Goal: Find contact information: Find contact information

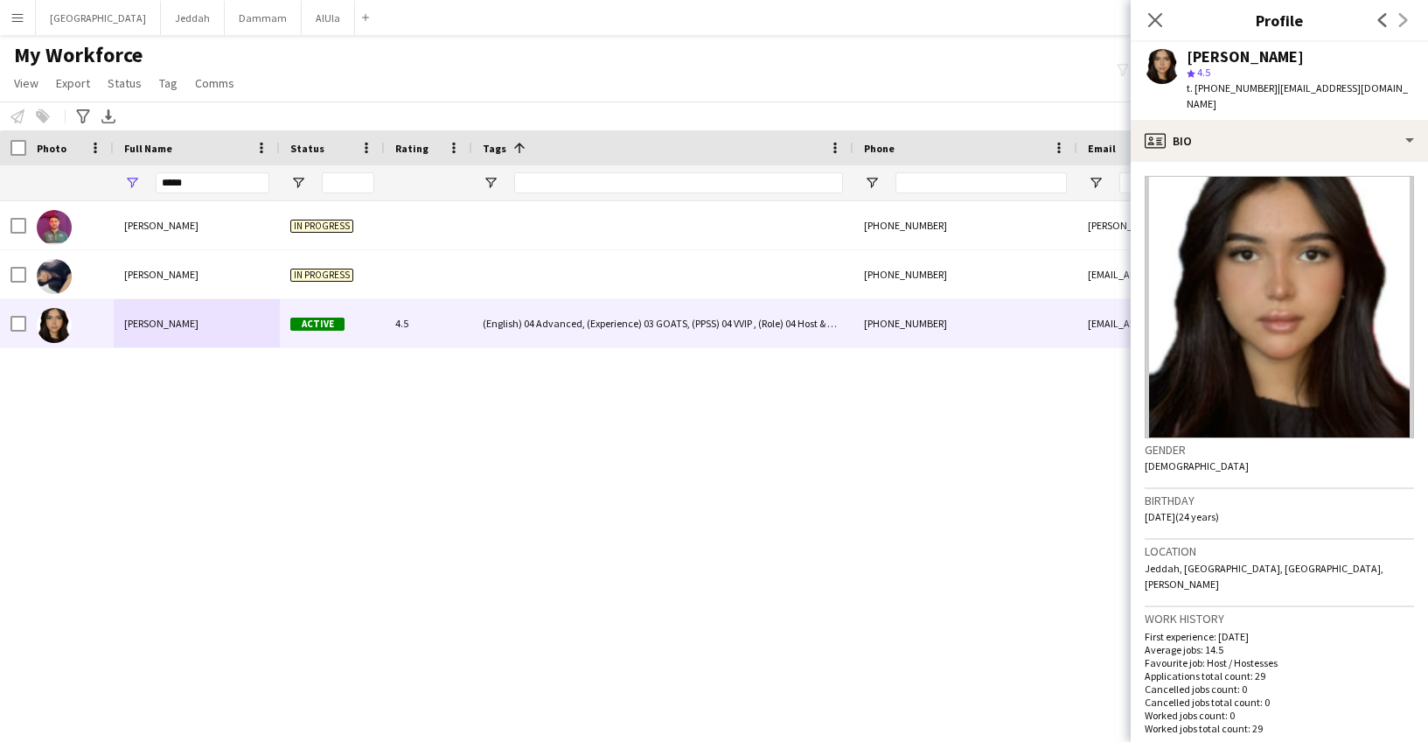
click at [223, 188] on input "*****" at bounding box center [213, 182] width 114 height 21
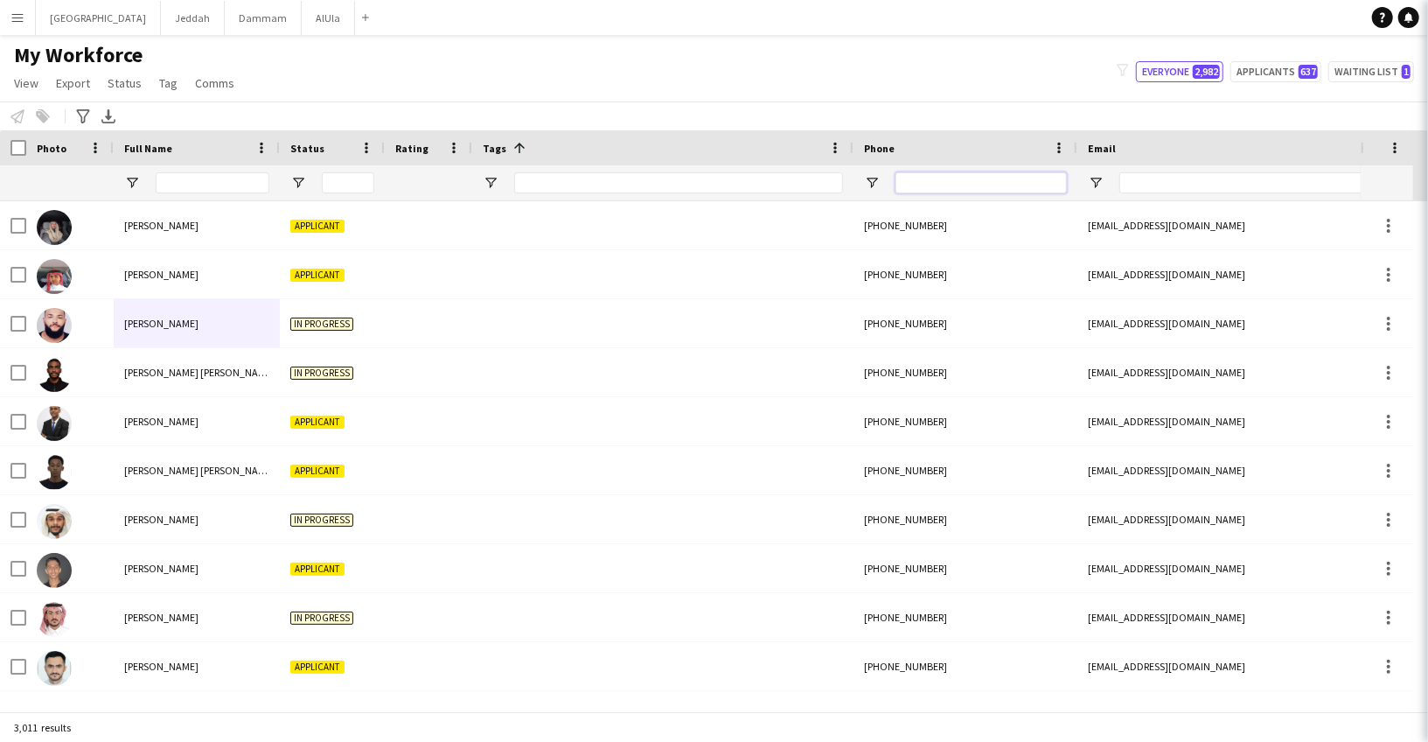
click at [917, 177] on input "Phone Filter Input" at bounding box center [980, 182] width 171 height 21
paste input "**********"
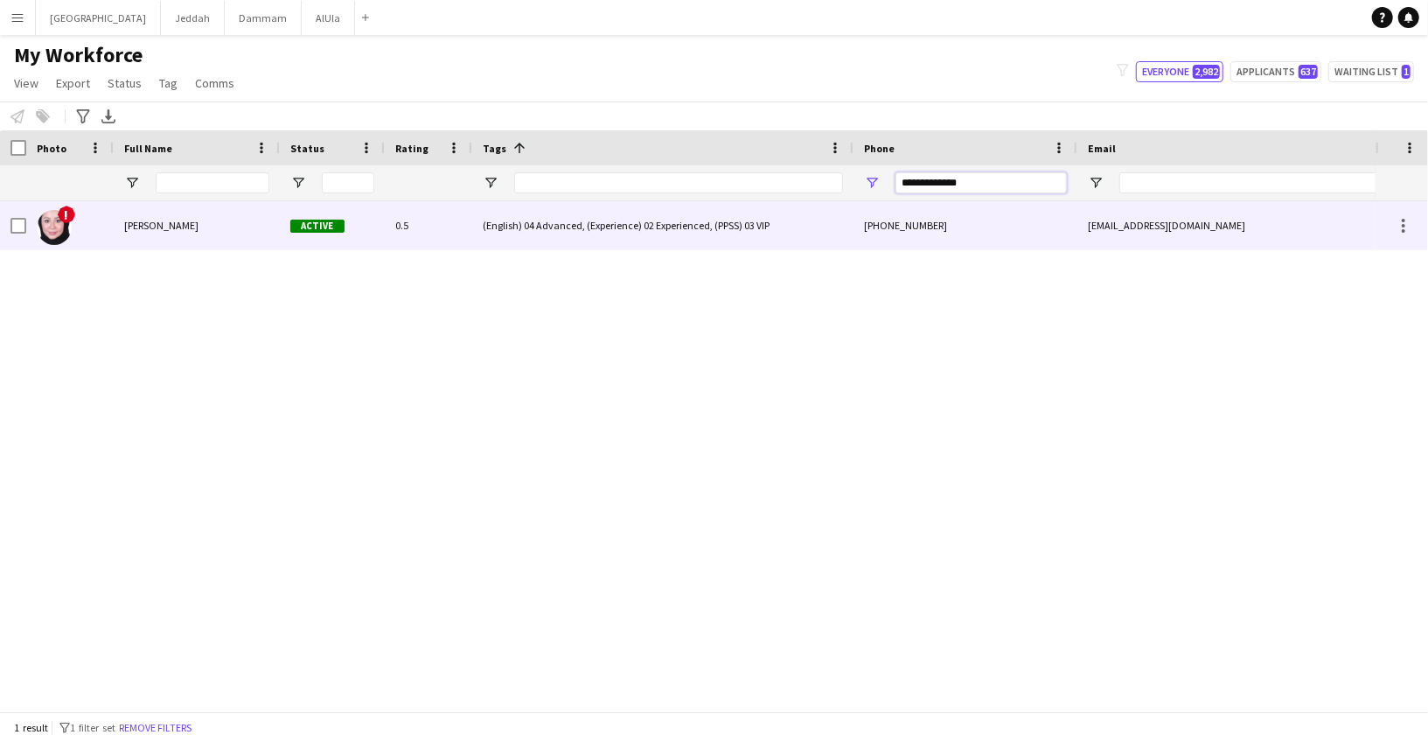
type input "**********"
click at [147, 235] on div "[PERSON_NAME]" at bounding box center [197, 225] width 166 height 48
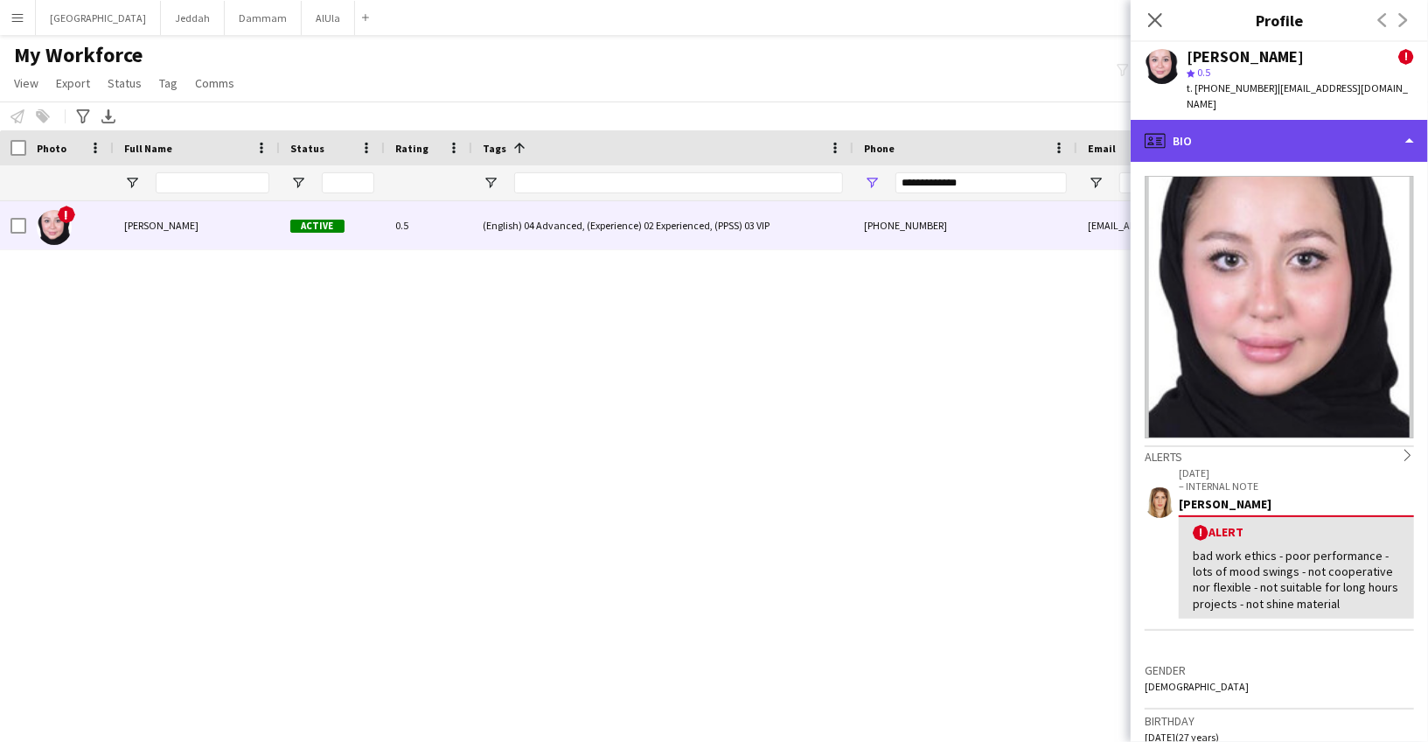
click at [1235, 141] on div "profile Bio" at bounding box center [1279, 141] width 297 height 42
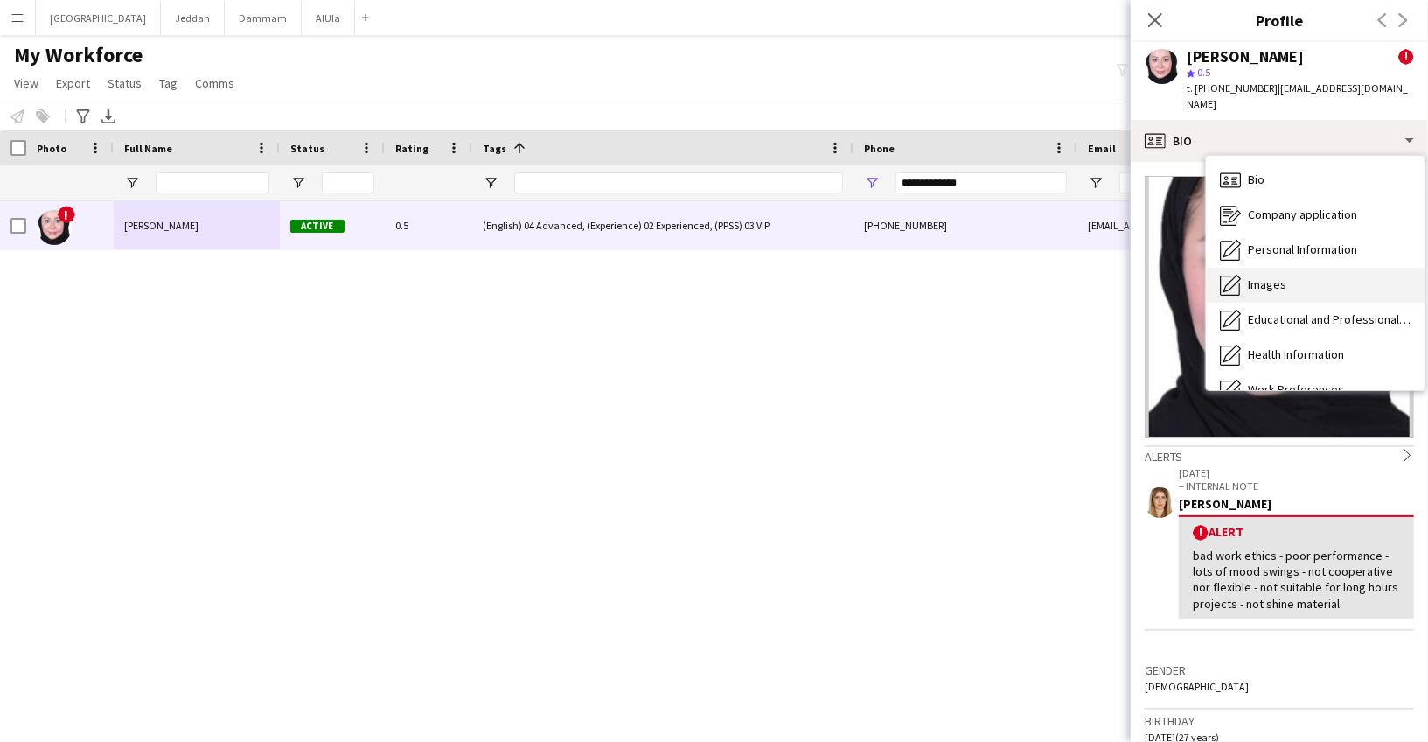
click at [1266, 276] on span "Images" at bounding box center [1267, 284] width 38 height 16
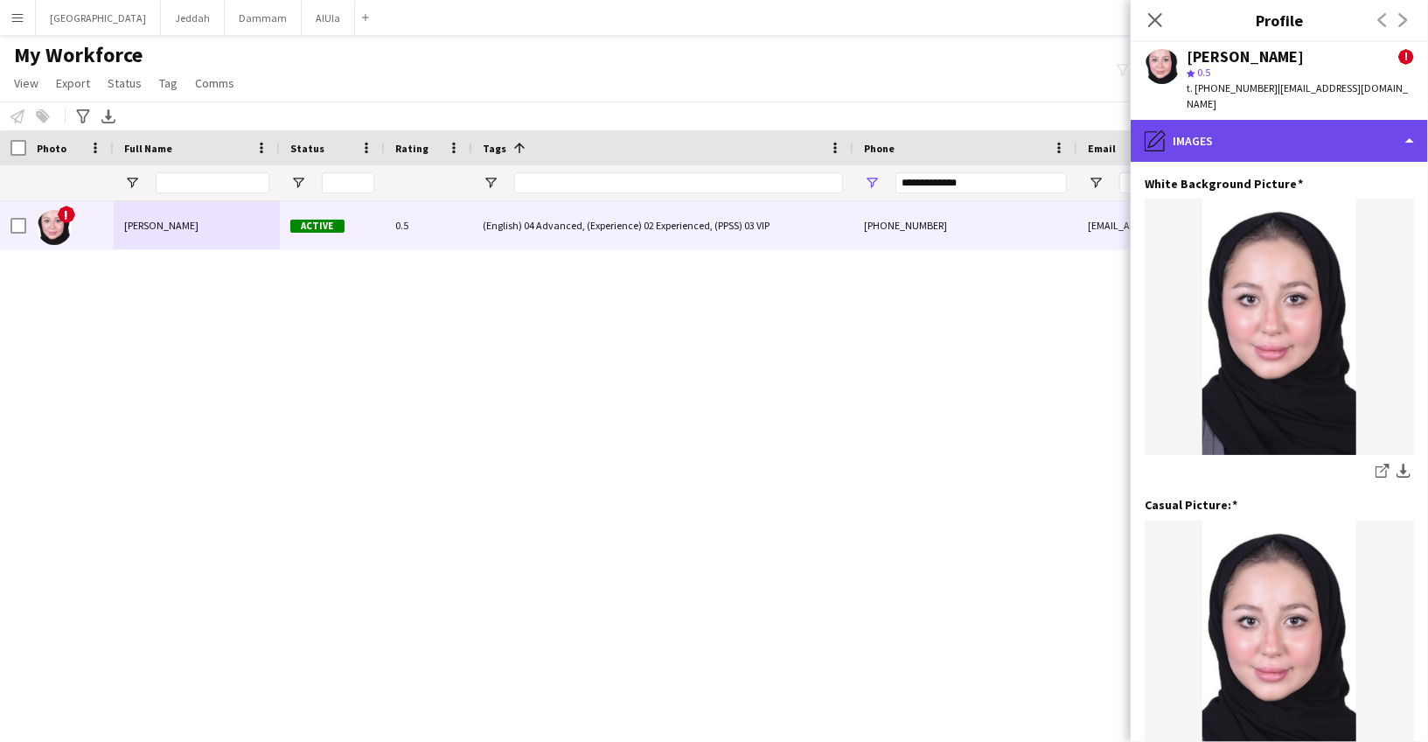
click at [1242, 136] on div "pencil4 Images" at bounding box center [1279, 141] width 297 height 42
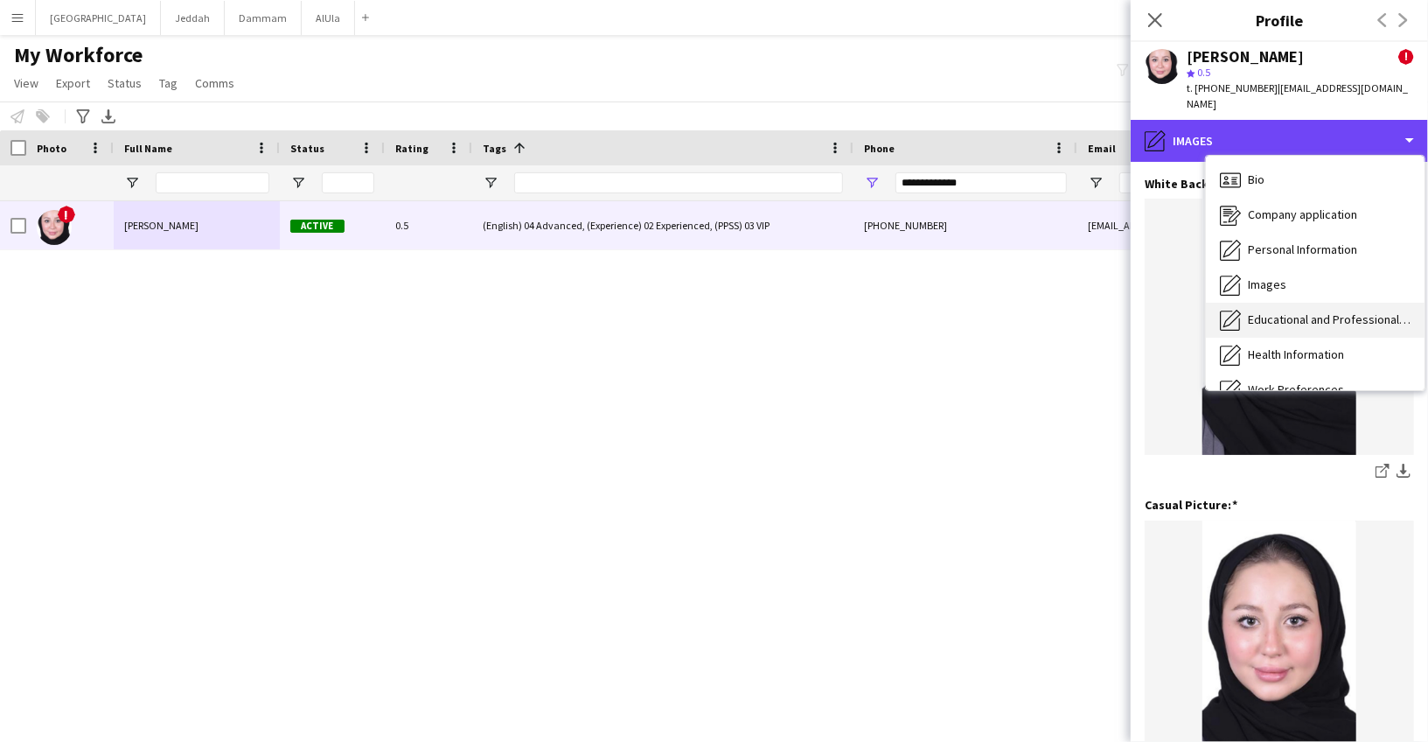
scroll to position [199, 0]
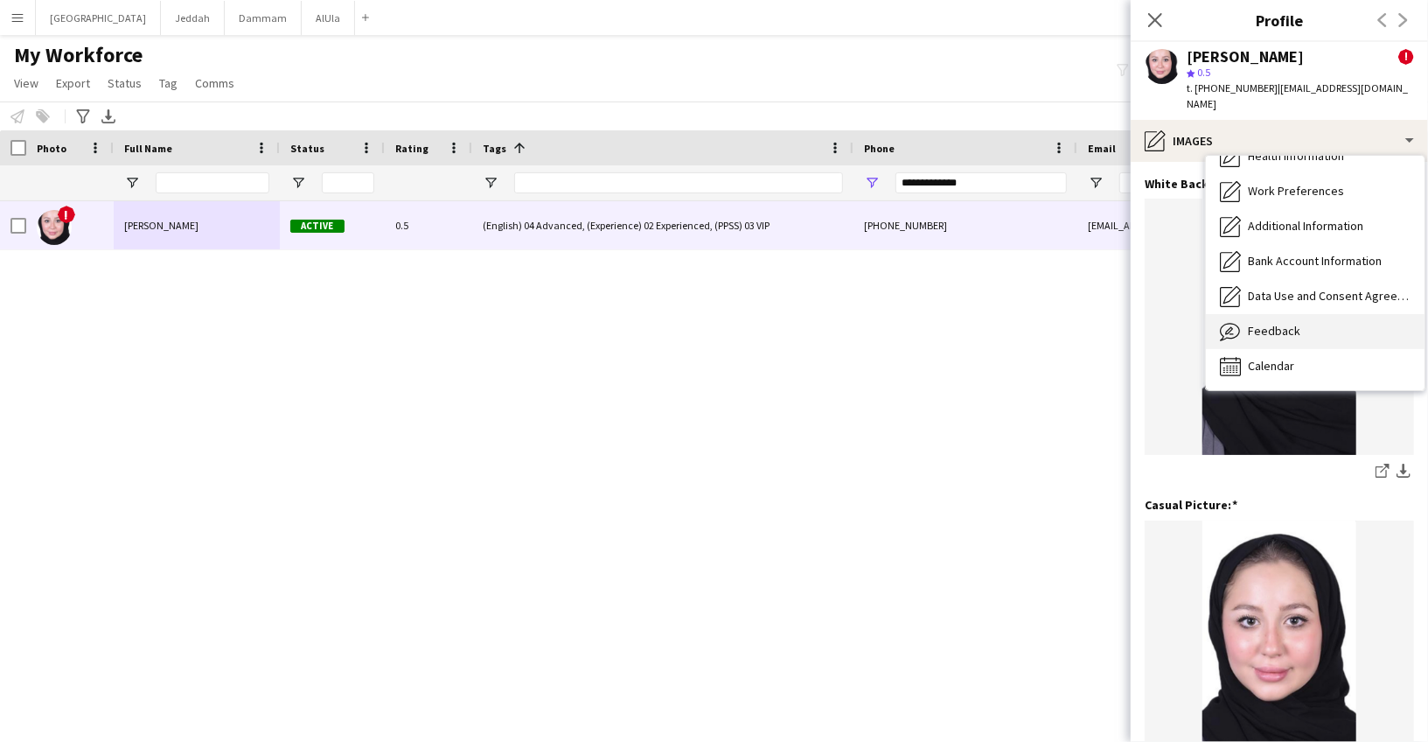
click at [1270, 323] on span "Feedback" at bounding box center [1274, 331] width 52 height 16
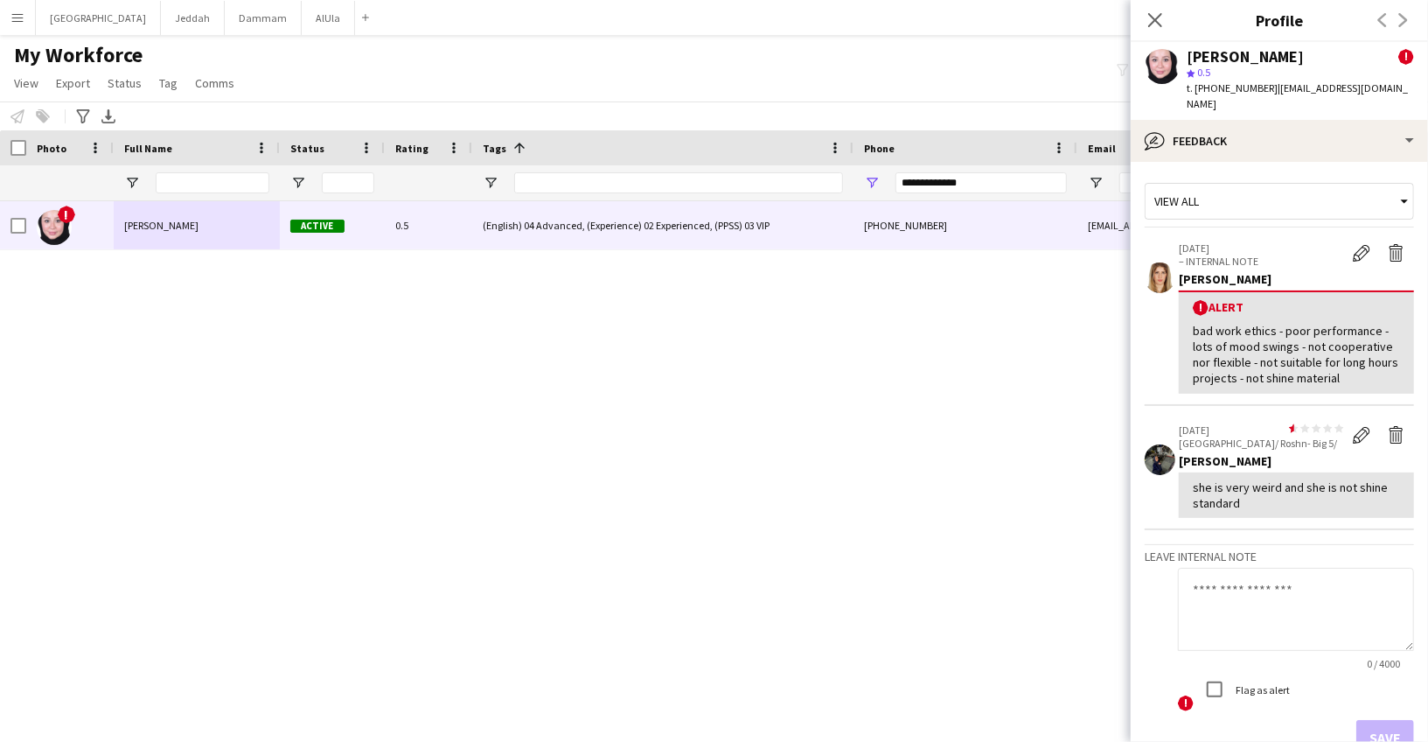
scroll to position [10, 0]
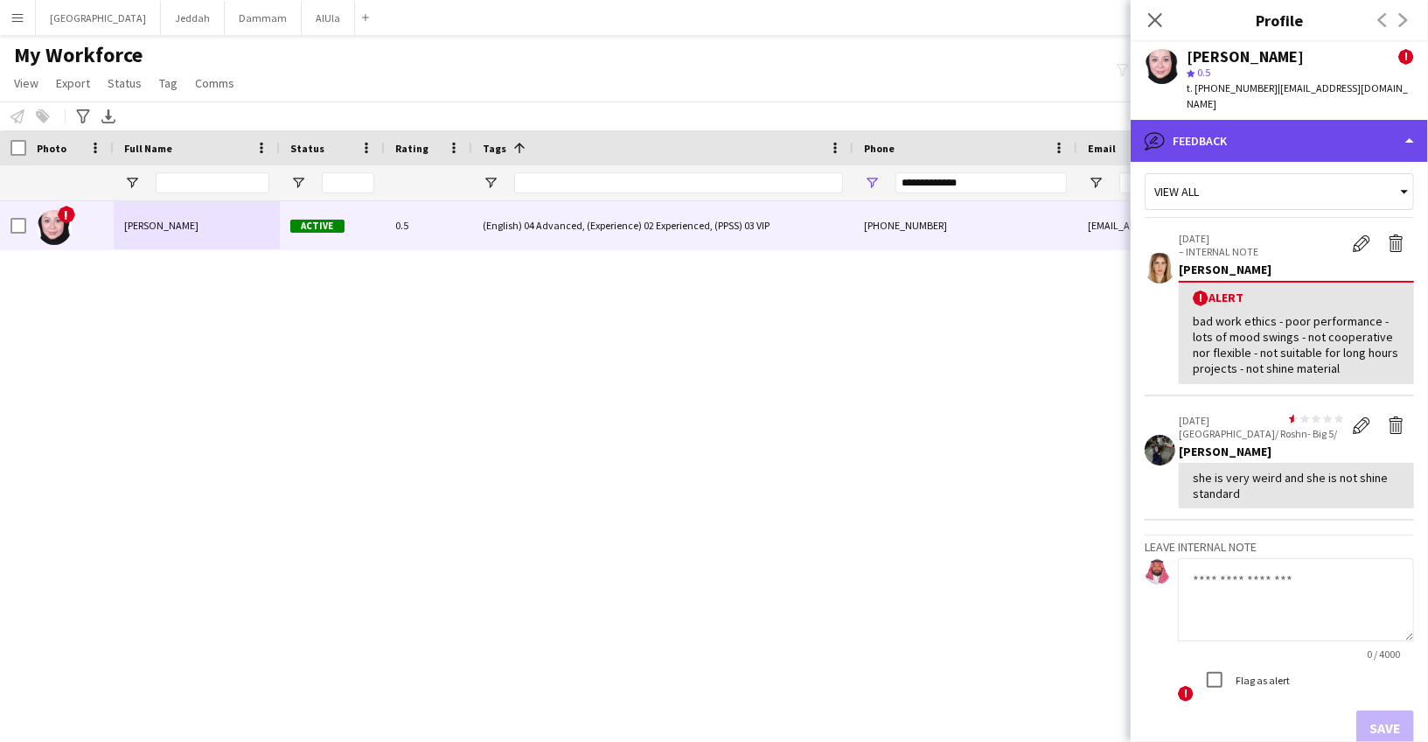
click at [1206, 135] on div "bubble-pencil Feedback" at bounding box center [1279, 141] width 297 height 42
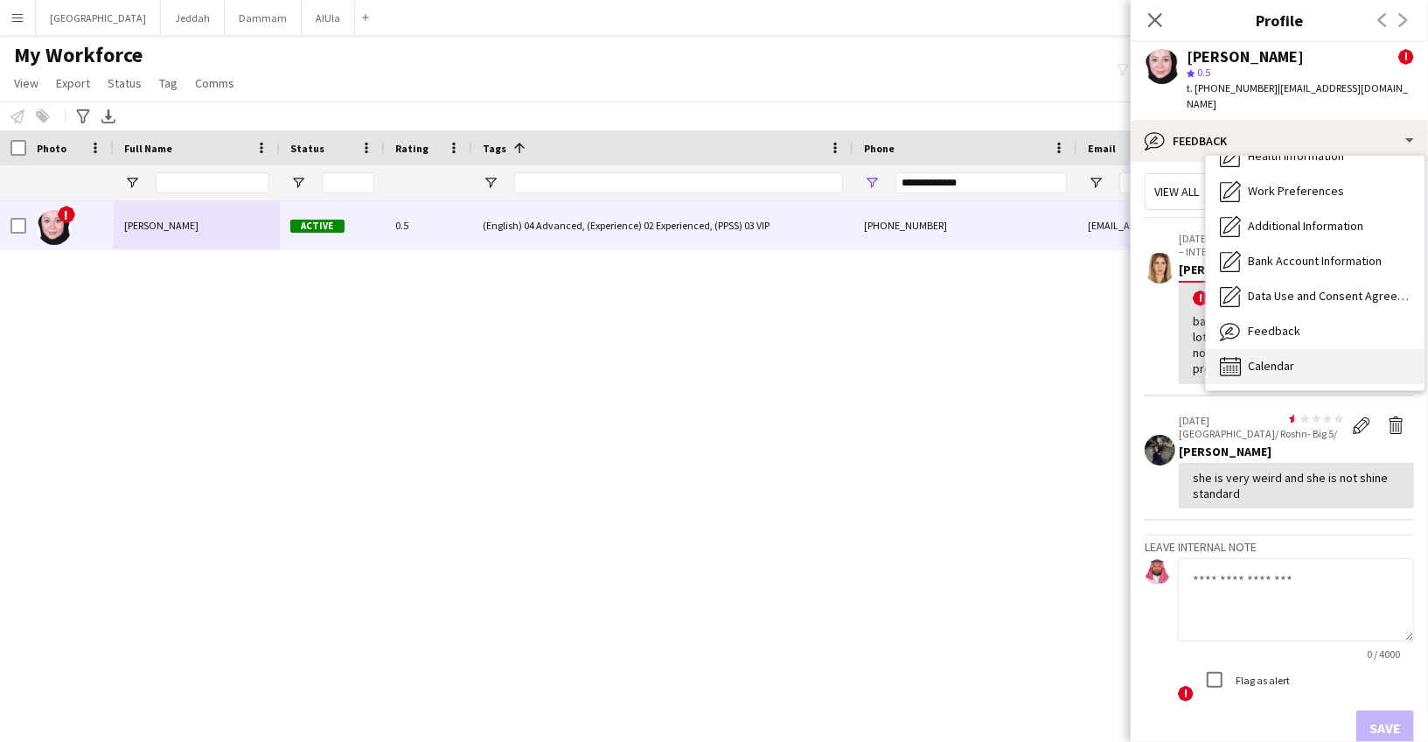
click at [1261, 358] on span "Calendar" at bounding box center [1271, 366] width 46 height 16
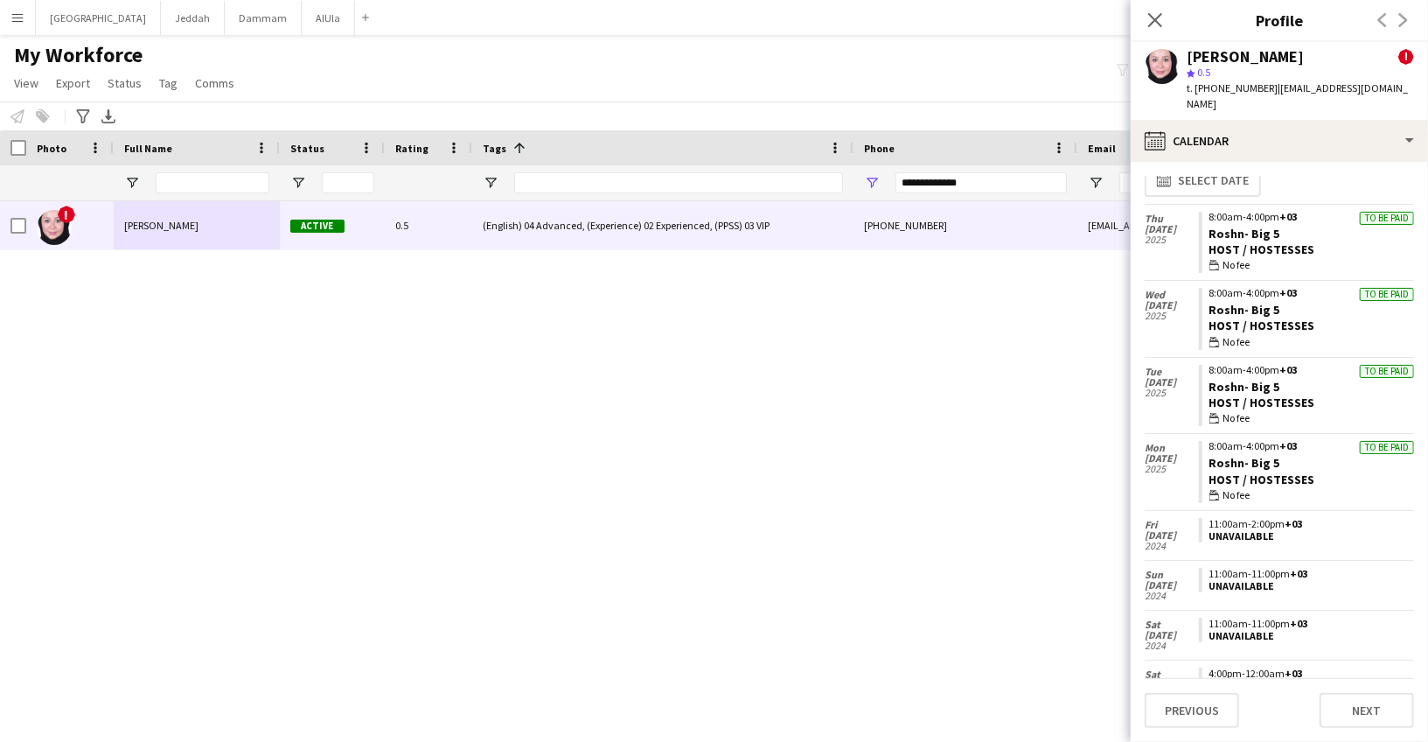
scroll to position [0, 0]
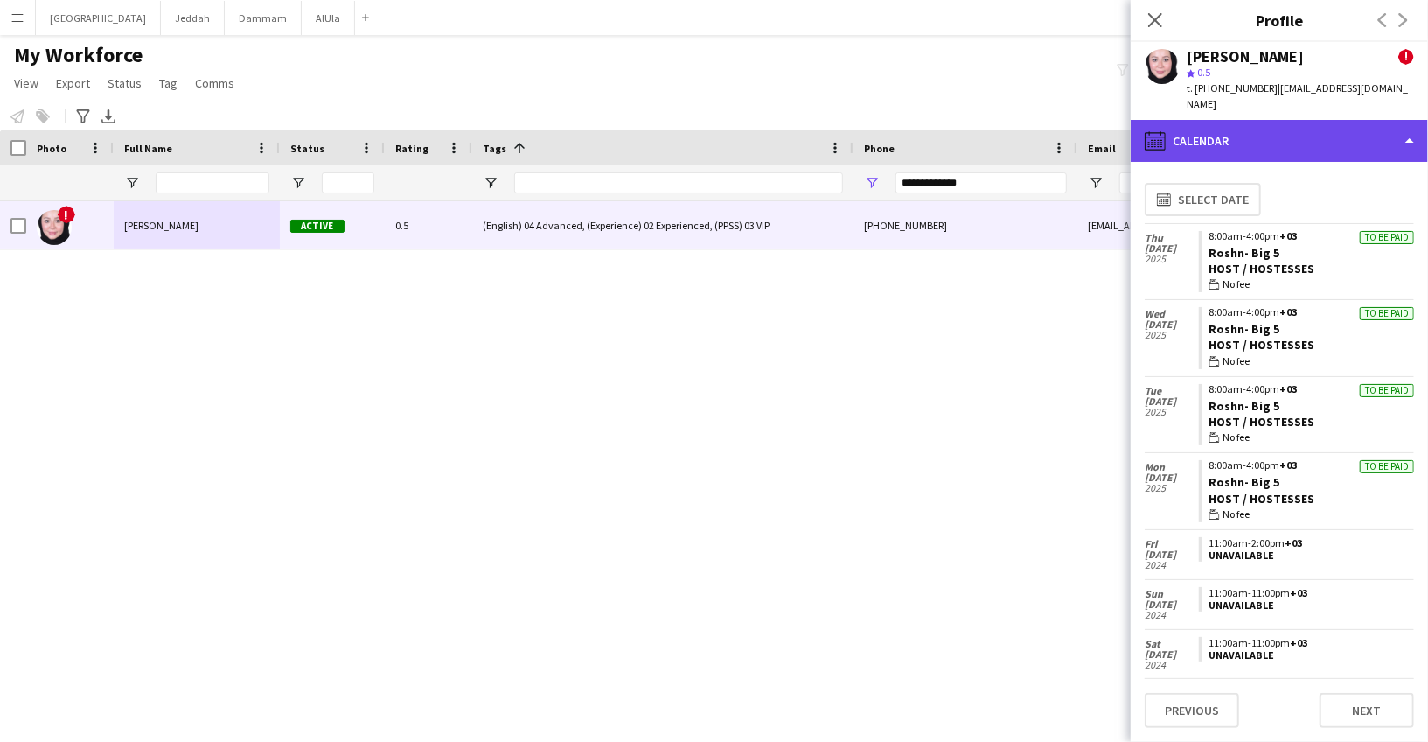
click at [1226, 135] on div "calendar-full Calendar" at bounding box center [1279, 141] width 297 height 42
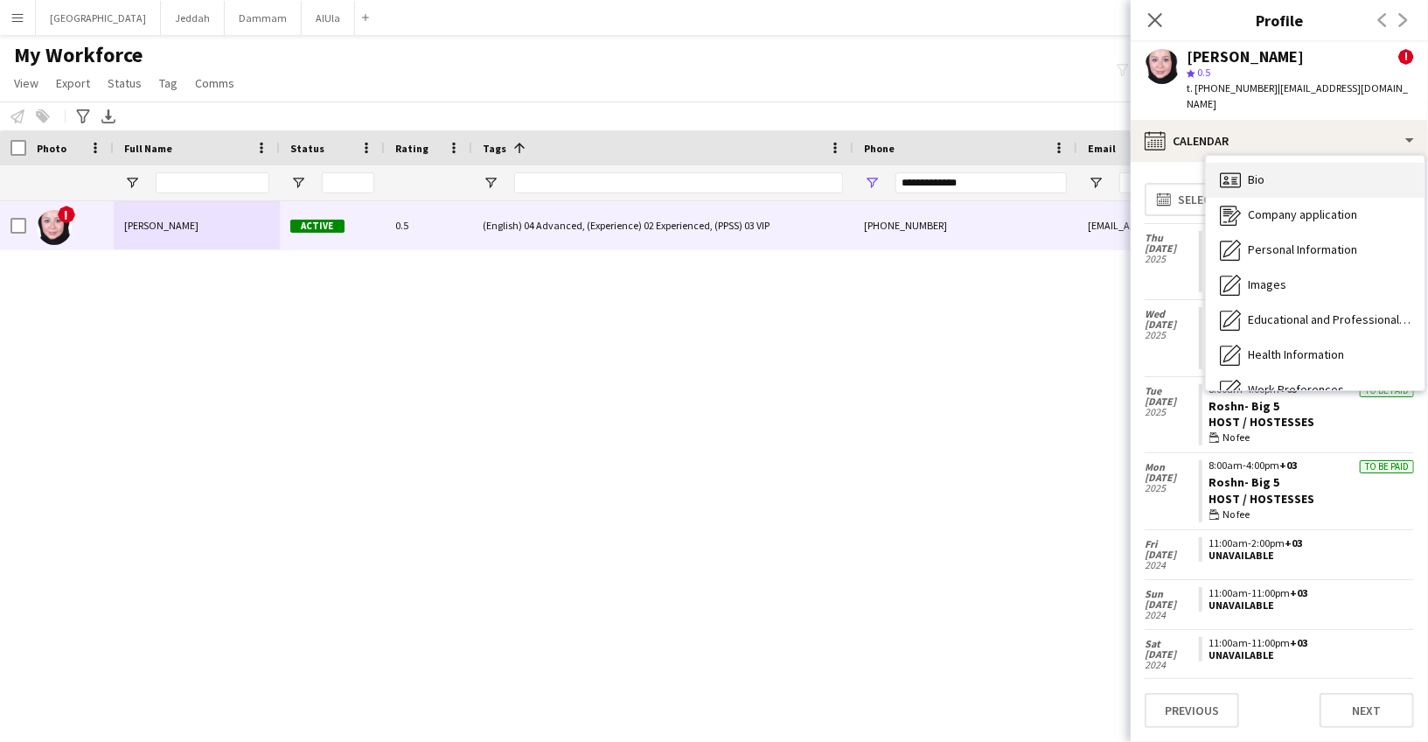
click at [1251, 171] on span "Bio" at bounding box center [1256, 179] width 17 height 16
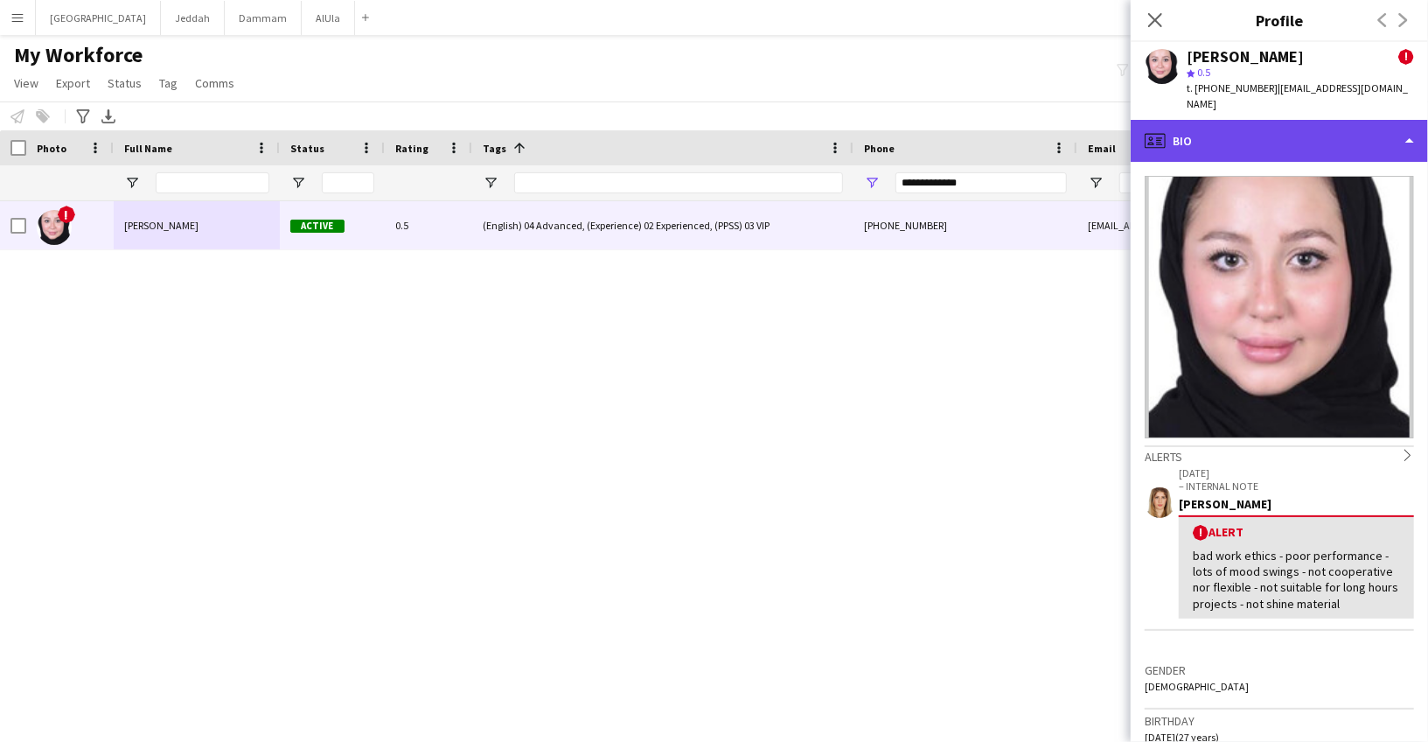
click at [1221, 120] on div "profile Bio" at bounding box center [1279, 141] width 297 height 42
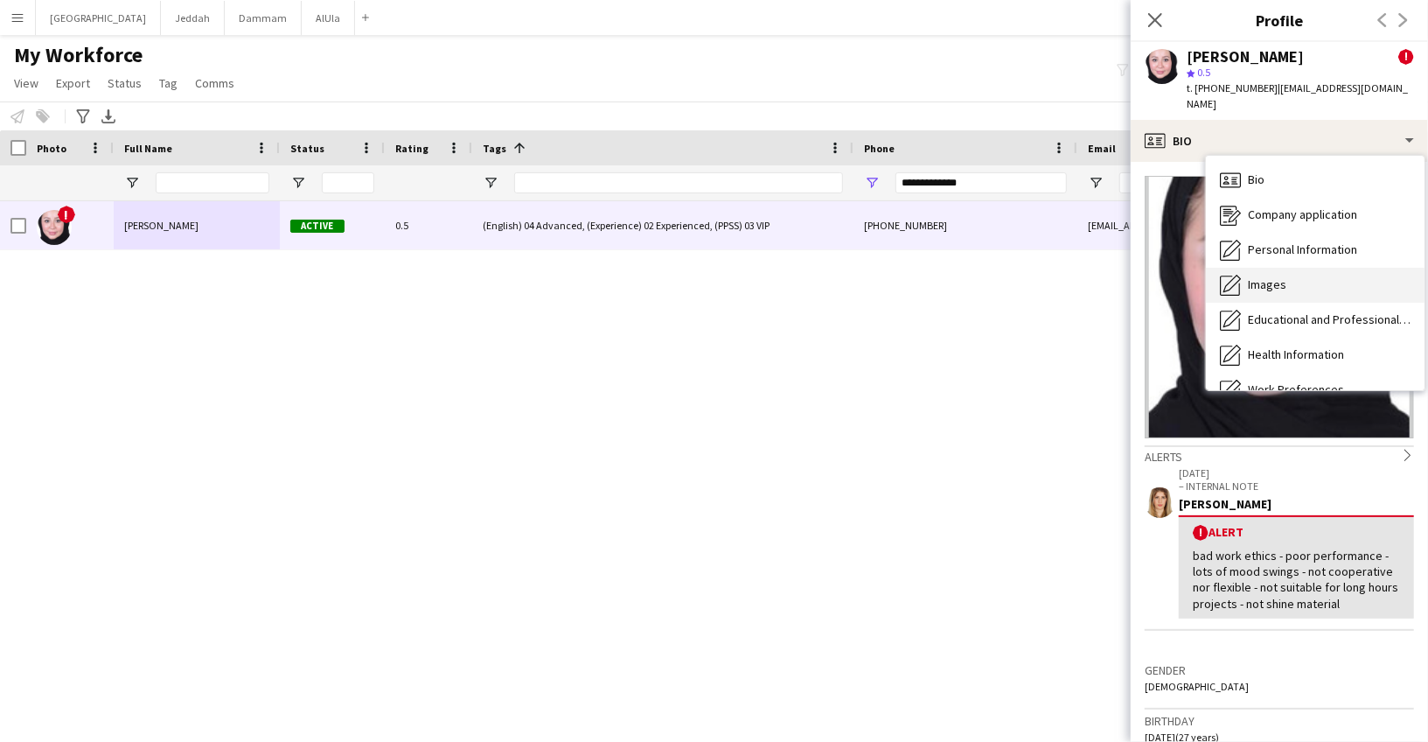
click at [1240, 281] on div "Images Images" at bounding box center [1315, 285] width 219 height 35
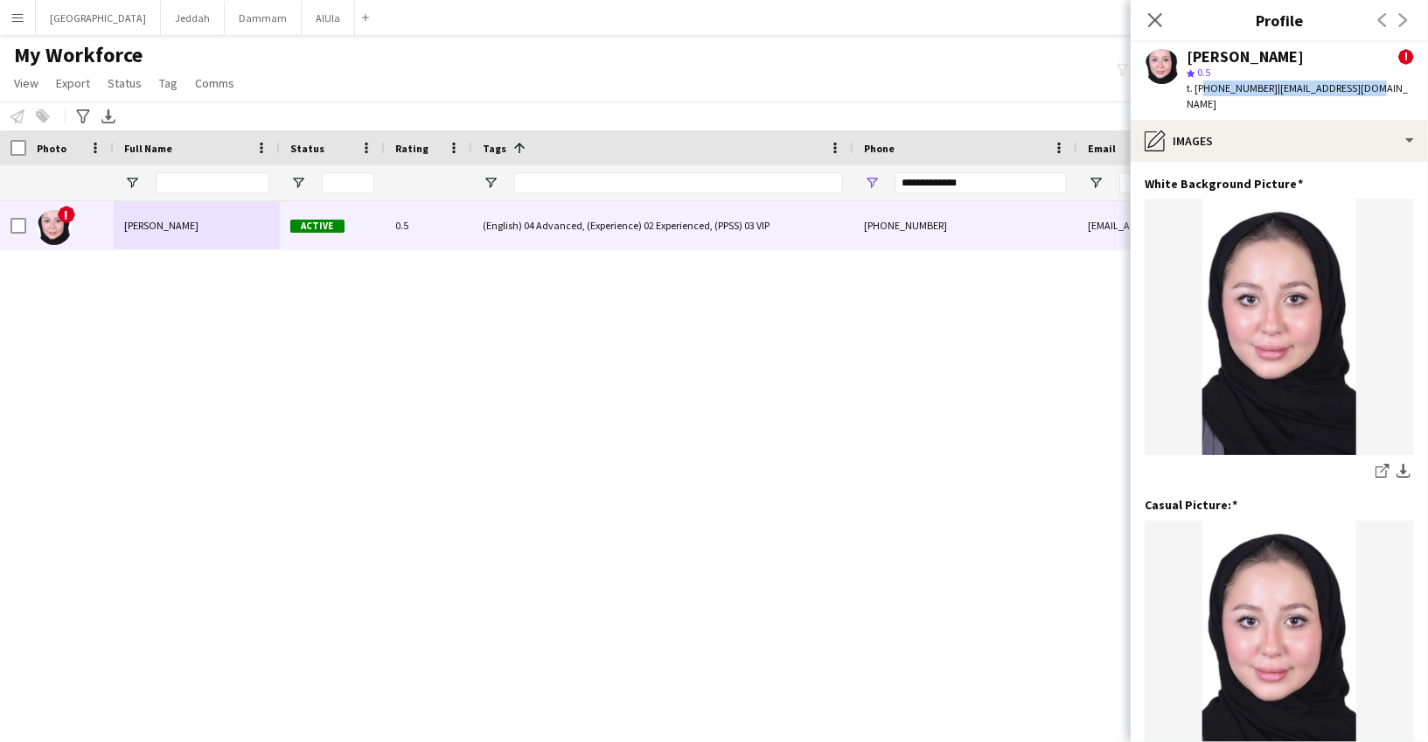
click at [1202, 96] on div "[PERSON_NAME] ! star 0.5 t. [PHONE_NUMBER] | [EMAIL_ADDRESS][DOMAIN_NAME]" at bounding box center [1279, 81] width 297 height 78
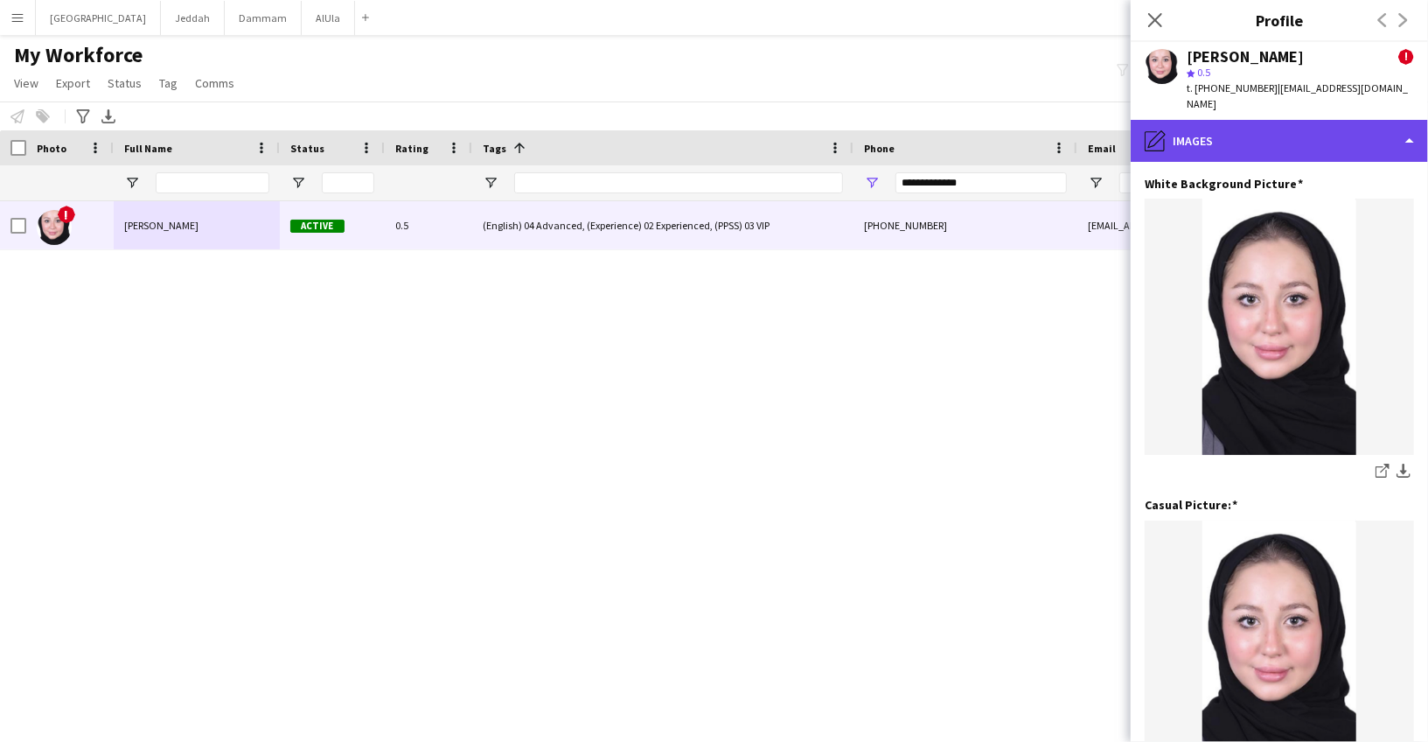
click at [1202, 120] on div "pencil4 Images" at bounding box center [1279, 141] width 297 height 42
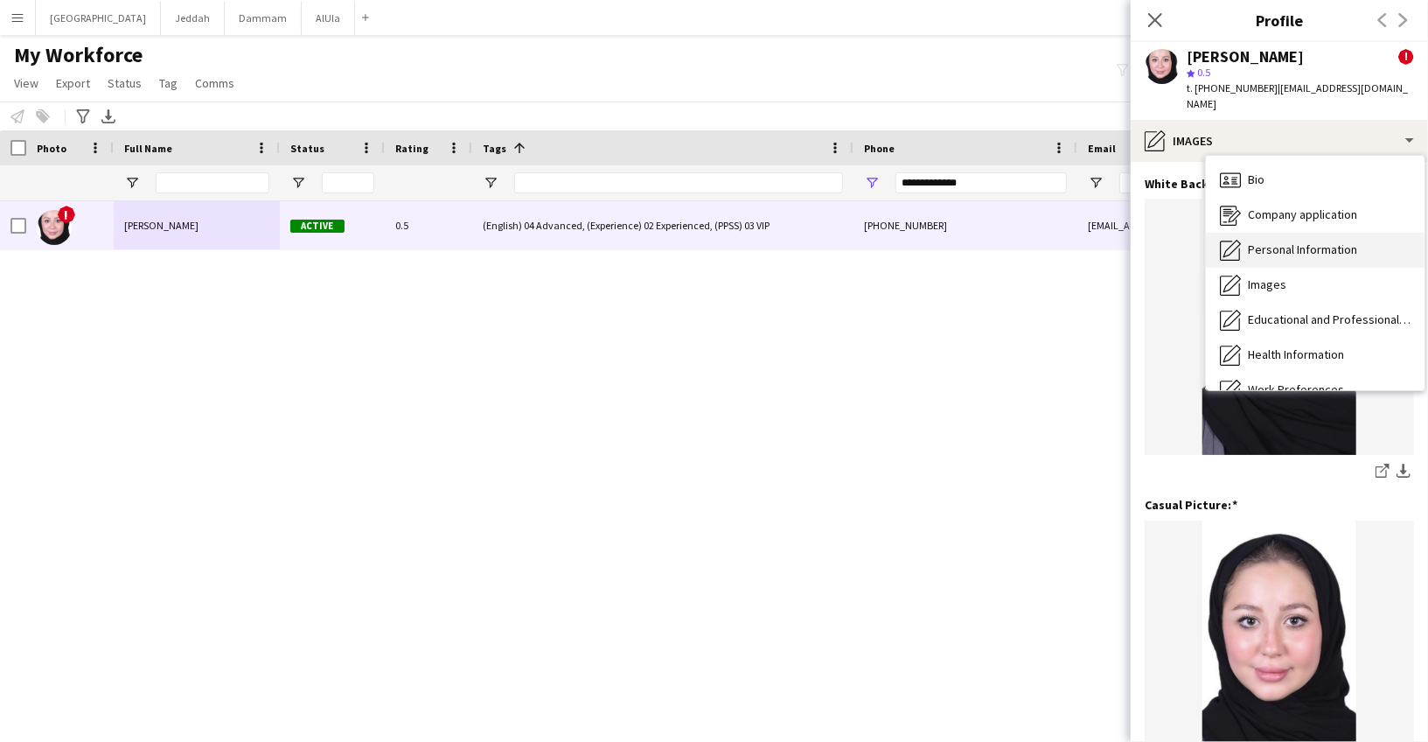
click at [1237, 240] on icon "Personal Information" at bounding box center [1230, 250] width 21 height 21
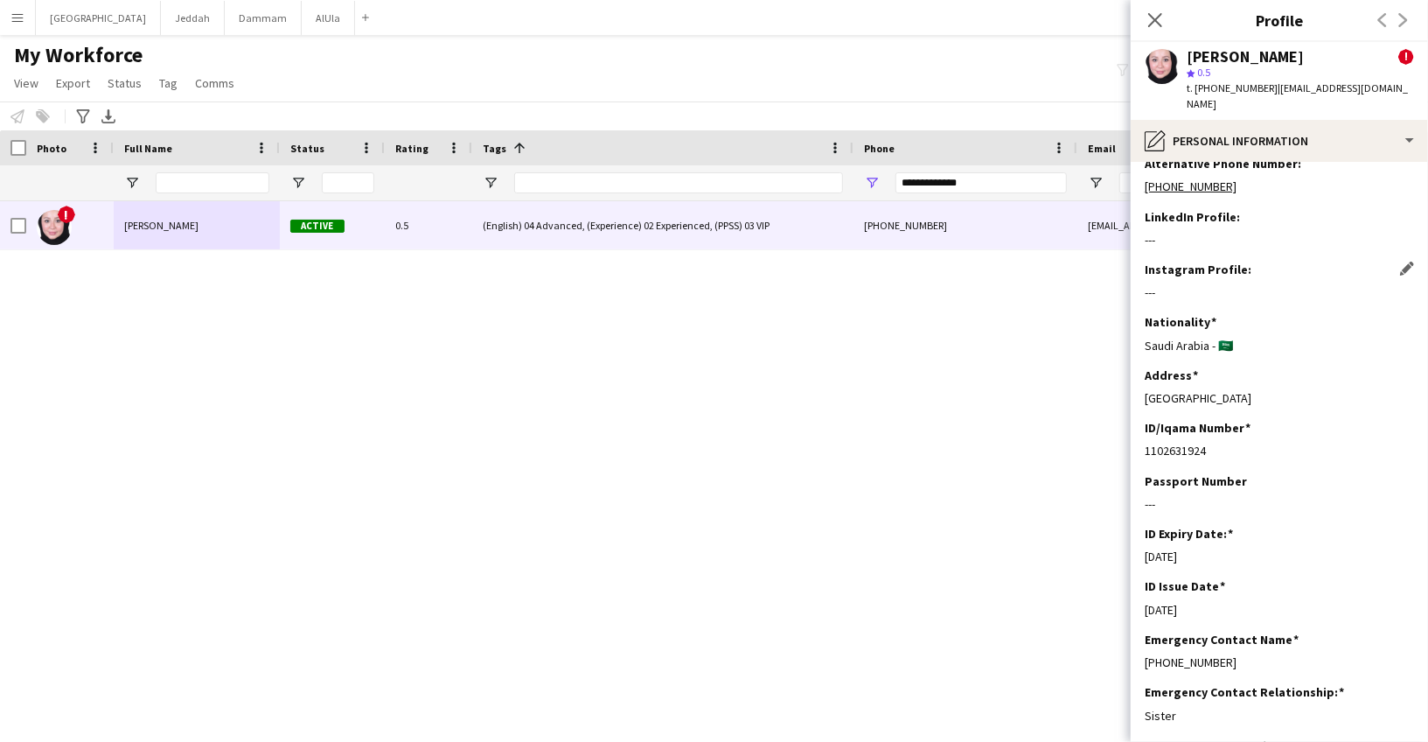
scroll to position [840, 0]
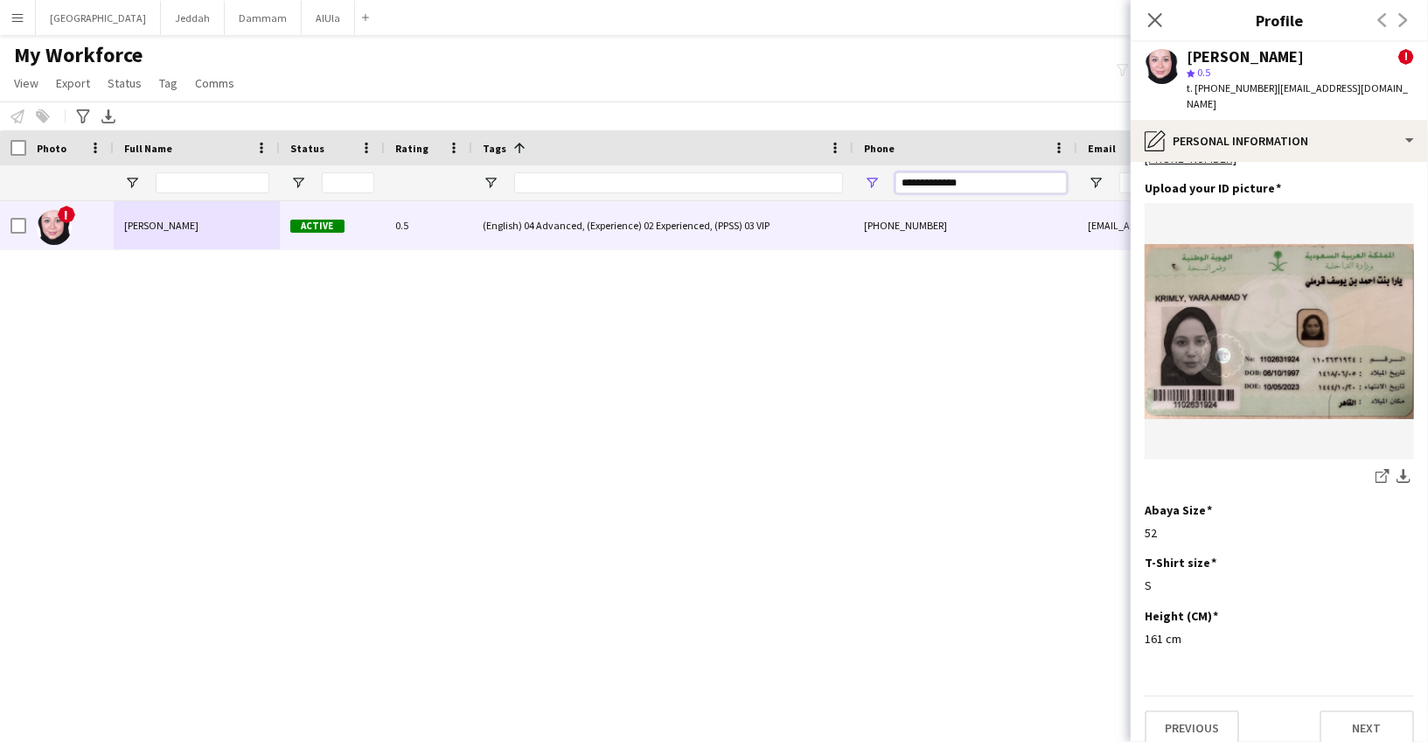
click at [926, 191] on input "**********" at bounding box center [980, 182] width 171 height 21
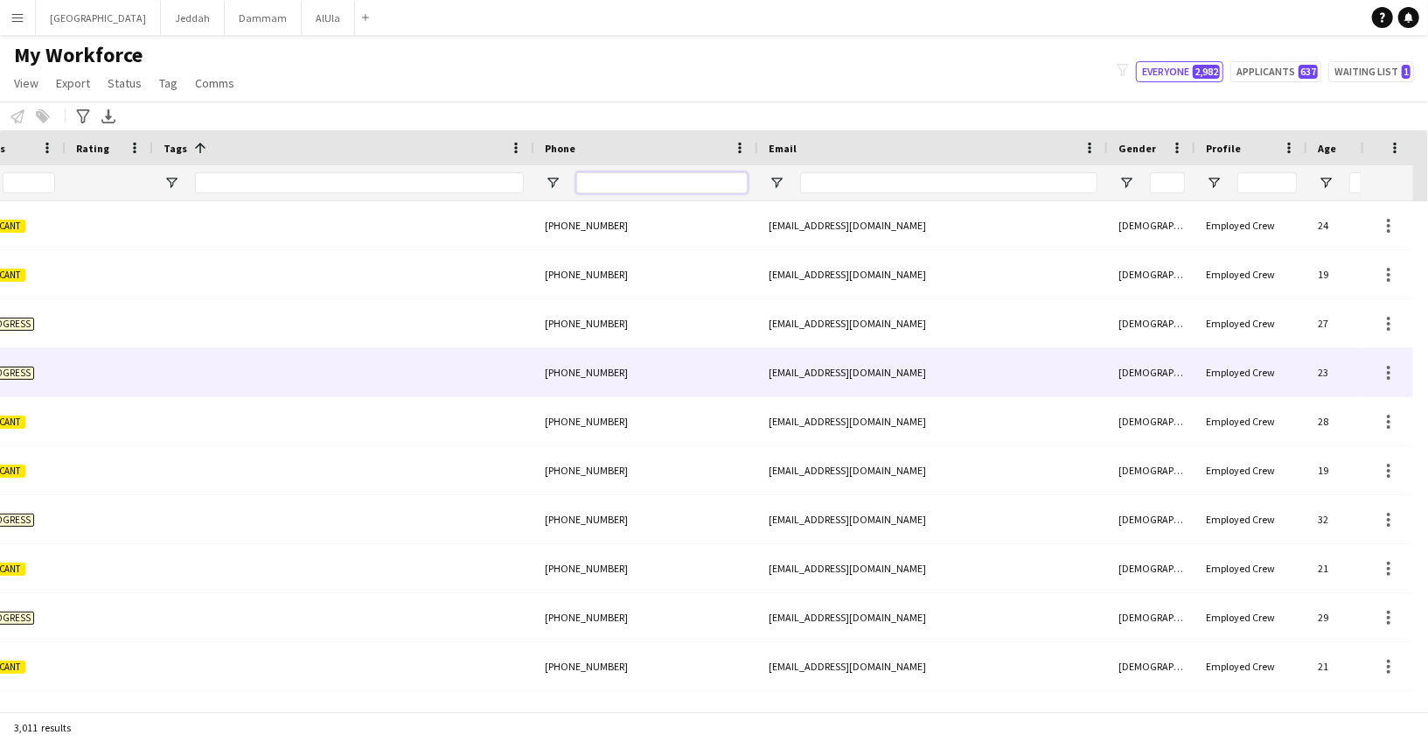
scroll to position [0, 0]
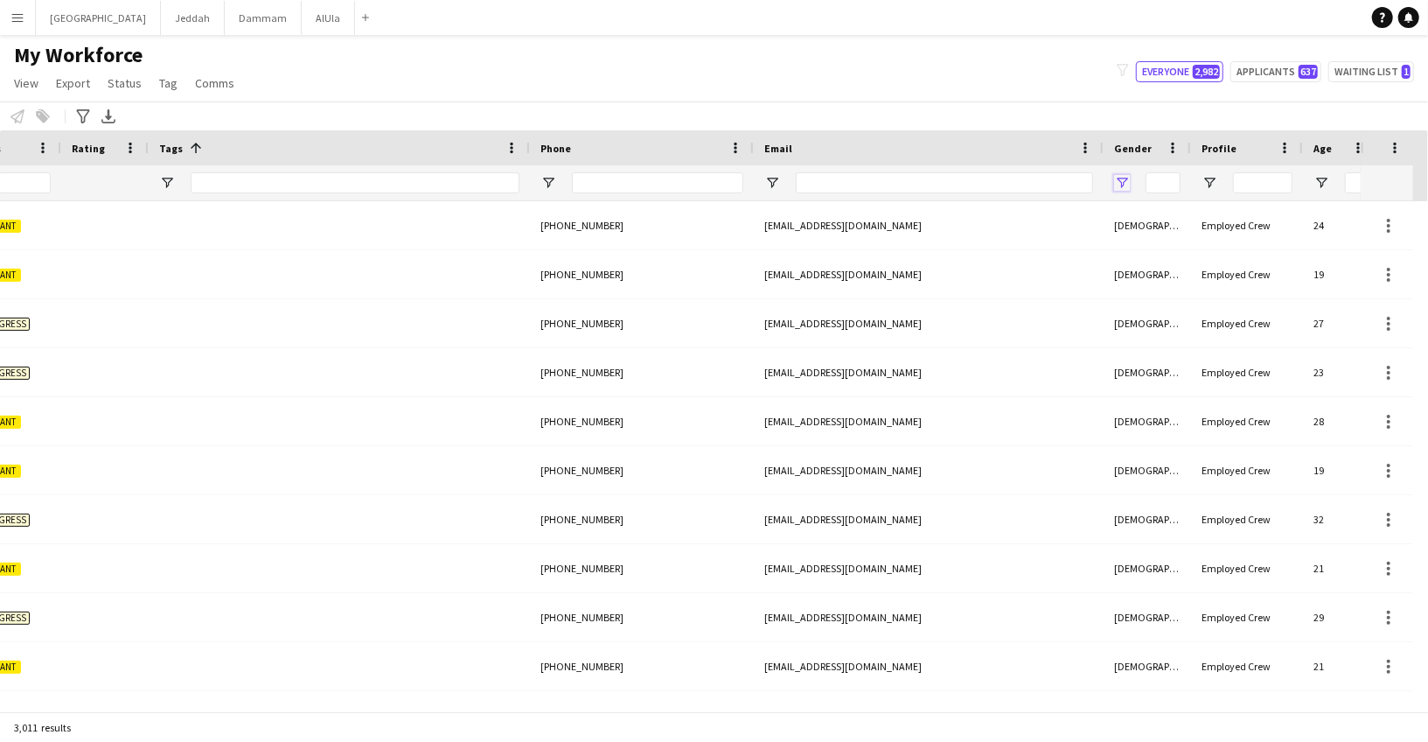
click at [1125, 176] on span "Open Filter Menu" at bounding box center [1122, 183] width 16 height 16
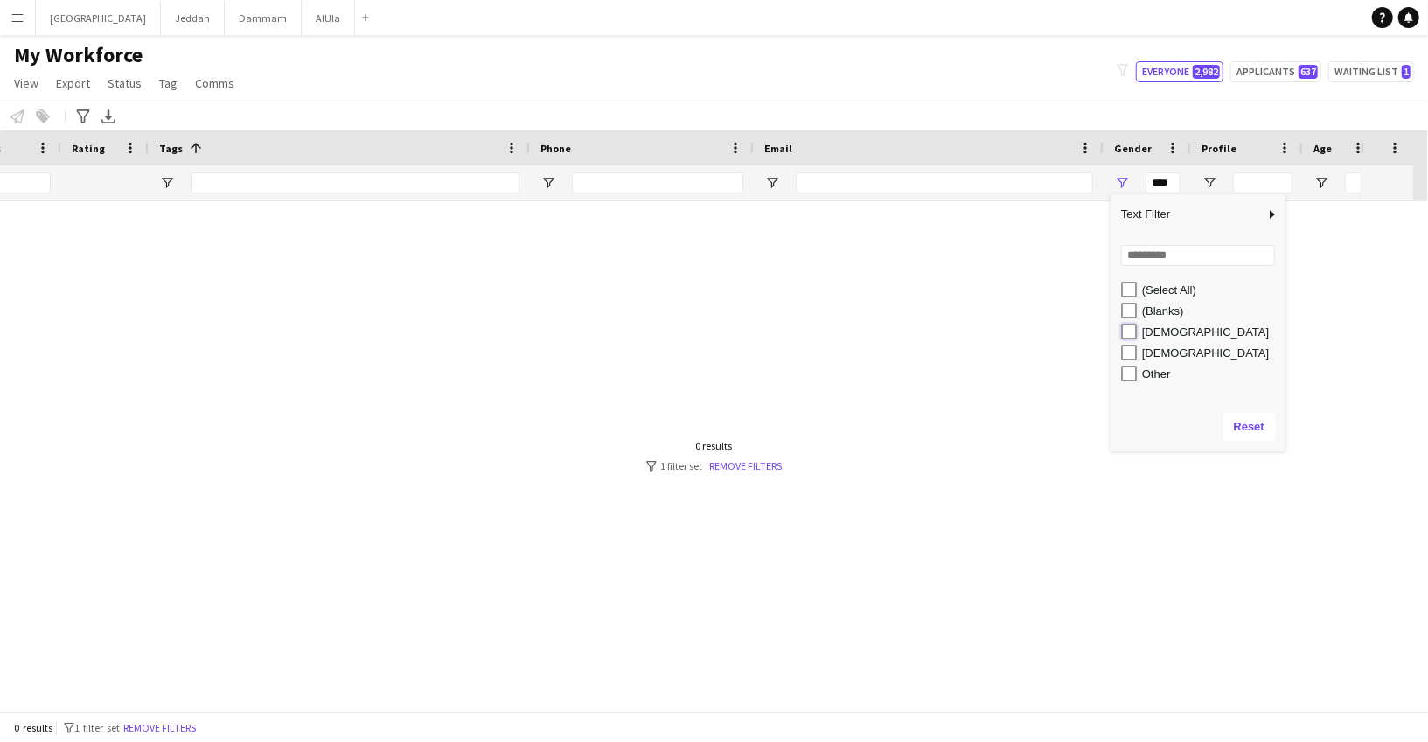
type input "**********"
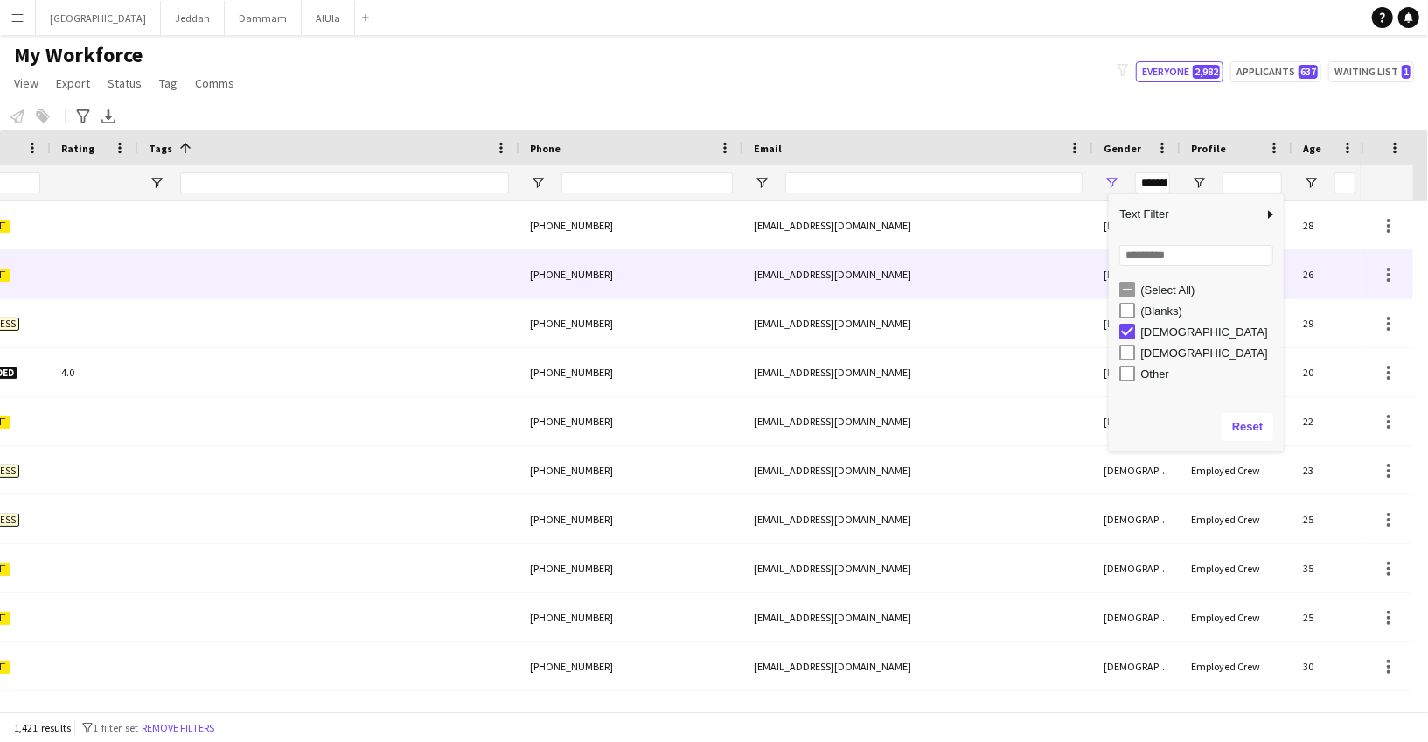
scroll to position [0, 756]
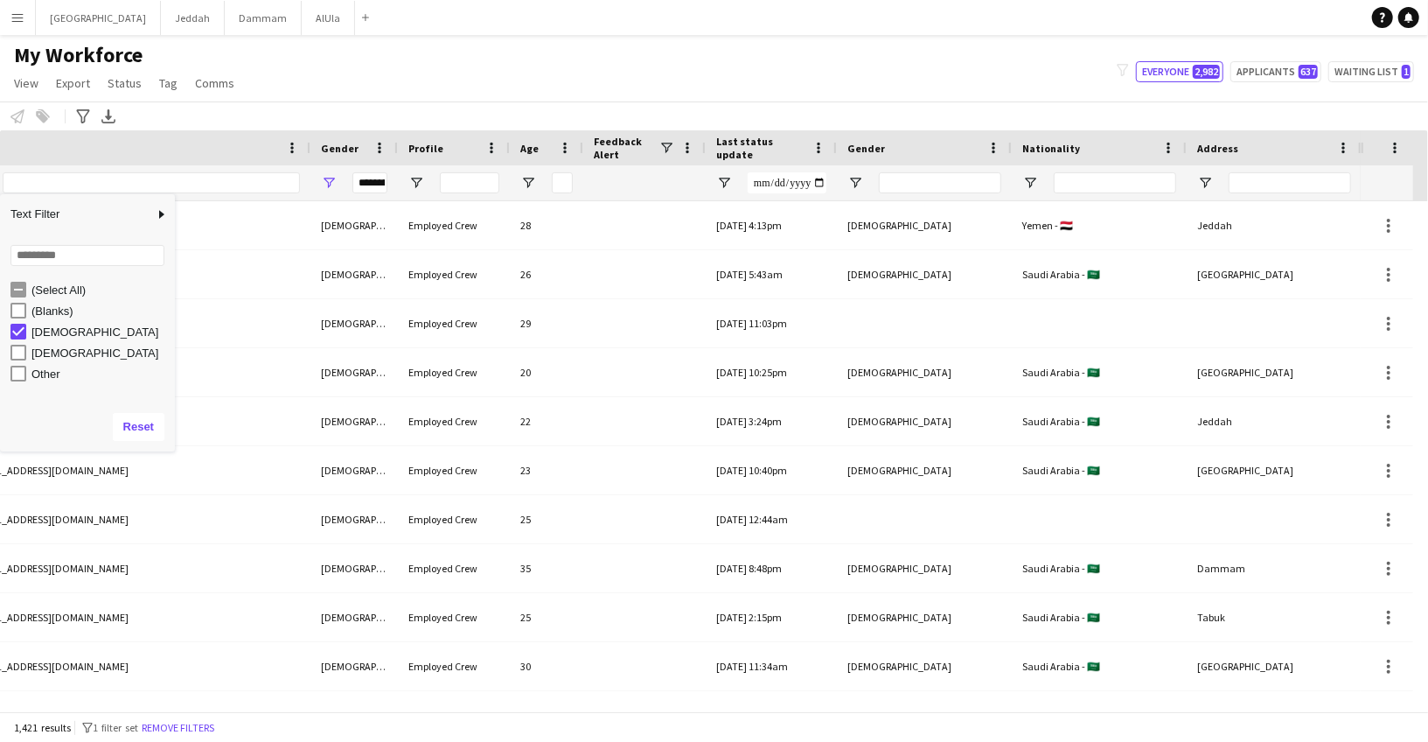
click at [1216, 180] on div at bounding box center [1274, 182] width 175 height 35
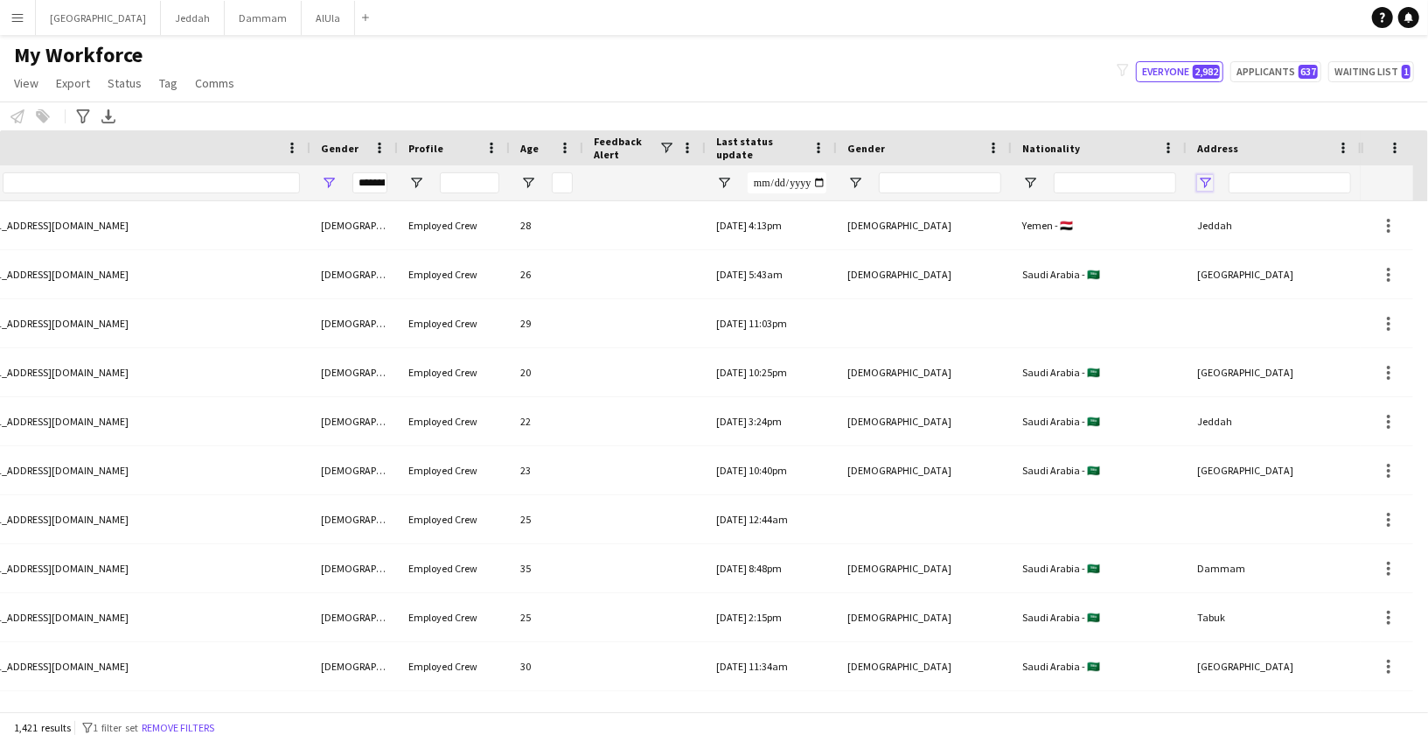
click at [1209, 180] on span "Open Filter Menu" at bounding box center [1205, 183] width 16 height 16
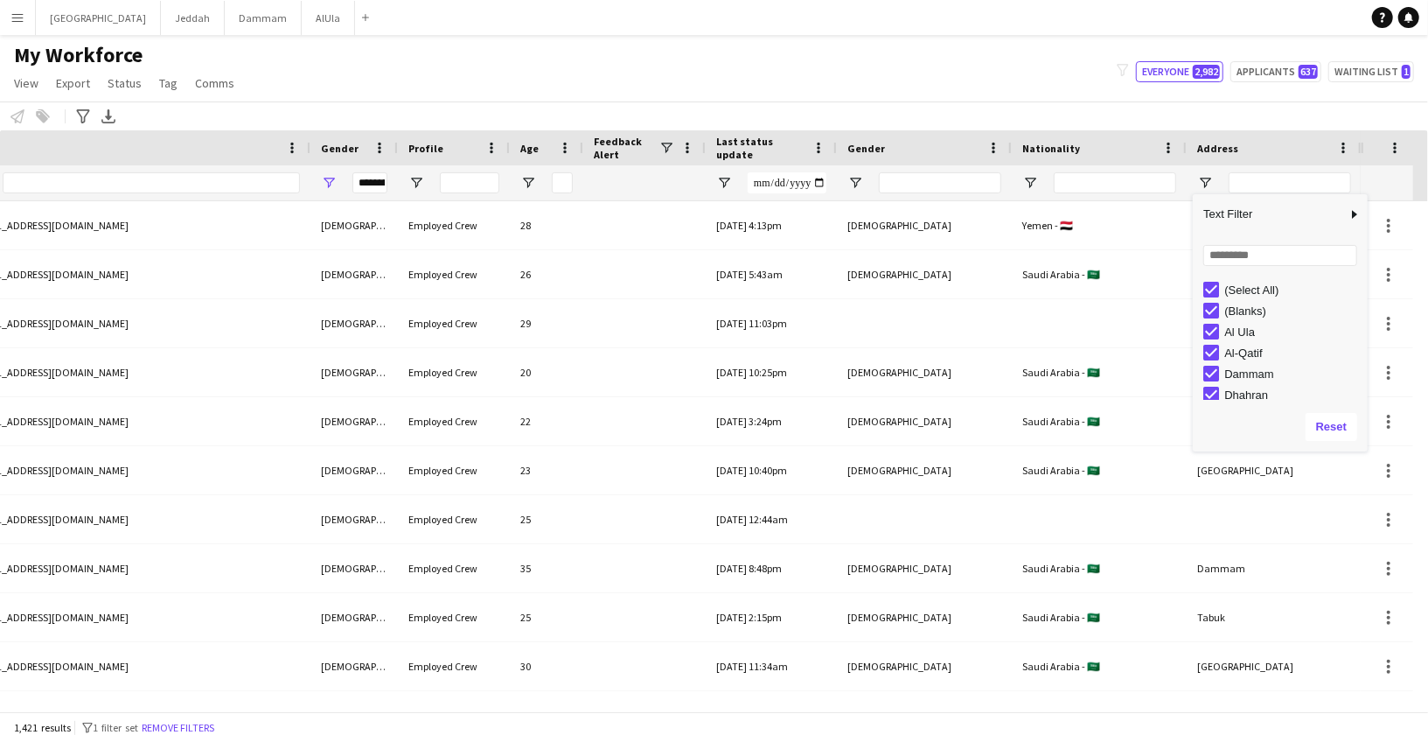
click at [1214, 297] on div "(Select All)" at bounding box center [1285, 289] width 164 height 21
type input "***"
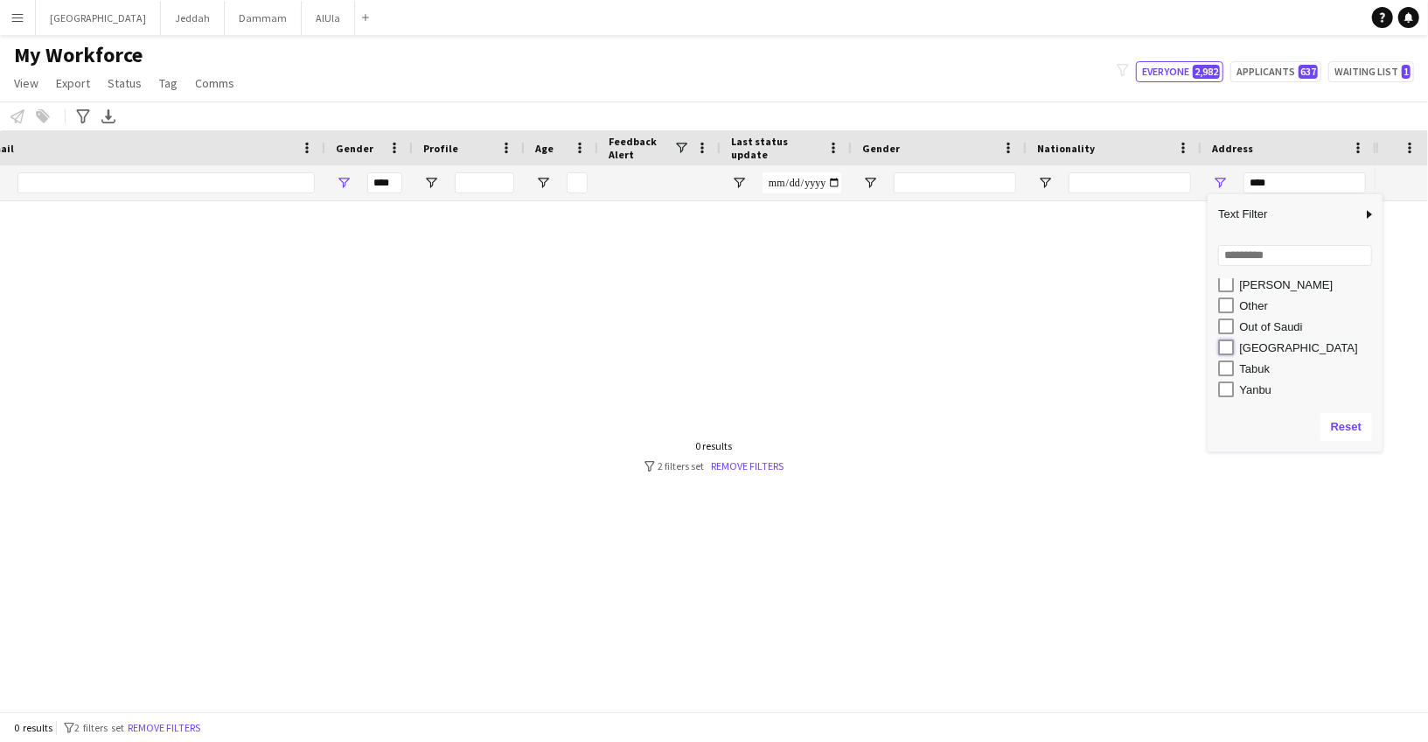
type input "**********"
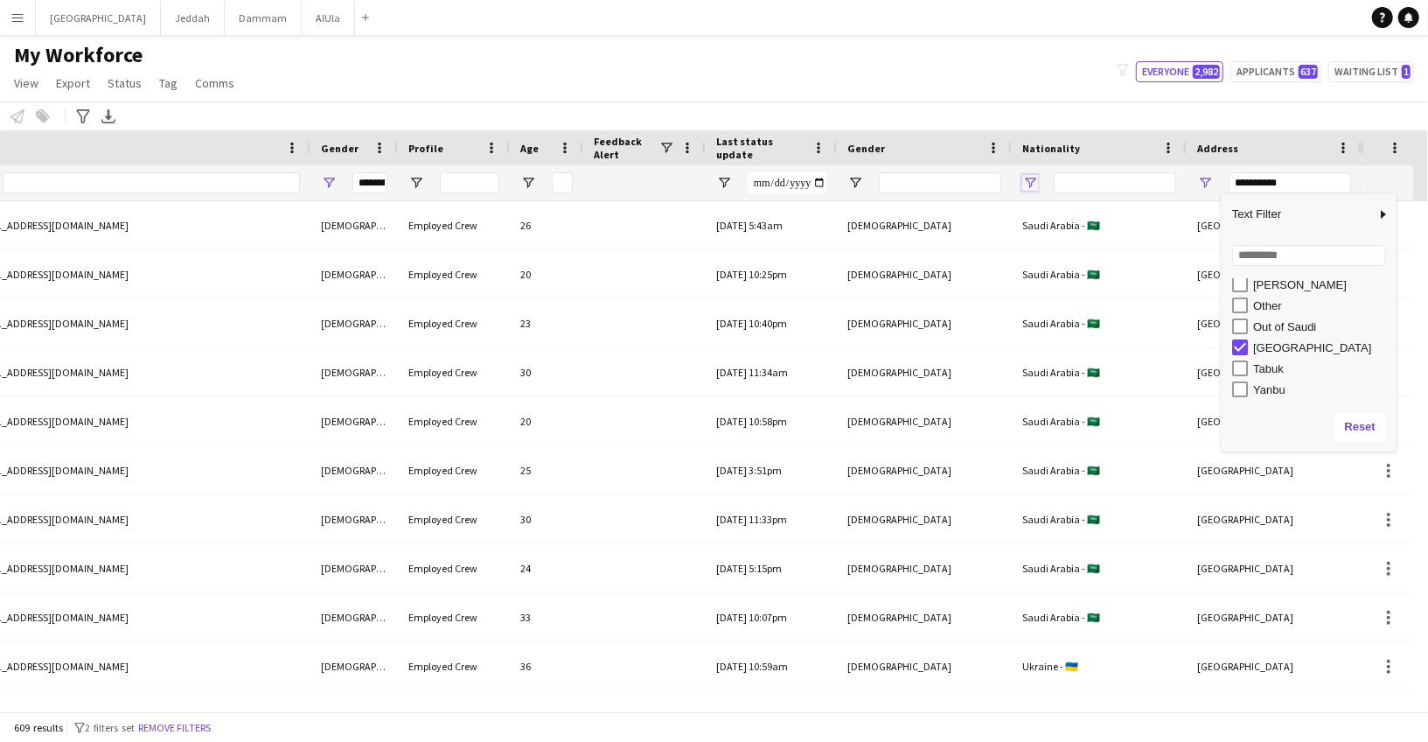
click at [1035, 185] on span "Open Filter Menu" at bounding box center [1030, 183] width 16 height 16
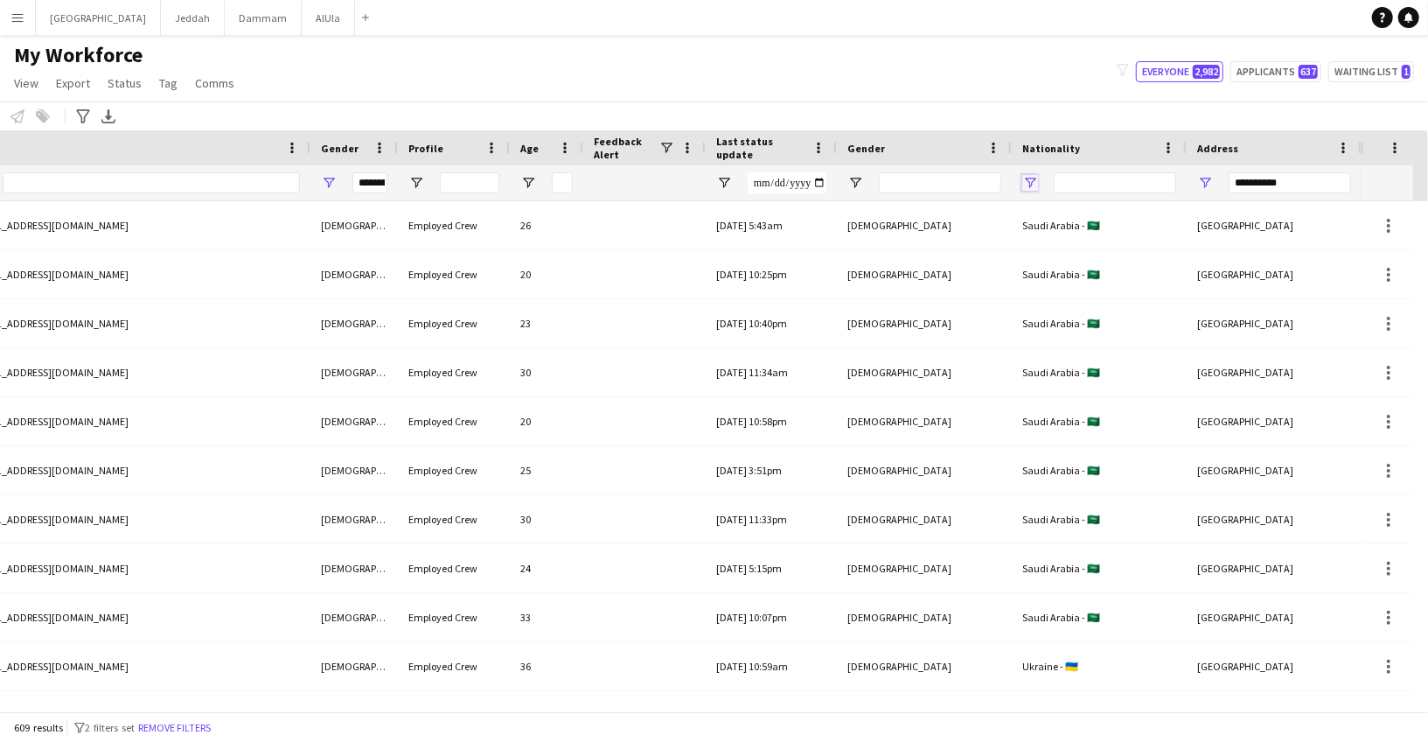
click at [1035, 185] on span "Open Filter Menu" at bounding box center [1030, 183] width 16 height 16
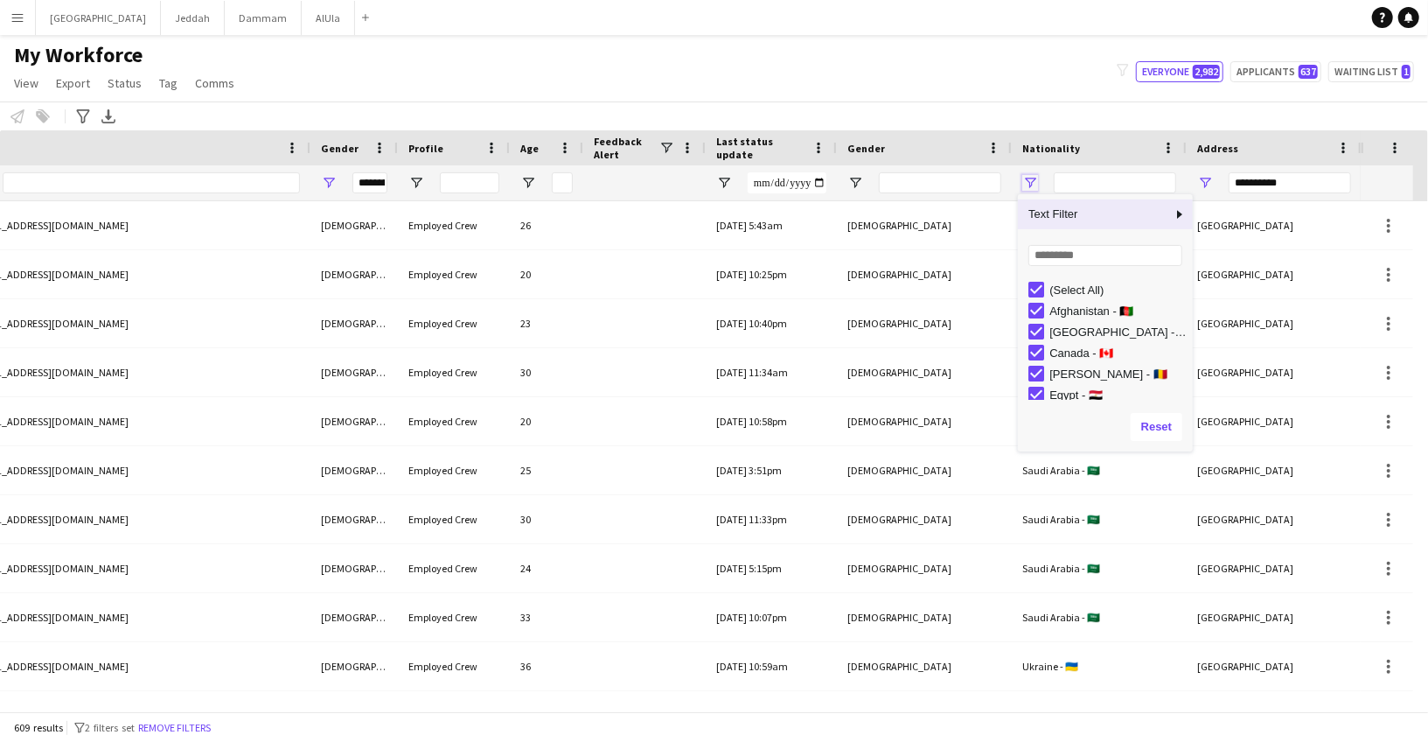
click at [1035, 185] on span "Open Filter Menu" at bounding box center [1030, 183] width 16 height 16
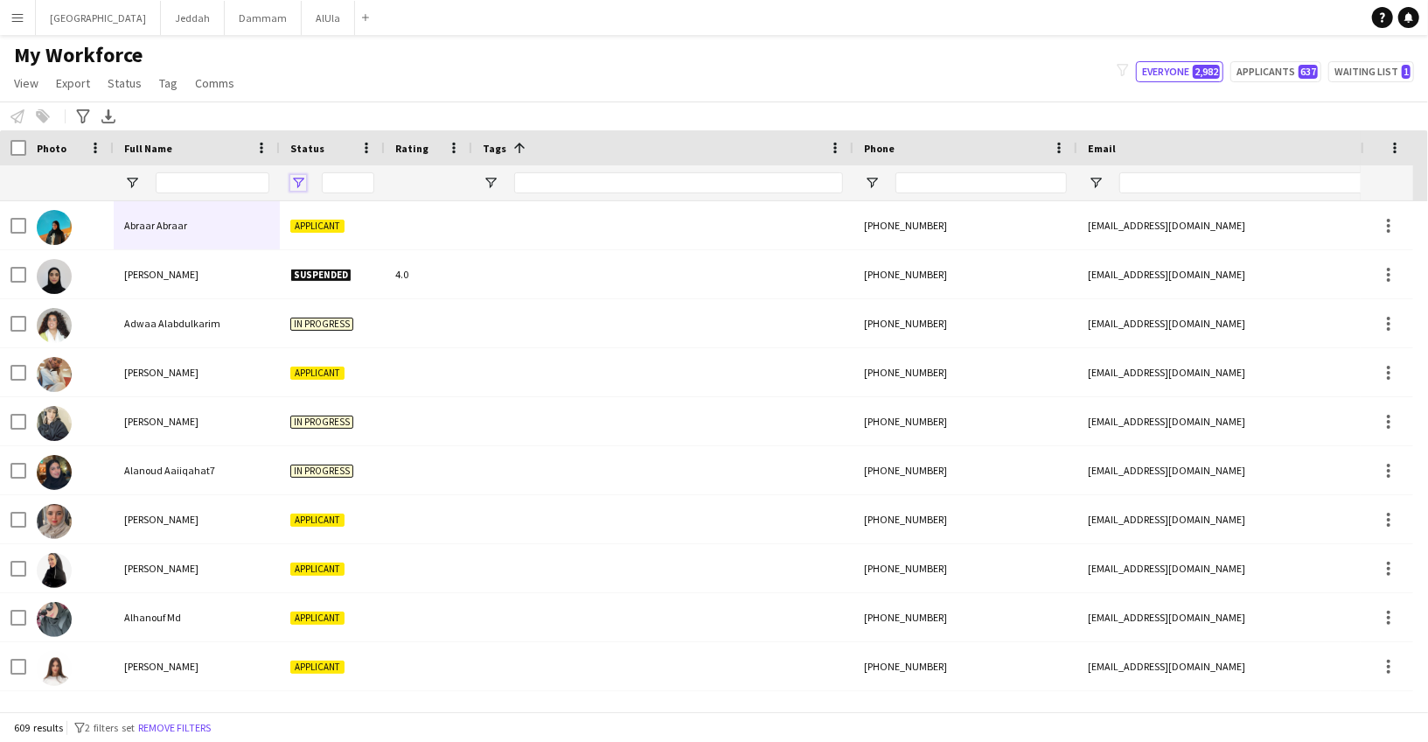
click at [298, 182] on span "Open Filter Menu" at bounding box center [298, 183] width 16 height 16
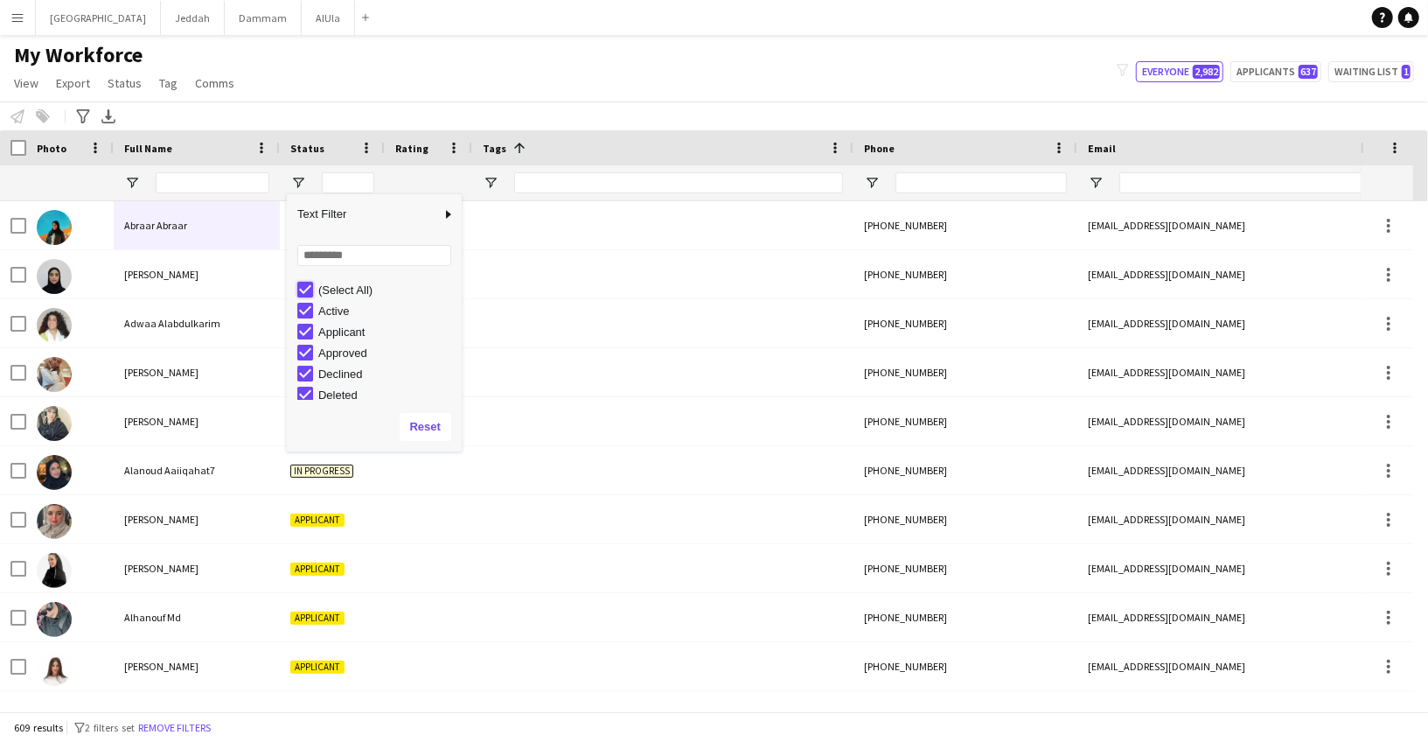
type input "***"
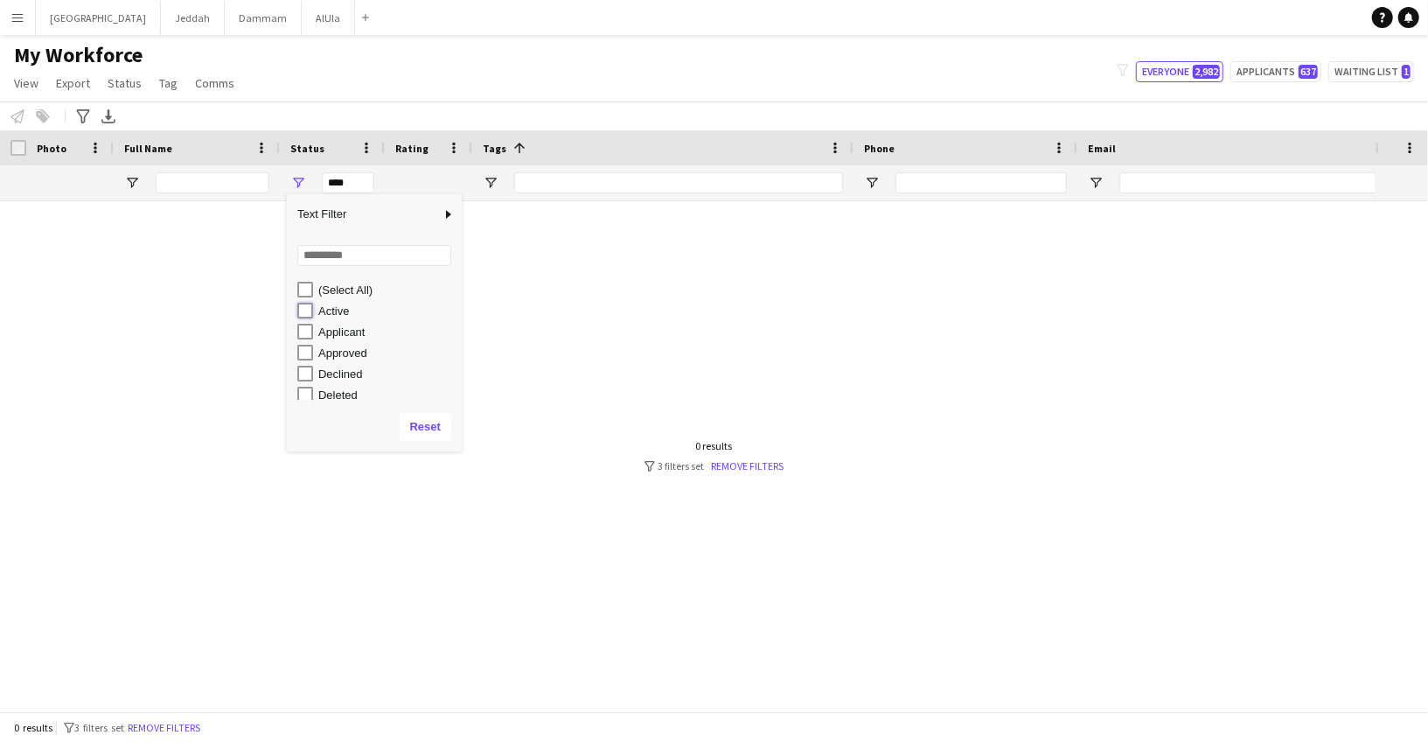
type input "**********"
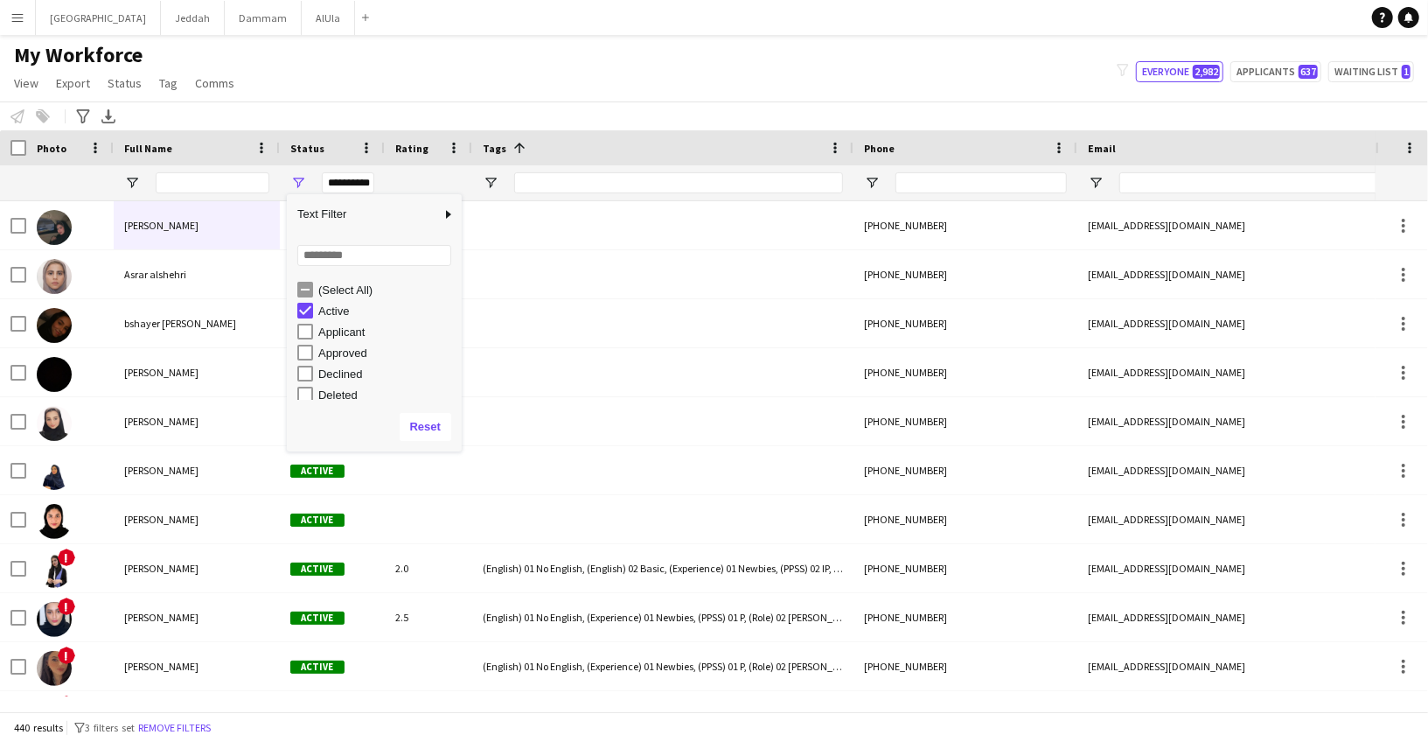
type input "**********"
click at [494, 182] on span "Open Filter Menu" at bounding box center [491, 183] width 16 height 16
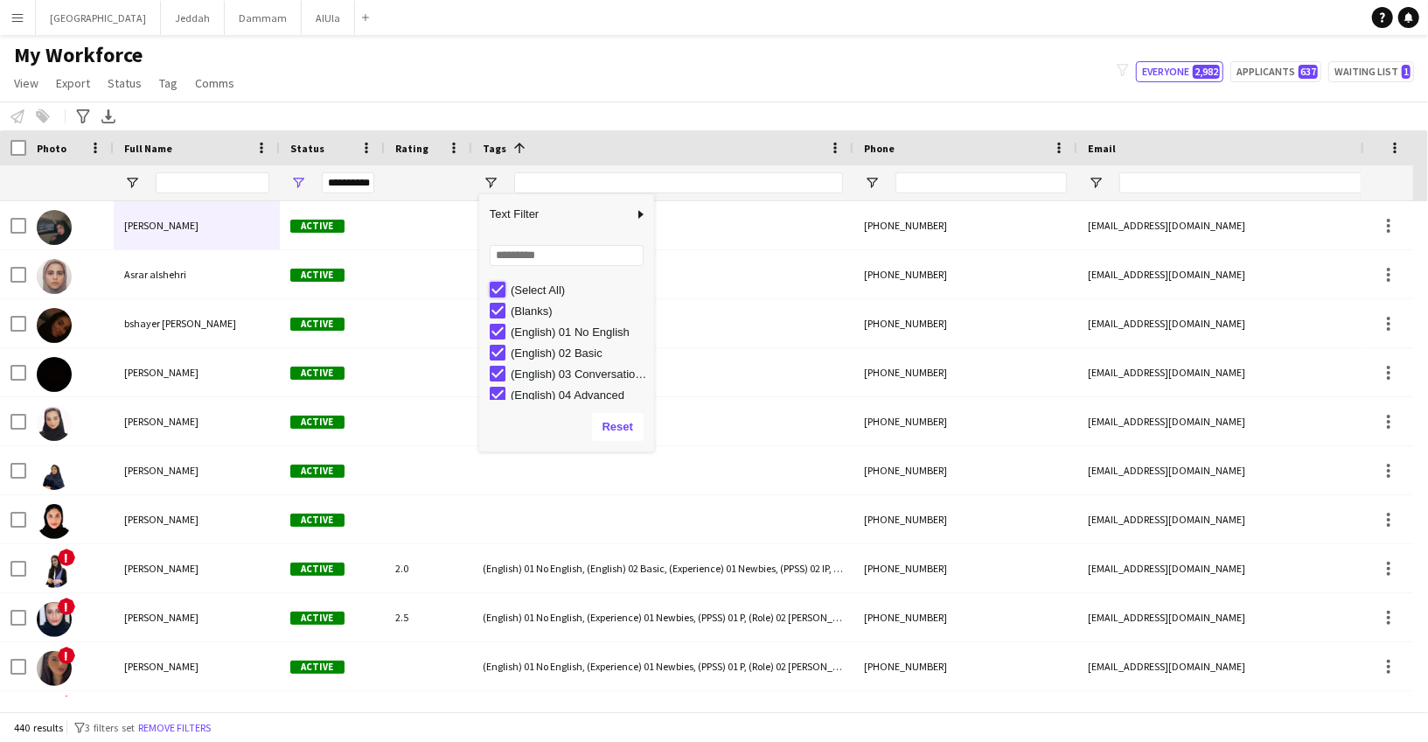
type input "***"
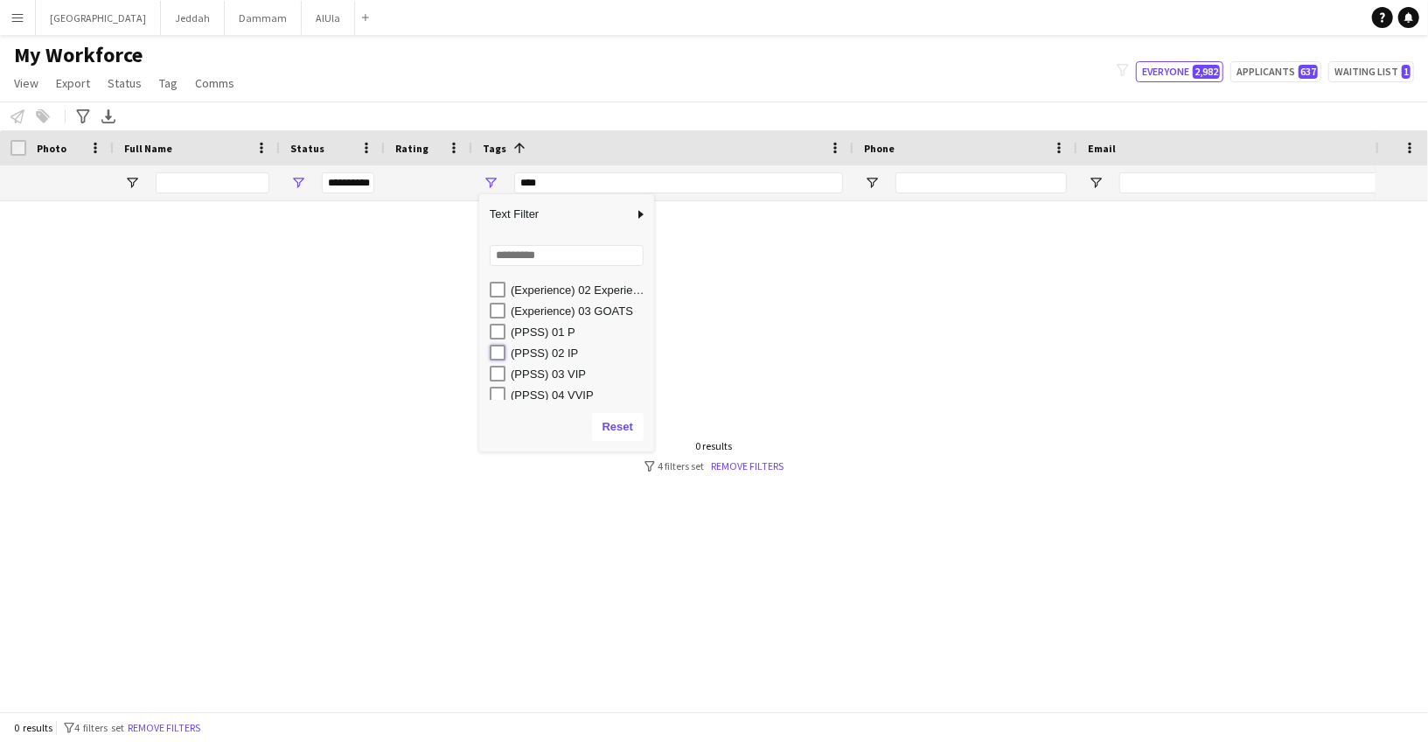
type input "**********"
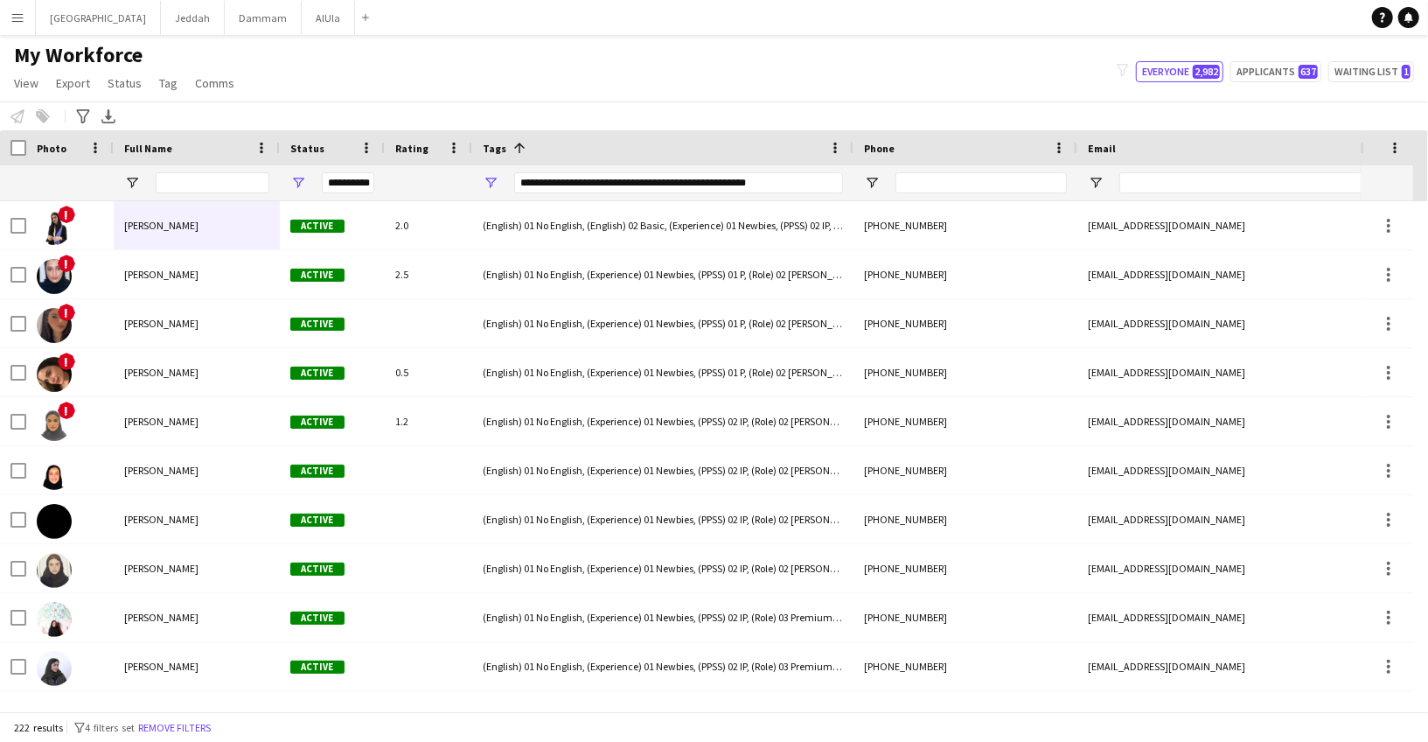
click at [499, 66] on div "My Workforce View Views Default view New view Update view Delete view Edit name…" at bounding box center [714, 71] width 1428 height 59
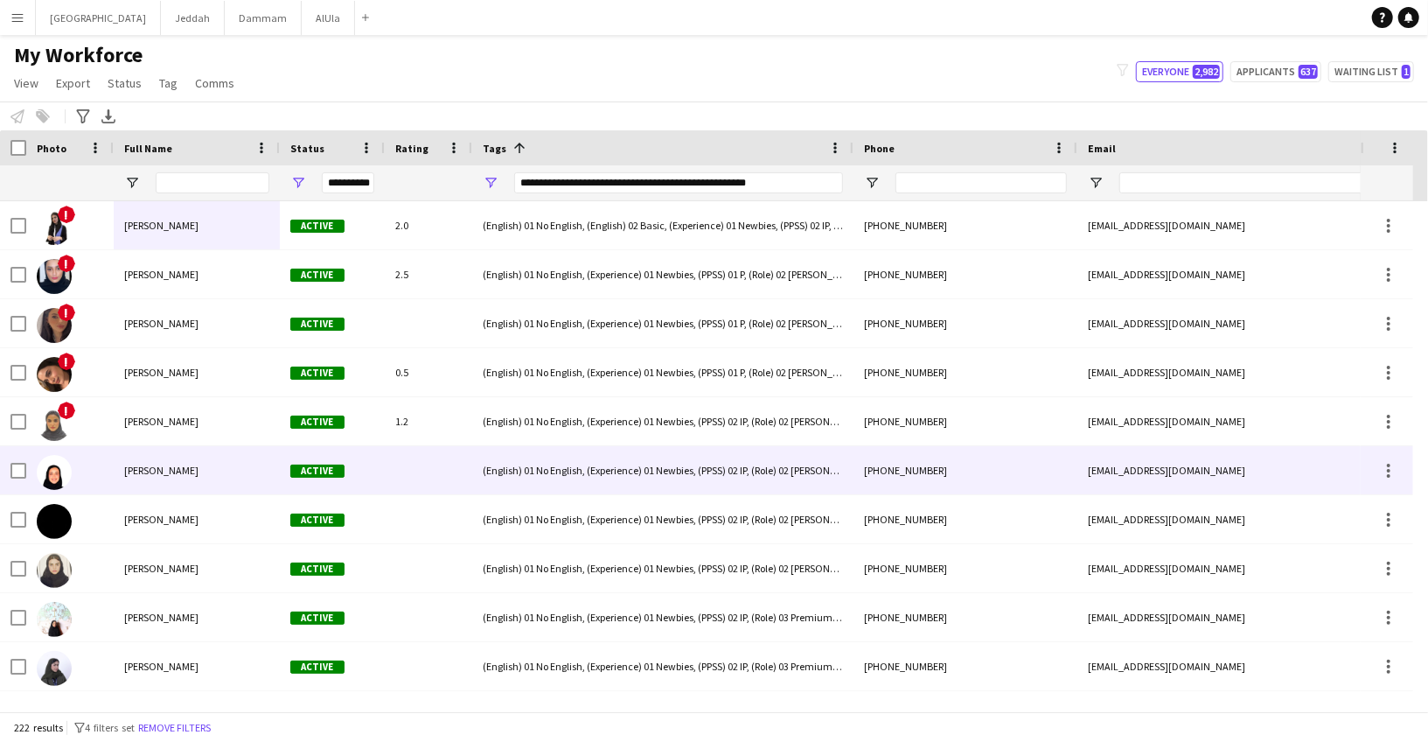
click at [192, 484] on div "[PERSON_NAME]" at bounding box center [197, 470] width 166 height 48
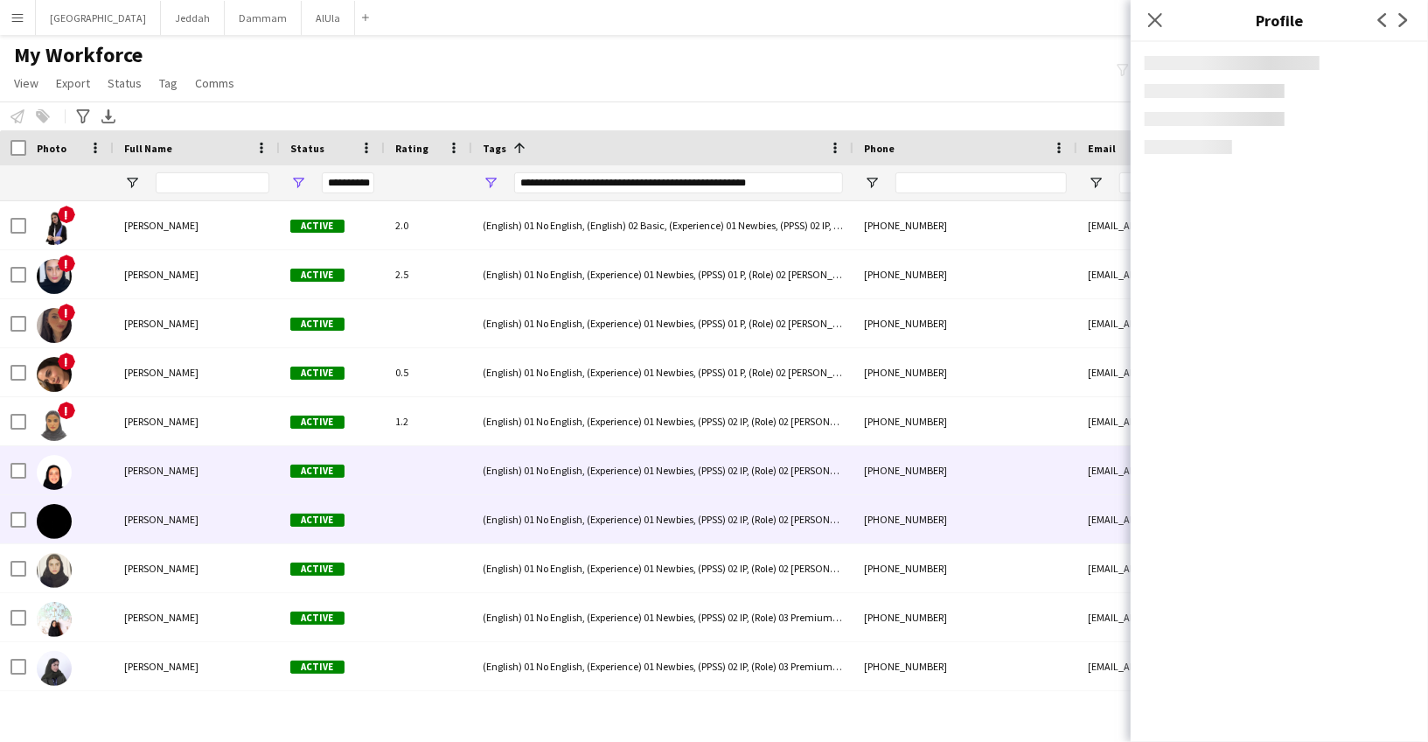
click at [191, 505] on div "[PERSON_NAME]" at bounding box center [197, 519] width 166 height 48
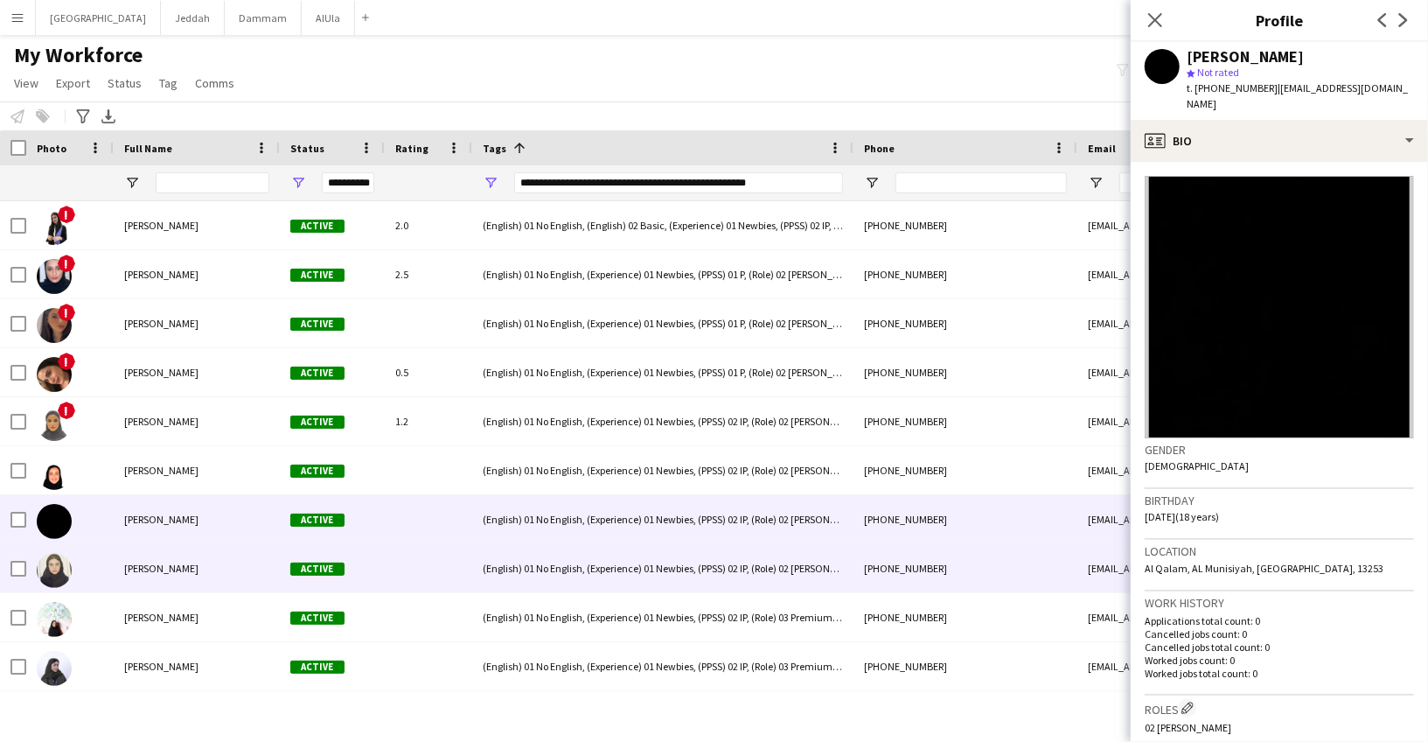
click at [192, 582] on div "[PERSON_NAME]" at bounding box center [197, 568] width 166 height 48
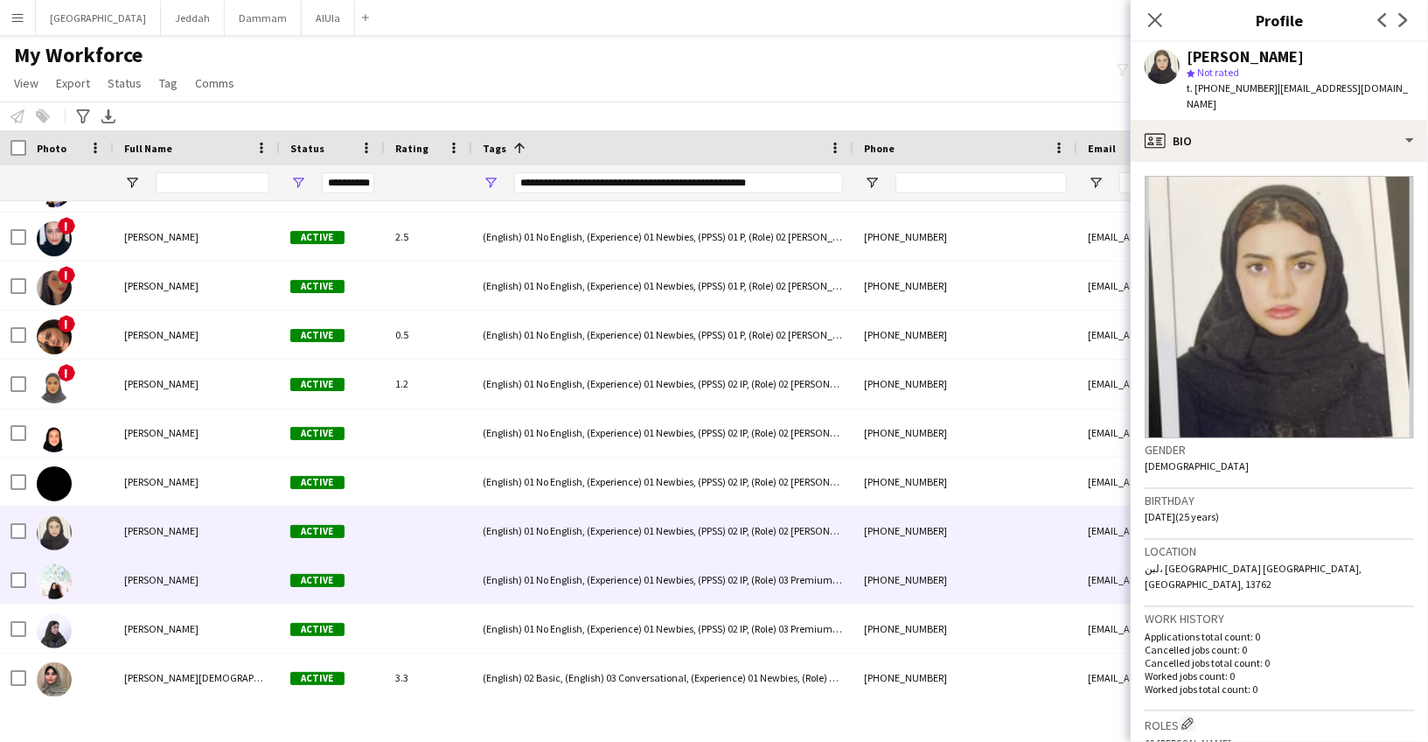
click at [192, 581] on span "[PERSON_NAME]" at bounding box center [161, 579] width 74 height 13
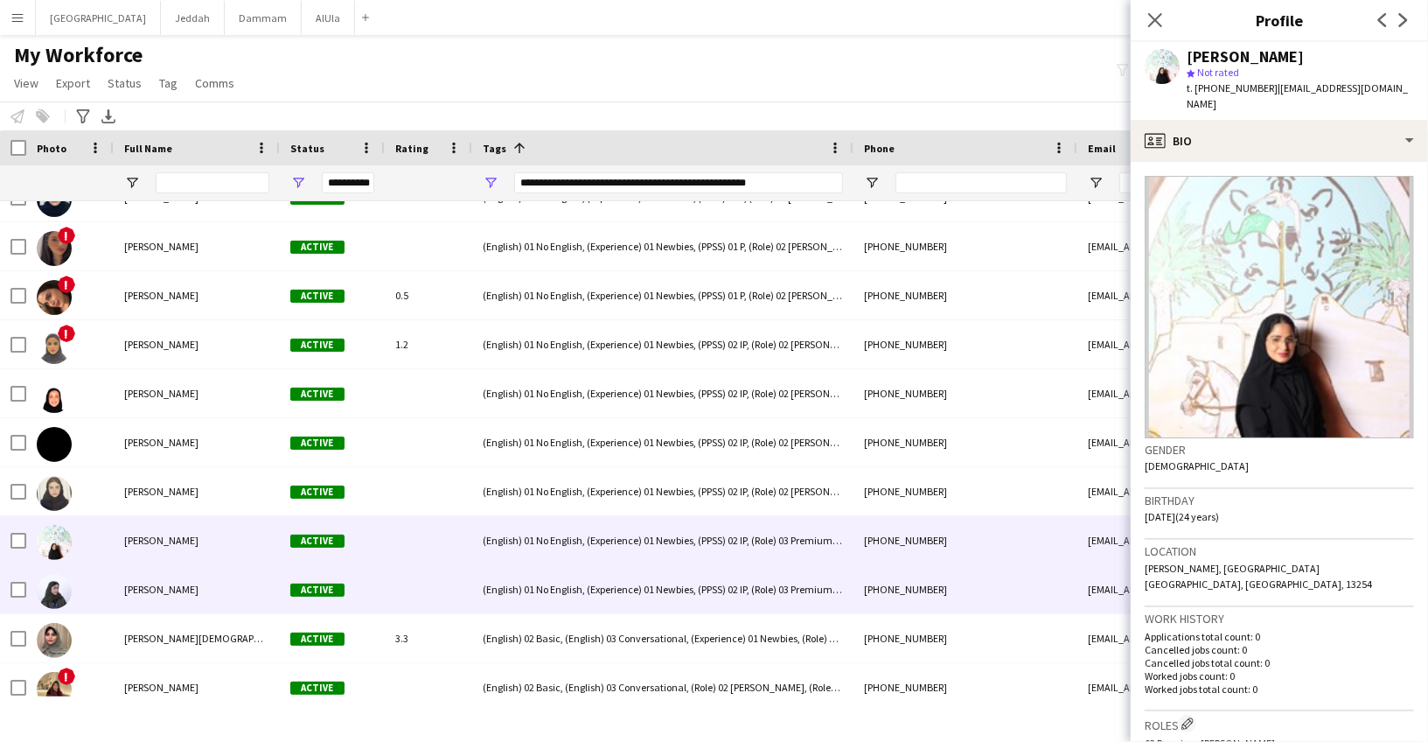
click at [192, 581] on div "[PERSON_NAME]" at bounding box center [197, 589] width 166 height 48
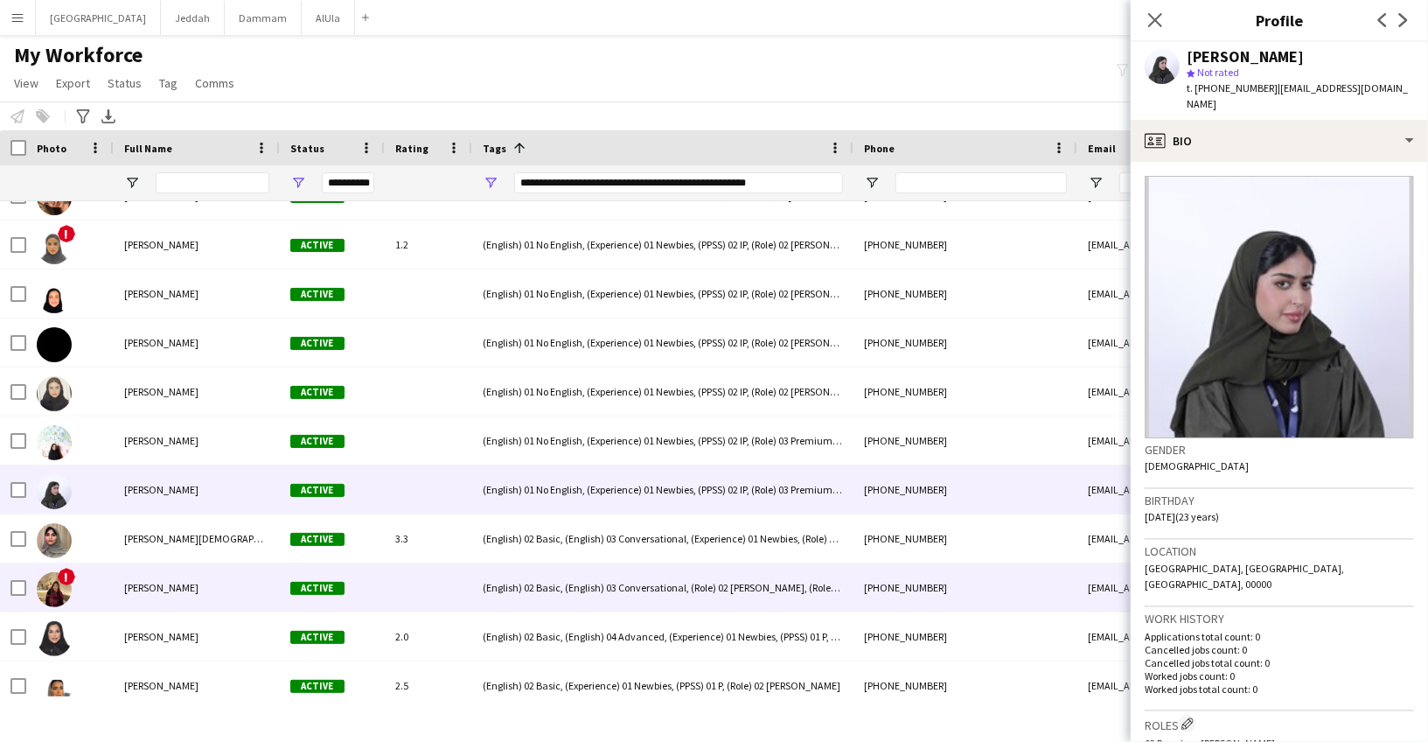
click at [191, 577] on div "[PERSON_NAME]" at bounding box center [197, 587] width 166 height 48
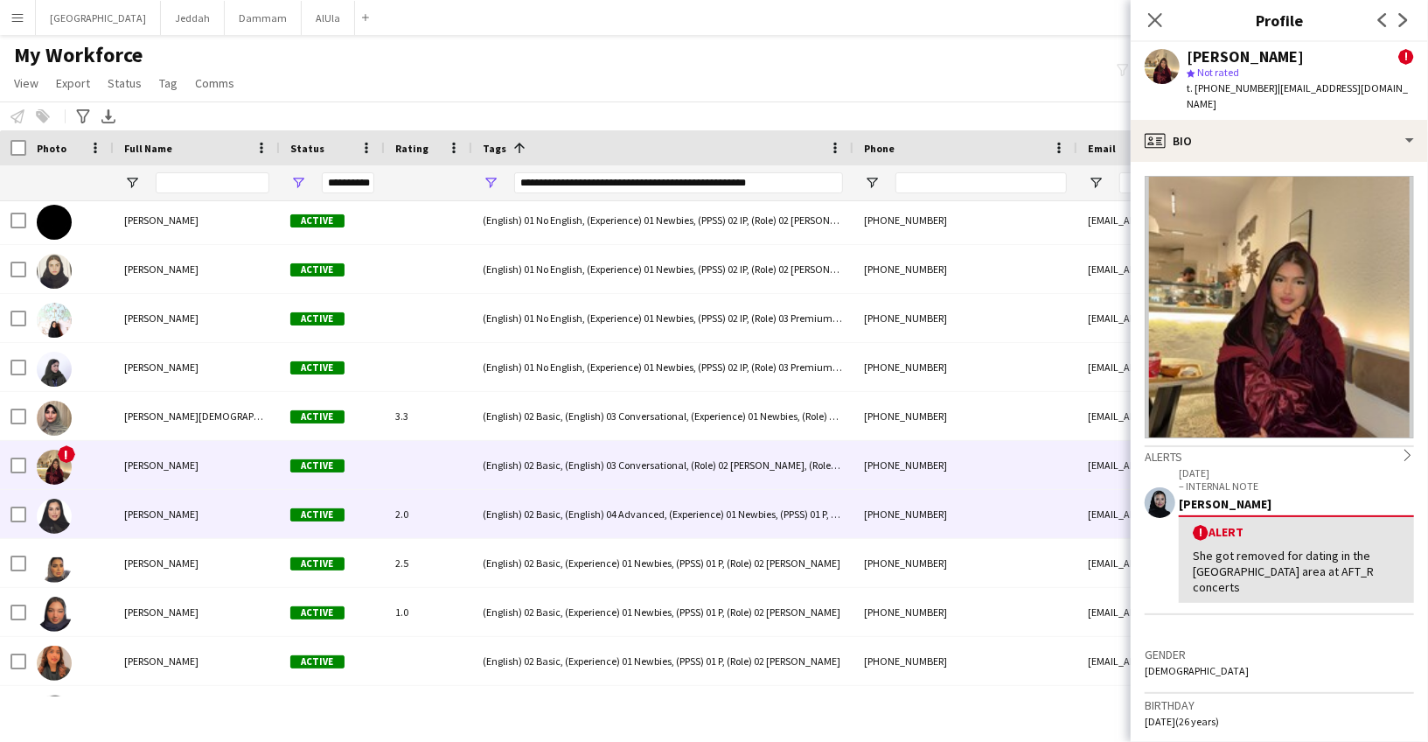
click at [171, 512] on span "[PERSON_NAME]" at bounding box center [161, 513] width 74 height 13
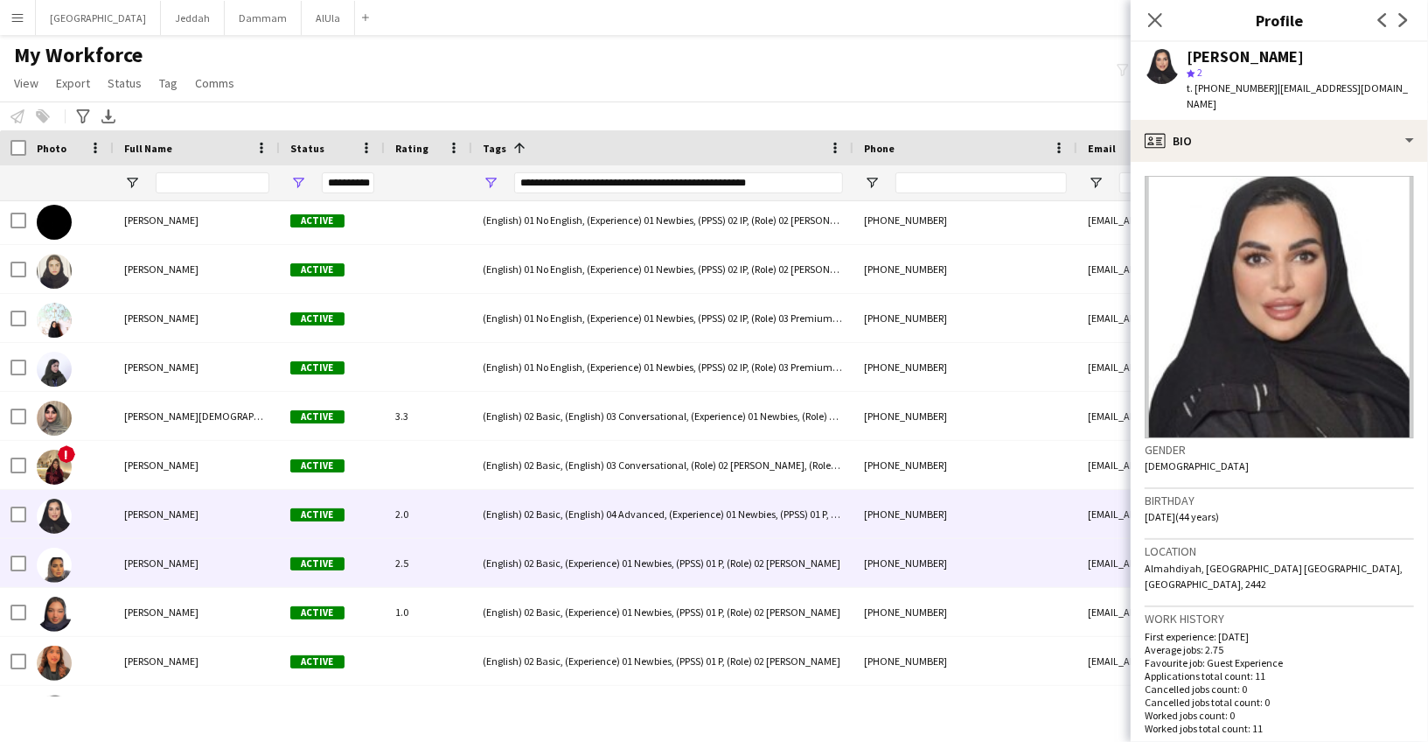
click at [172, 575] on div "[PERSON_NAME]" at bounding box center [197, 563] width 166 height 48
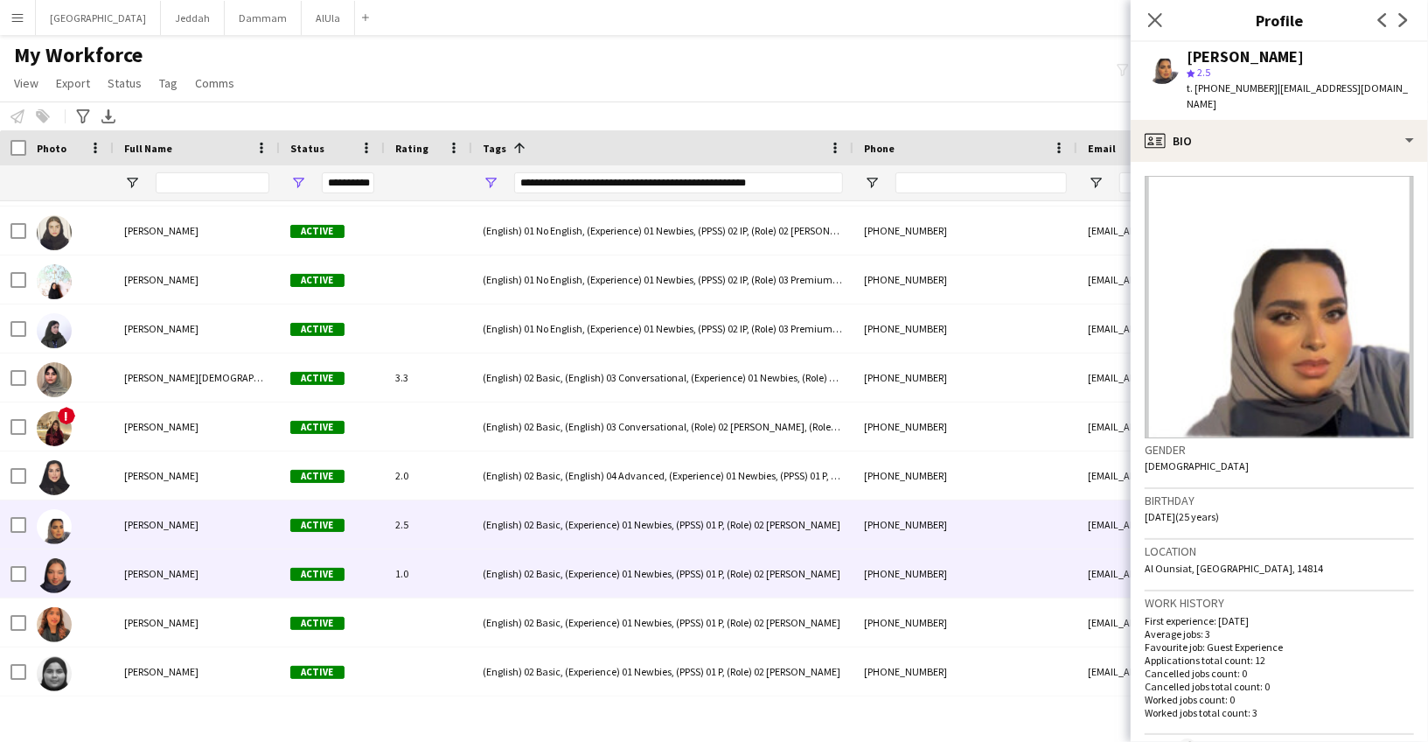
click at [172, 574] on span "[PERSON_NAME]" at bounding box center [161, 573] width 74 height 13
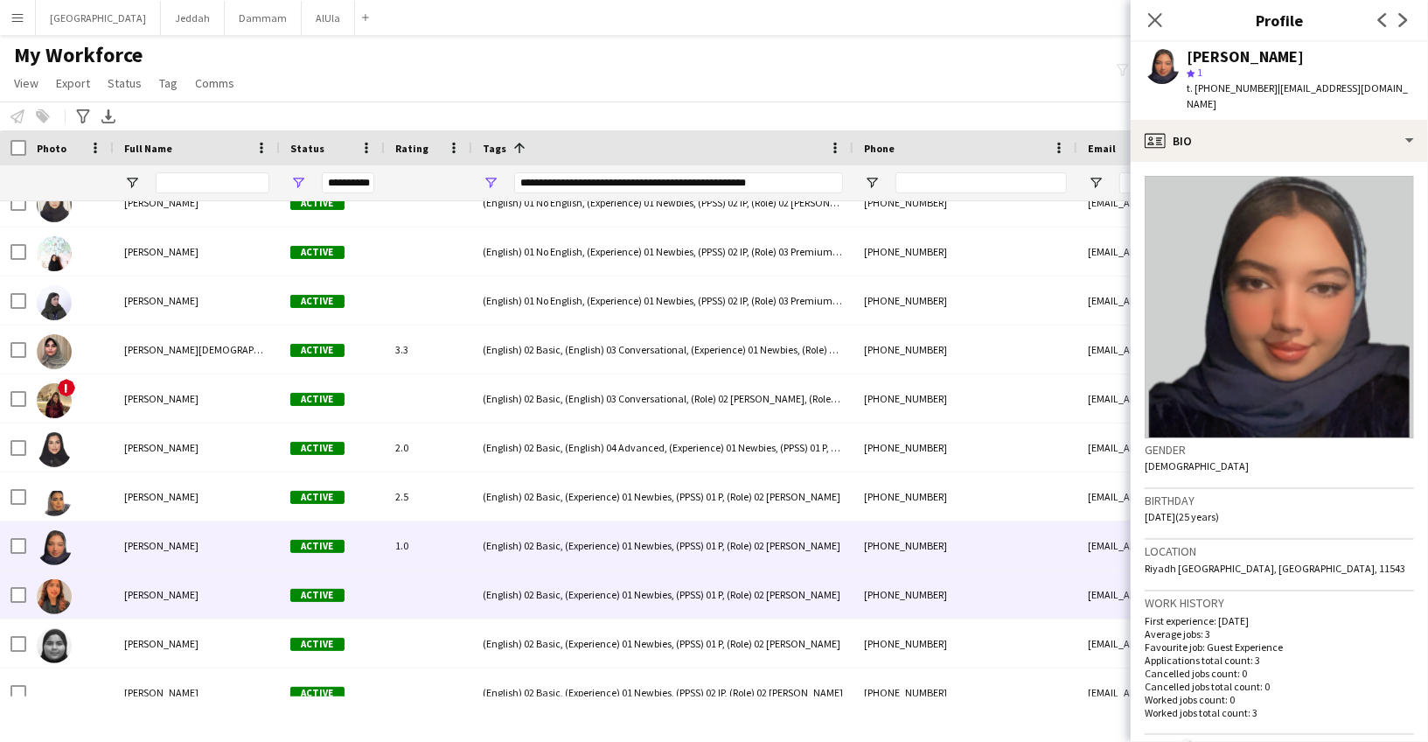
click at [172, 574] on div "[PERSON_NAME]" at bounding box center [197, 594] width 166 height 48
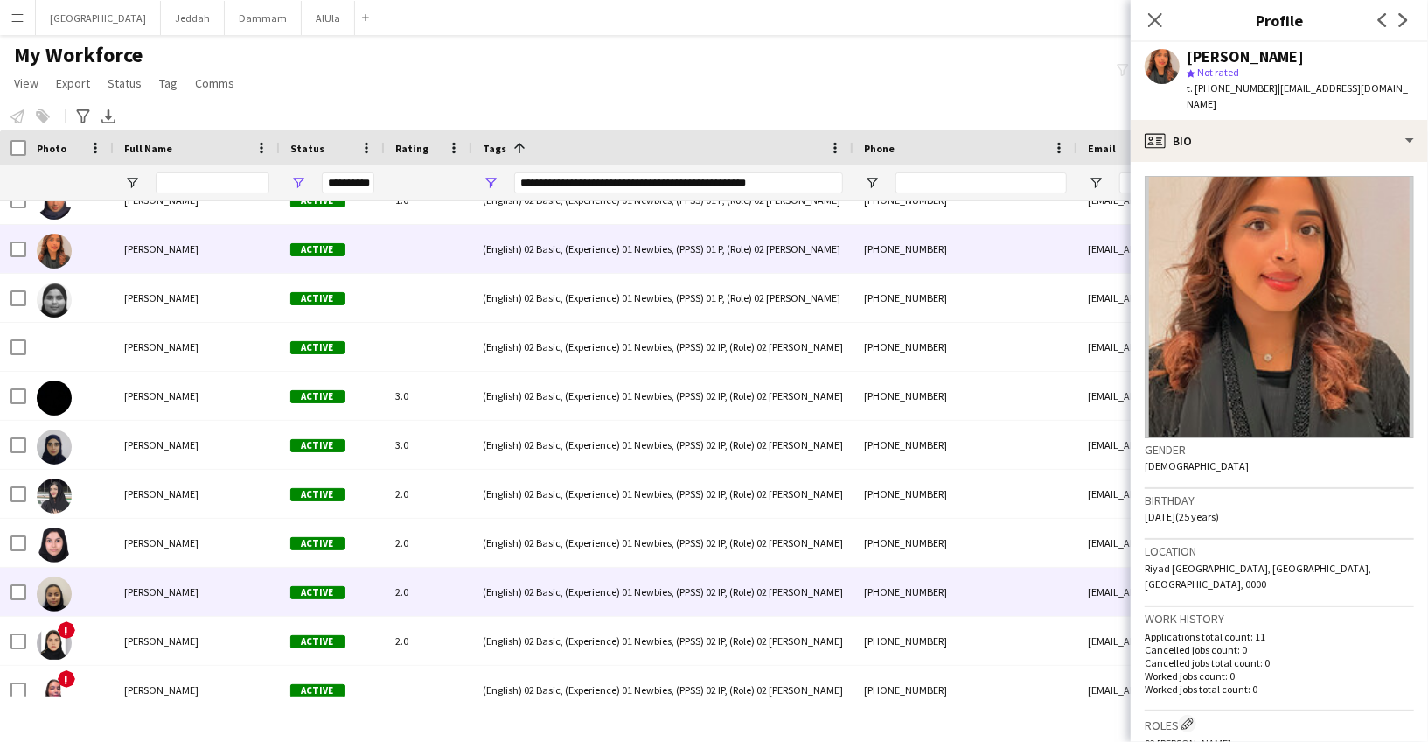
click at [172, 575] on div "[PERSON_NAME]" at bounding box center [197, 592] width 166 height 48
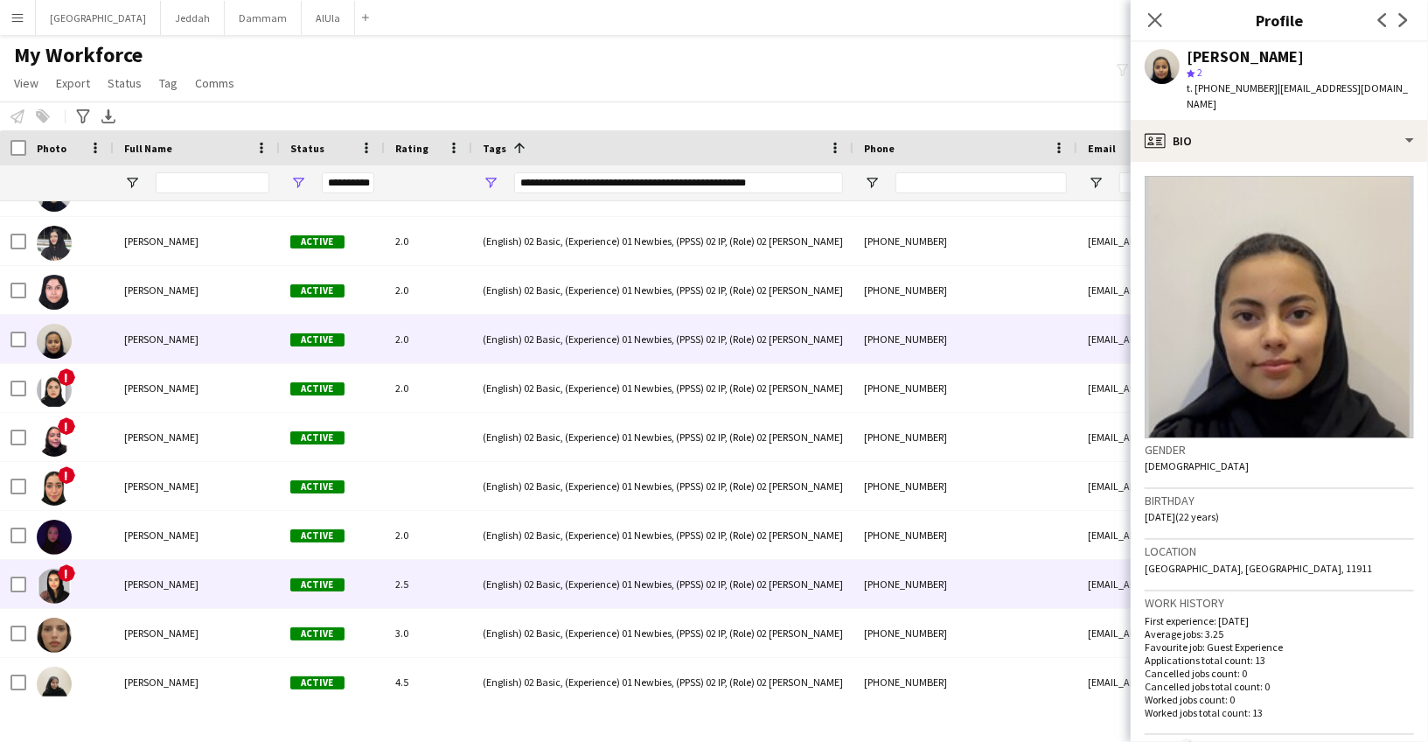
click at [172, 575] on div "[PERSON_NAME]" at bounding box center [197, 584] width 166 height 48
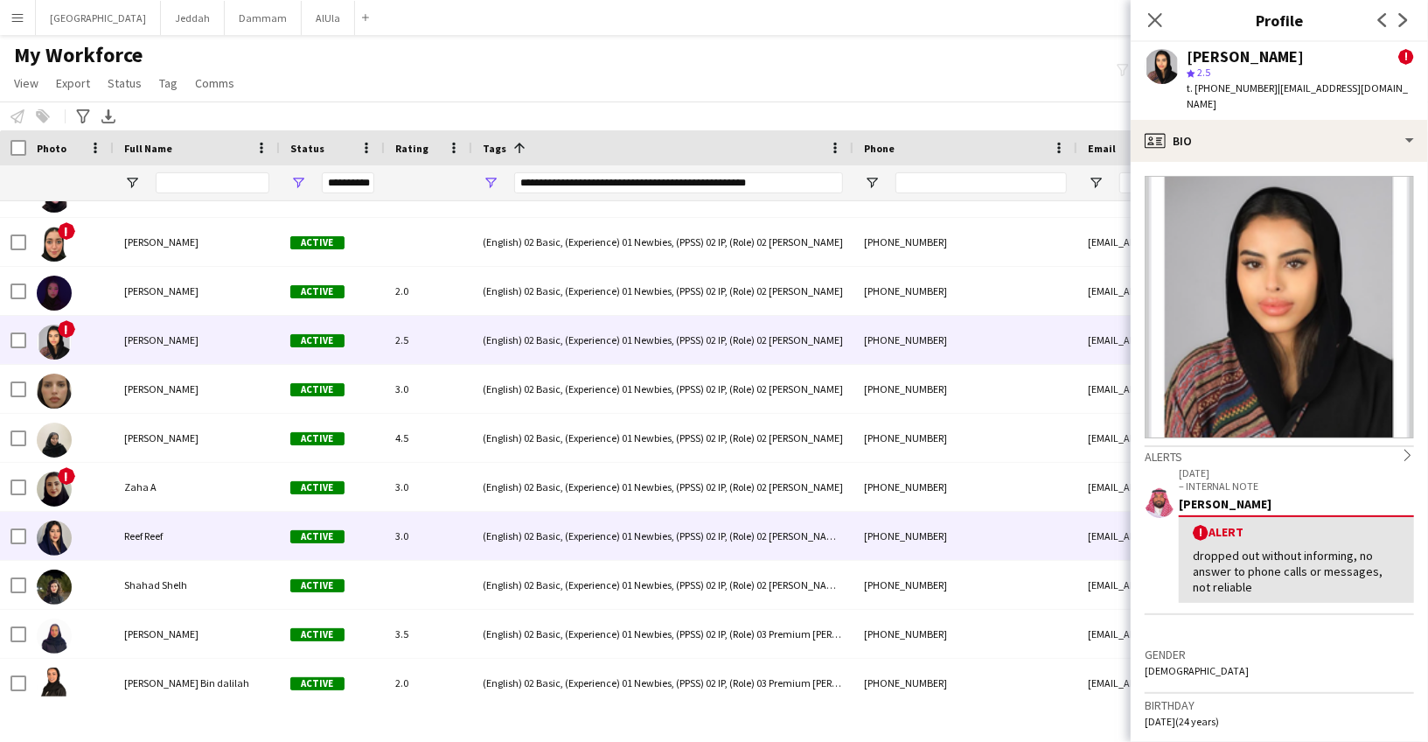
click at [173, 540] on div "Reef Reef" at bounding box center [197, 536] width 166 height 48
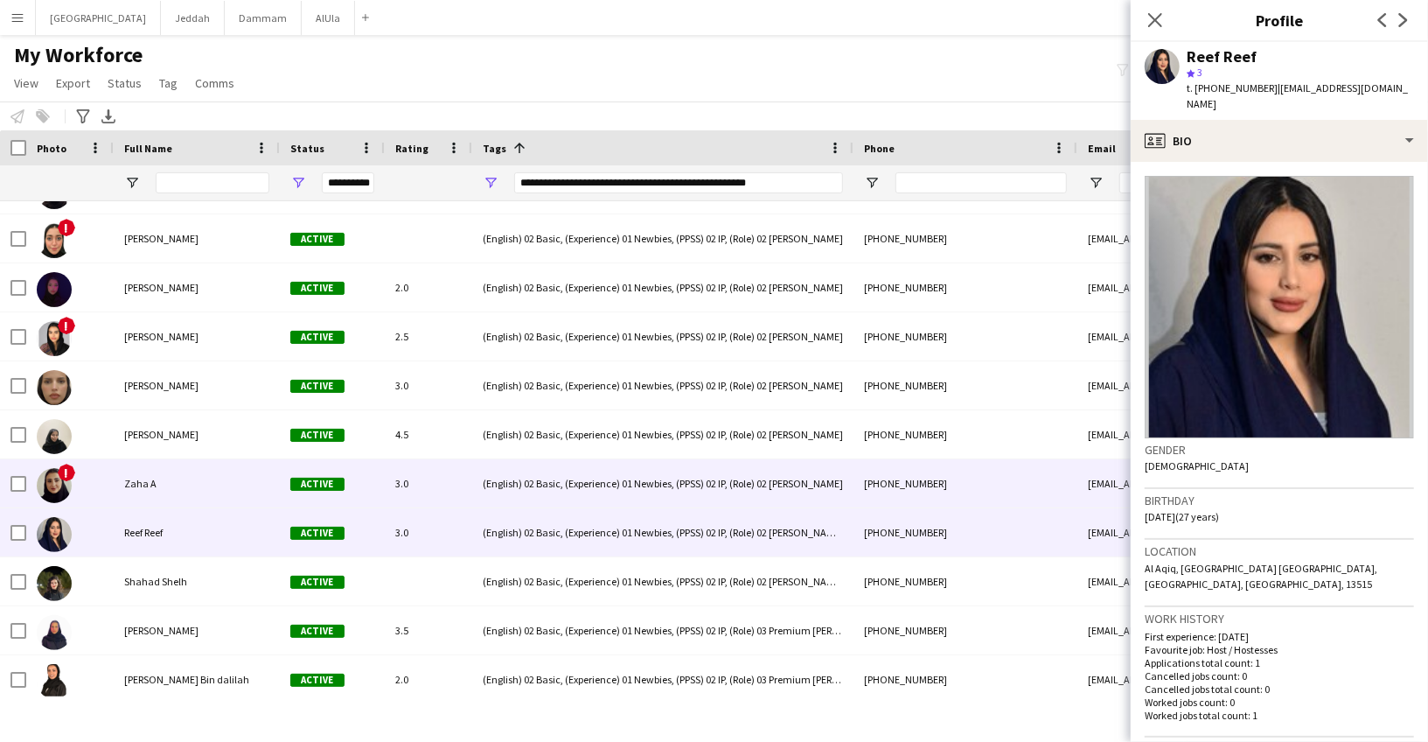
click at [178, 495] on div "Zaha A" at bounding box center [197, 483] width 166 height 48
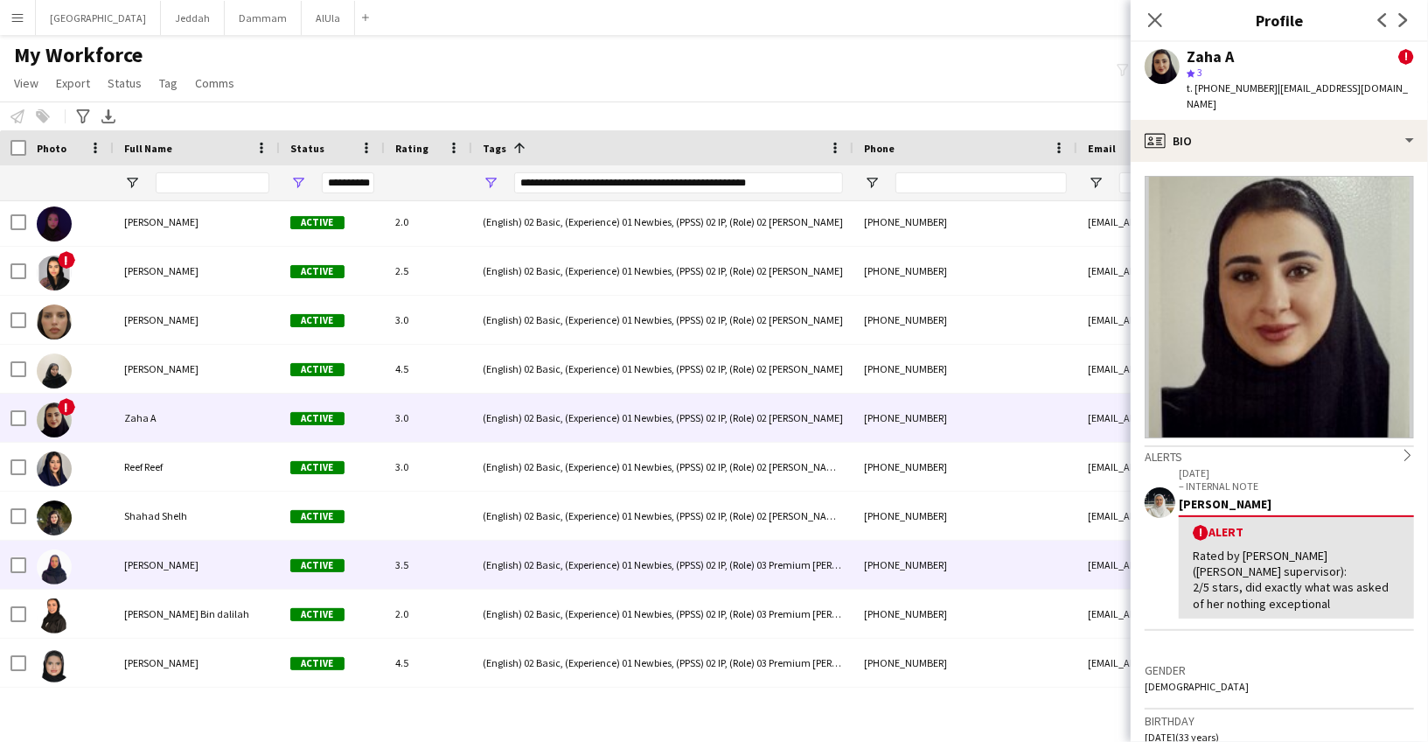
scroll to position [1314, 0]
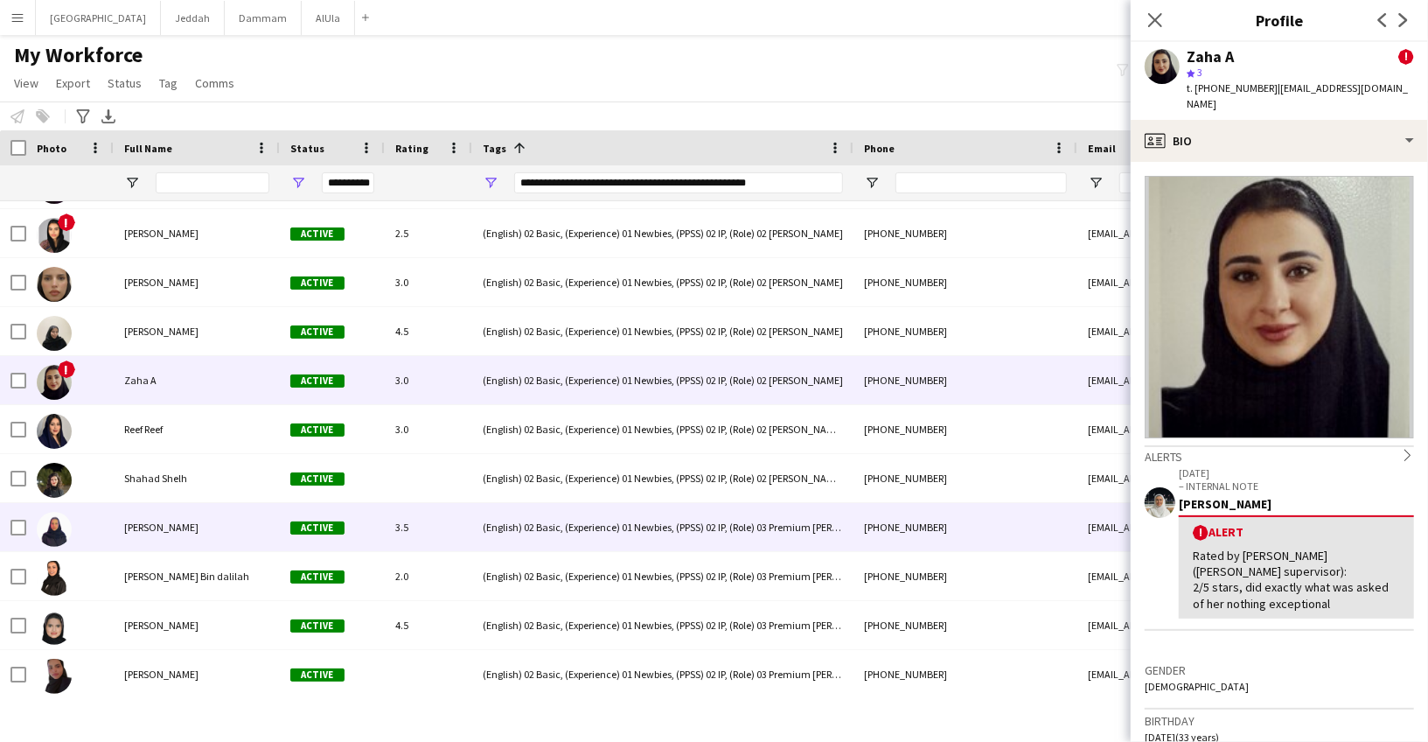
click at [179, 533] on div "[PERSON_NAME]" at bounding box center [197, 527] width 166 height 48
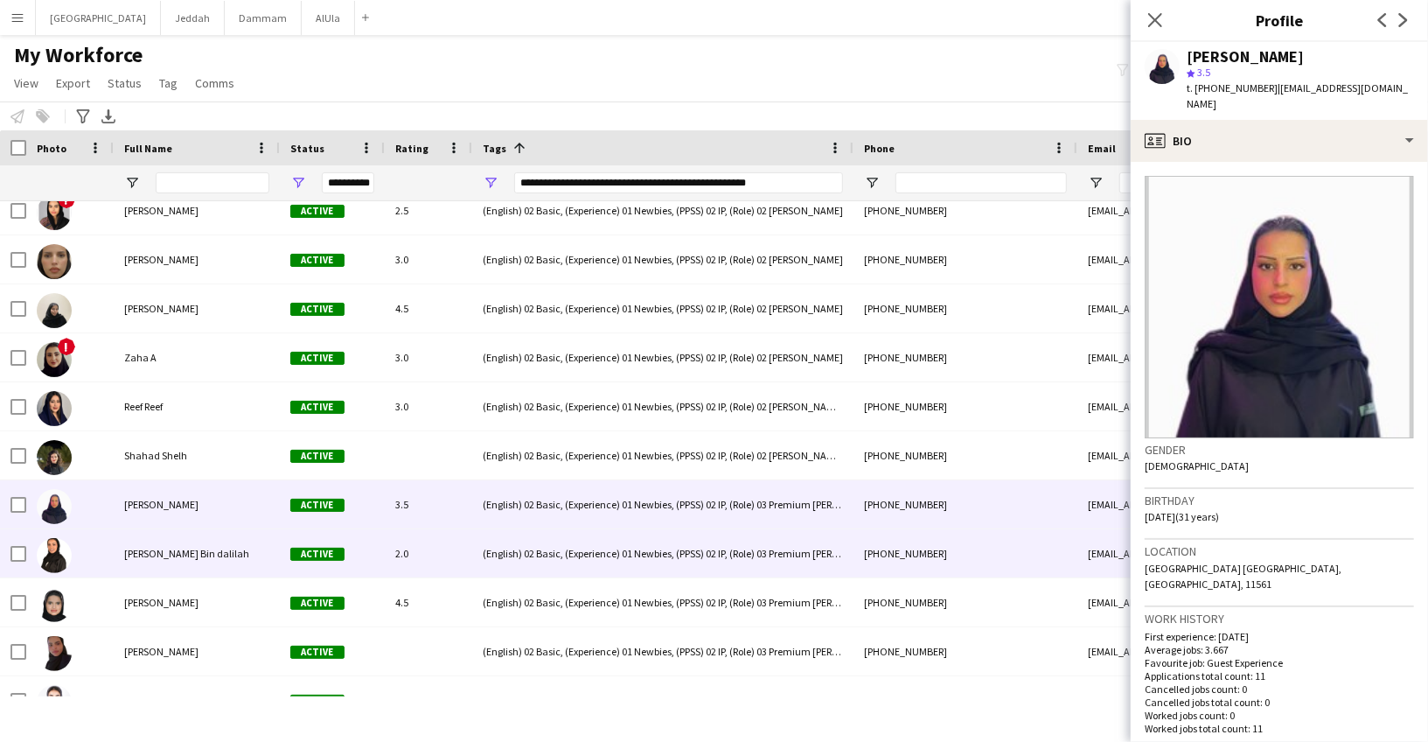
scroll to position [1338, 0]
click at [178, 550] on span "[PERSON_NAME] Bin dalilah" at bounding box center [186, 552] width 125 height 13
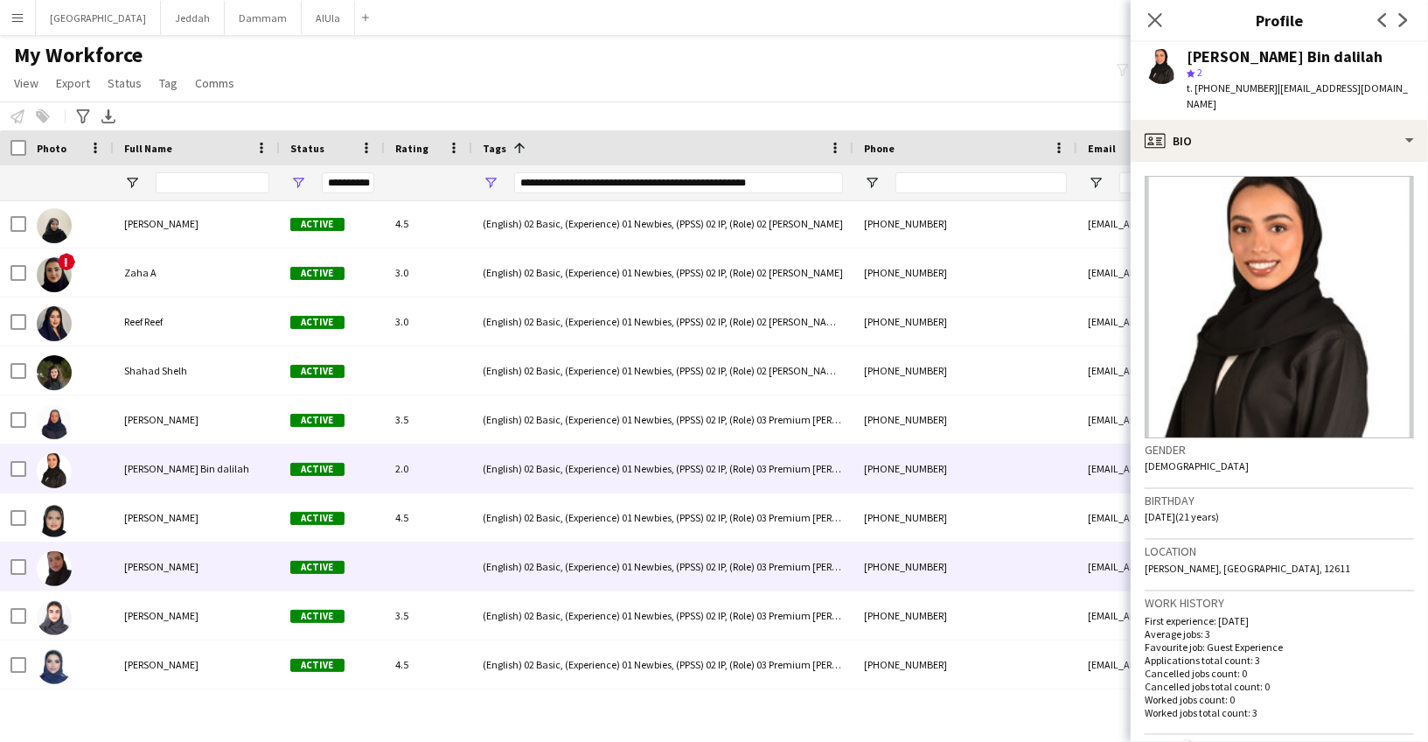
scroll to position [1425, 0]
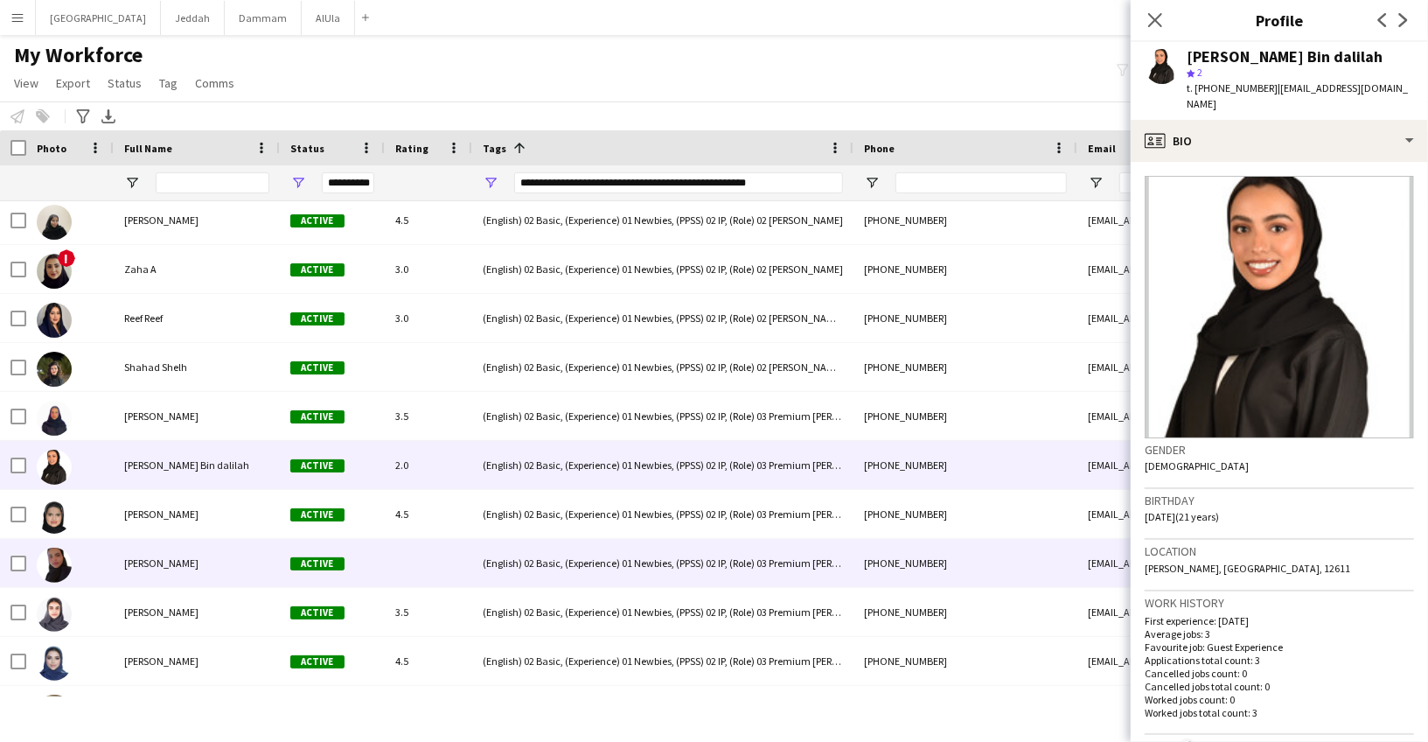
click at [177, 549] on div "[PERSON_NAME]" at bounding box center [197, 563] width 166 height 48
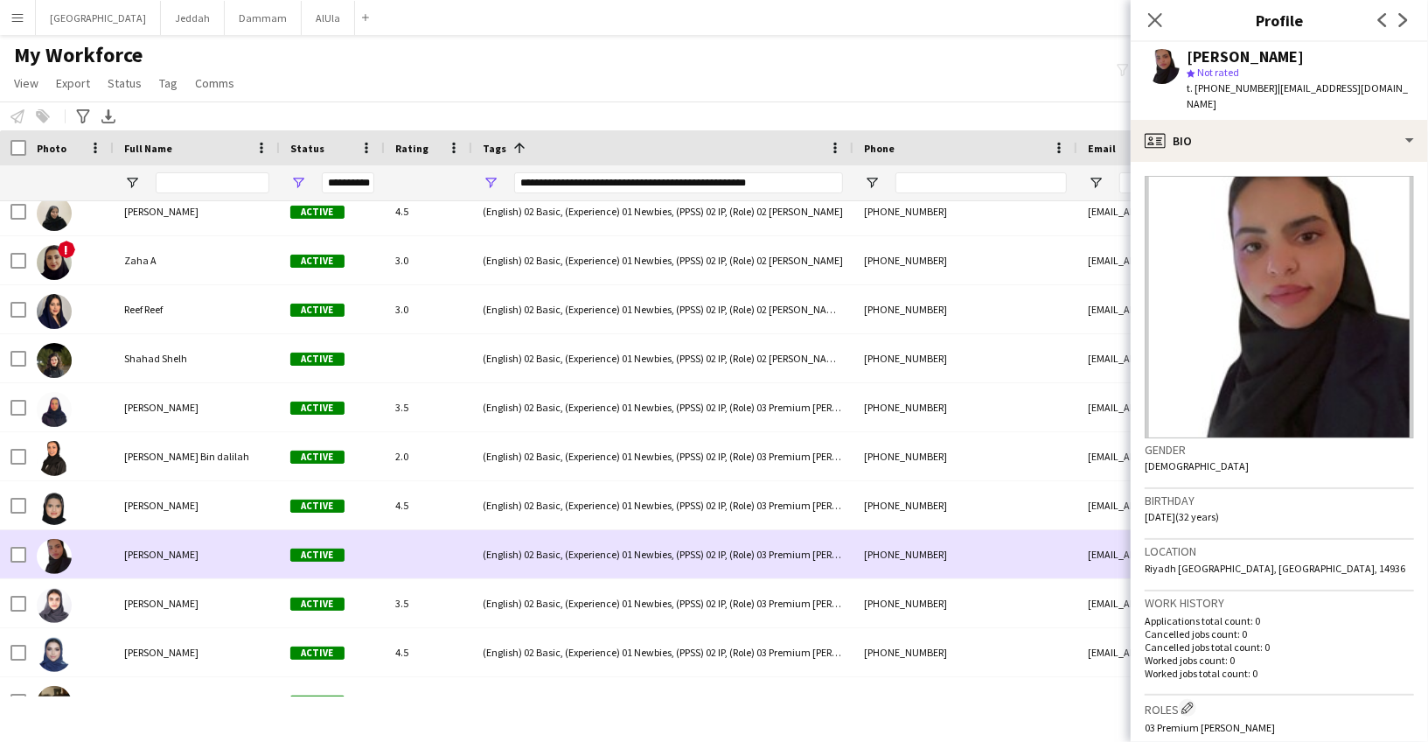
scroll to position [1472, 0]
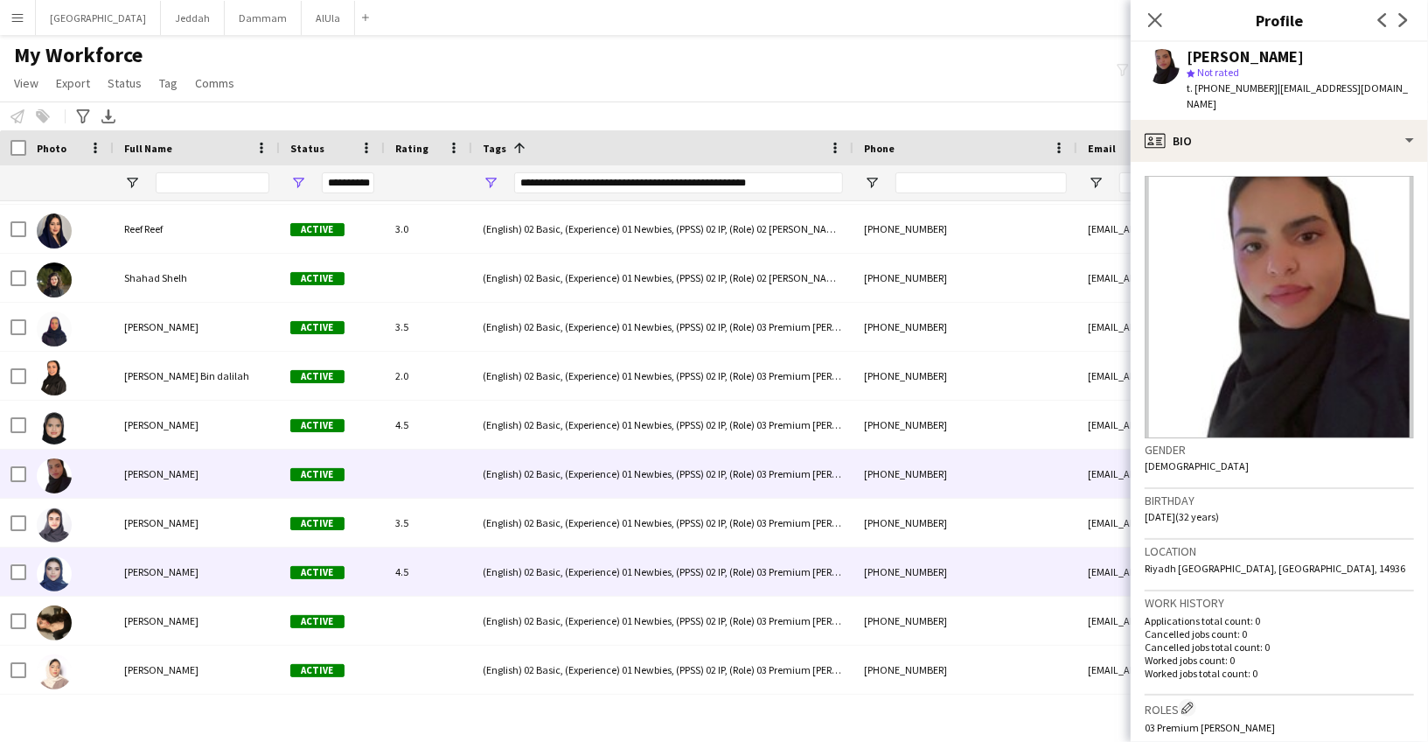
click at [178, 548] on div "[PERSON_NAME]" at bounding box center [197, 571] width 166 height 48
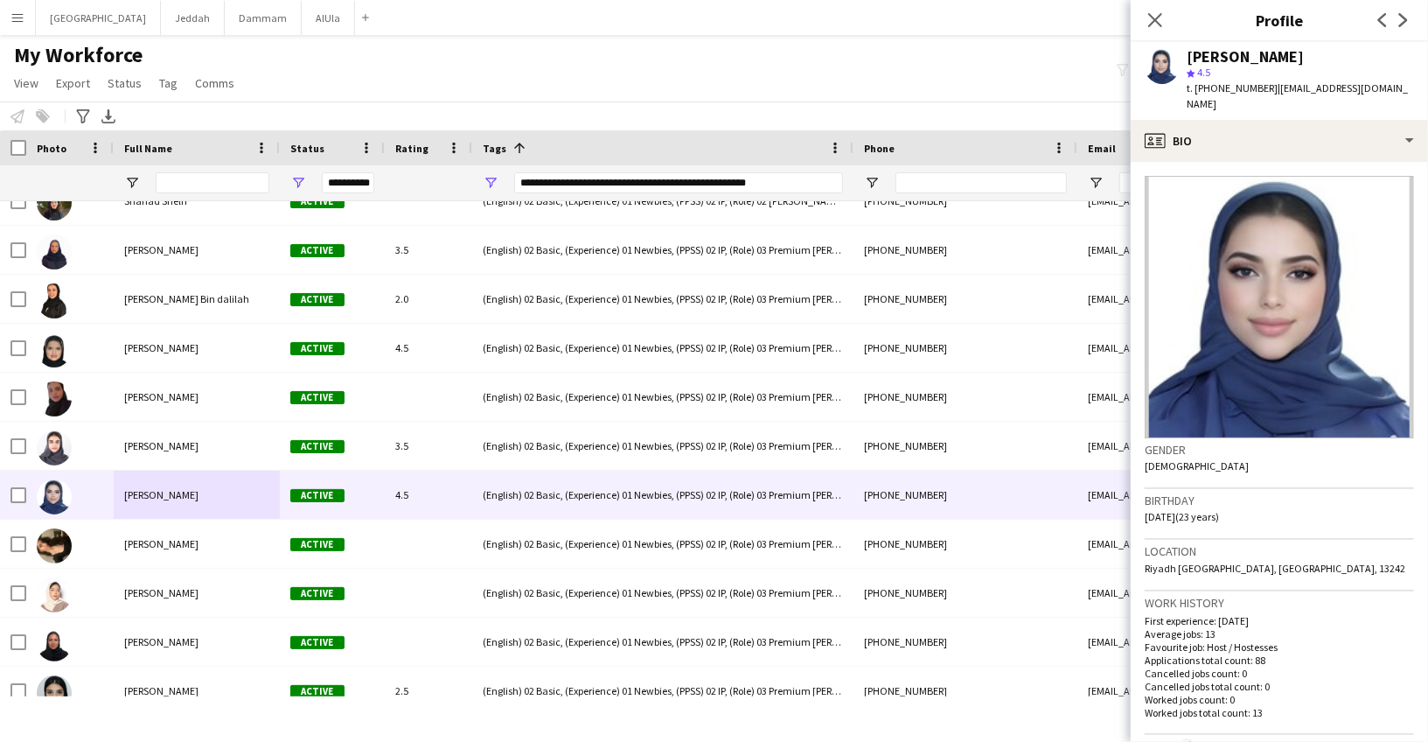
click at [1209, 52] on div "[PERSON_NAME]" at bounding box center [1245, 57] width 117 height 16
copy div "[PERSON_NAME]"
click at [1216, 88] on span "t. [PHONE_NUMBER]" at bounding box center [1232, 87] width 91 height 13
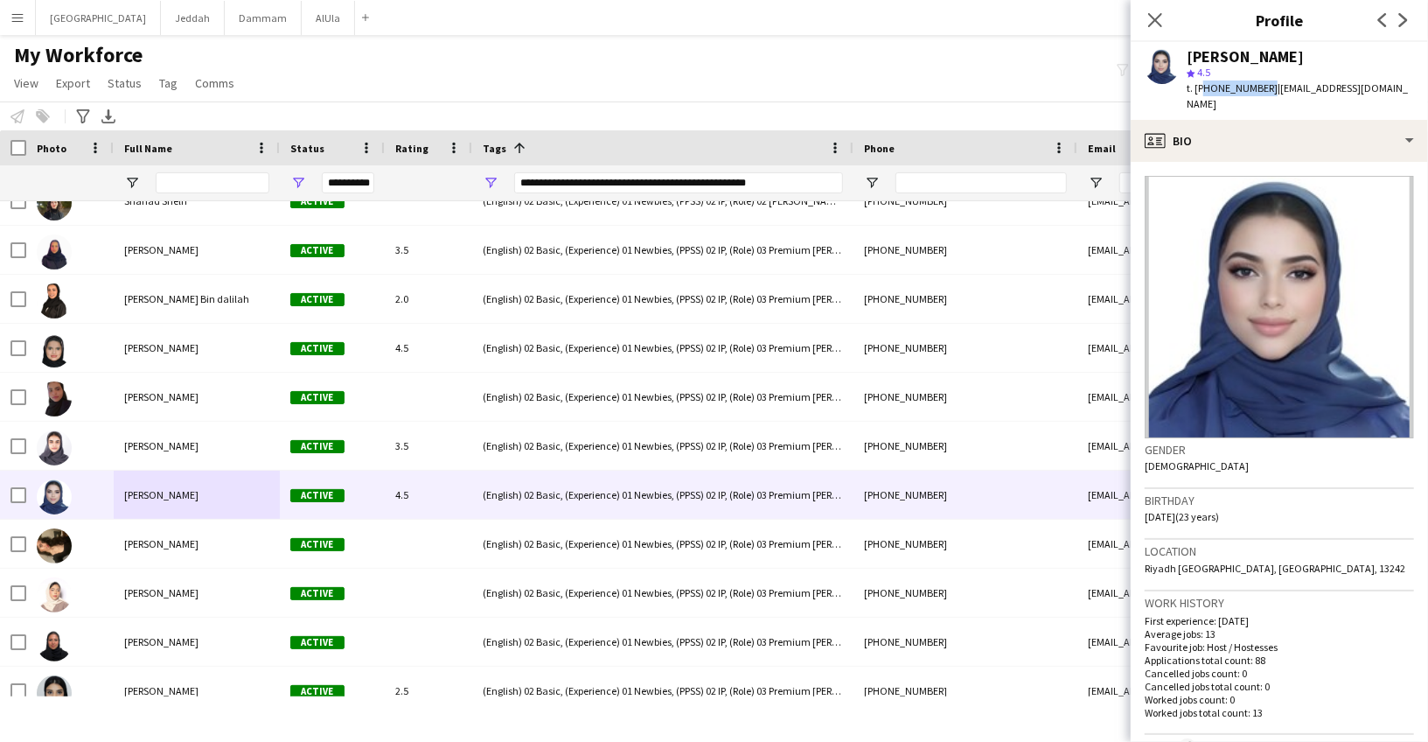
click at [1216, 88] on span "t. [PHONE_NUMBER]" at bounding box center [1232, 87] width 91 height 13
copy span "966508072908"
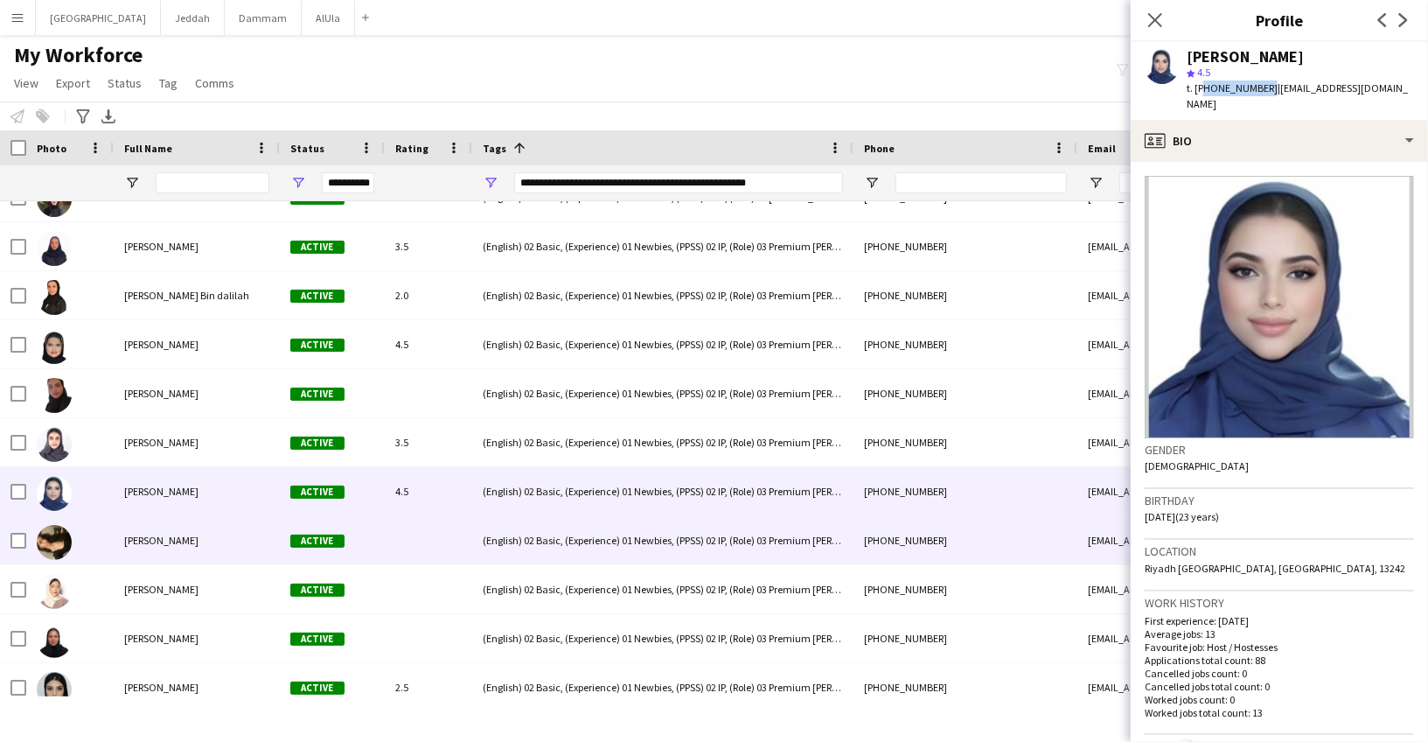
click at [175, 546] on div "[PERSON_NAME]" at bounding box center [197, 540] width 166 height 48
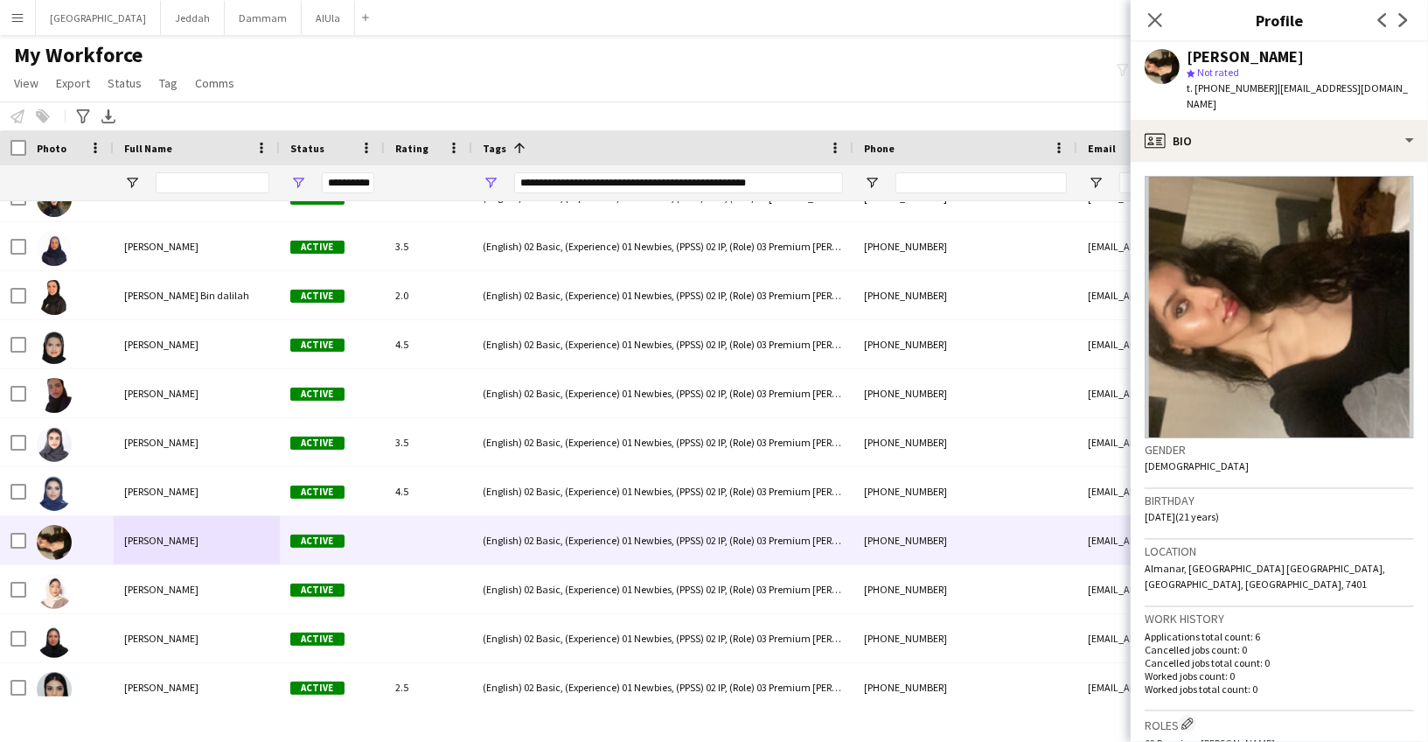
click at [1195, 49] on div "[PERSON_NAME]" at bounding box center [1245, 57] width 117 height 16
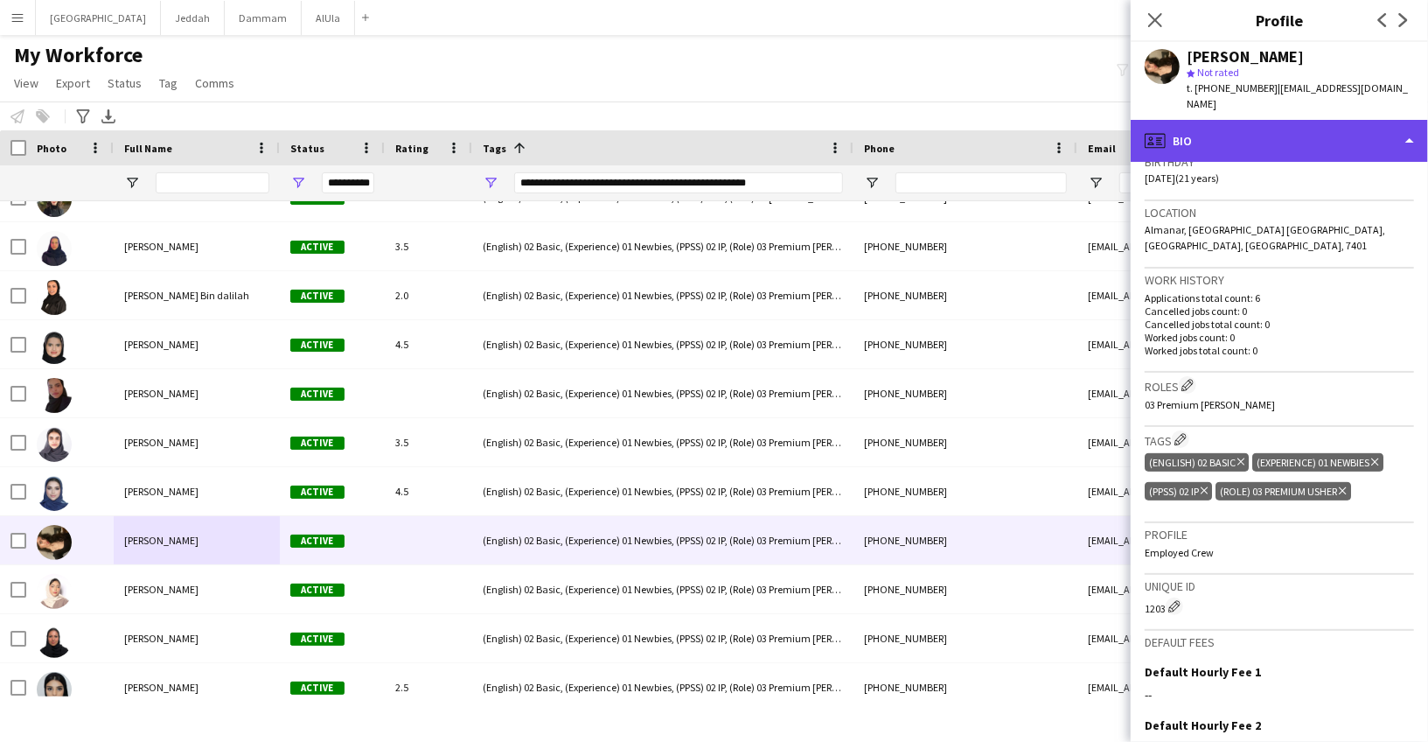
click at [1279, 137] on div "profile Bio" at bounding box center [1279, 141] width 297 height 42
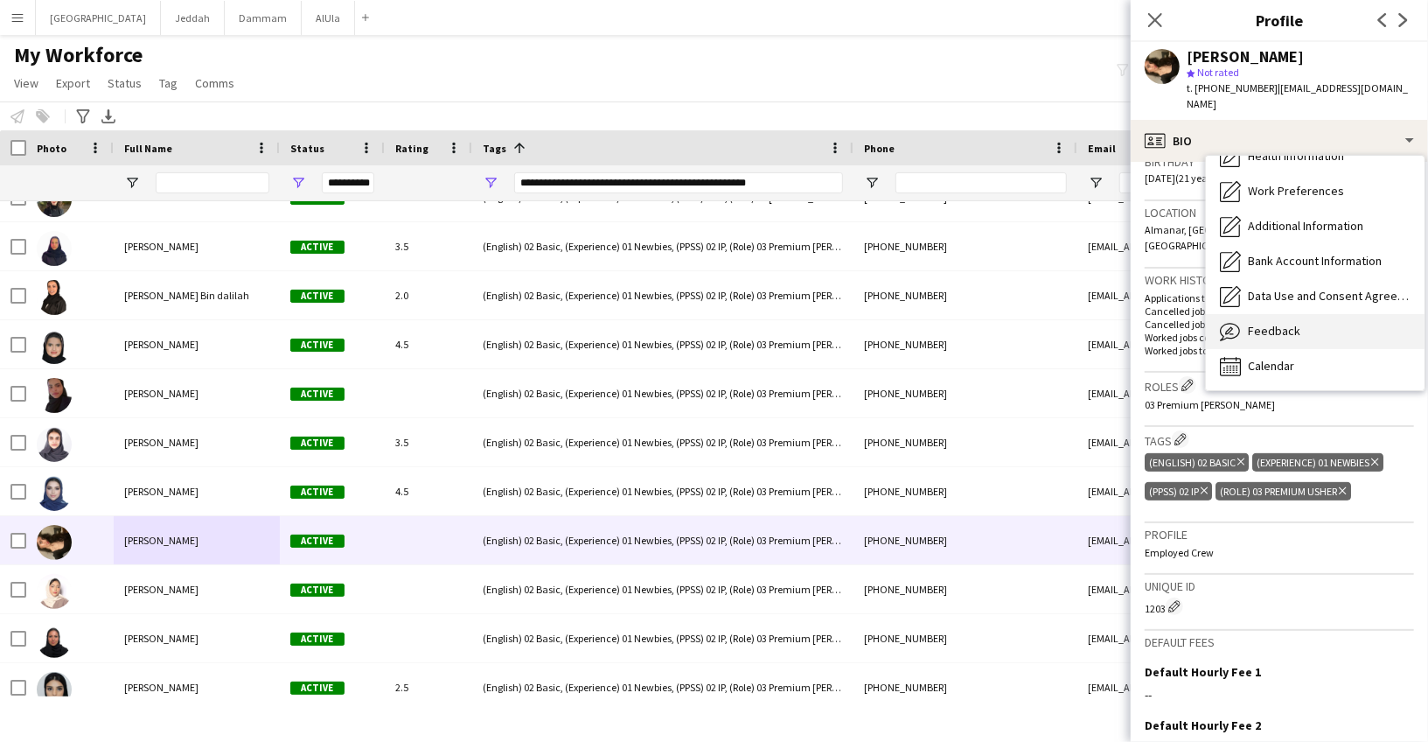
click at [1289, 323] on span "Feedback" at bounding box center [1274, 331] width 52 height 16
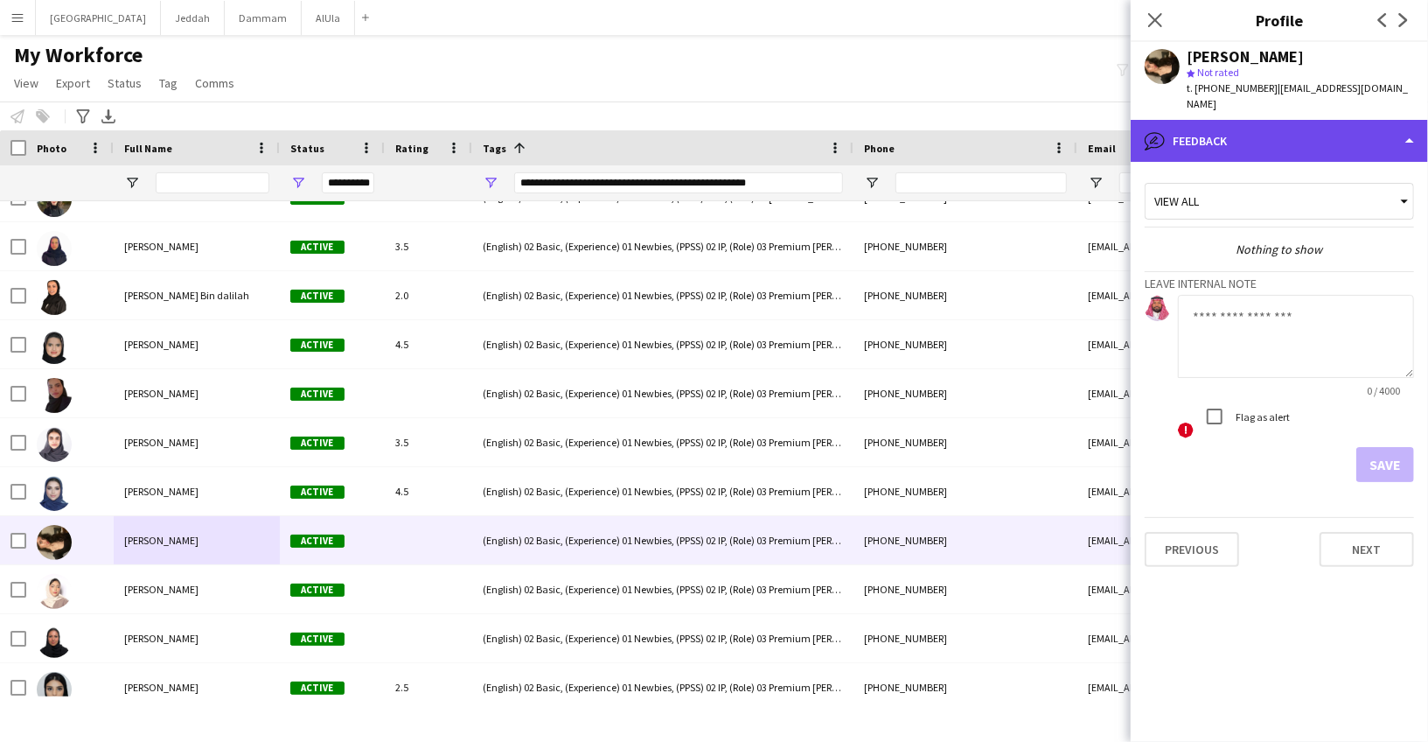
click at [1198, 120] on div "bubble-pencil Feedback" at bounding box center [1279, 141] width 297 height 42
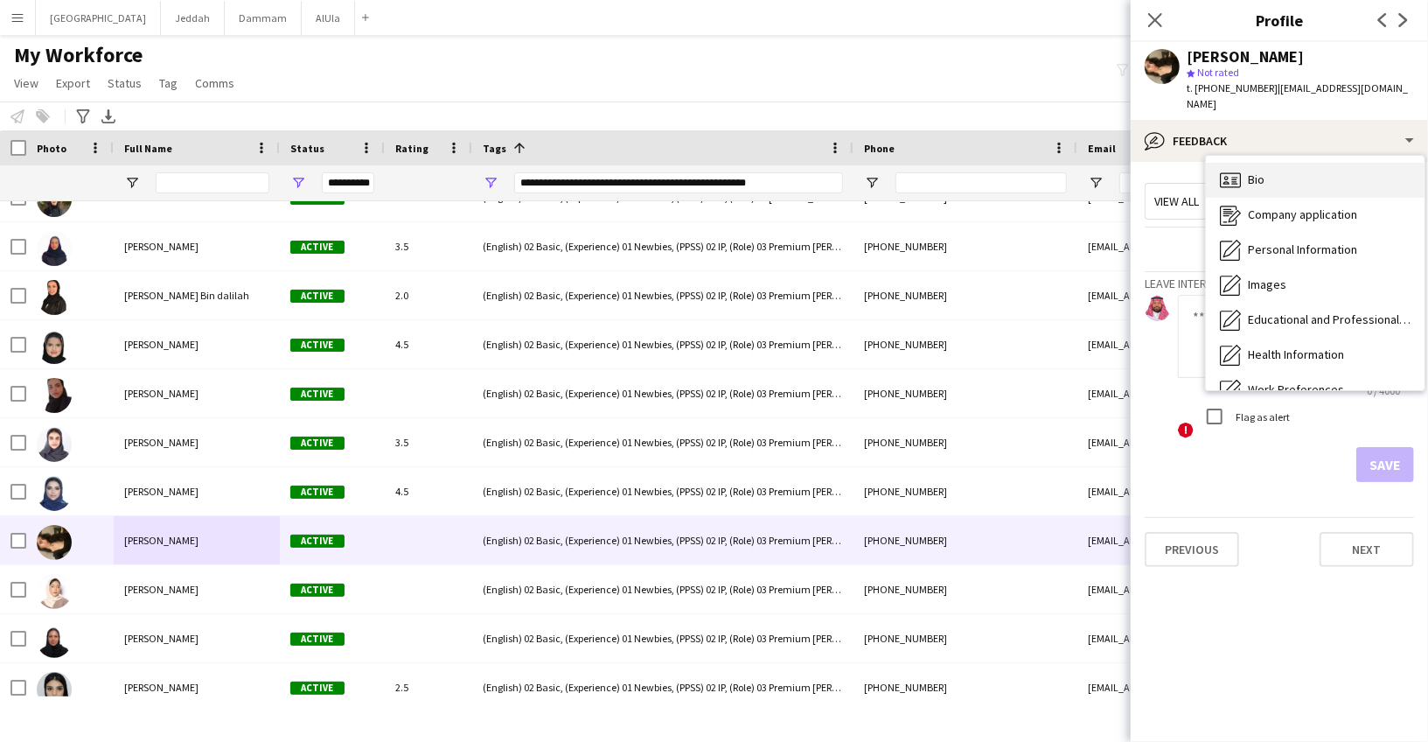
click at [1254, 171] on span "Bio" at bounding box center [1256, 179] width 17 height 16
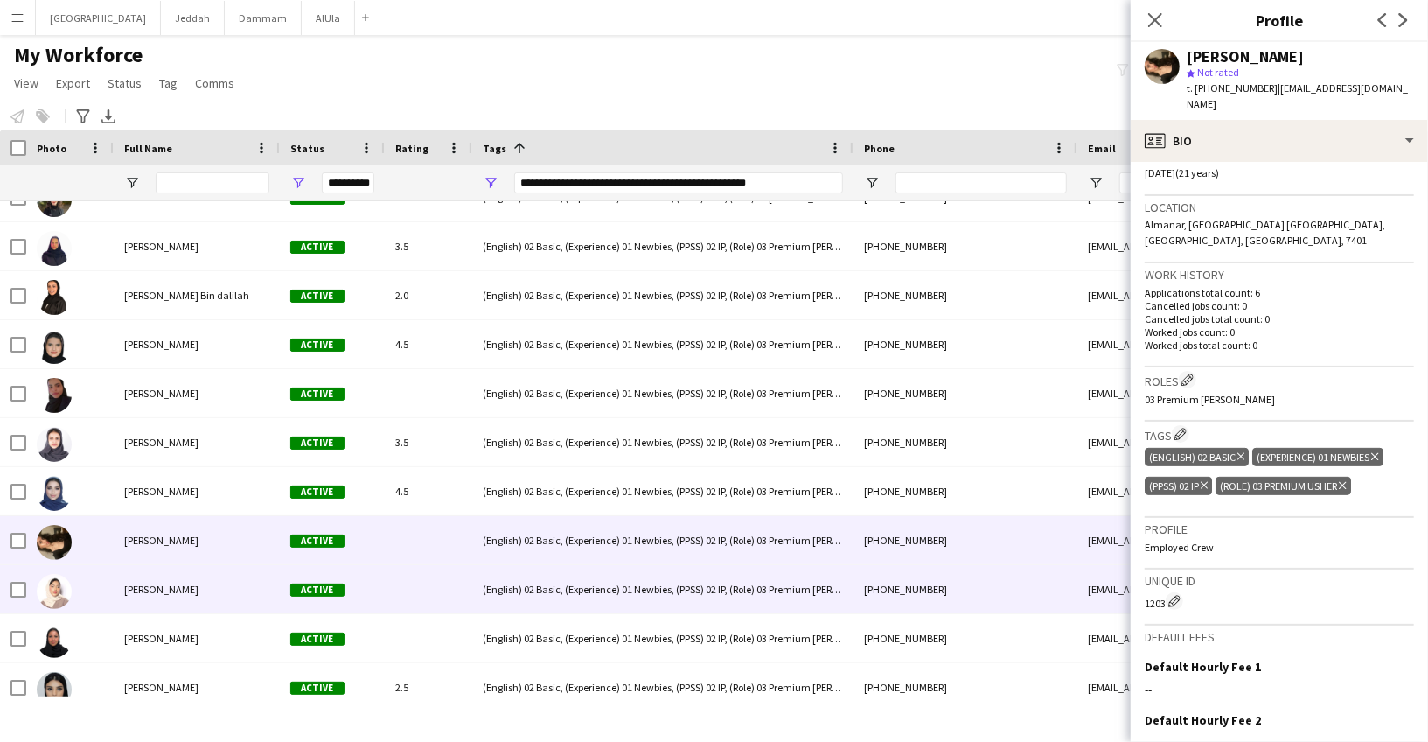
click at [178, 599] on div "[PERSON_NAME]" at bounding box center [197, 589] width 166 height 48
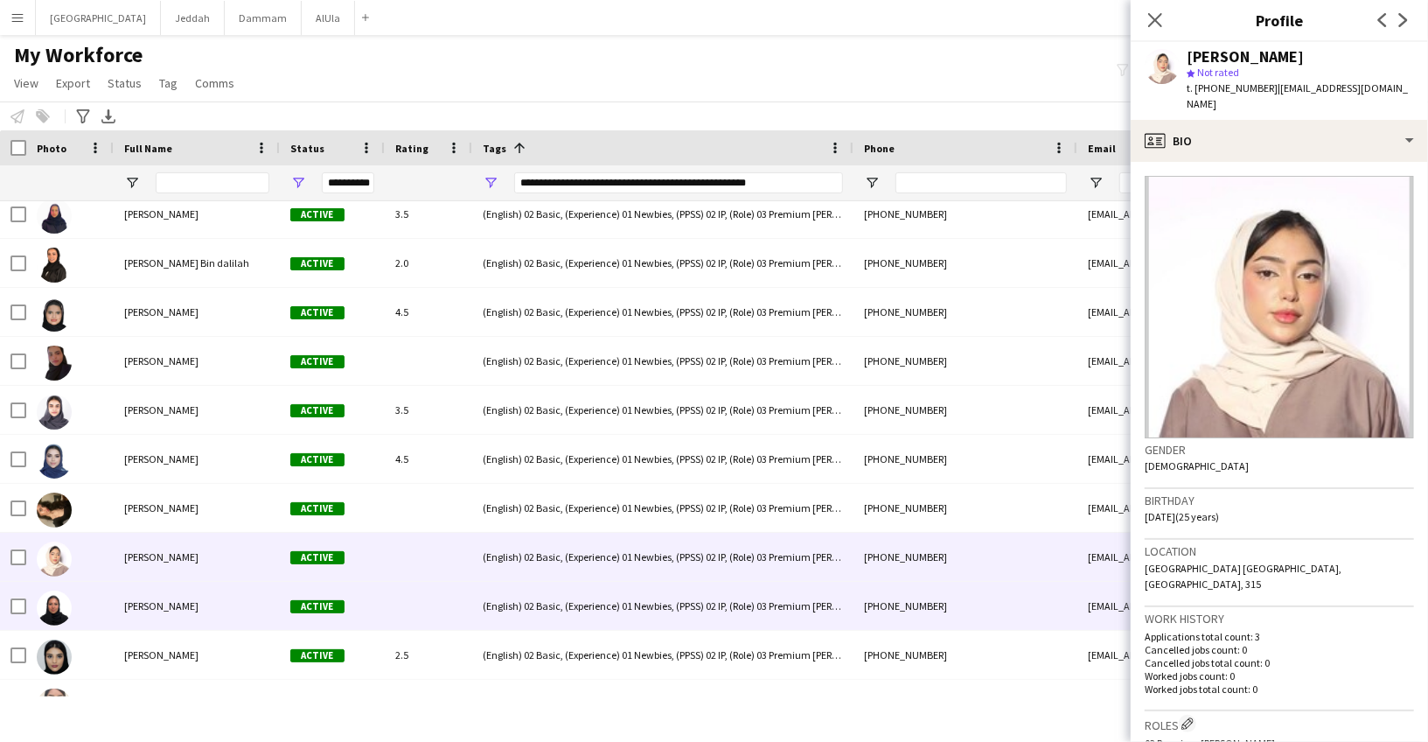
click at [171, 613] on div "[PERSON_NAME]" at bounding box center [197, 606] width 166 height 48
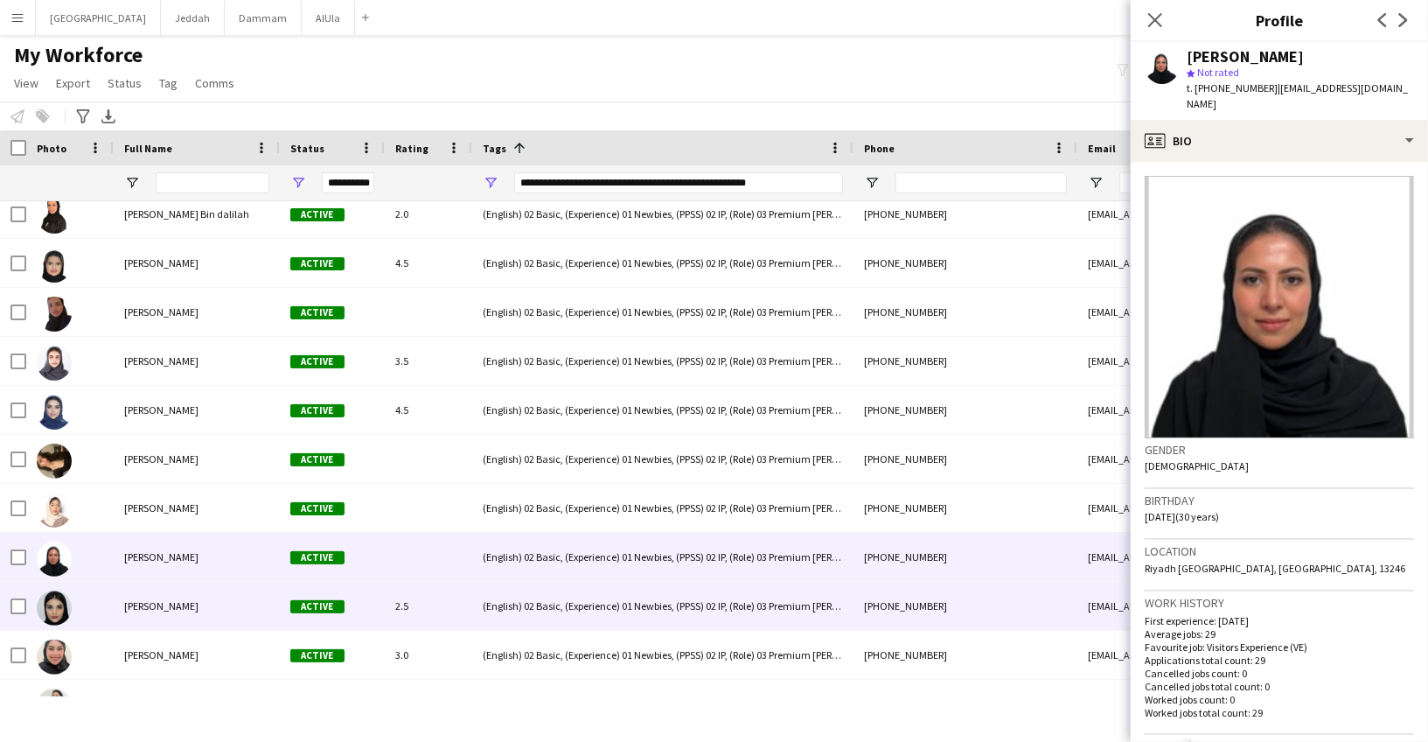
click at [170, 610] on span "[PERSON_NAME]" at bounding box center [161, 605] width 74 height 13
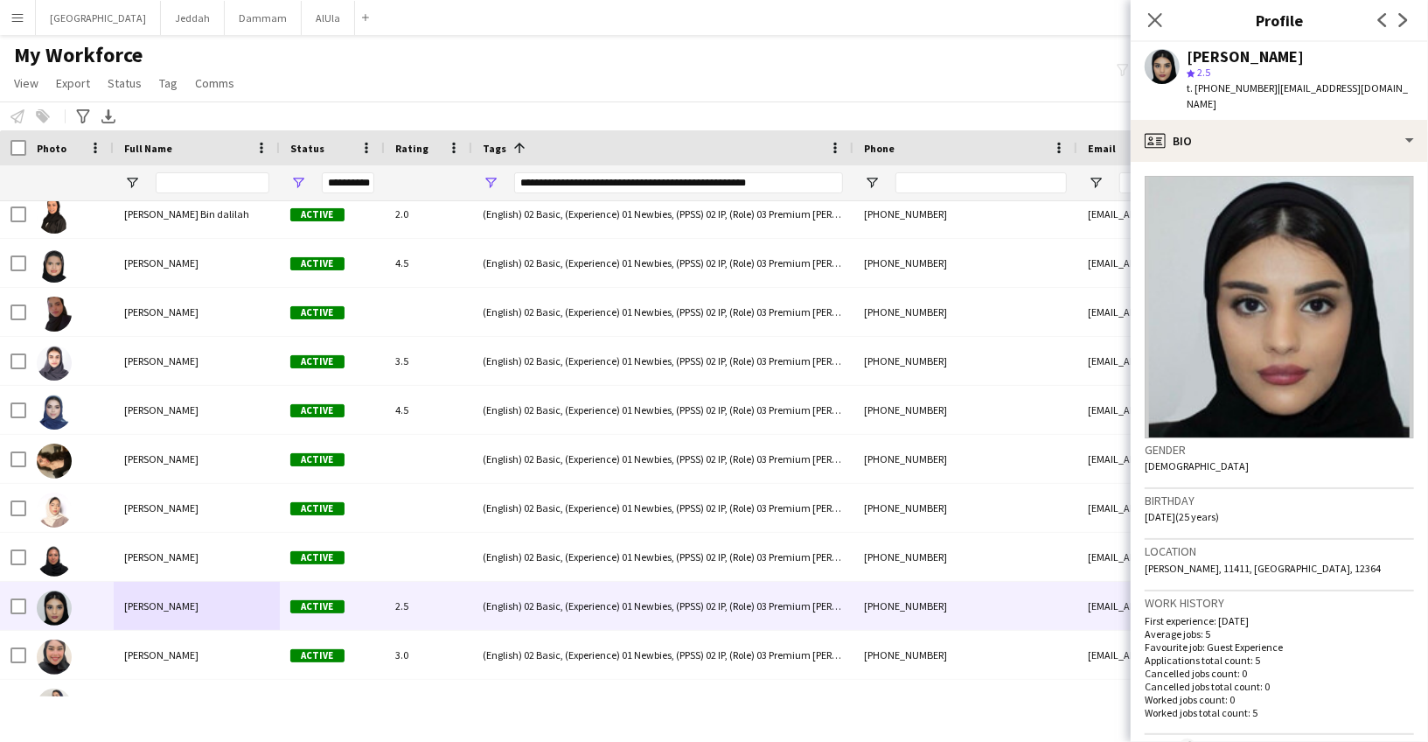
click at [1204, 52] on div "[PERSON_NAME]" at bounding box center [1245, 57] width 117 height 16
copy div "[PERSON_NAME]"
click at [1205, 82] on span "t. [PHONE_NUMBER]" at bounding box center [1232, 87] width 91 height 13
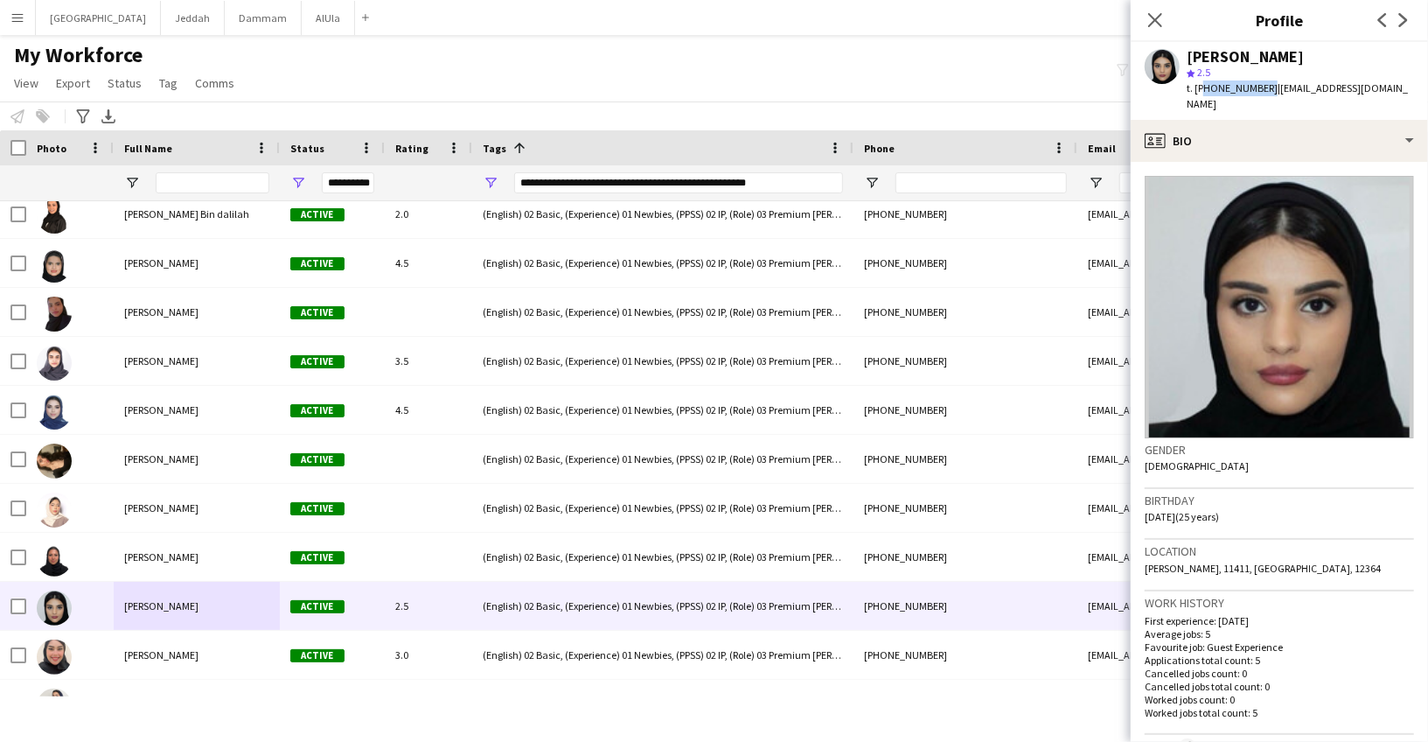
click at [1205, 82] on span "t. [PHONE_NUMBER]" at bounding box center [1232, 87] width 91 height 13
copy span "966555082084"
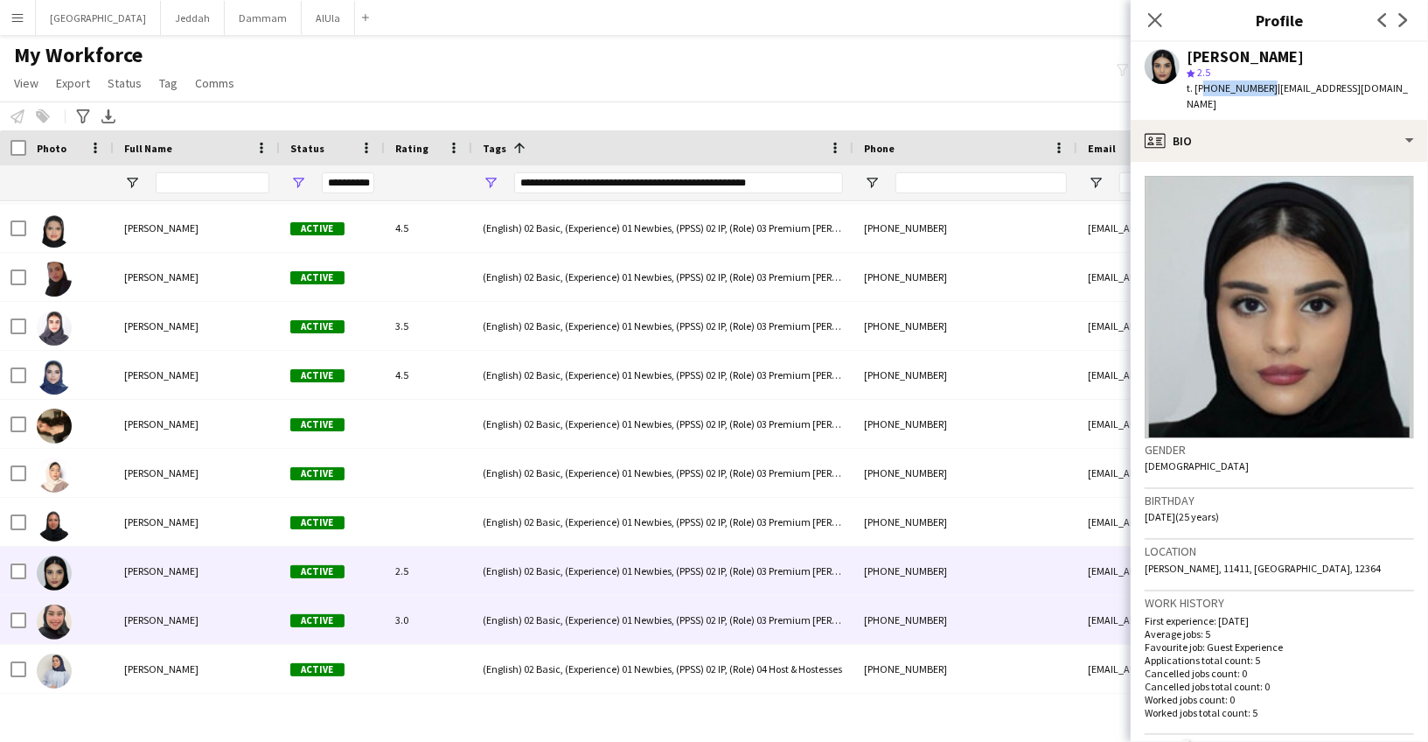
click at [183, 629] on div "[PERSON_NAME]" at bounding box center [197, 620] width 166 height 48
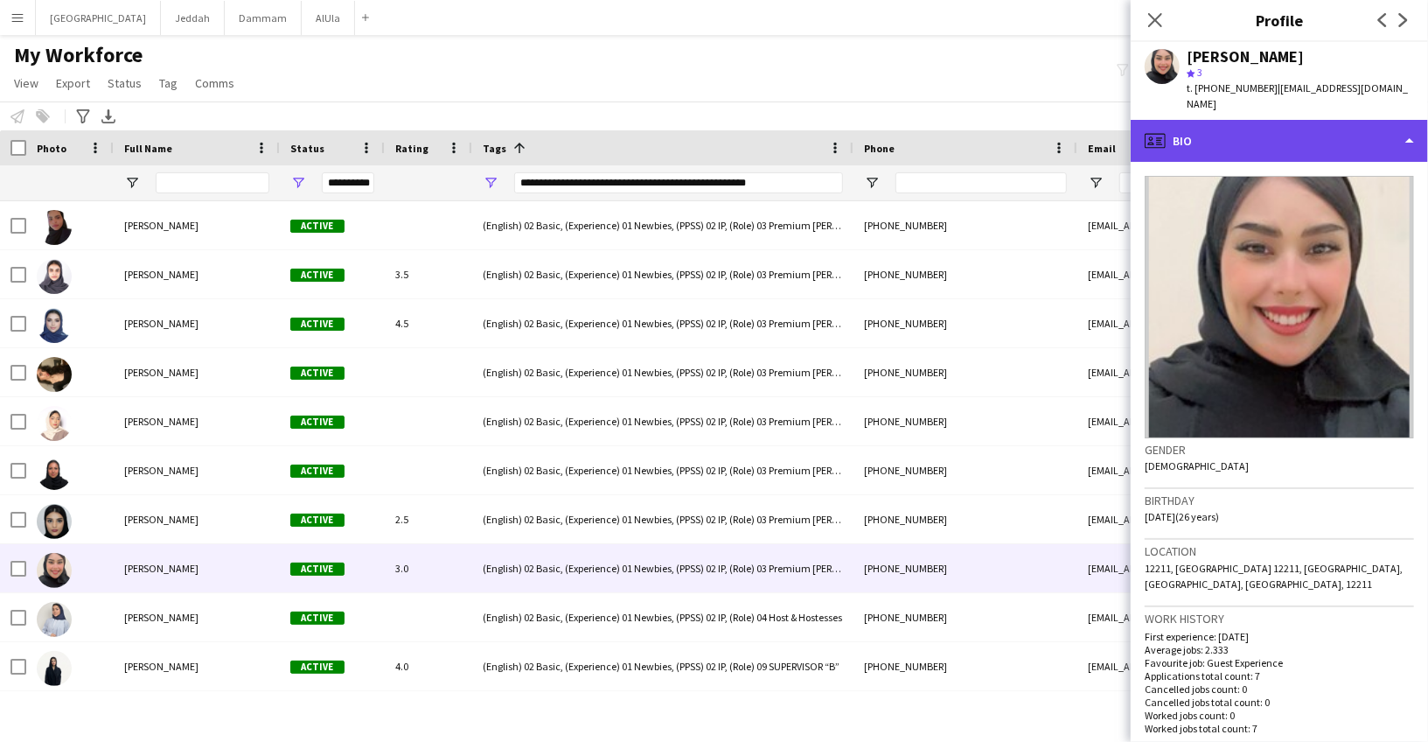
click at [1208, 147] on div "profile Bio" at bounding box center [1279, 141] width 297 height 42
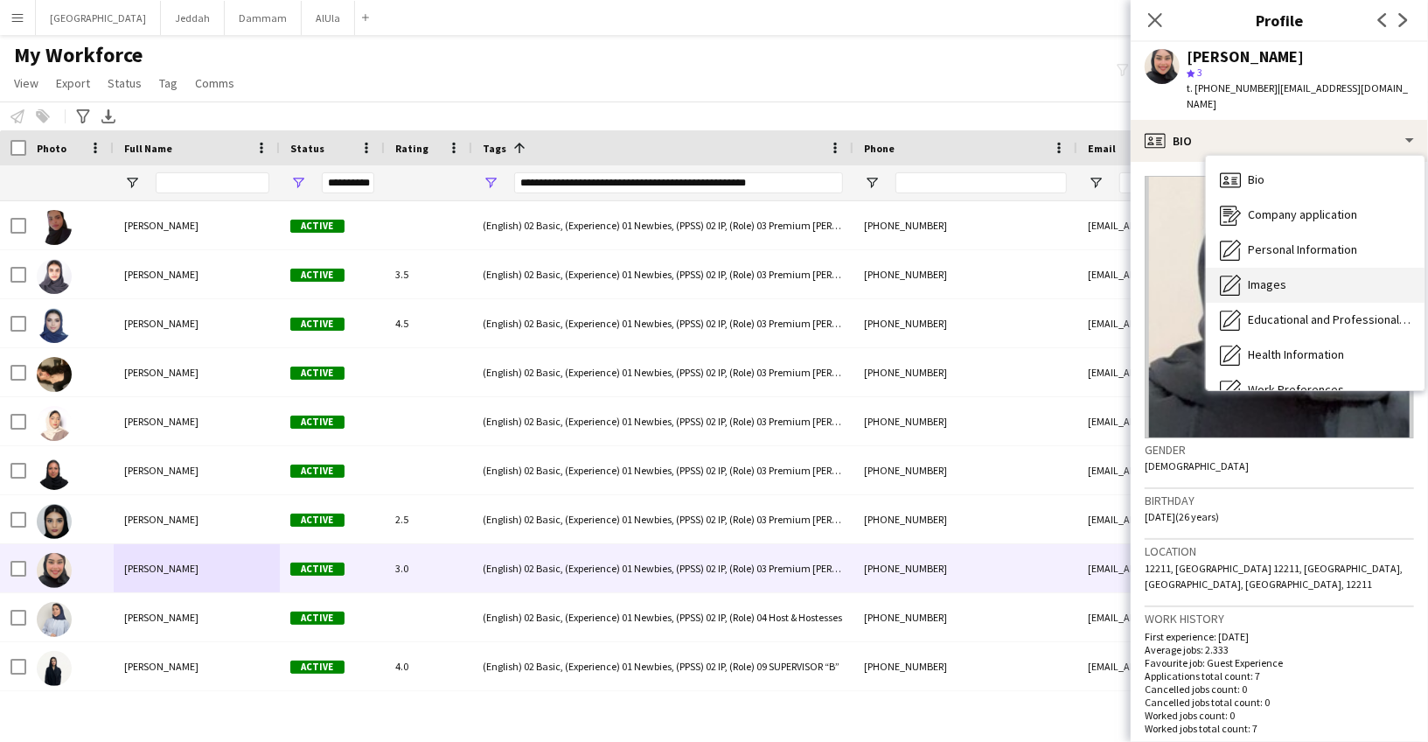
click at [1252, 275] on div "Images Images" at bounding box center [1315, 285] width 219 height 35
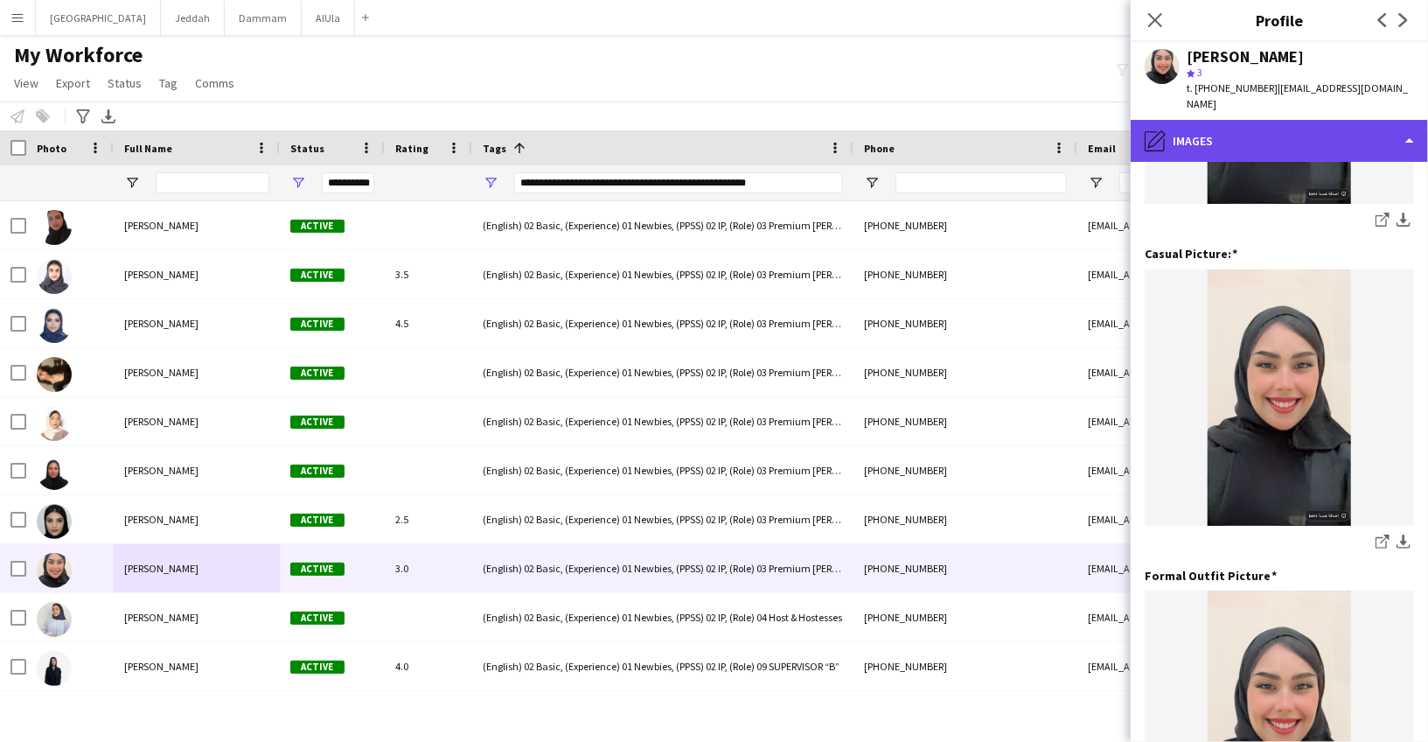
click at [1225, 135] on div "pencil4 Images" at bounding box center [1279, 141] width 297 height 42
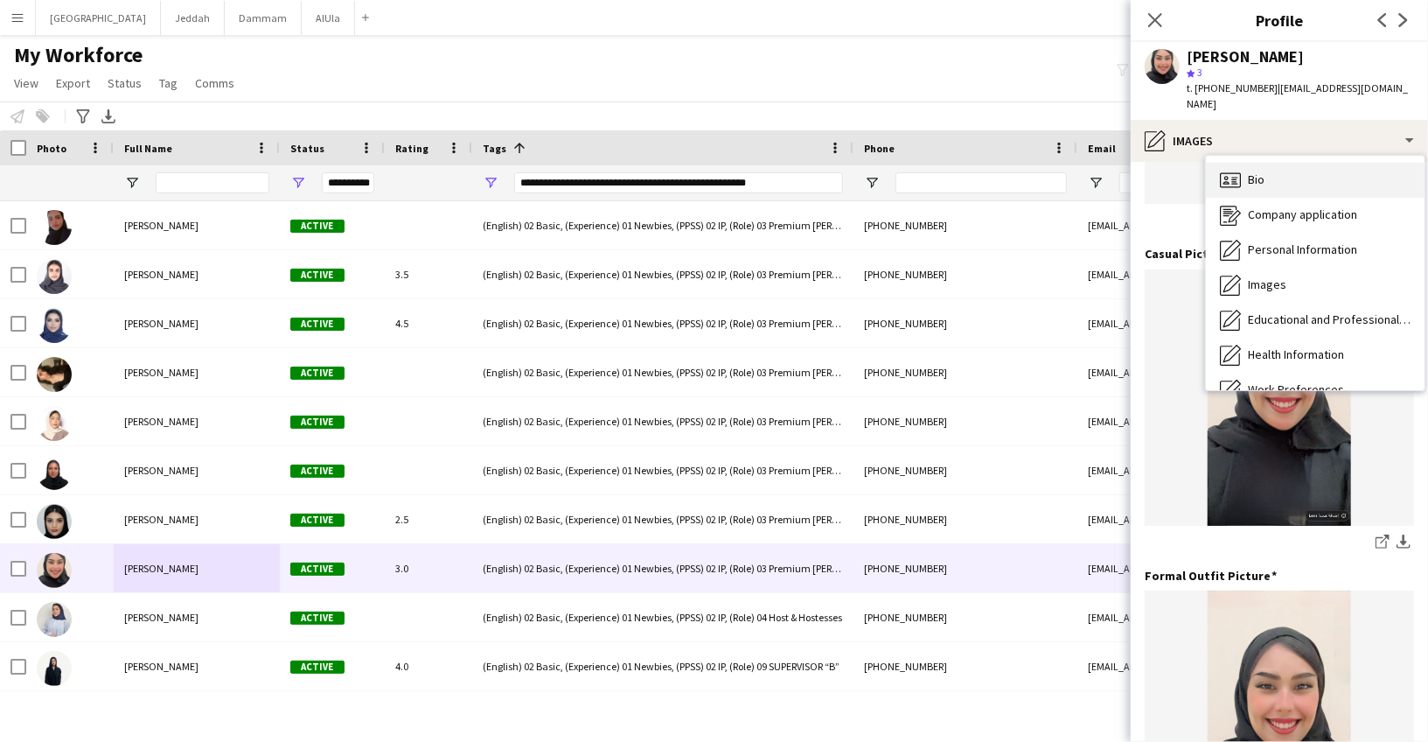
click at [1252, 176] on span "Bio" at bounding box center [1256, 179] width 17 height 16
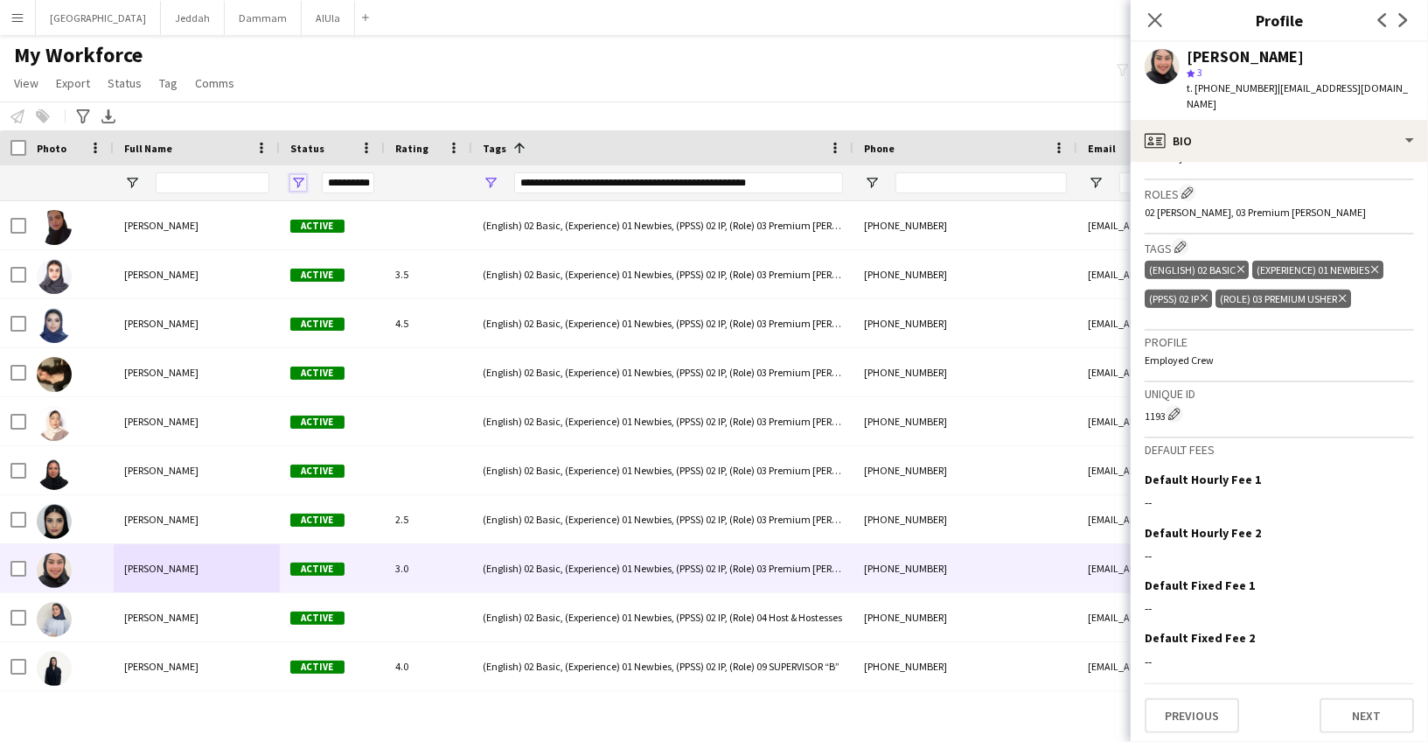
click at [301, 180] on span "Open Filter Menu" at bounding box center [298, 183] width 16 height 16
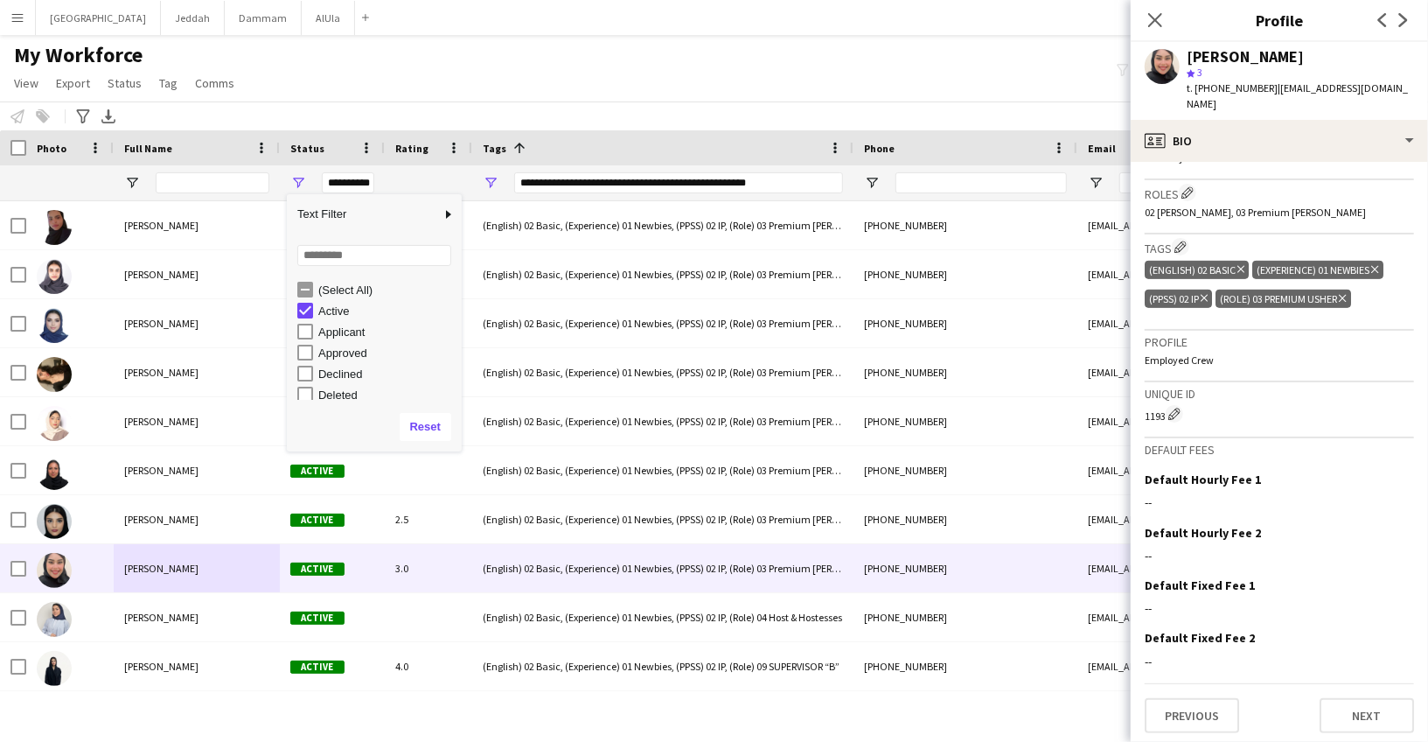
click at [536, 178] on div "**********" at bounding box center [678, 182] width 329 height 21
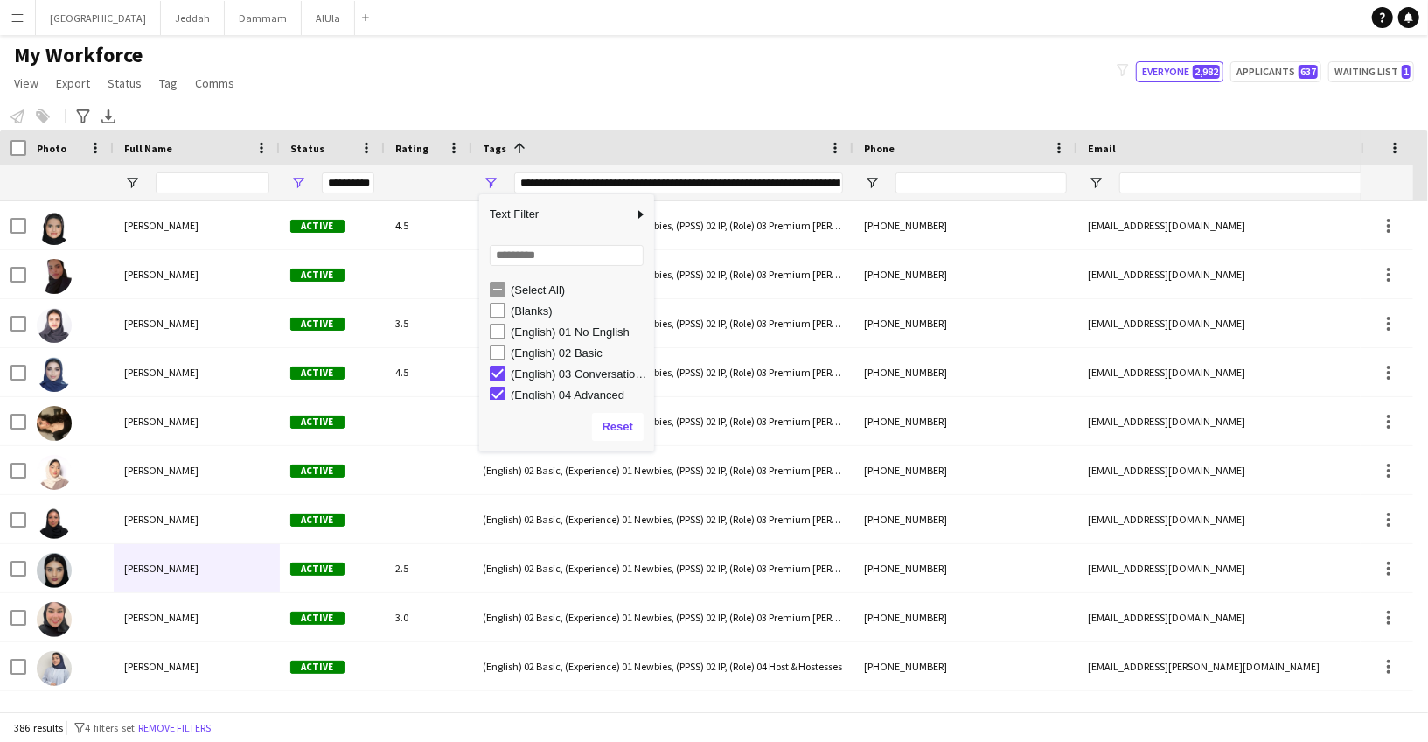
scroll to position [5, 0]
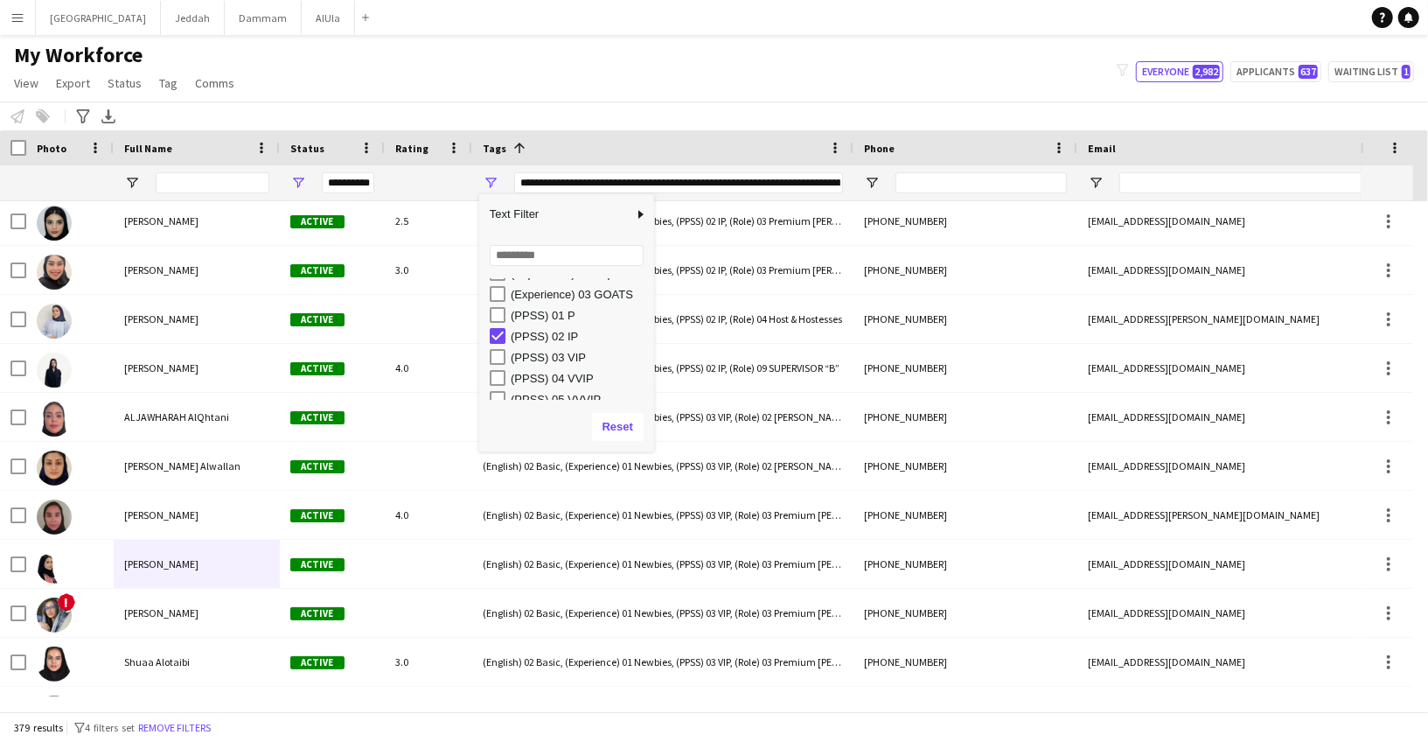
click at [487, 350] on div "(PPSS) 03 VIP" at bounding box center [566, 356] width 175 height 21
type input "**********"
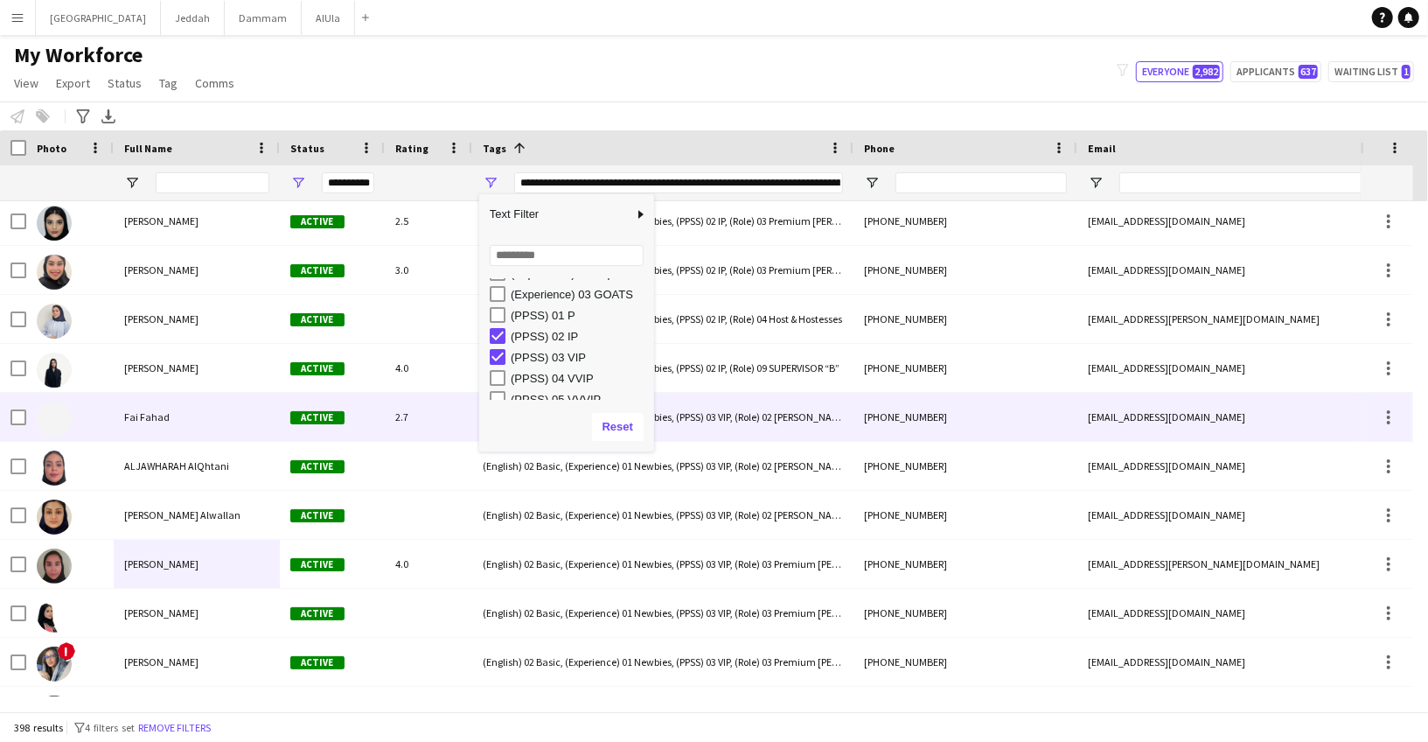
click at [229, 421] on div "Fai Fahad" at bounding box center [197, 417] width 166 height 48
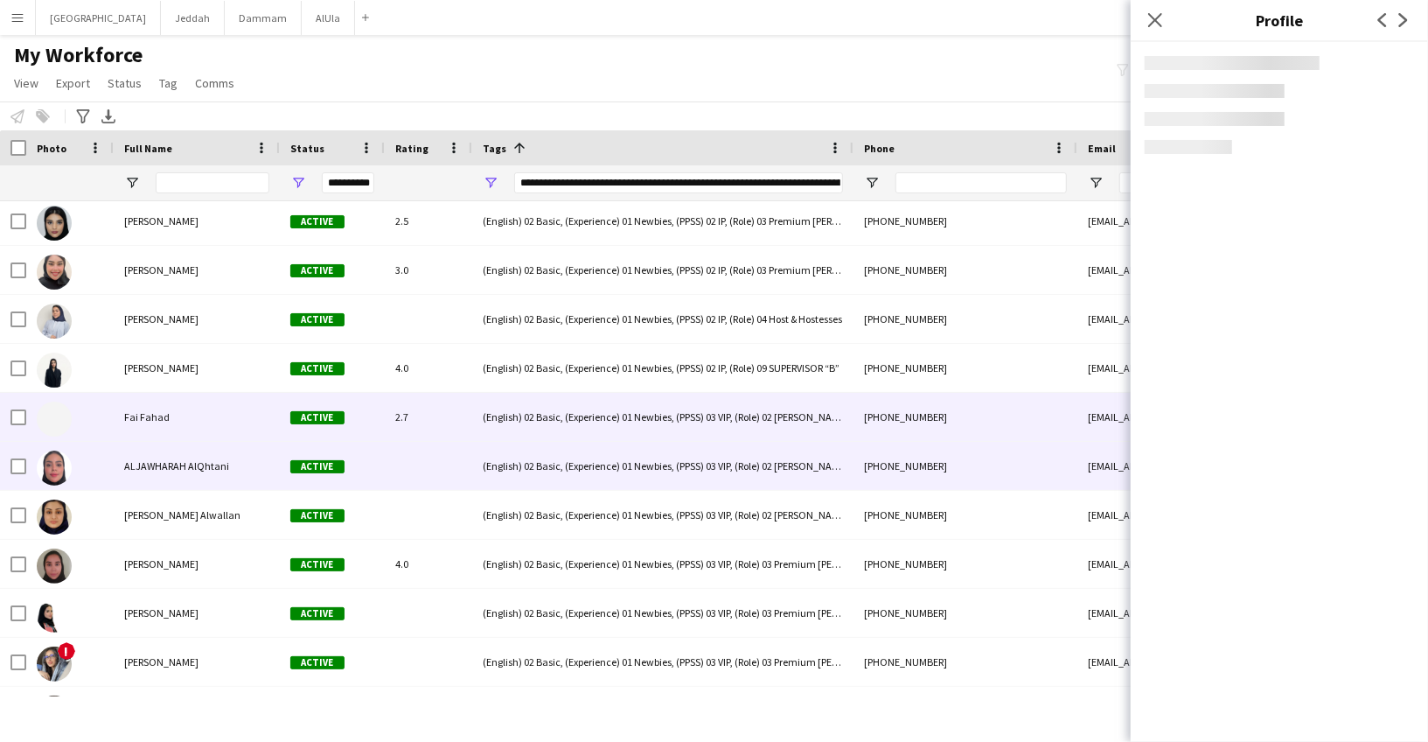
click at [199, 464] on span "ALJAWHARAH AlQhtani" at bounding box center [176, 465] width 105 height 13
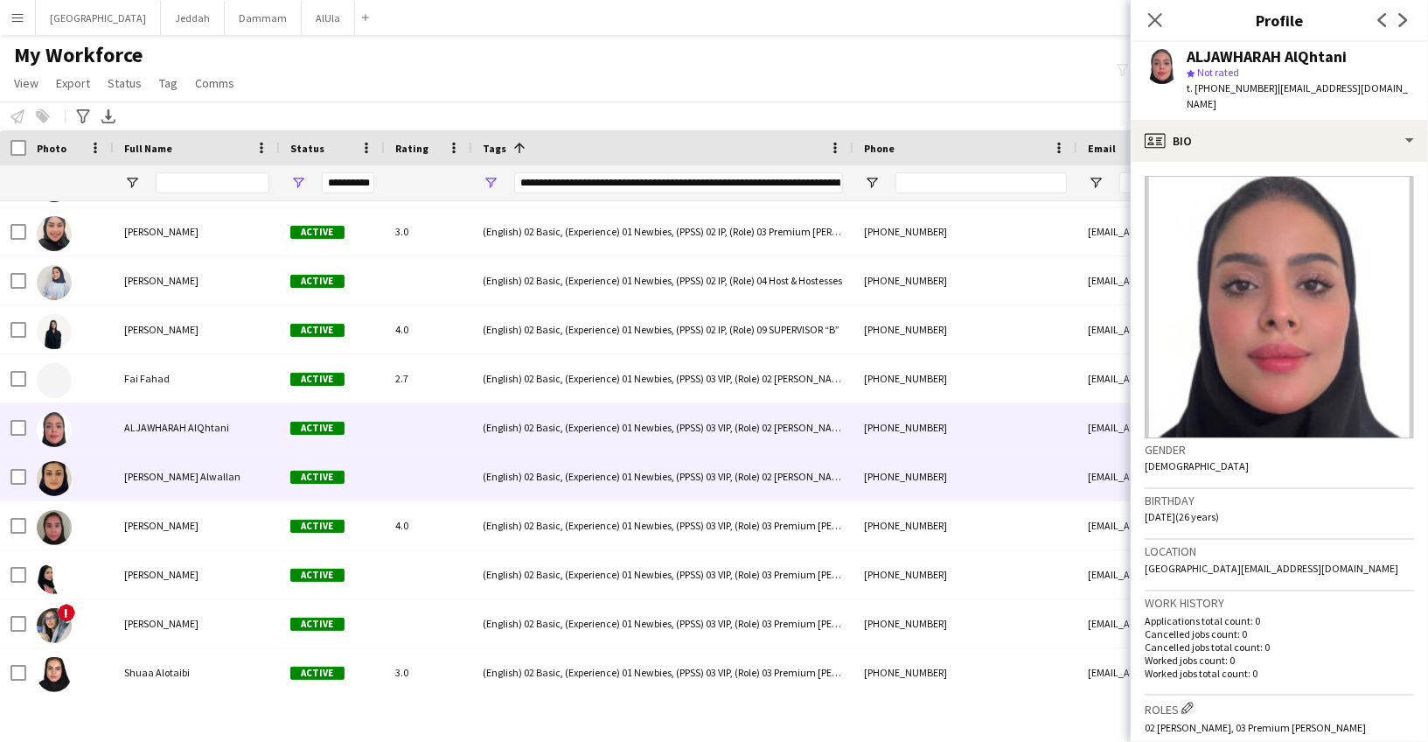
click at [199, 466] on div "[PERSON_NAME] Alwallan" at bounding box center [197, 476] width 166 height 48
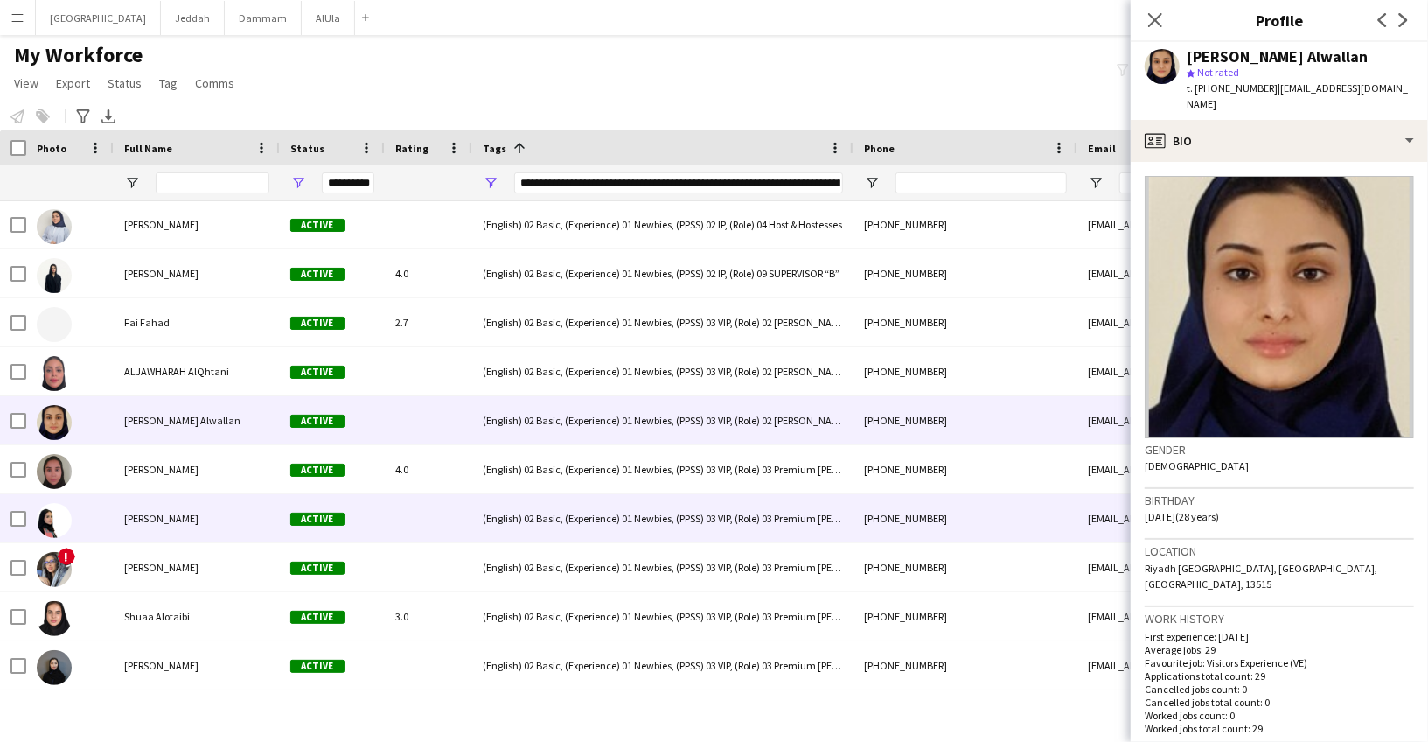
click at [195, 494] on div "[PERSON_NAME]" at bounding box center [197, 518] width 166 height 48
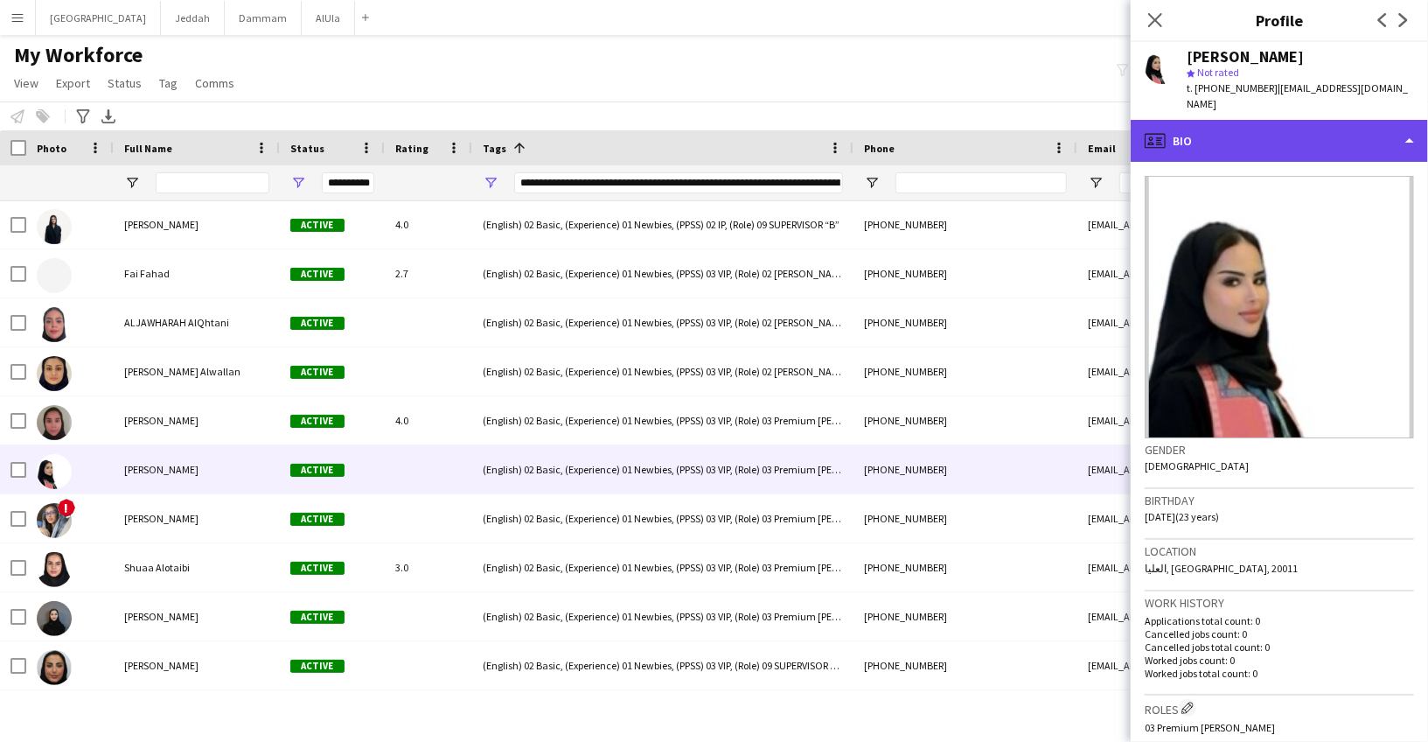
click at [1272, 138] on div "profile Bio" at bounding box center [1279, 141] width 297 height 42
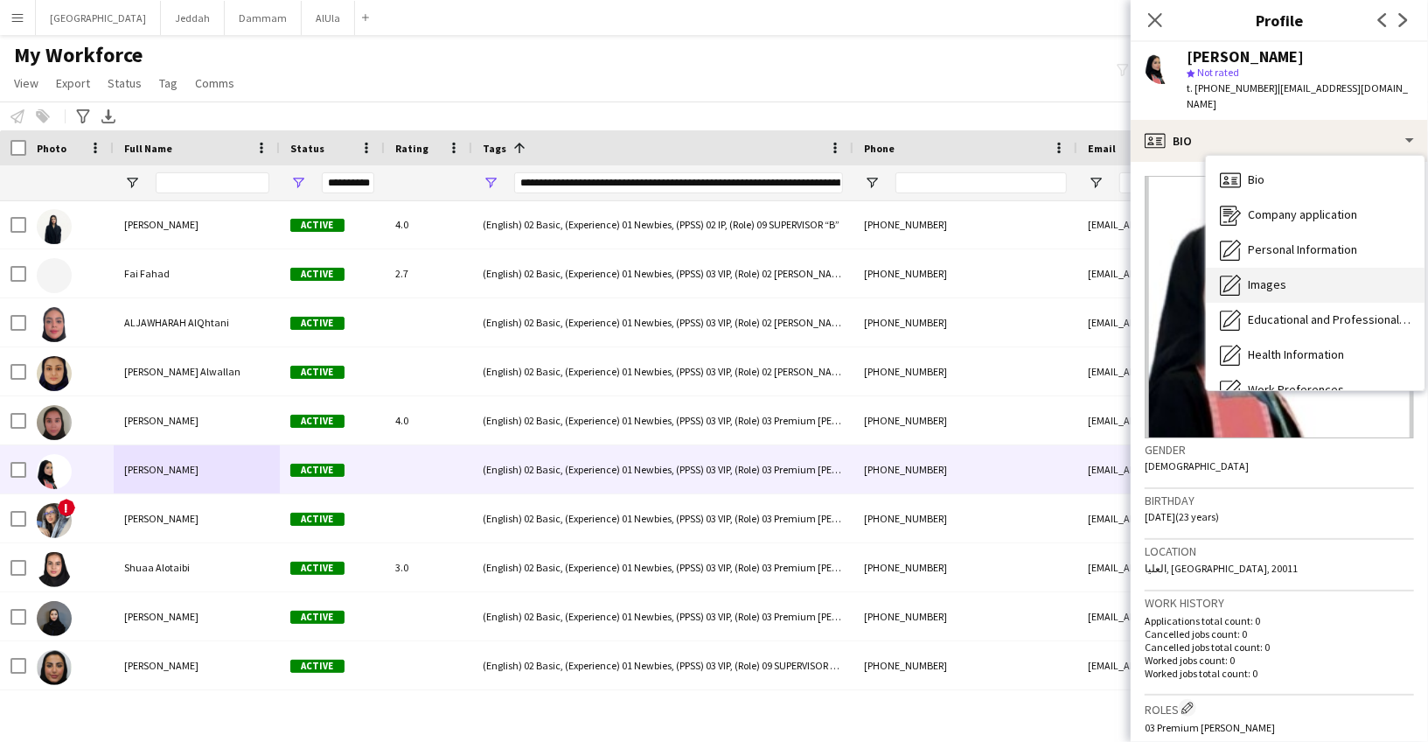
click at [1274, 276] on span "Images" at bounding box center [1267, 284] width 38 height 16
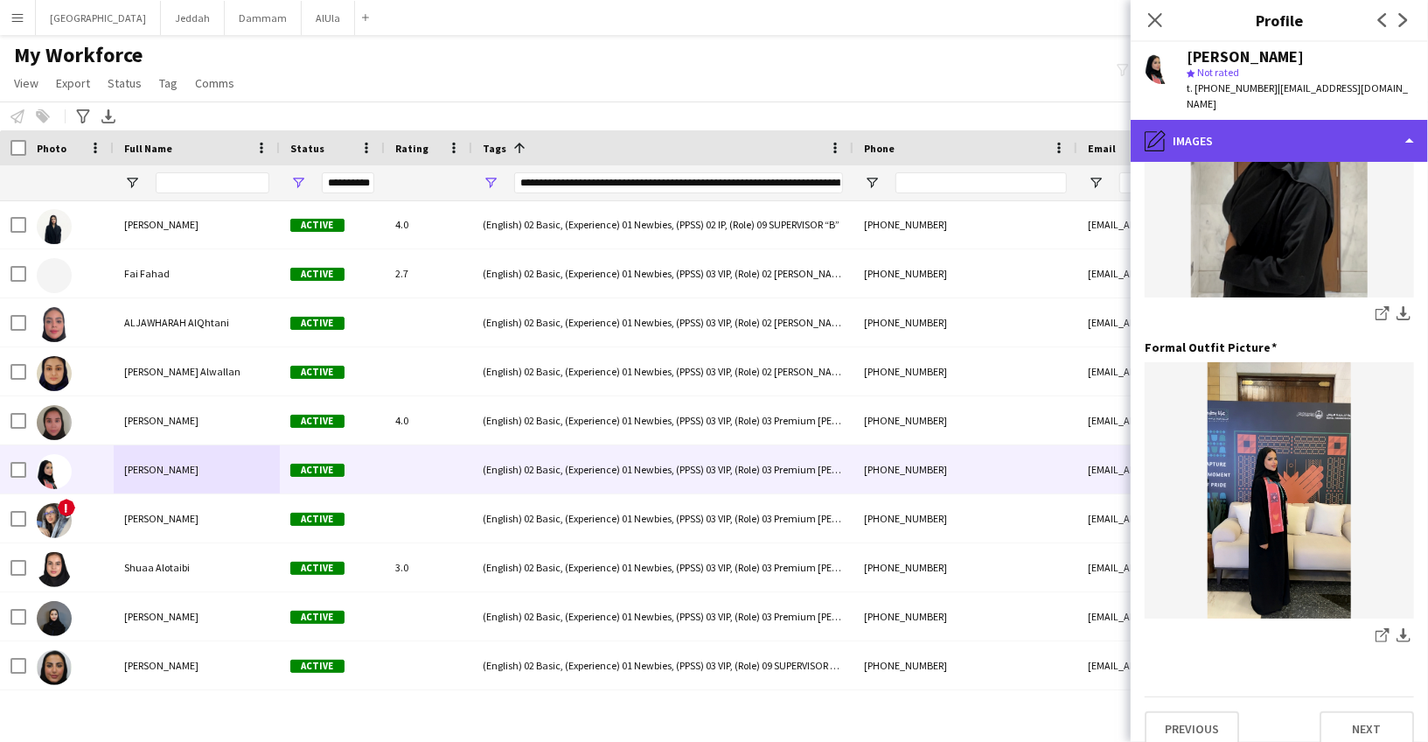
click at [1261, 130] on div "pencil4 Images" at bounding box center [1279, 141] width 297 height 42
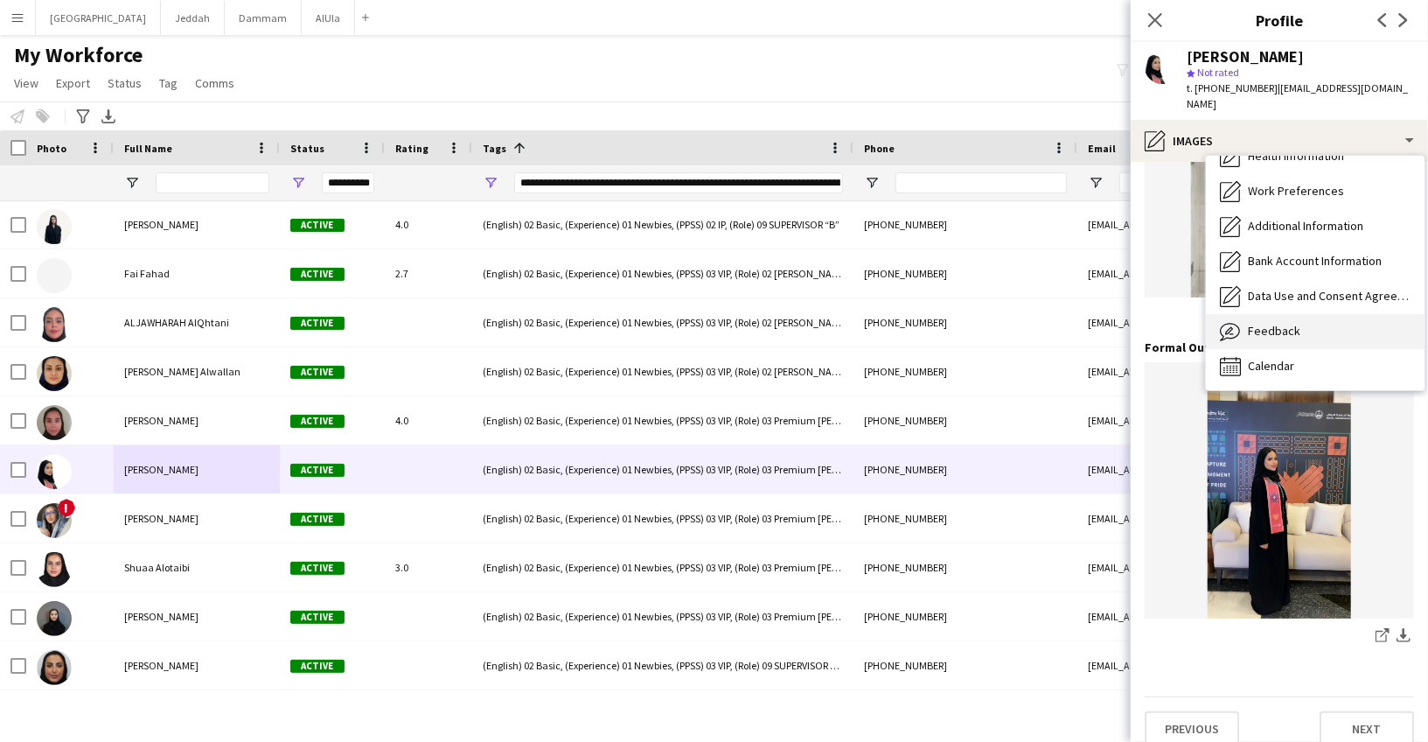
click at [1259, 323] on span "Feedback" at bounding box center [1274, 331] width 52 height 16
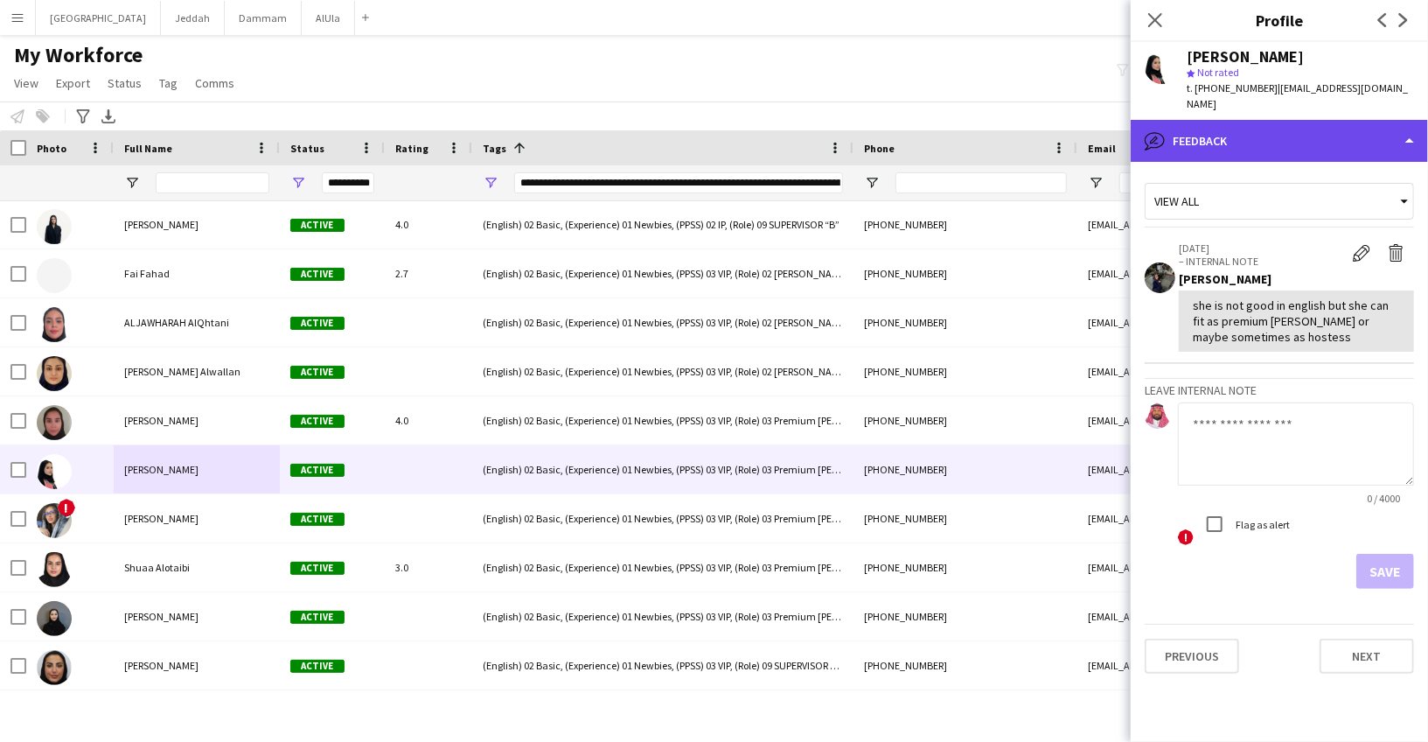
click at [1237, 129] on div "bubble-pencil Feedback" at bounding box center [1279, 141] width 297 height 42
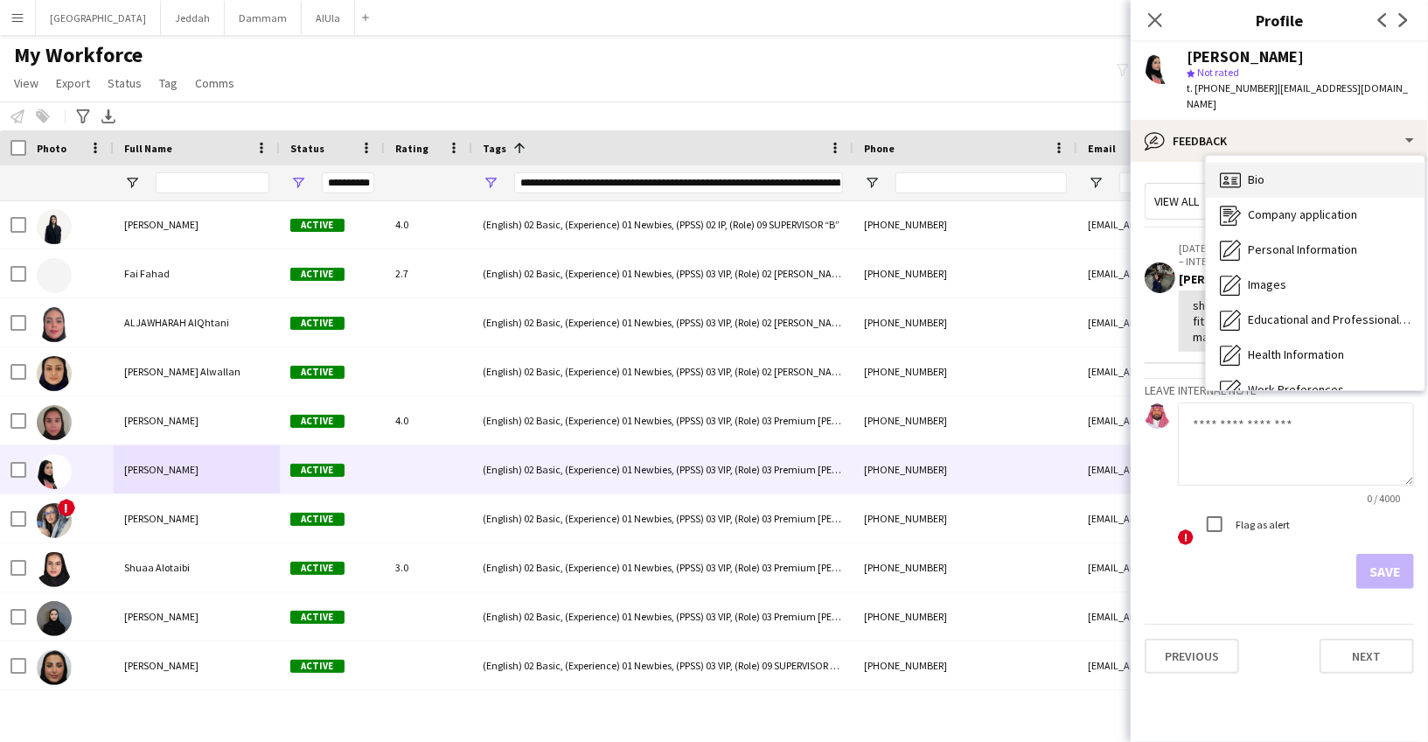
click at [1249, 171] on span "Bio" at bounding box center [1256, 179] width 17 height 16
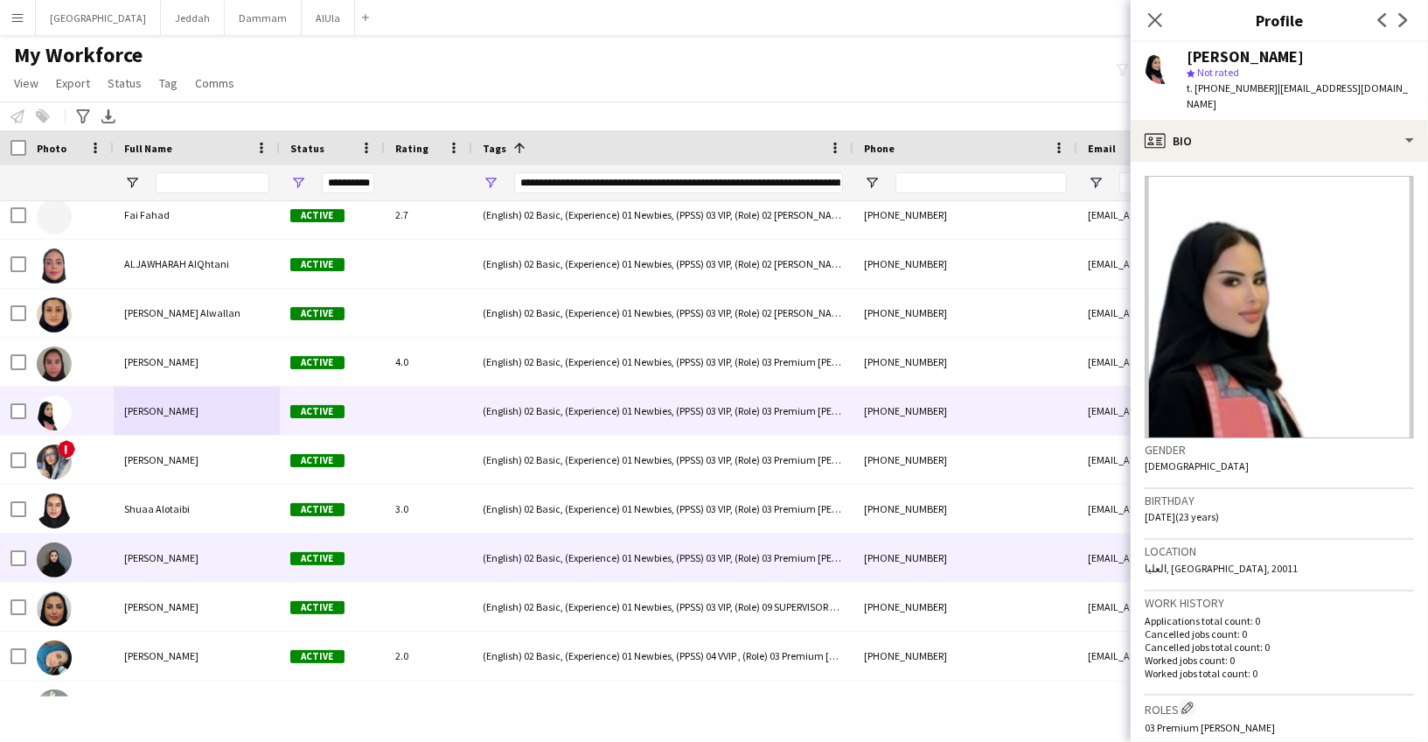
click at [150, 573] on div "[PERSON_NAME]" at bounding box center [197, 557] width 166 height 48
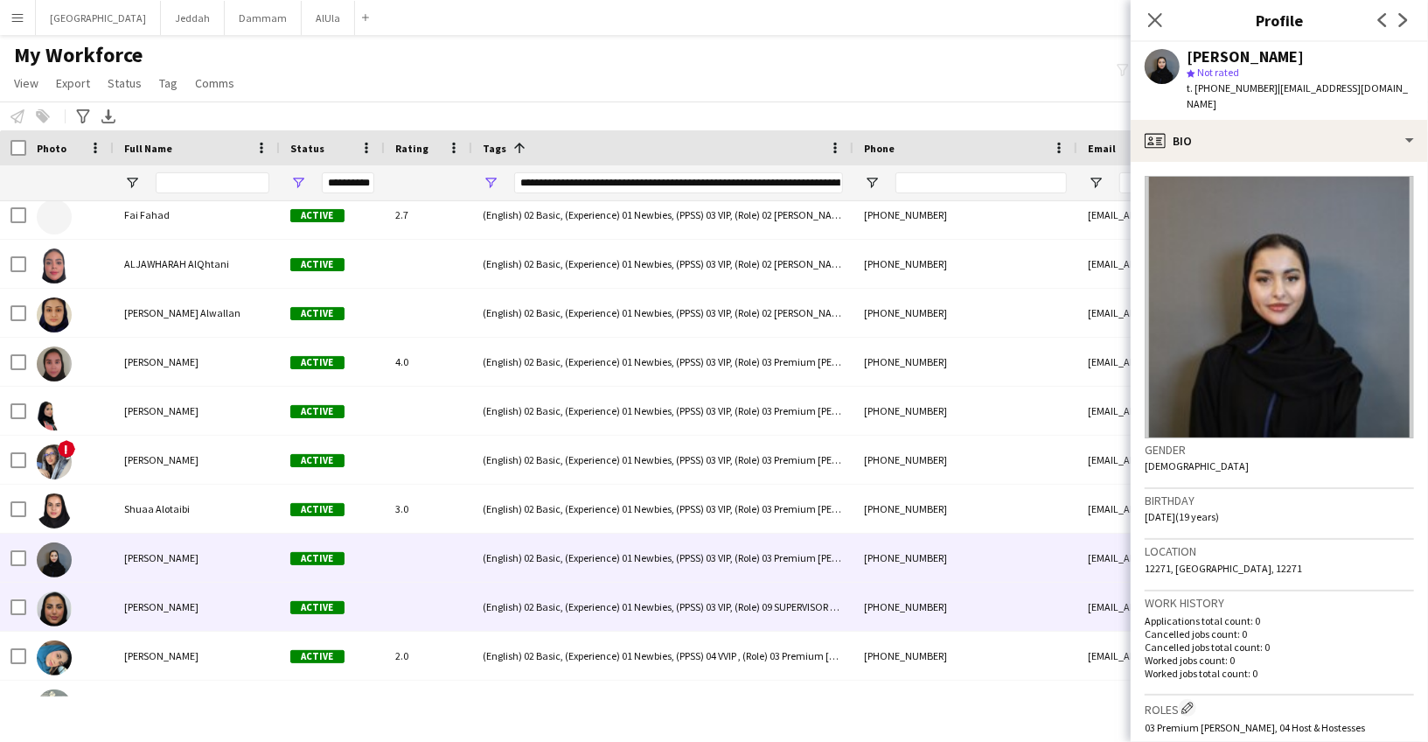
click at [149, 612] on div "[PERSON_NAME]" at bounding box center [197, 606] width 166 height 48
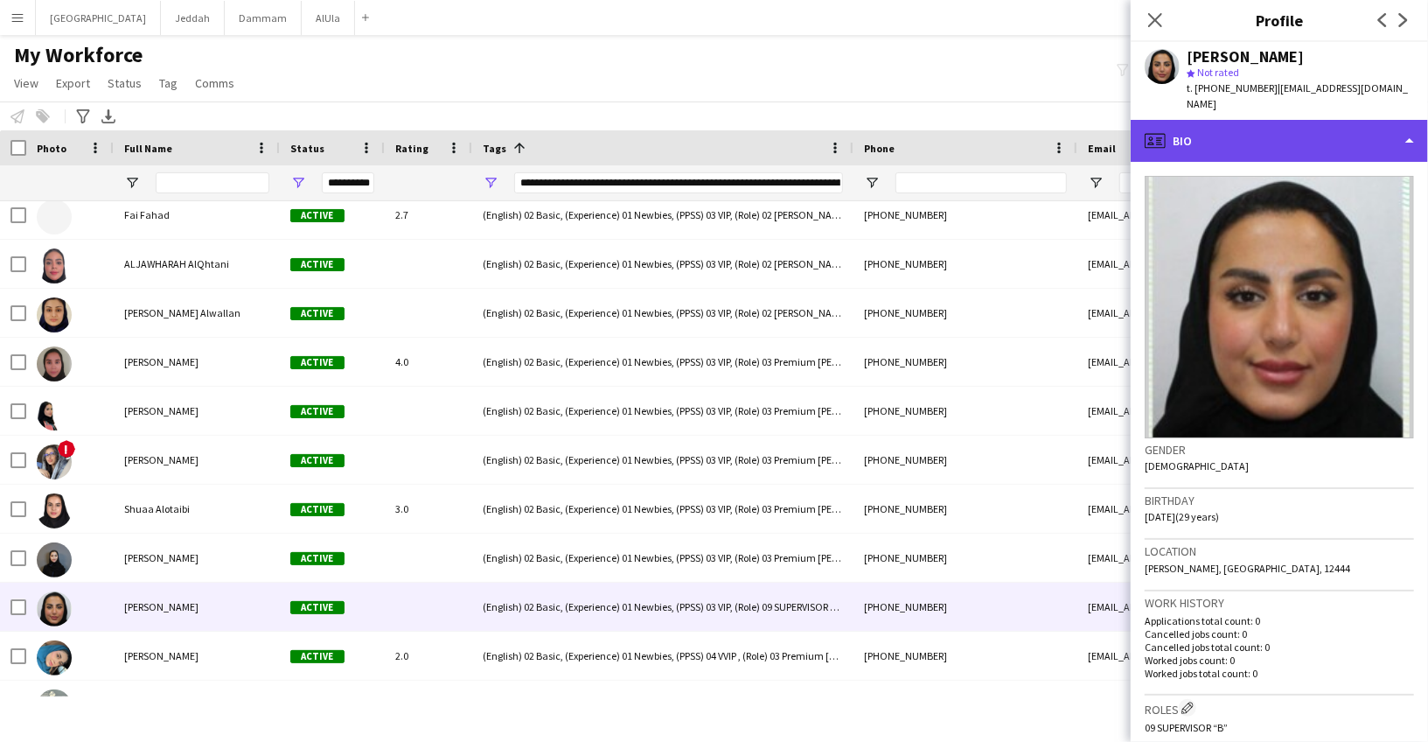
click at [1289, 122] on div "profile Bio" at bounding box center [1279, 141] width 297 height 42
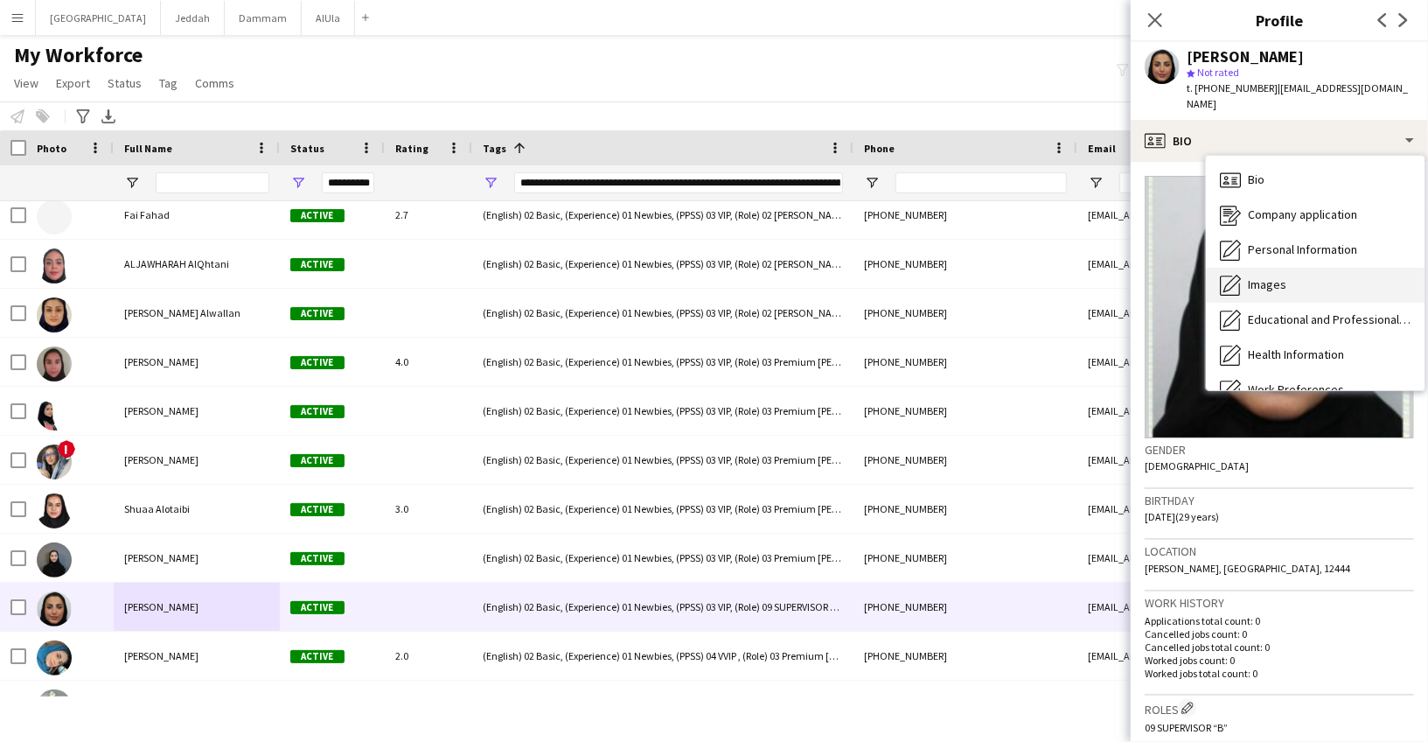
click at [1285, 275] on div "Images Images" at bounding box center [1315, 285] width 219 height 35
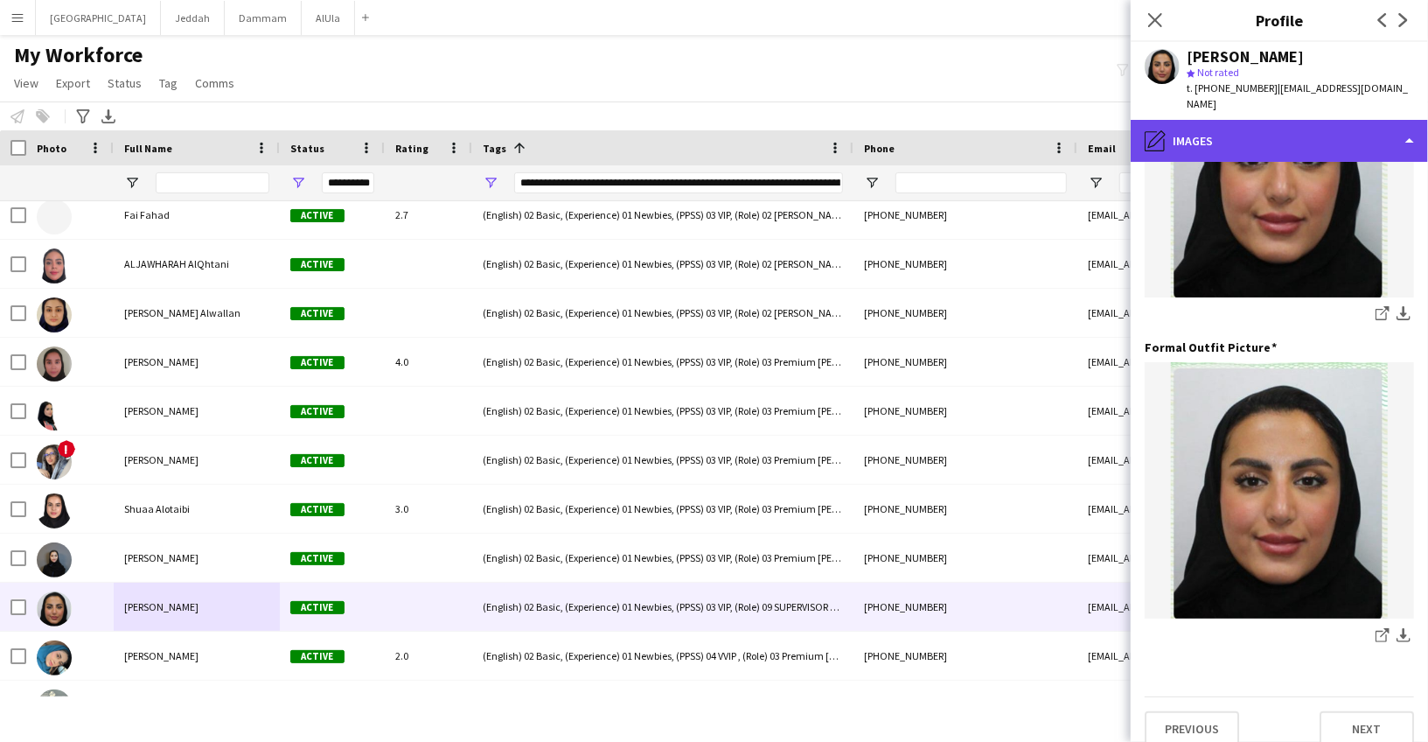
click at [1240, 120] on div "pencil4 Images" at bounding box center [1279, 141] width 297 height 42
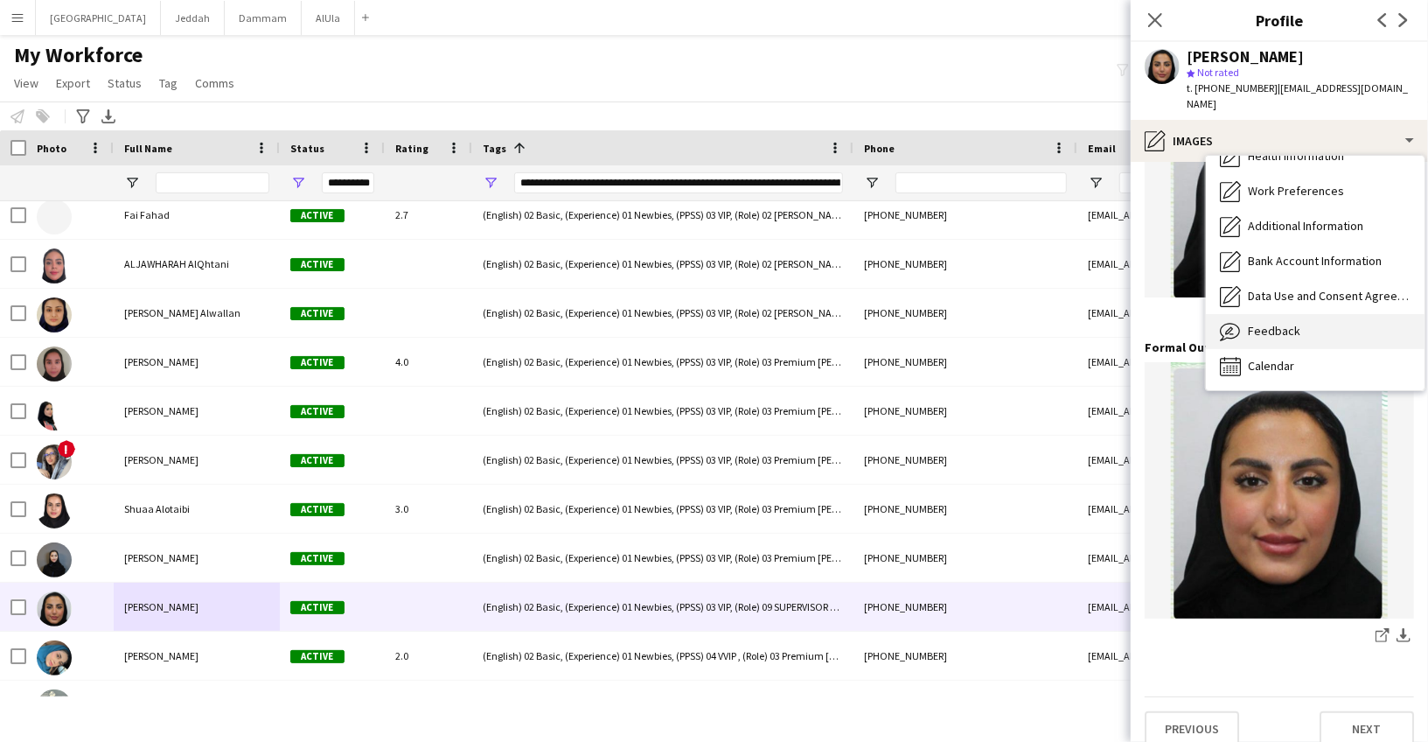
click at [1252, 323] on span "Feedback" at bounding box center [1274, 331] width 52 height 16
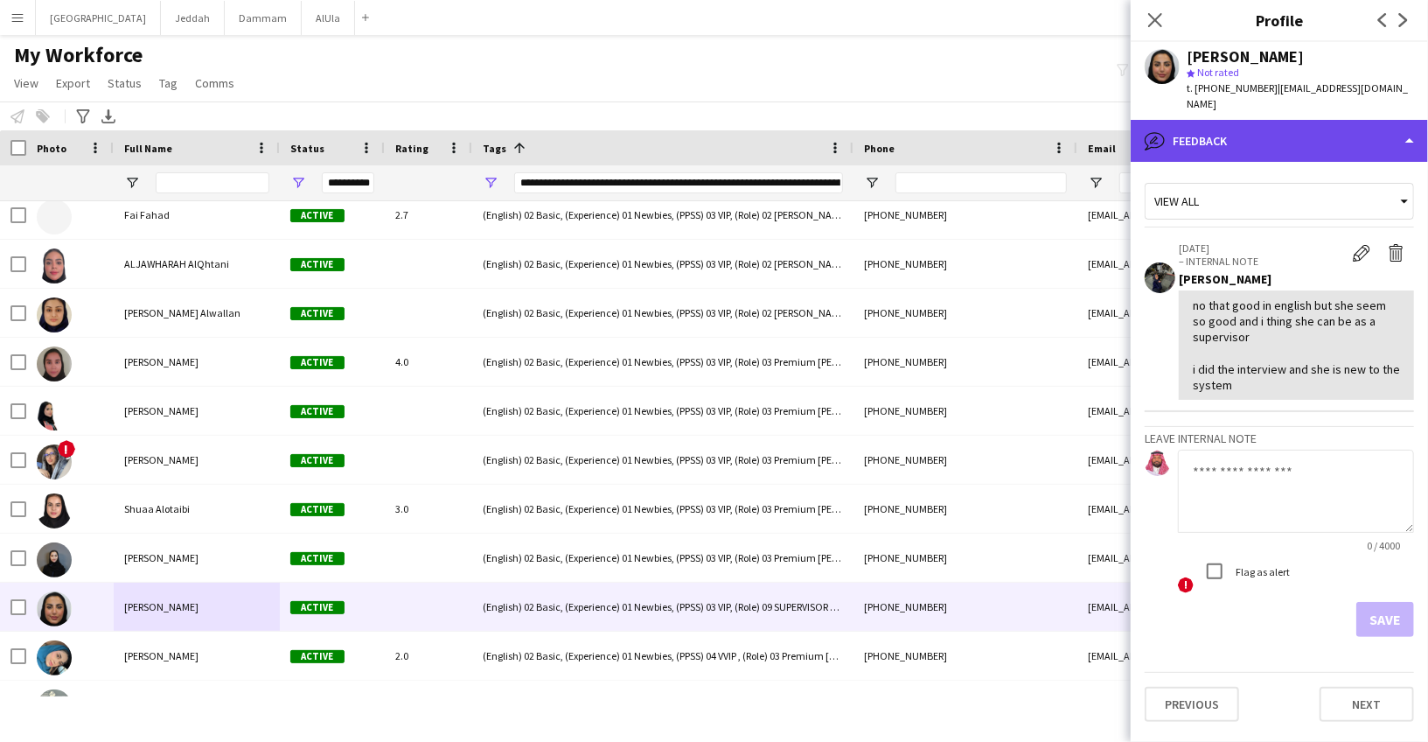
click at [1249, 129] on div "bubble-pencil Feedback" at bounding box center [1279, 141] width 297 height 42
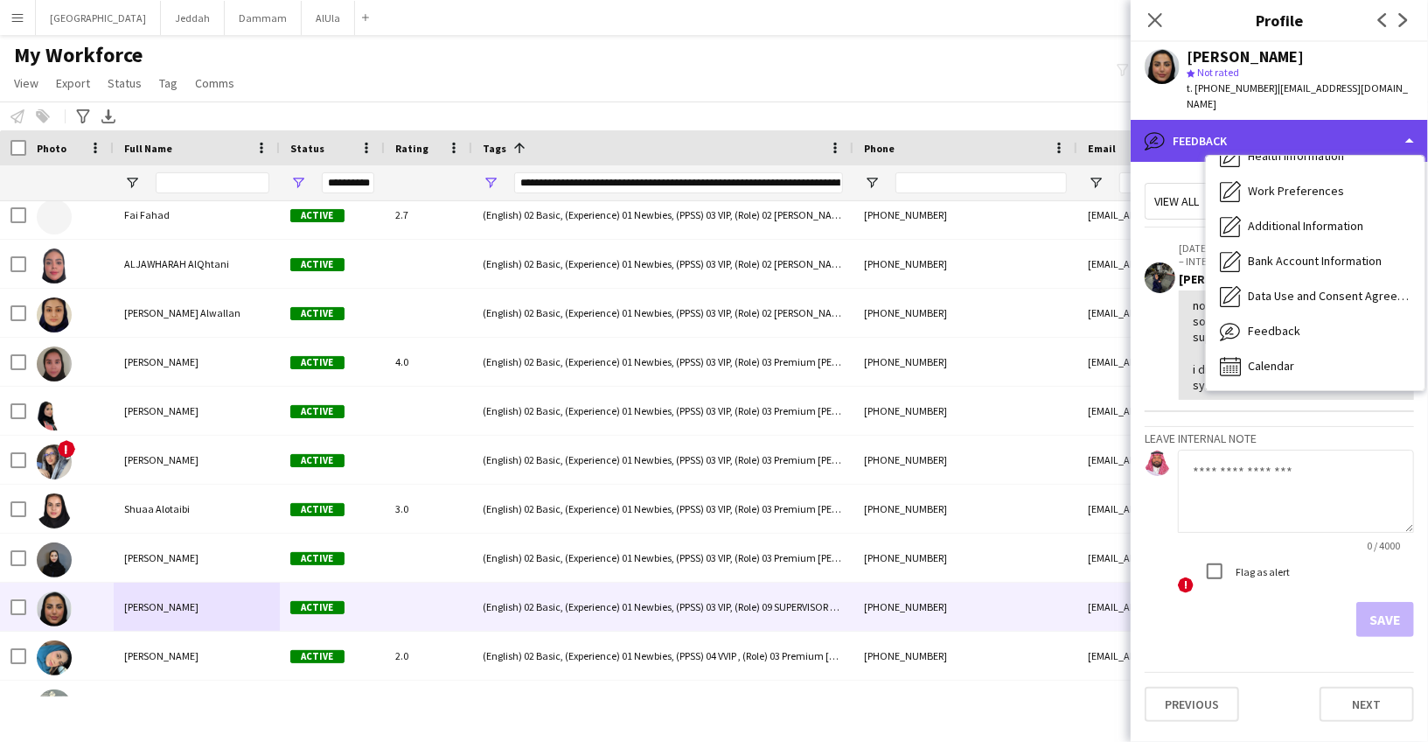
click at [1239, 128] on div "bubble-pencil Feedback" at bounding box center [1279, 141] width 297 height 42
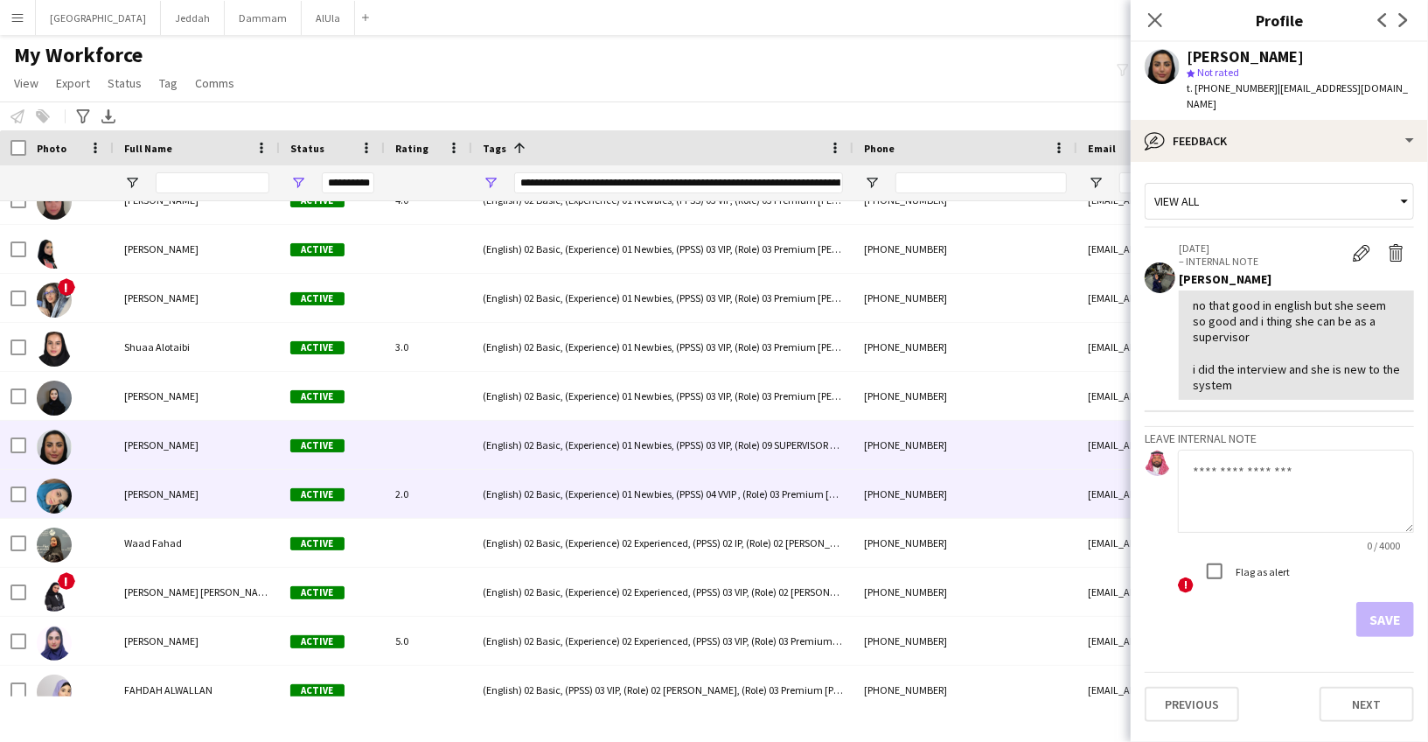
click at [198, 494] on div "[PERSON_NAME]" at bounding box center [197, 494] width 166 height 48
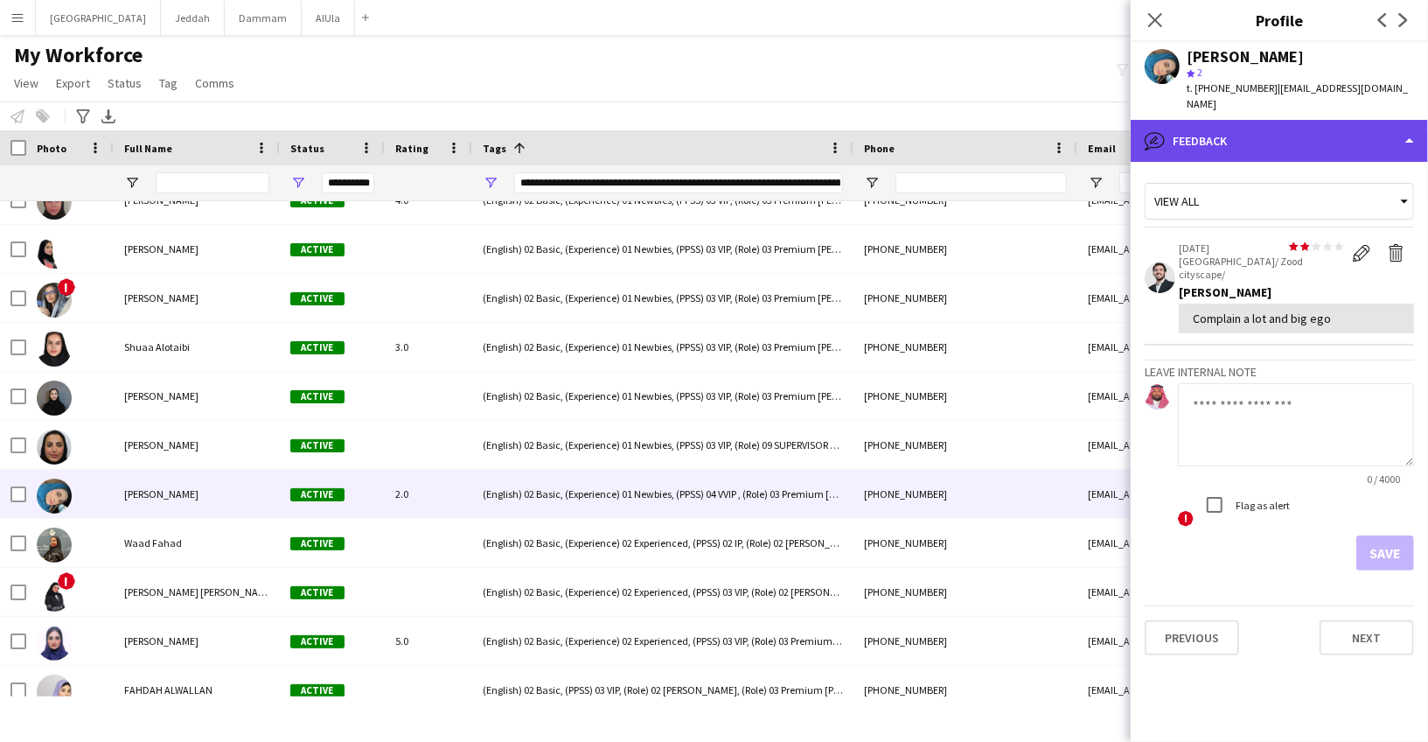
click at [1250, 121] on div "bubble-pencil Feedback" at bounding box center [1279, 141] width 297 height 42
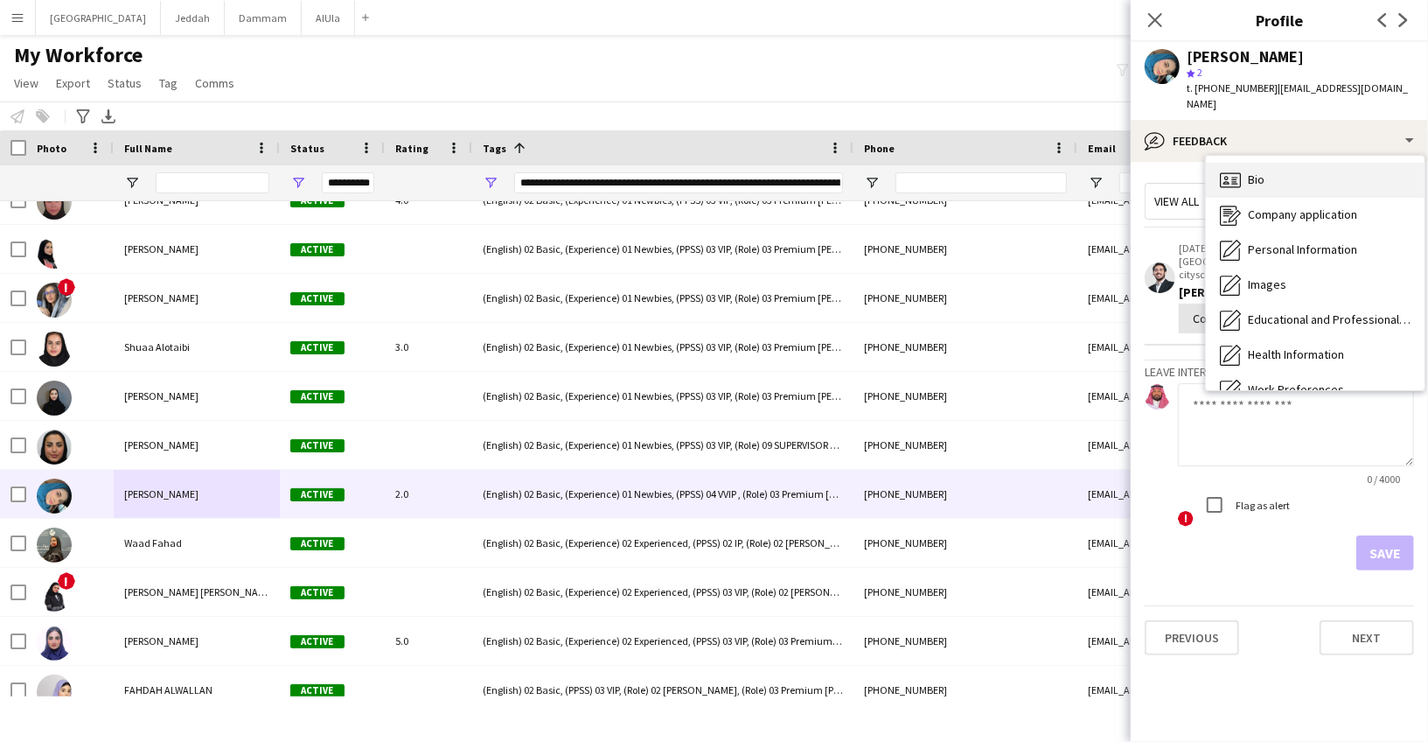
click at [1266, 180] on div "Bio Bio Company application Company application Personal Information Personal I…" at bounding box center [1315, 273] width 219 height 234
click at [1267, 166] on div "Bio Bio" at bounding box center [1315, 180] width 219 height 35
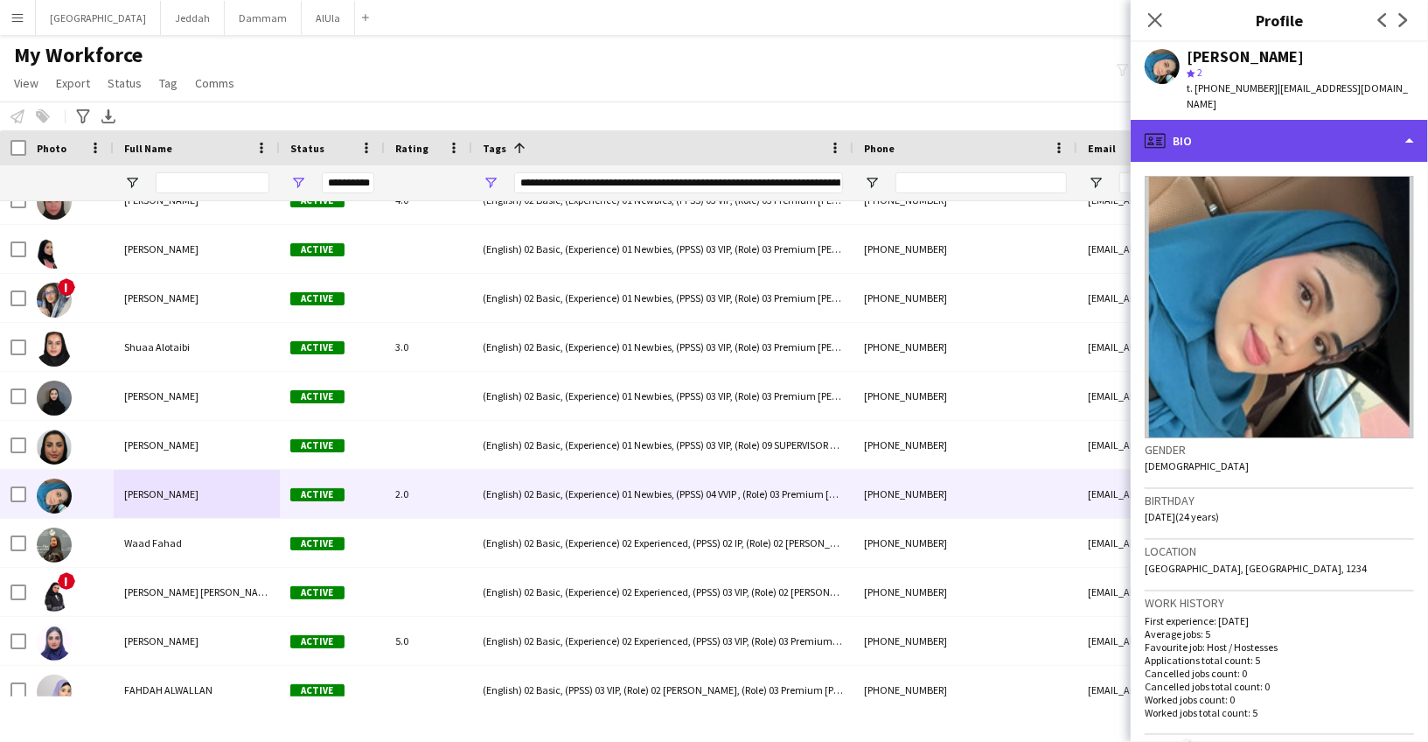
click at [1261, 141] on div "profile Bio" at bounding box center [1279, 141] width 297 height 42
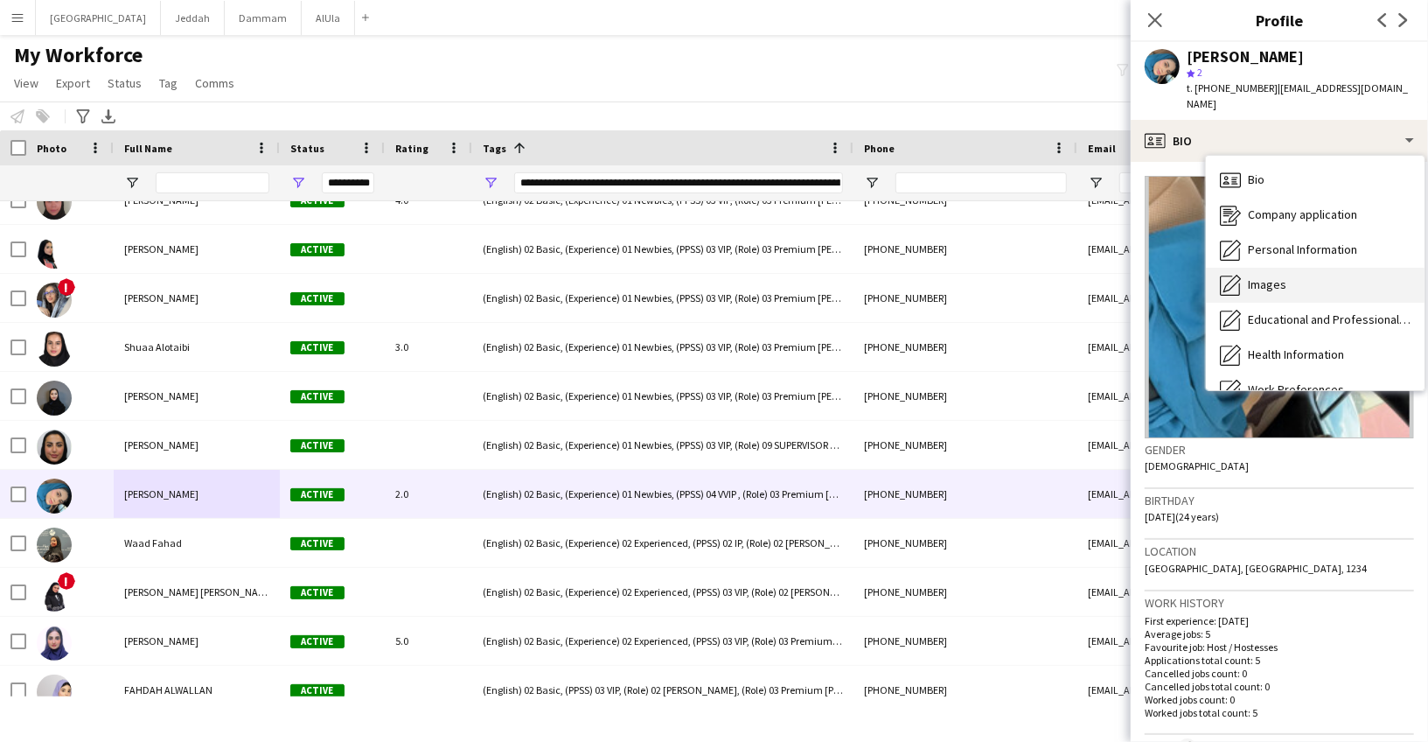
click at [1276, 276] on span "Images" at bounding box center [1267, 284] width 38 height 16
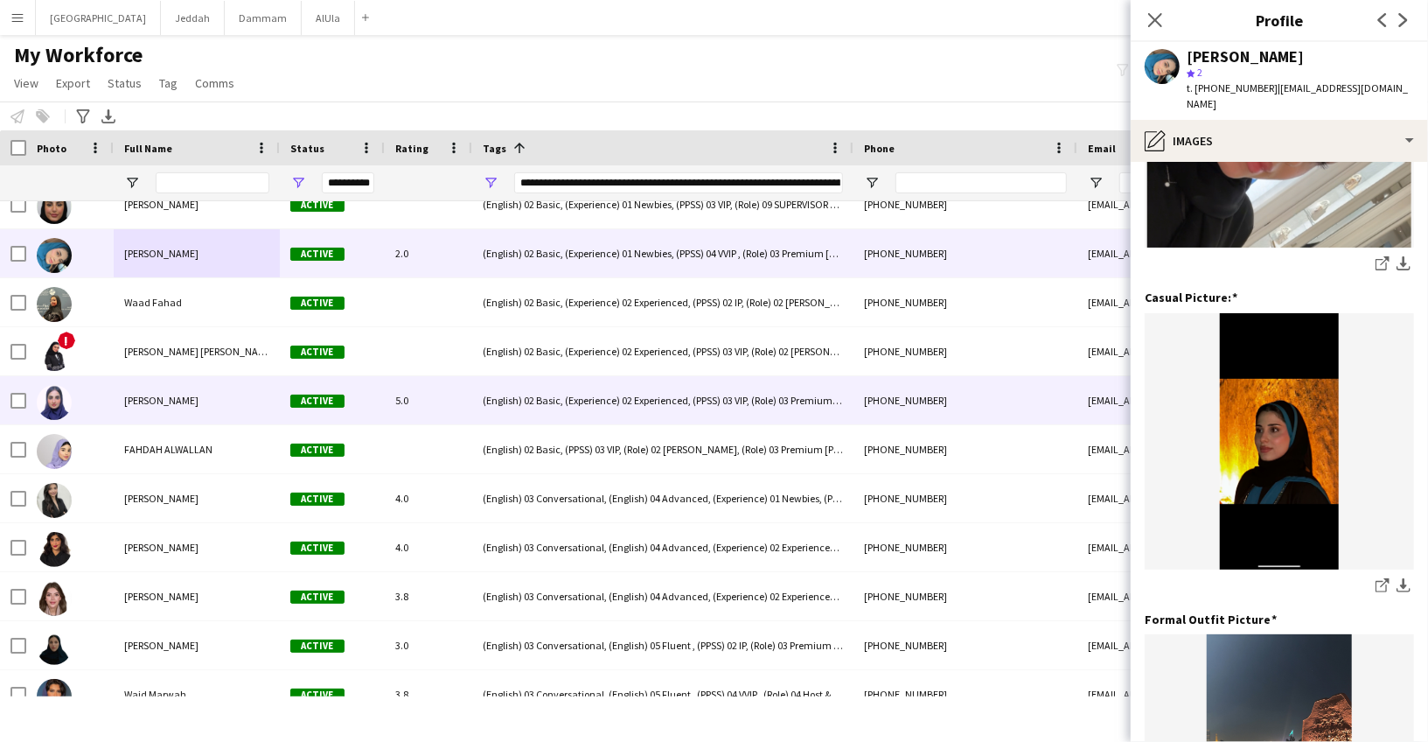
click at [213, 391] on div "[PERSON_NAME]" at bounding box center [197, 400] width 166 height 48
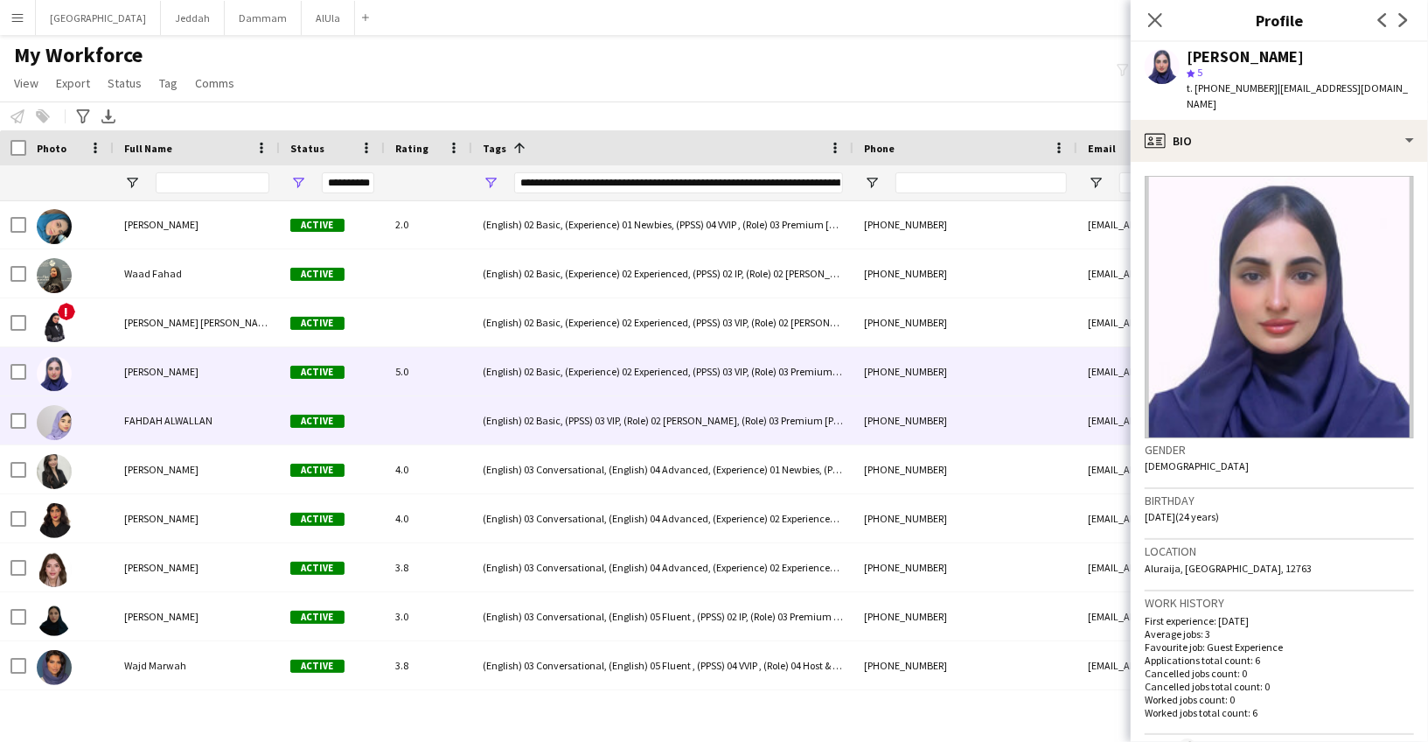
click at [208, 419] on span "FAHDAH ALWALLAN" at bounding box center [168, 420] width 88 height 13
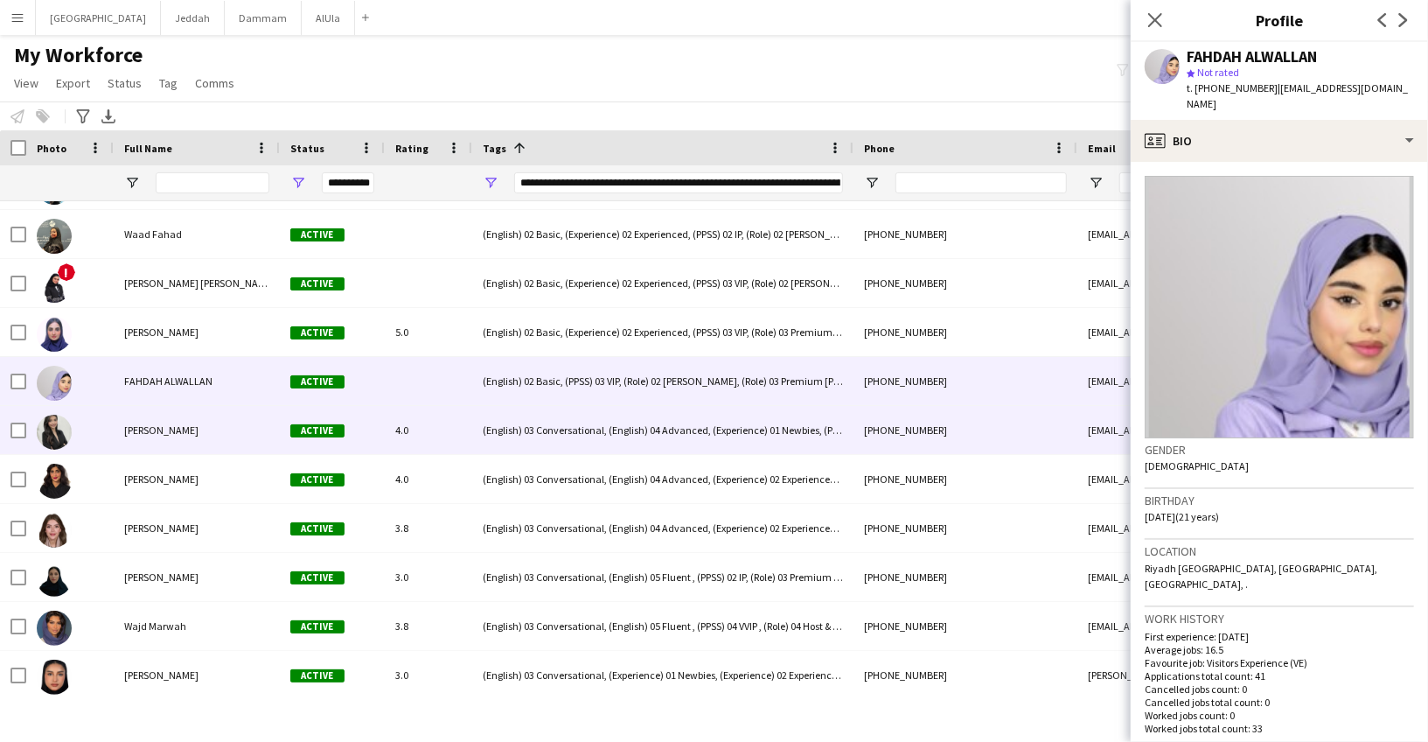
click at [197, 442] on div "[PERSON_NAME]" at bounding box center [197, 430] width 166 height 48
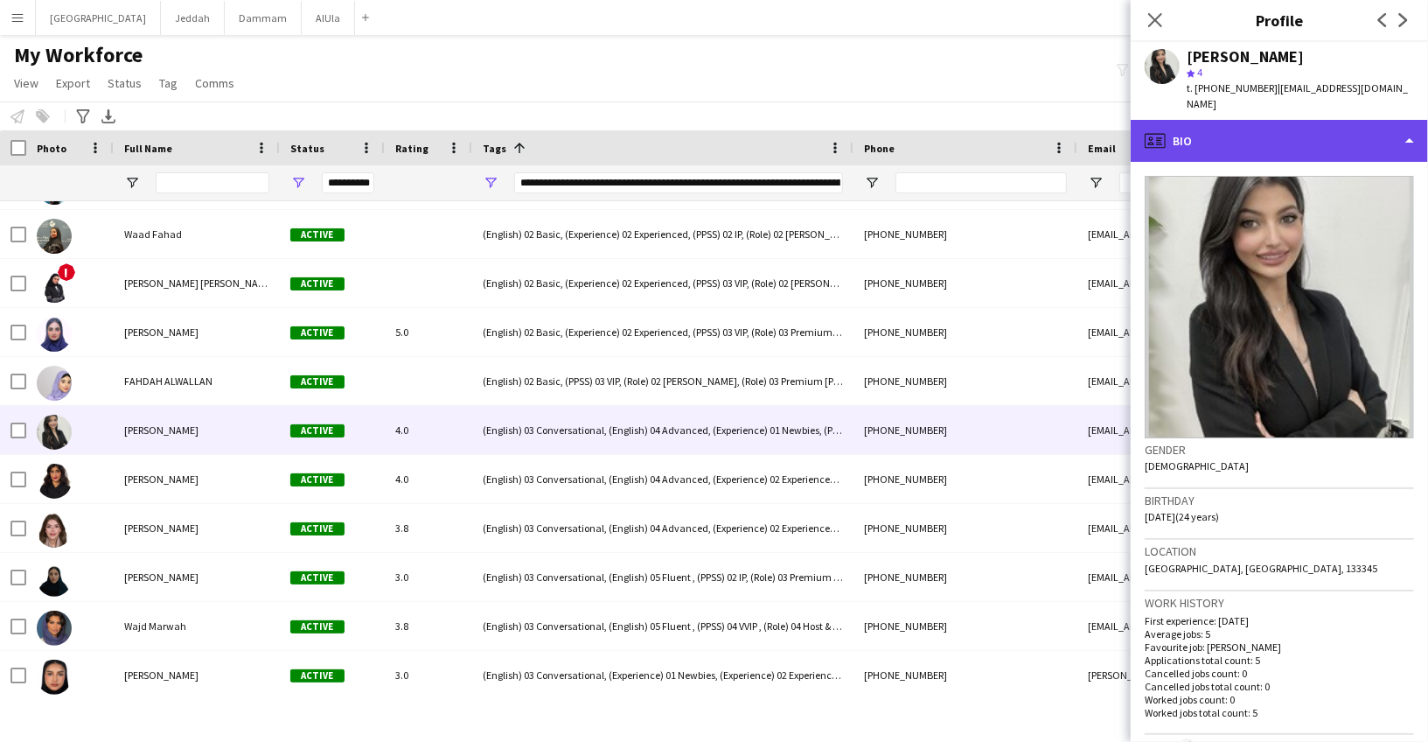
click at [1256, 136] on div "profile Bio" at bounding box center [1279, 141] width 297 height 42
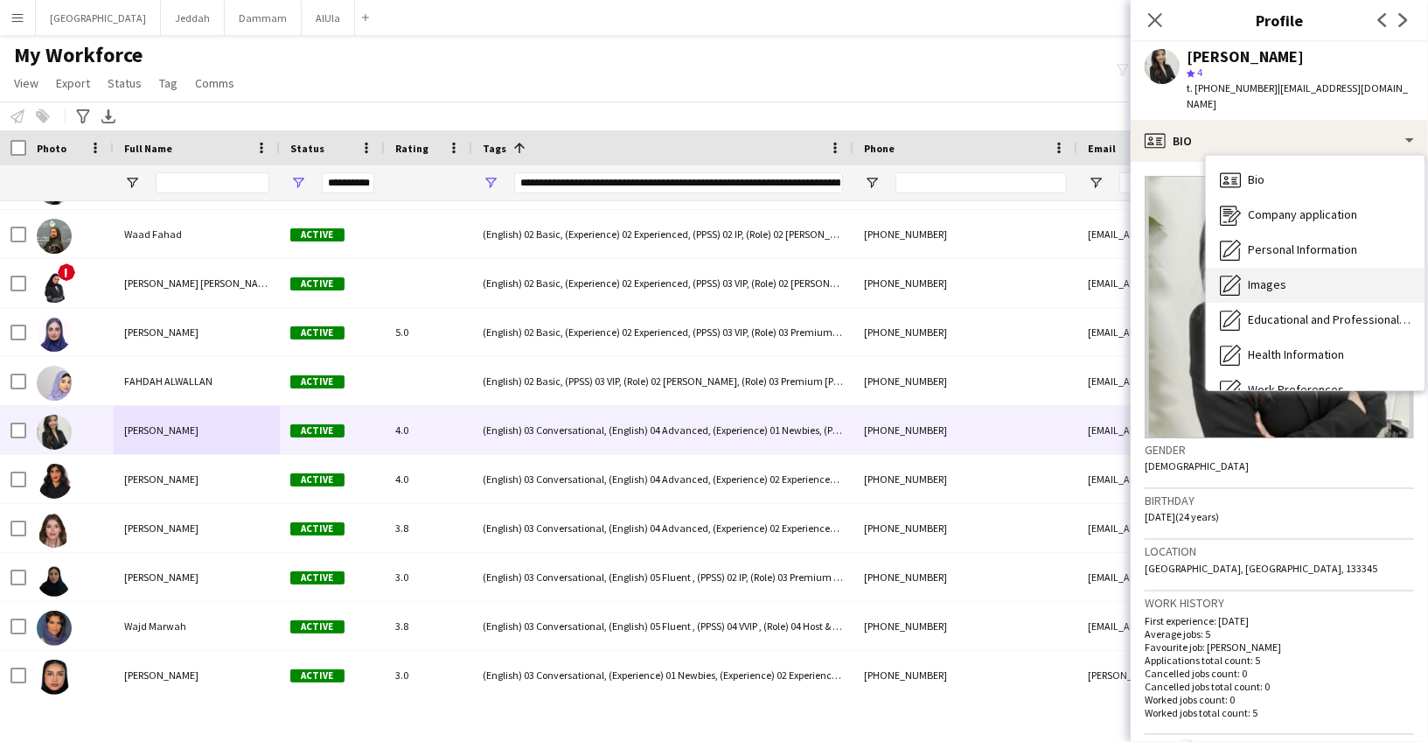
click at [1266, 268] on div "Images Images" at bounding box center [1315, 285] width 219 height 35
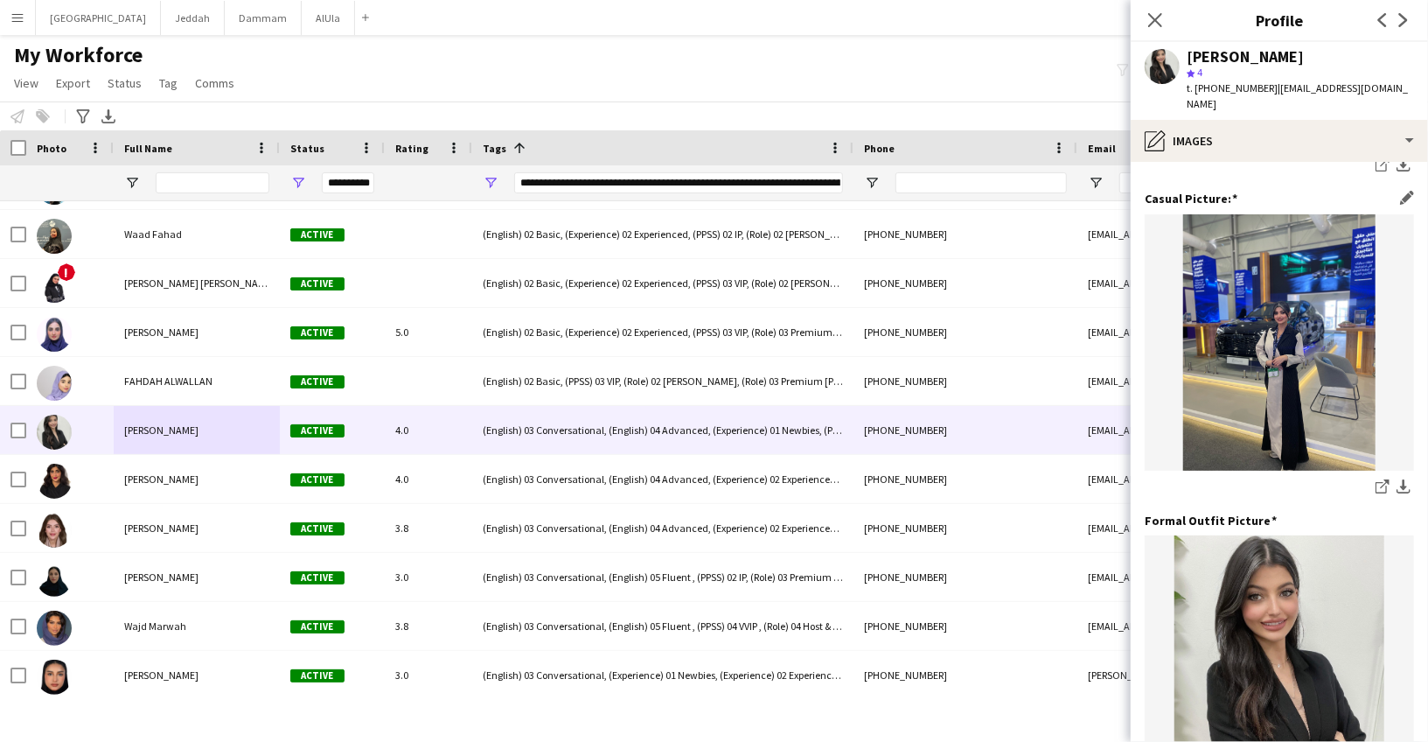
click at [1368, 456] on div "share-external-link-1 download-bottom" at bounding box center [1279, 356] width 269 height 285
click at [1376, 479] on icon "share-external-link-1" at bounding box center [1383, 486] width 14 height 14
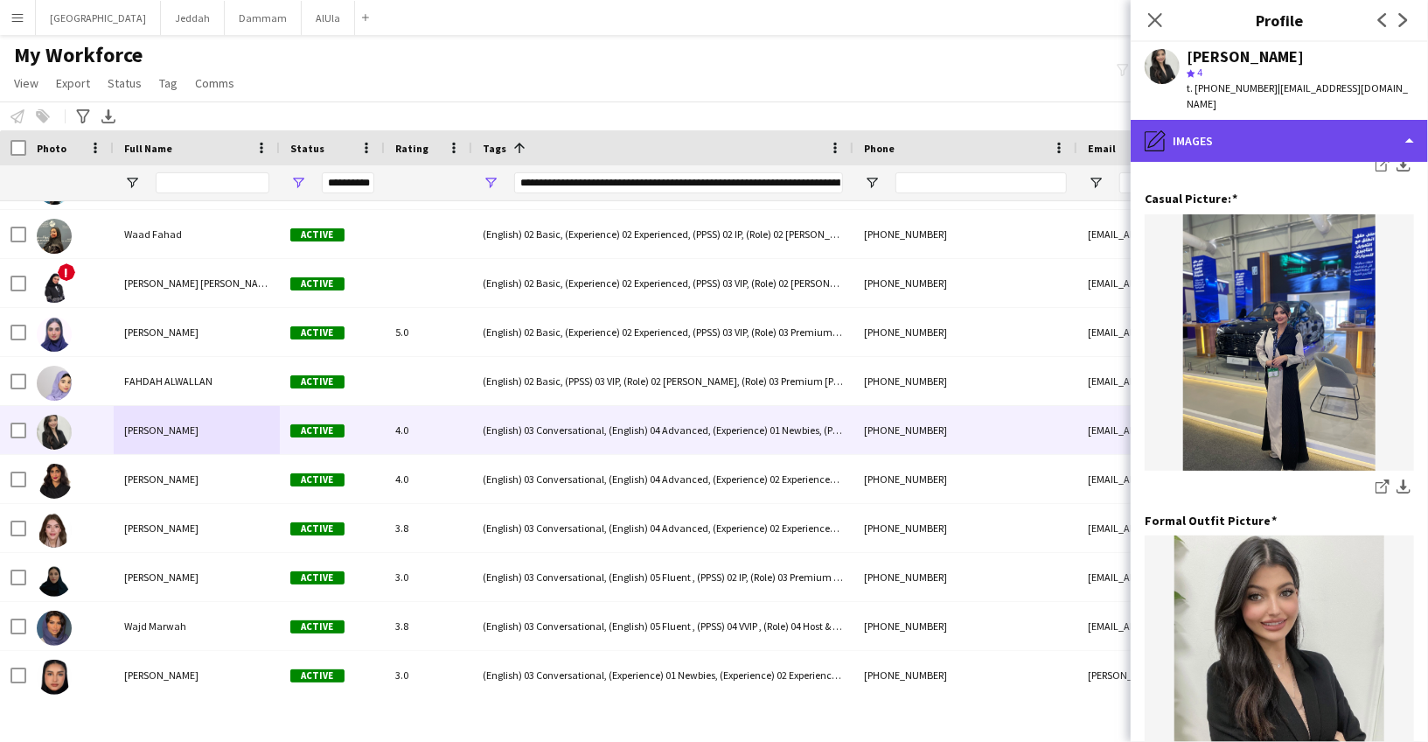
click at [1241, 127] on div "pencil4 Images" at bounding box center [1279, 141] width 297 height 42
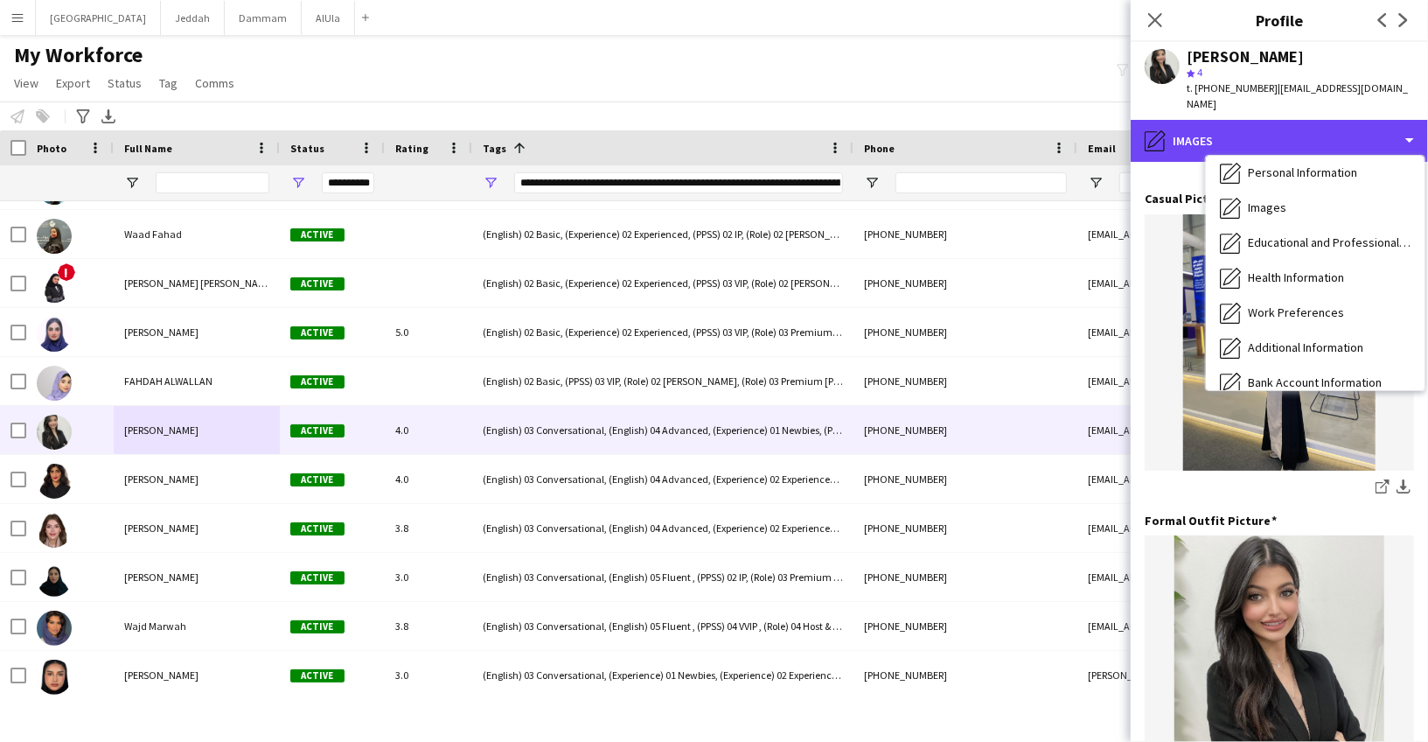
scroll to position [199, 0]
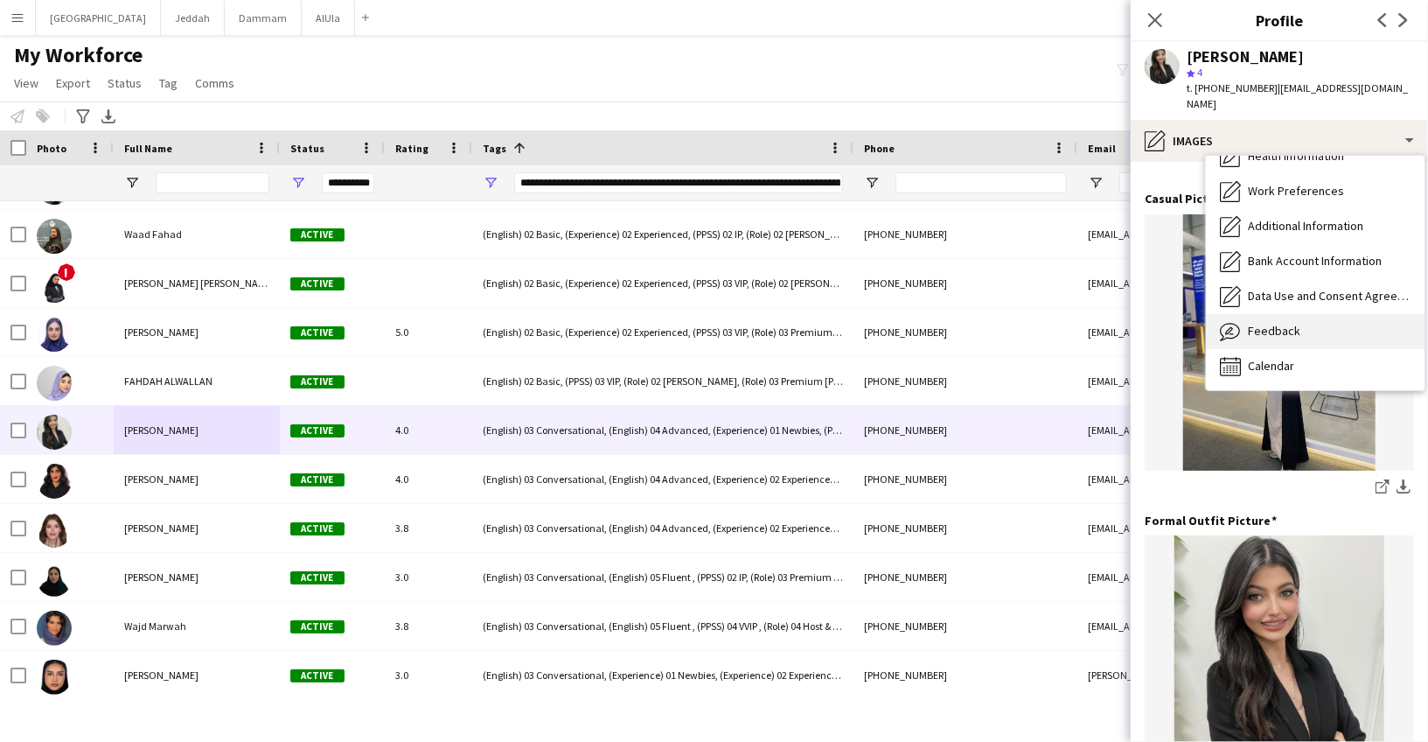
click at [1272, 323] on span "Feedback" at bounding box center [1274, 331] width 52 height 16
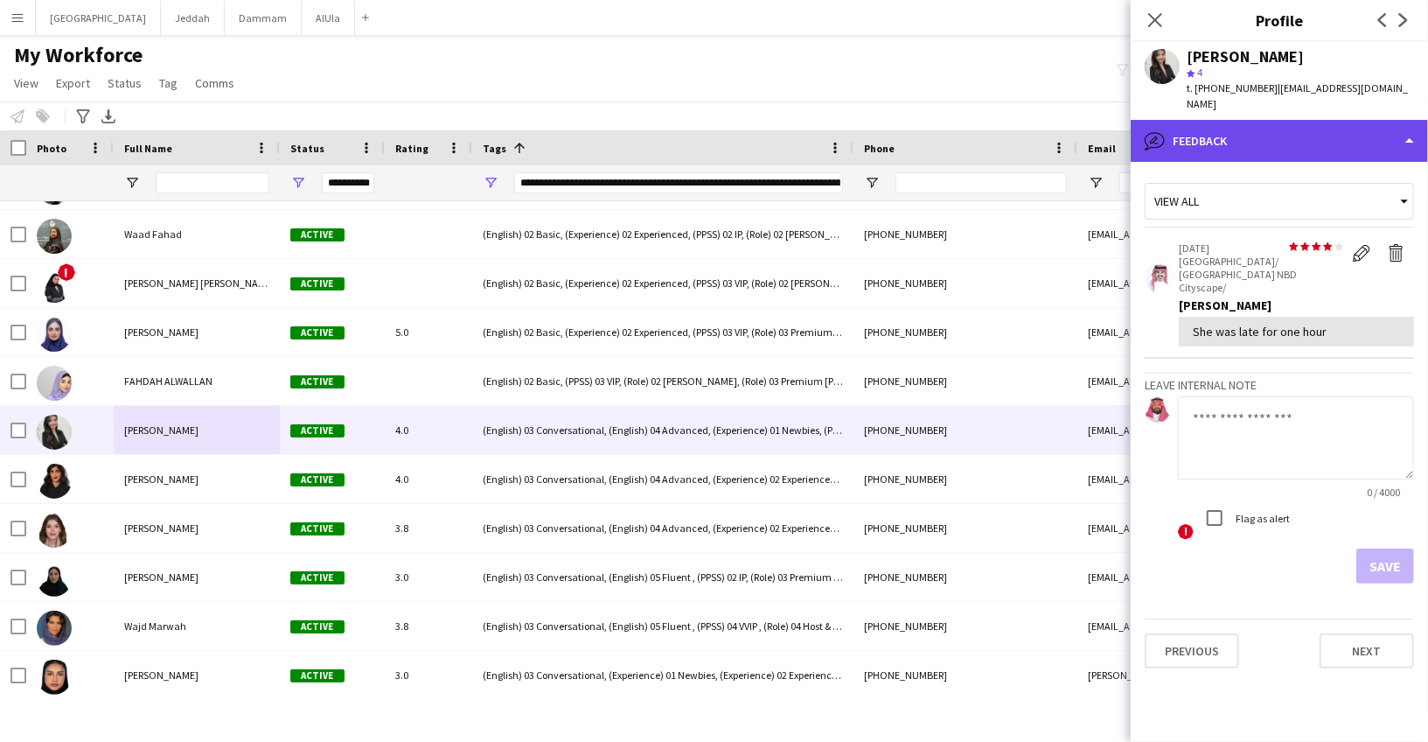
click at [1259, 126] on div "bubble-pencil Feedback" at bounding box center [1279, 141] width 297 height 42
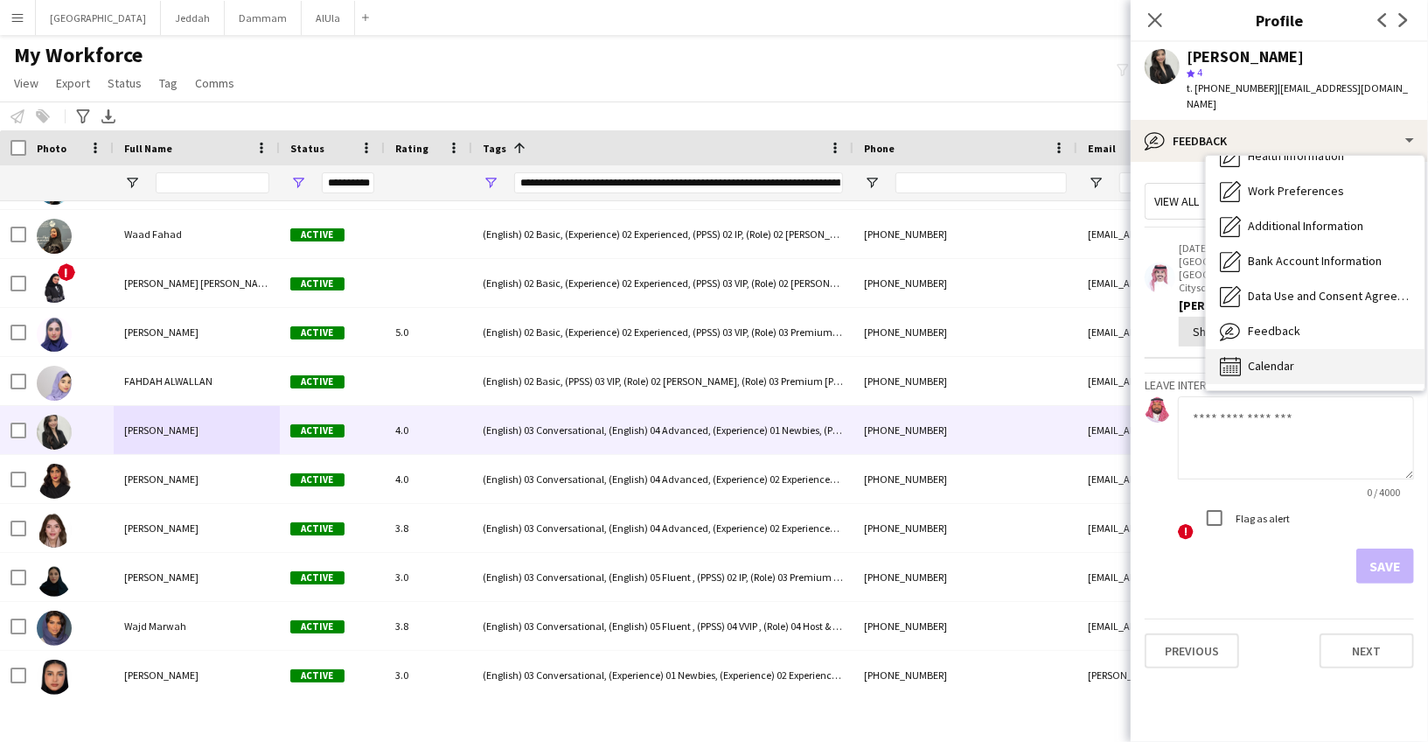
click at [1271, 349] on div "Calendar Calendar" at bounding box center [1315, 366] width 219 height 35
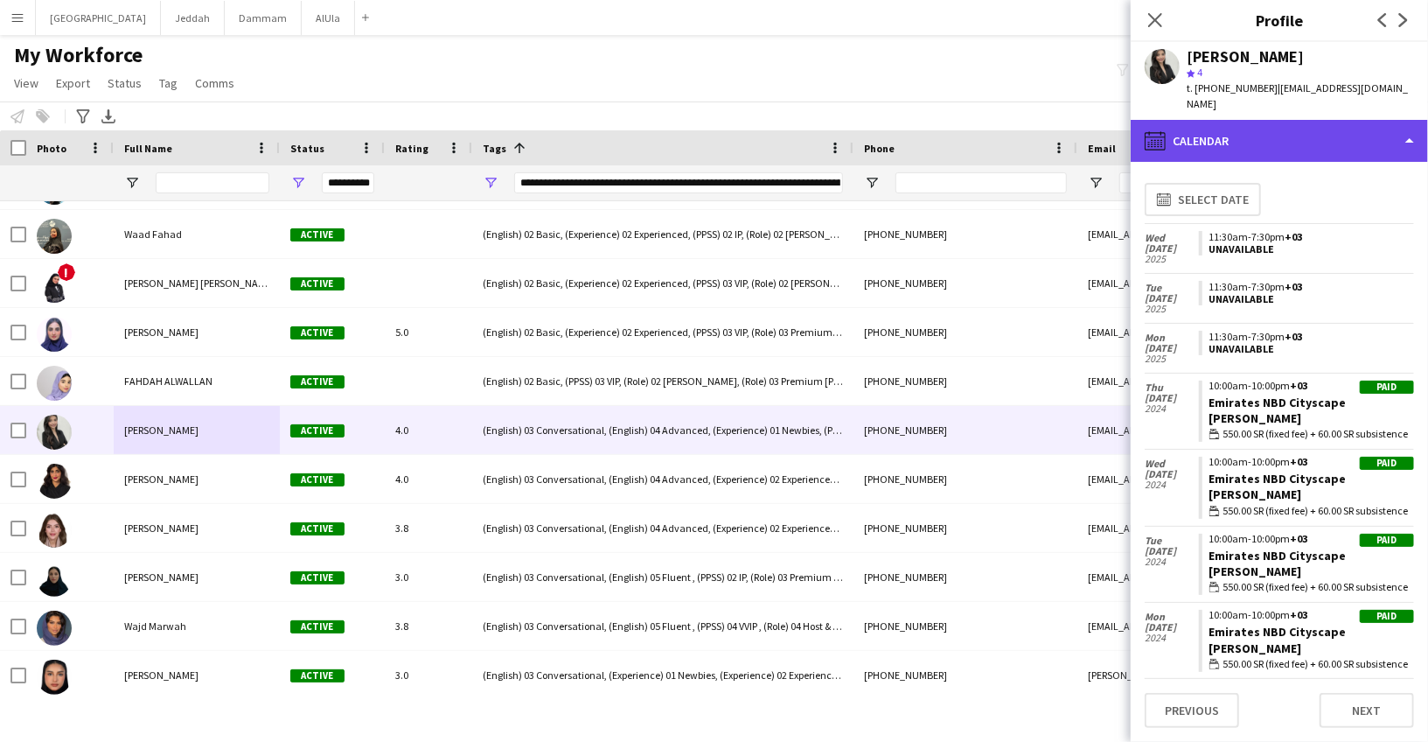
click at [1250, 122] on div "calendar-full Calendar" at bounding box center [1279, 141] width 297 height 42
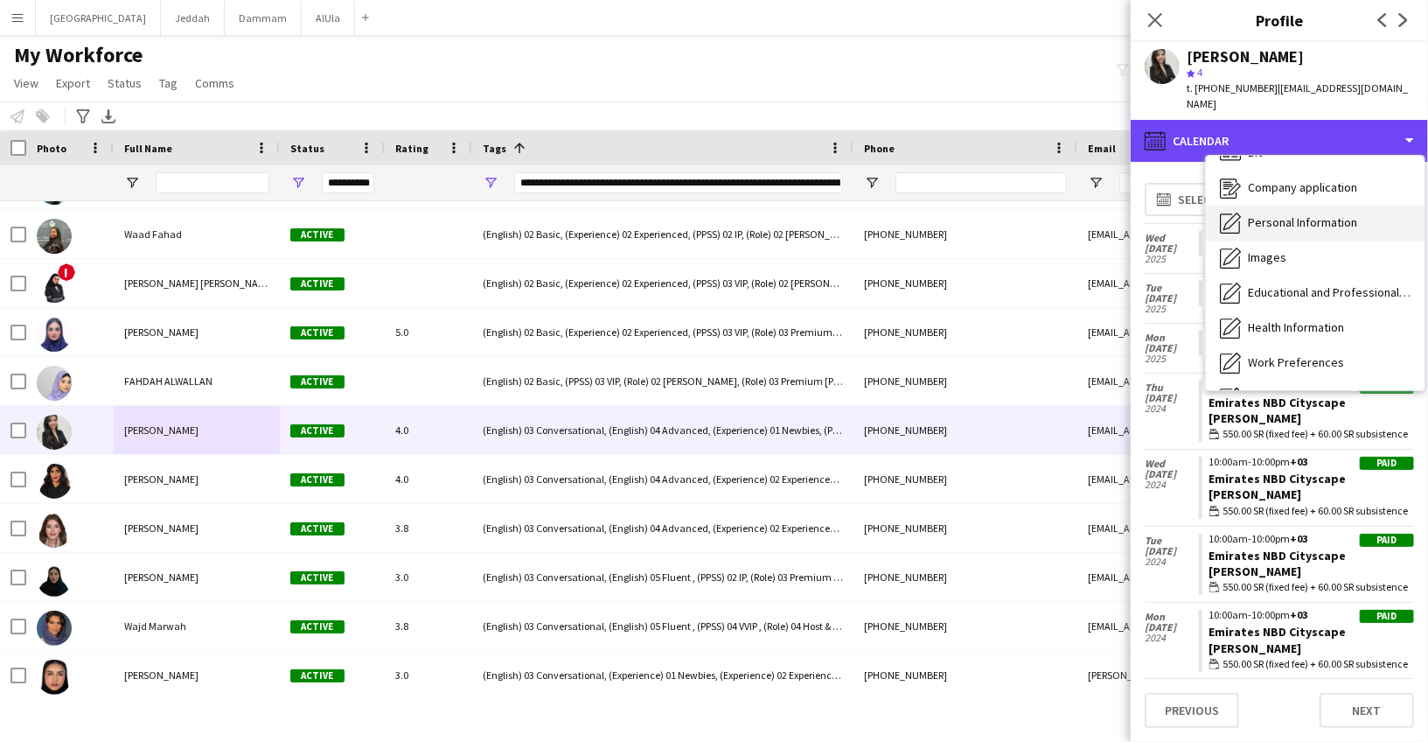
scroll to position [0, 0]
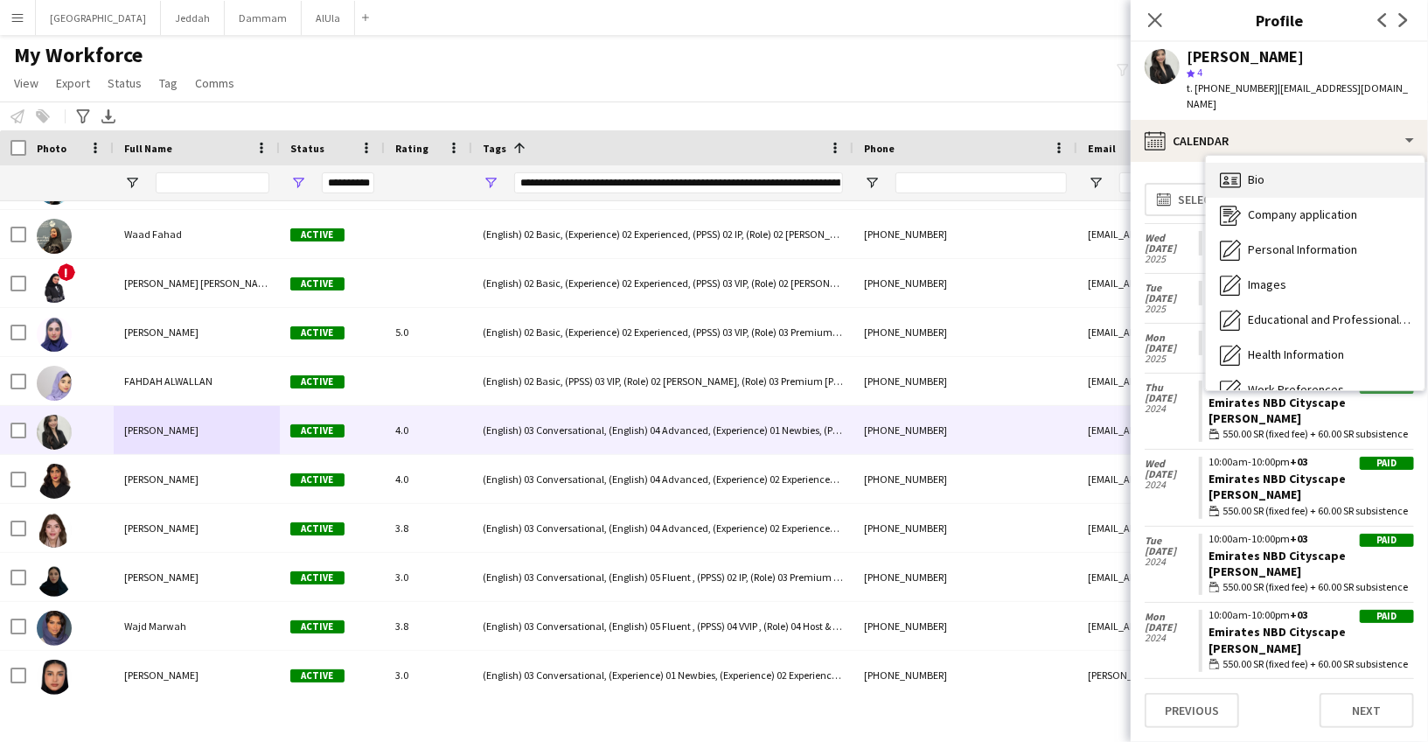
click at [1265, 175] on div "Bio Bio" at bounding box center [1315, 180] width 219 height 35
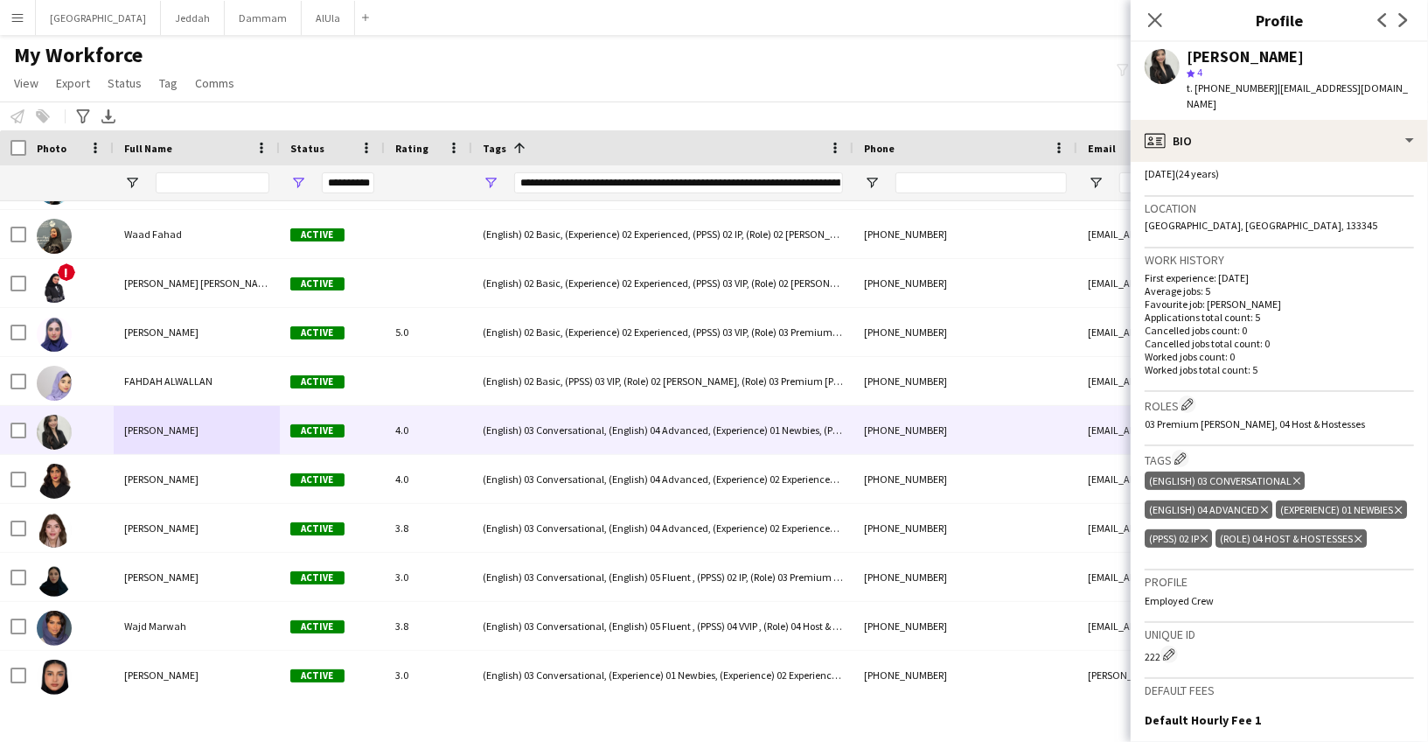
scroll to position [595, 0]
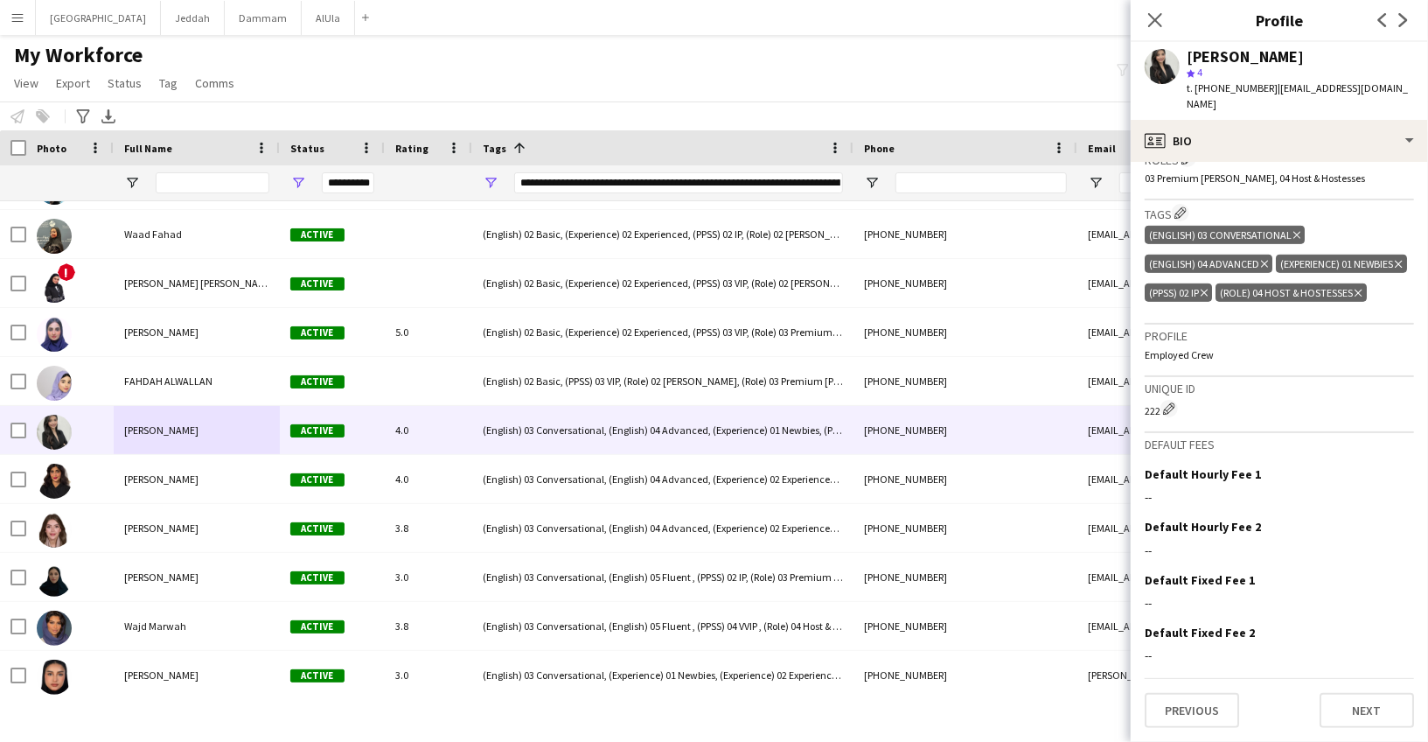
click at [1263, 259] on icon "Delete tag" at bounding box center [1264, 264] width 7 height 10
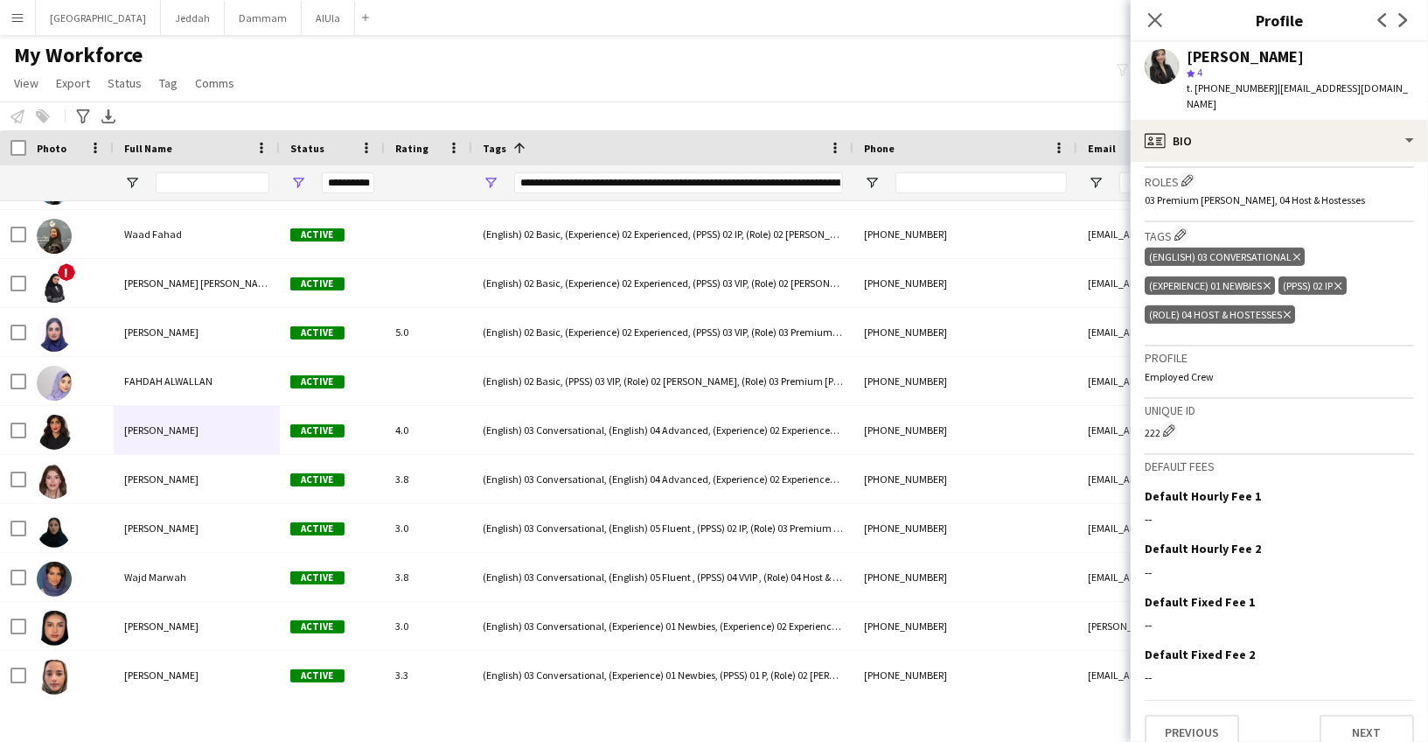
click at [1223, 56] on div "[PERSON_NAME]" at bounding box center [1245, 57] width 117 height 16
copy div "[PERSON_NAME]"
click at [1227, 82] on span "t. [PHONE_NUMBER]" at bounding box center [1232, 87] width 91 height 13
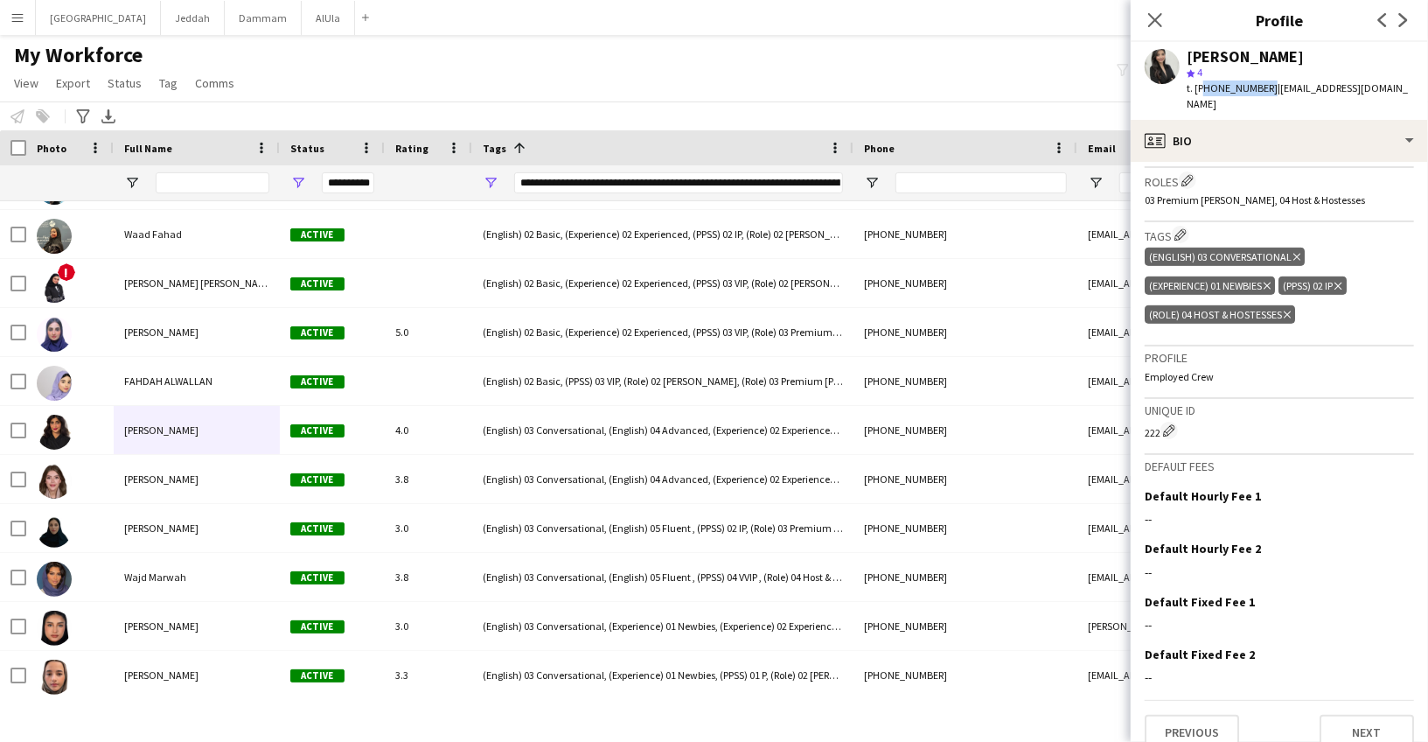
click at [1227, 82] on span "t. [PHONE_NUMBER]" at bounding box center [1232, 87] width 91 height 13
copy span "966507803996"
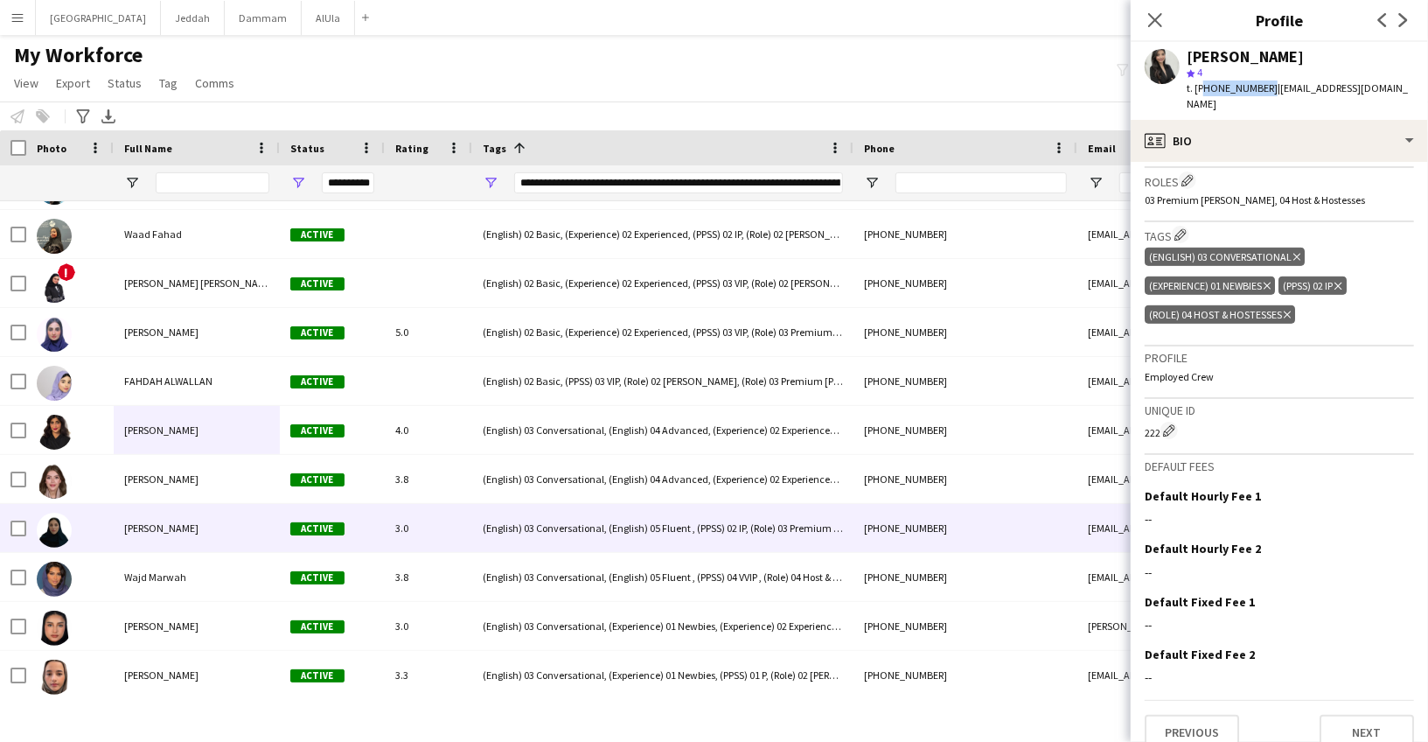
click at [202, 485] on div "[PERSON_NAME]" at bounding box center [197, 479] width 166 height 48
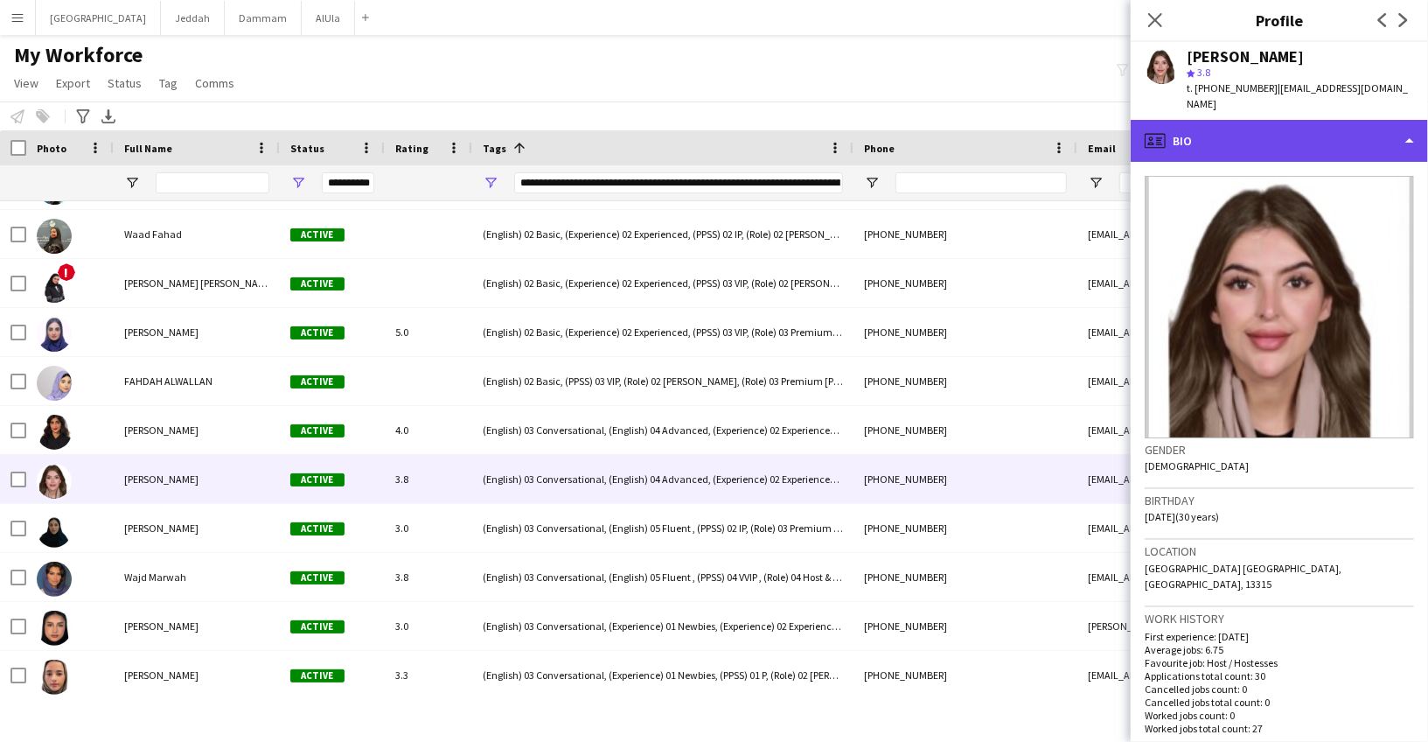
click at [1267, 122] on div "profile Bio" at bounding box center [1279, 141] width 297 height 42
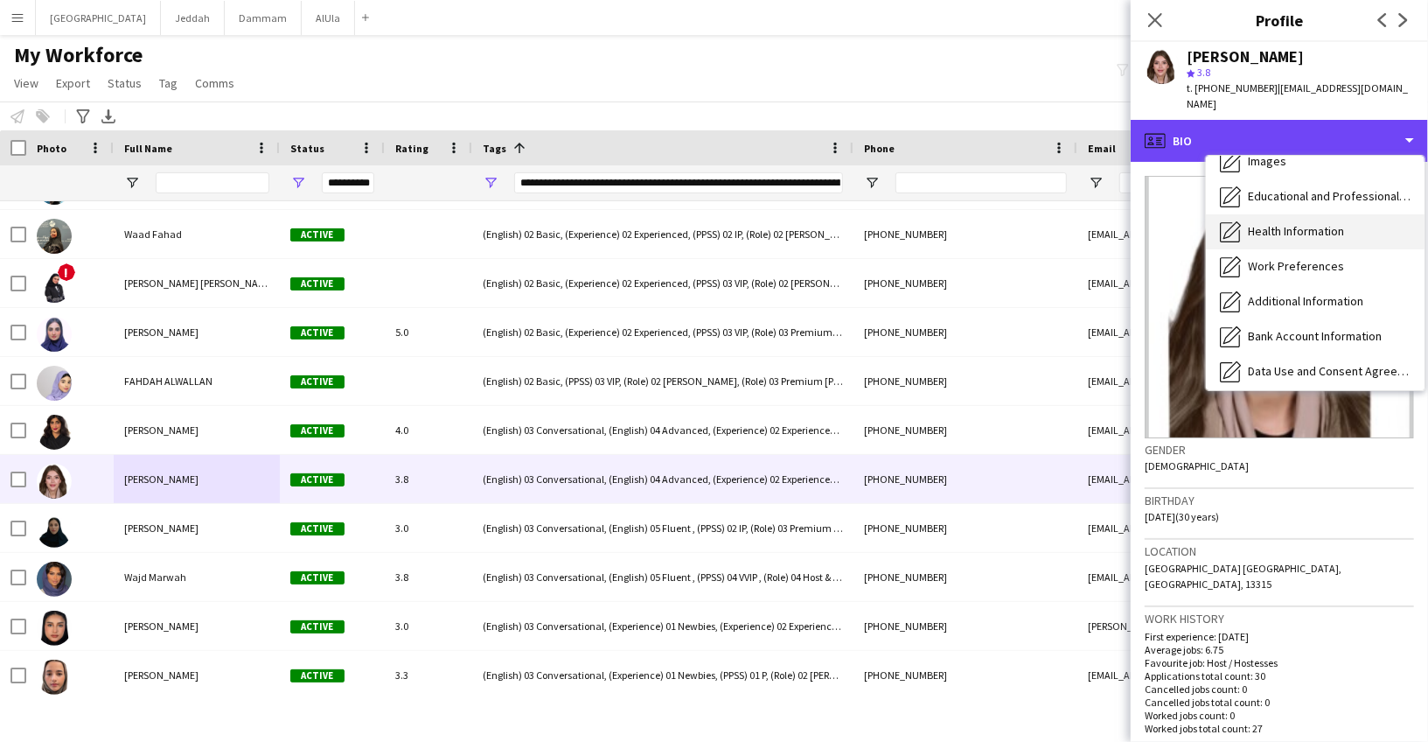
scroll to position [199, 0]
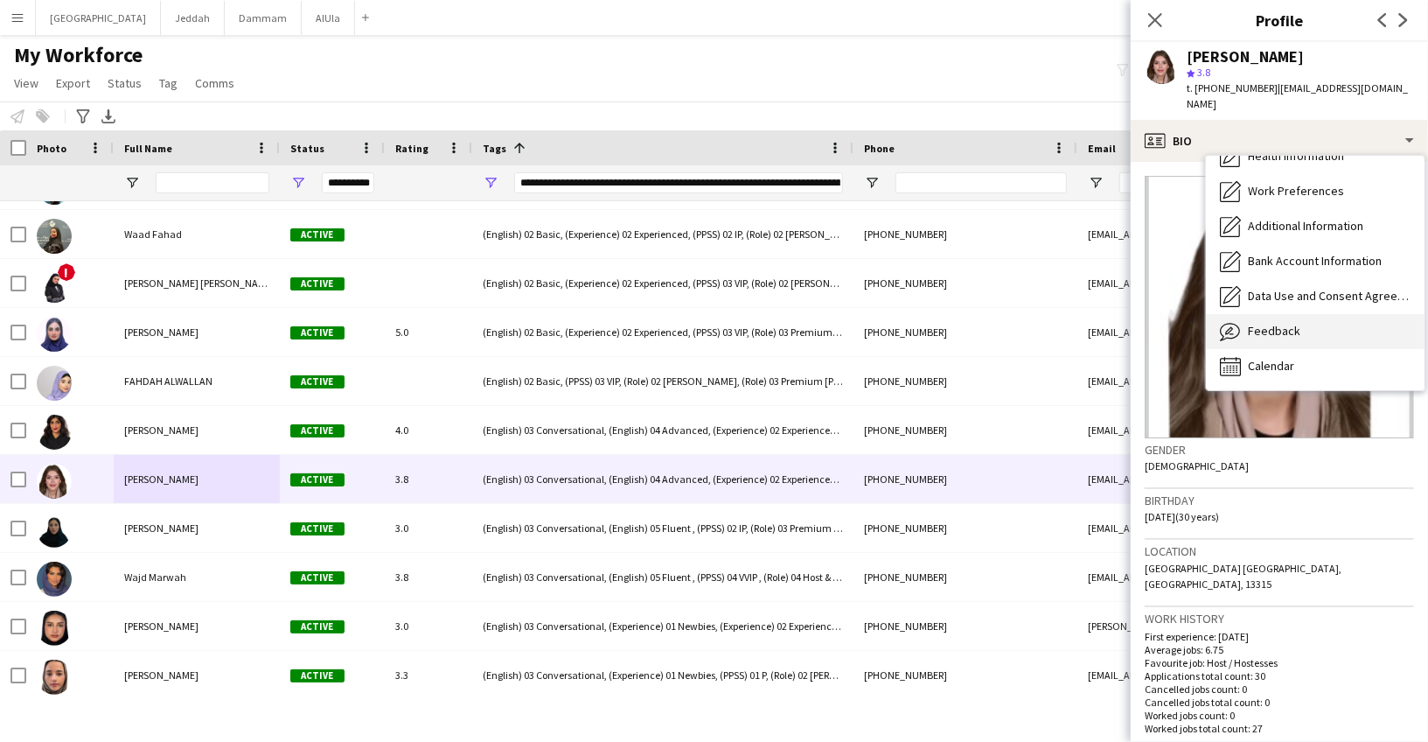
click at [1308, 314] on div "Feedback Feedback" at bounding box center [1315, 331] width 219 height 35
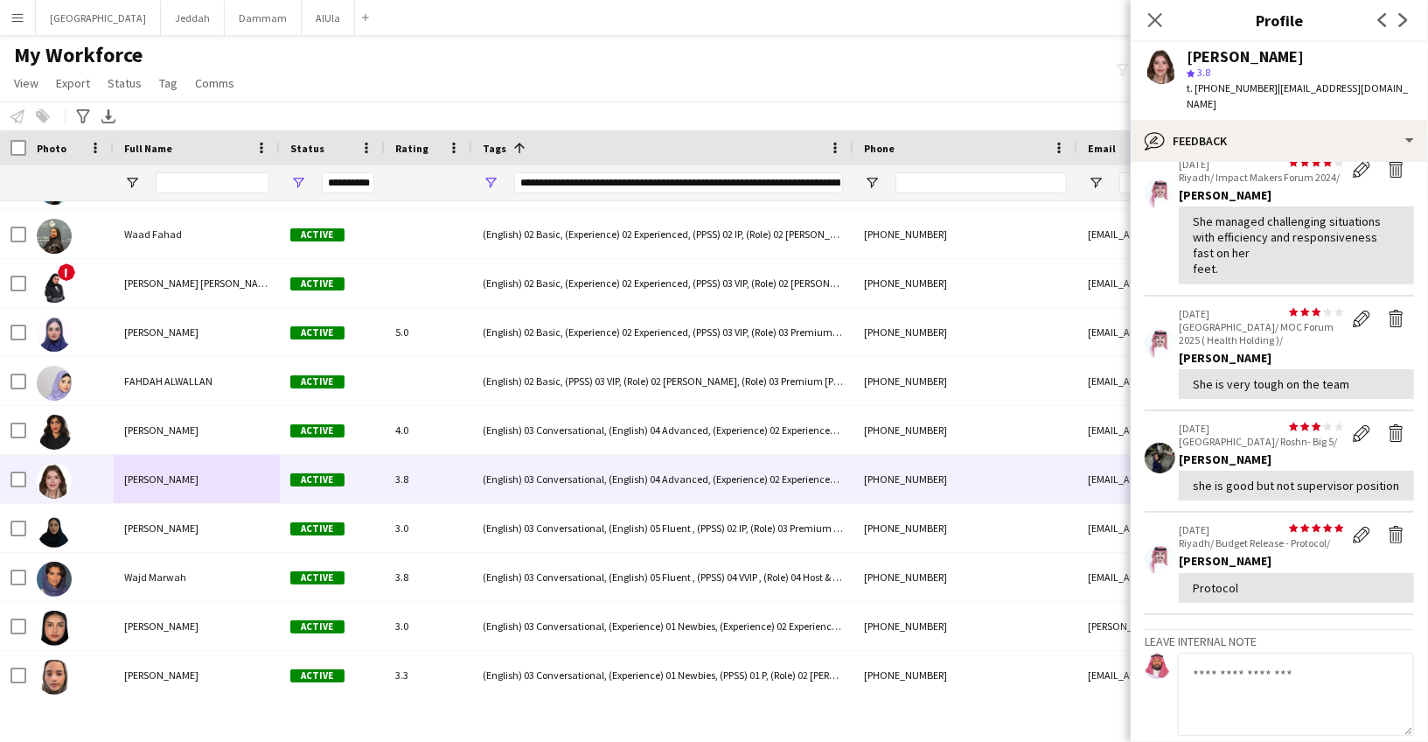
scroll to position [303, 0]
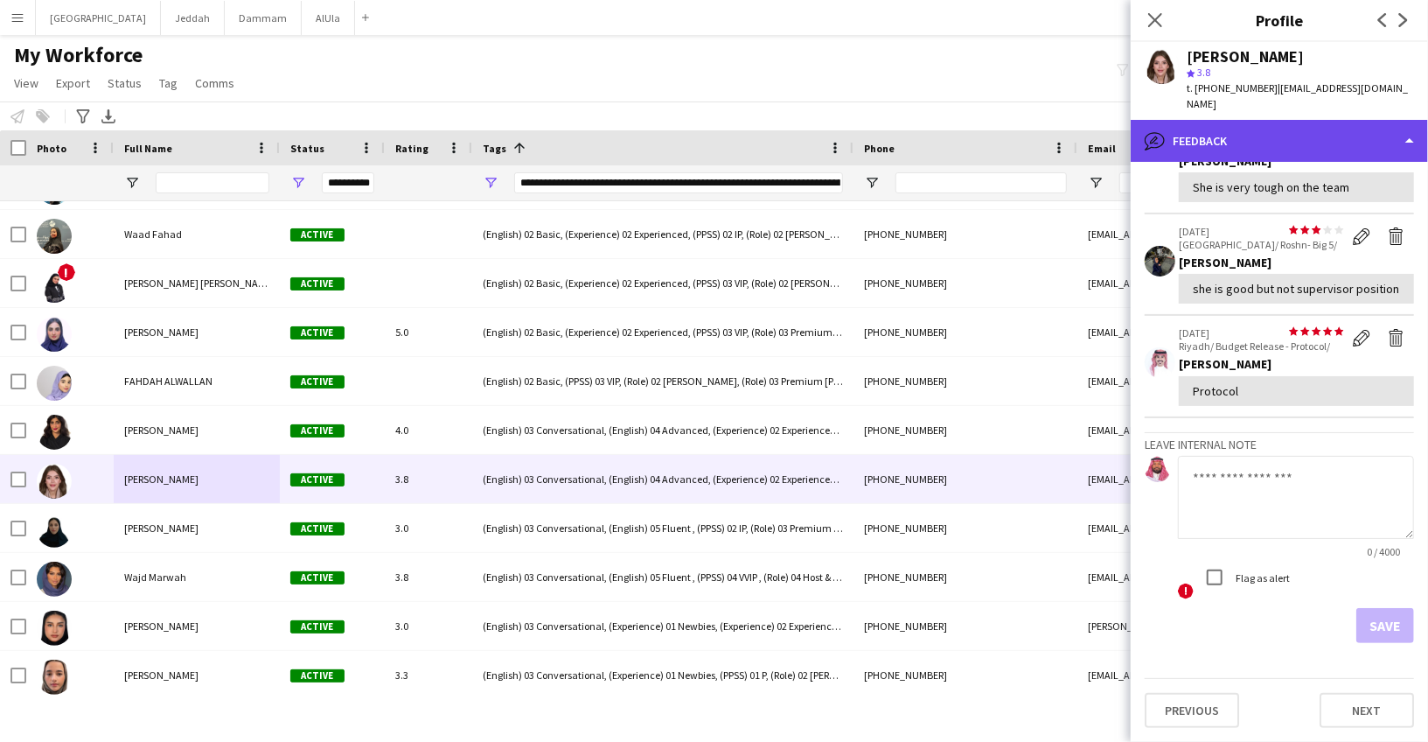
click at [1223, 127] on div "bubble-pencil Feedback" at bounding box center [1279, 141] width 297 height 42
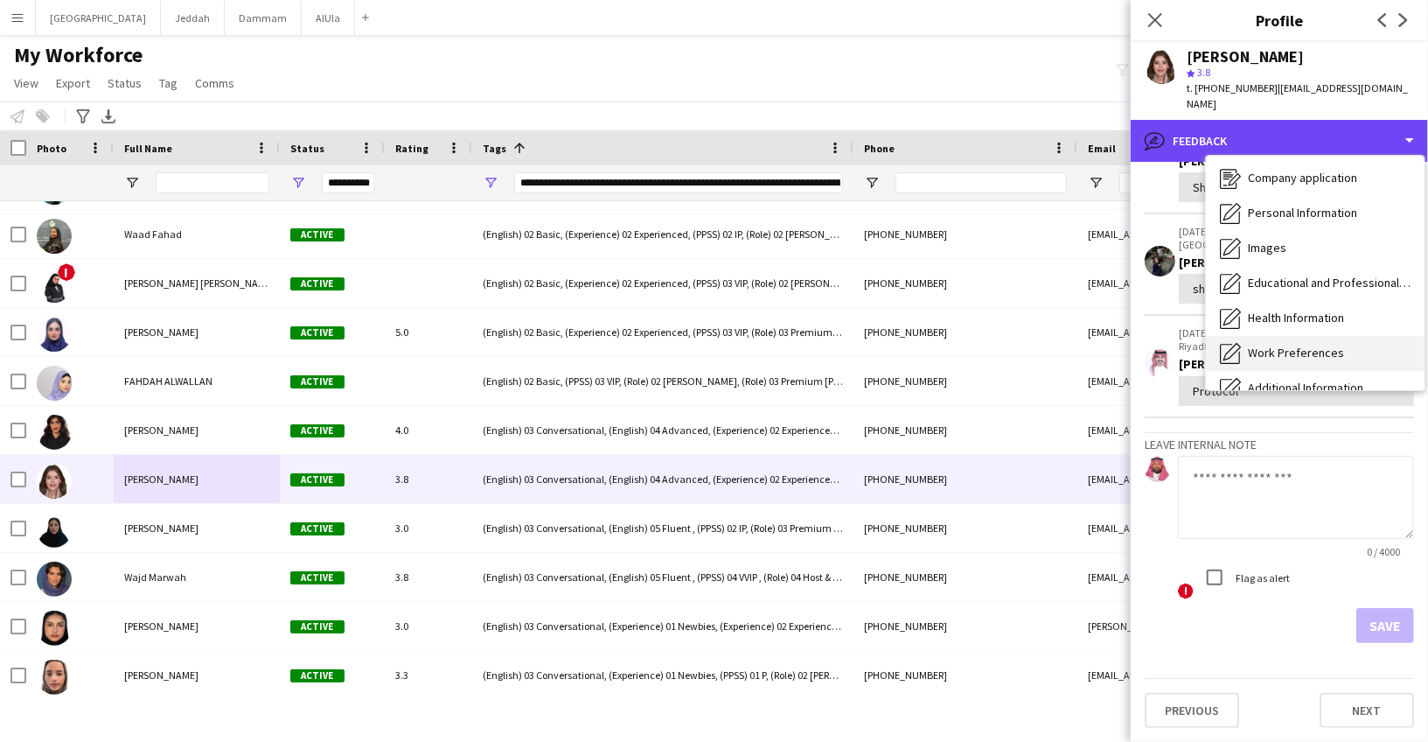
scroll to position [0, 0]
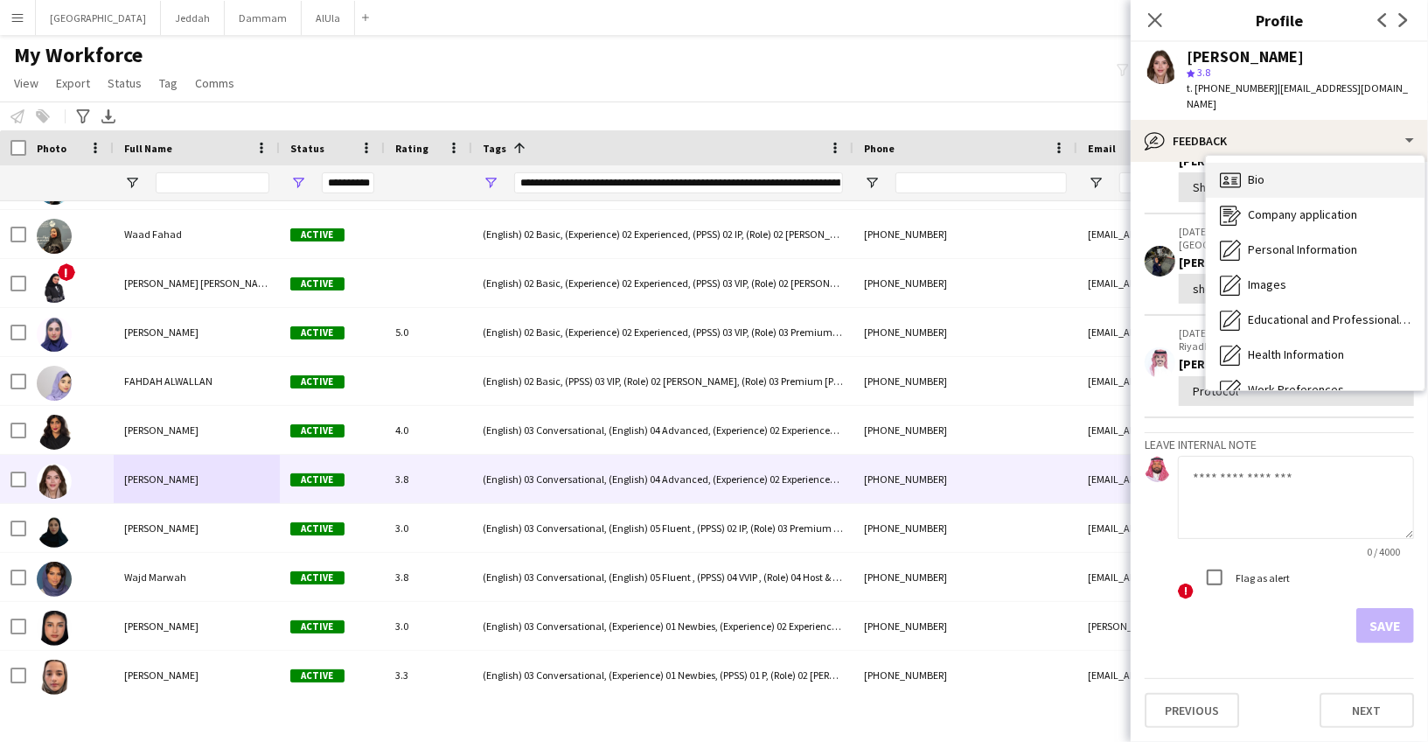
click at [1244, 167] on div "Bio Bio" at bounding box center [1315, 180] width 219 height 35
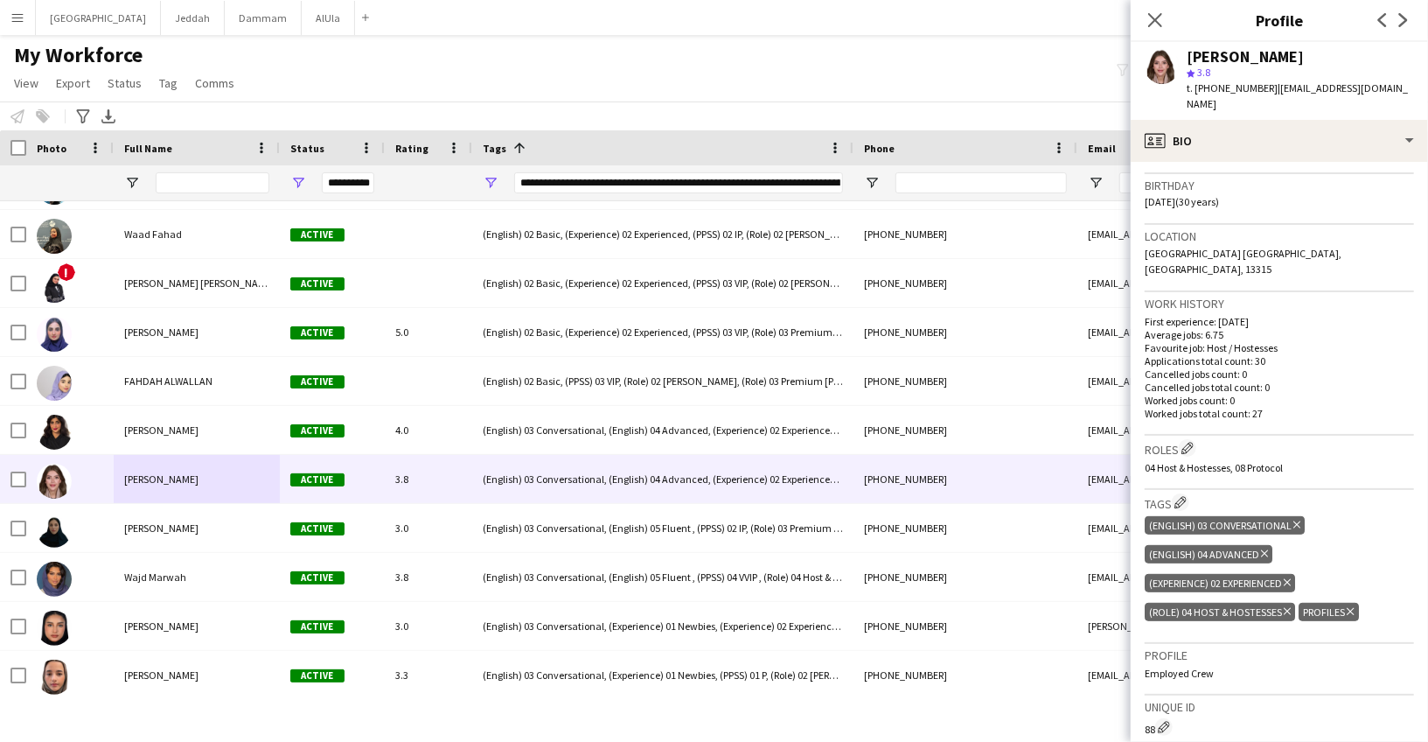
scroll to position [595, 0]
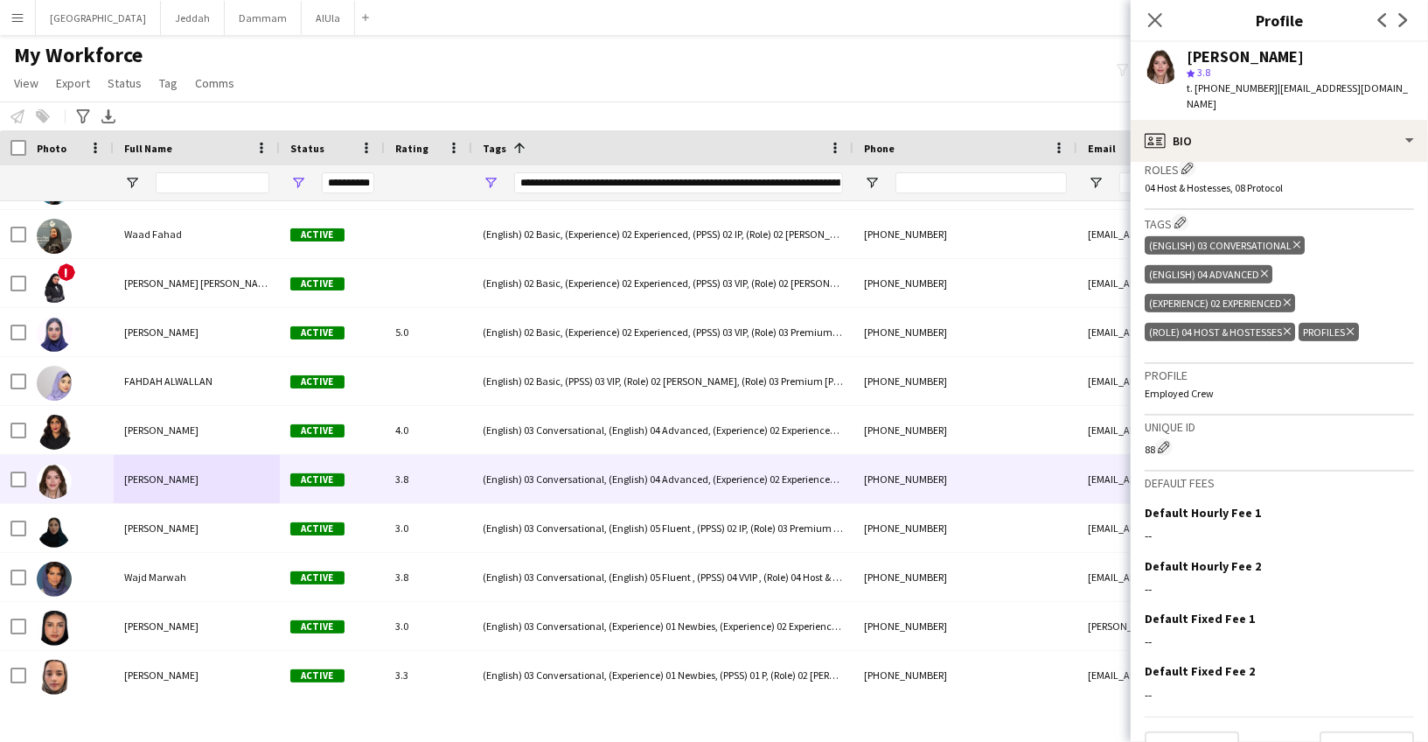
click at [1350, 328] on icon at bounding box center [1350, 331] width 7 height 7
click at [1203, 66] on span "3.8" at bounding box center [1203, 72] width 13 height 13
click at [1204, 59] on div "[PERSON_NAME]" at bounding box center [1245, 57] width 117 height 16
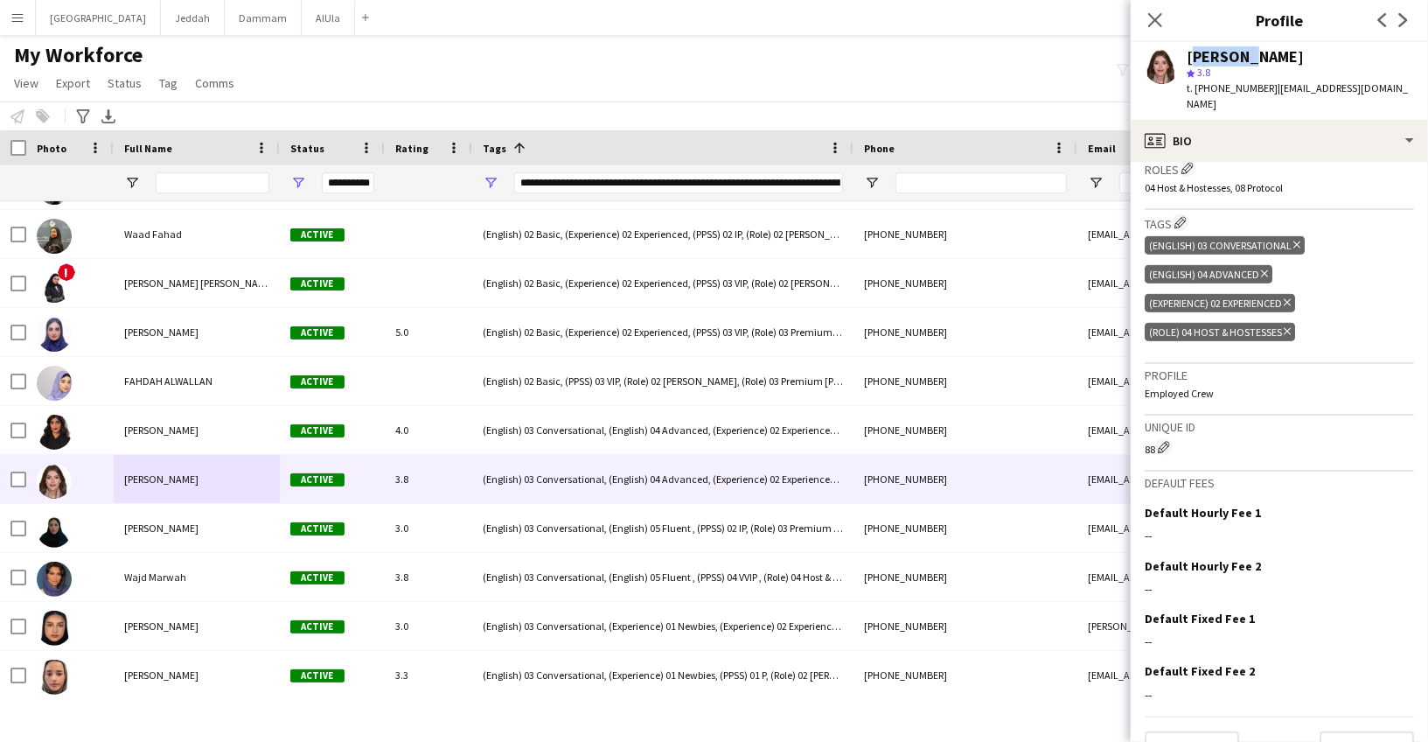
click at [1203, 58] on div "[PERSON_NAME]" at bounding box center [1245, 57] width 117 height 16
copy div "[PERSON_NAME]"
click at [1227, 86] on span "t. [PHONE_NUMBER]" at bounding box center [1232, 87] width 91 height 13
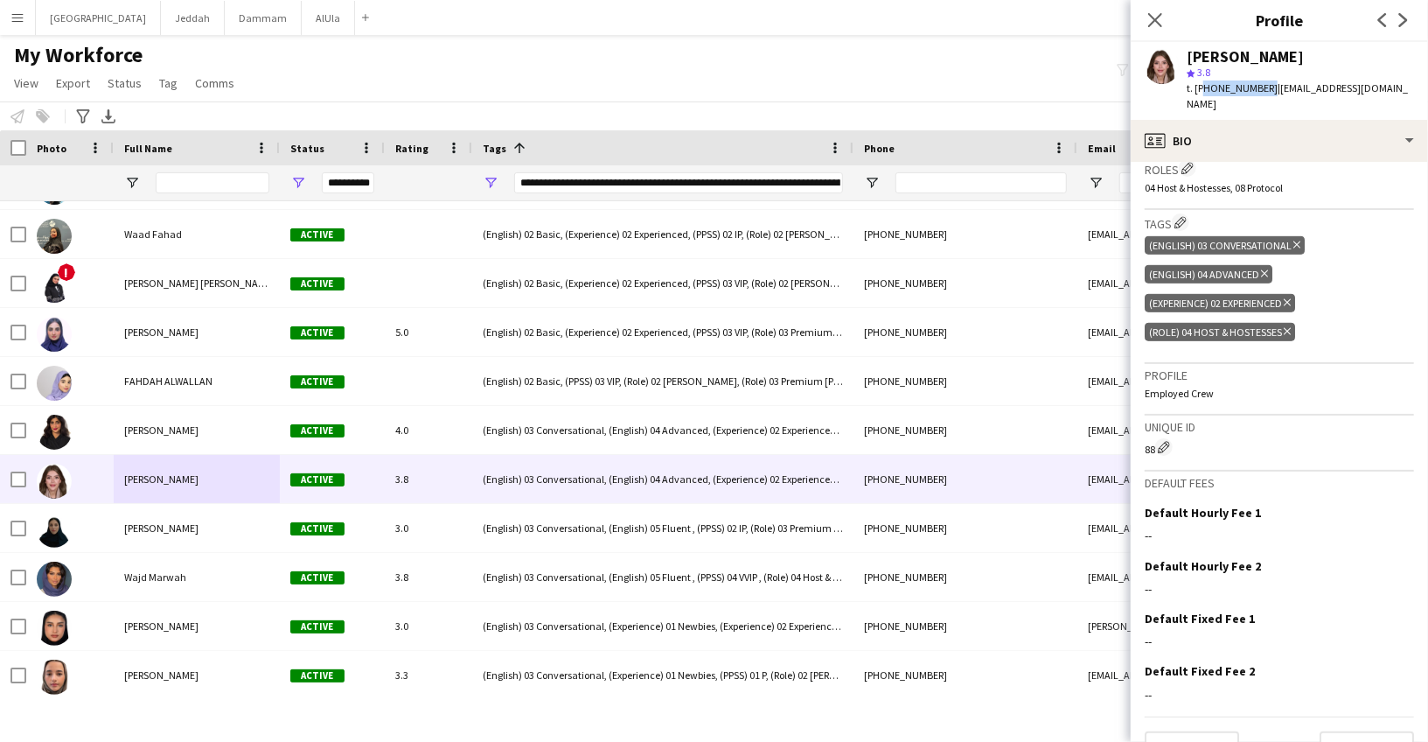
copy span "966593209292"
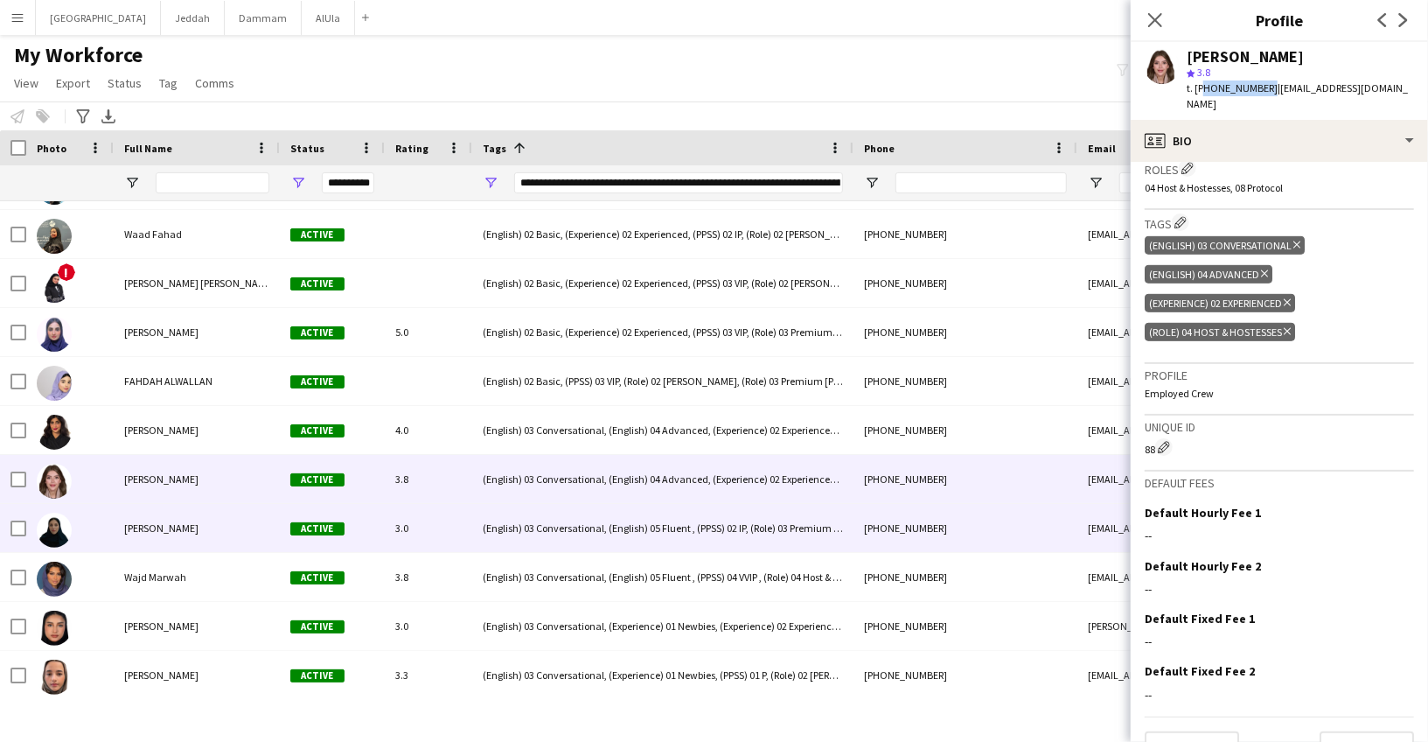
click at [183, 539] on div "[PERSON_NAME]" at bounding box center [197, 528] width 166 height 48
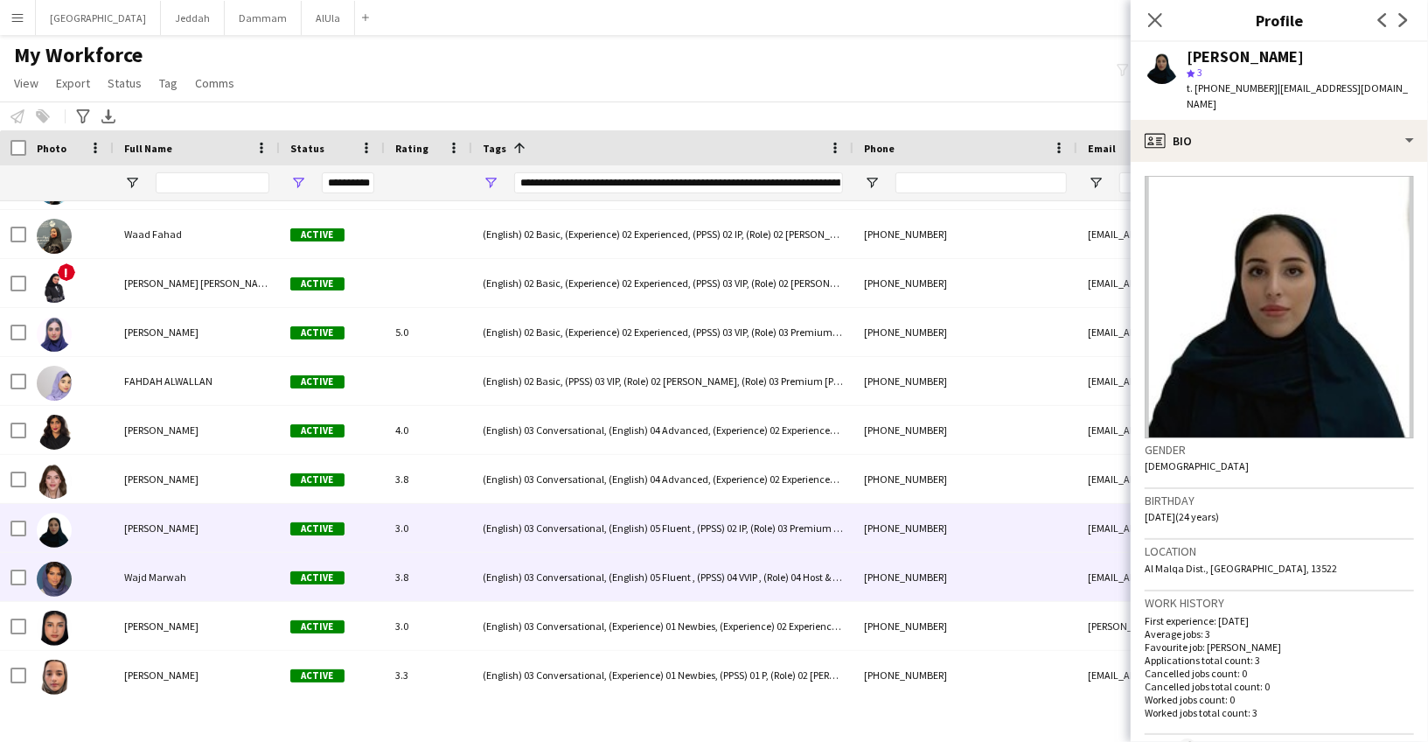
click at [165, 575] on span "Wajd Marwah" at bounding box center [155, 576] width 62 height 13
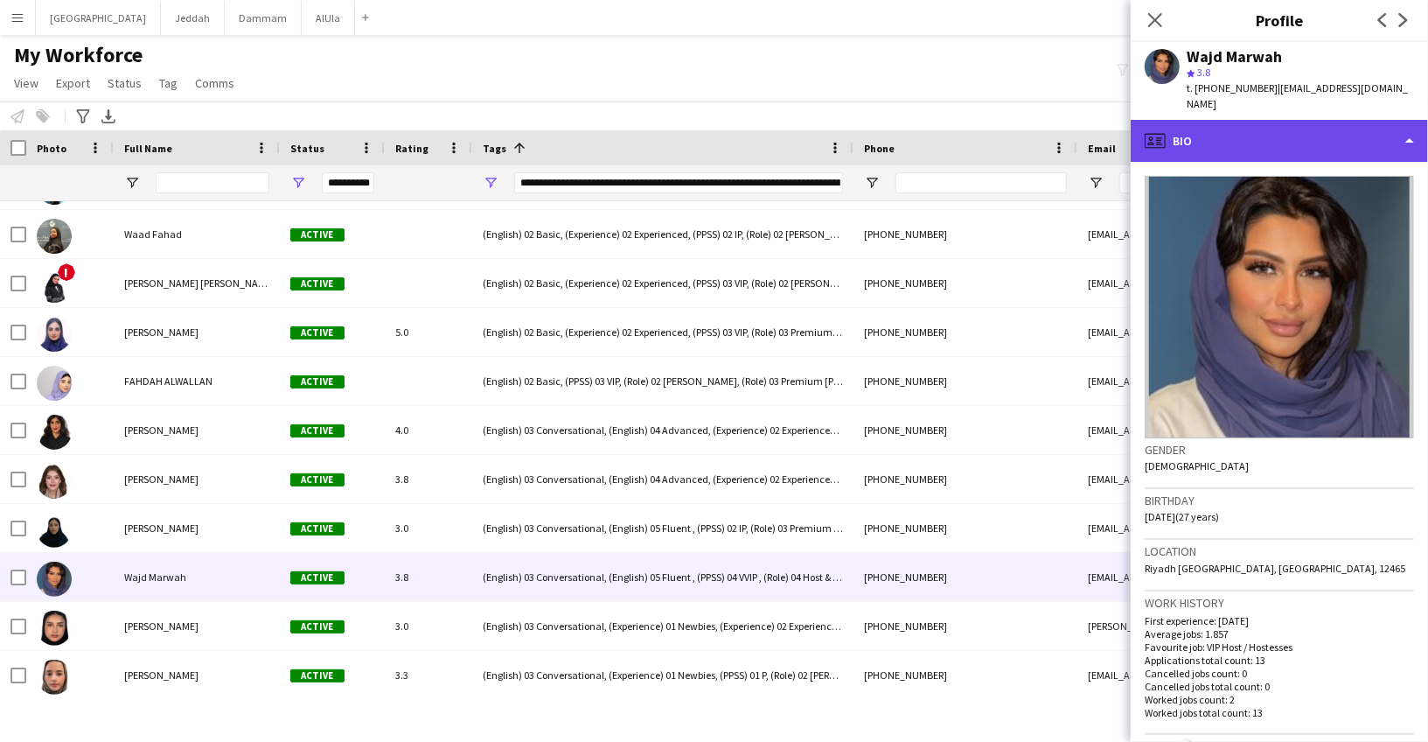
click at [1243, 138] on div "profile Bio" at bounding box center [1279, 141] width 297 height 42
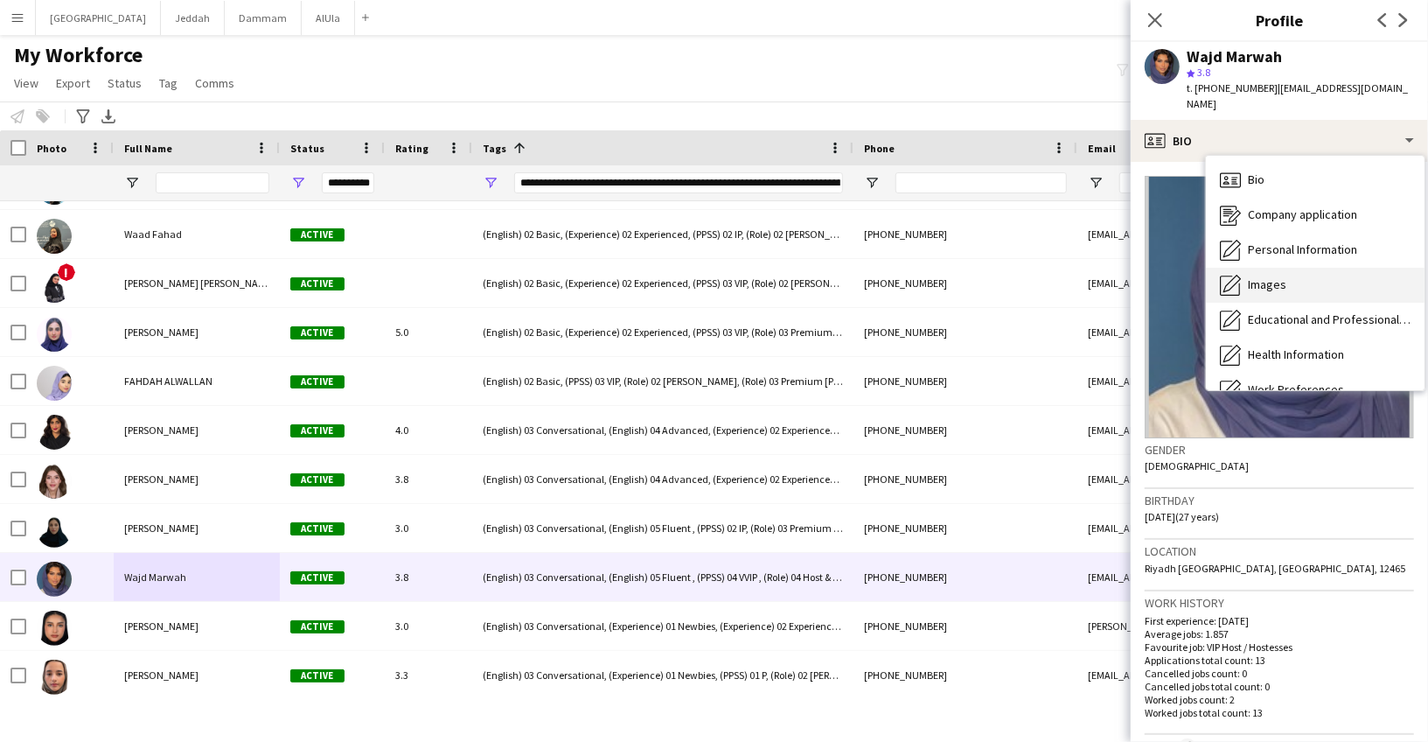
click at [1267, 276] on span "Images" at bounding box center [1267, 284] width 38 height 16
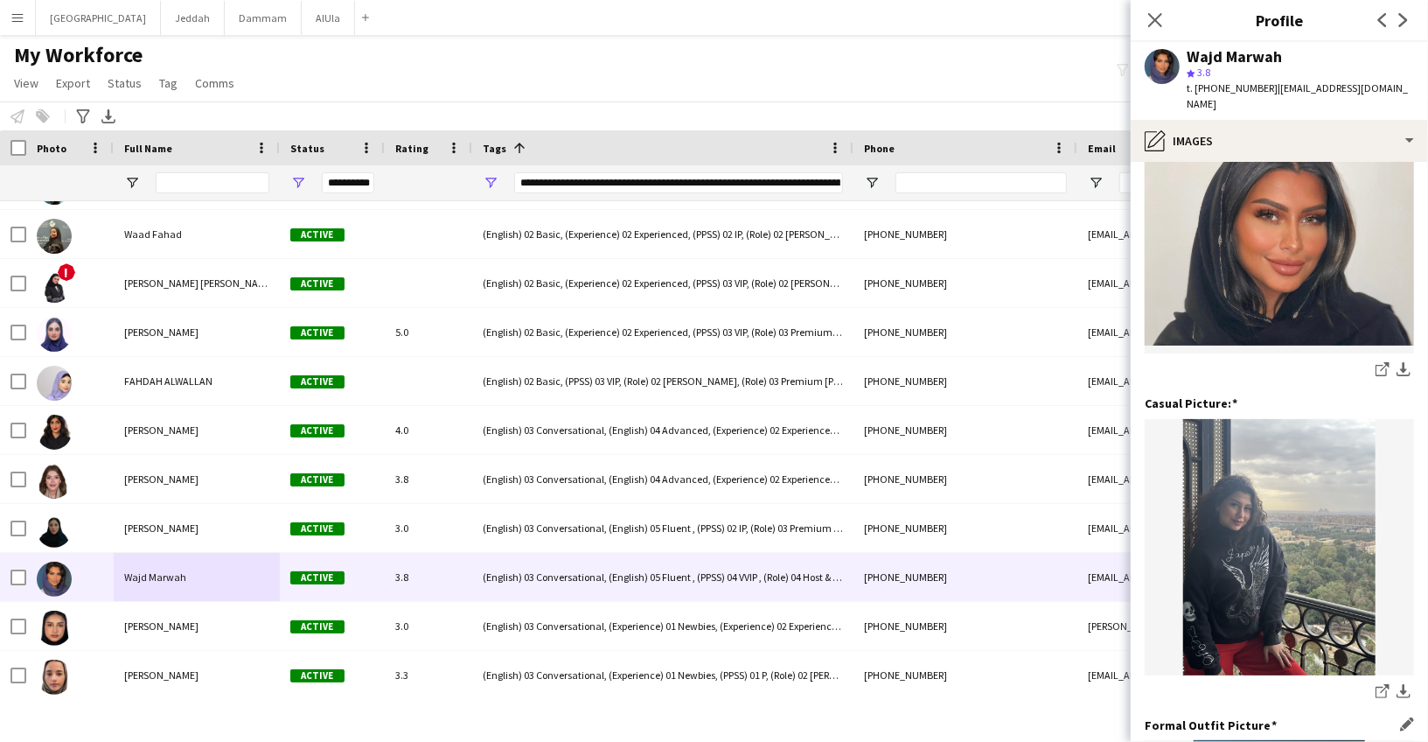
scroll to position [0, 0]
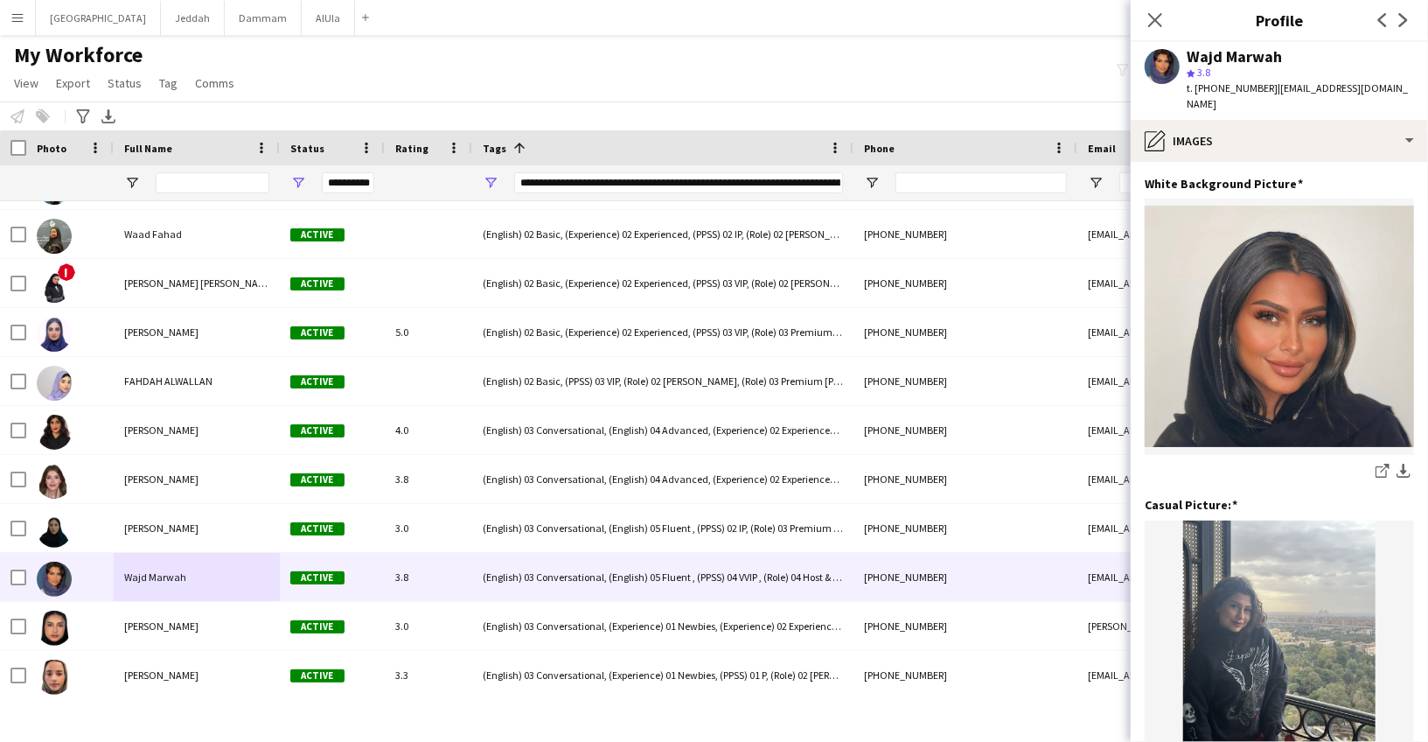
click at [1194, 52] on div "Wajd Marwah" at bounding box center [1234, 57] width 95 height 16
copy div "Wajd Marwah"
click at [1207, 84] on span "t. [PHONE_NUMBER]" at bounding box center [1232, 87] width 91 height 13
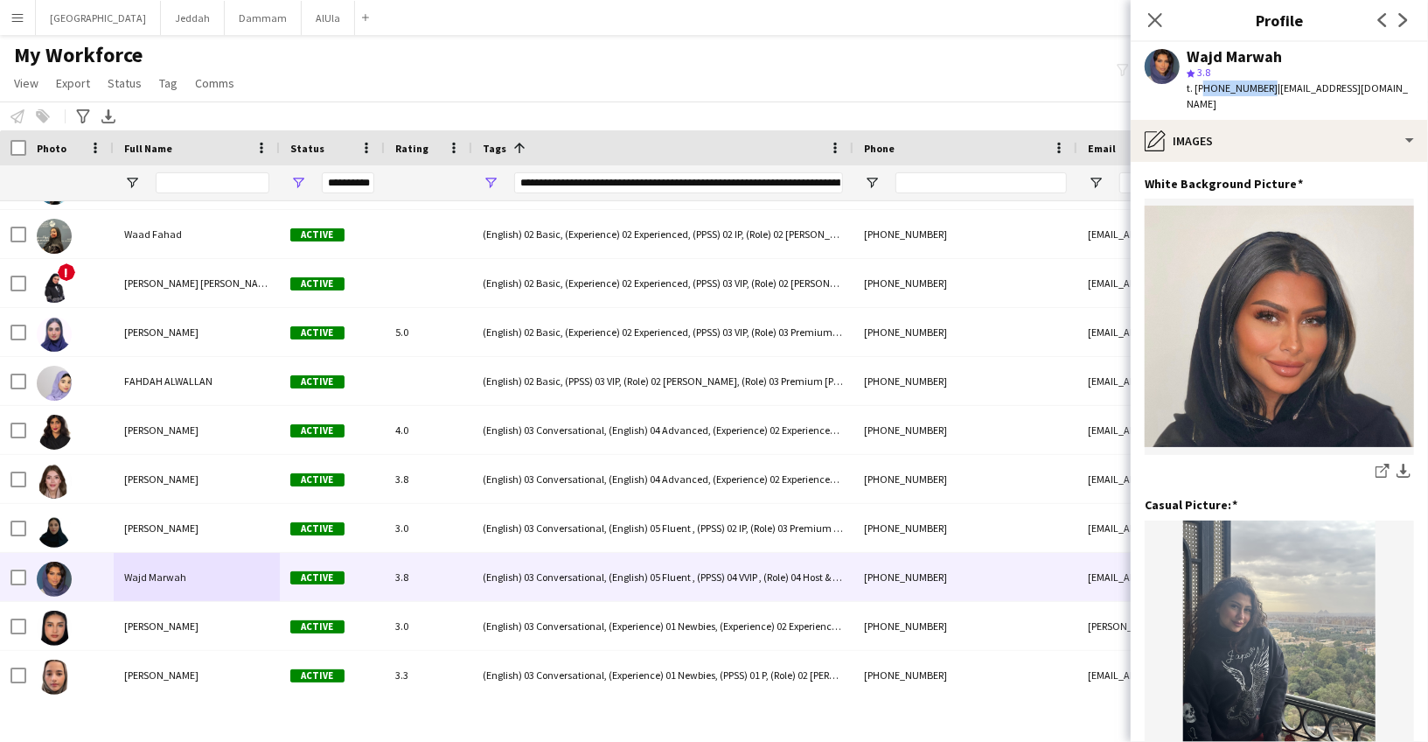
click at [1207, 84] on span "t. [PHONE_NUMBER]" at bounding box center [1232, 87] width 91 height 13
copy span "966566133034"
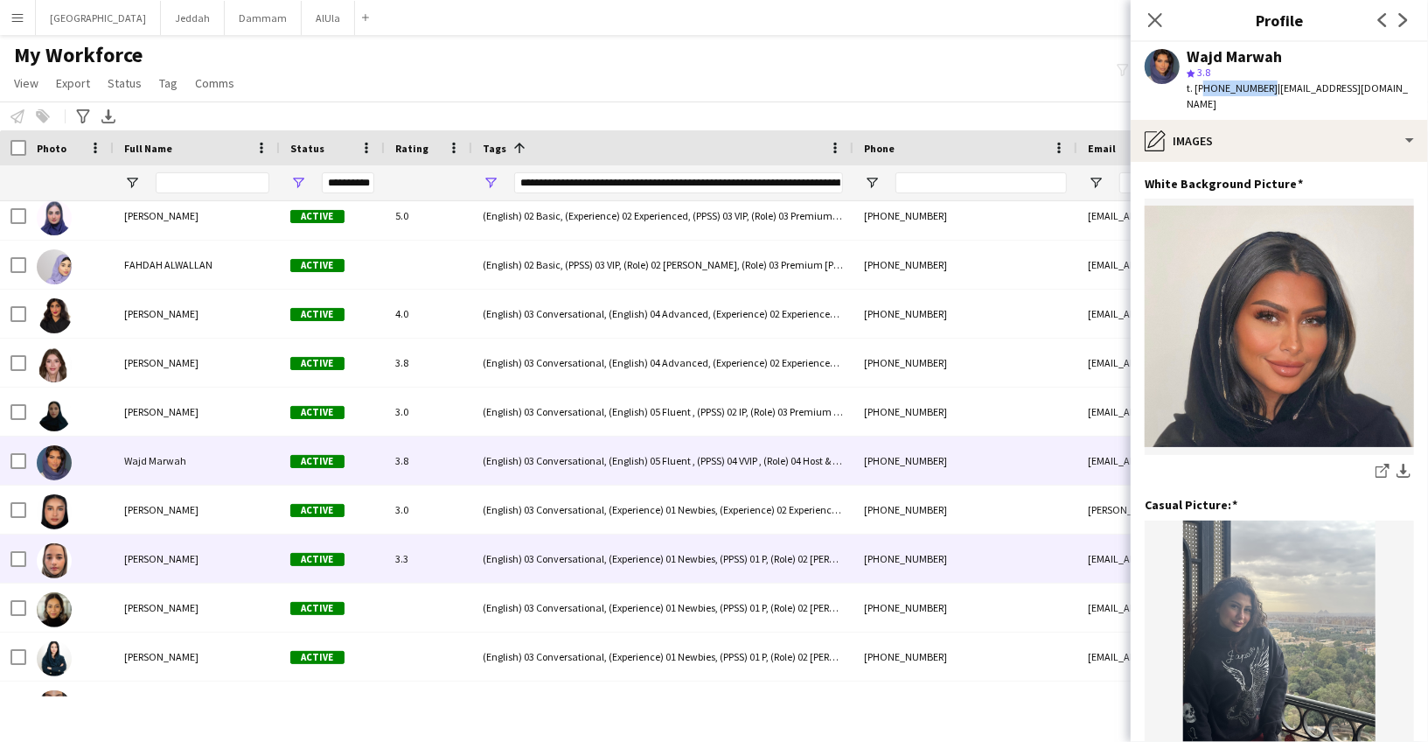
click at [191, 542] on div "[PERSON_NAME]" at bounding box center [197, 558] width 166 height 48
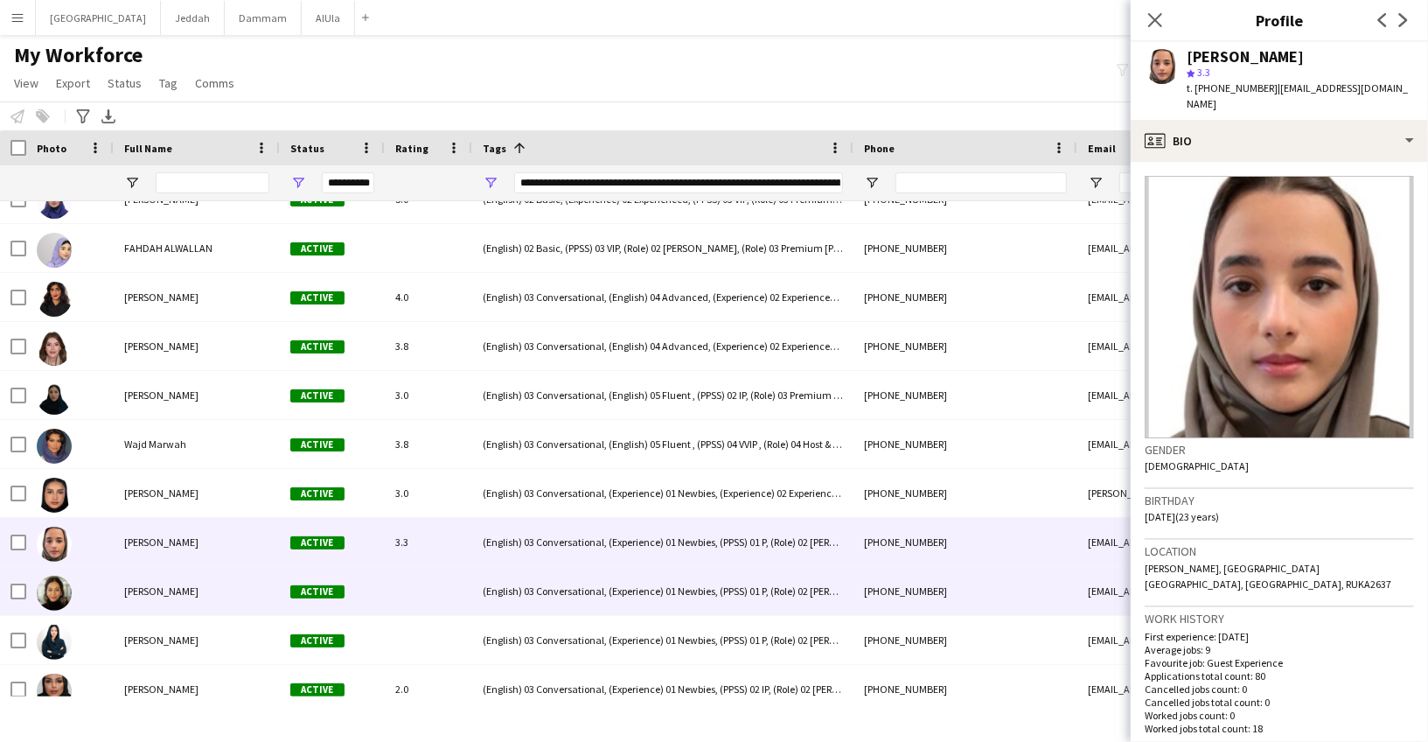
scroll to position [2576, 0]
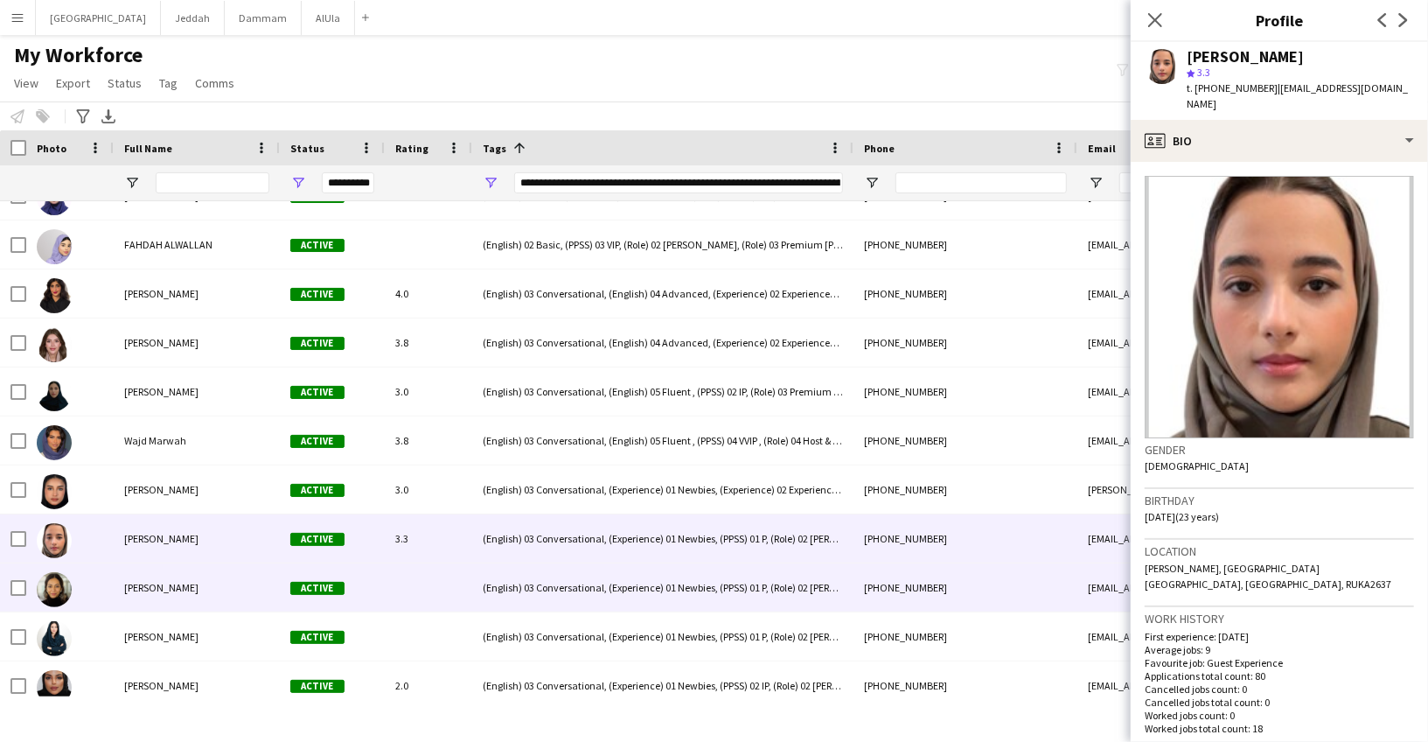
click at [174, 596] on div "[PERSON_NAME]" at bounding box center [197, 587] width 166 height 48
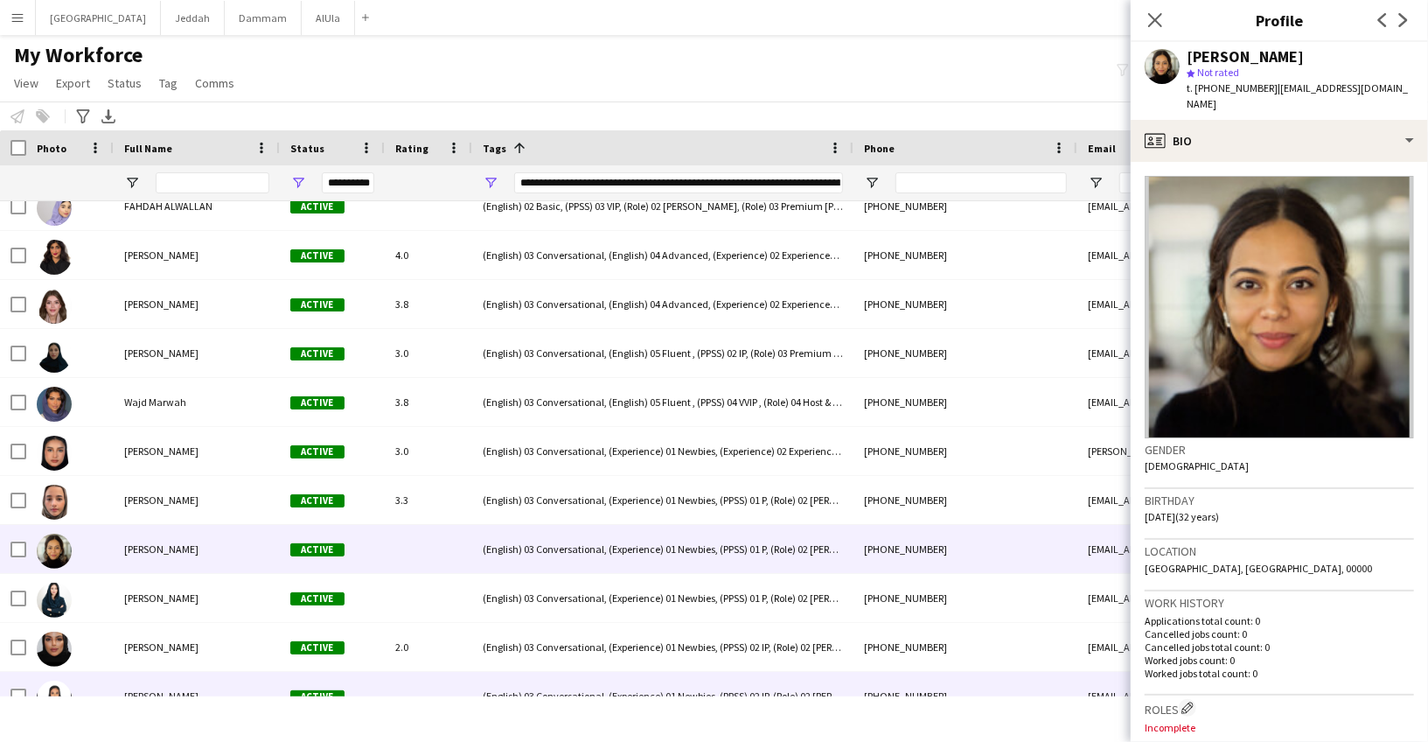
scroll to position [2783, 0]
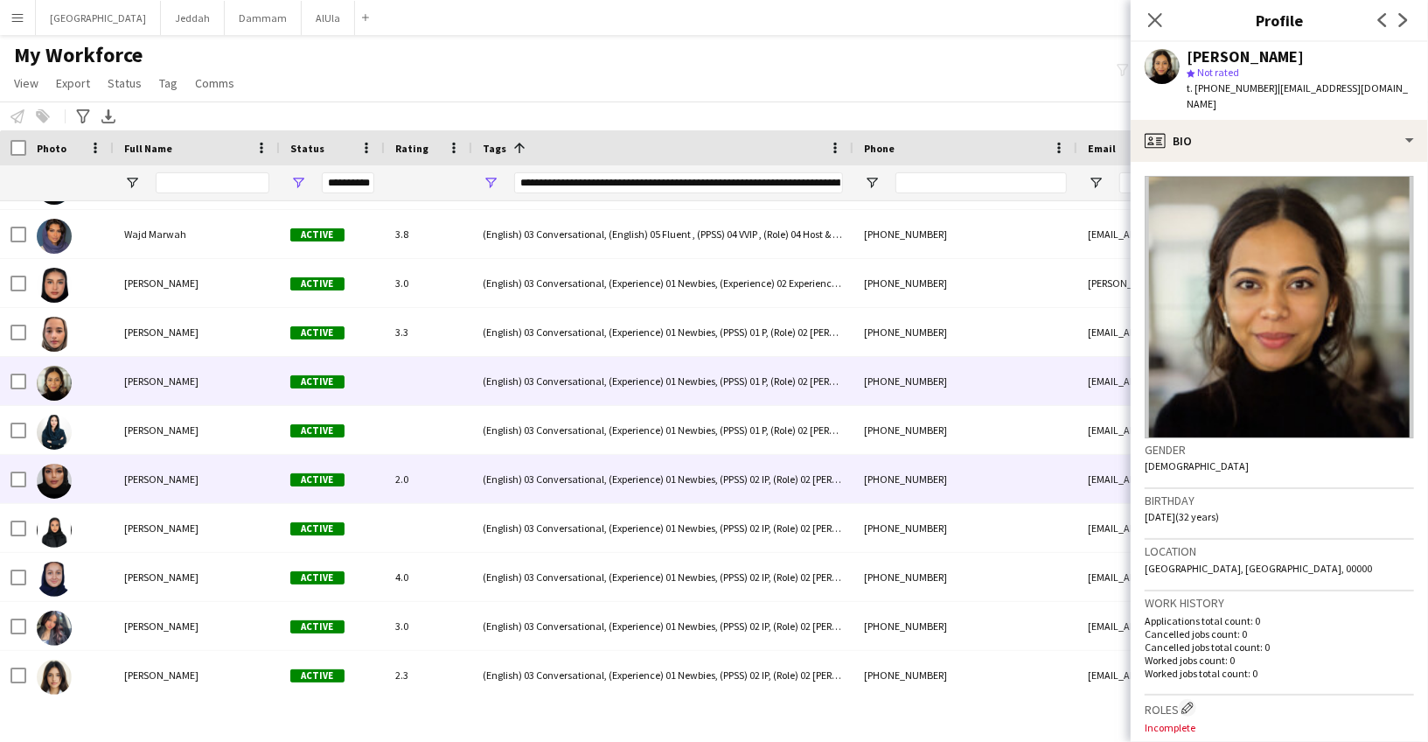
click at [162, 487] on div "[PERSON_NAME]" at bounding box center [197, 479] width 166 height 48
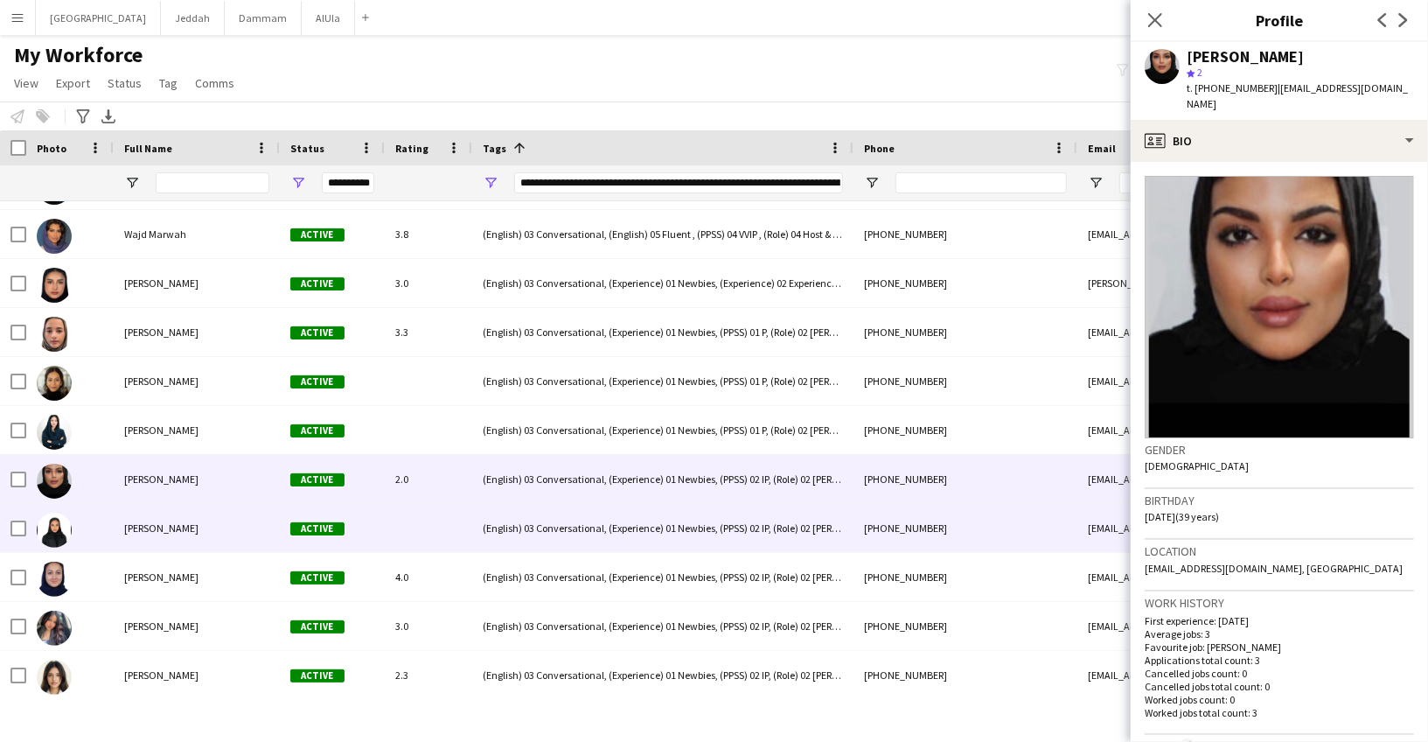
click at [142, 528] on span "[PERSON_NAME]" at bounding box center [161, 527] width 74 height 13
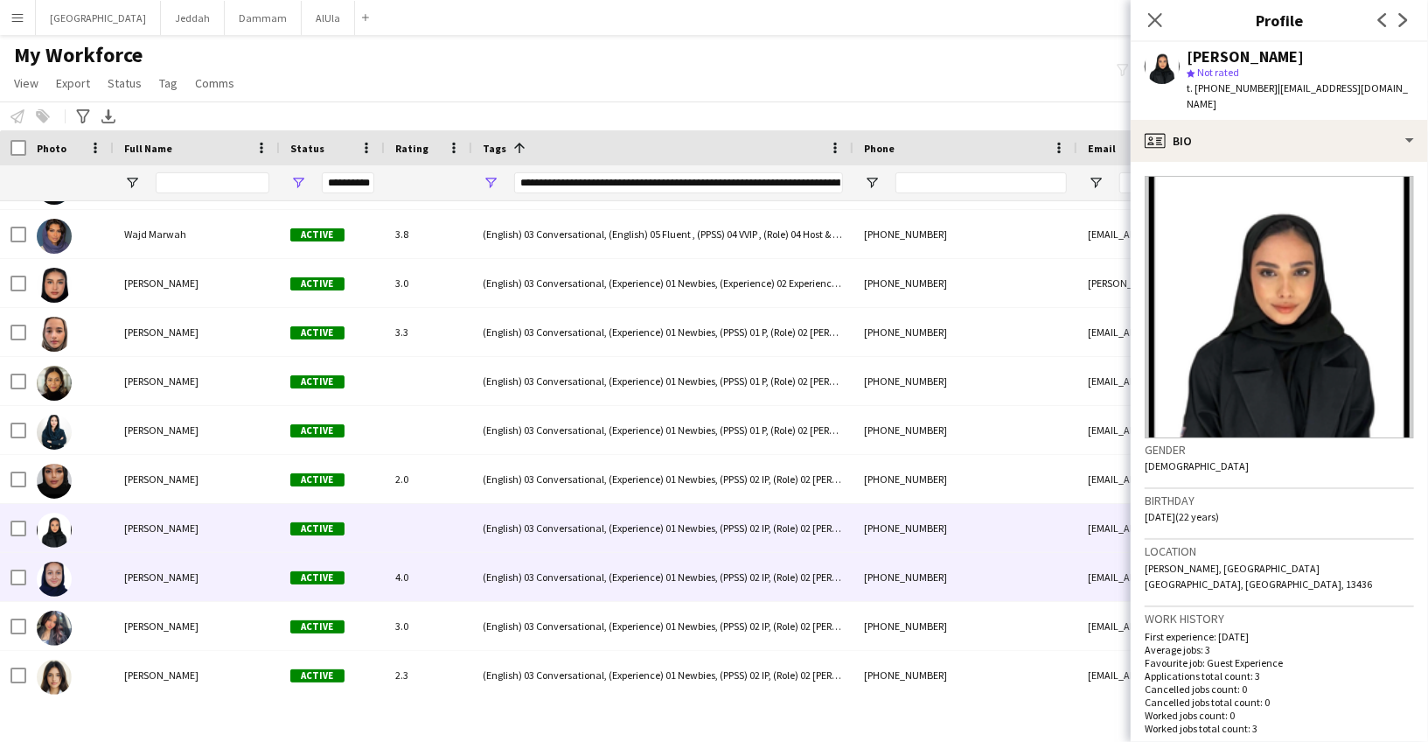
click at [145, 571] on span "[PERSON_NAME]" at bounding box center [161, 576] width 74 height 13
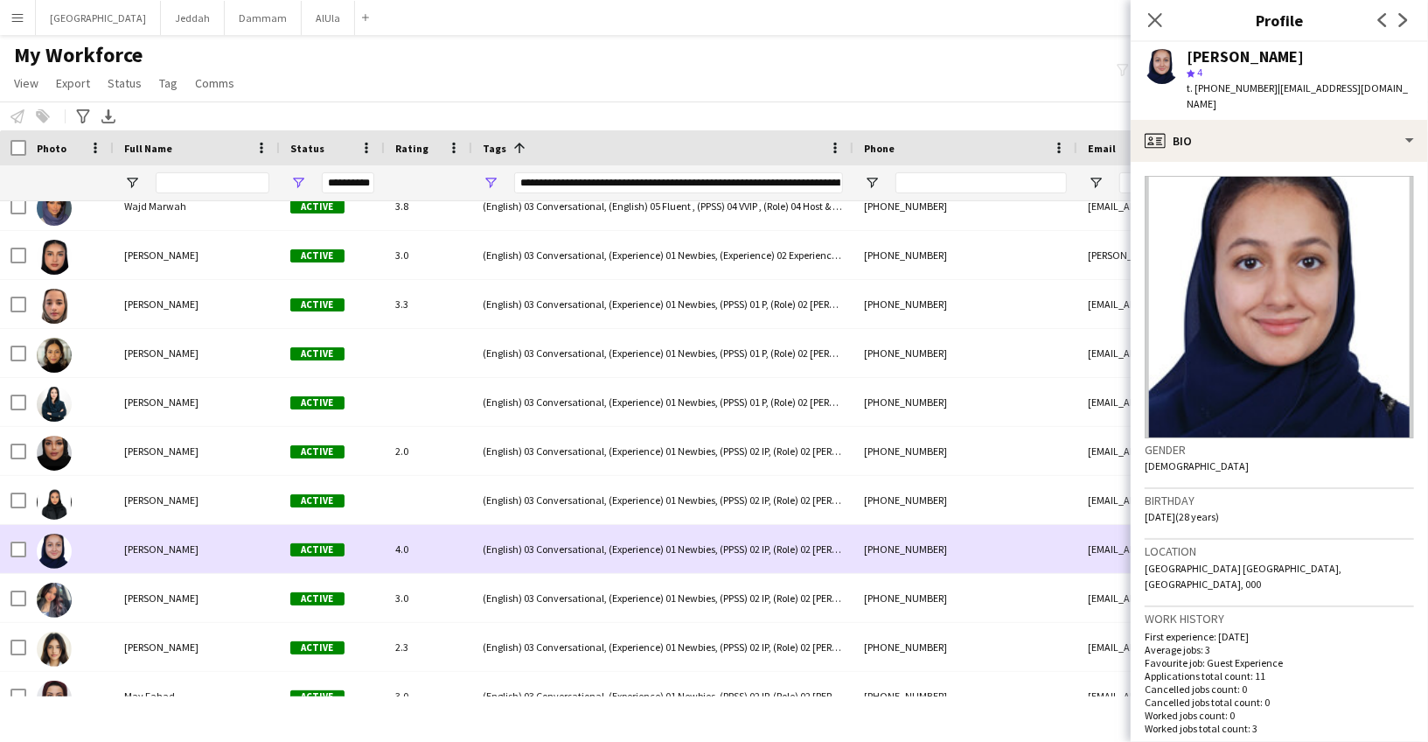
scroll to position [2812, 0]
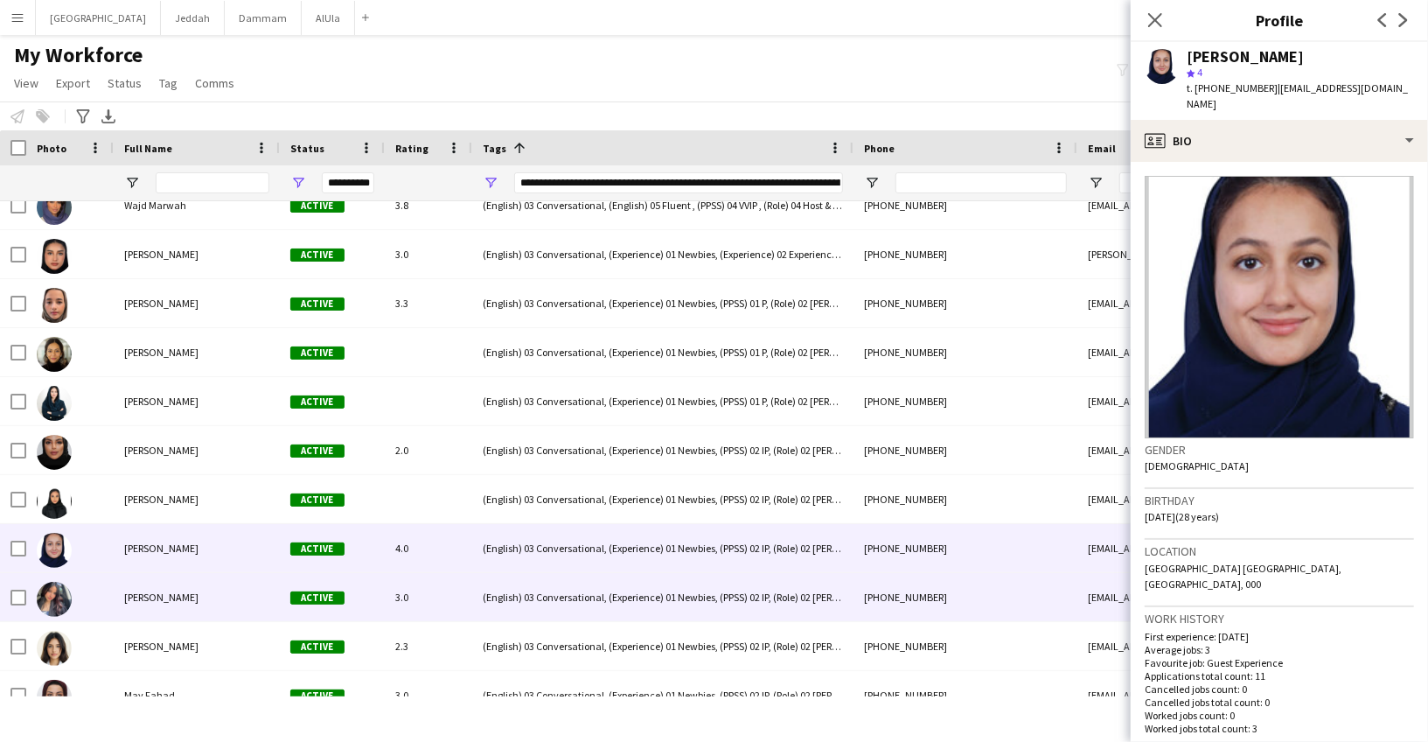
click at [155, 605] on div "[PERSON_NAME]" at bounding box center [197, 597] width 166 height 48
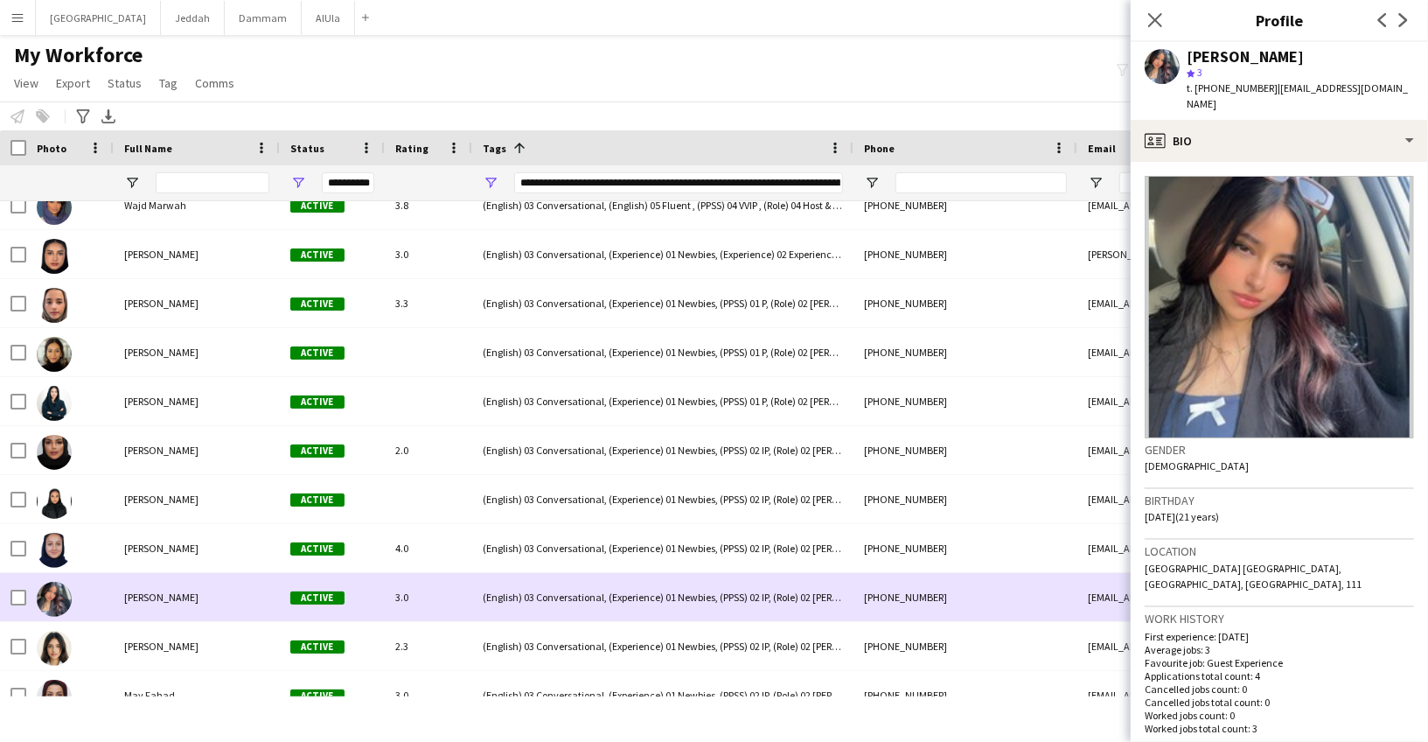
scroll to position [2849, 0]
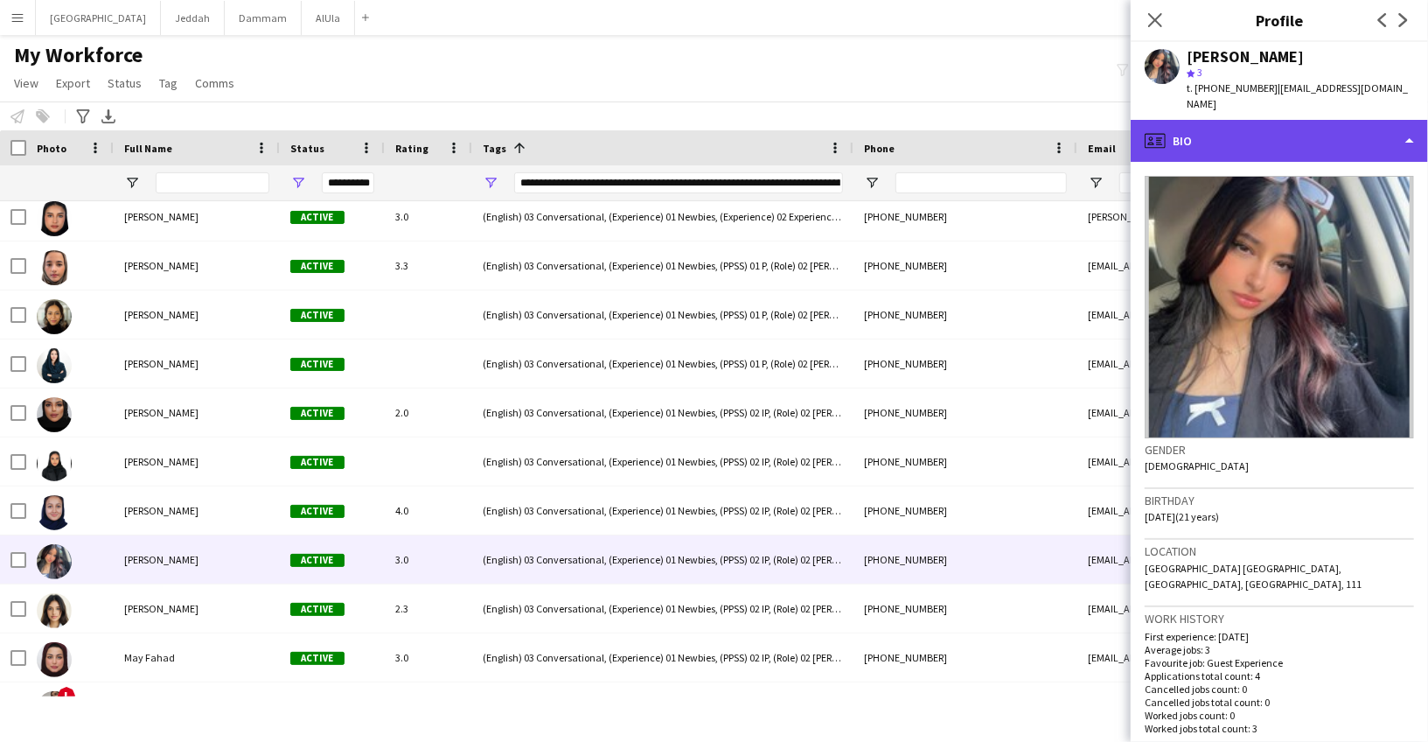
click at [1208, 143] on div "profile Bio" at bounding box center [1279, 141] width 297 height 42
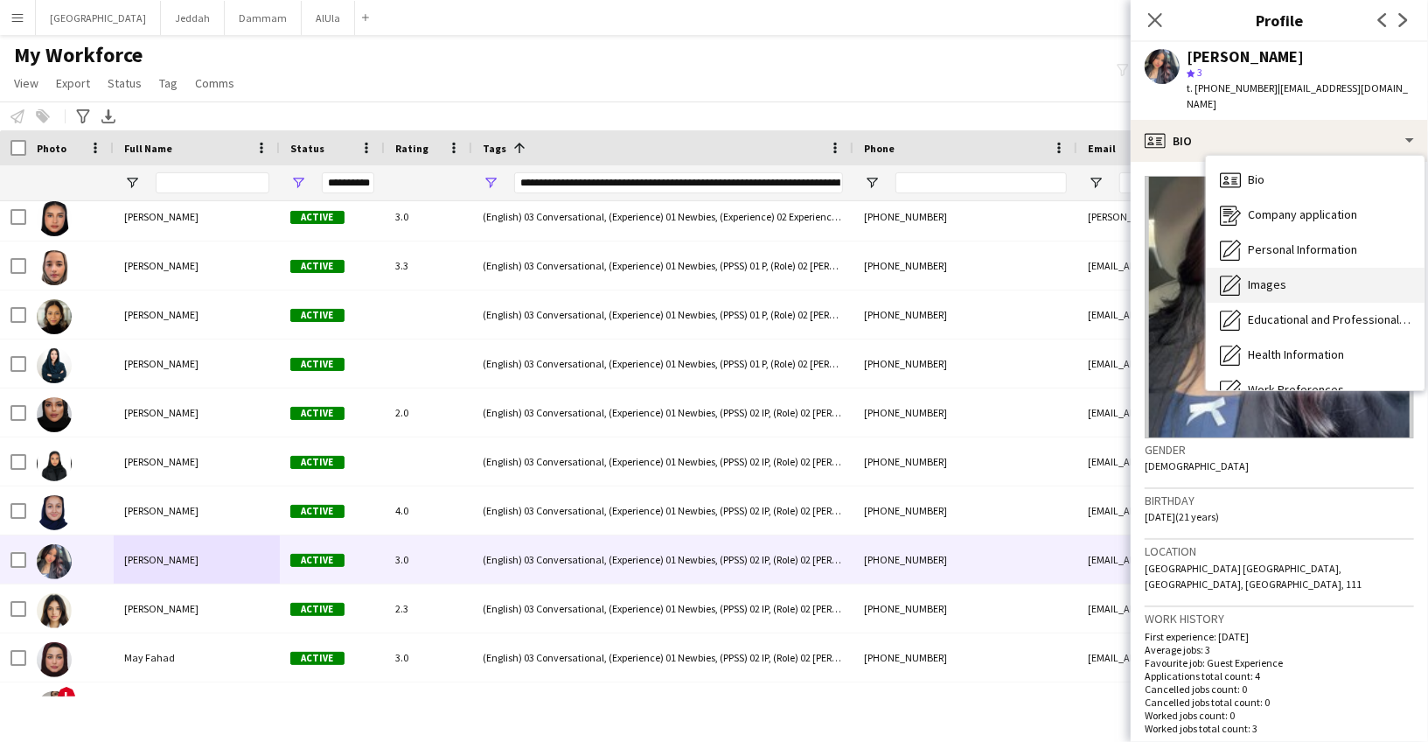
click at [1258, 276] on span "Images" at bounding box center [1267, 284] width 38 height 16
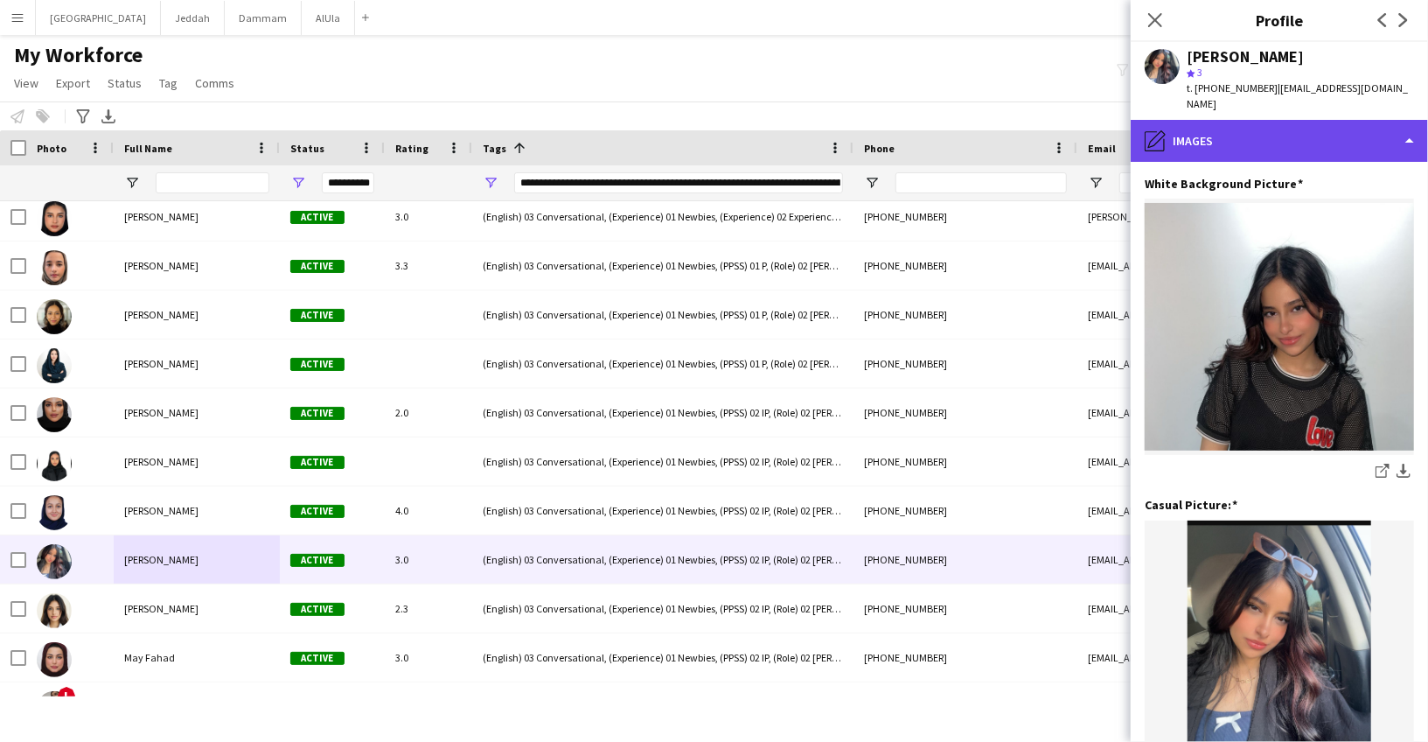
click at [1246, 126] on div "pencil4 Images" at bounding box center [1279, 141] width 297 height 42
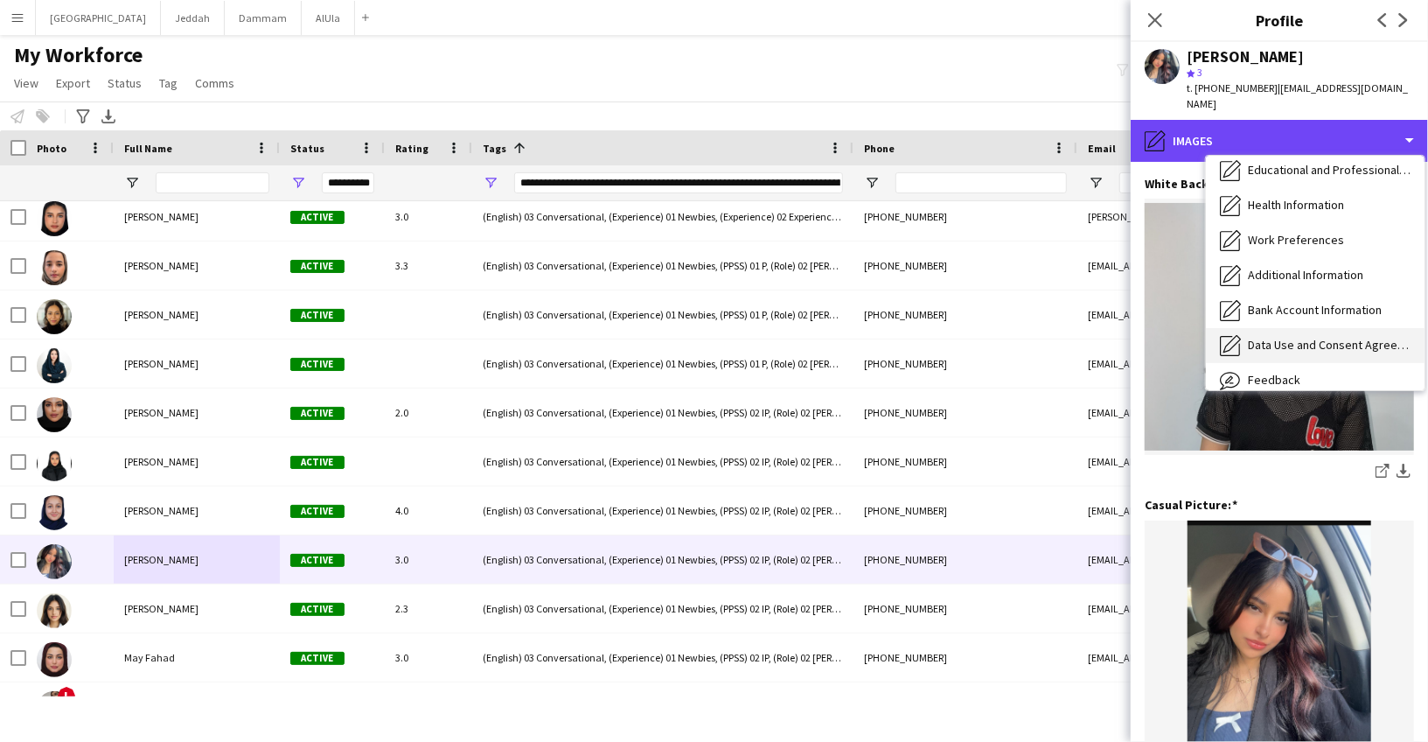
scroll to position [199, 0]
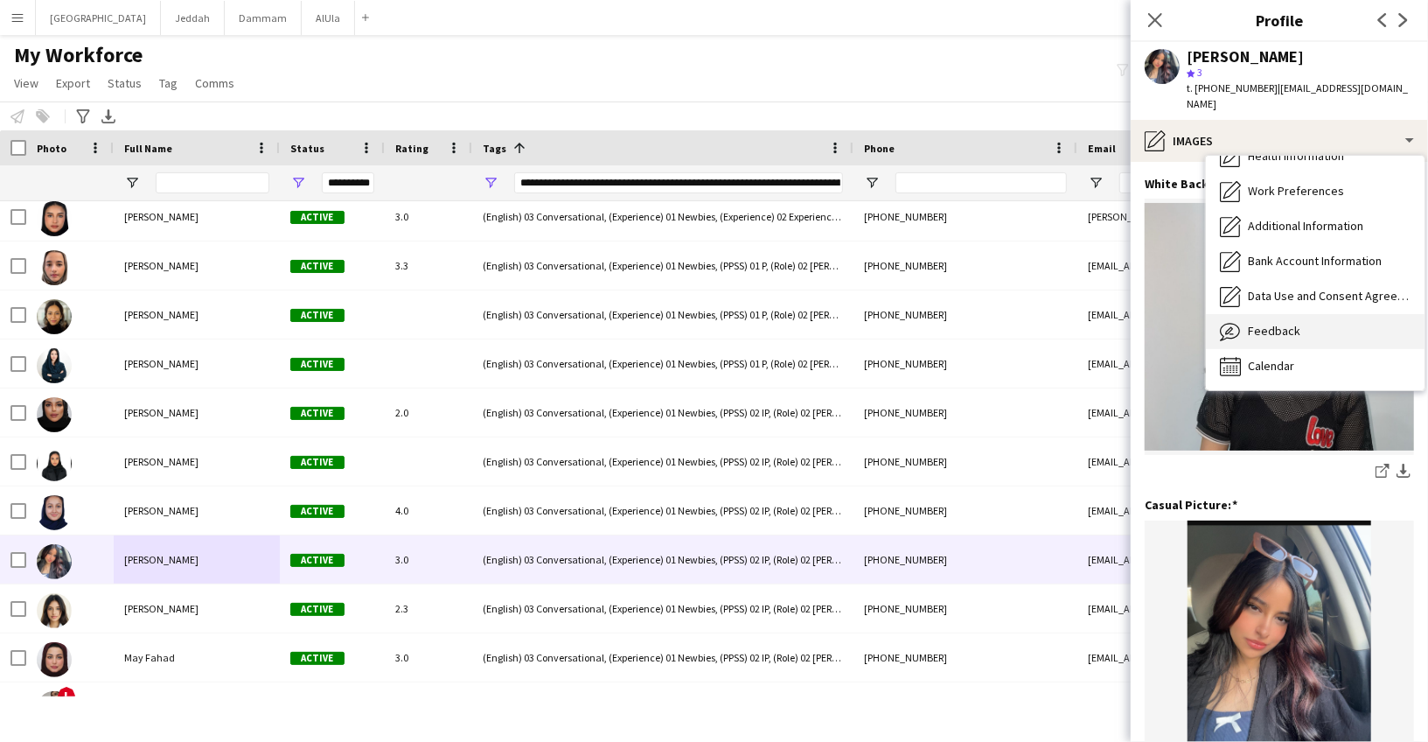
click at [1262, 323] on div "Feedback Feedback" at bounding box center [1315, 331] width 219 height 35
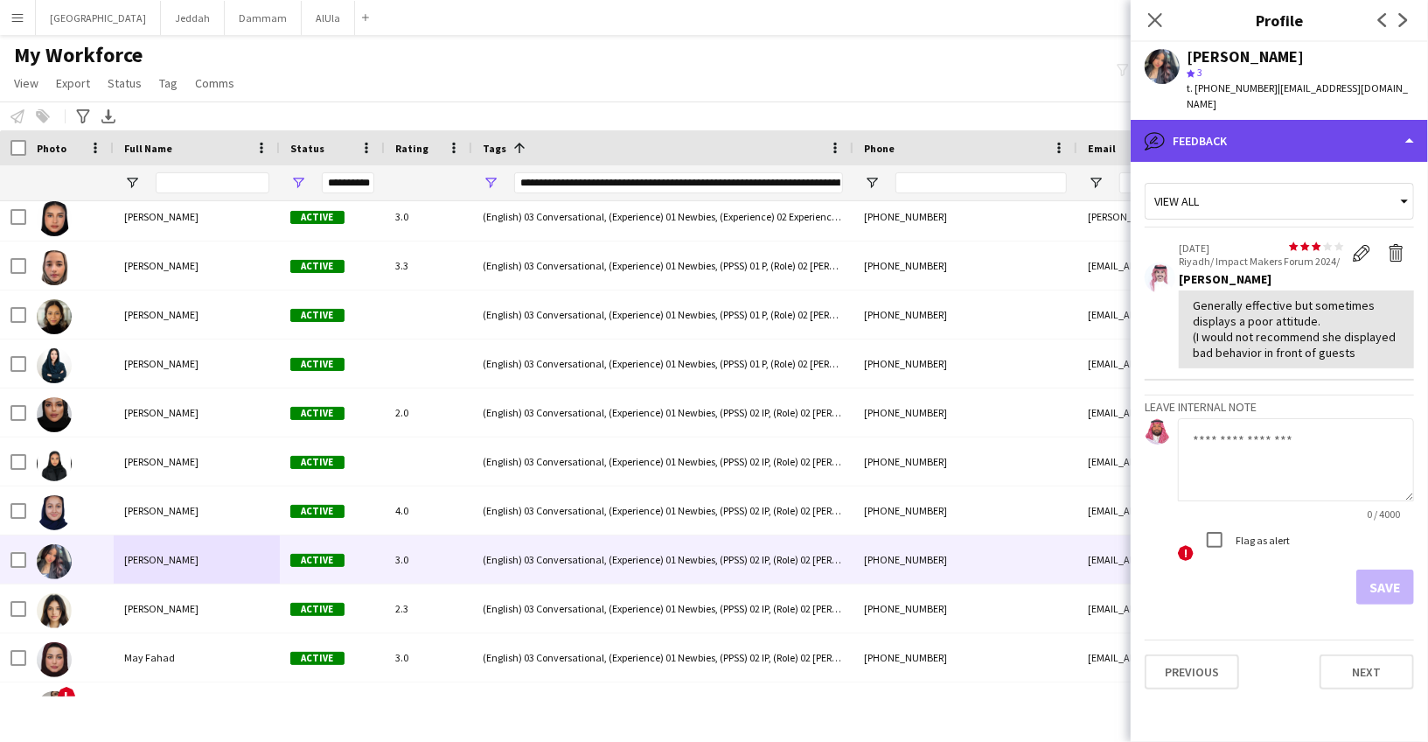
click at [1233, 120] on div "bubble-pencil Feedback" at bounding box center [1279, 141] width 297 height 42
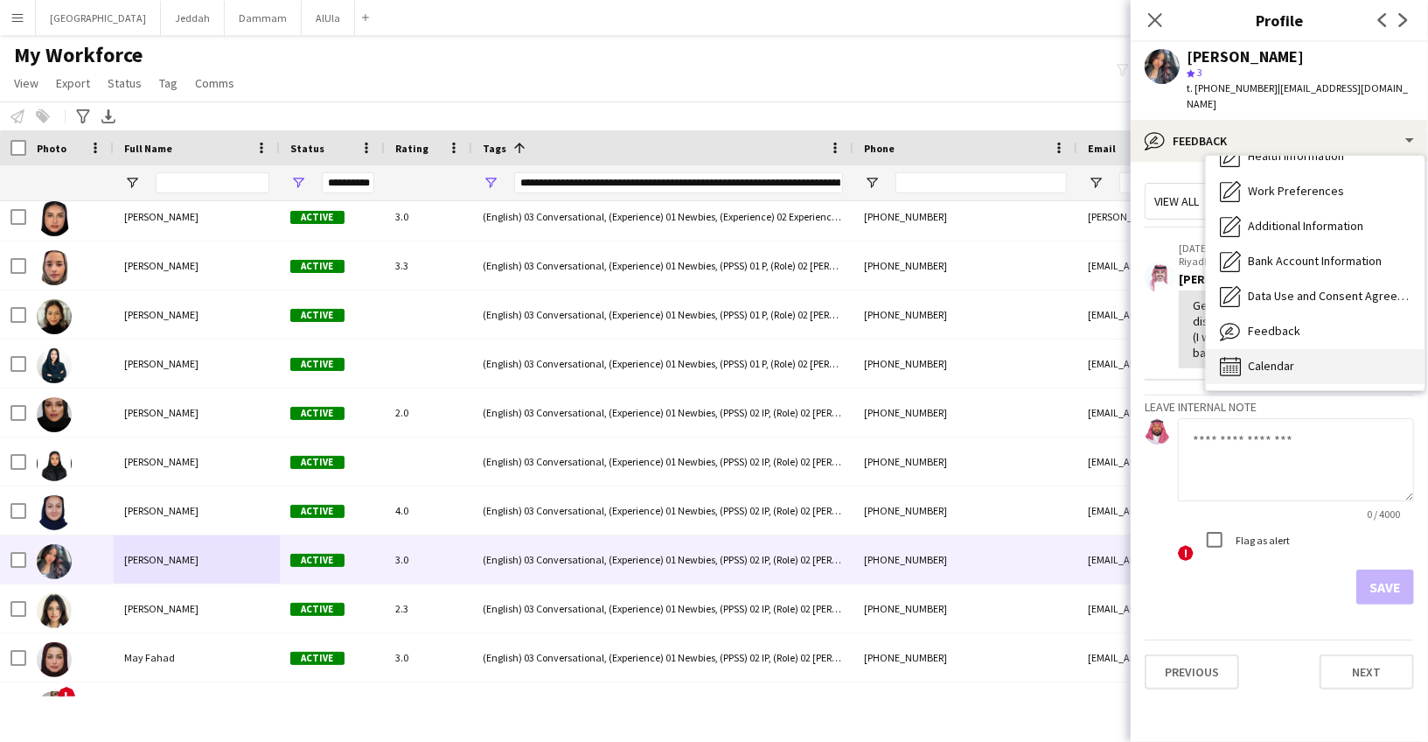
click at [1265, 358] on span "Calendar" at bounding box center [1271, 366] width 46 height 16
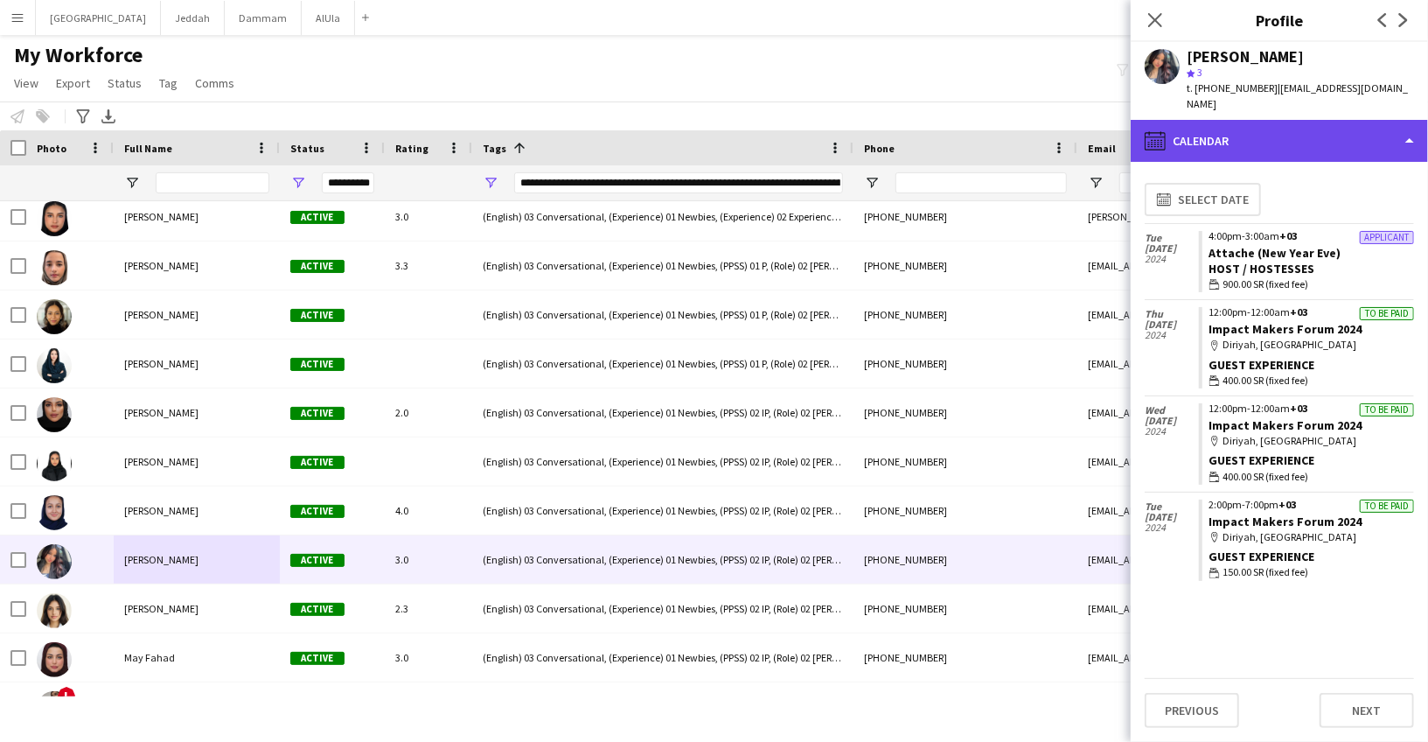
click at [1227, 125] on div "calendar-full Calendar" at bounding box center [1279, 141] width 297 height 42
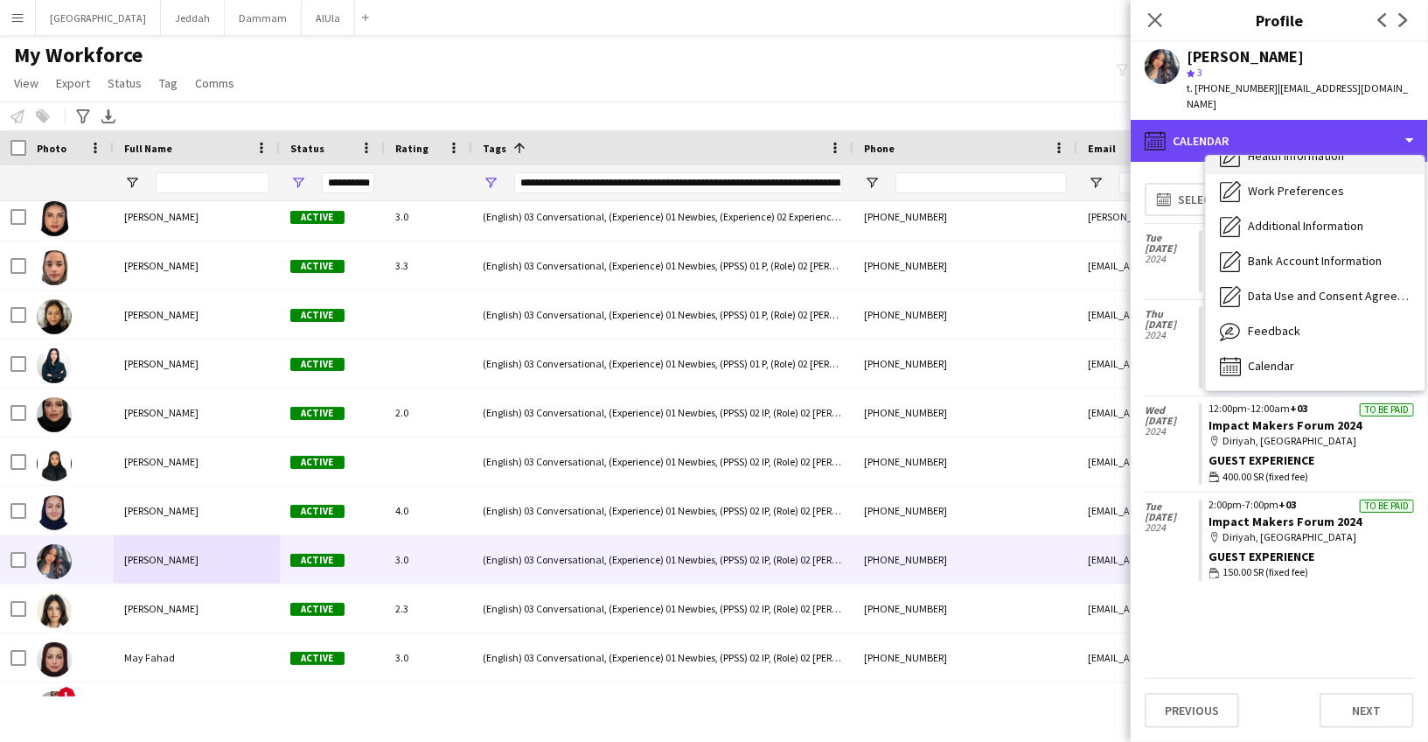
scroll to position [0, 0]
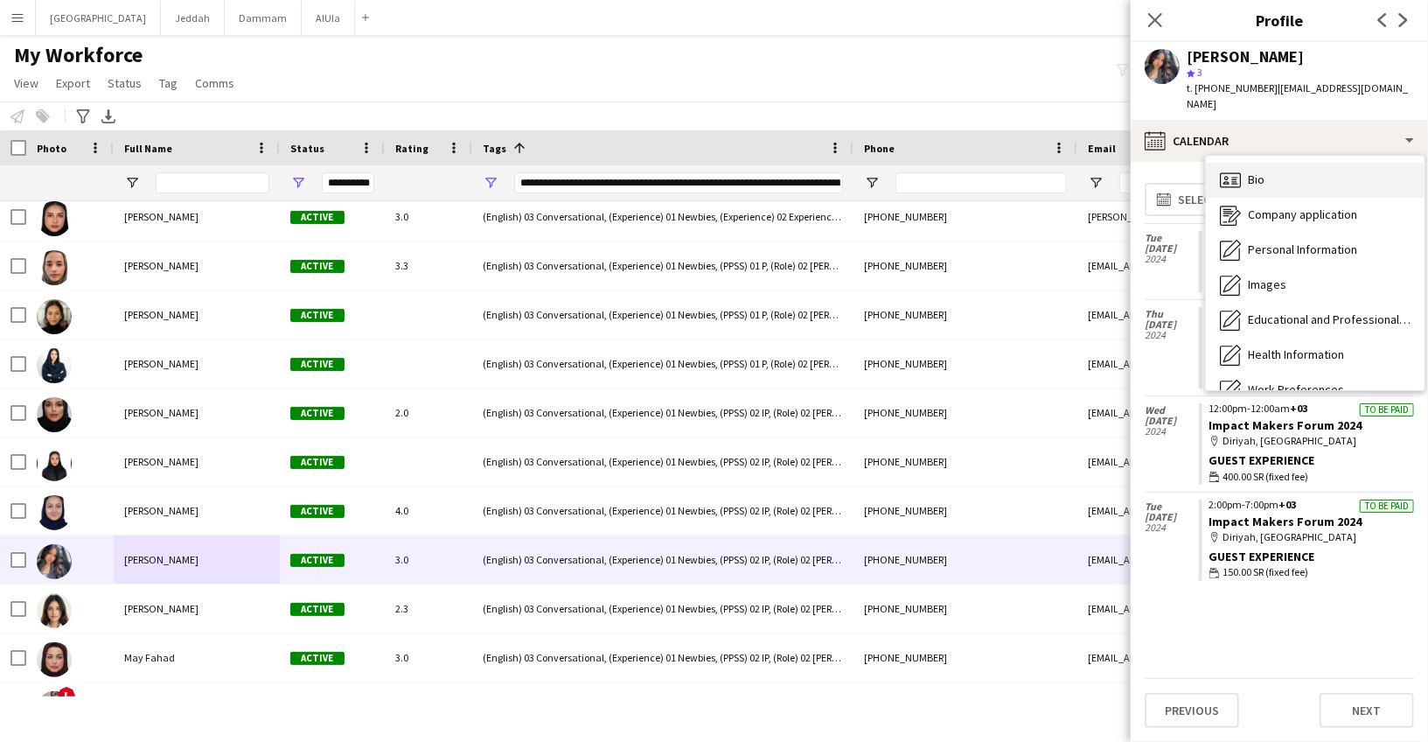
click at [1241, 163] on div "Bio Bio" at bounding box center [1315, 180] width 219 height 35
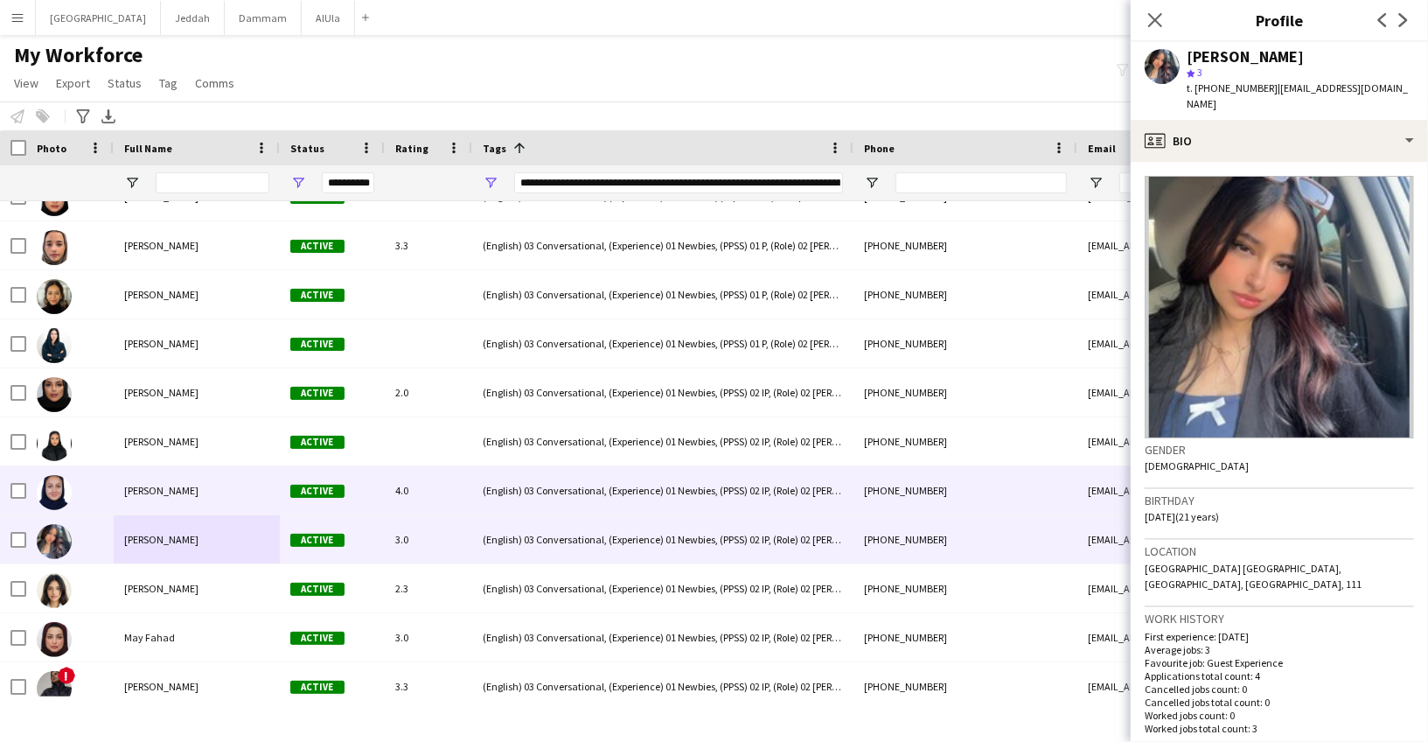
scroll to position [2898, 0]
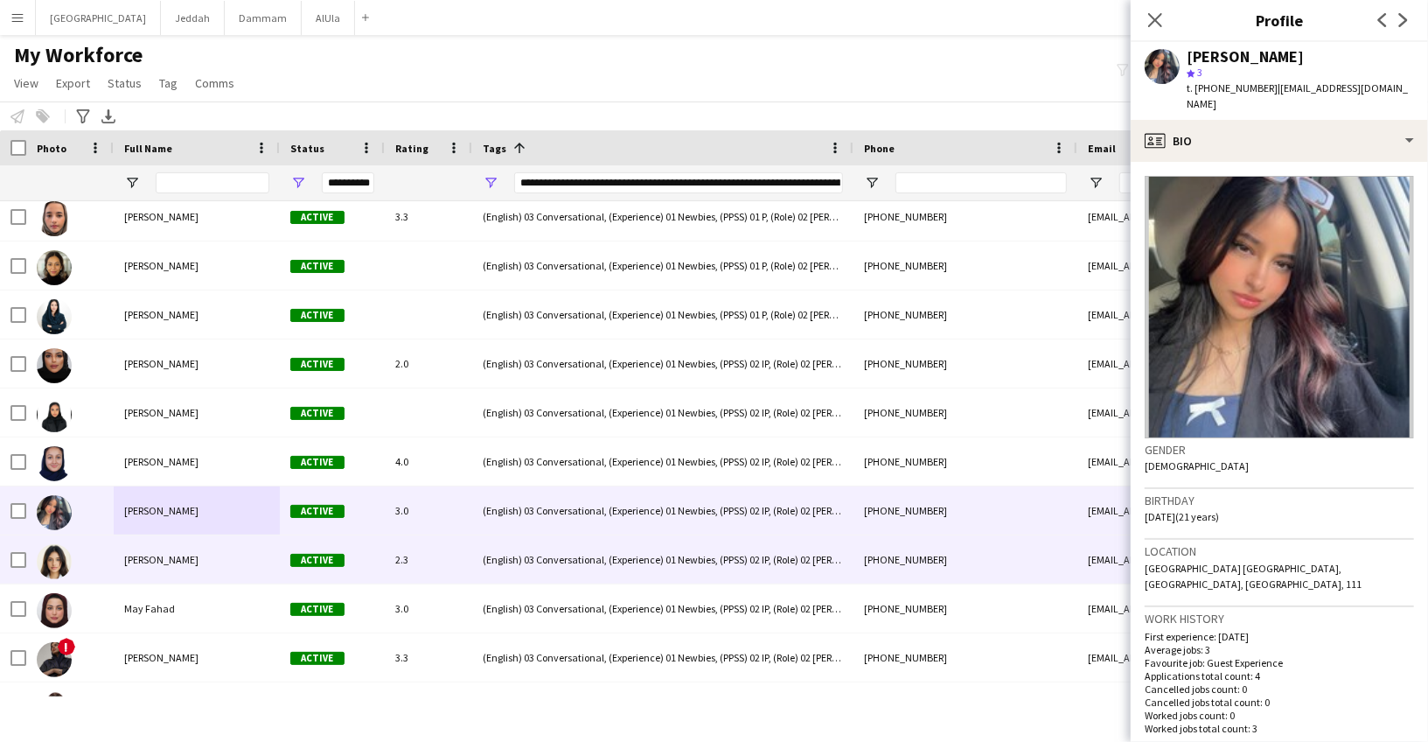
click at [143, 561] on span "[PERSON_NAME]" at bounding box center [161, 559] width 74 height 13
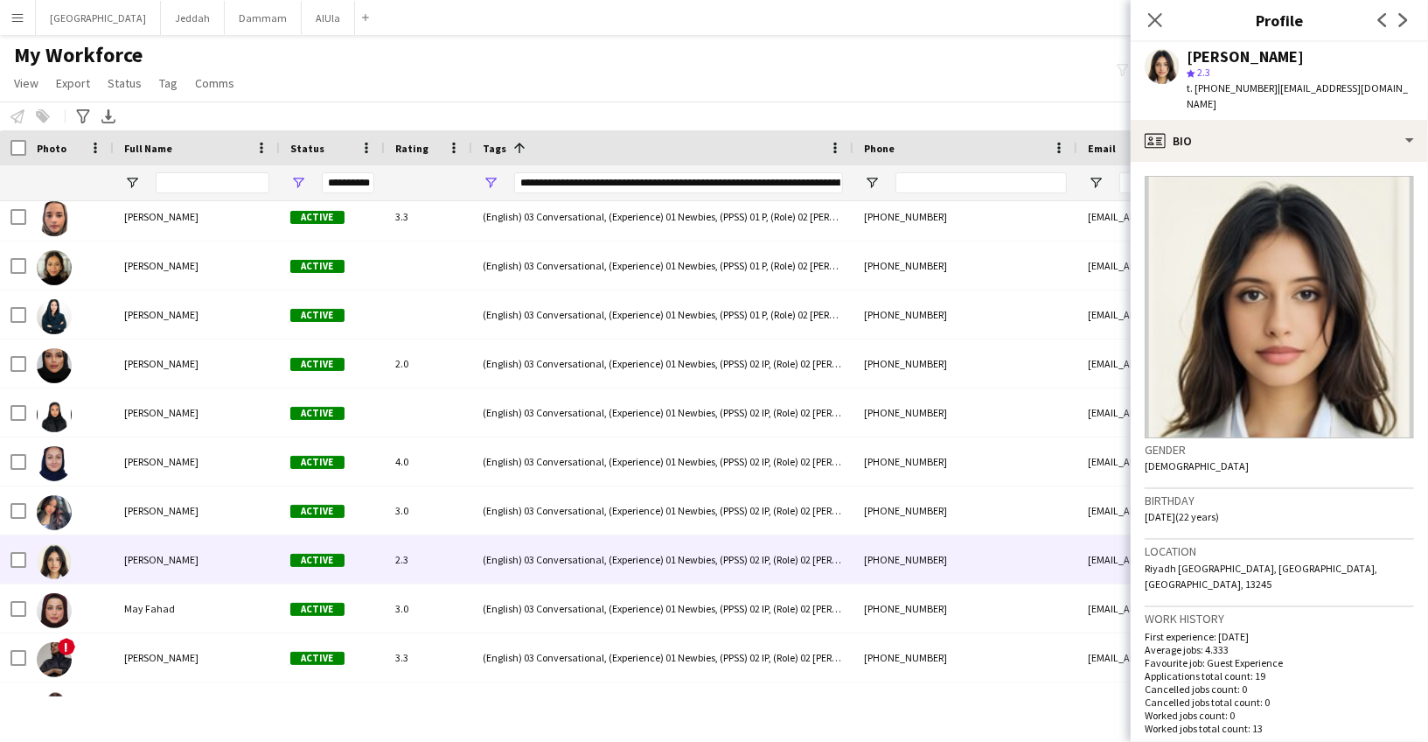
click at [1228, 53] on div "[PERSON_NAME]" at bounding box center [1245, 57] width 117 height 16
click at [1219, 87] on span "t. [PHONE_NUMBER]" at bounding box center [1232, 87] width 91 height 13
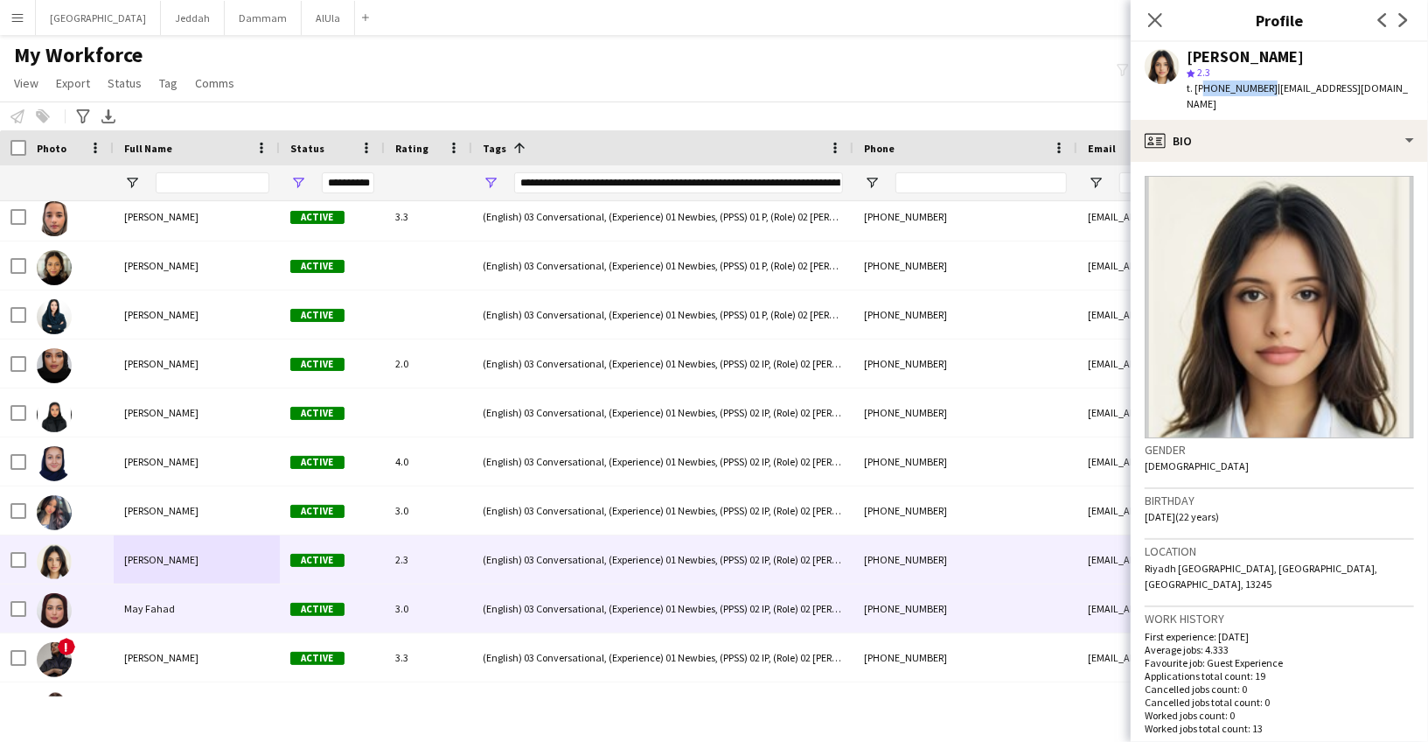
click at [171, 600] on div "May Fahad" at bounding box center [197, 608] width 166 height 48
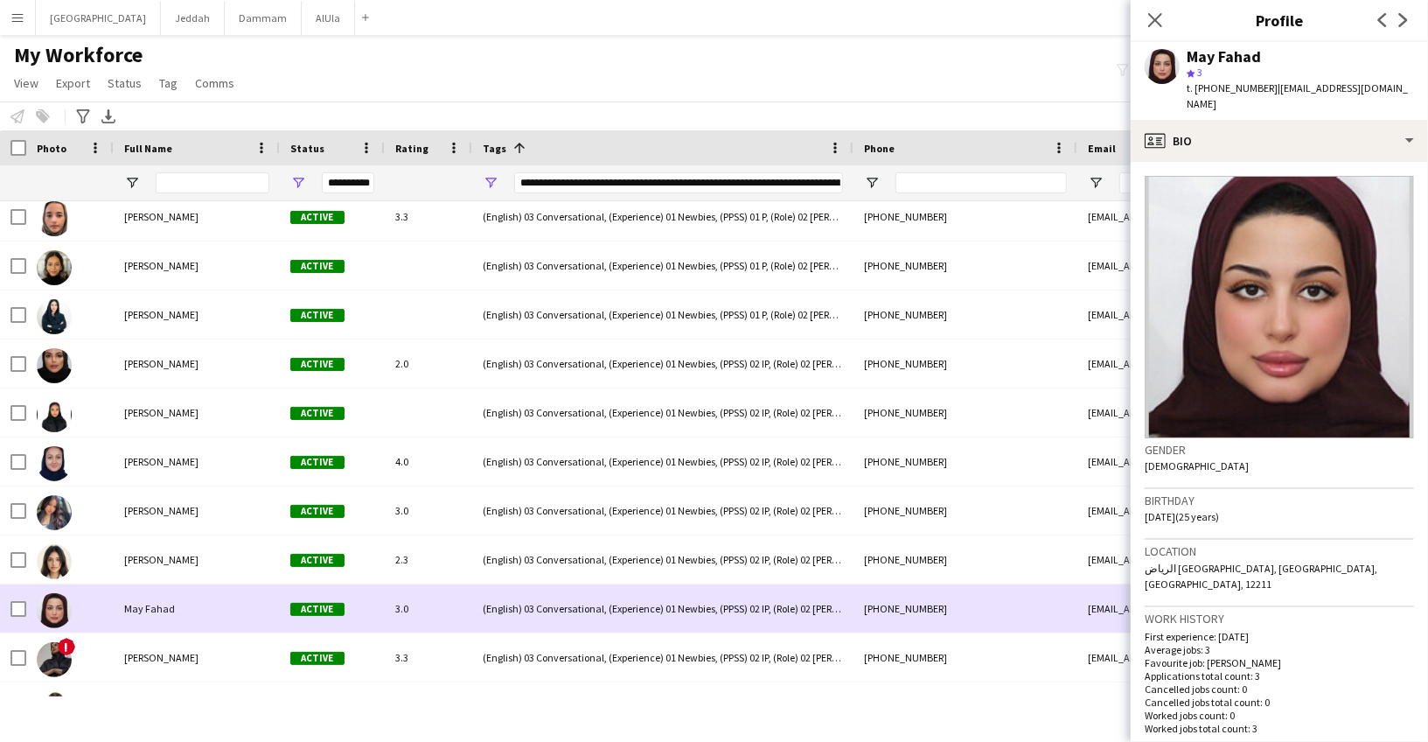
scroll to position [2963, 0]
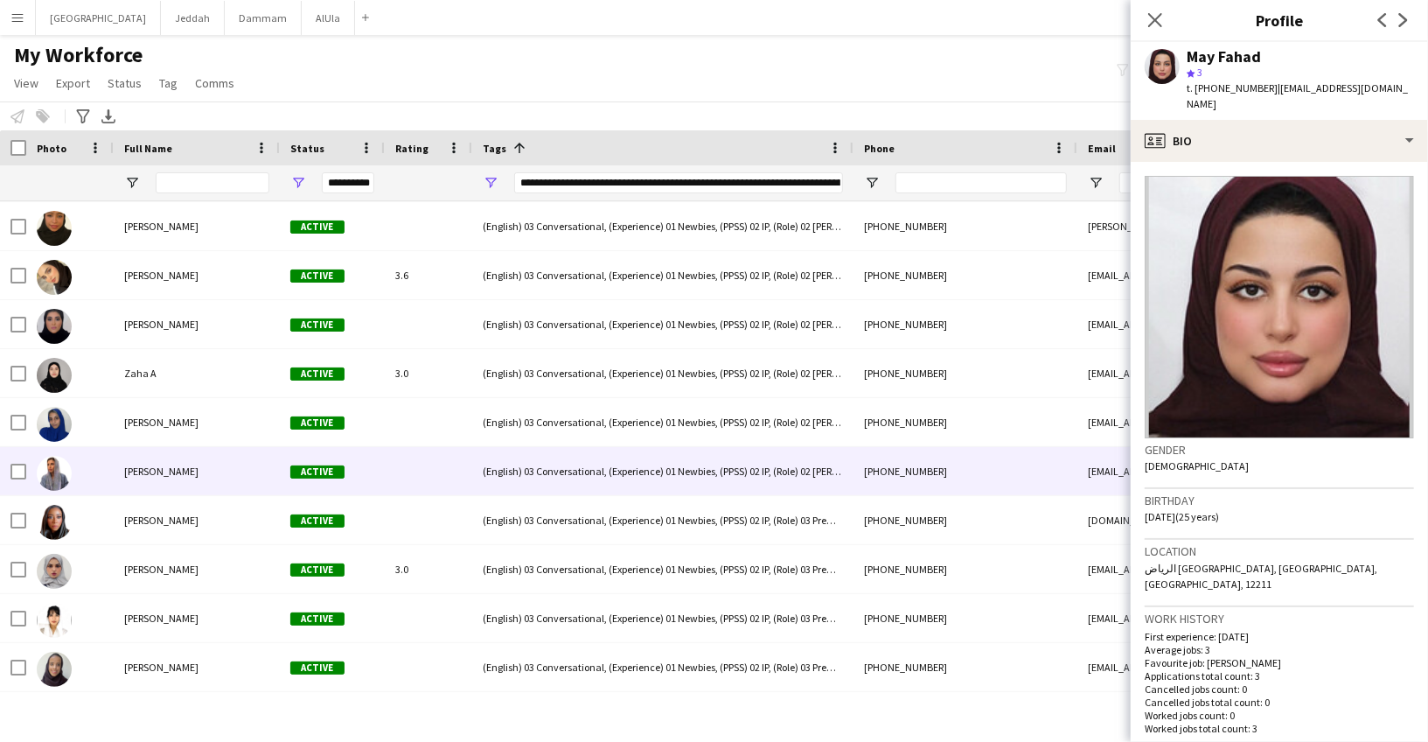
click at [199, 466] on div "[PERSON_NAME]" at bounding box center [197, 471] width 166 height 48
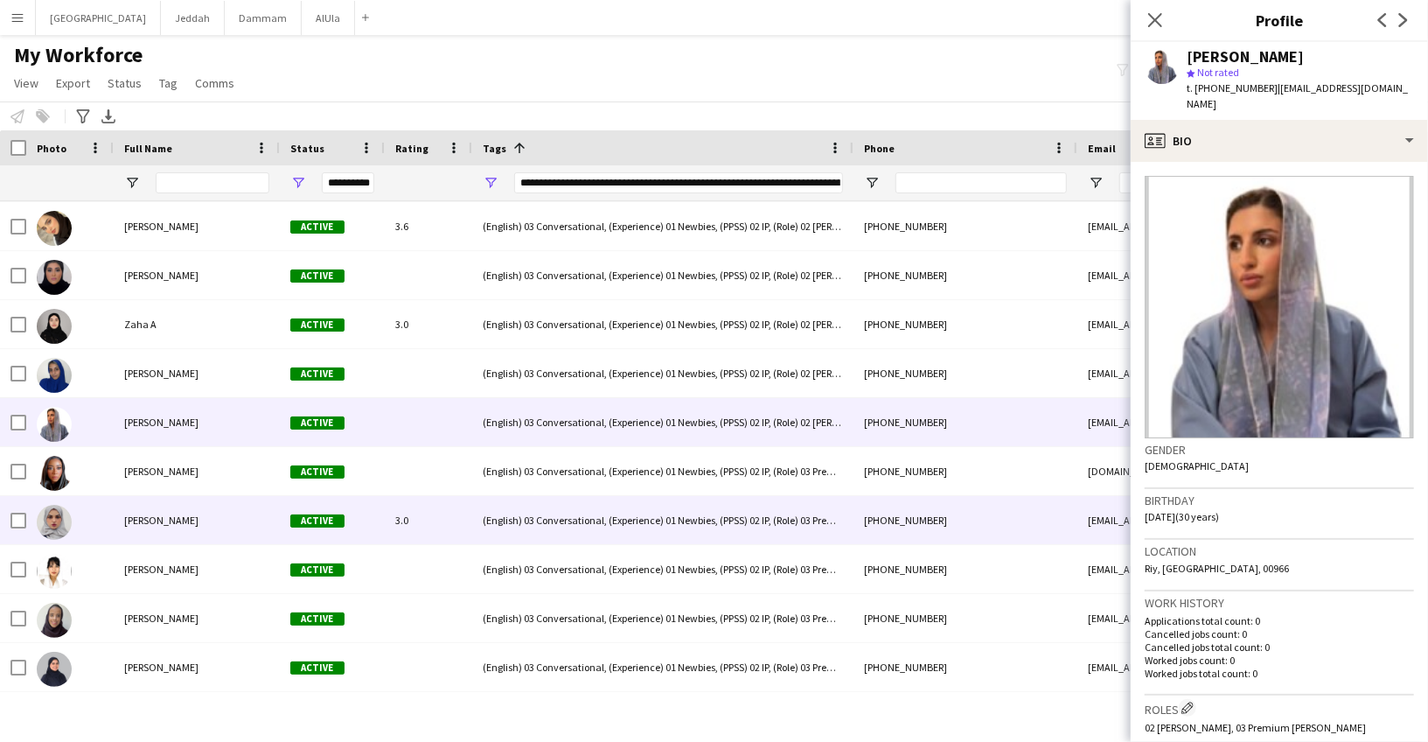
click at [172, 521] on span "[PERSON_NAME]" at bounding box center [161, 519] width 74 height 13
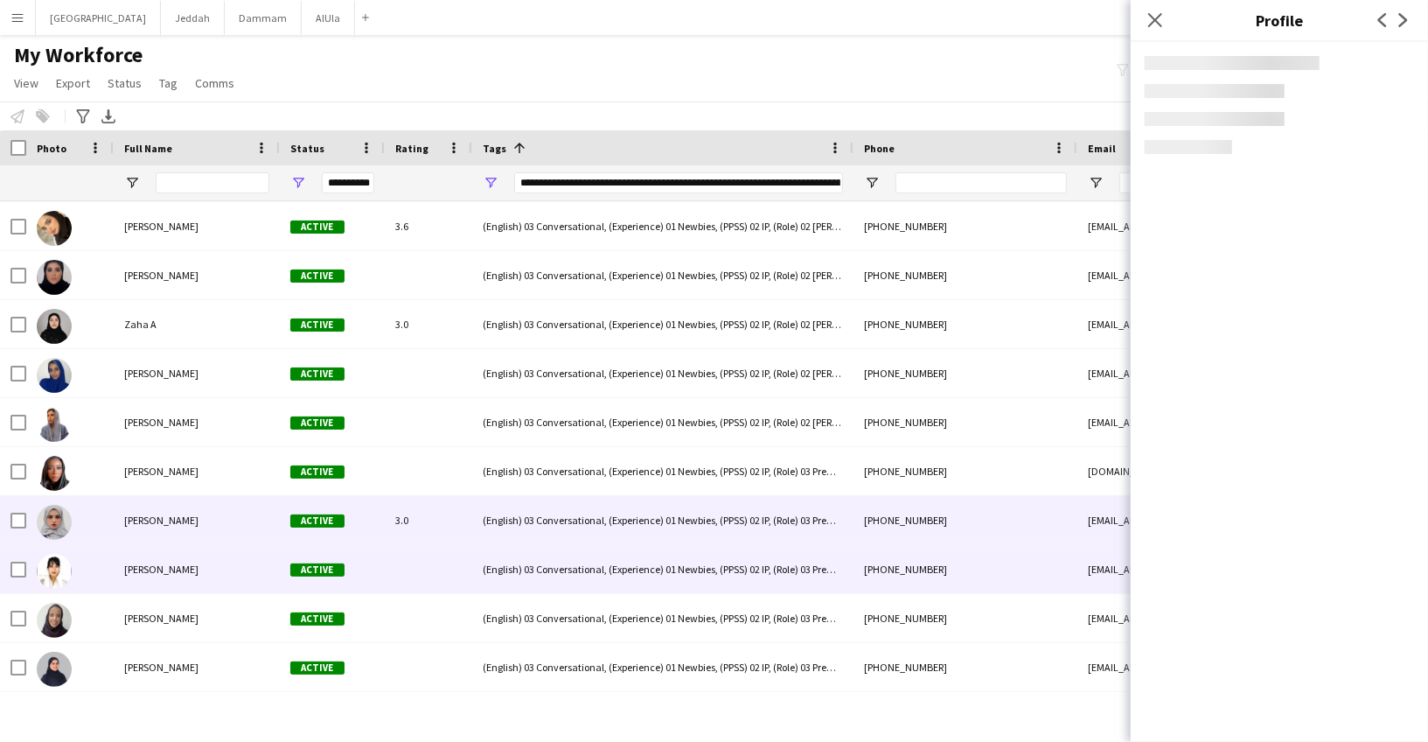
click at [169, 567] on span "[PERSON_NAME]" at bounding box center [161, 568] width 74 height 13
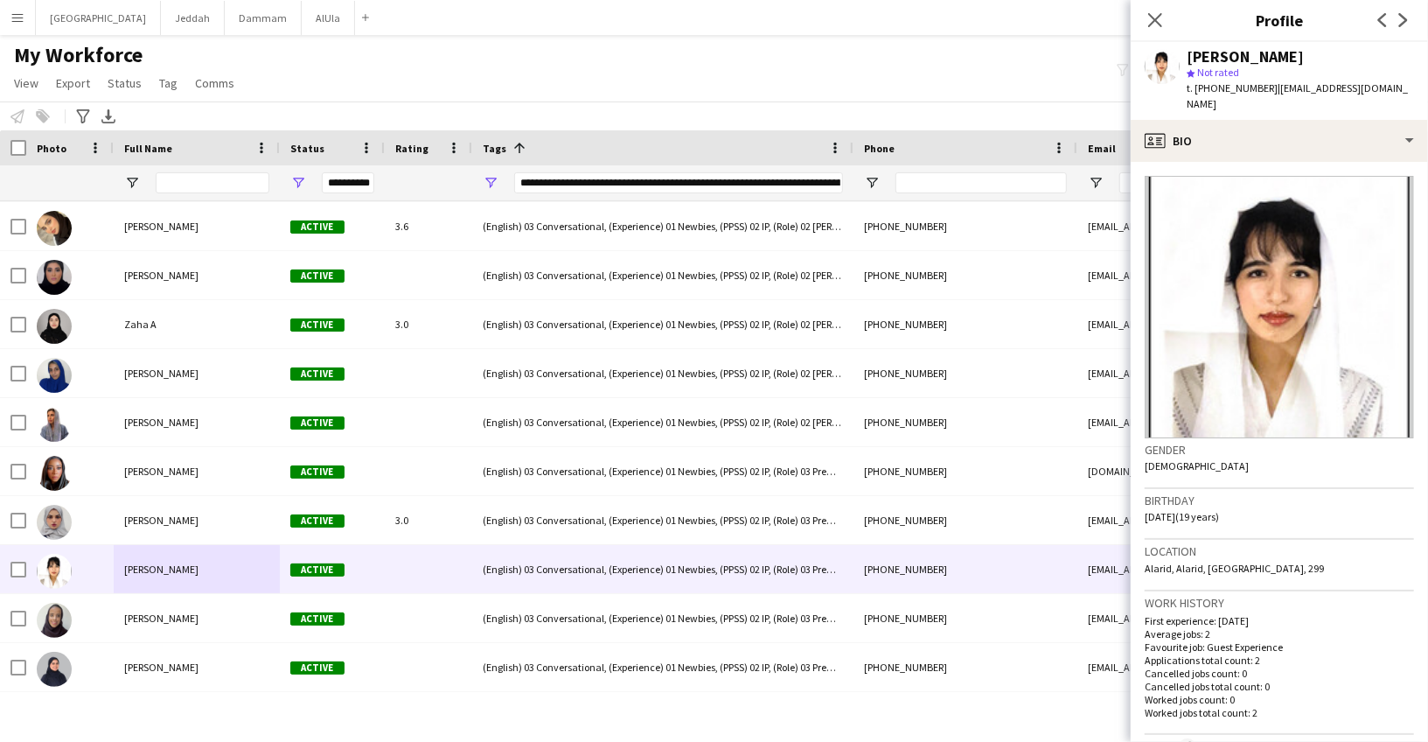
click at [1212, 58] on div "[PERSON_NAME]" at bounding box center [1245, 57] width 117 height 16
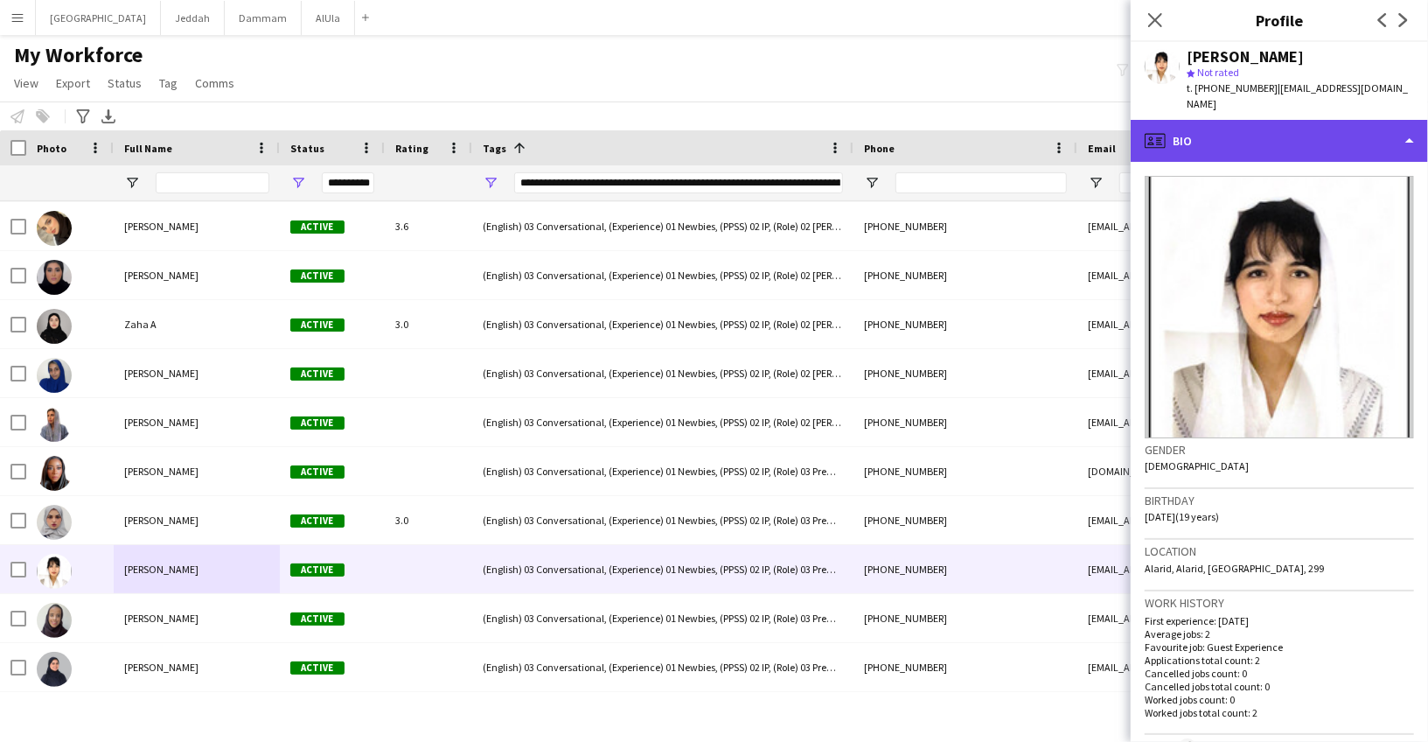
click at [1221, 128] on div "profile Bio" at bounding box center [1279, 141] width 297 height 42
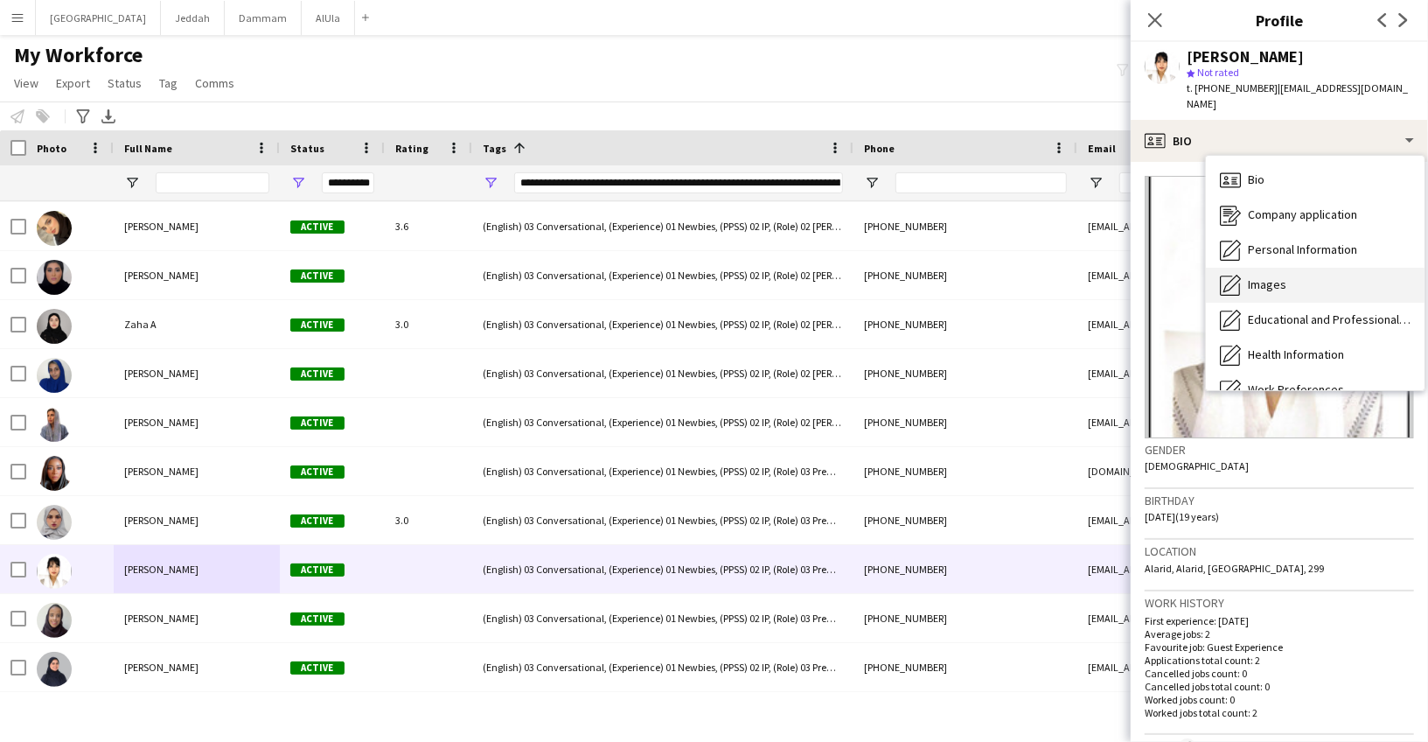
click at [1258, 276] on span "Images" at bounding box center [1267, 284] width 38 height 16
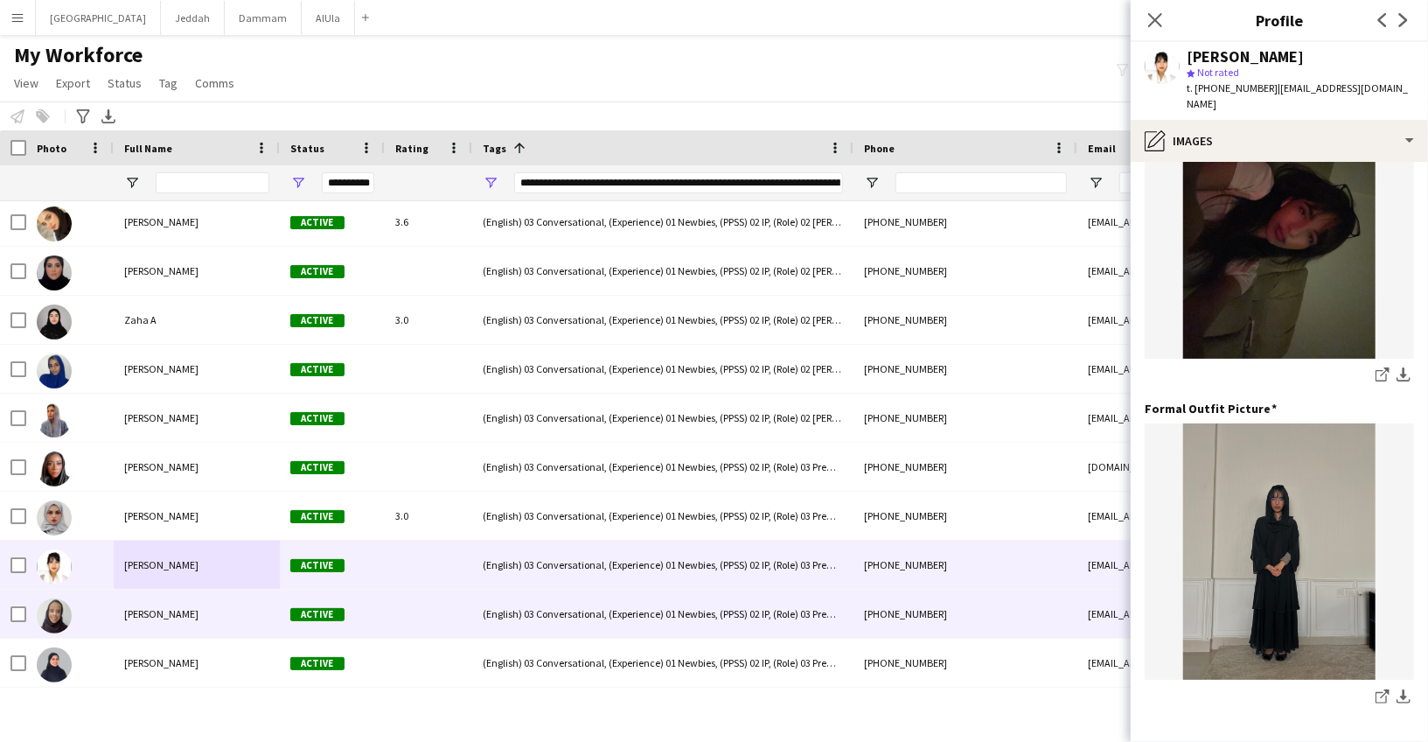
click at [181, 611] on span "[PERSON_NAME]" at bounding box center [161, 613] width 74 height 13
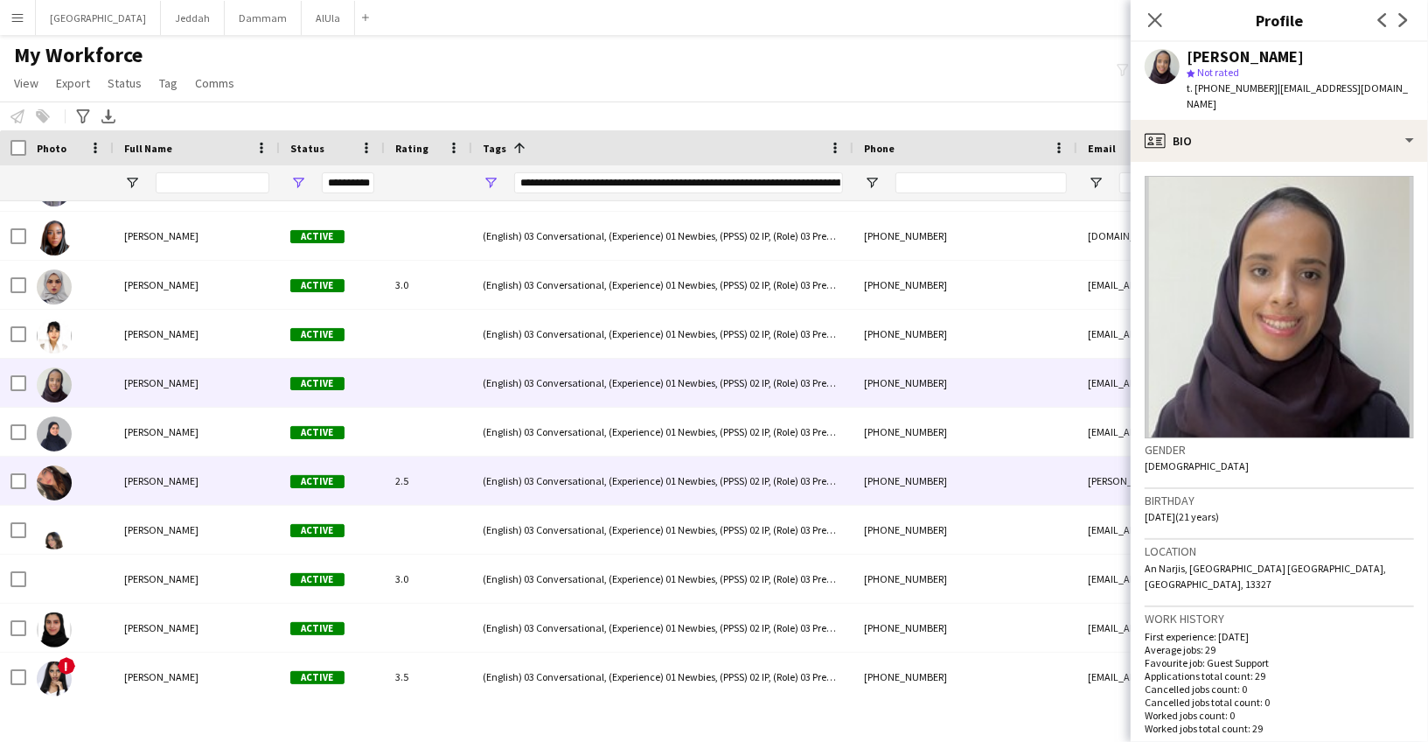
click at [148, 492] on div "[PERSON_NAME]" at bounding box center [197, 480] width 166 height 48
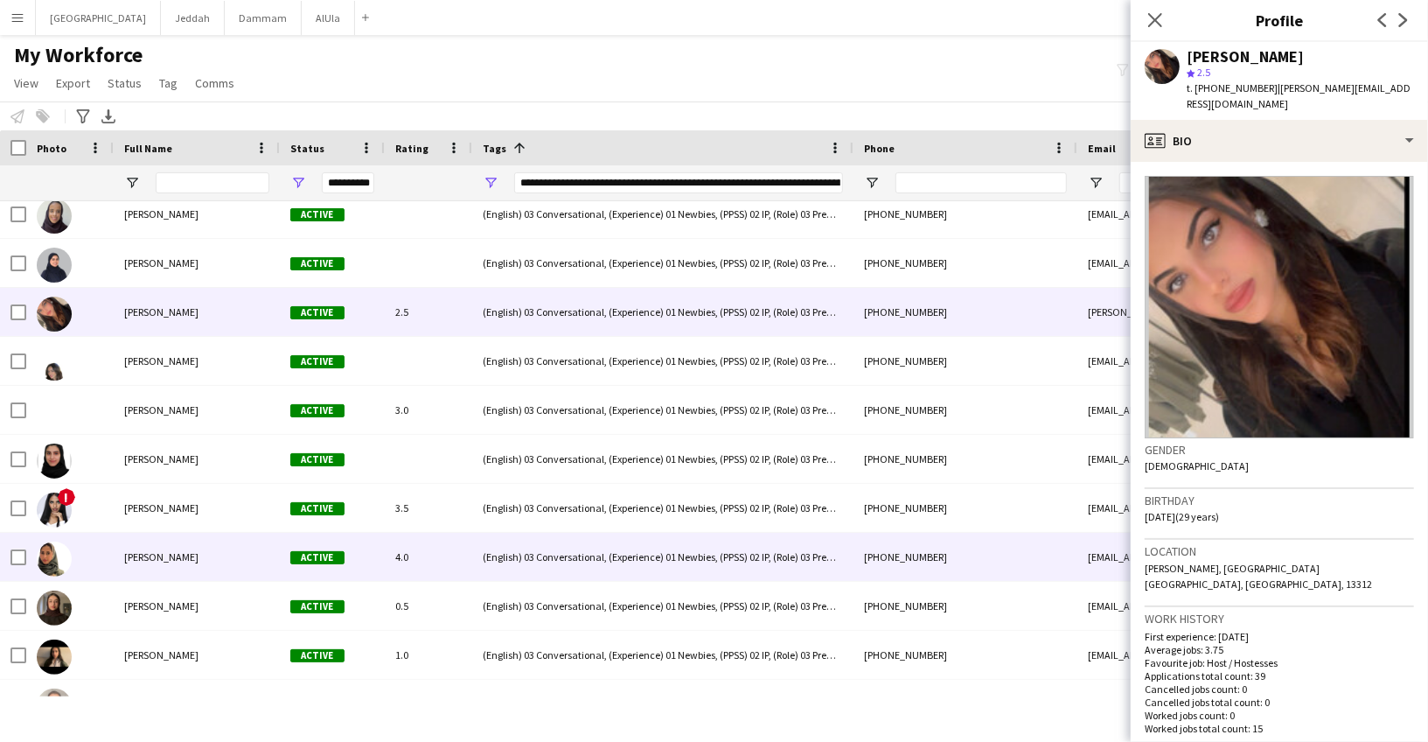
click at [157, 575] on div "[PERSON_NAME]" at bounding box center [197, 557] width 166 height 48
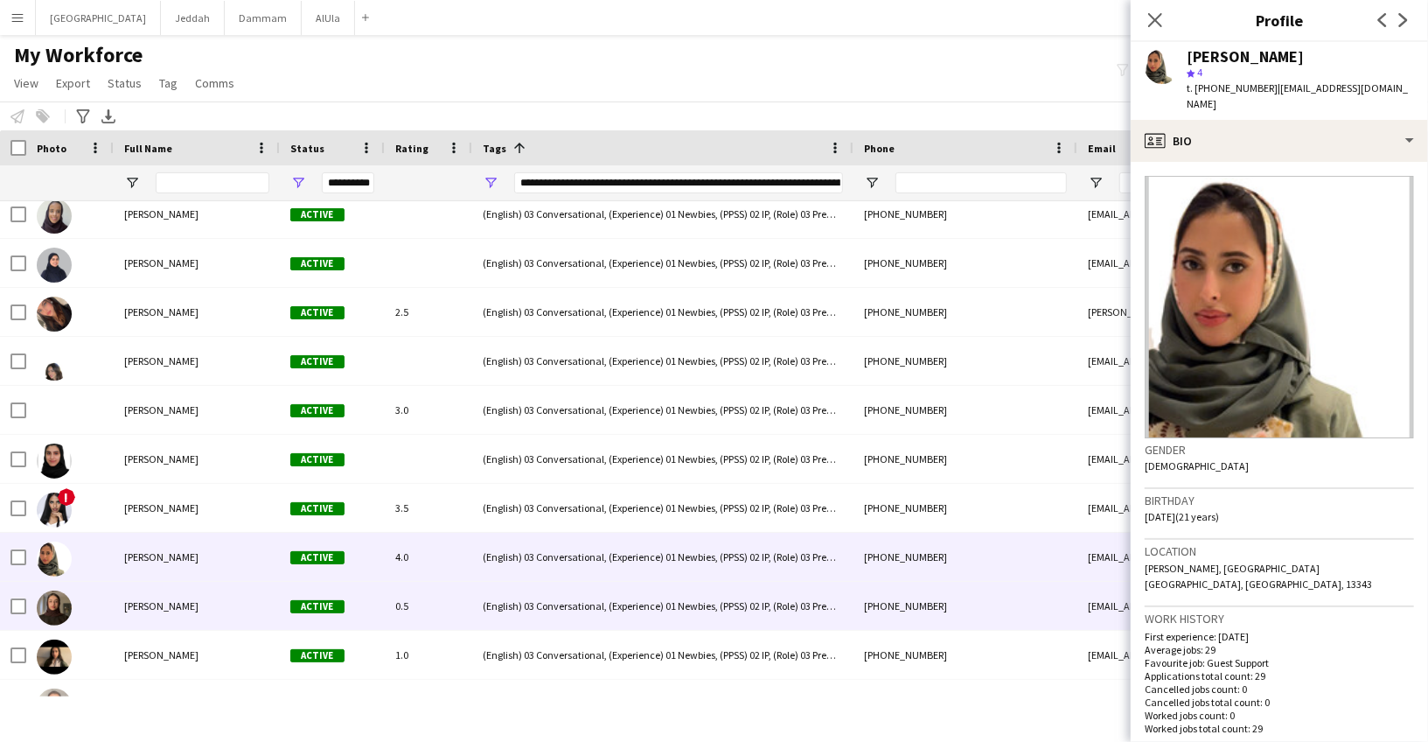
click at [156, 614] on div "[PERSON_NAME]" at bounding box center [197, 606] width 166 height 48
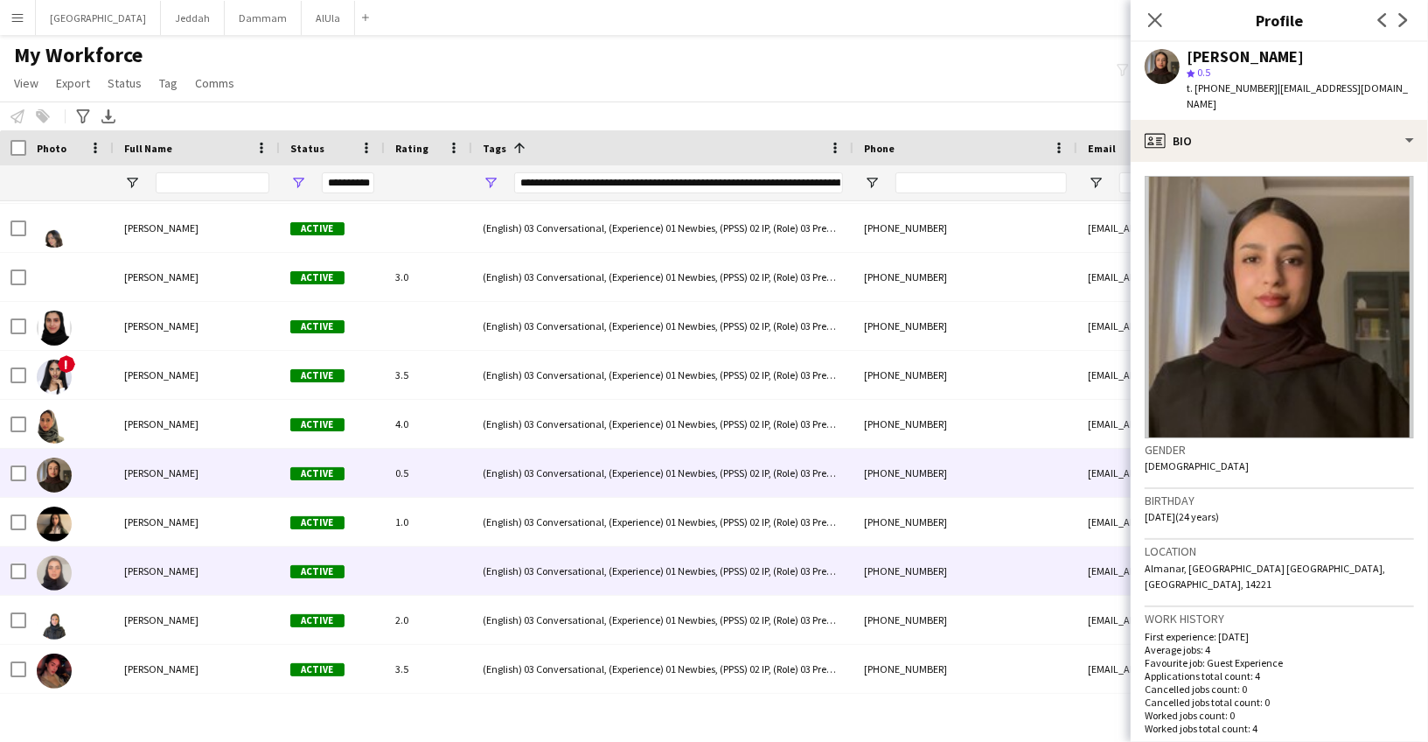
click at [156, 565] on span "[PERSON_NAME]" at bounding box center [161, 570] width 74 height 13
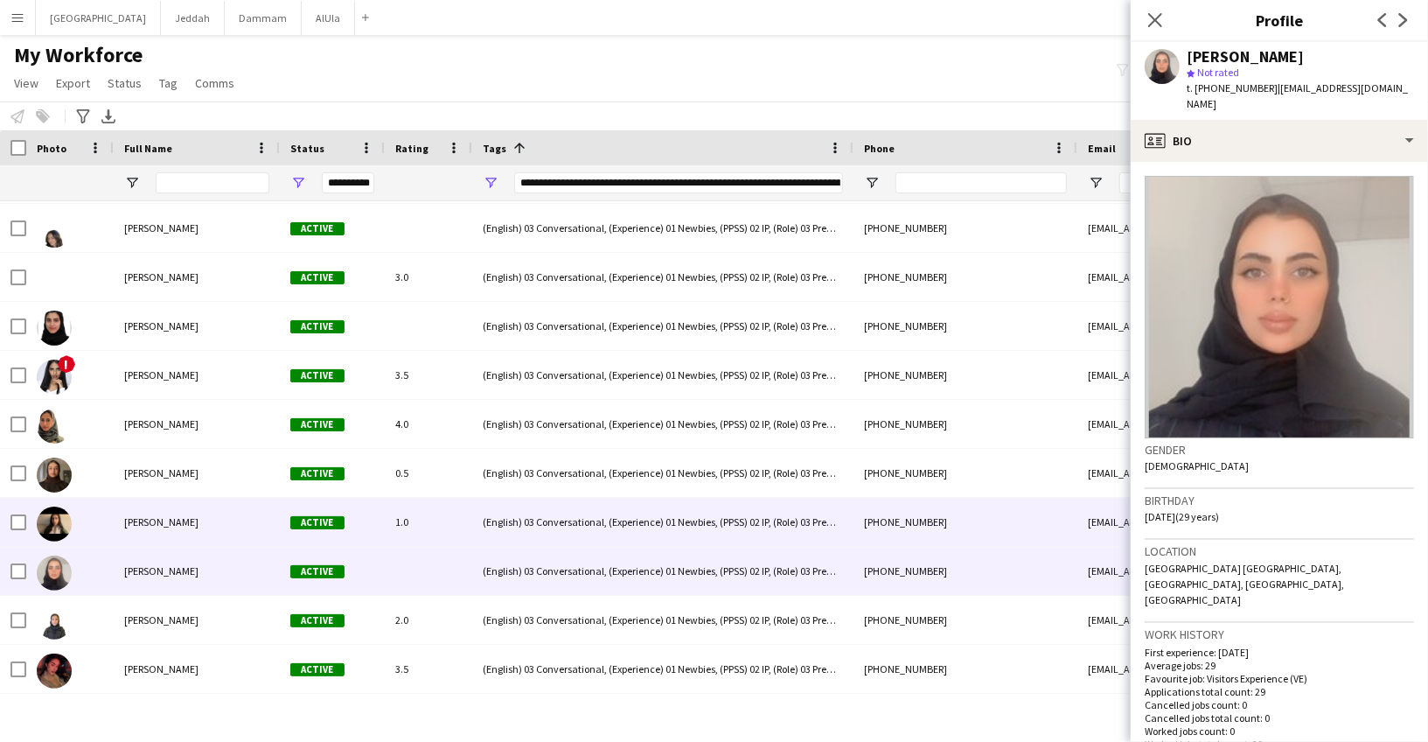
click at [157, 526] on span "[PERSON_NAME]" at bounding box center [161, 521] width 74 height 13
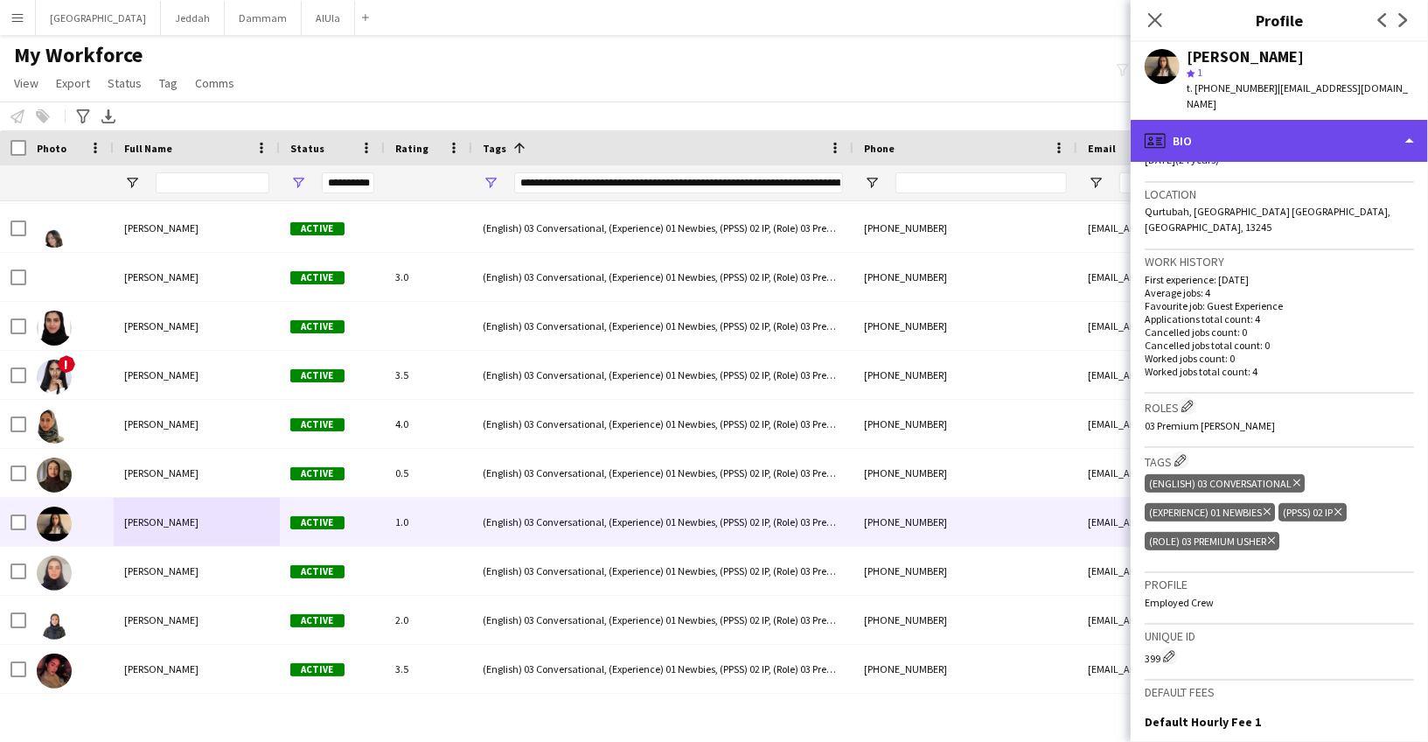
drag, startPoint x: 1258, startPoint y: 115, endPoint x: 1262, endPoint y: 126, distance: 11.9
click at [1258, 120] on div "profile Bio" at bounding box center [1279, 141] width 297 height 42
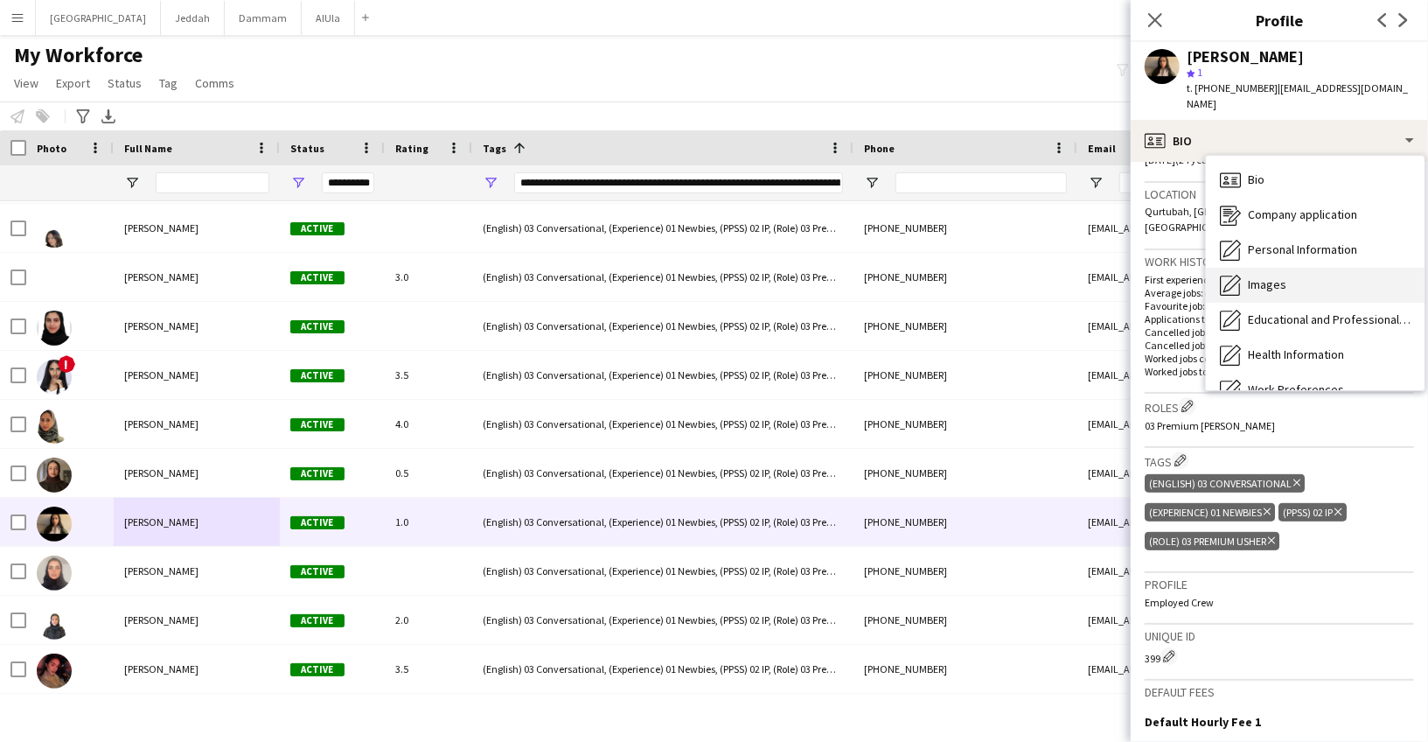
click at [1248, 276] on span "Images" at bounding box center [1267, 284] width 38 height 16
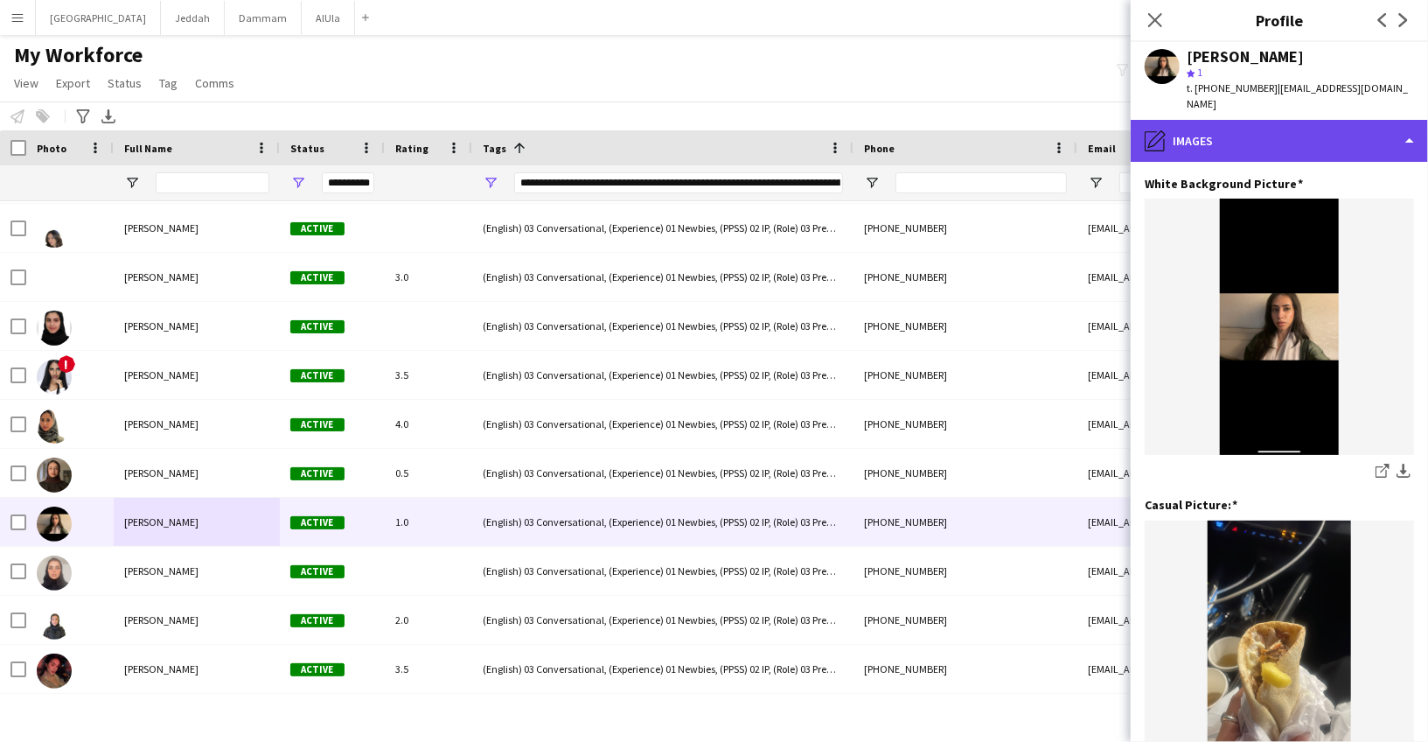
click at [1232, 136] on div "pencil4 Images" at bounding box center [1279, 141] width 297 height 42
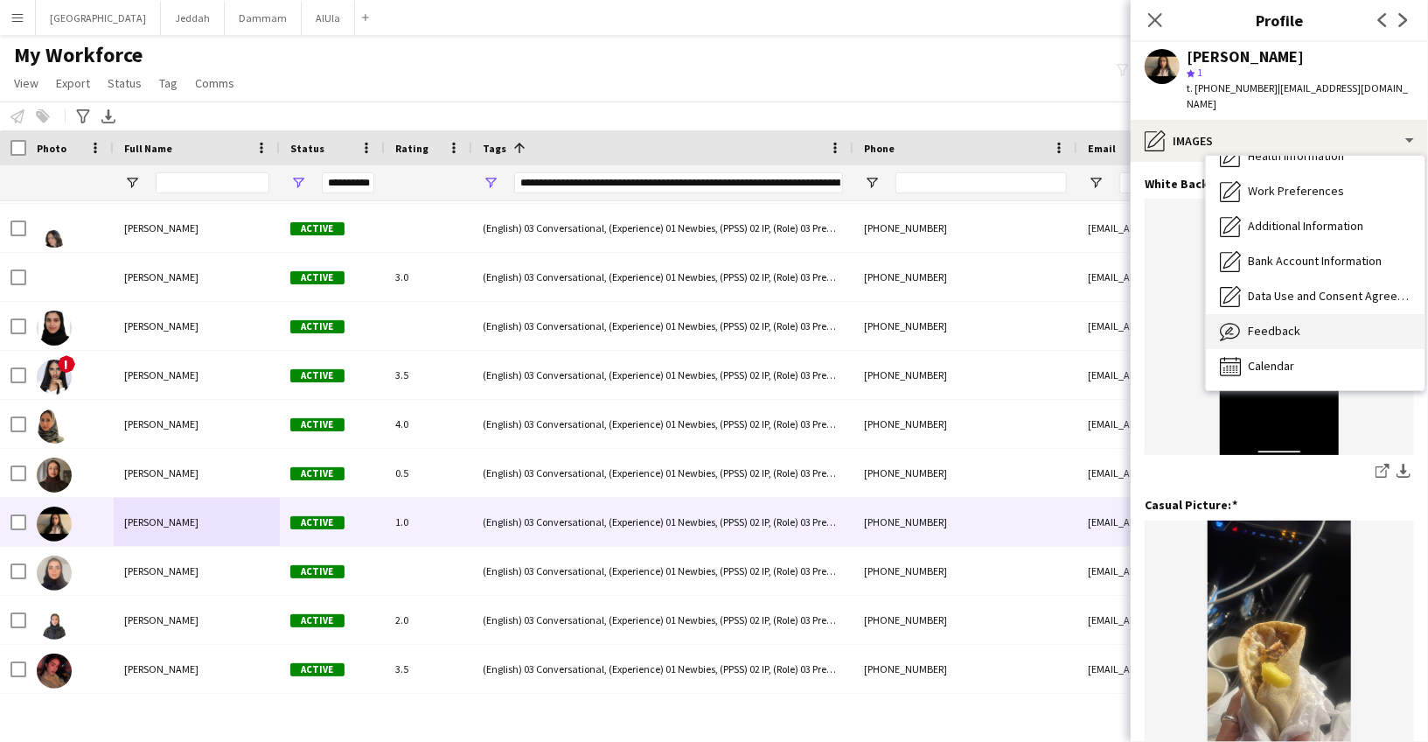
click at [1255, 323] on span "Feedback" at bounding box center [1274, 331] width 52 height 16
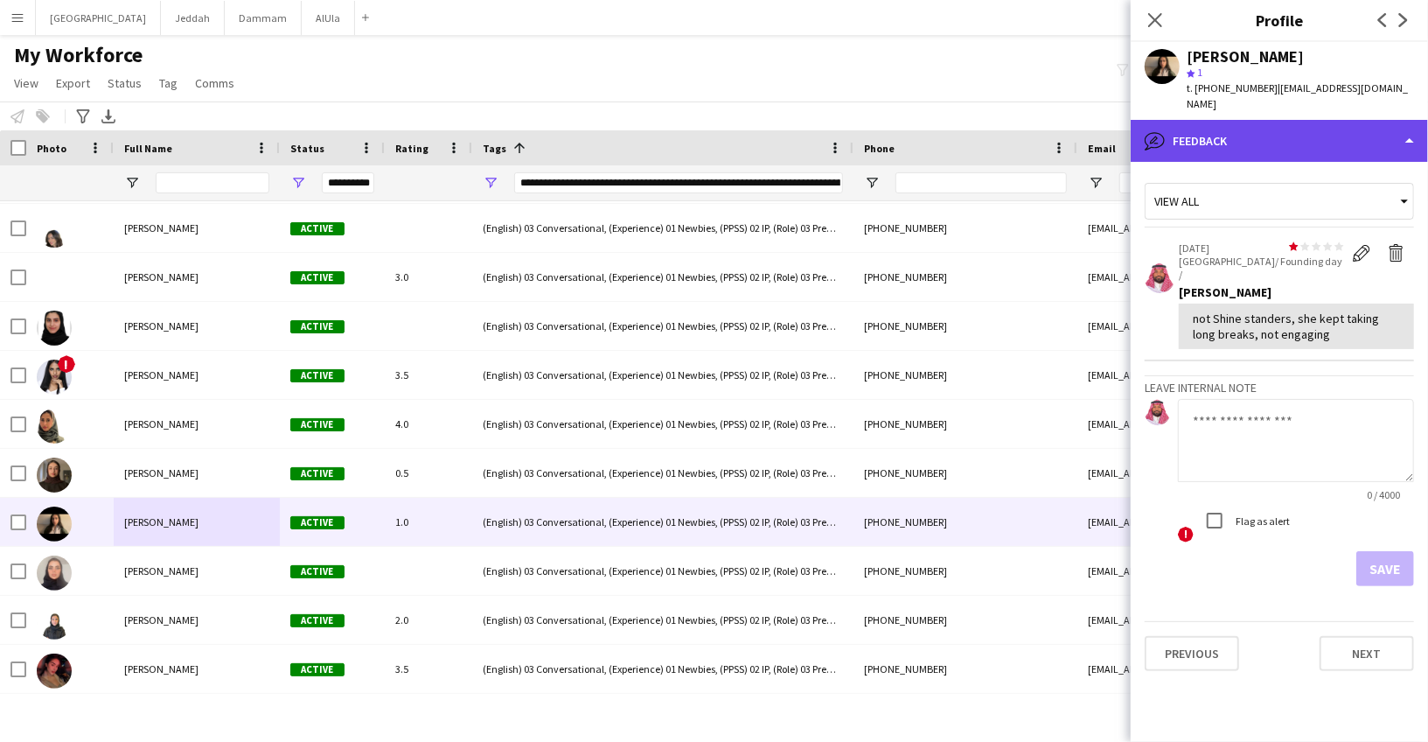
click at [1240, 127] on div "bubble-pencil Feedback" at bounding box center [1279, 141] width 297 height 42
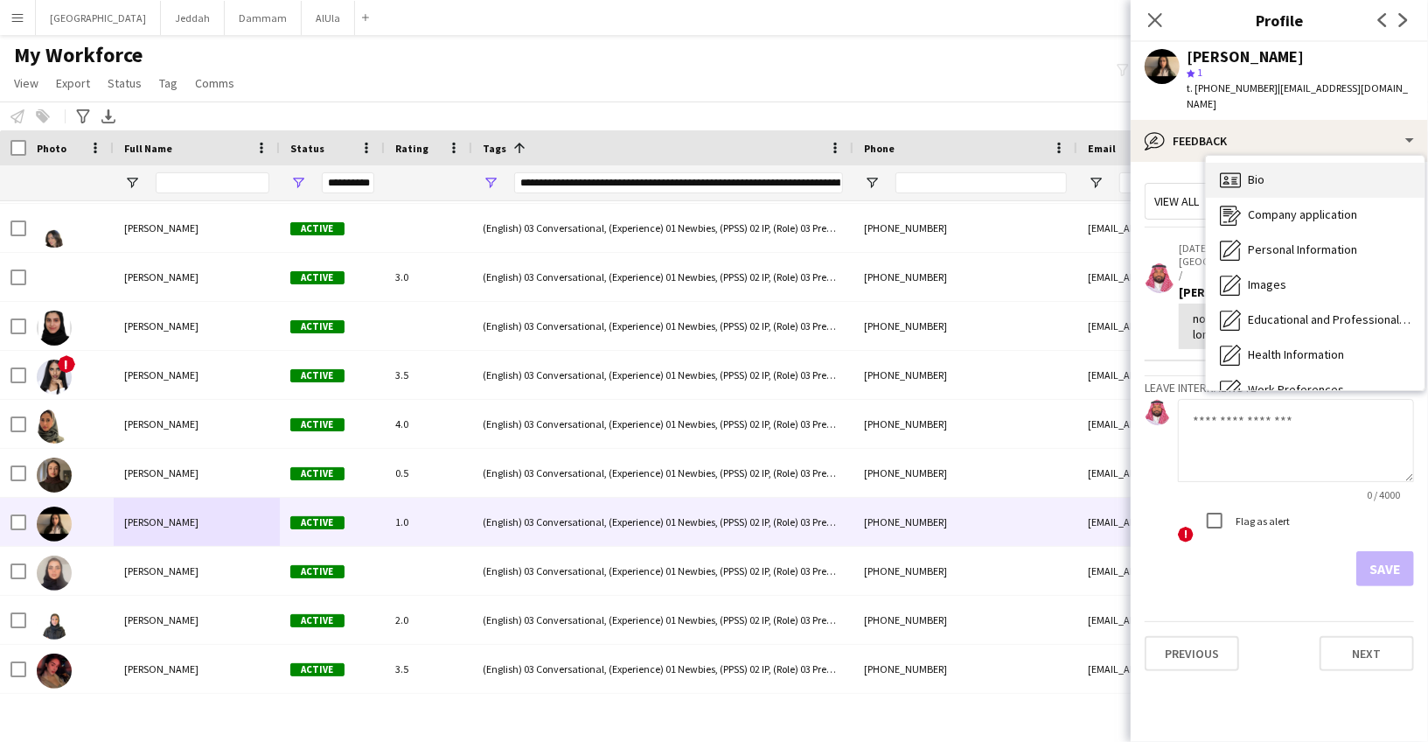
click at [1239, 170] on icon "Bio" at bounding box center [1230, 180] width 21 height 21
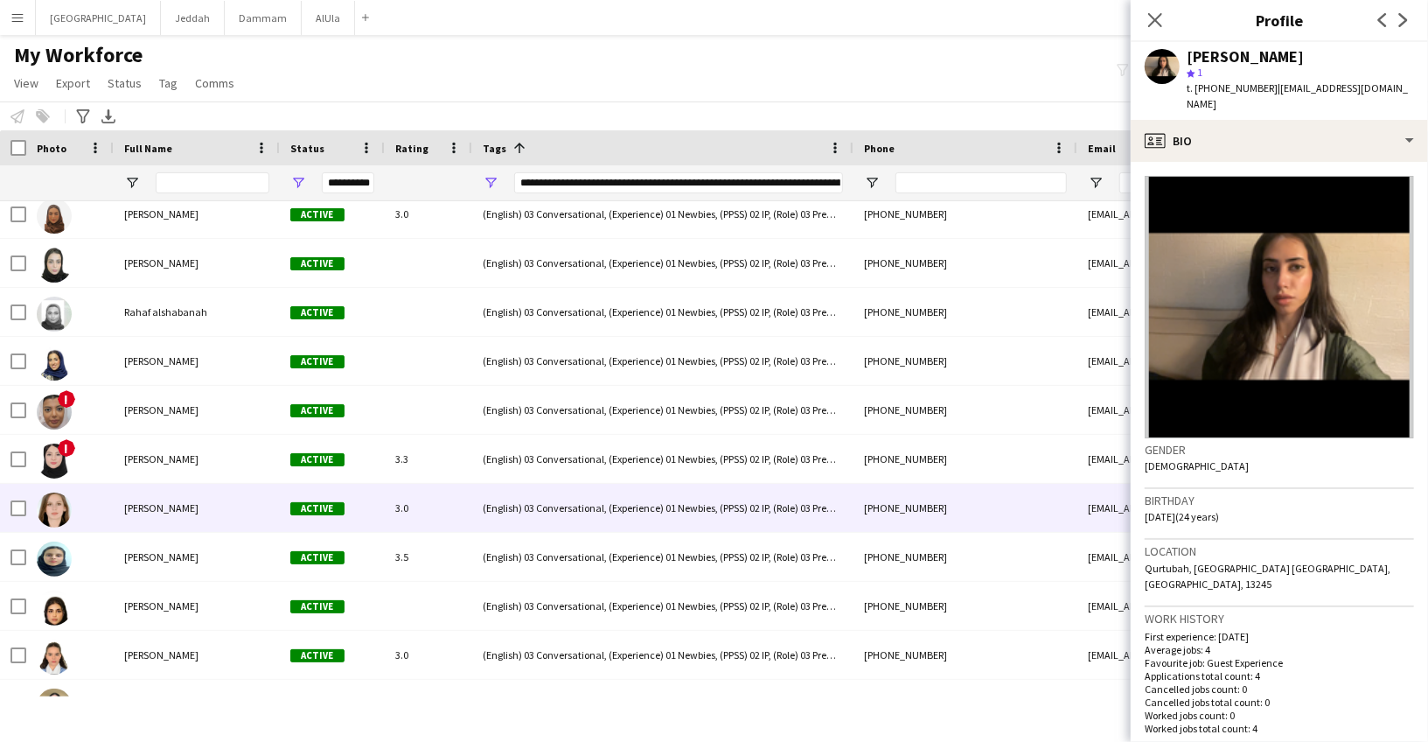
click at [154, 506] on span "[PERSON_NAME]" at bounding box center [161, 507] width 74 height 13
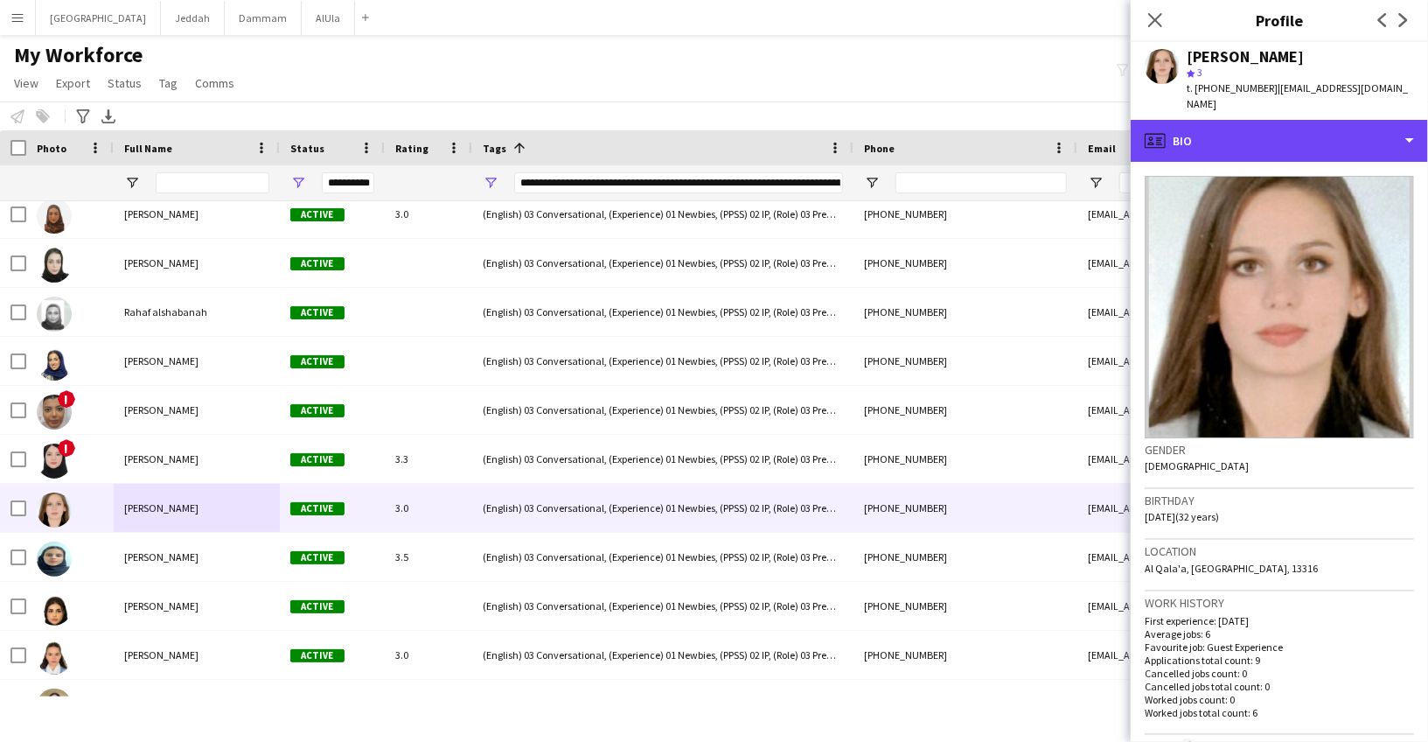
drag, startPoint x: 1251, startPoint y: 129, endPoint x: 1257, endPoint y: 142, distance: 13.7
click at [1251, 129] on div "profile Bio" at bounding box center [1279, 141] width 297 height 42
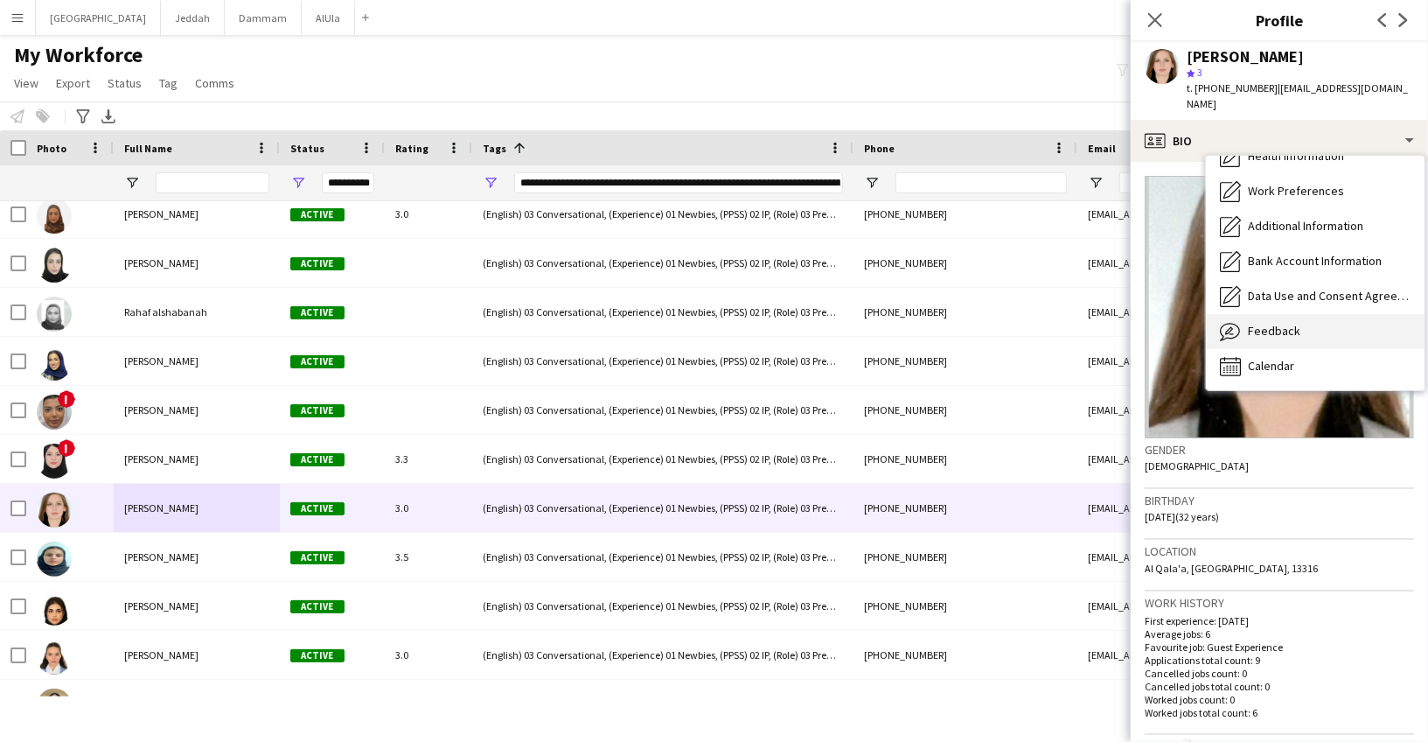
click at [1266, 323] on span "Feedback" at bounding box center [1274, 331] width 52 height 16
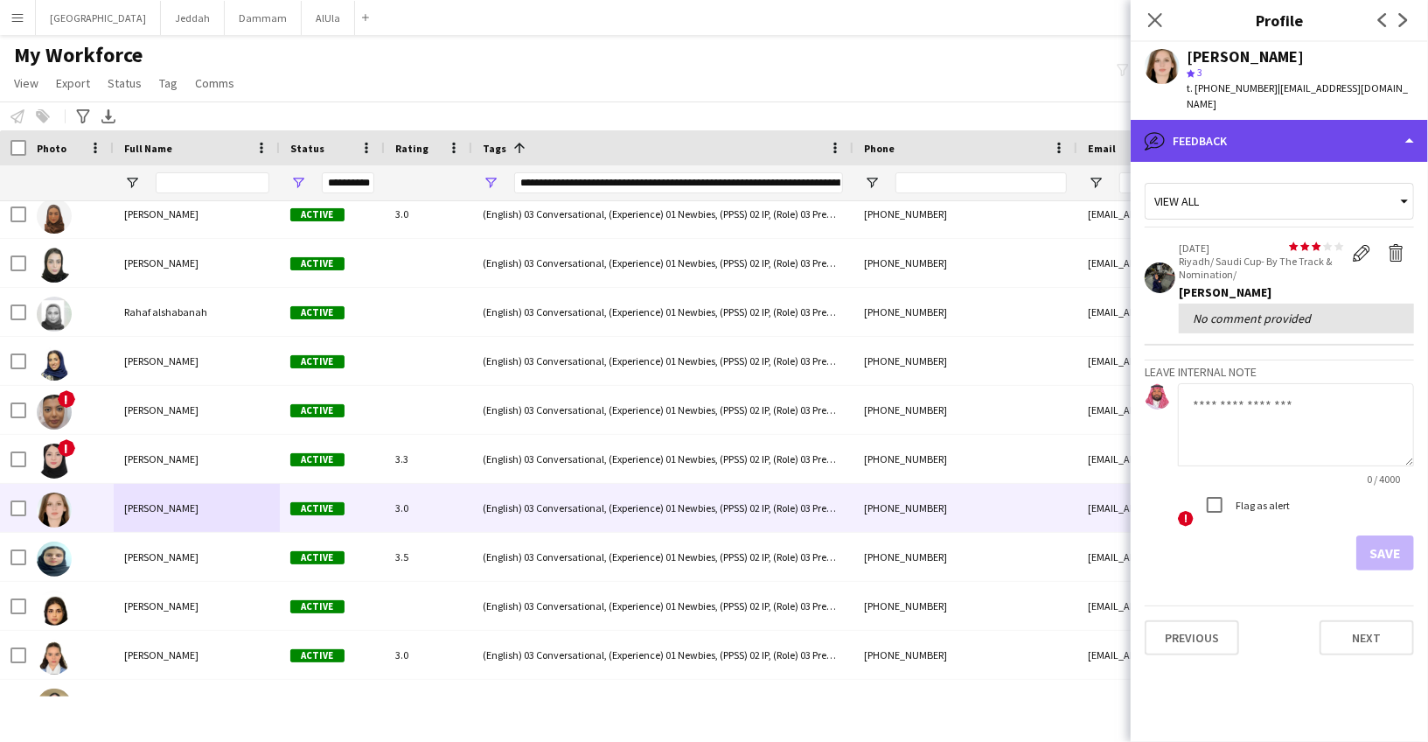
click at [1248, 139] on div "bubble-pencil Feedback" at bounding box center [1279, 141] width 297 height 42
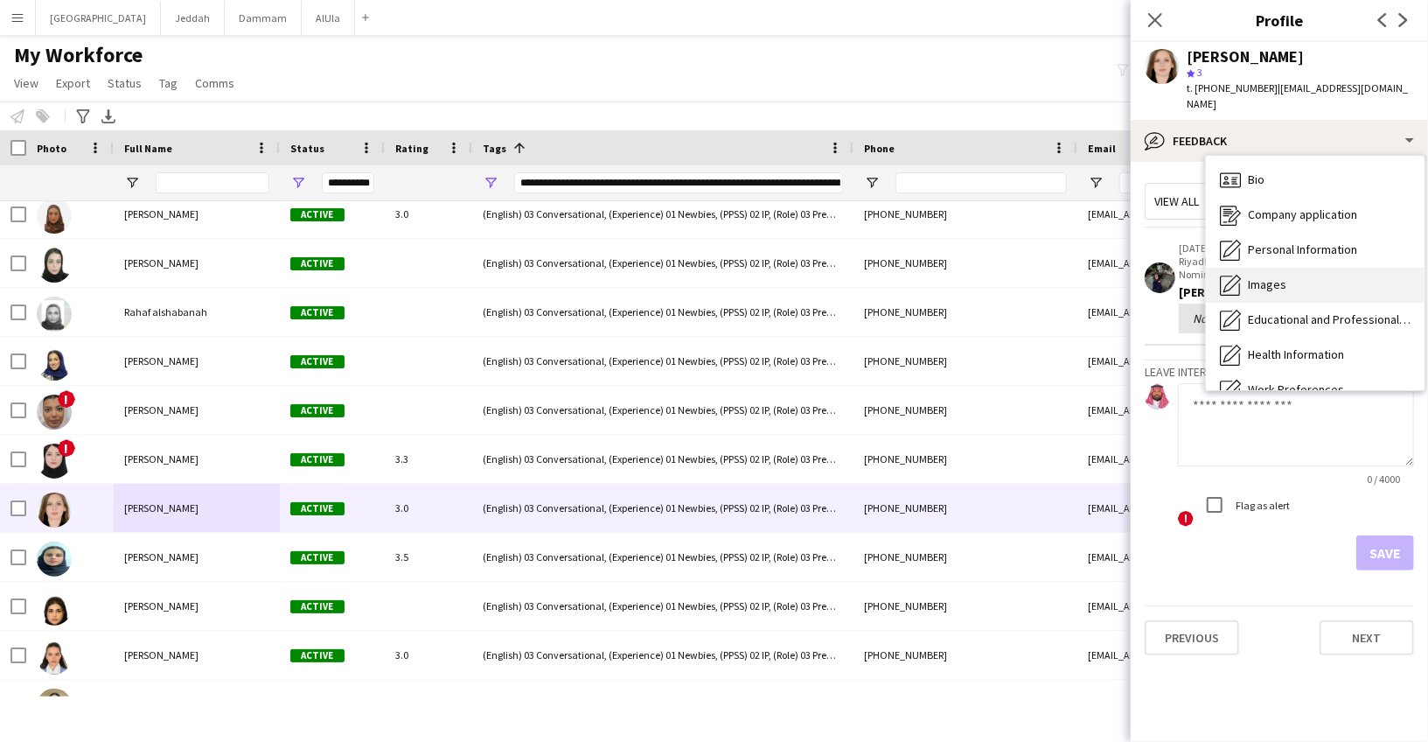
click at [1270, 268] on div "Images Images" at bounding box center [1315, 285] width 219 height 35
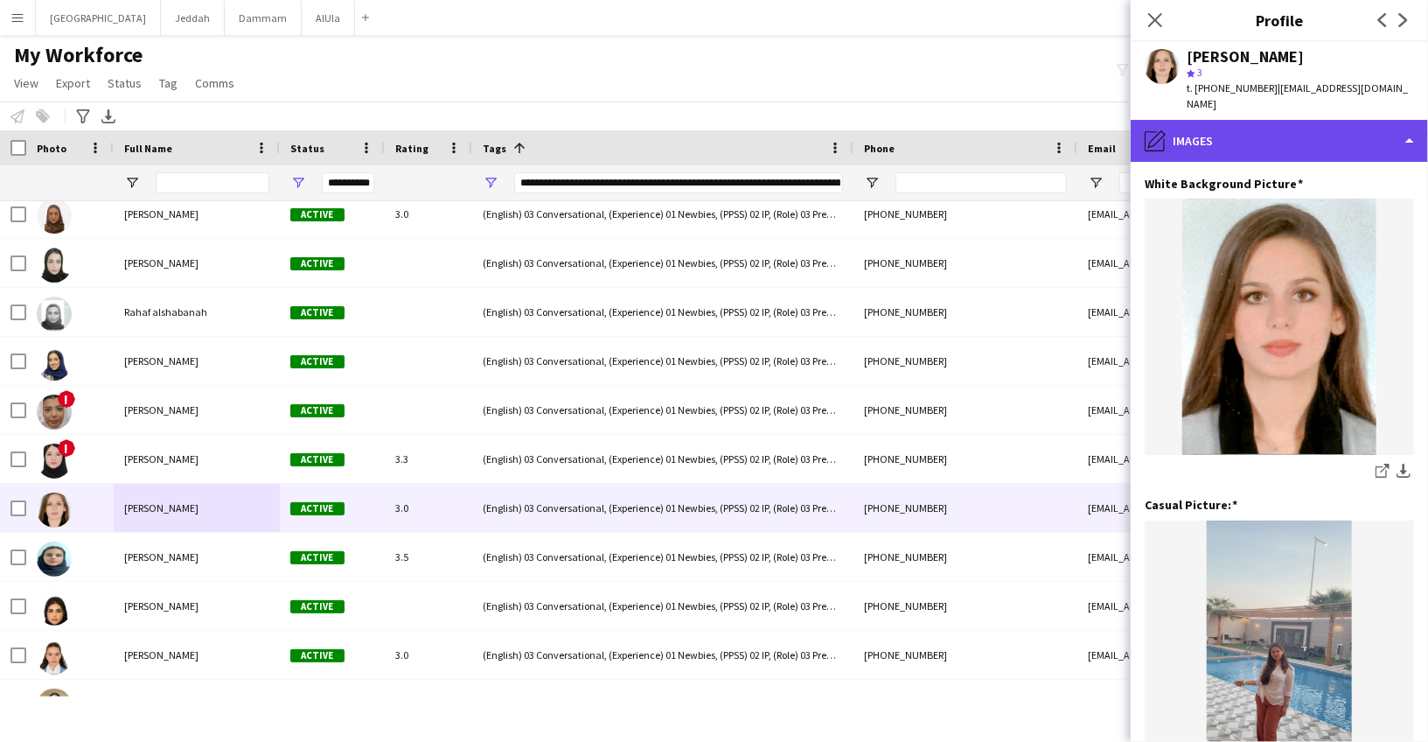
click at [1262, 123] on div "pencil4 Images" at bounding box center [1279, 141] width 297 height 42
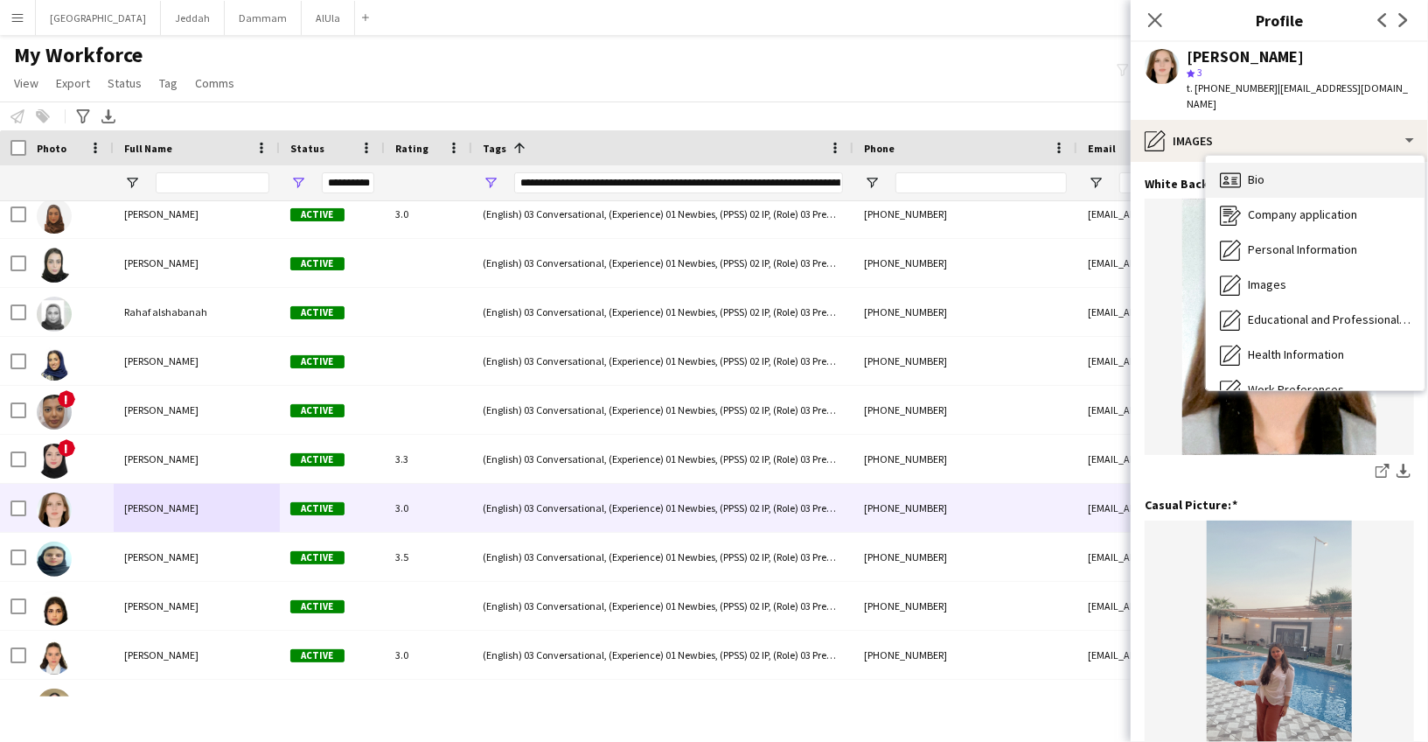
click at [1264, 171] on span "Bio" at bounding box center [1256, 179] width 17 height 16
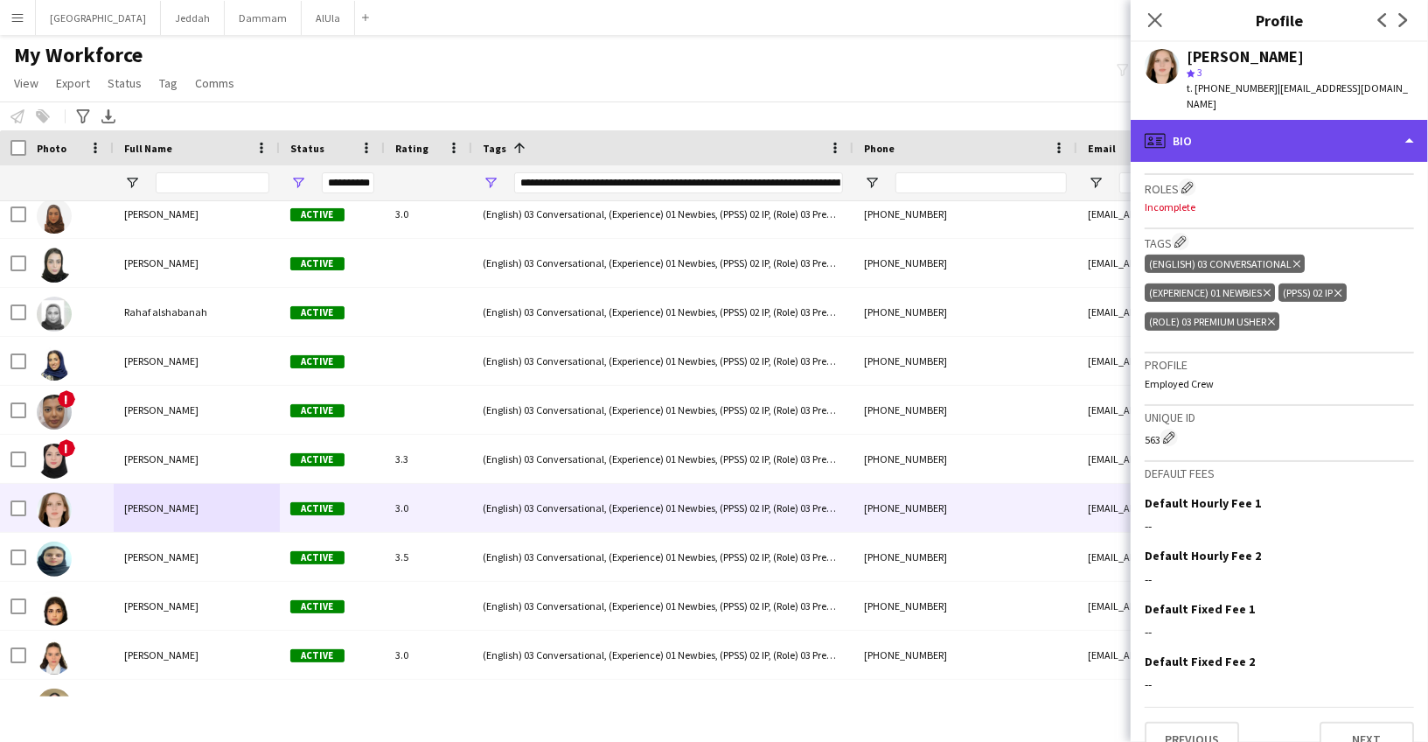
click at [1202, 134] on div "profile Bio" at bounding box center [1279, 141] width 297 height 42
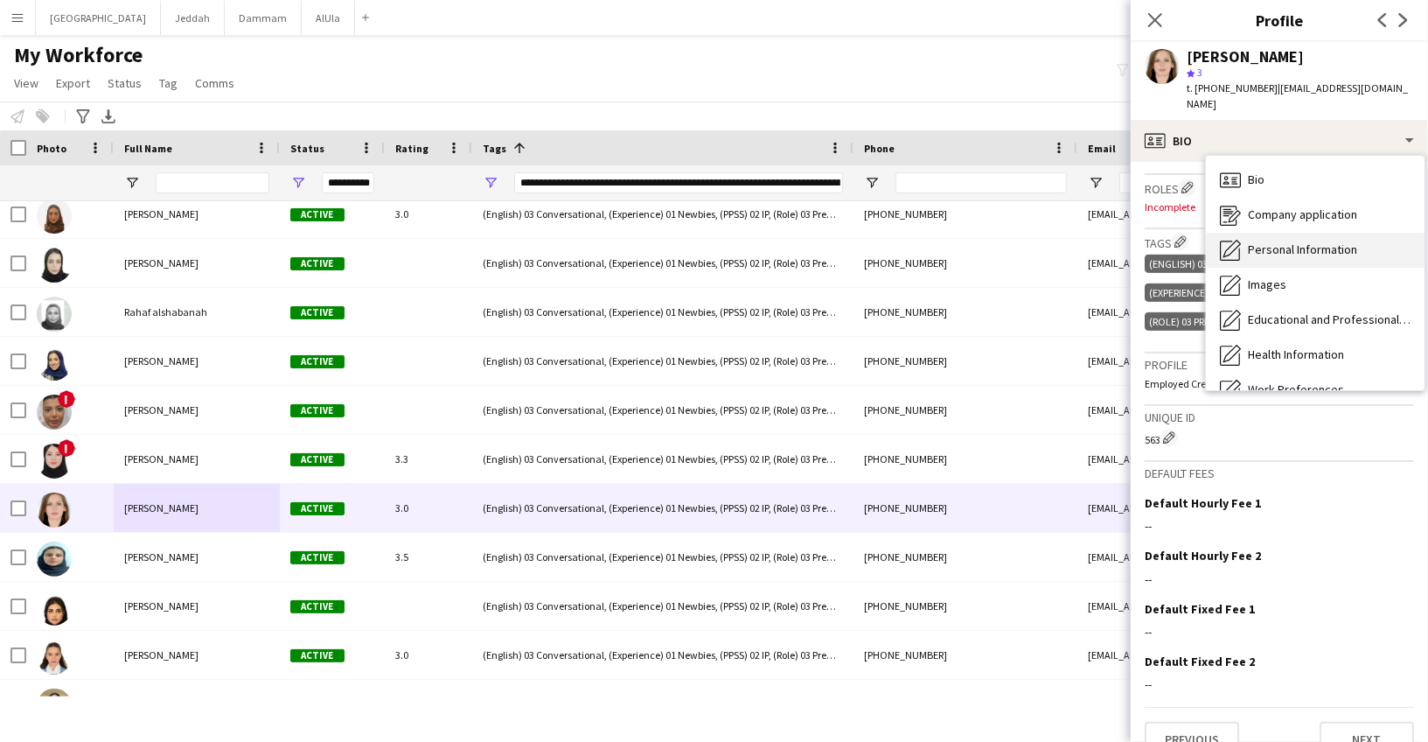
click at [1247, 244] on div "Personal Information Personal Information" at bounding box center [1315, 250] width 219 height 35
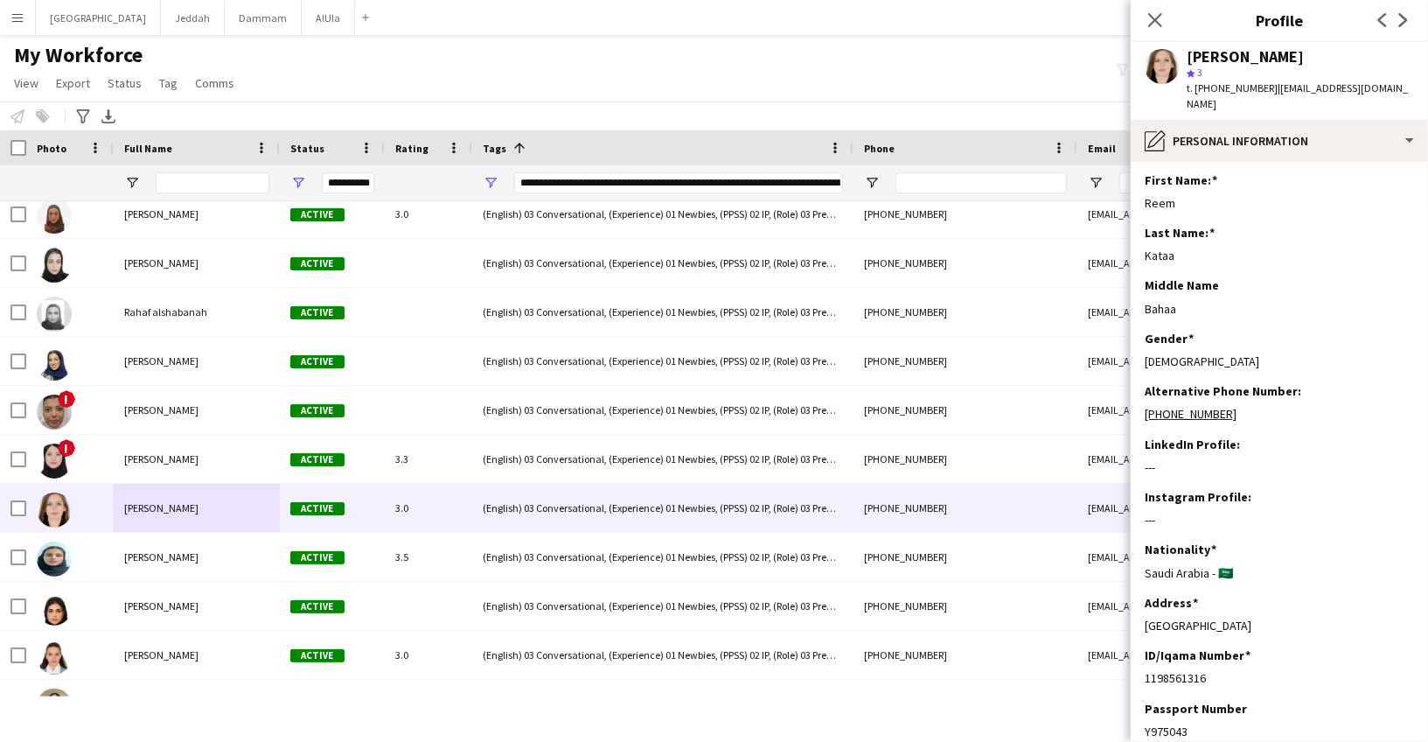
click at [1200, 59] on div "[PERSON_NAME]" at bounding box center [1245, 57] width 117 height 16
click at [1223, 86] on span "t. [PHONE_NUMBER]" at bounding box center [1232, 87] width 91 height 13
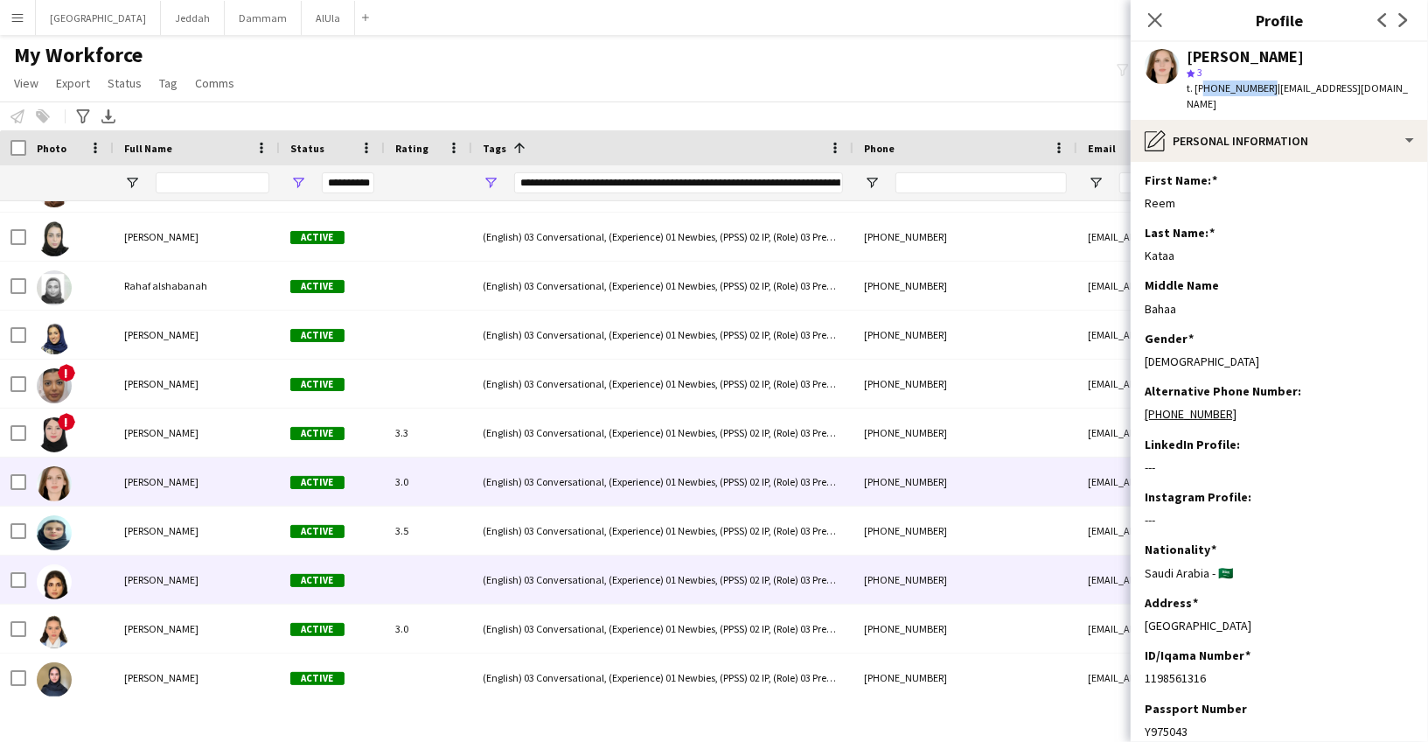
click at [164, 601] on div "[PERSON_NAME]" at bounding box center [197, 579] width 166 height 48
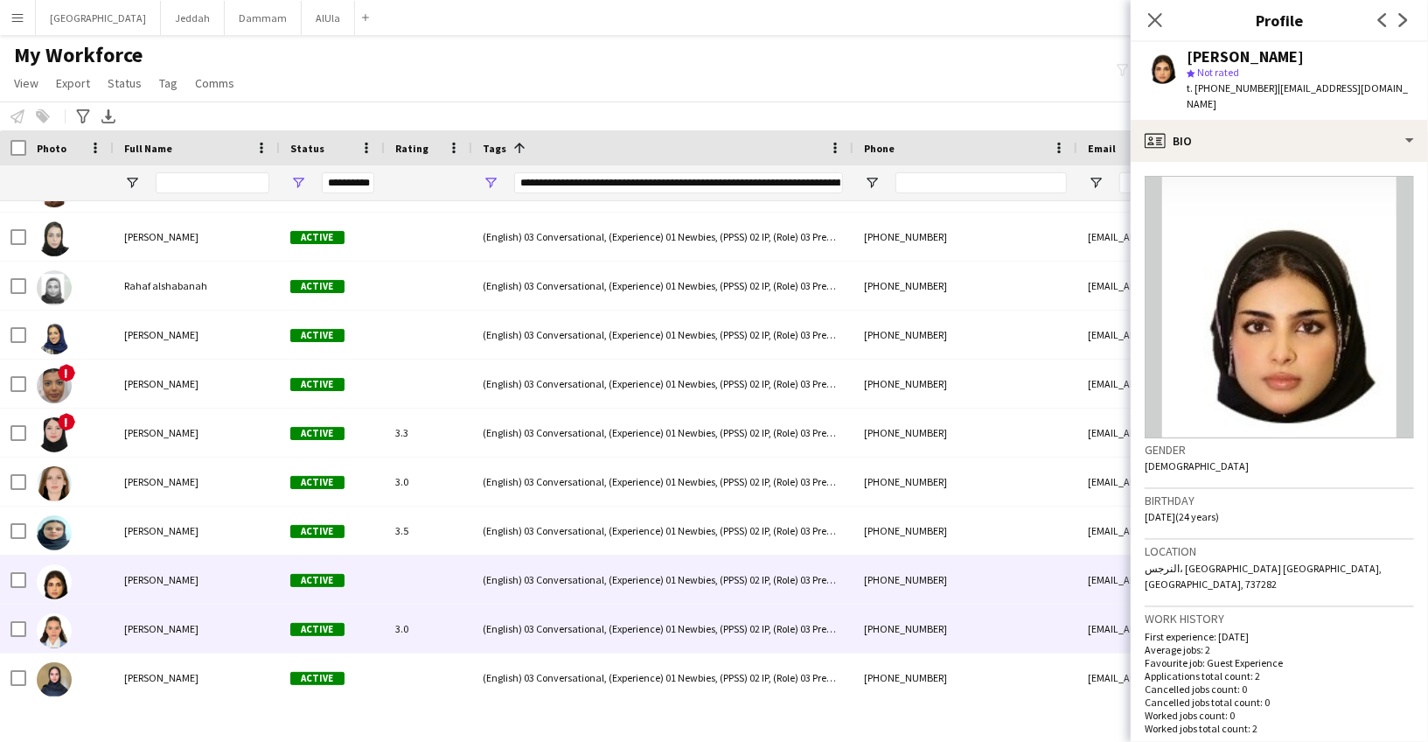
click at [151, 637] on div "[PERSON_NAME]" at bounding box center [197, 628] width 166 height 48
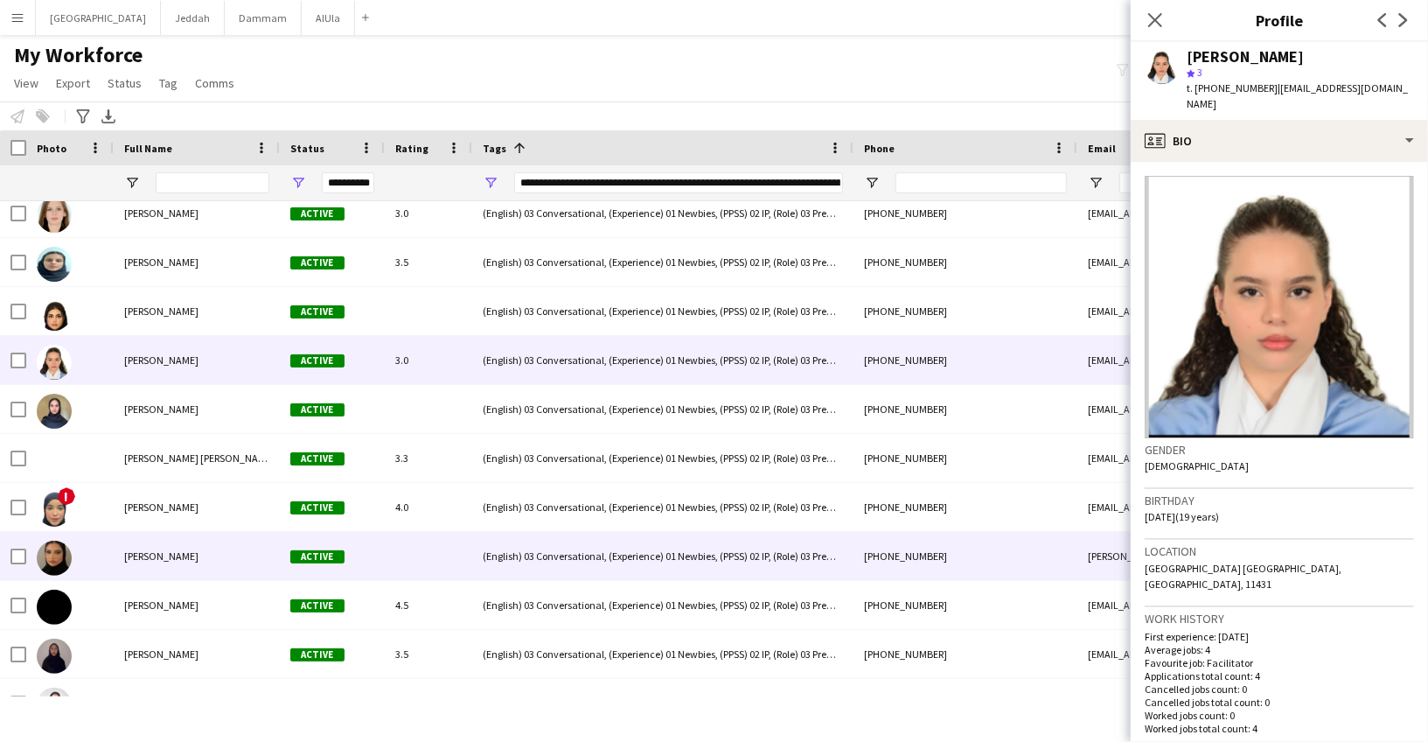
click at [160, 556] on span "[PERSON_NAME]" at bounding box center [161, 555] width 74 height 13
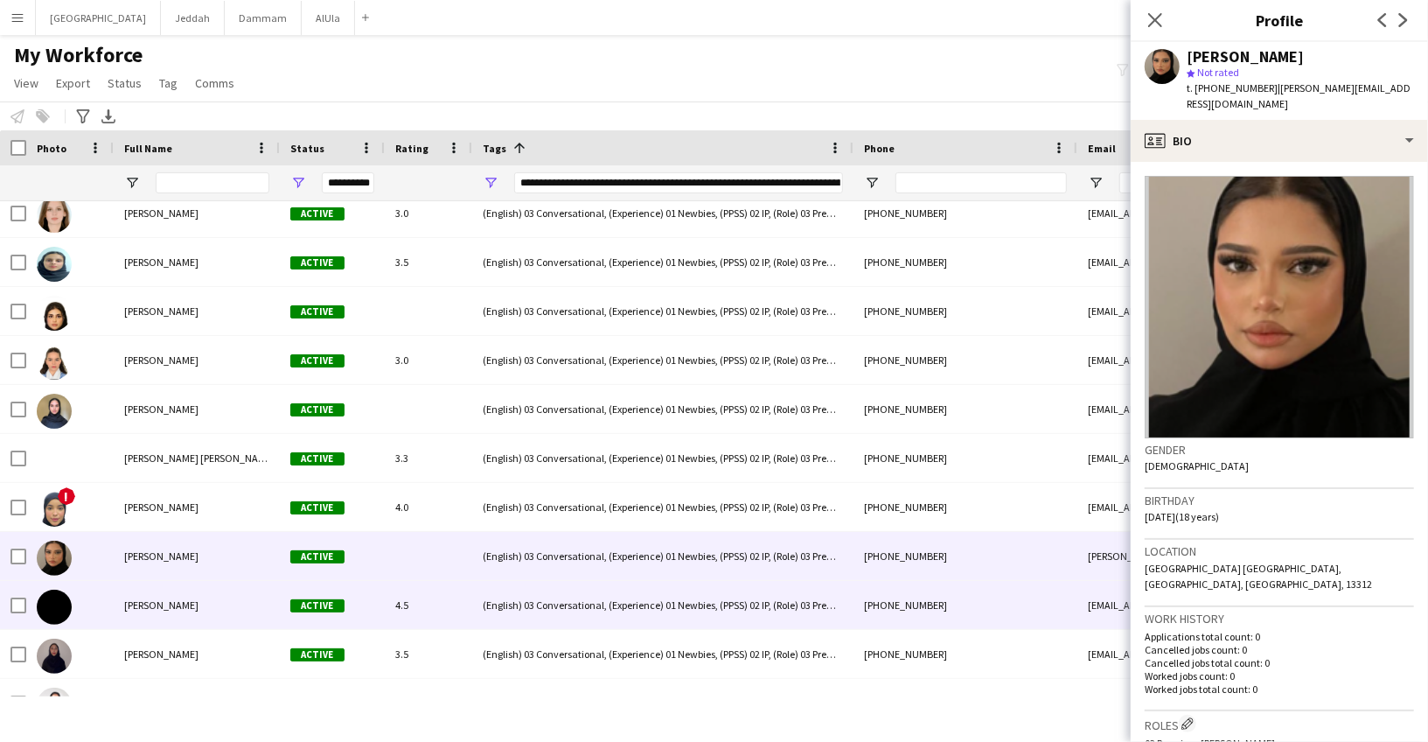
click at [143, 591] on div "[PERSON_NAME]" at bounding box center [197, 605] width 166 height 48
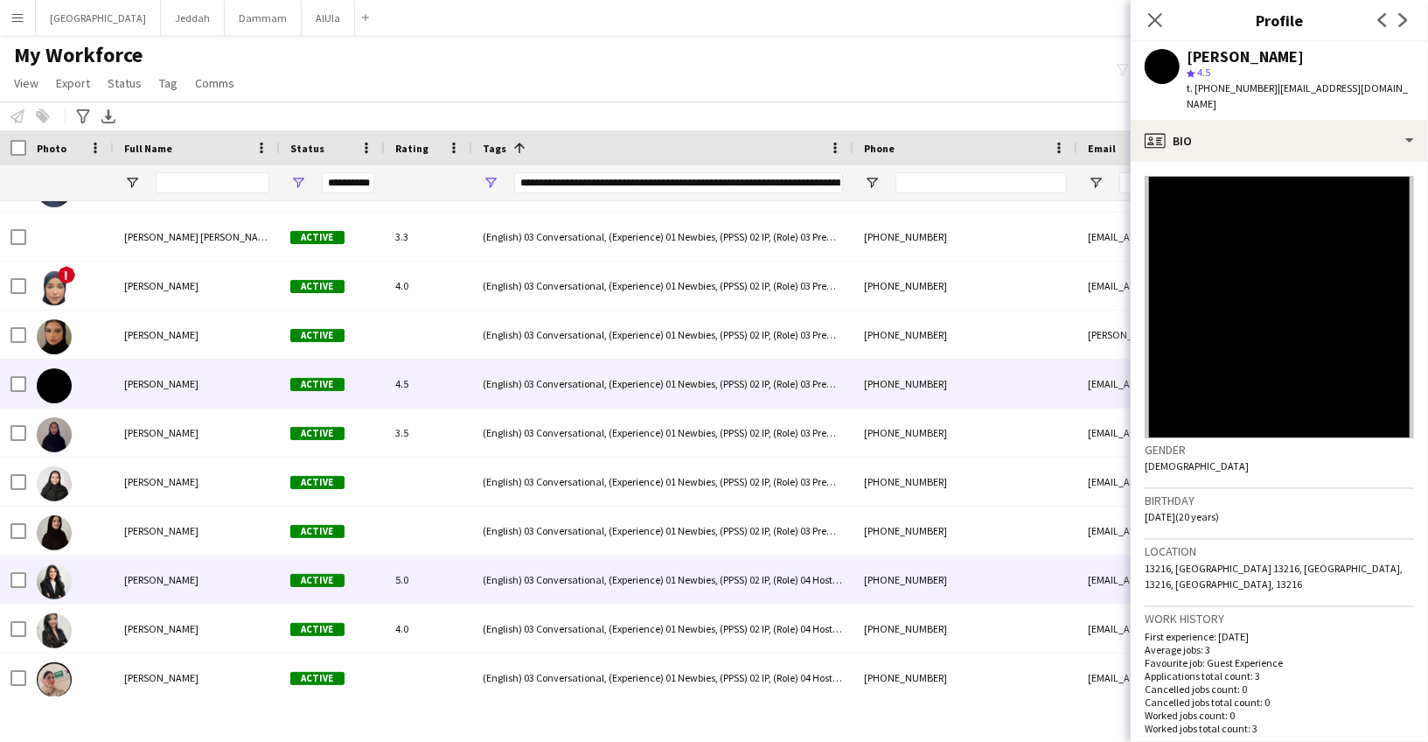
click at [159, 599] on div "[PERSON_NAME]" at bounding box center [197, 579] width 166 height 48
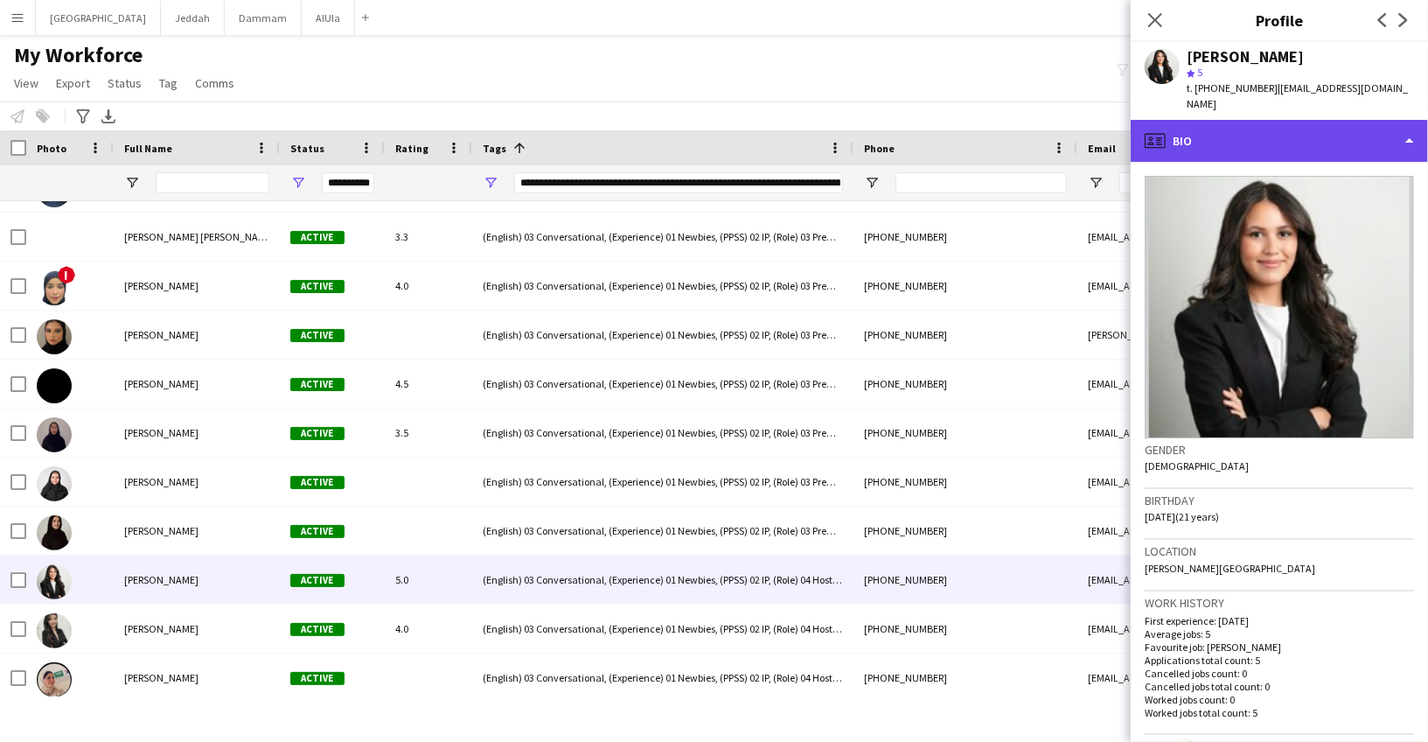
click at [1258, 132] on div "profile Bio" at bounding box center [1279, 141] width 297 height 42
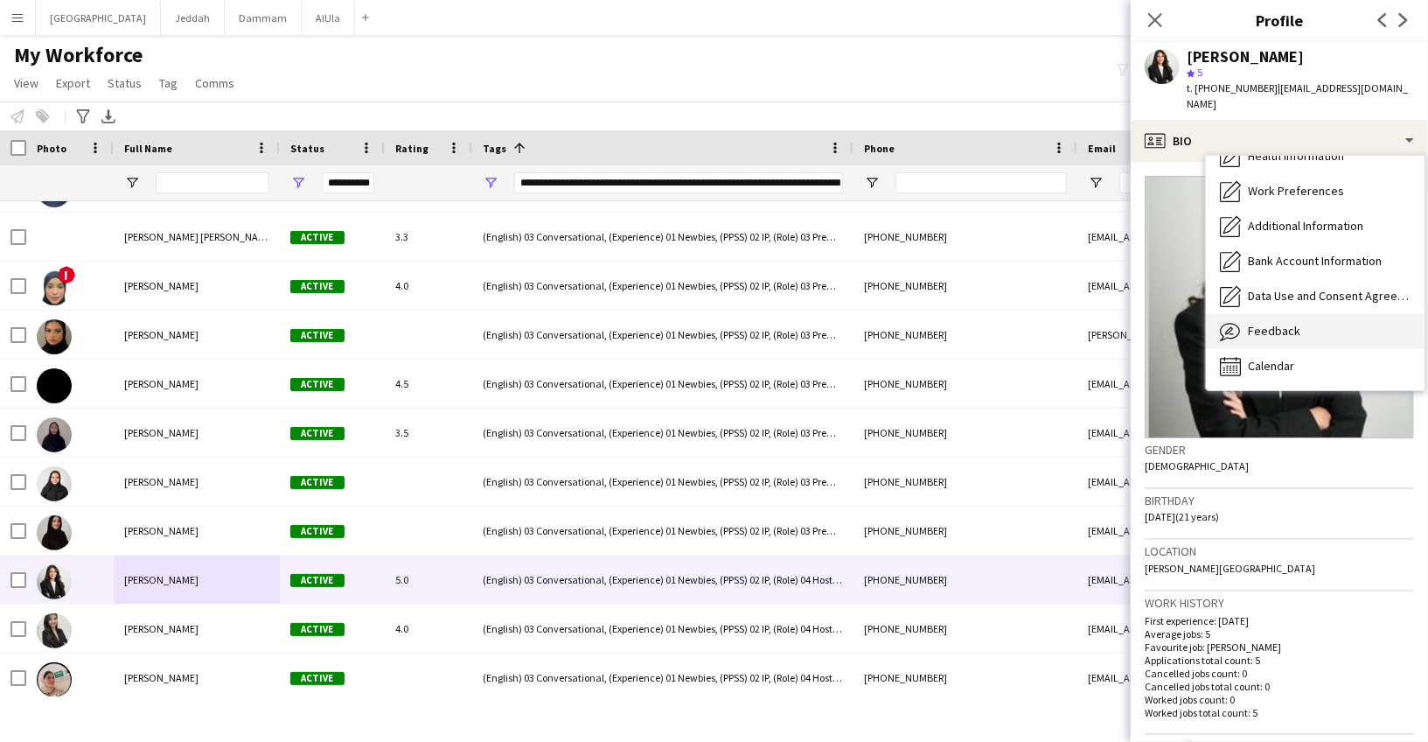
click at [1280, 314] on div "Feedback Feedback" at bounding box center [1315, 331] width 219 height 35
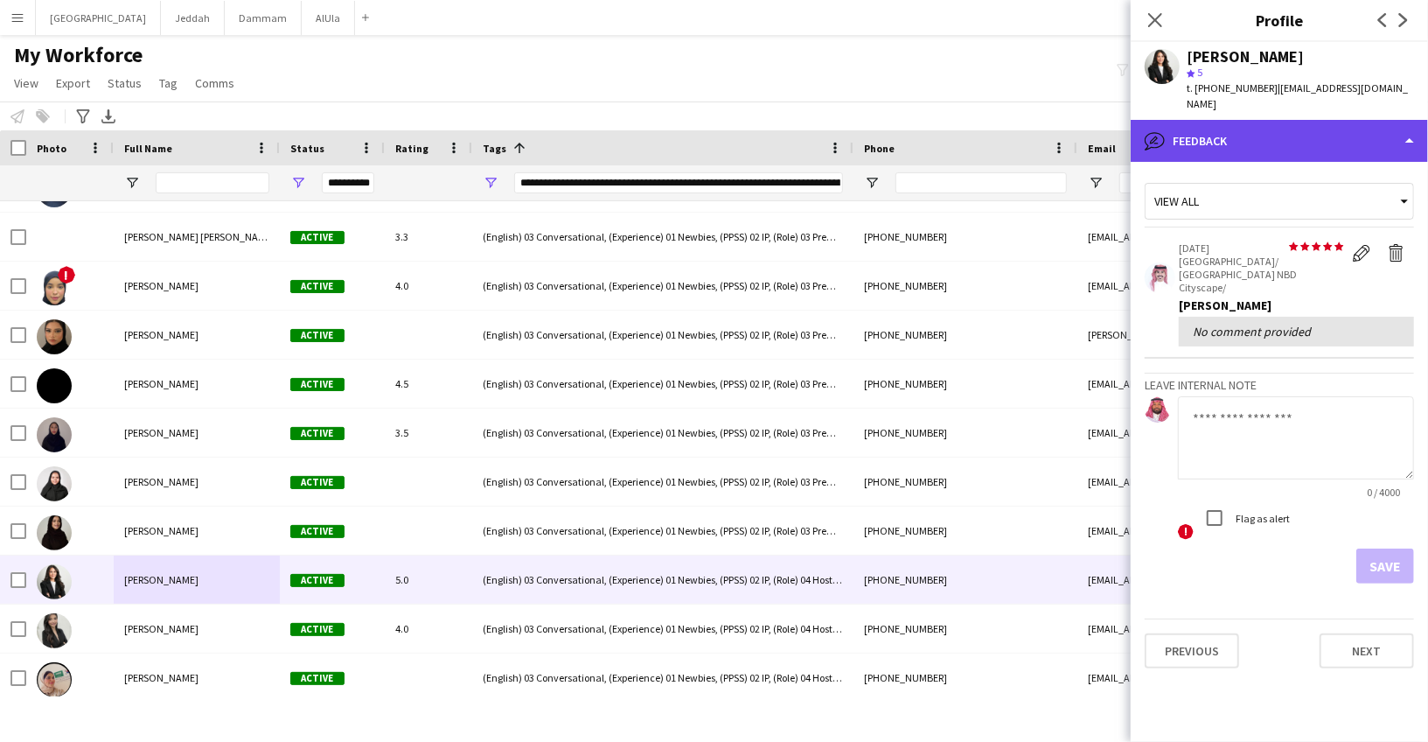
click at [1182, 140] on div "bubble-pencil Feedback" at bounding box center [1279, 141] width 297 height 42
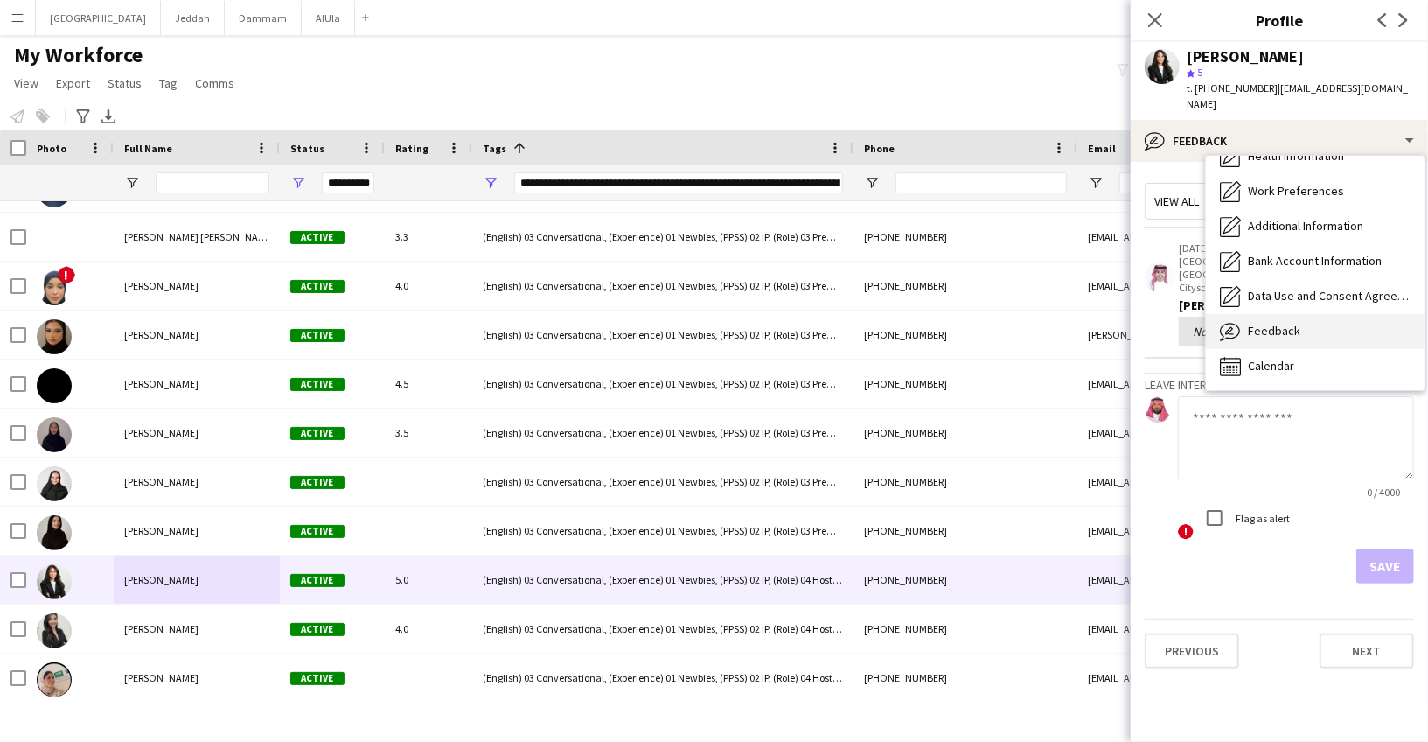
click at [1299, 317] on div "Feedback Feedback" at bounding box center [1315, 331] width 219 height 35
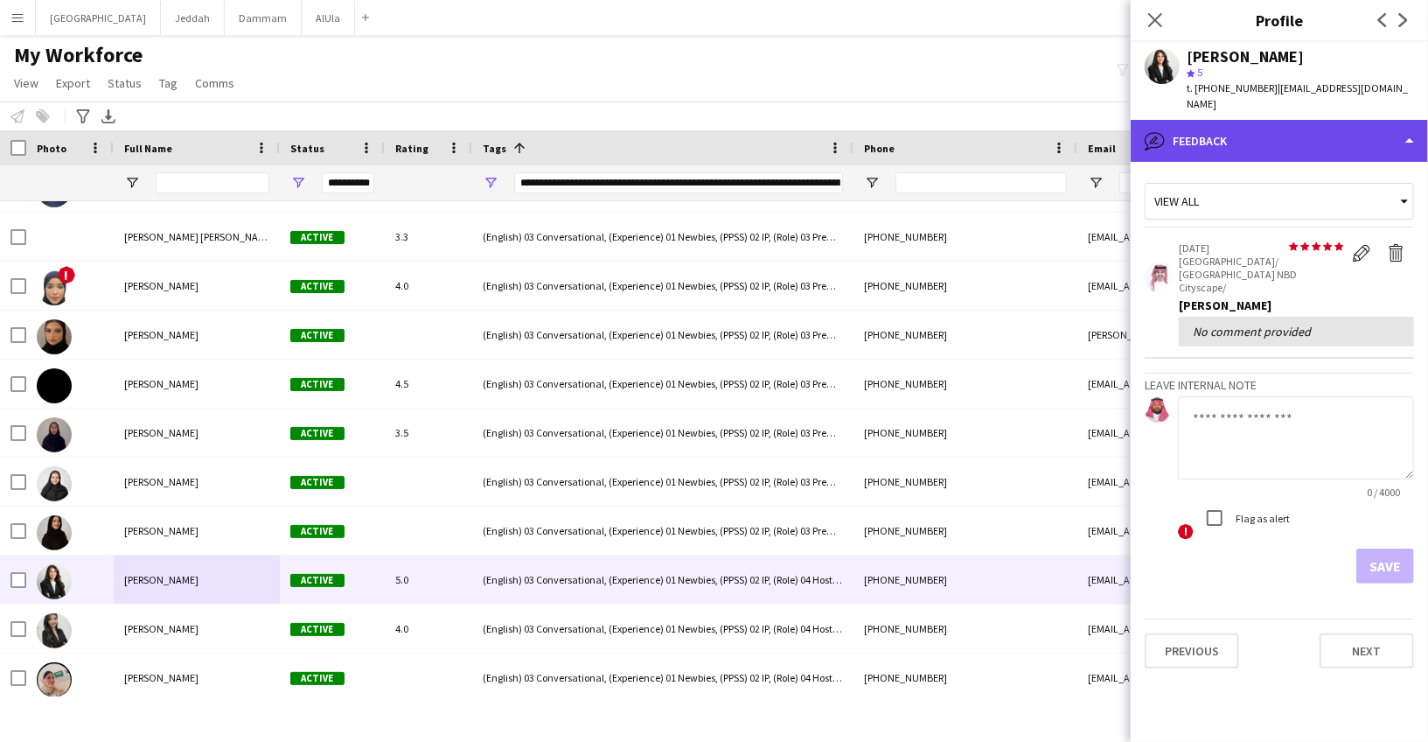
click at [1224, 120] on div "bubble-pencil Feedback" at bounding box center [1279, 141] width 297 height 42
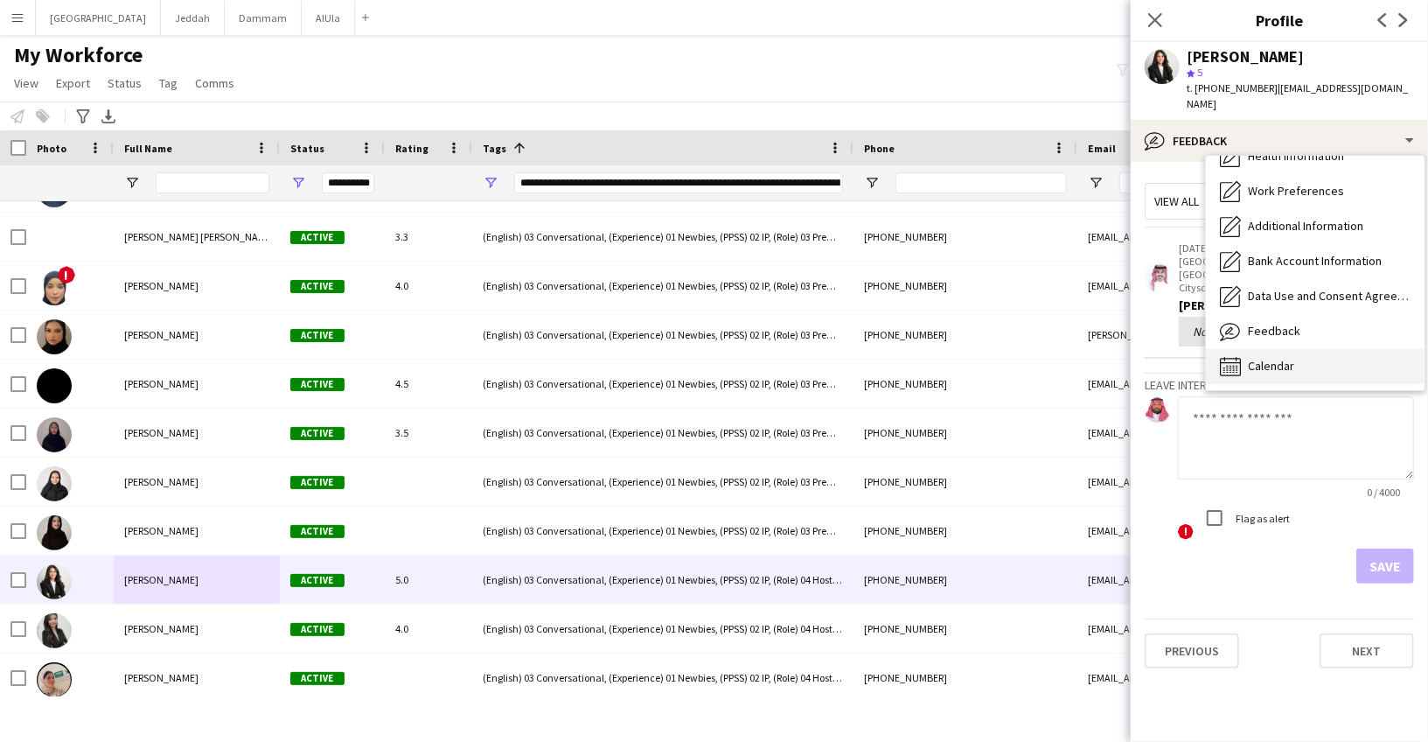
click at [1301, 352] on div "Calendar Calendar" at bounding box center [1315, 366] width 219 height 35
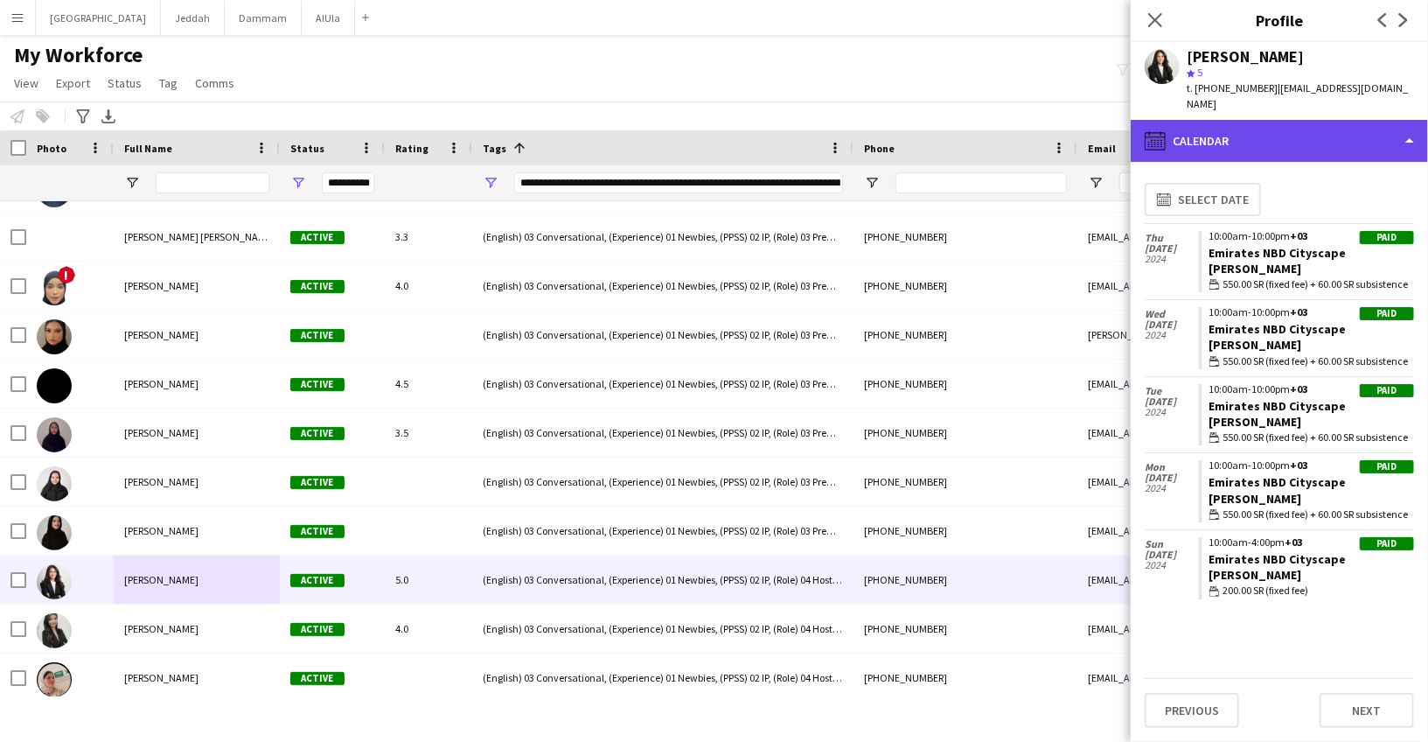
click at [1260, 120] on div "calendar-full Calendar" at bounding box center [1279, 141] width 297 height 42
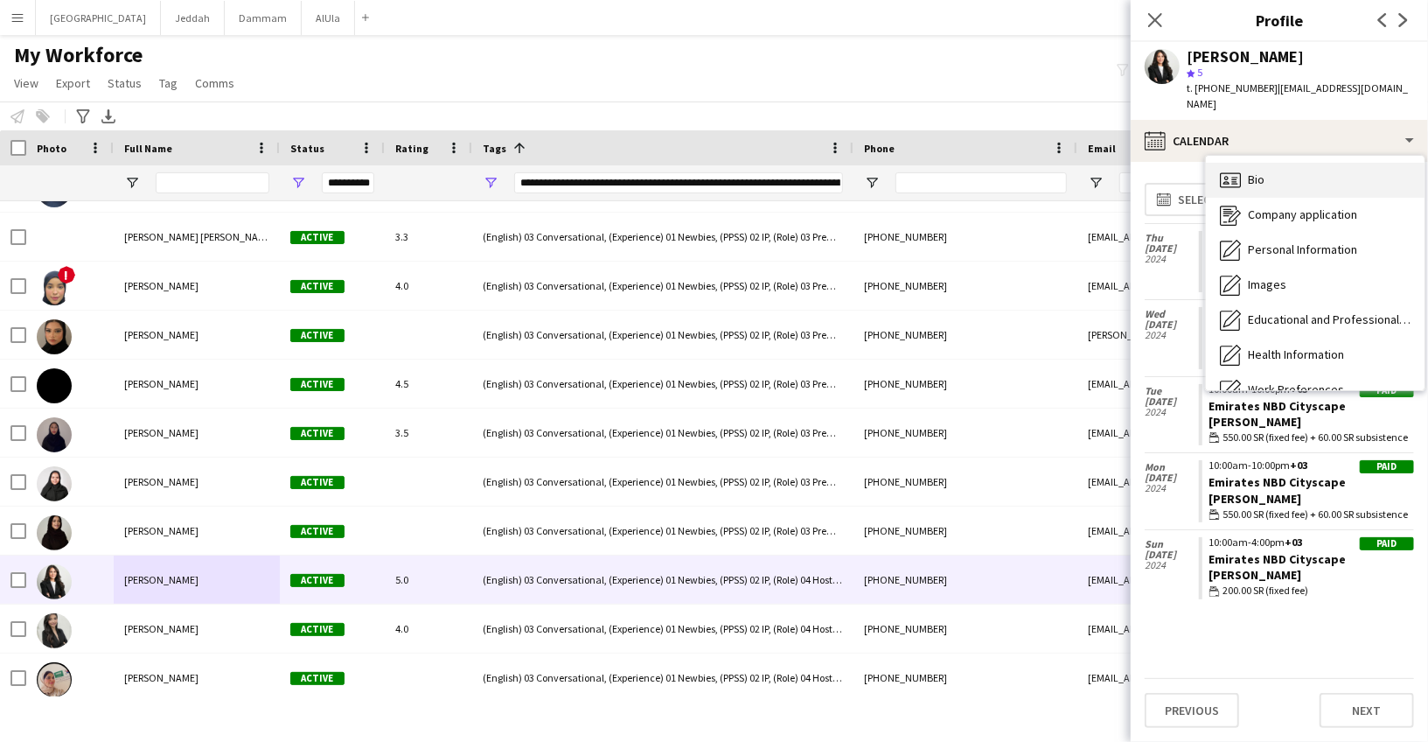
click at [1276, 170] on div "Bio Bio" at bounding box center [1315, 180] width 219 height 35
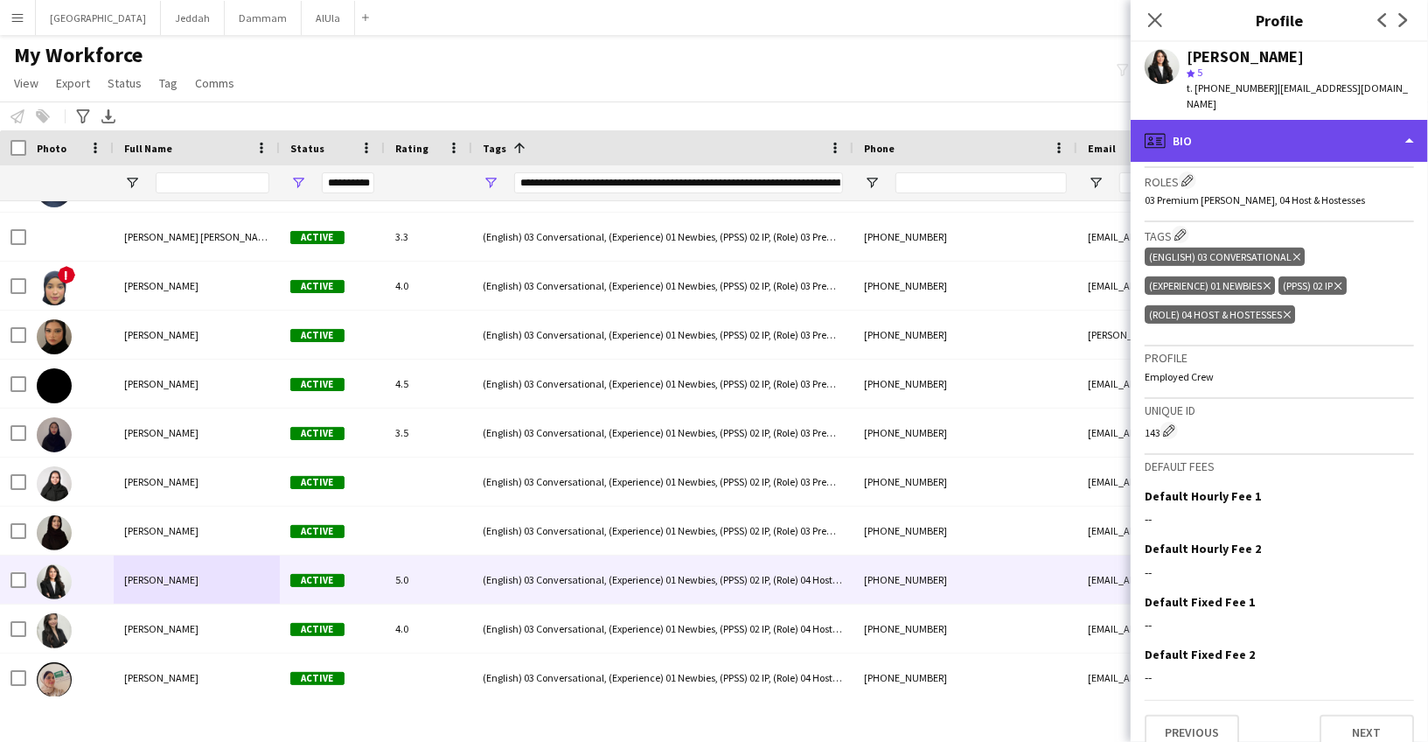
click at [1243, 133] on div "profile Bio" at bounding box center [1279, 141] width 297 height 42
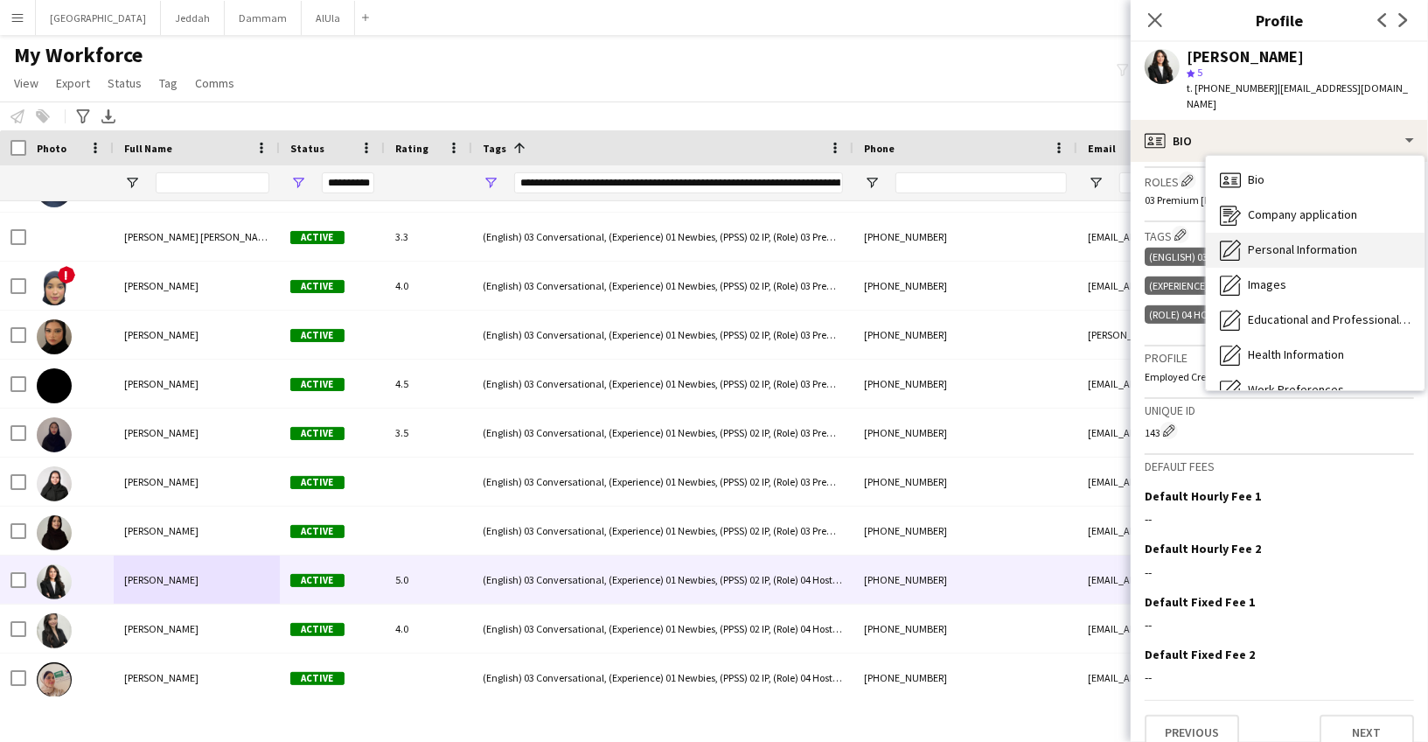
click at [1246, 233] on div "Personal Information Personal Information" at bounding box center [1315, 250] width 219 height 35
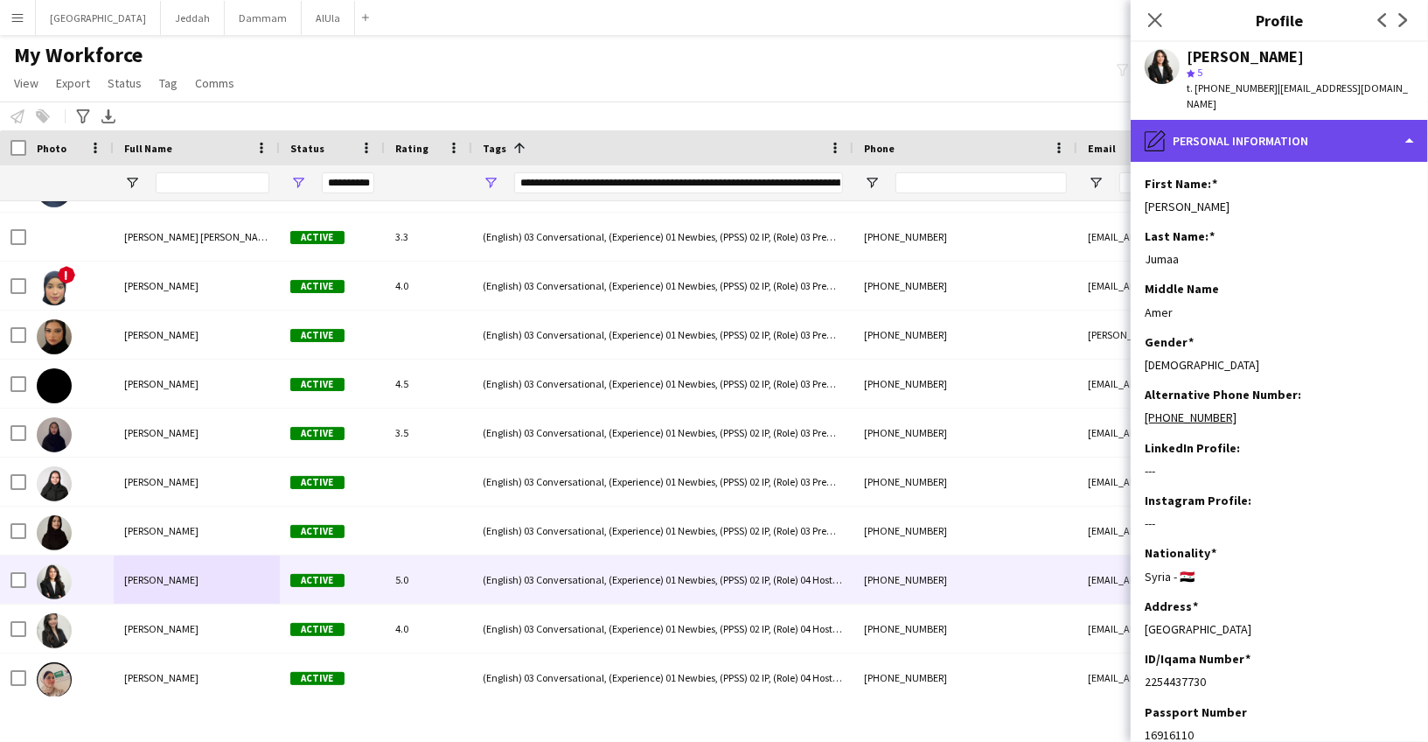
click at [1224, 121] on div "pencil4 Personal Information" at bounding box center [1279, 141] width 297 height 42
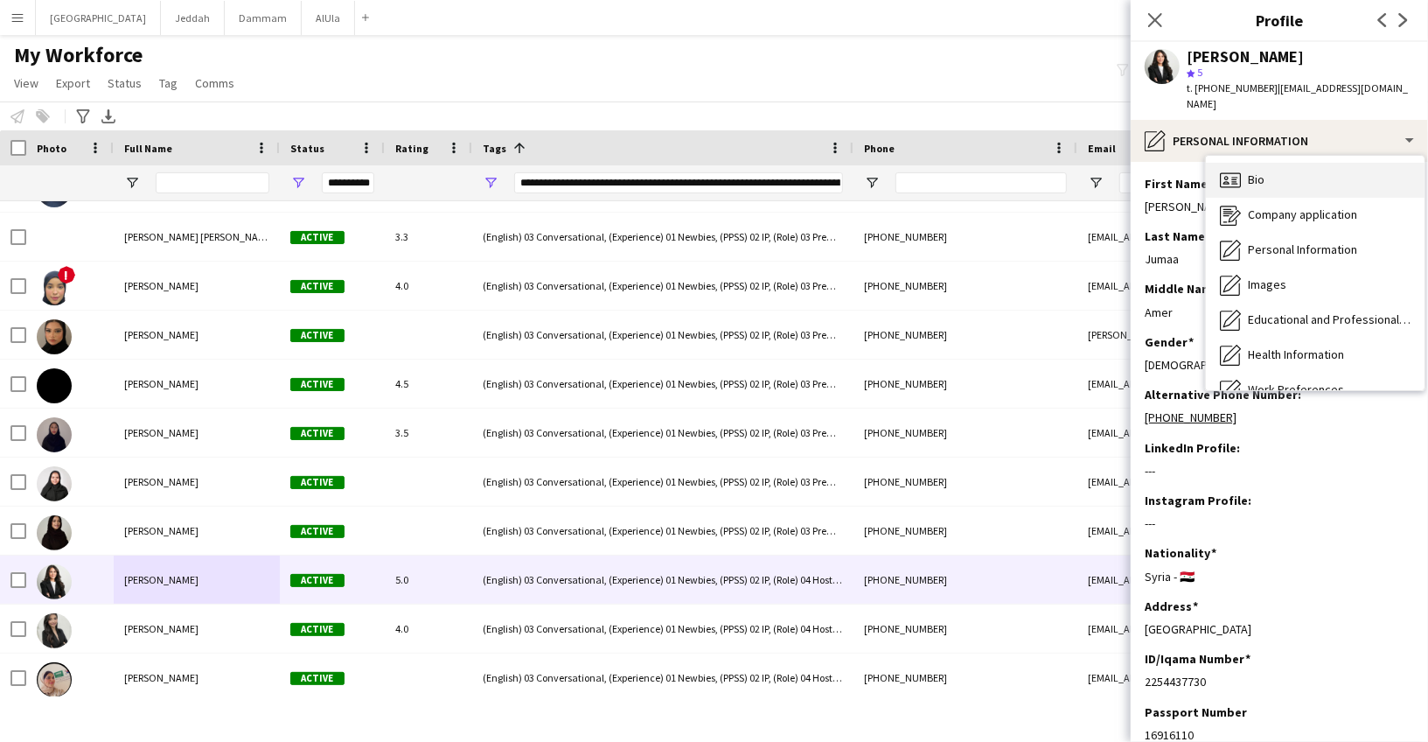
click at [1261, 171] on span "Bio" at bounding box center [1256, 179] width 17 height 16
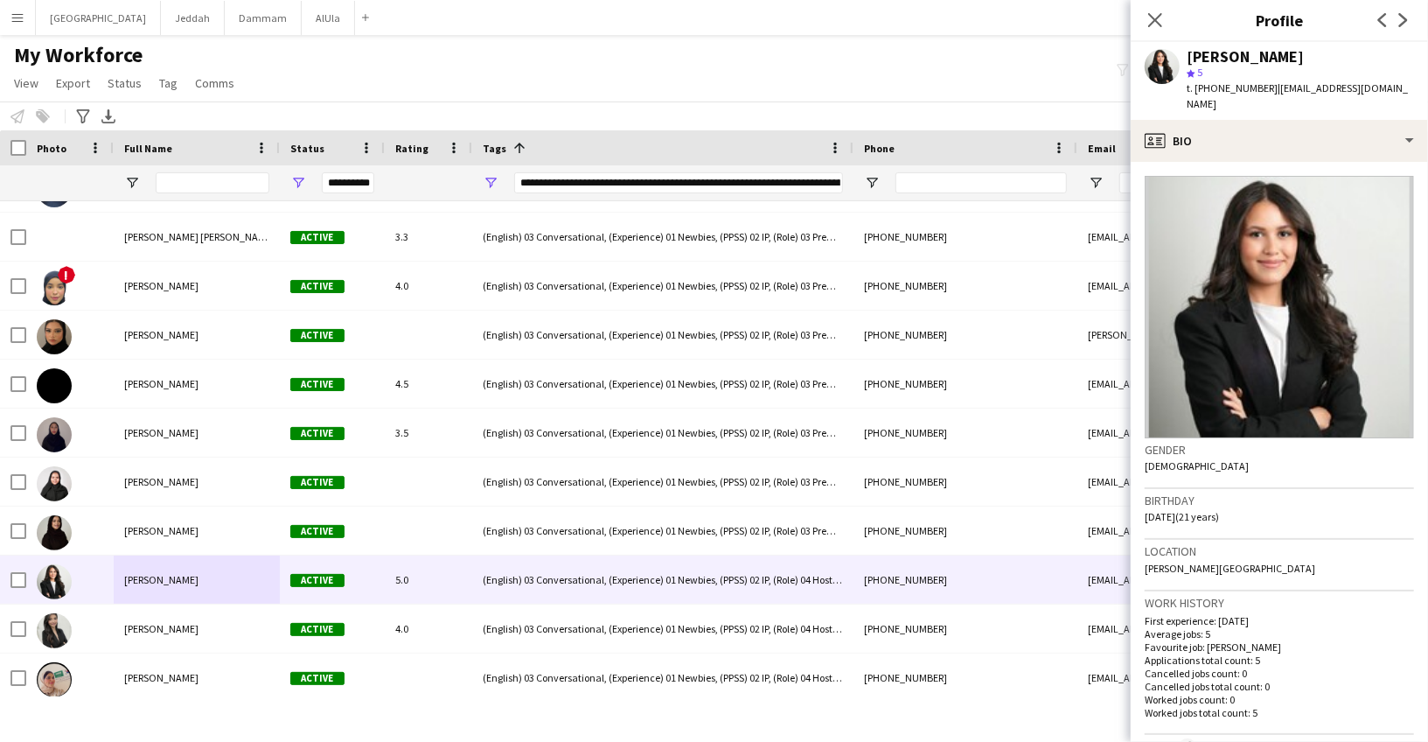
click at [1200, 59] on div "[PERSON_NAME]" at bounding box center [1245, 57] width 117 height 16
click at [1234, 80] on div "t. [PHONE_NUMBER] | [EMAIL_ADDRESS][DOMAIN_NAME]" at bounding box center [1300, 95] width 227 height 31
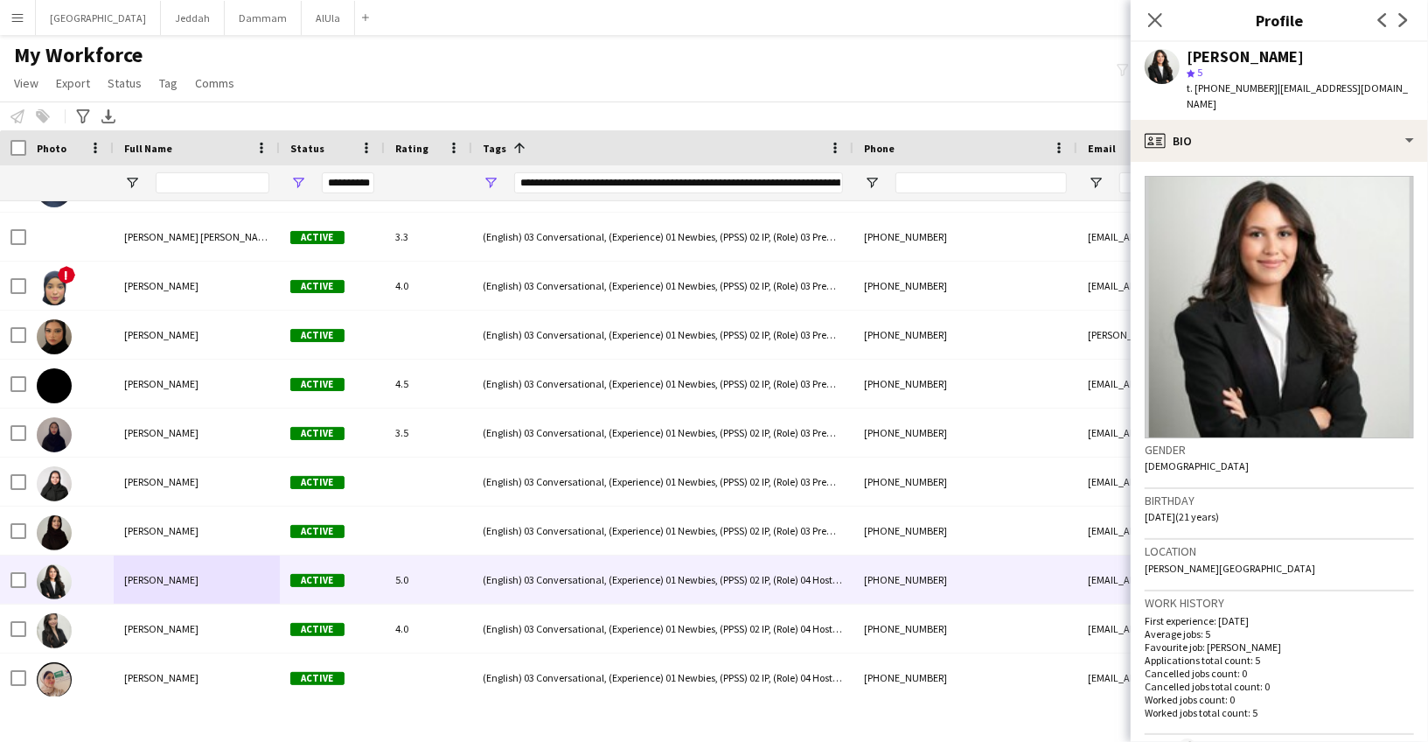
click at [1227, 87] on span "t. [PHONE_NUMBER]" at bounding box center [1232, 87] width 91 height 13
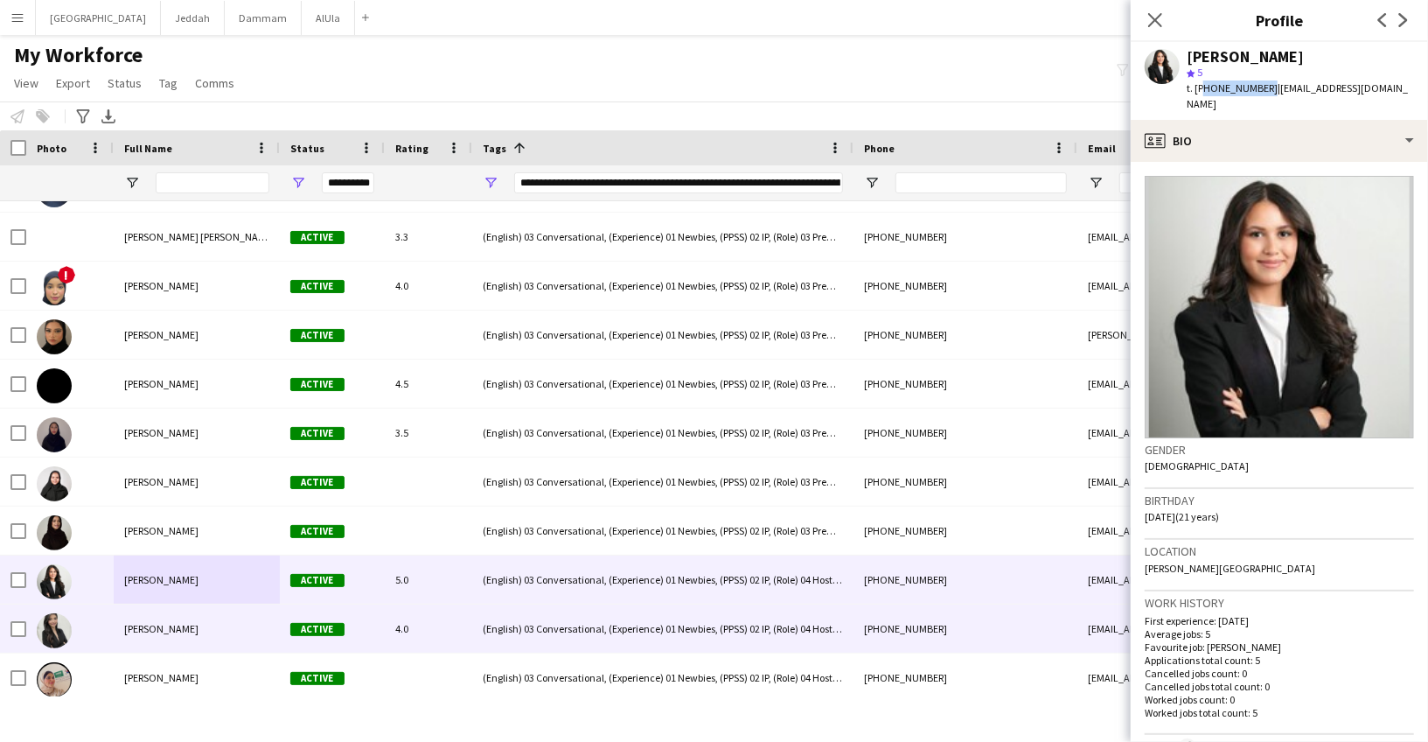
click at [134, 642] on div "[PERSON_NAME]" at bounding box center [197, 628] width 166 height 48
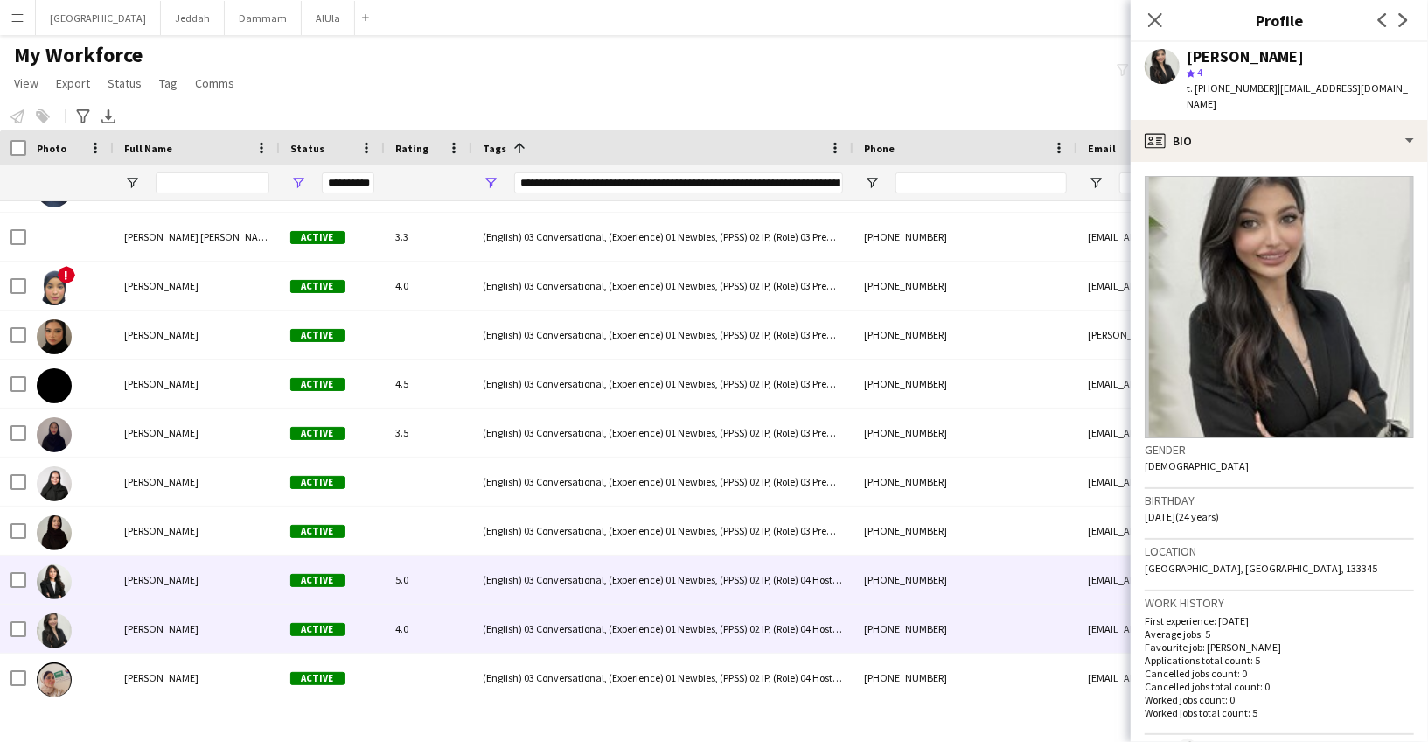
drag, startPoint x: 180, startPoint y: 581, endPoint x: 256, endPoint y: 547, distance: 83.4
click at [180, 582] on div "[PERSON_NAME]" at bounding box center [197, 579] width 166 height 48
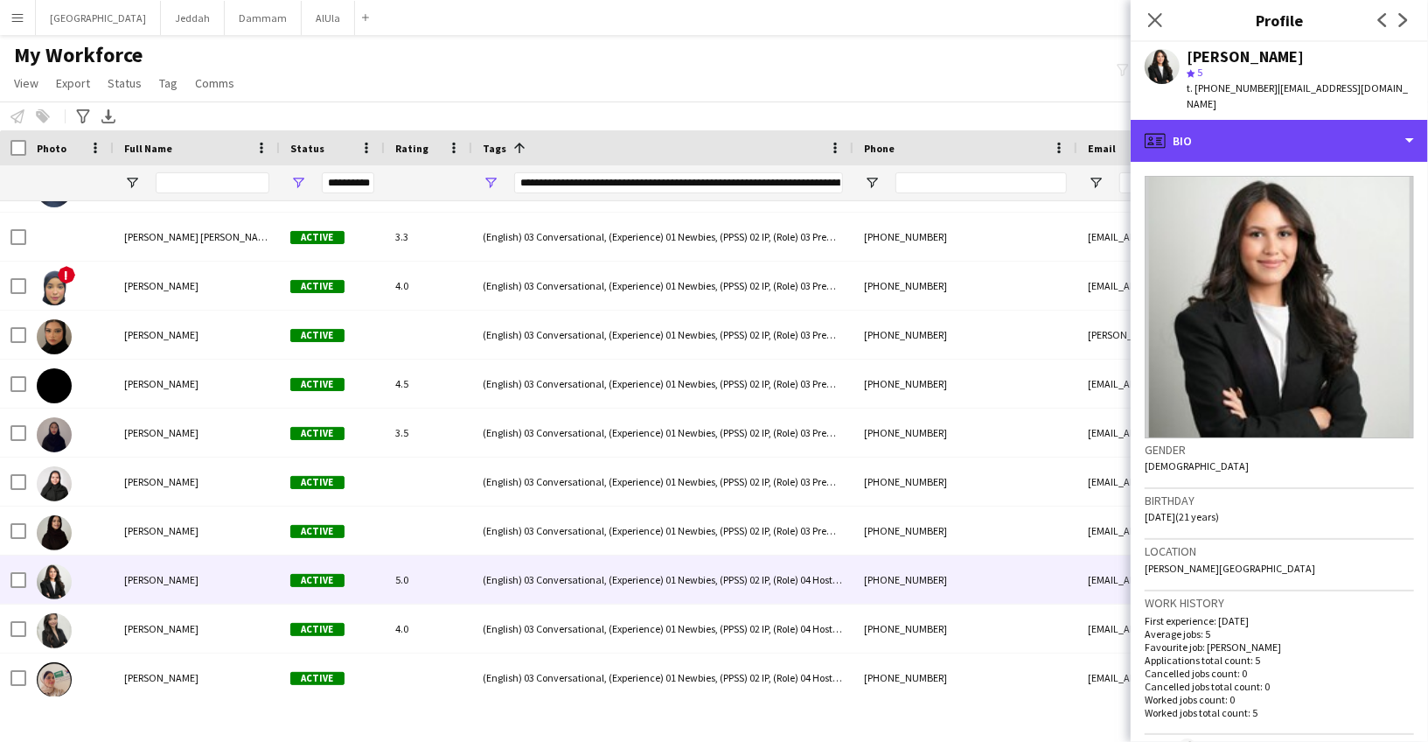
drag, startPoint x: 1223, startPoint y: 121, endPoint x: 1235, endPoint y: 147, distance: 29.0
click at [1222, 120] on div "profile Bio" at bounding box center [1279, 141] width 297 height 42
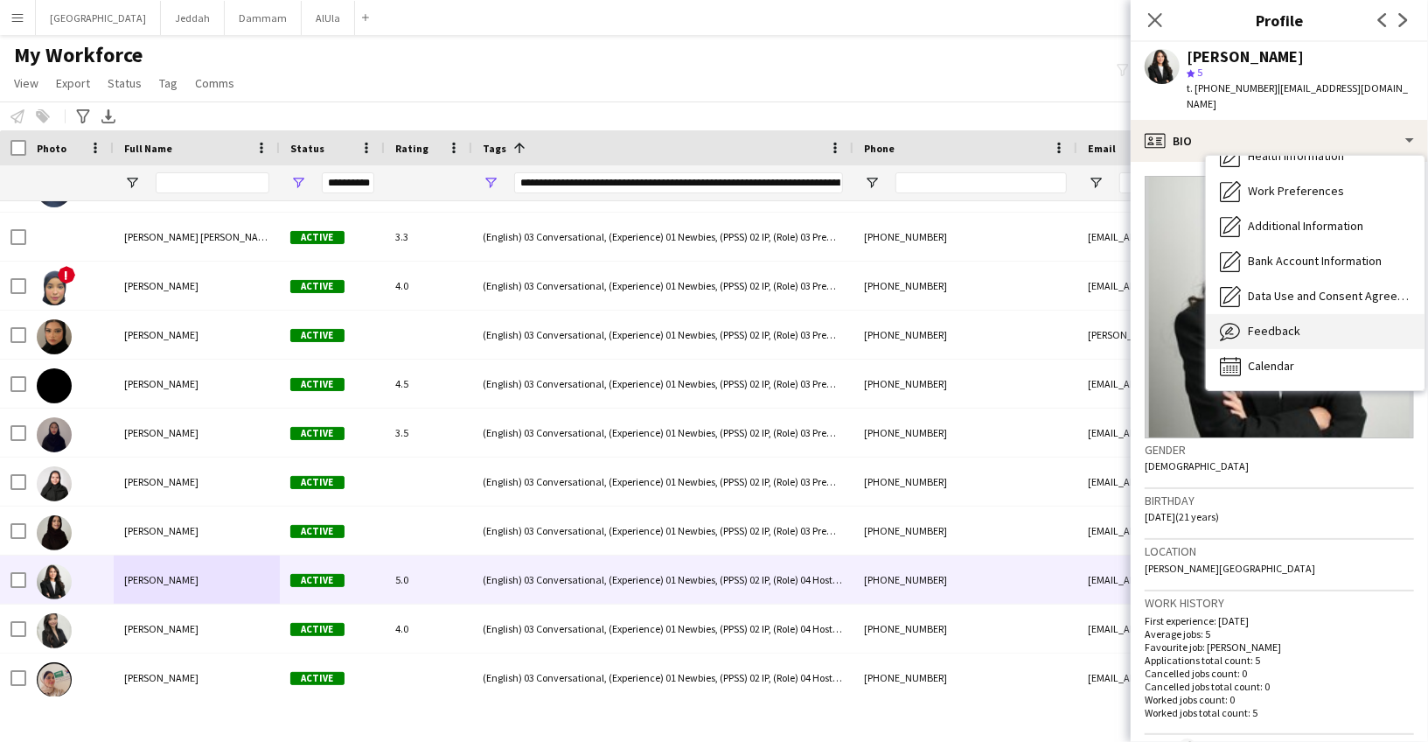
click at [1274, 314] on div "Feedback Feedback" at bounding box center [1315, 331] width 219 height 35
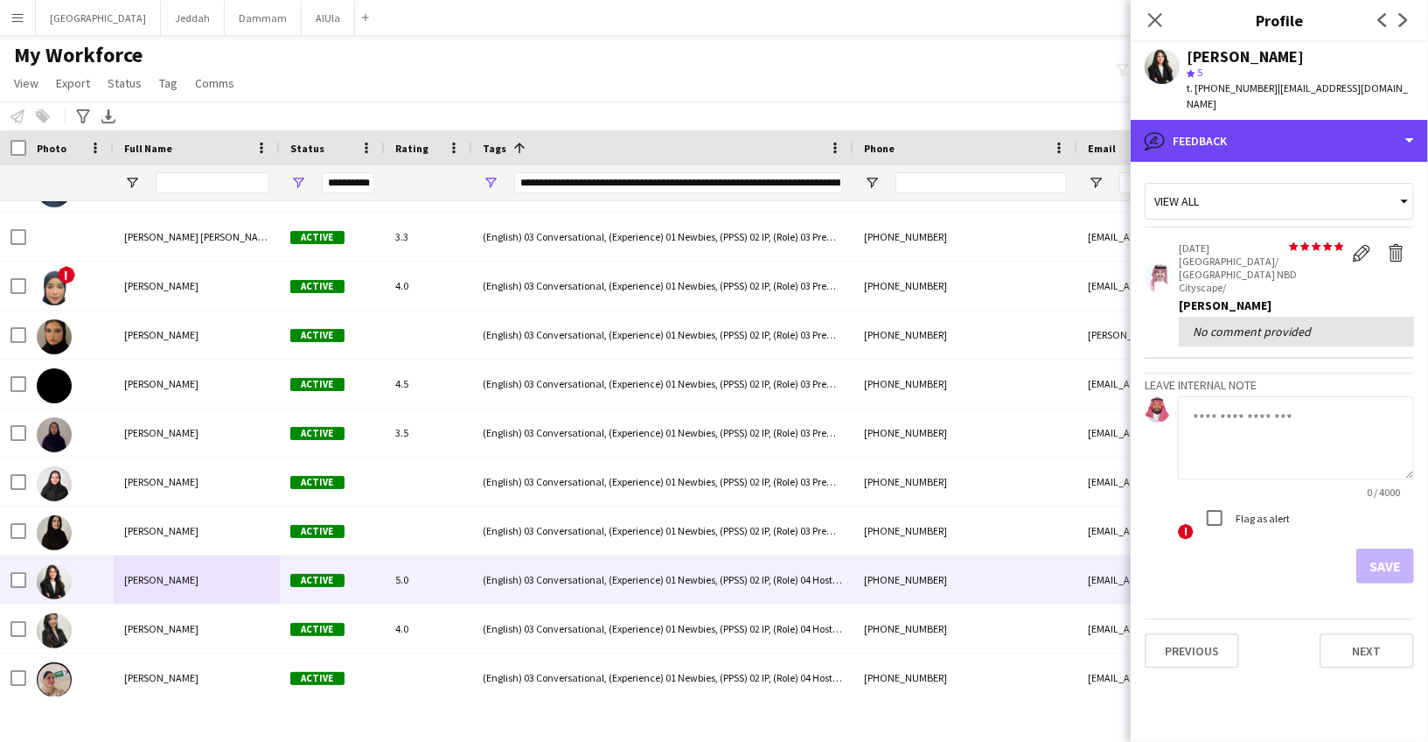
drag, startPoint x: 1192, startPoint y: 116, endPoint x: 1207, endPoint y: 150, distance: 36.4
click at [1192, 120] on div "bubble-pencil Feedback" at bounding box center [1279, 141] width 297 height 42
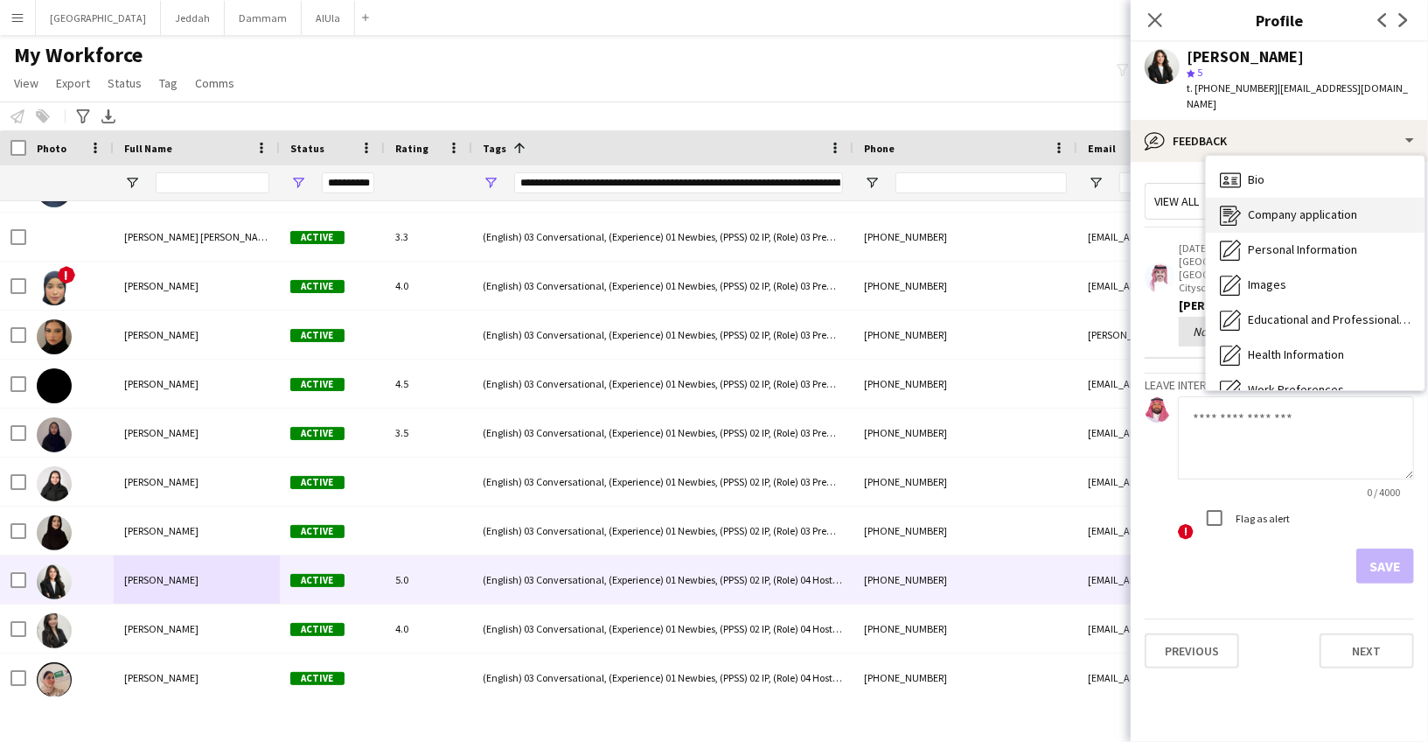
click at [1261, 210] on div "Company application Company application" at bounding box center [1315, 215] width 219 height 35
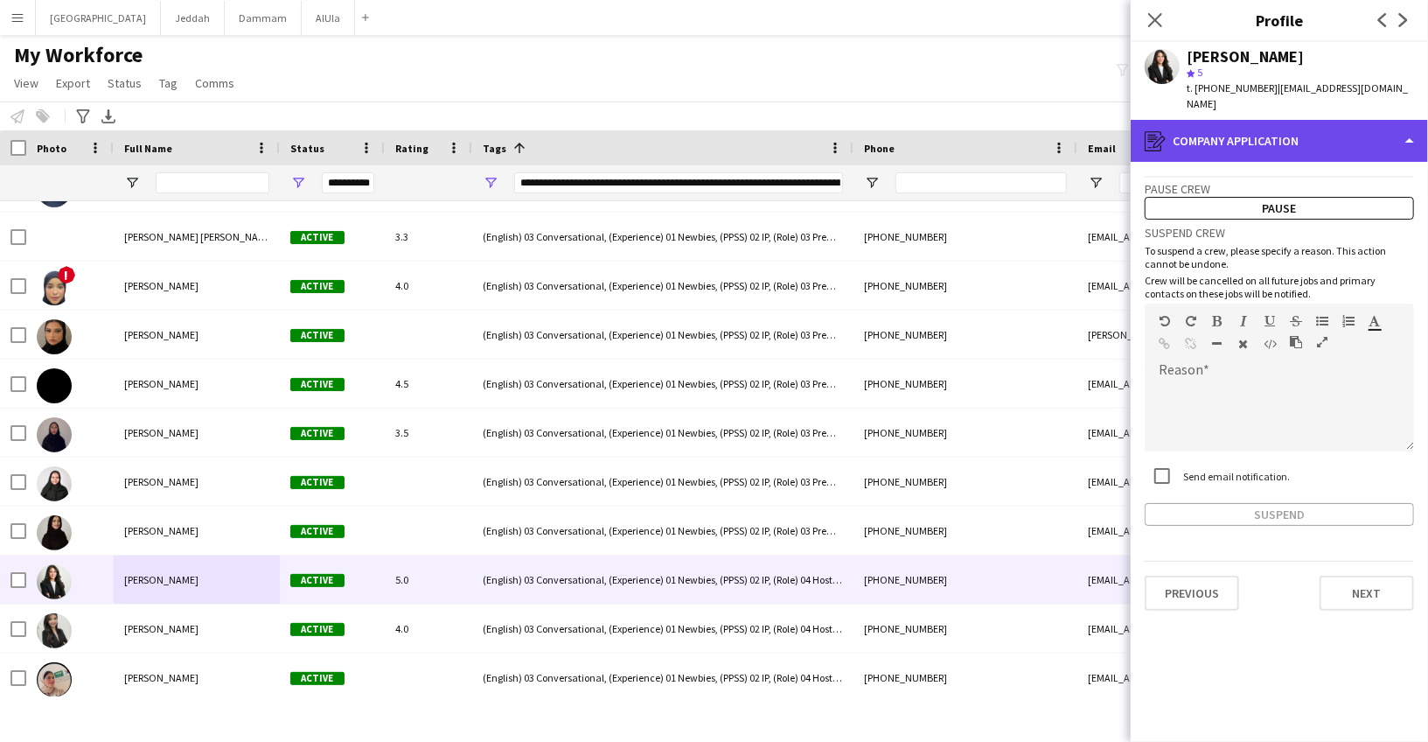
click at [1242, 130] on div "register Company application" at bounding box center [1279, 141] width 297 height 42
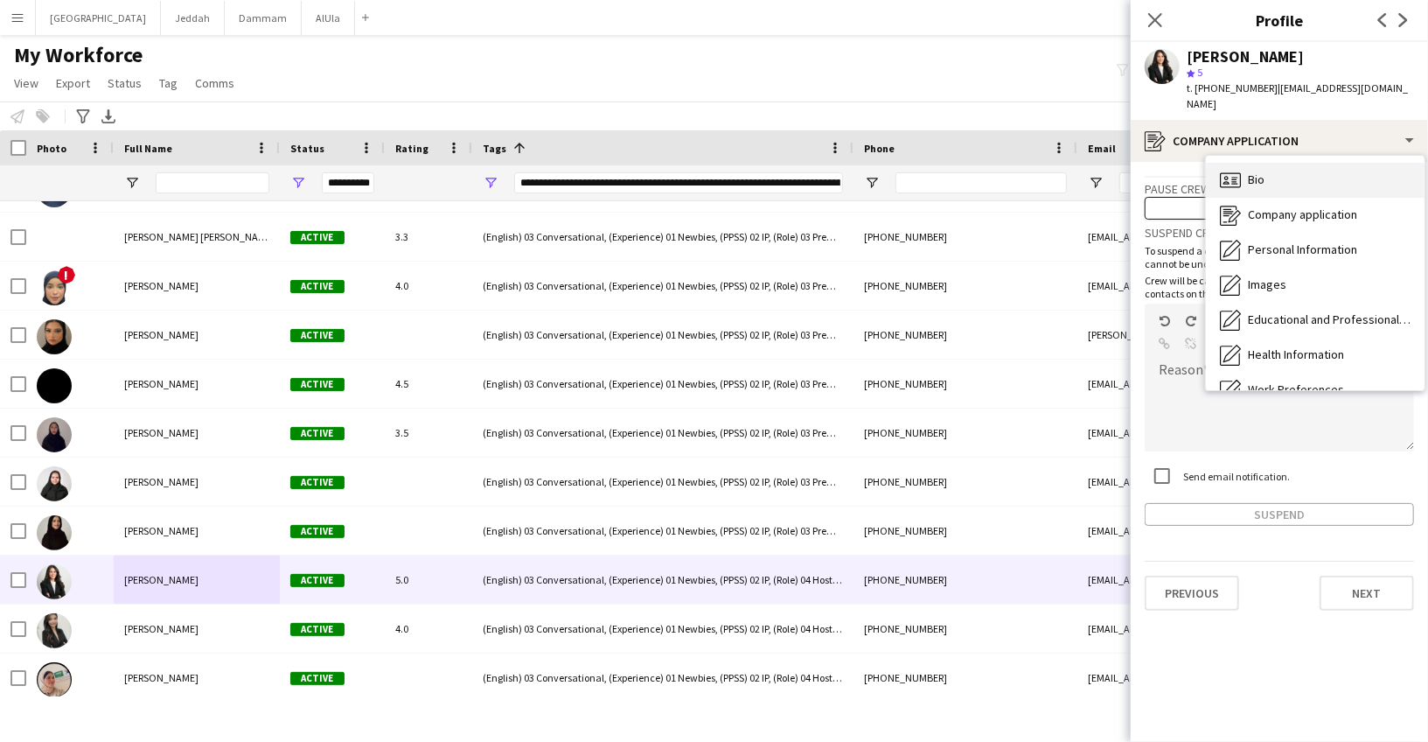
click at [1231, 170] on icon "Bio" at bounding box center [1230, 180] width 21 height 21
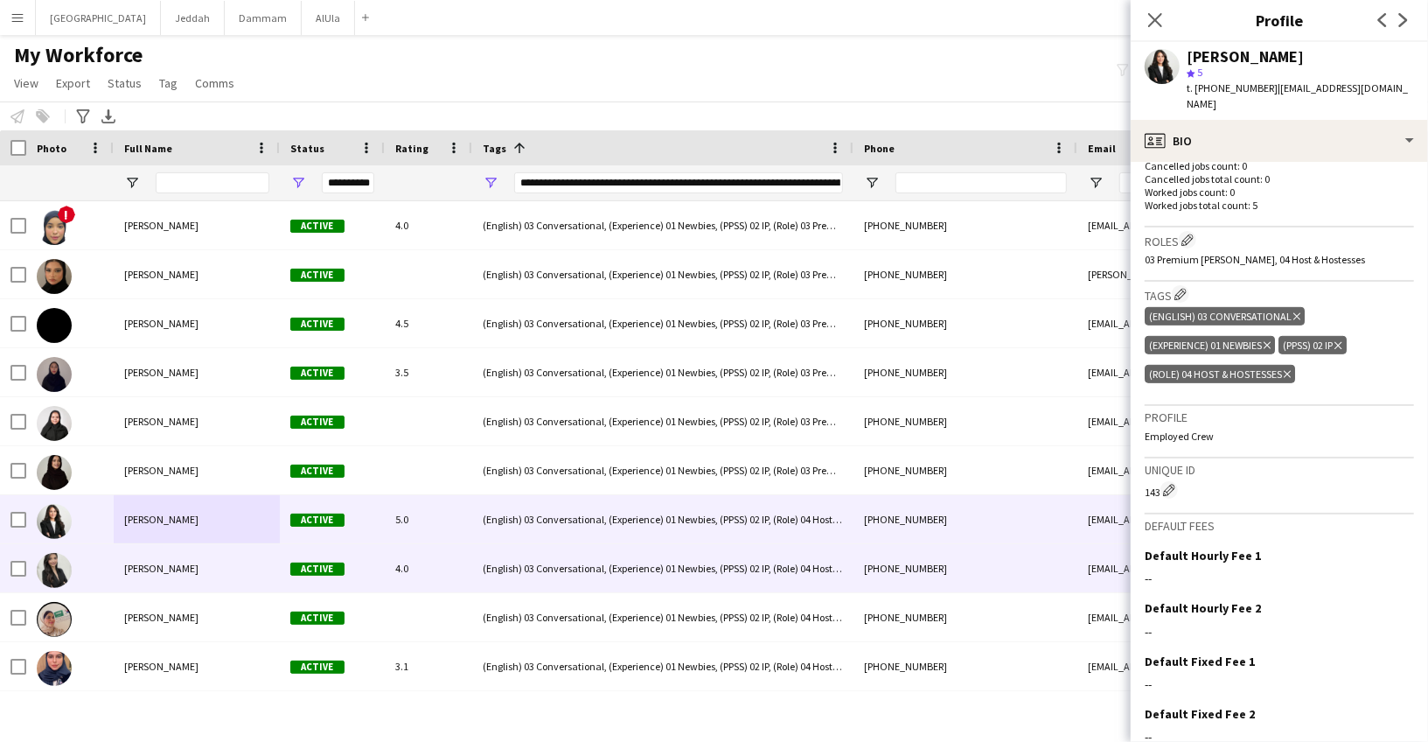
scroll to position [5192, 0]
click at [202, 554] on div "[PERSON_NAME]" at bounding box center [197, 567] width 166 height 48
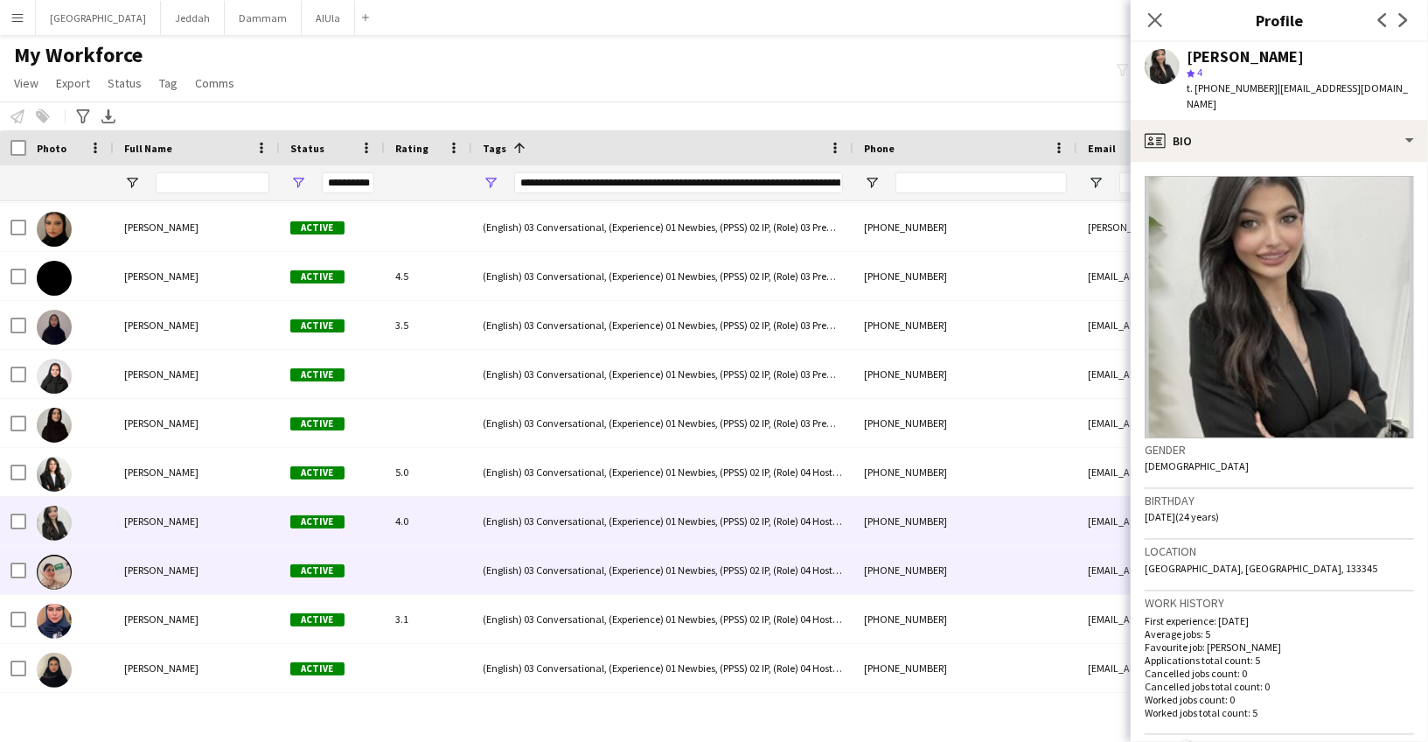
scroll to position [5240, 0]
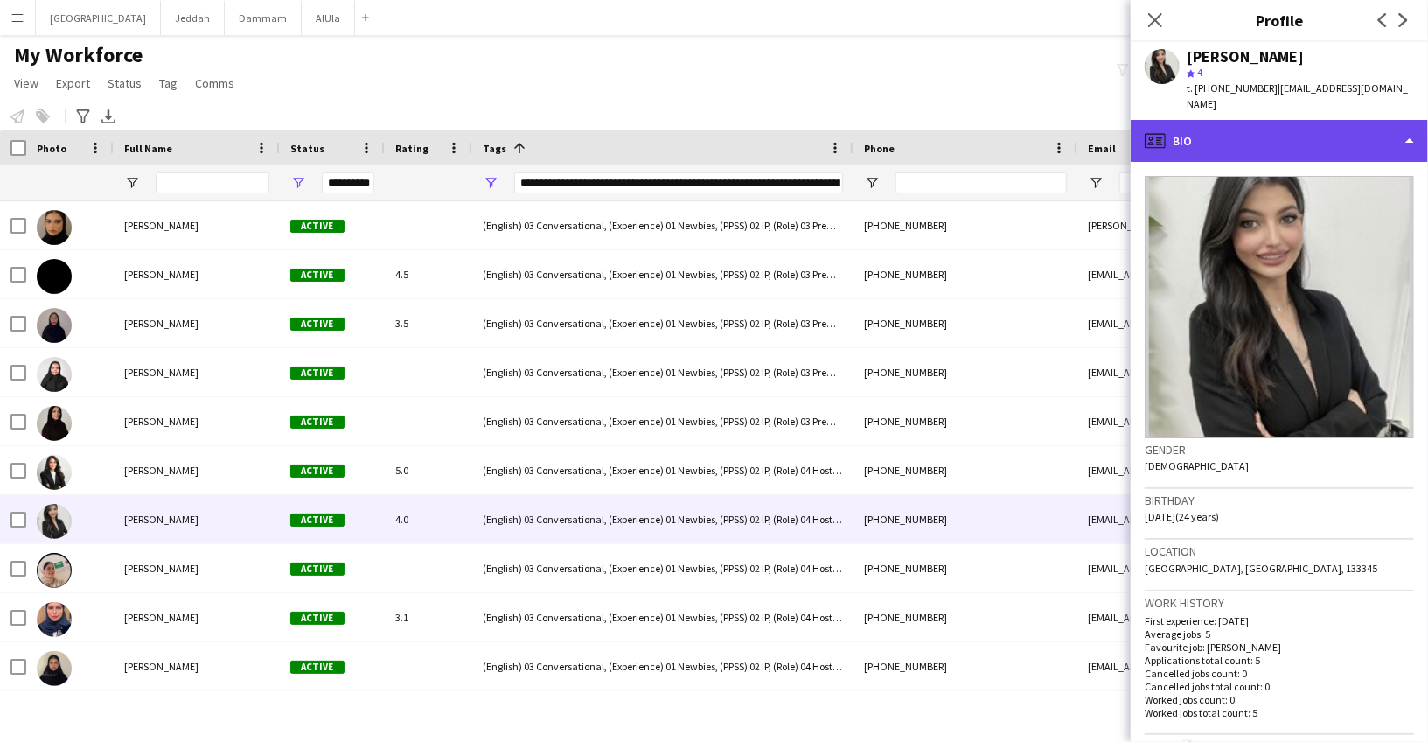
click at [1279, 132] on div "profile Bio" at bounding box center [1279, 141] width 297 height 42
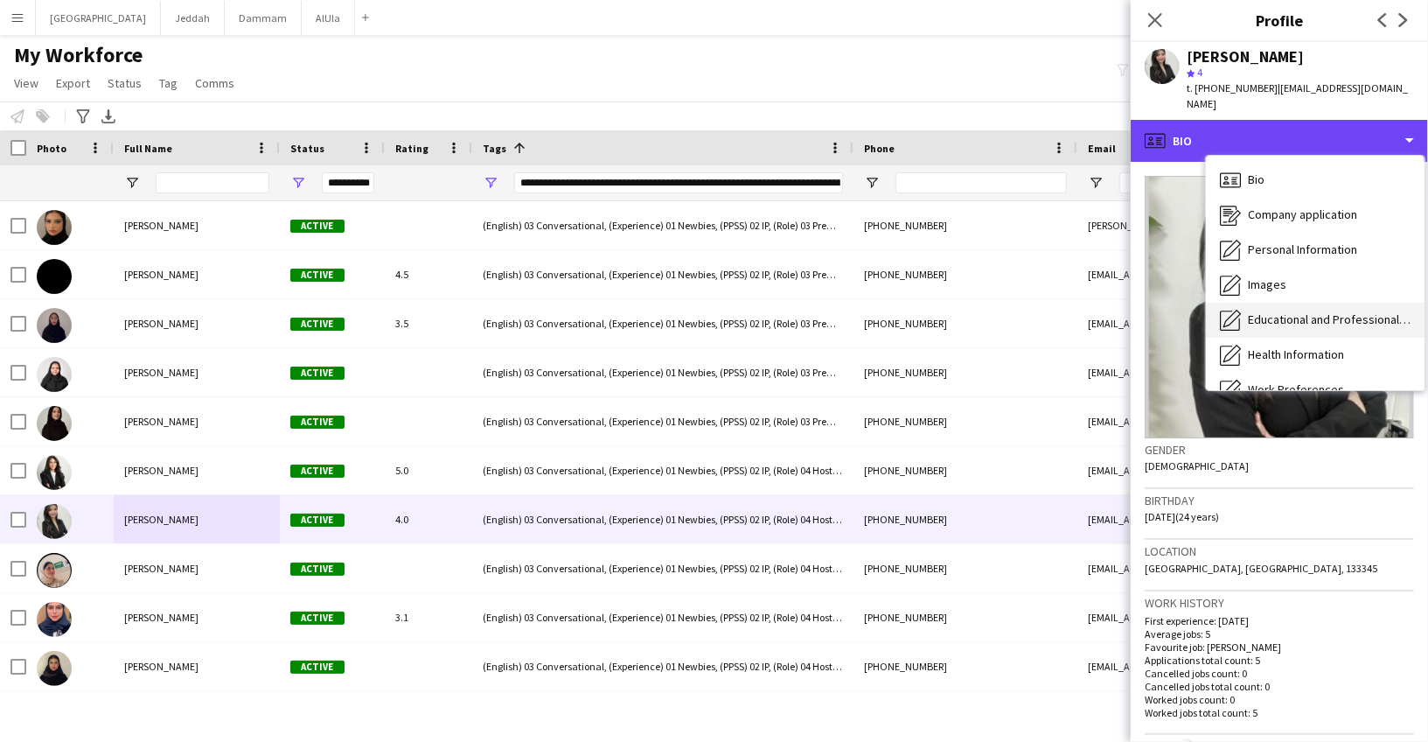
scroll to position [199, 0]
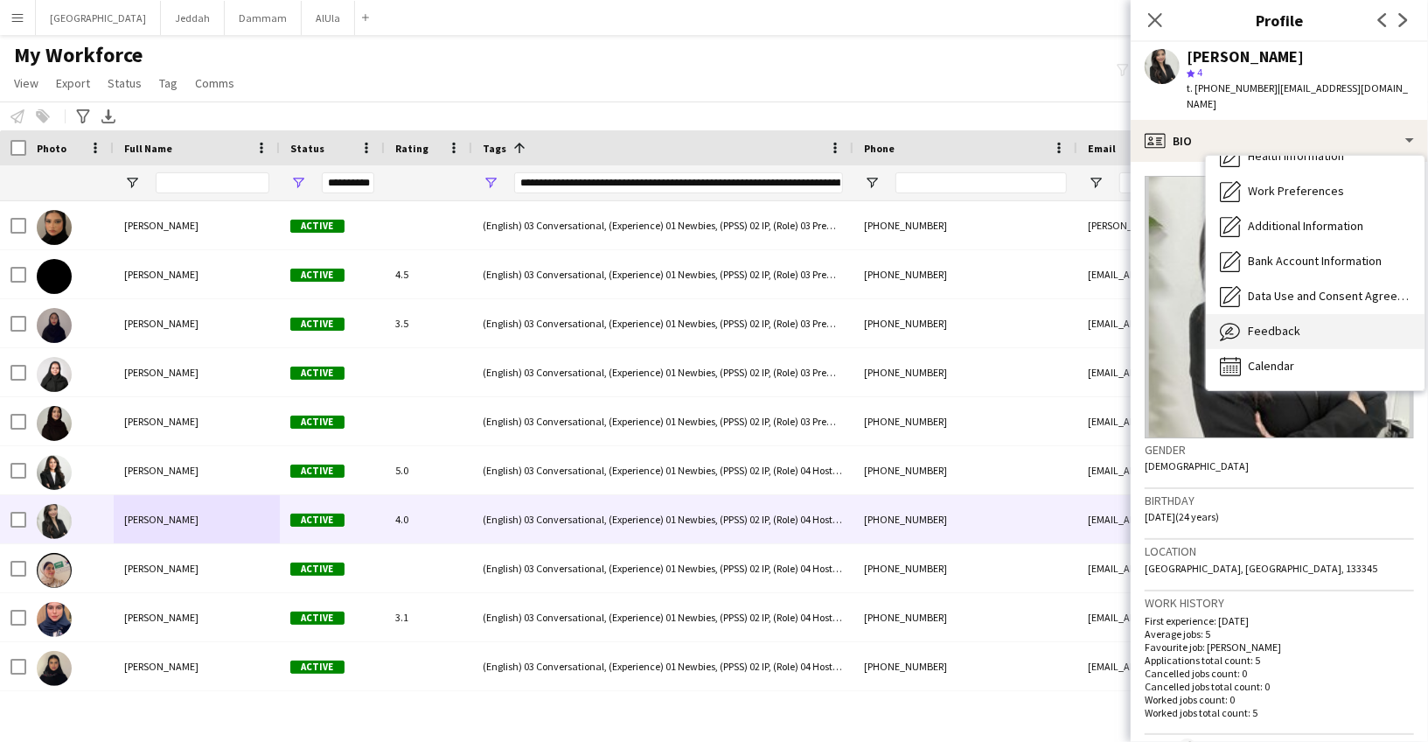
click at [1249, 323] on span "Feedback" at bounding box center [1274, 331] width 52 height 16
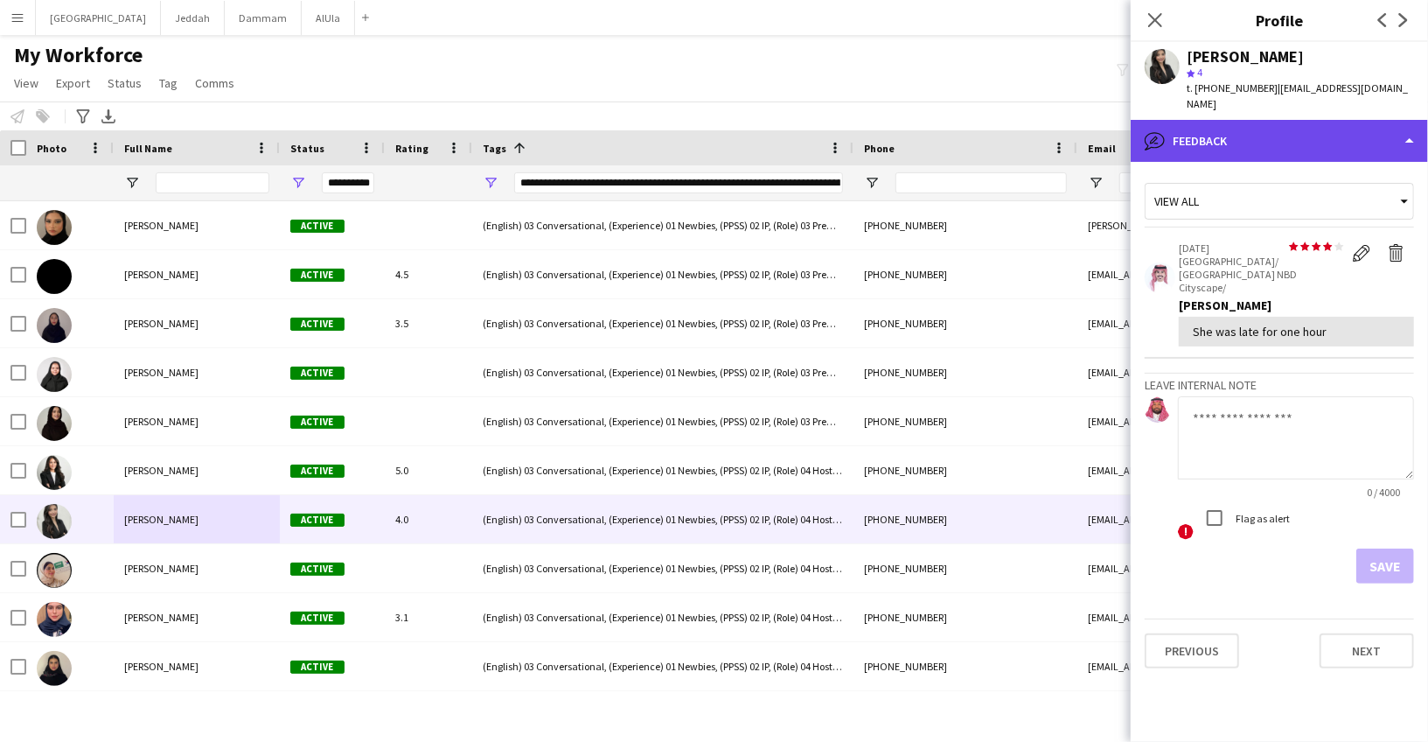
click at [1228, 136] on div "bubble-pencil Feedback" at bounding box center [1279, 141] width 297 height 42
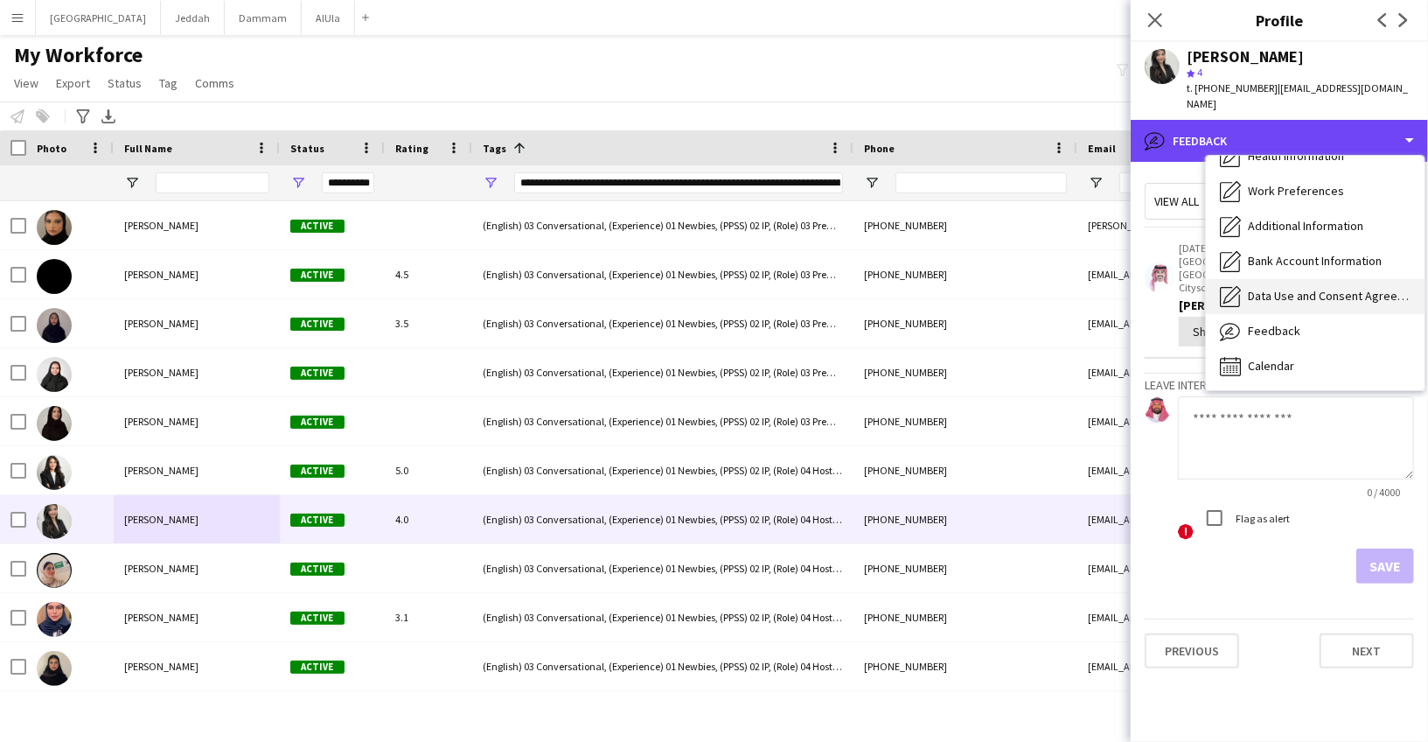
scroll to position [0, 0]
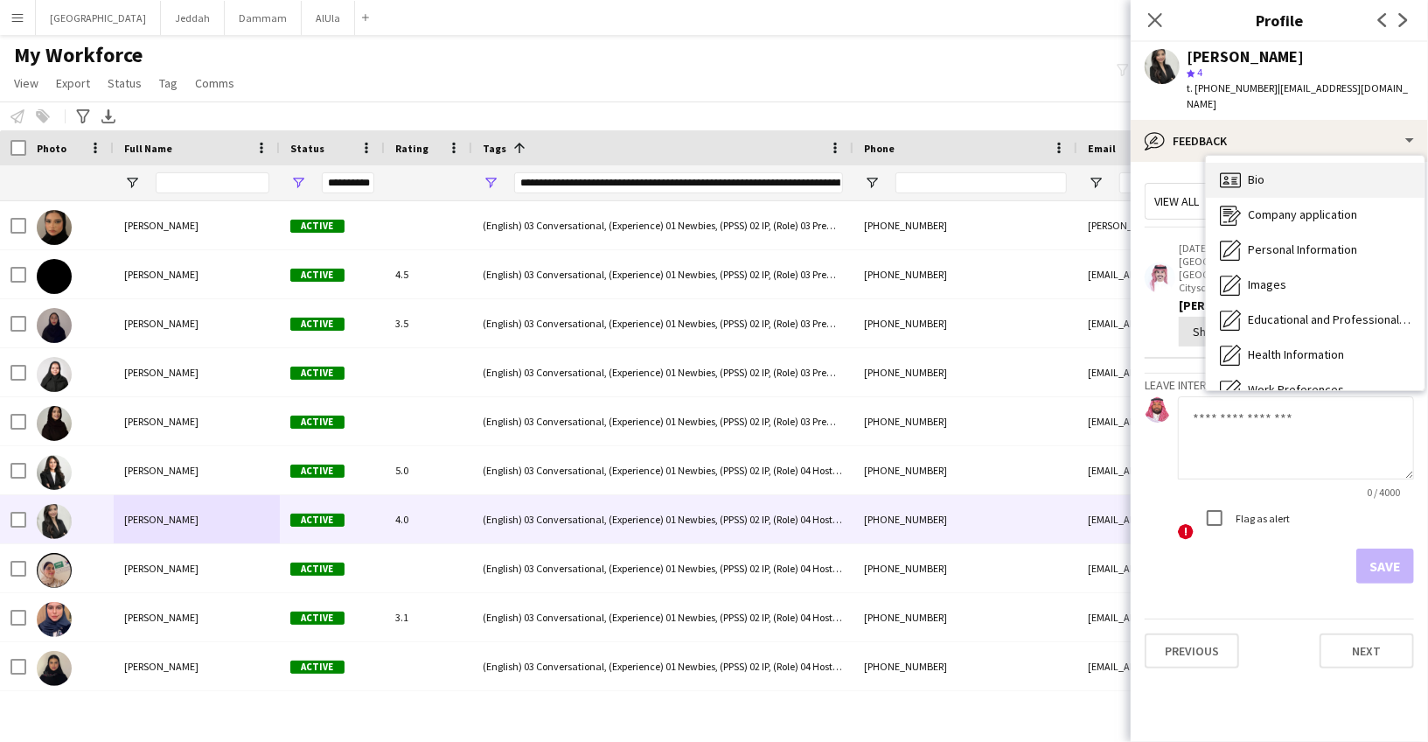
click at [1273, 178] on div "Bio Bio" at bounding box center [1315, 180] width 219 height 35
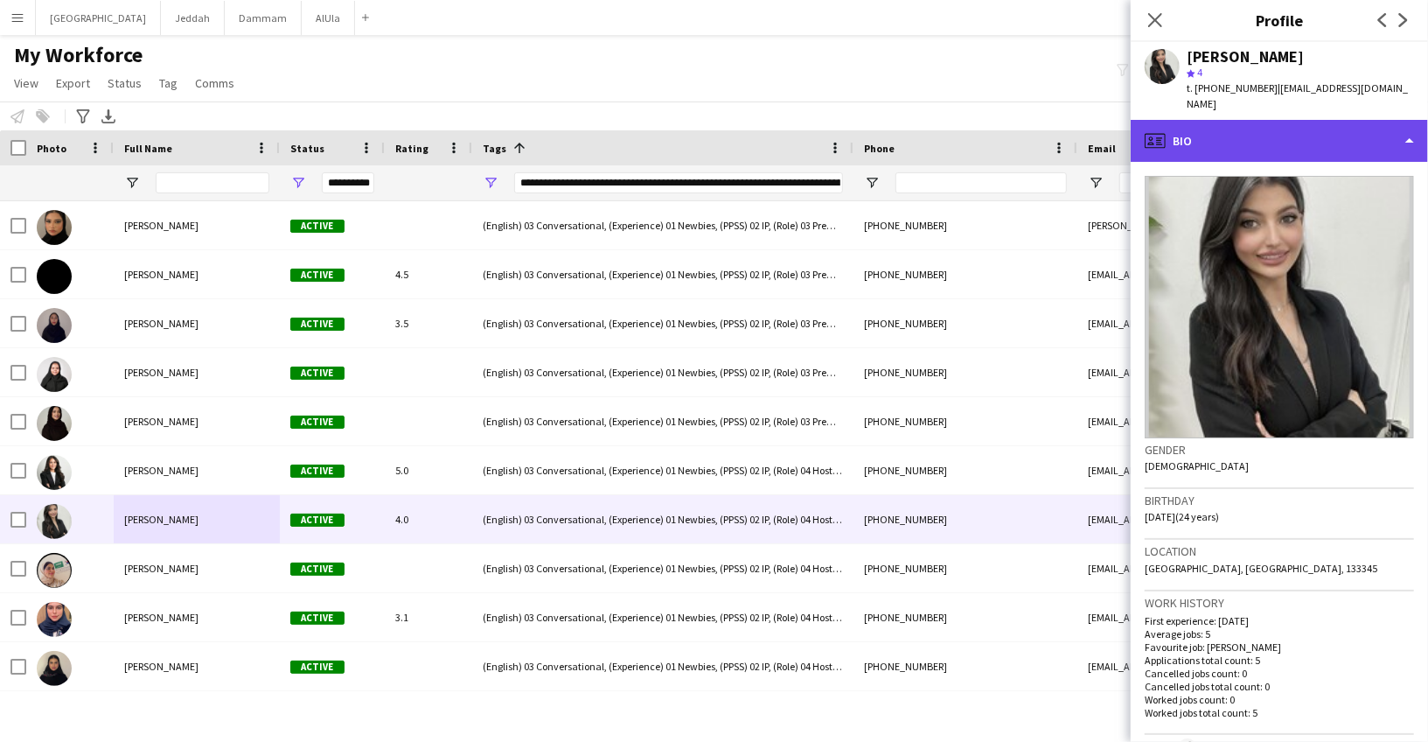
click at [1250, 141] on div "profile Bio" at bounding box center [1279, 141] width 297 height 42
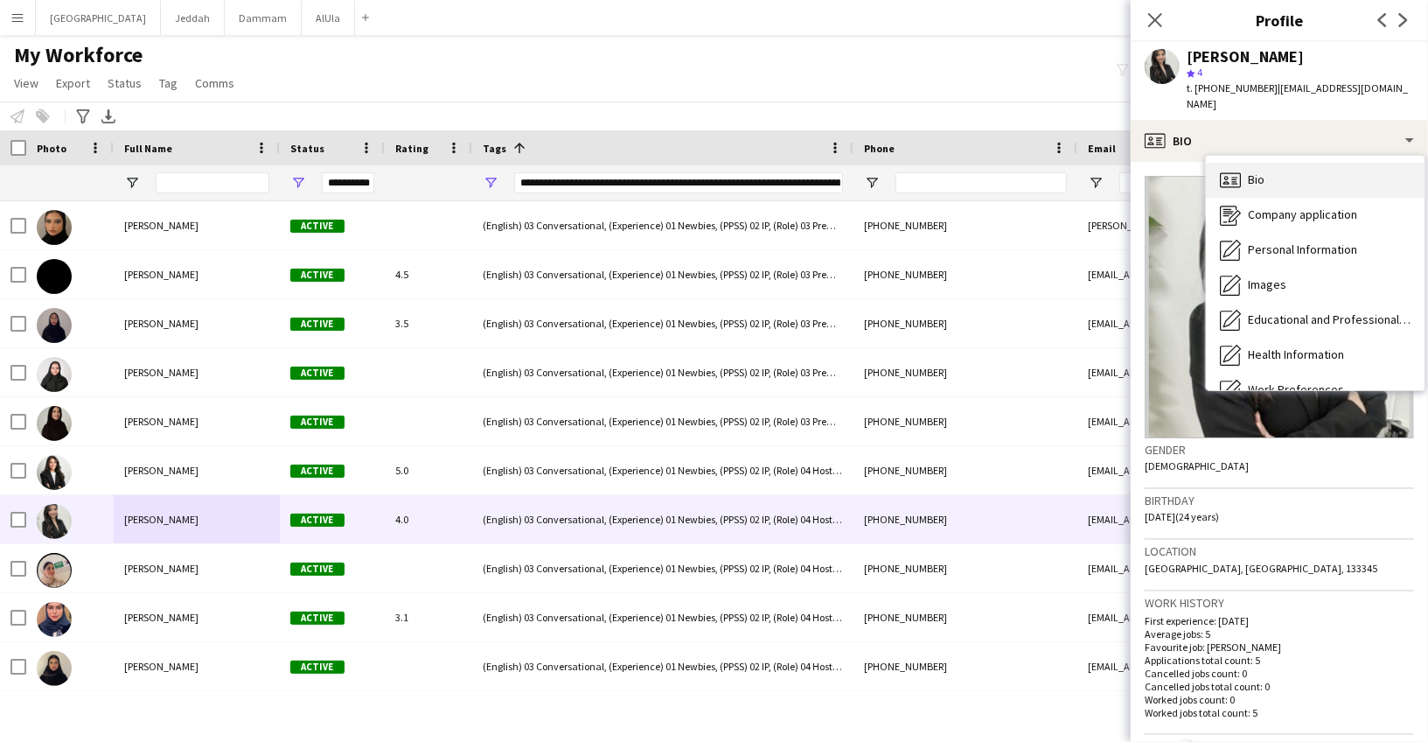
click at [1267, 166] on div "Bio Bio" at bounding box center [1315, 180] width 219 height 35
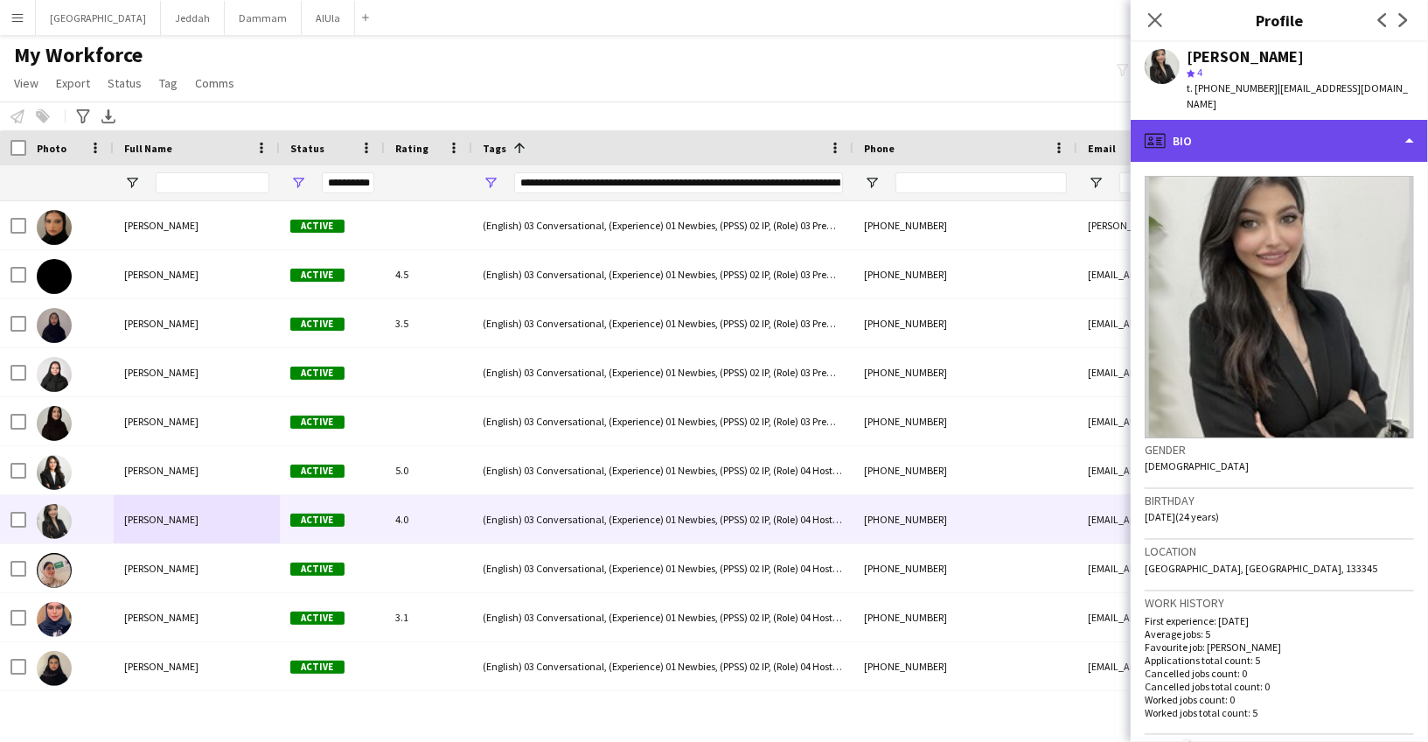
click at [1212, 137] on div "profile Bio" at bounding box center [1279, 141] width 297 height 42
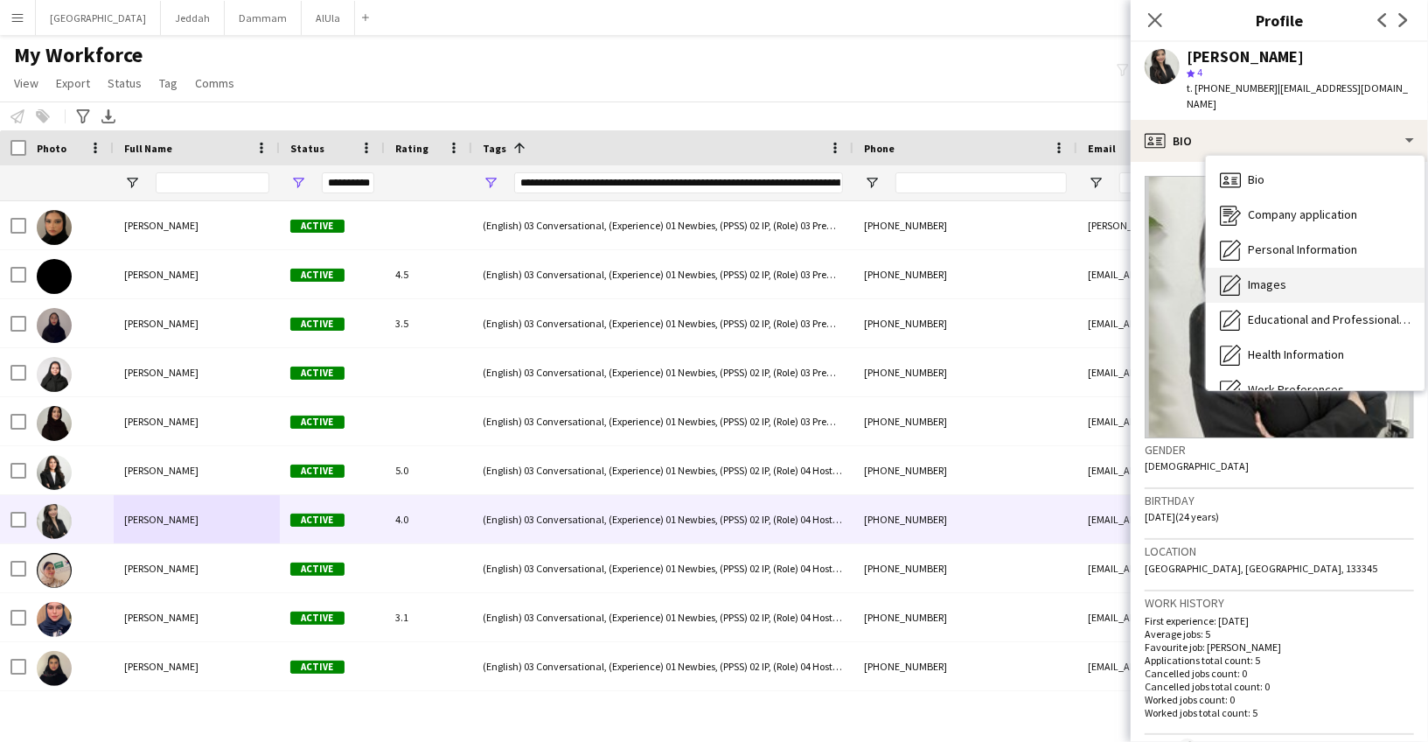
click at [1251, 276] on span "Images" at bounding box center [1267, 284] width 38 height 16
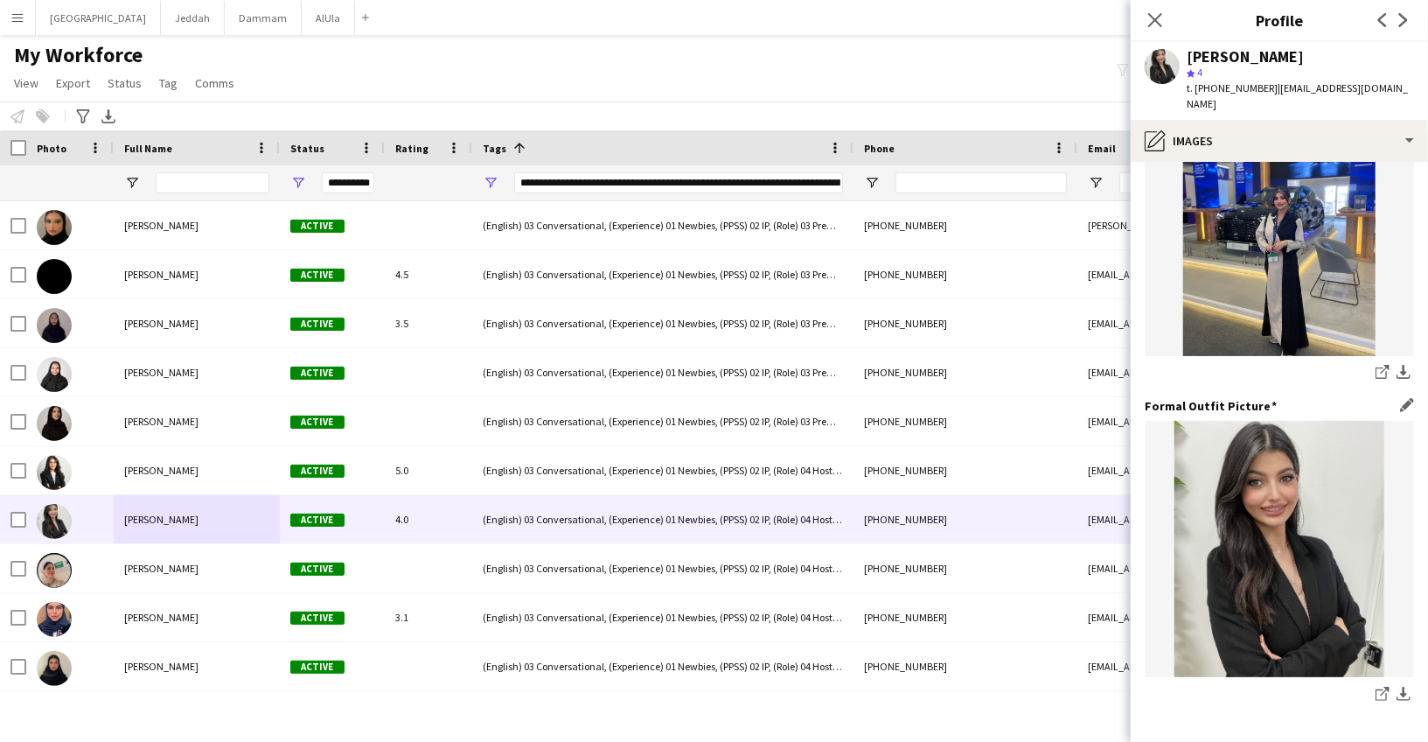
scroll to position [420, 0]
click at [1376, 366] on icon "share-external-link-1" at bounding box center [1383, 373] width 14 height 14
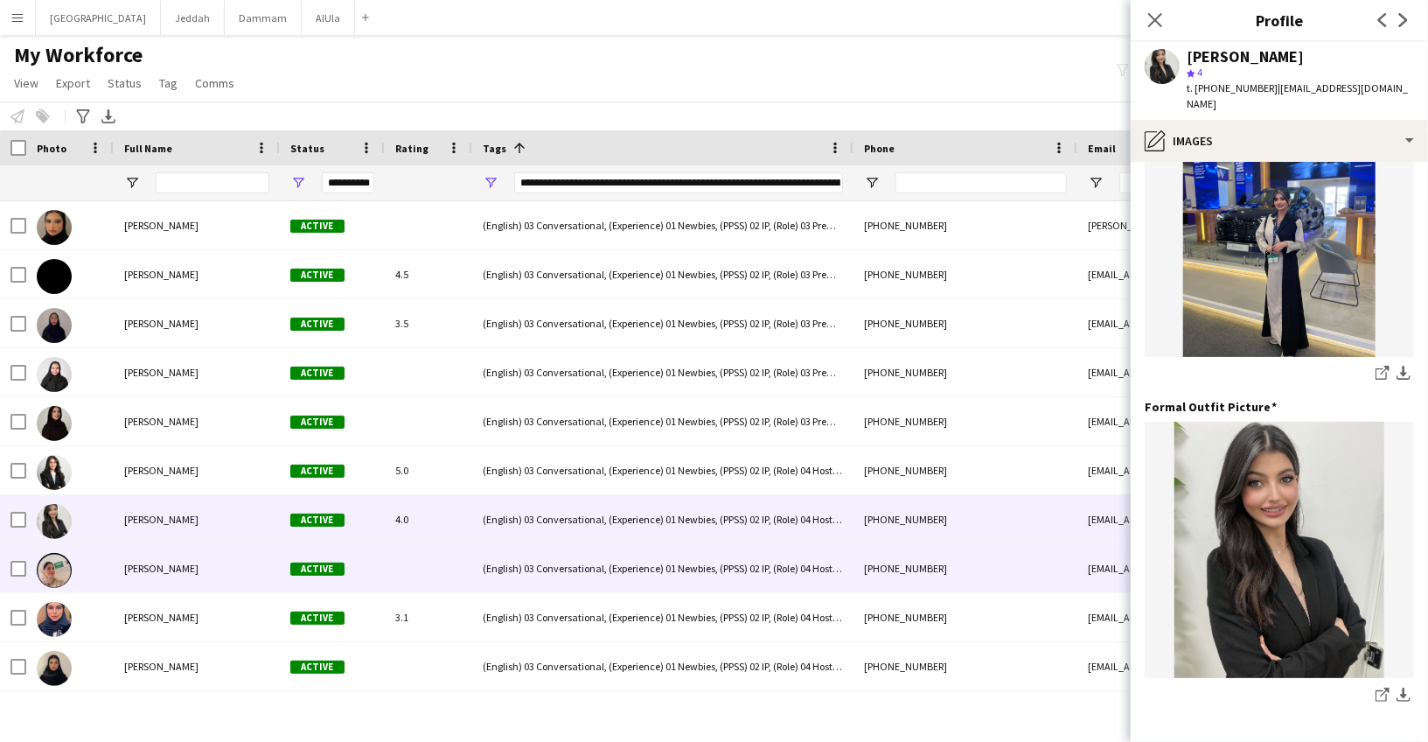
click at [200, 576] on div "[PERSON_NAME]" at bounding box center [197, 568] width 166 height 48
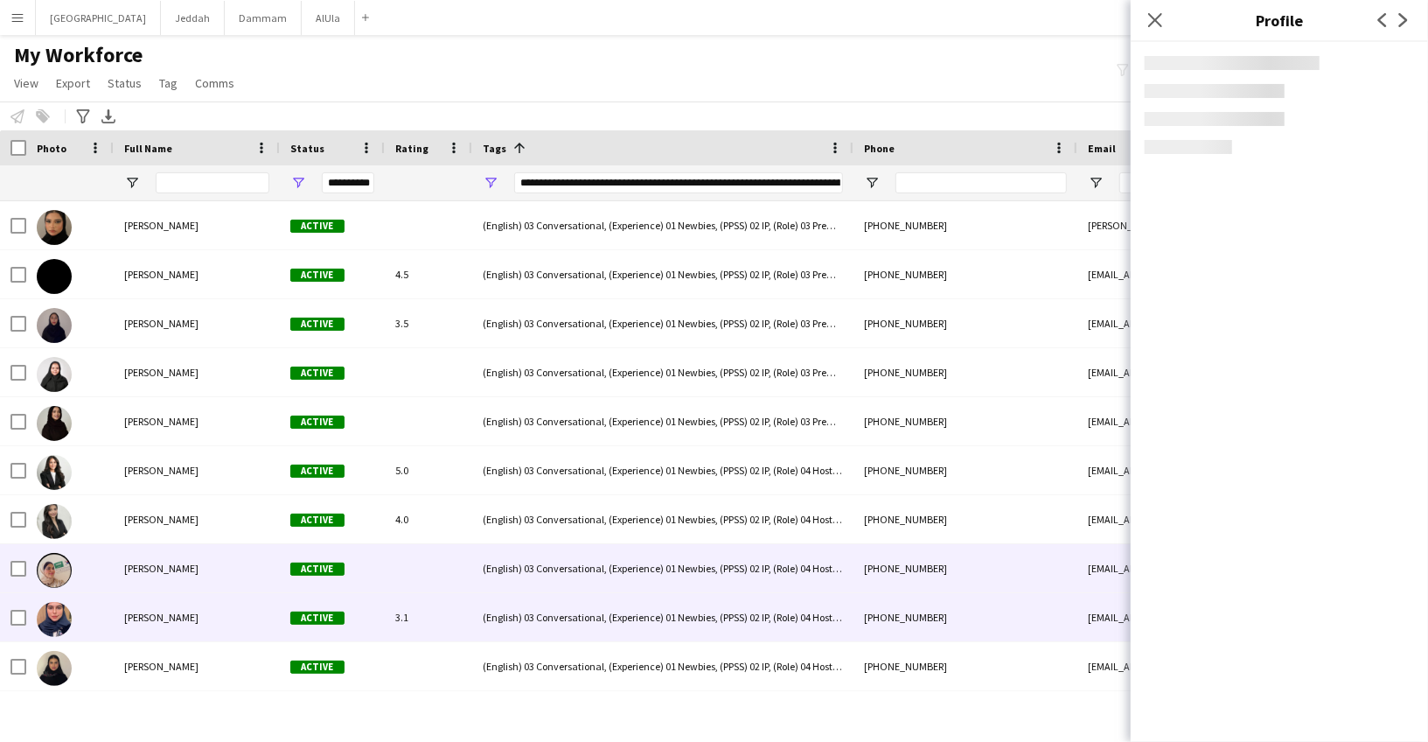
click at [170, 610] on span "[PERSON_NAME]" at bounding box center [161, 616] width 74 height 13
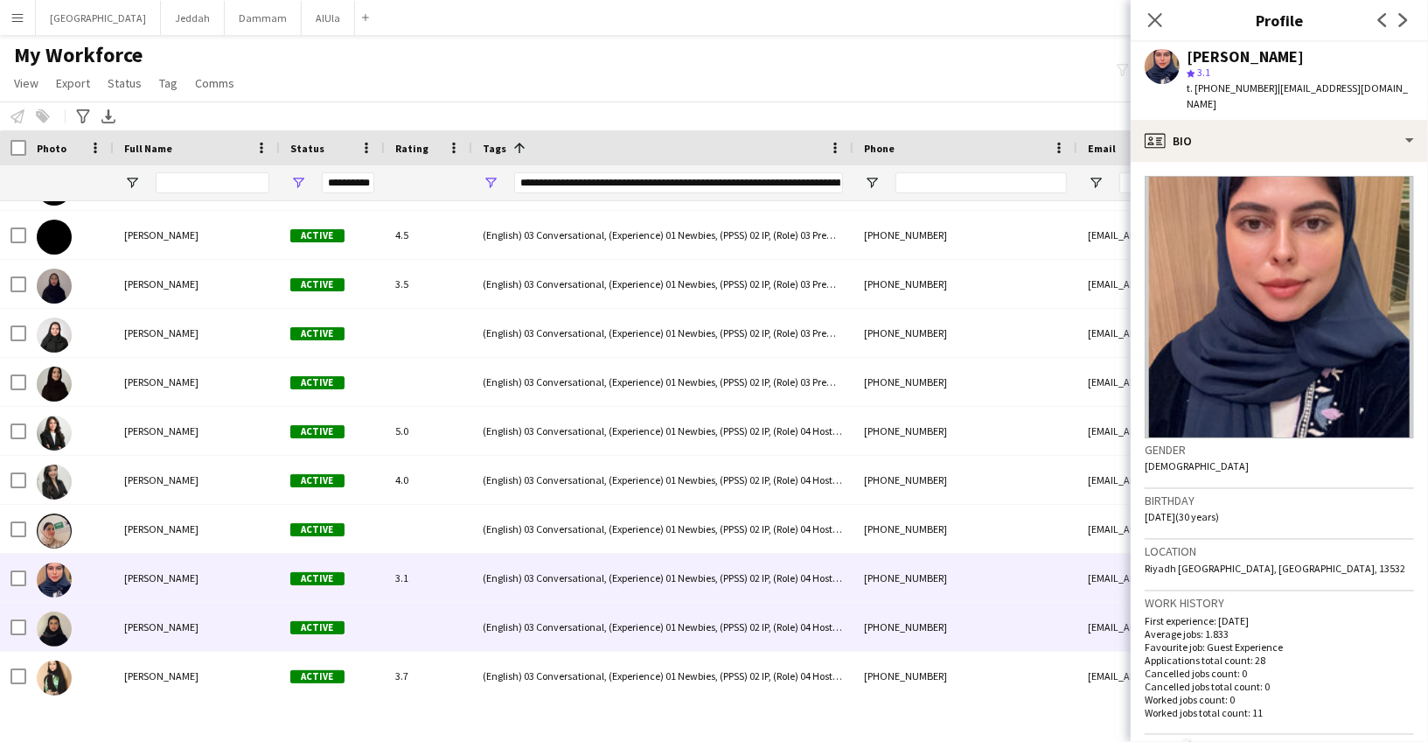
scroll to position [5279, 0]
click at [170, 615] on div "[PERSON_NAME]" at bounding box center [197, 627] width 166 height 48
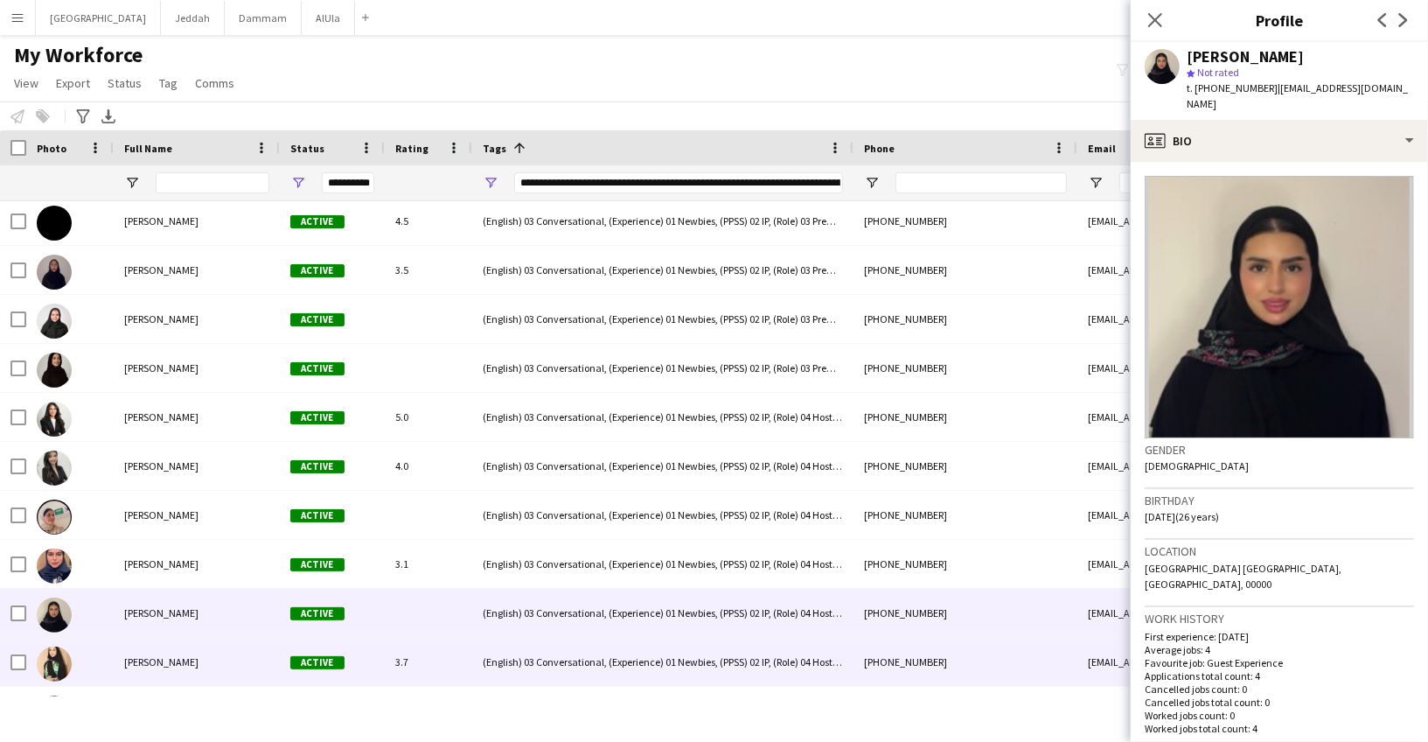
scroll to position [5337, 0]
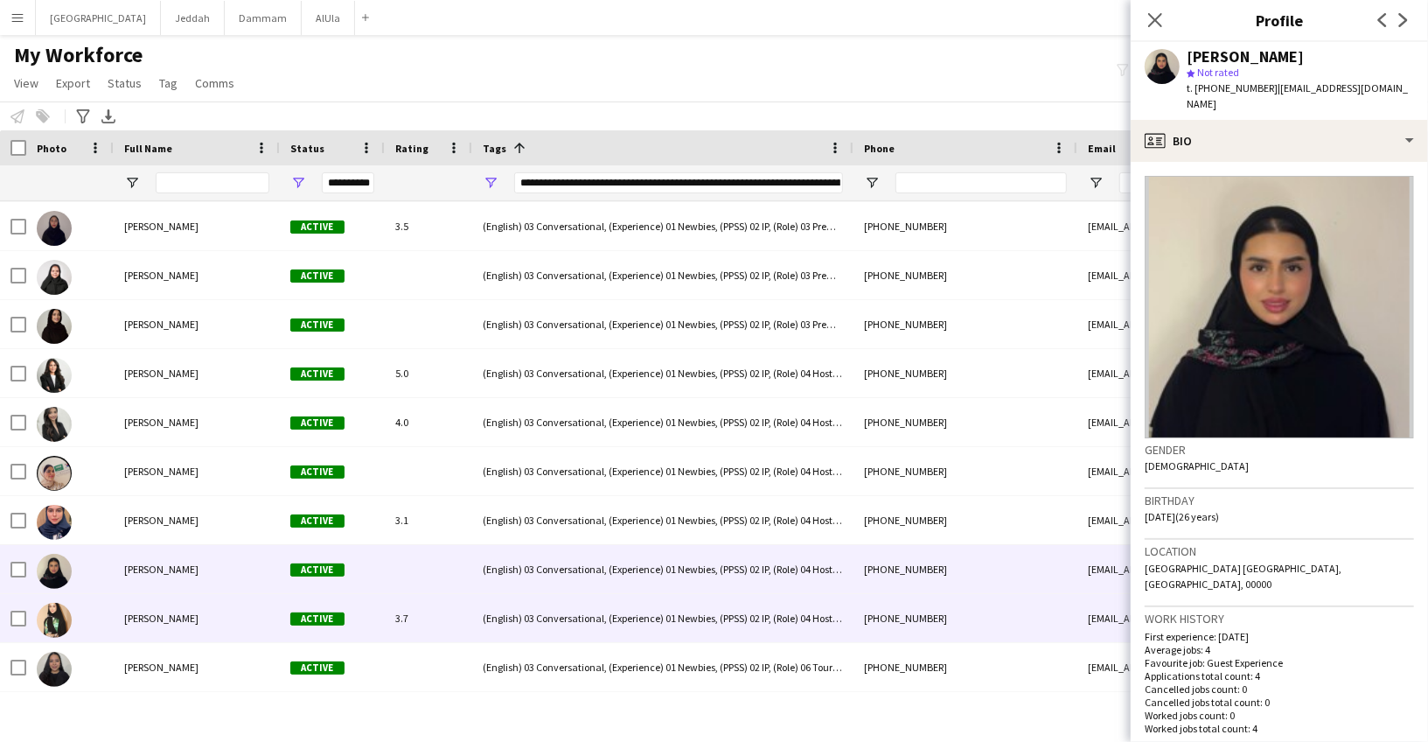
click at [168, 620] on span "[PERSON_NAME]" at bounding box center [161, 617] width 74 height 13
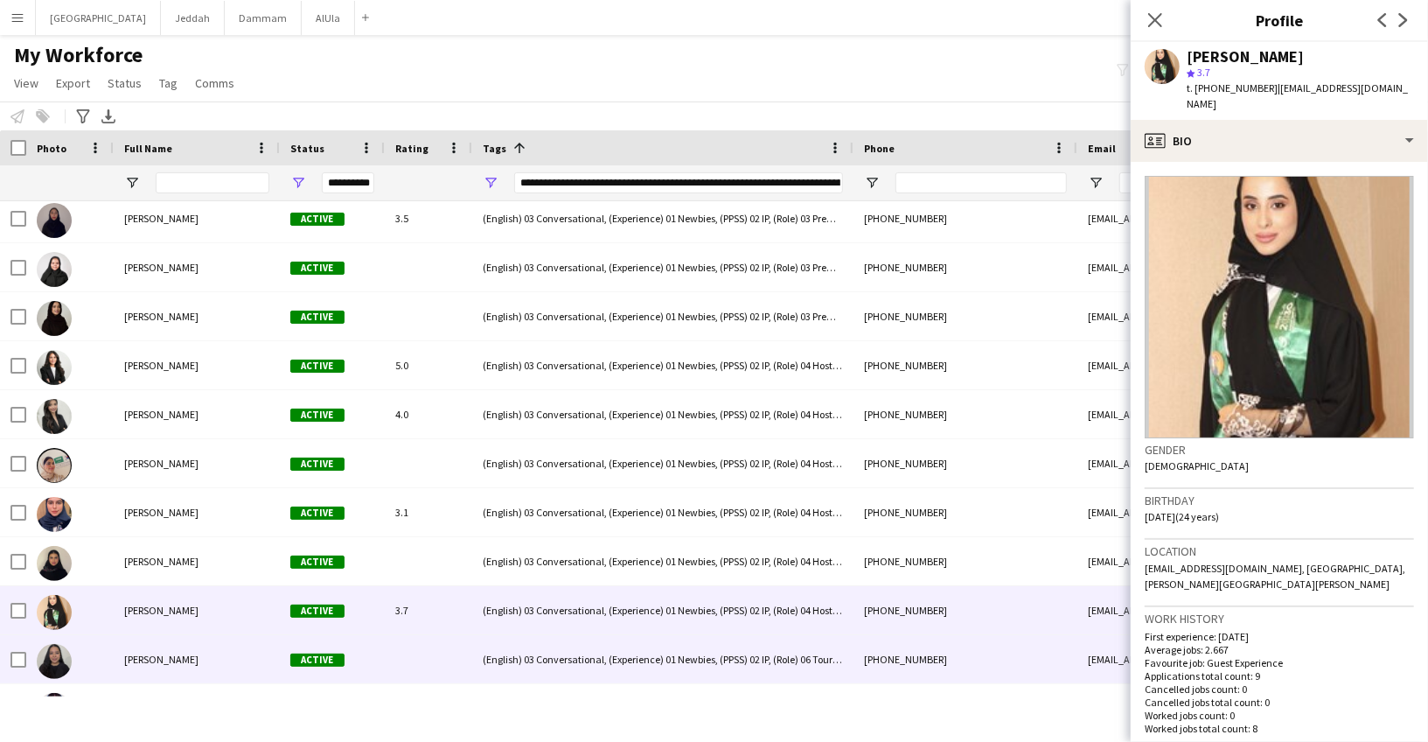
scroll to position [5348, 0]
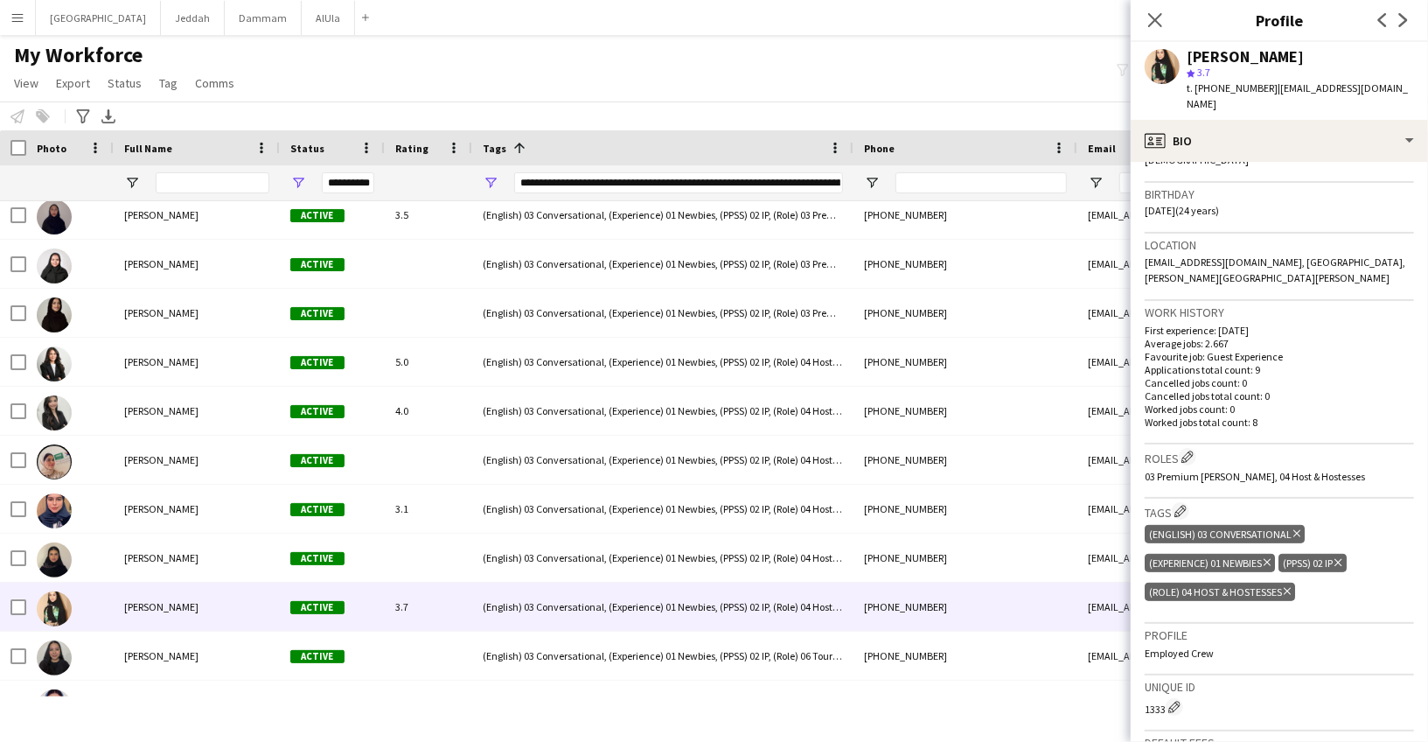
click at [1216, 58] on div "[PERSON_NAME]" at bounding box center [1245, 57] width 117 height 16
click at [1216, 57] on div "[PERSON_NAME]" at bounding box center [1245, 57] width 117 height 16
click at [1217, 57] on div "[PERSON_NAME]" at bounding box center [1245, 57] width 117 height 16
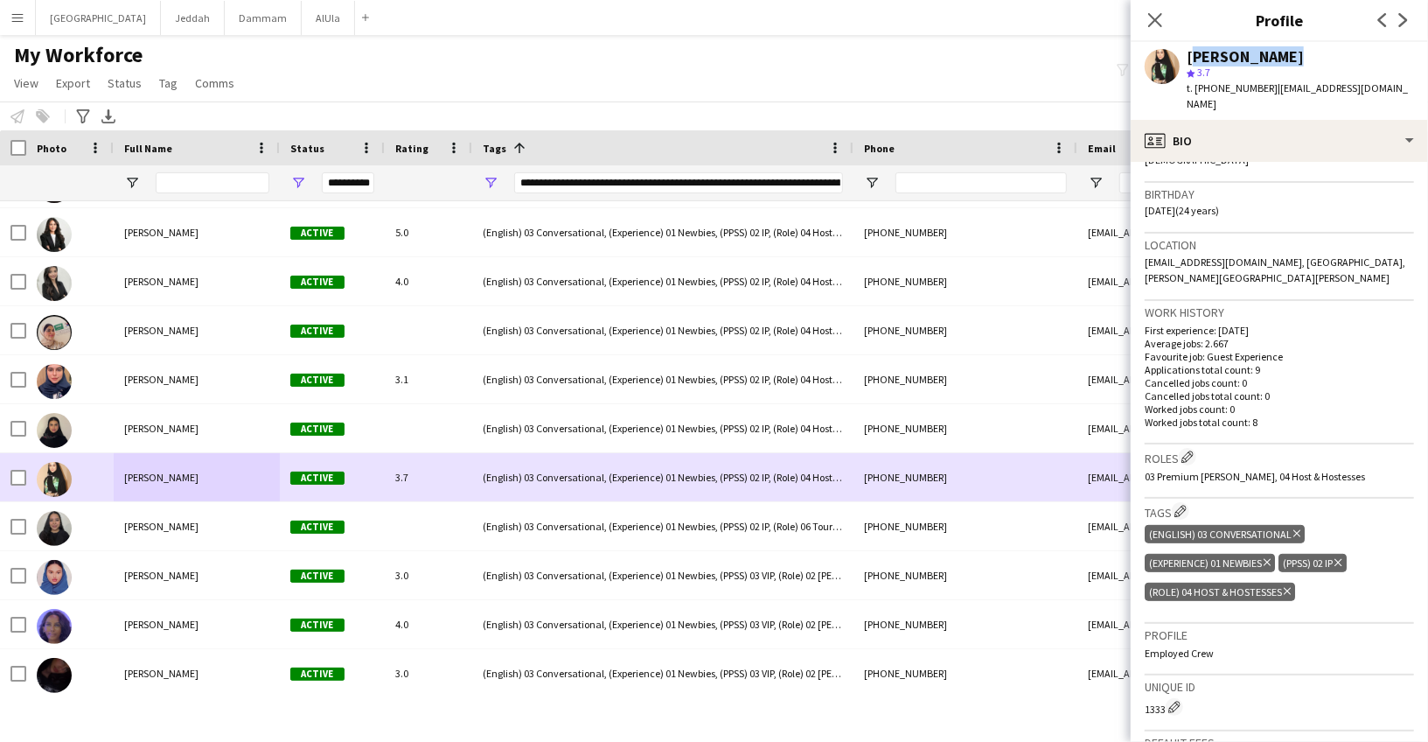
click at [157, 473] on span "[PERSON_NAME]" at bounding box center [161, 476] width 74 height 13
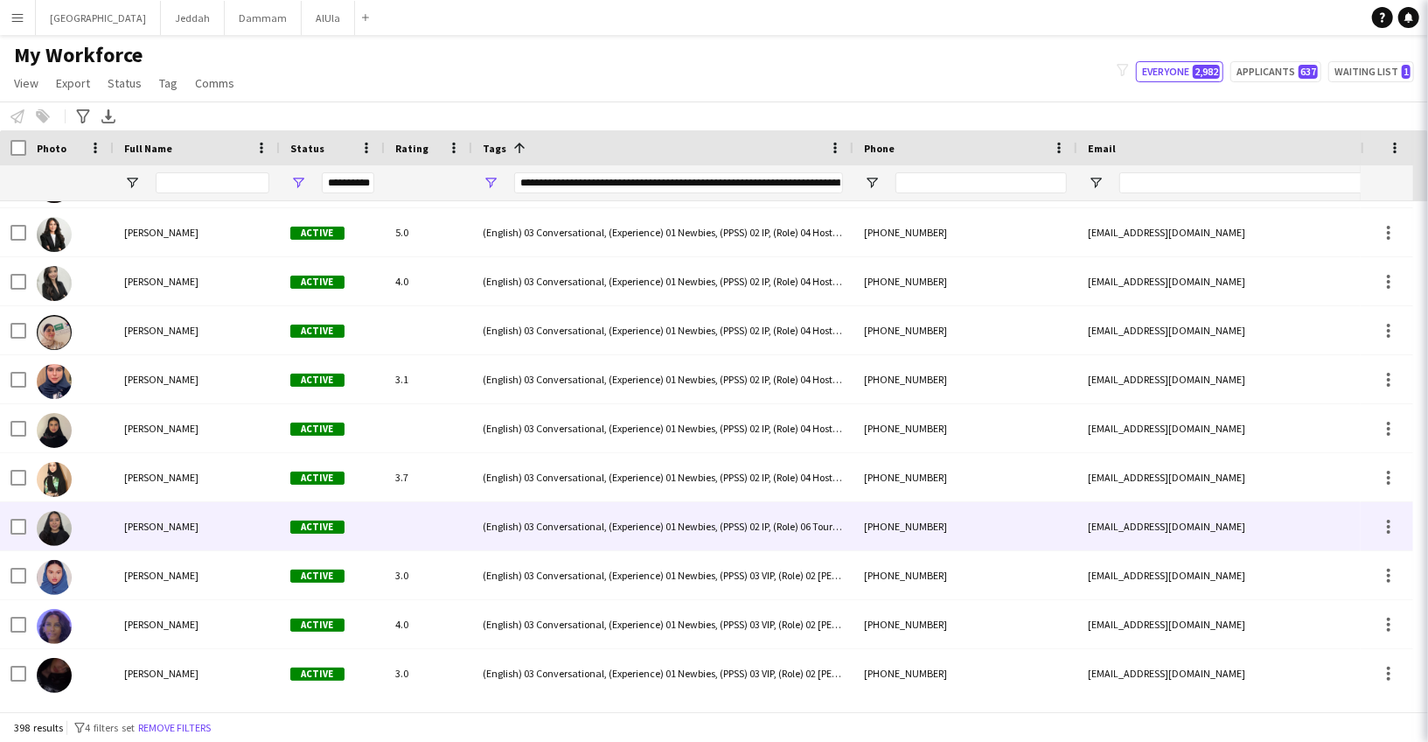
click at [161, 527] on span "[PERSON_NAME]" at bounding box center [161, 525] width 74 height 13
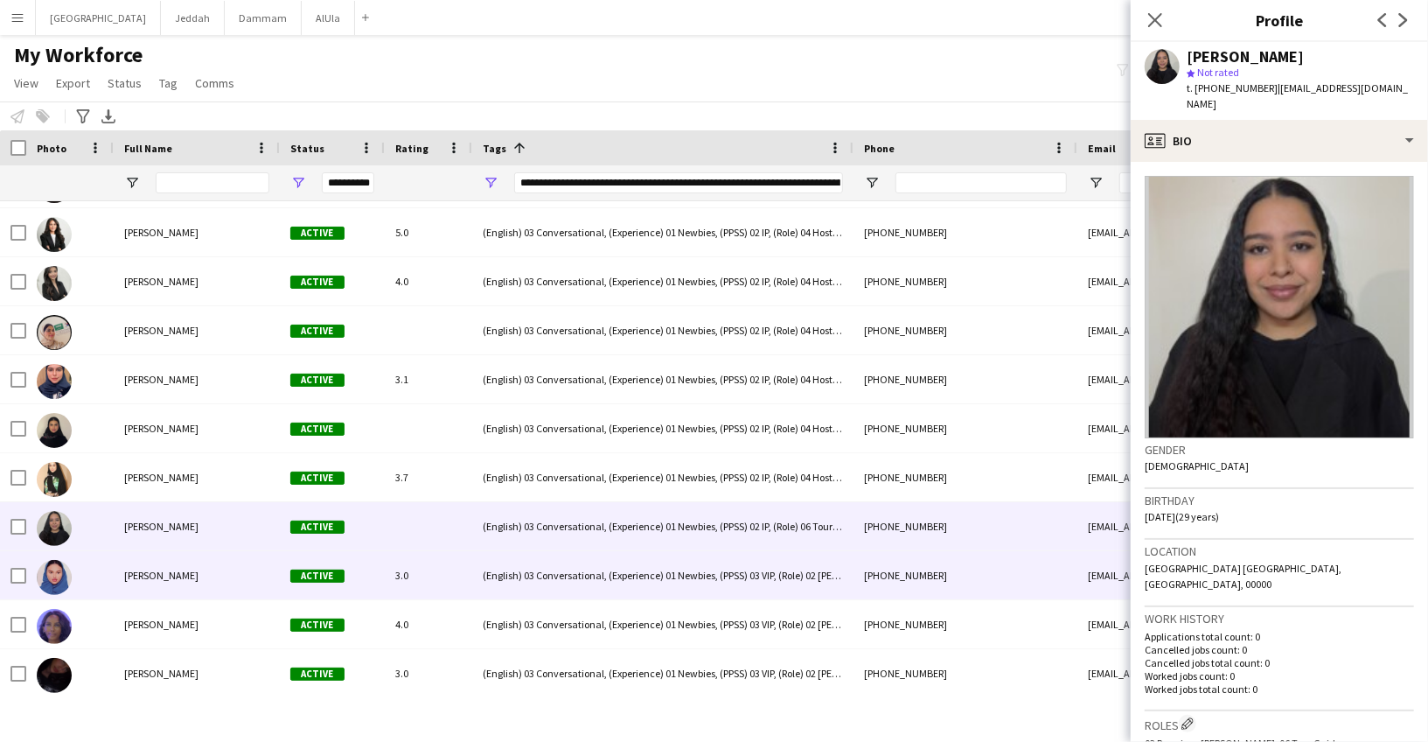
click at [141, 571] on span "[PERSON_NAME]" at bounding box center [161, 574] width 74 height 13
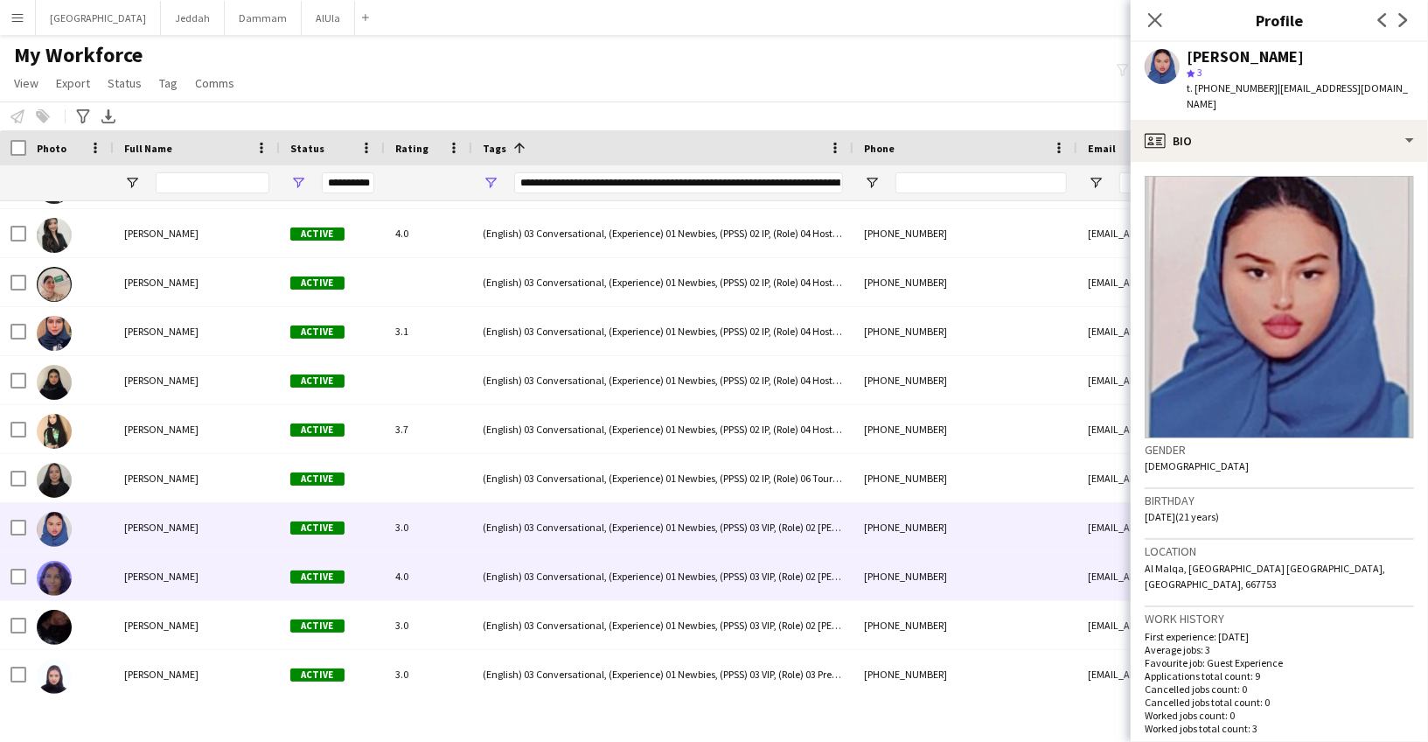
click at [141, 571] on span "[PERSON_NAME]" at bounding box center [161, 575] width 74 height 13
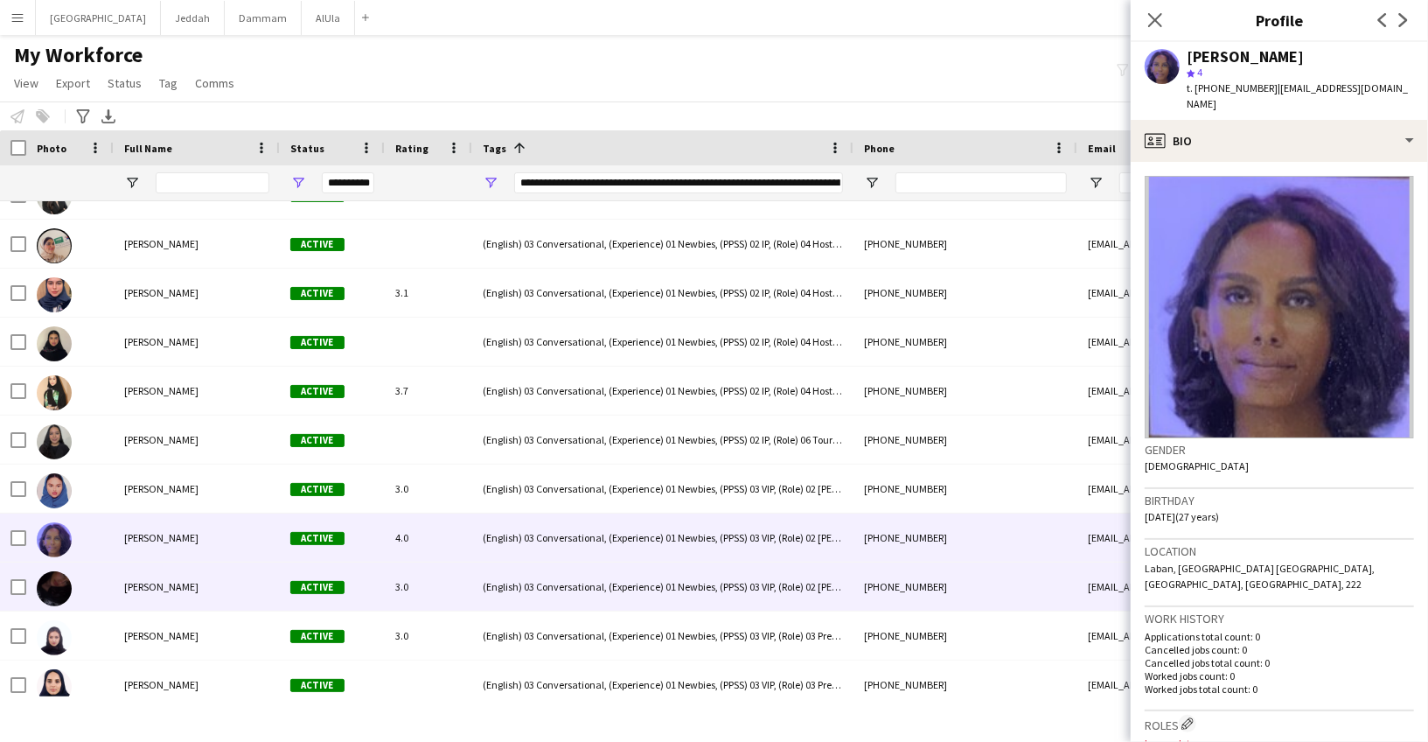
click at [141, 571] on div "[PERSON_NAME]" at bounding box center [197, 586] width 166 height 48
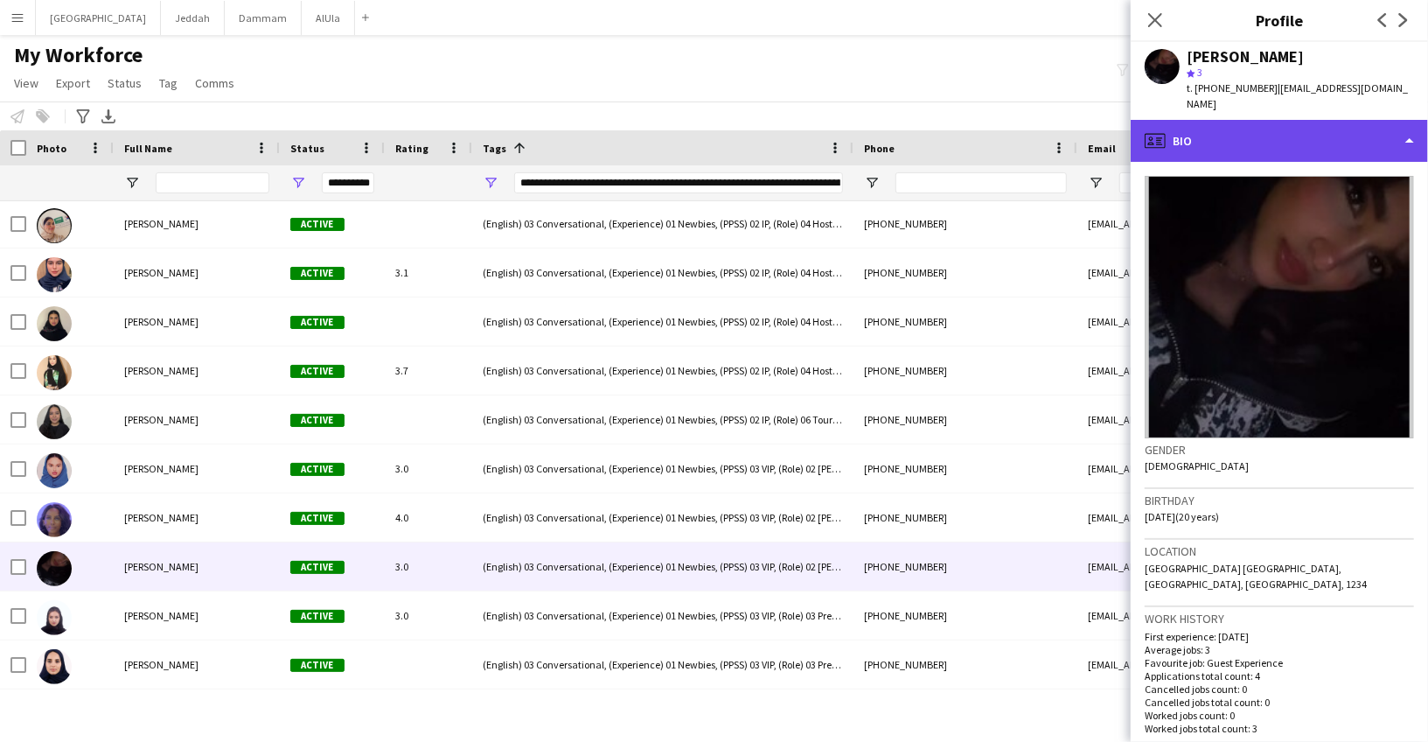
click at [1271, 128] on div "profile Bio" at bounding box center [1279, 141] width 297 height 42
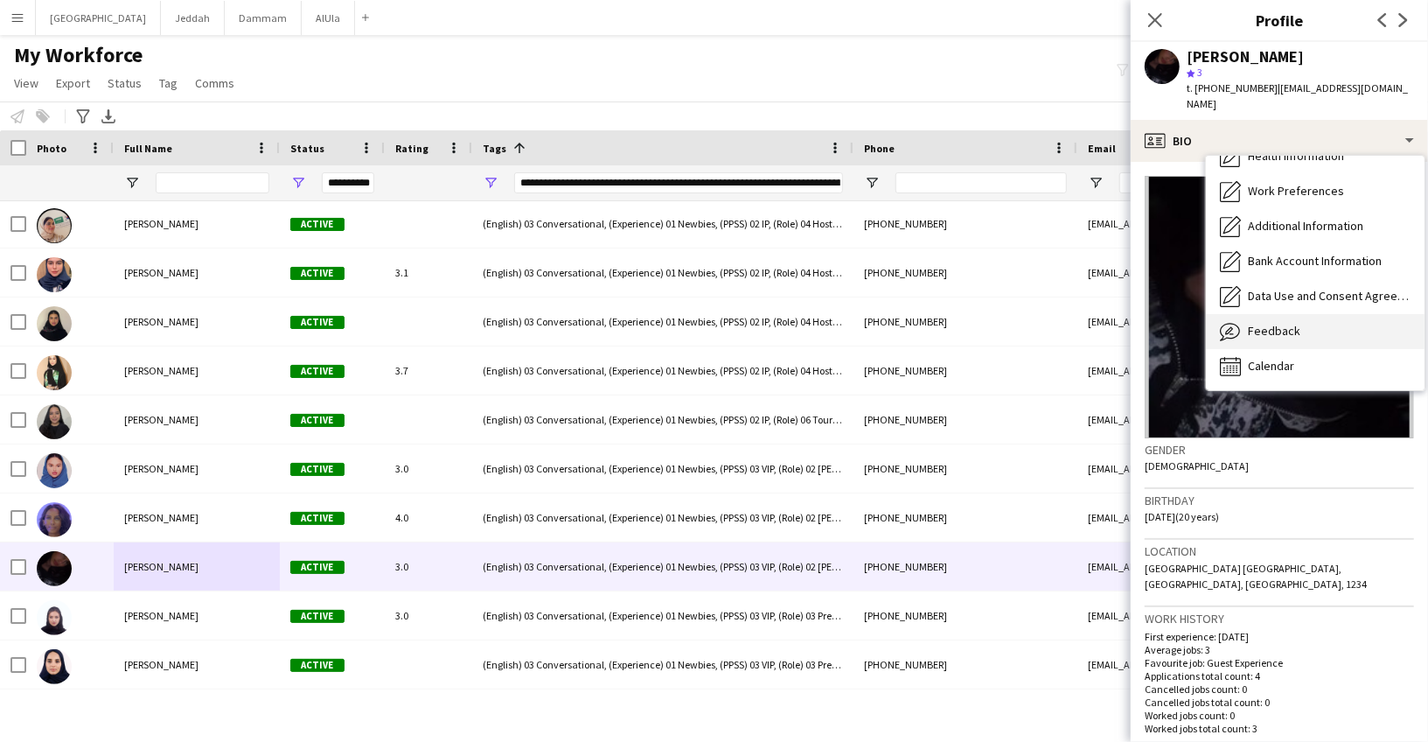
click at [1259, 323] on span "Feedback" at bounding box center [1274, 331] width 52 height 16
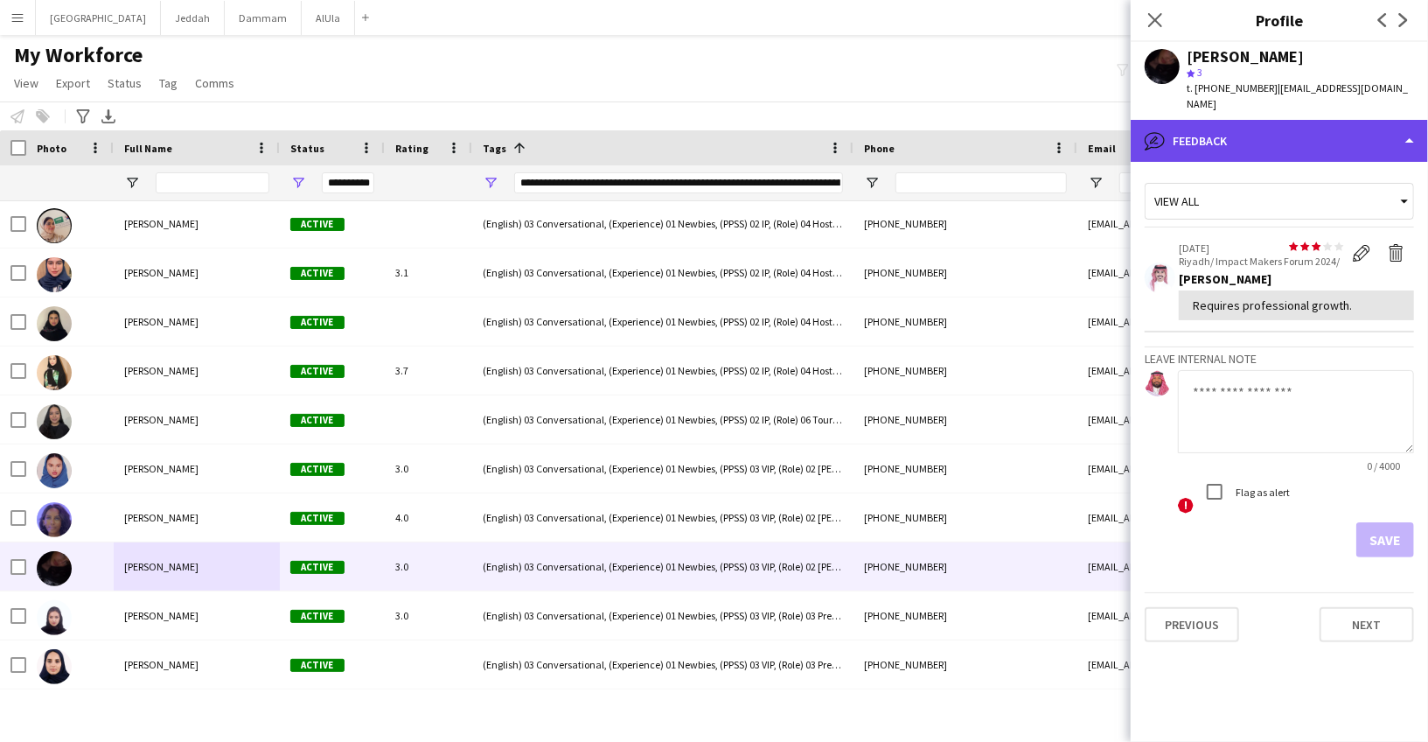
click at [1242, 125] on div "bubble-pencil Feedback" at bounding box center [1279, 141] width 297 height 42
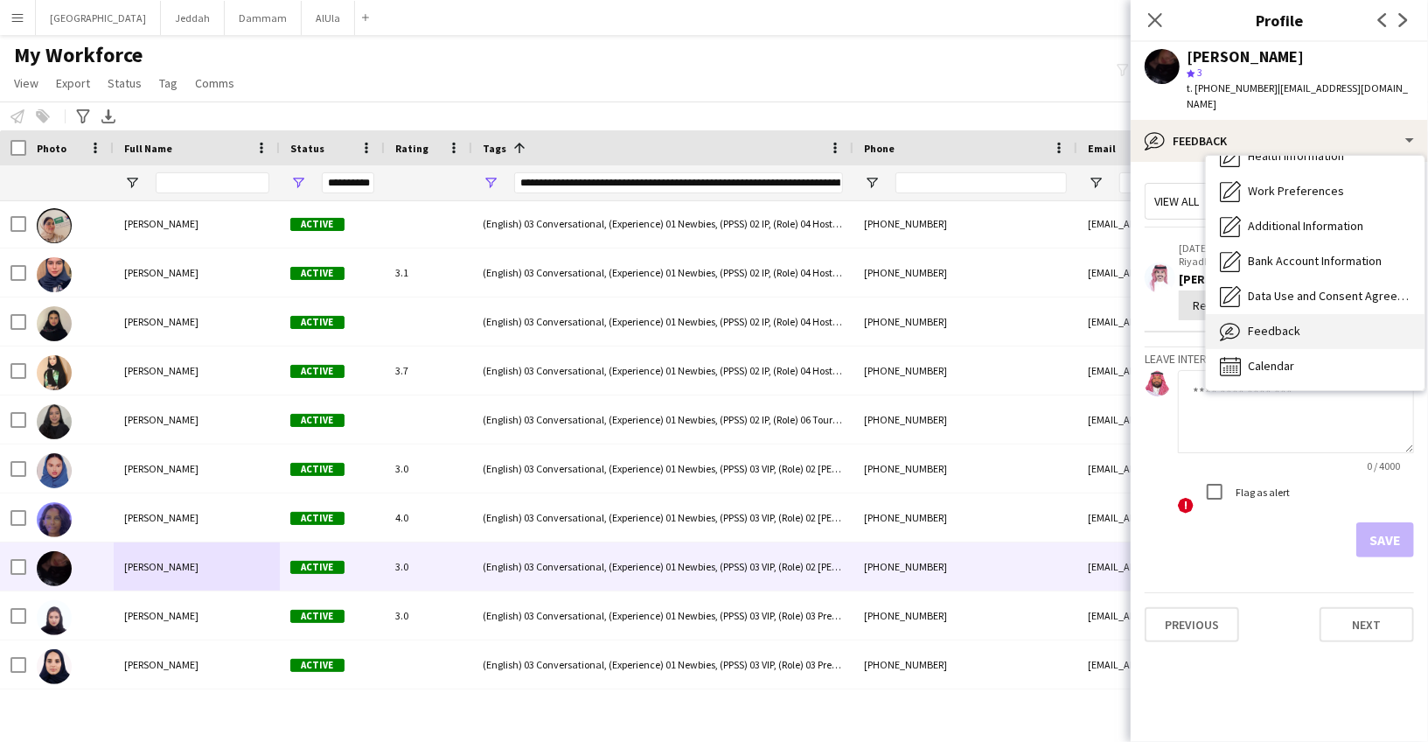
click at [1262, 323] on span "Feedback" at bounding box center [1274, 331] width 52 height 16
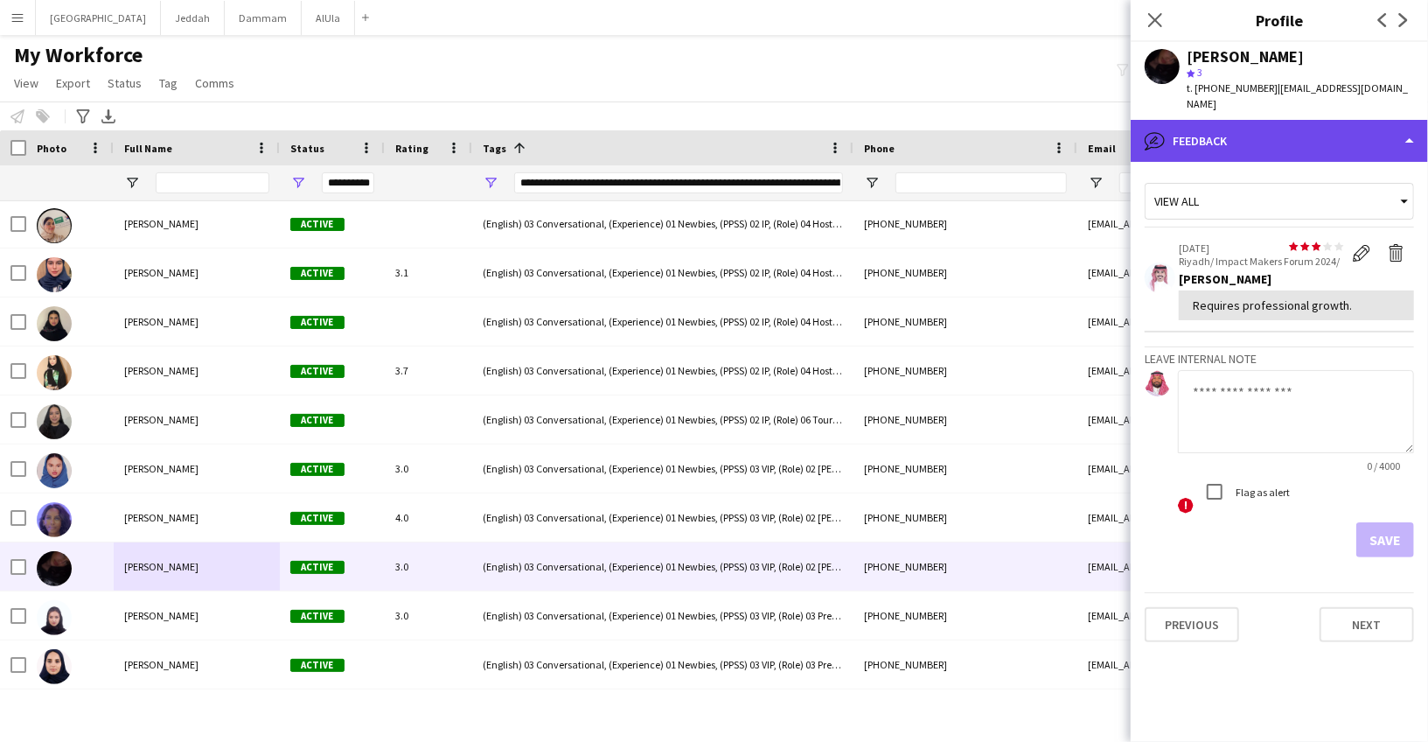
click at [1255, 120] on div "bubble-pencil Feedback" at bounding box center [1279, 141] width 297 height 42
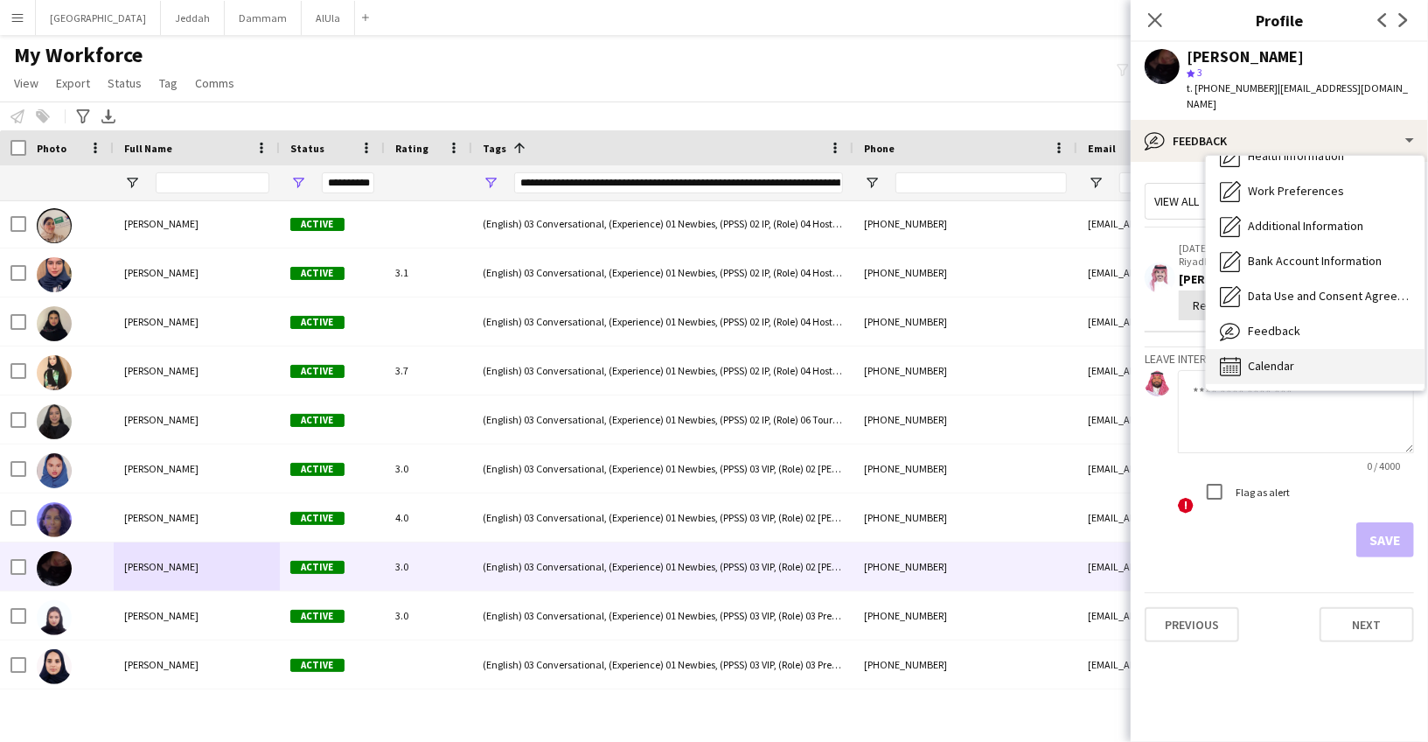
click at [1269, 358] on span "Calendar" at bounding box center [1271, 366] width 46 height 16
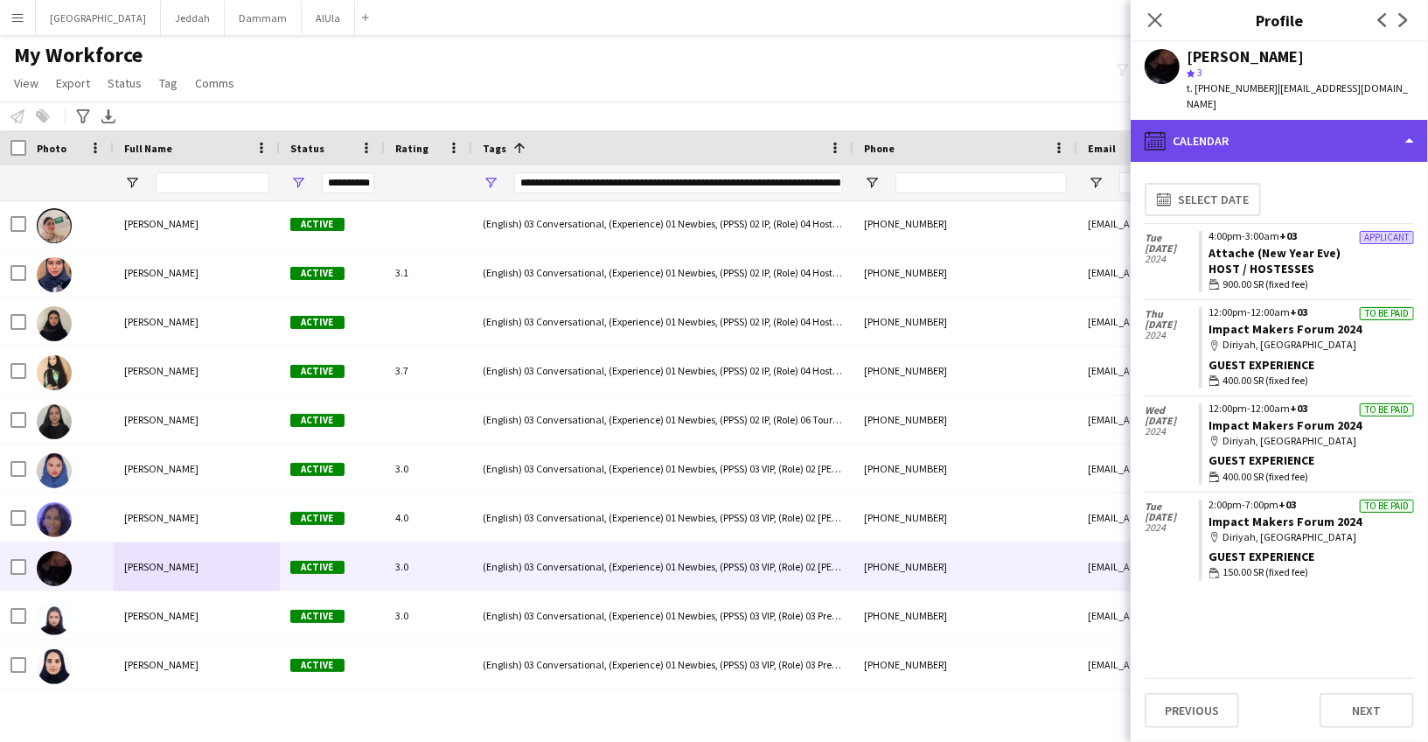
click at [1273, 120] on div "calendar-full Calendar" at bounding box center [1279, 141] width 297 height 42
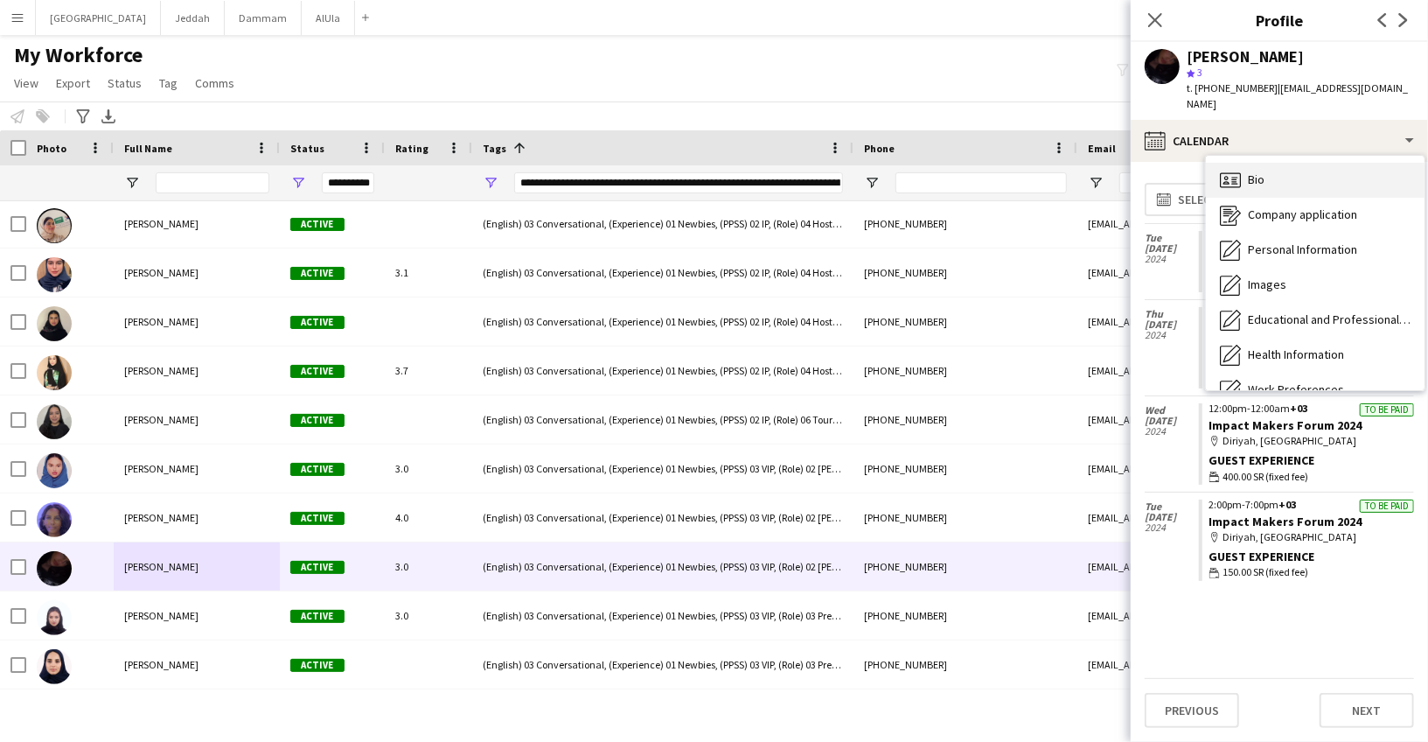
click at [1277, 163] on div "Bio Bio" at bounding box center [1315, 180] width 219 height 35
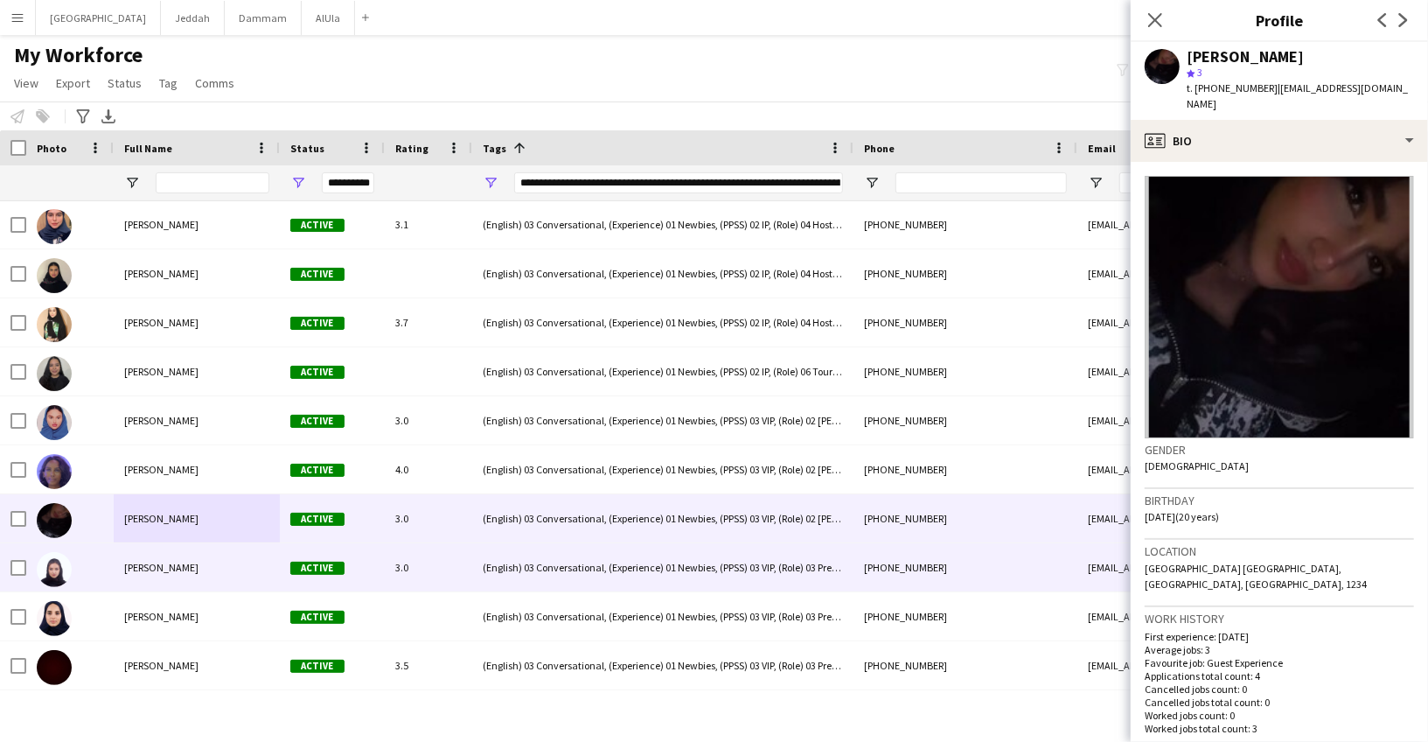
click at [157, 577] on div "[PERSON_NAME]" at bounding box center [197, 567] width 166 height 48
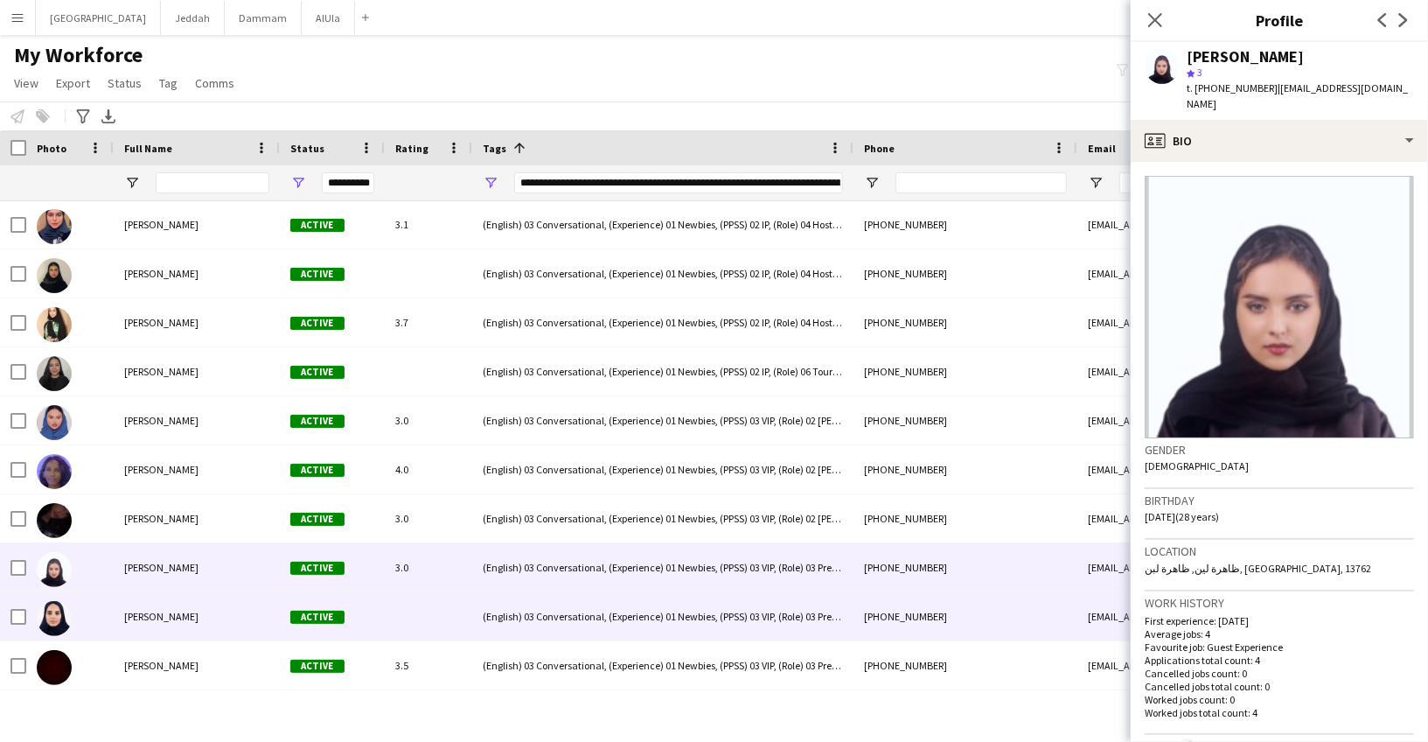
click at [143, 614] on span "[PERSON_NAME]" at bounding box center [161, 616] width 74 height 13
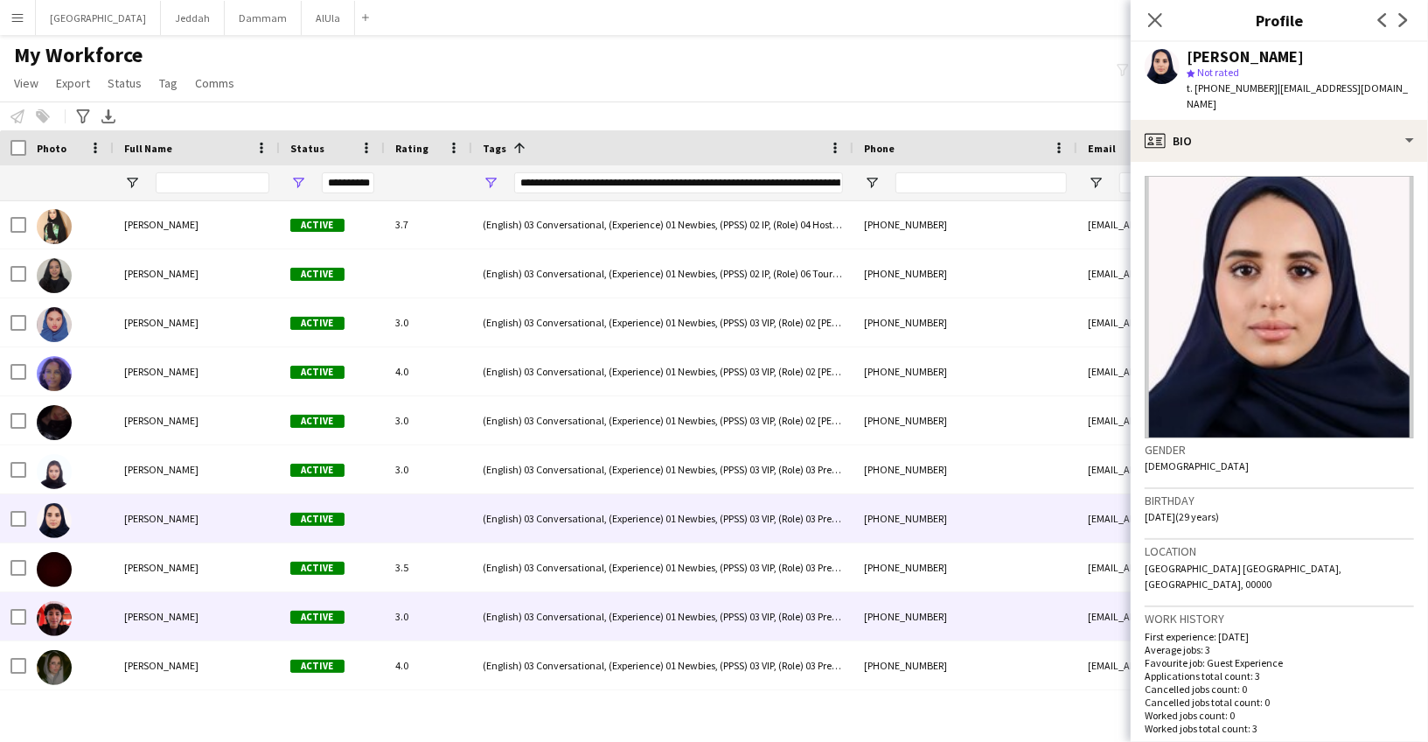
click at [149, 610] on span "[PERSON_NAME]" at bounding box center [161, 616] width 74 height 13
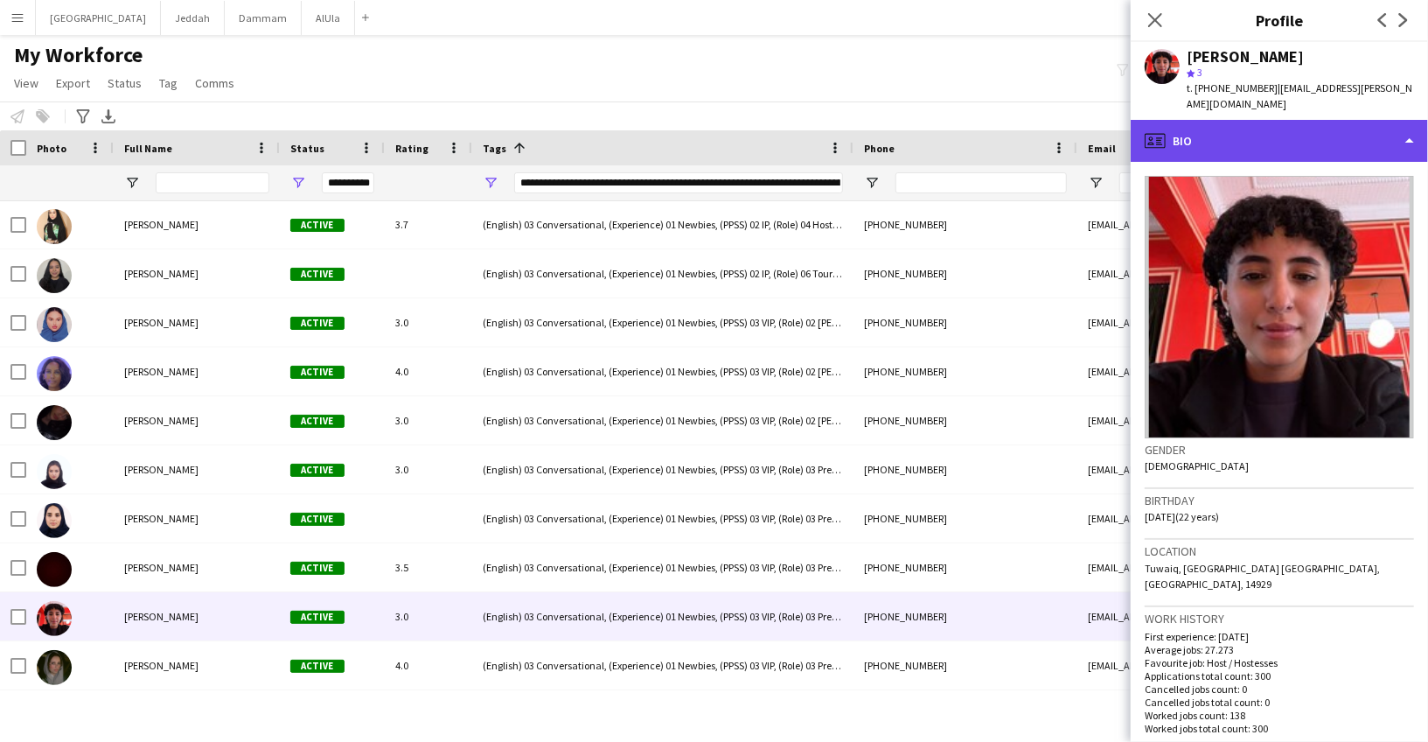
click at [1251, 120] on div "profile Bio" at bounding box center [1279, 141] width 297 height 42
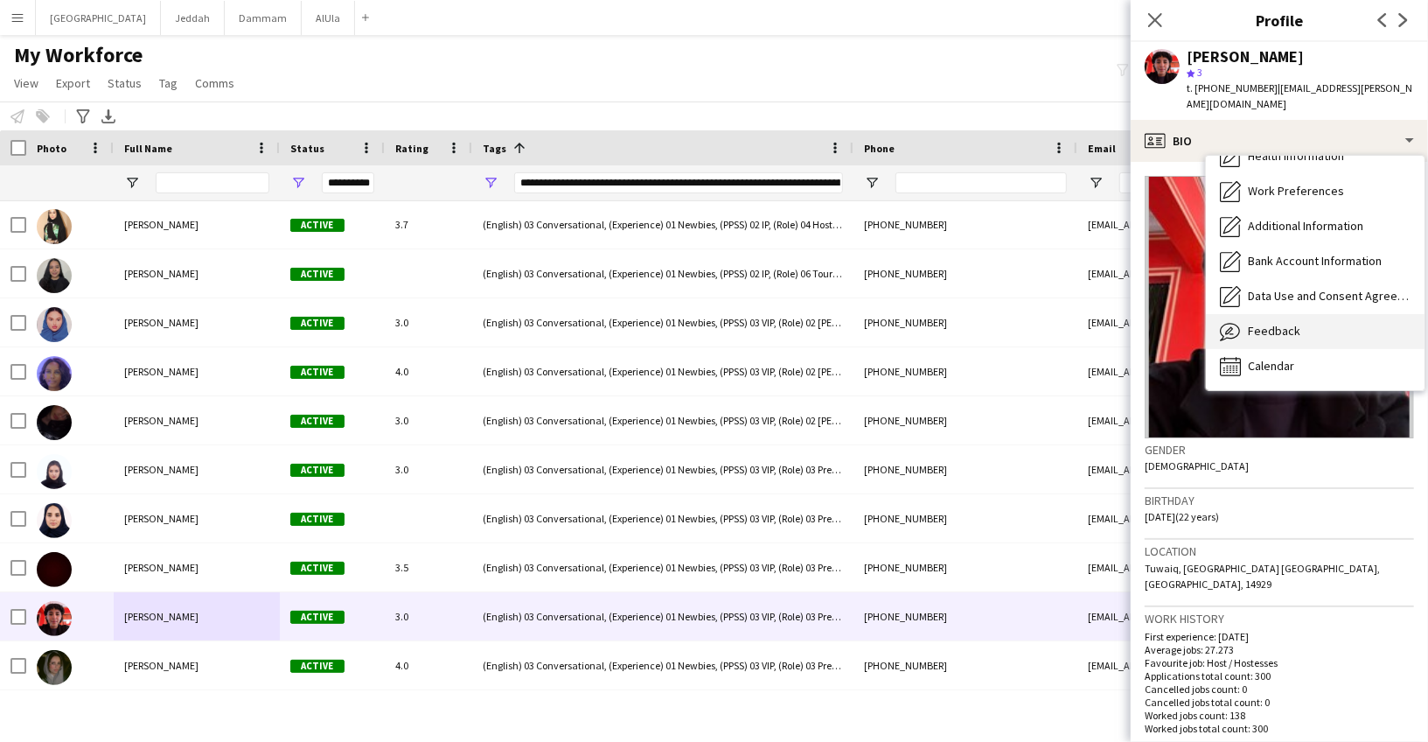
click at [1279, 314] on div "Feedback Feedback" at bounding box center [1315, 331] width 219 height 35
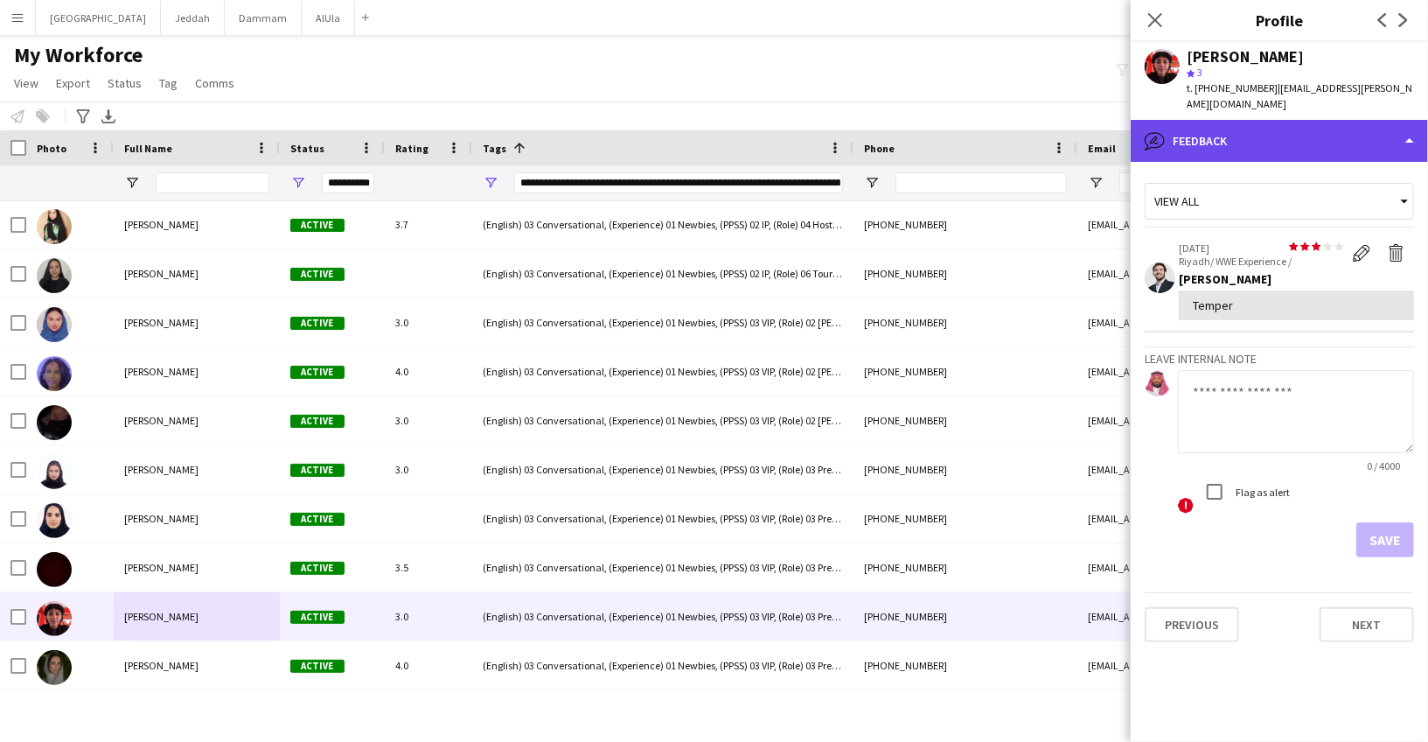
click at [1273, 133] on div "bubble-pencil Feedback" at bounding box center [1279, 141] width 297 height 42
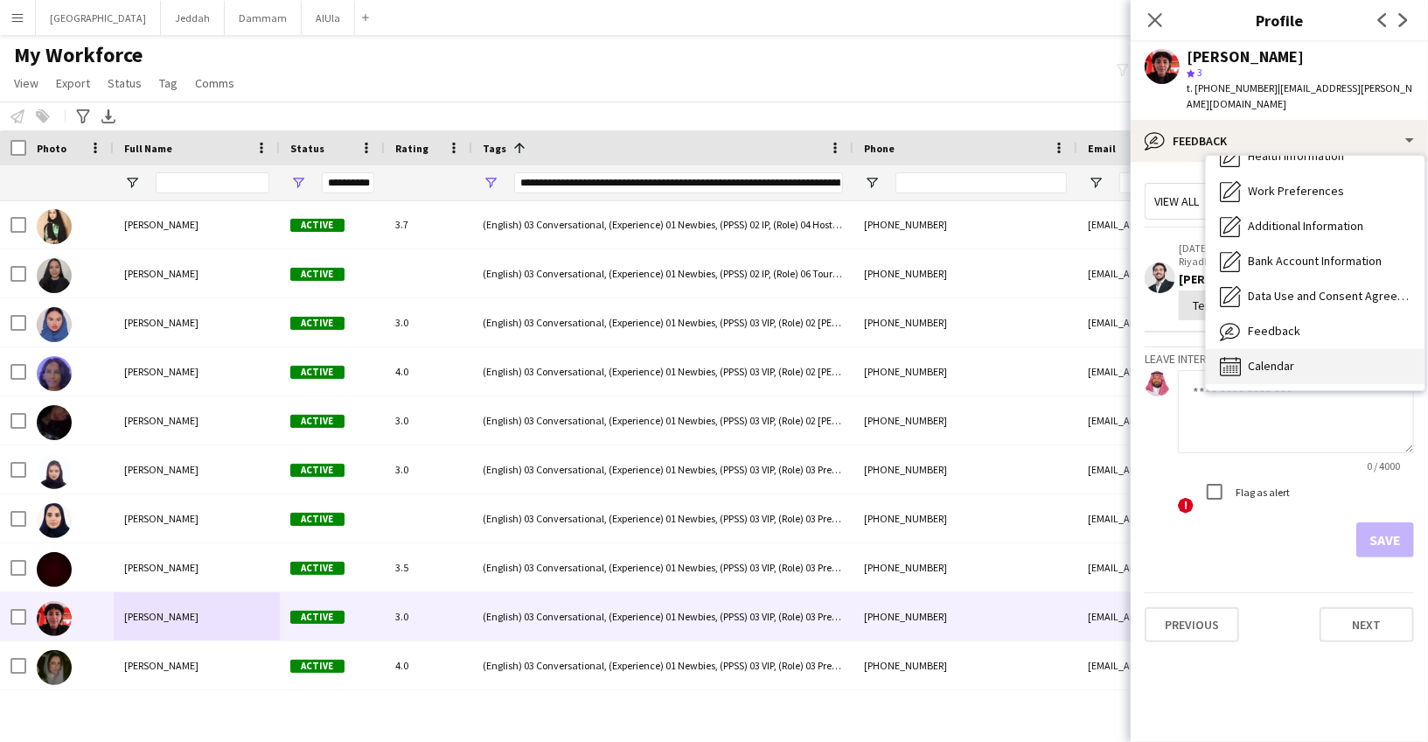
click at [1269, 358] on span "Calendar" at bounding box center [1271, 366] width 46 height 16
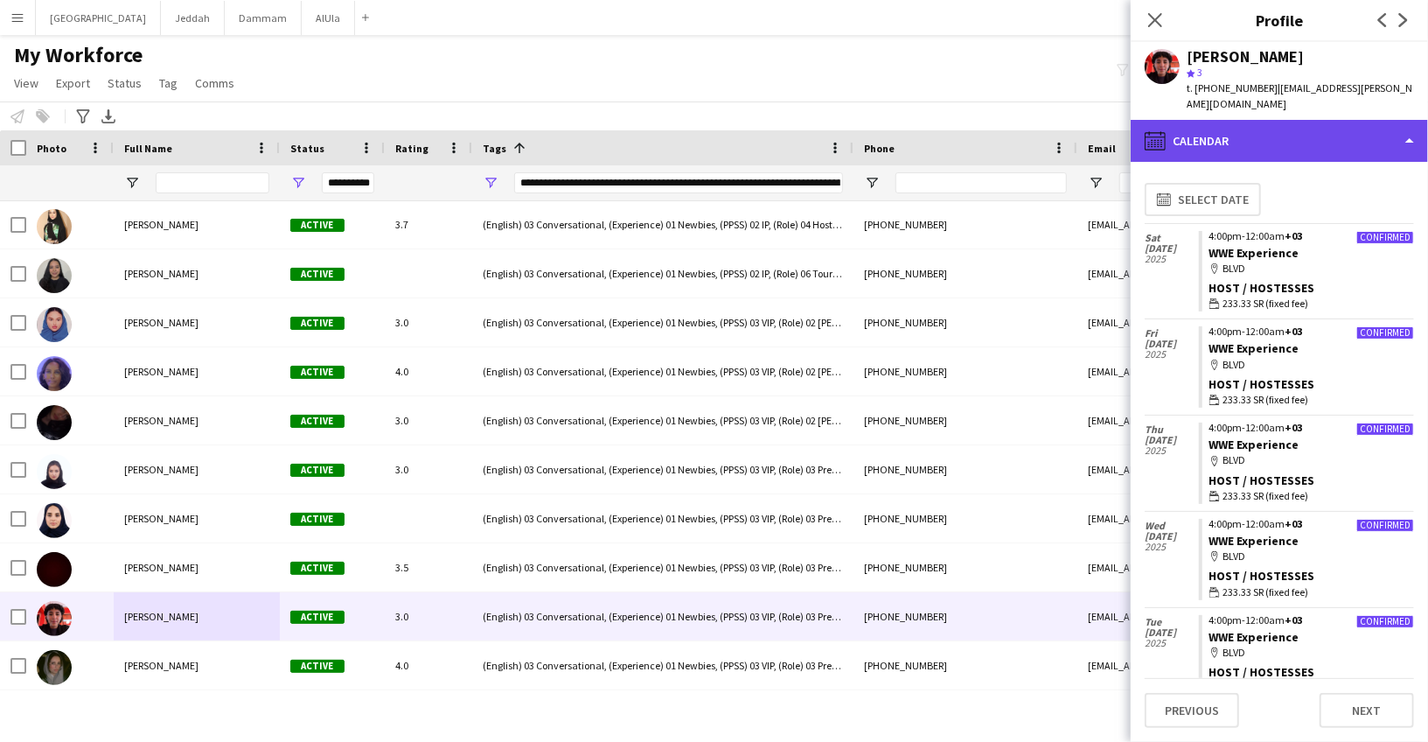
click at [1255, 121] on div "calendar-full Calendar" at bounding box center [1279, 141] width 297 height 42
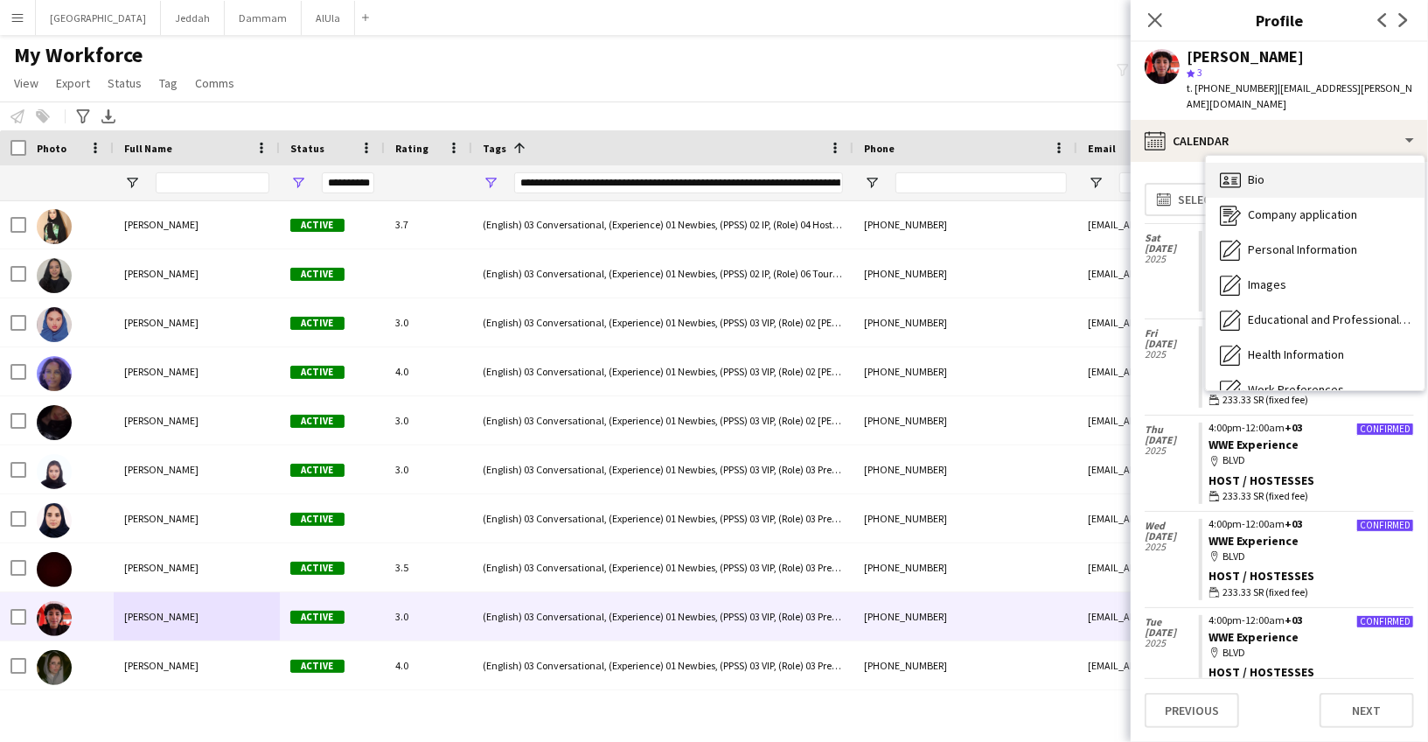
click at [1265, 165] on div "Bio Bio" at bounding box center [1315, 180] width 219 height 35
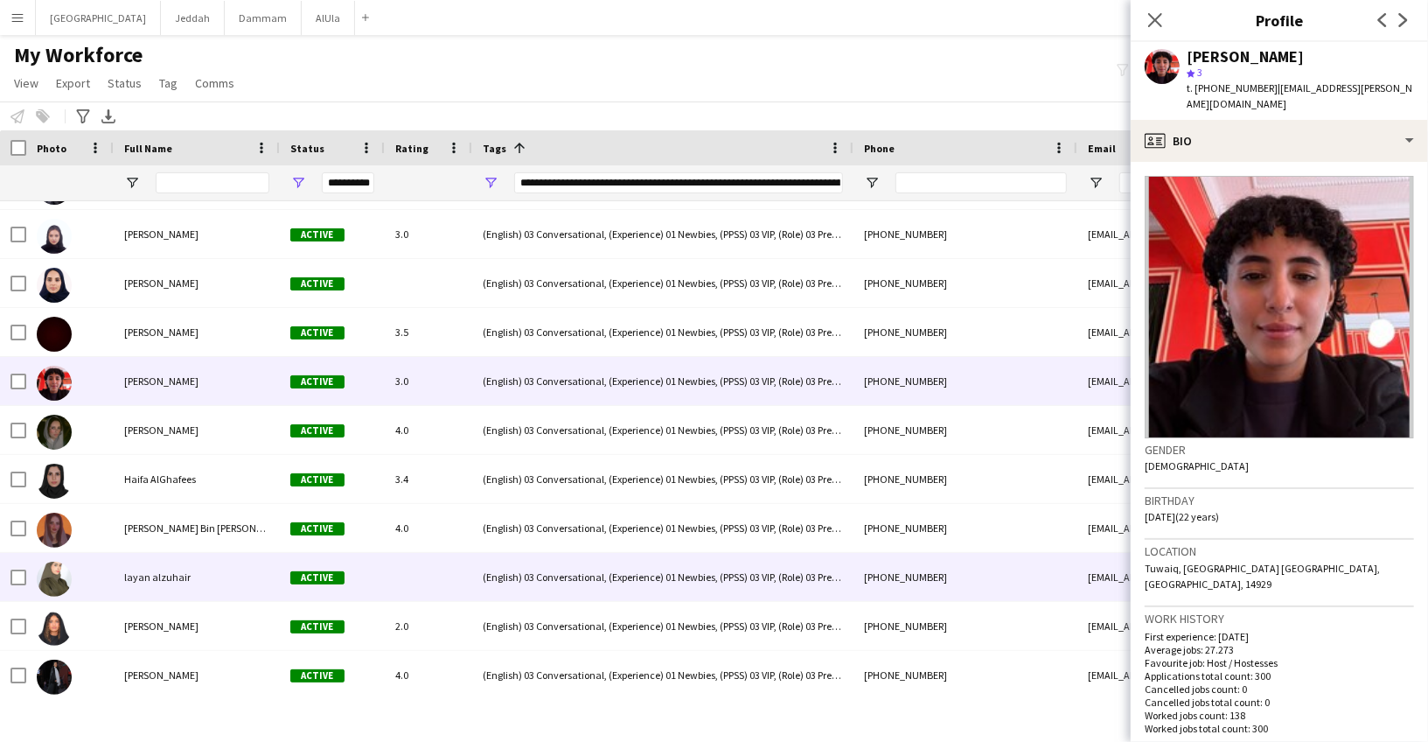
click at [166, 553] on div "layan alzuhair" at bounding box center [197, 577] width 166 height 48
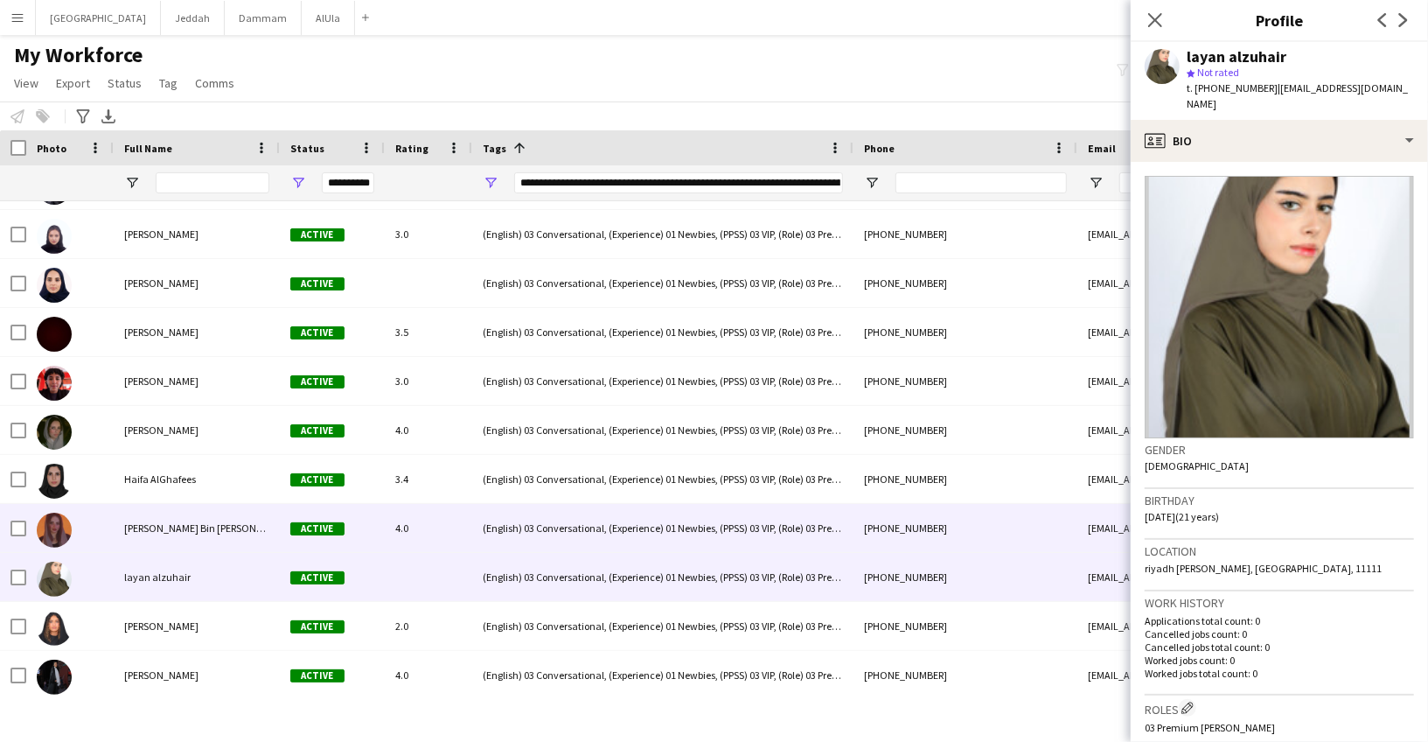
click at [170, 537] on div "[PERSON_NAME] Bin [PERSON_NAME]" at bounding box center [197, 528] width 166 height 48
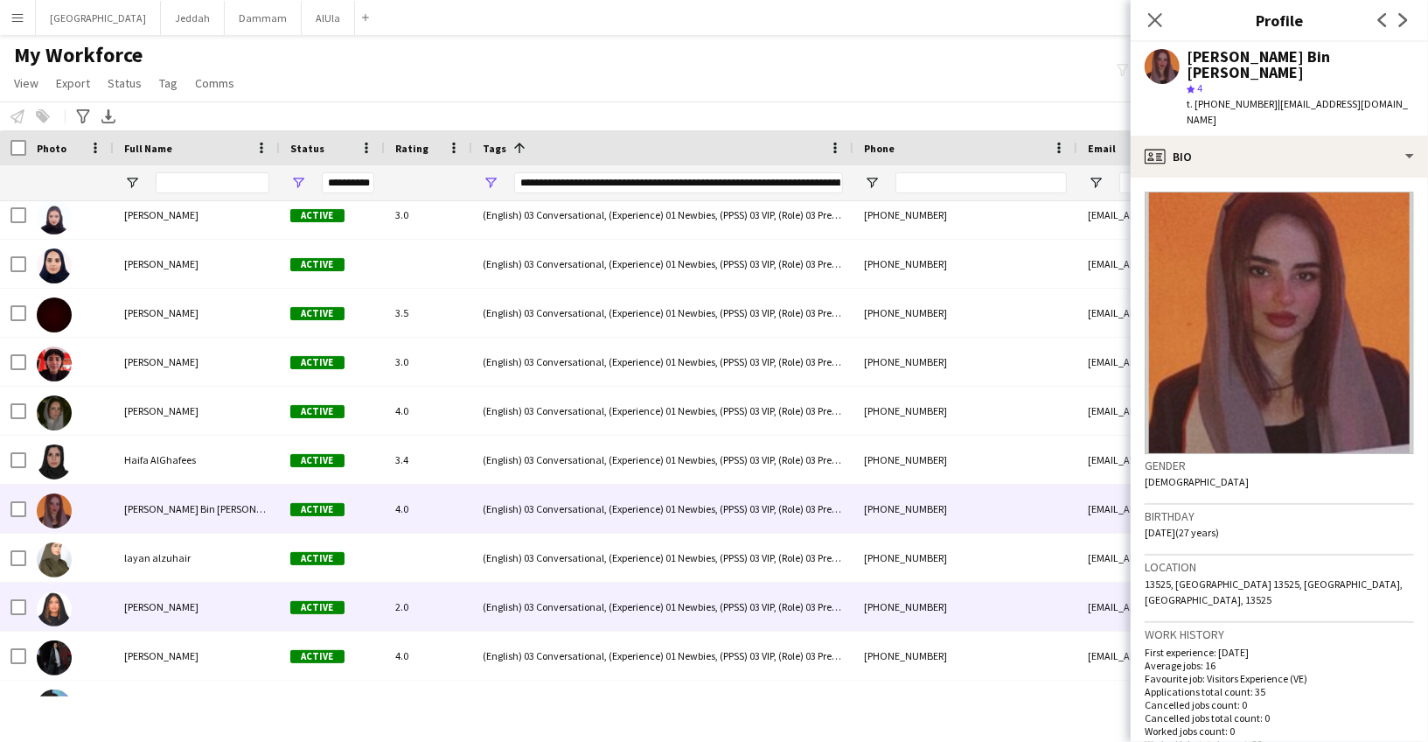
click at [164, 604] on span "[PERSON_NAME]" at bounding box center [161, 606] width 74 height 13
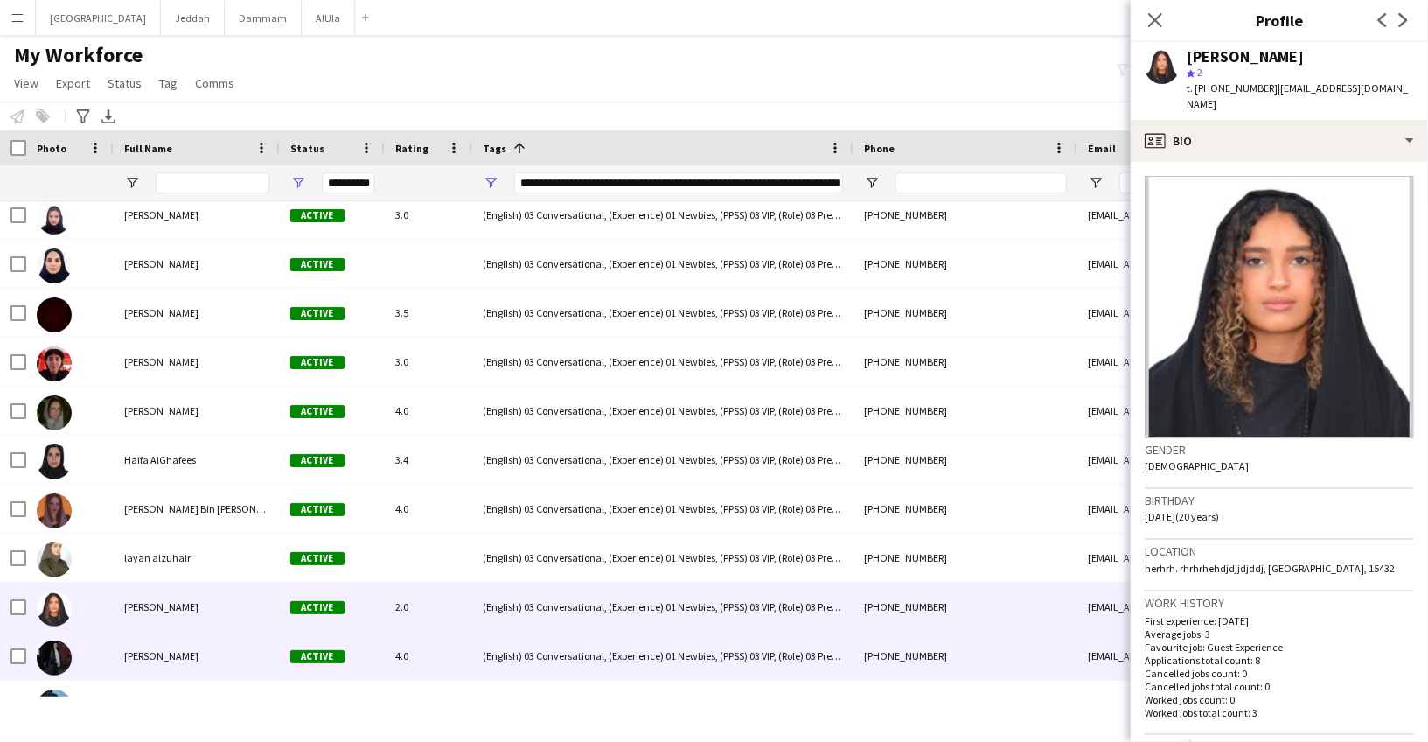
click at [154, 658] on span "[PERSON_NAME]" at bounding box center [161, 655] width 74 height 13
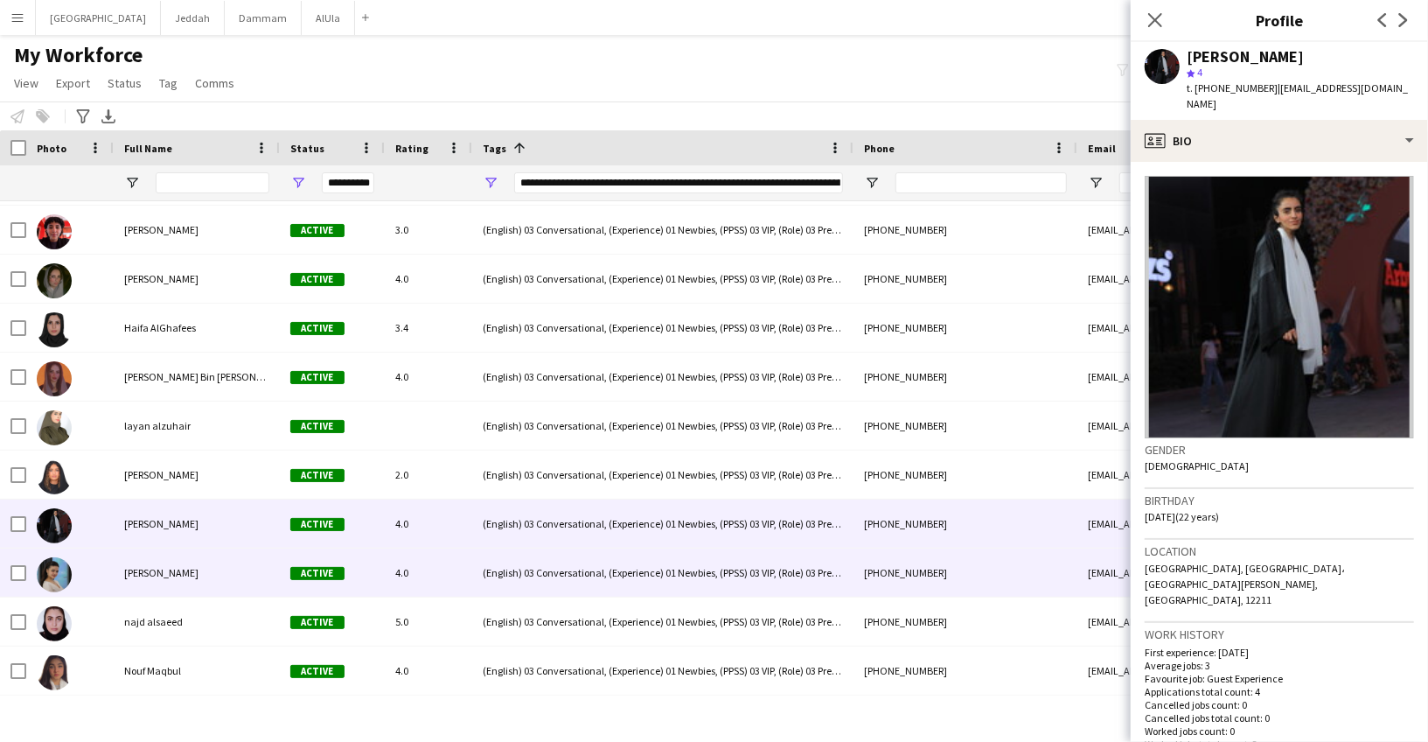
click at [161, 583] on div "[PERSON_NAME]" at bounding box center [197, 572] width 166 height 48
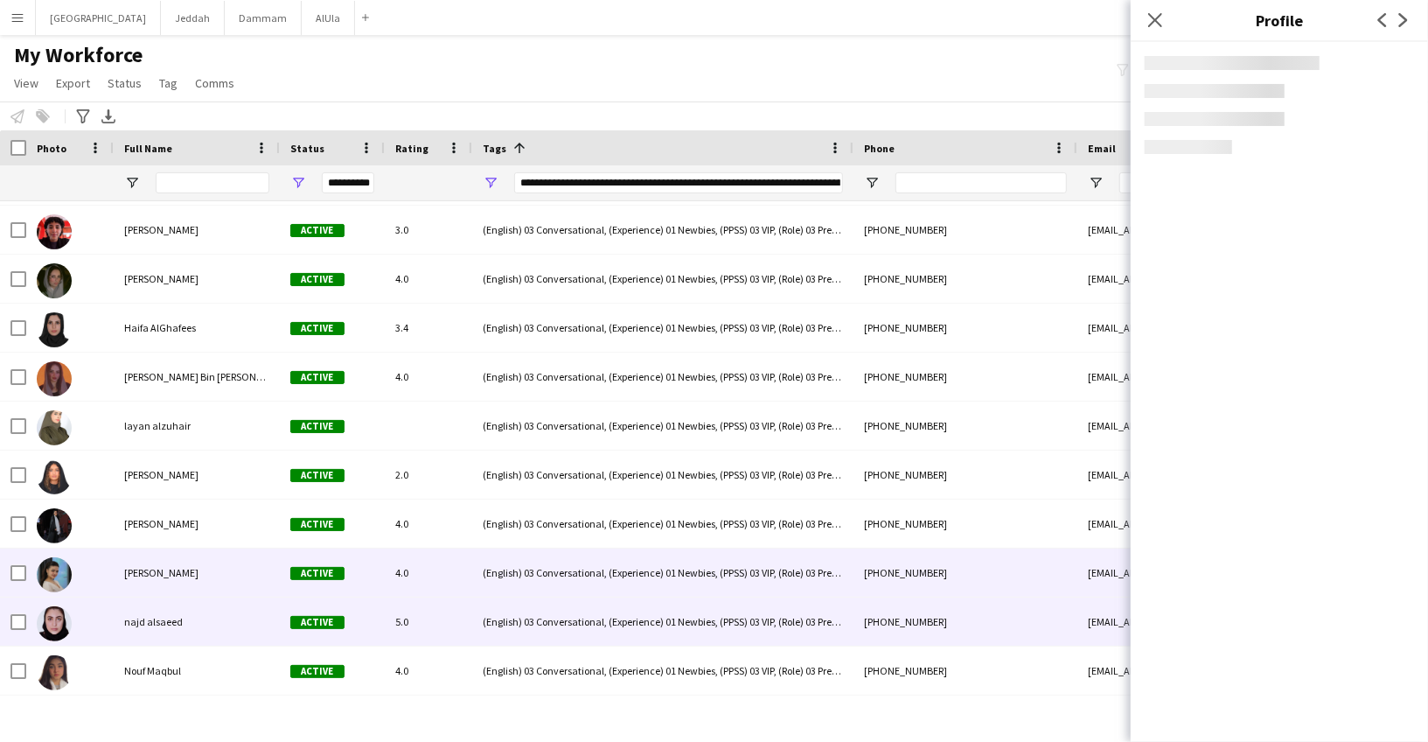
click at [150, 619] on span "najd alsaeed" at bounding box center [153, 621] width 59 height 13
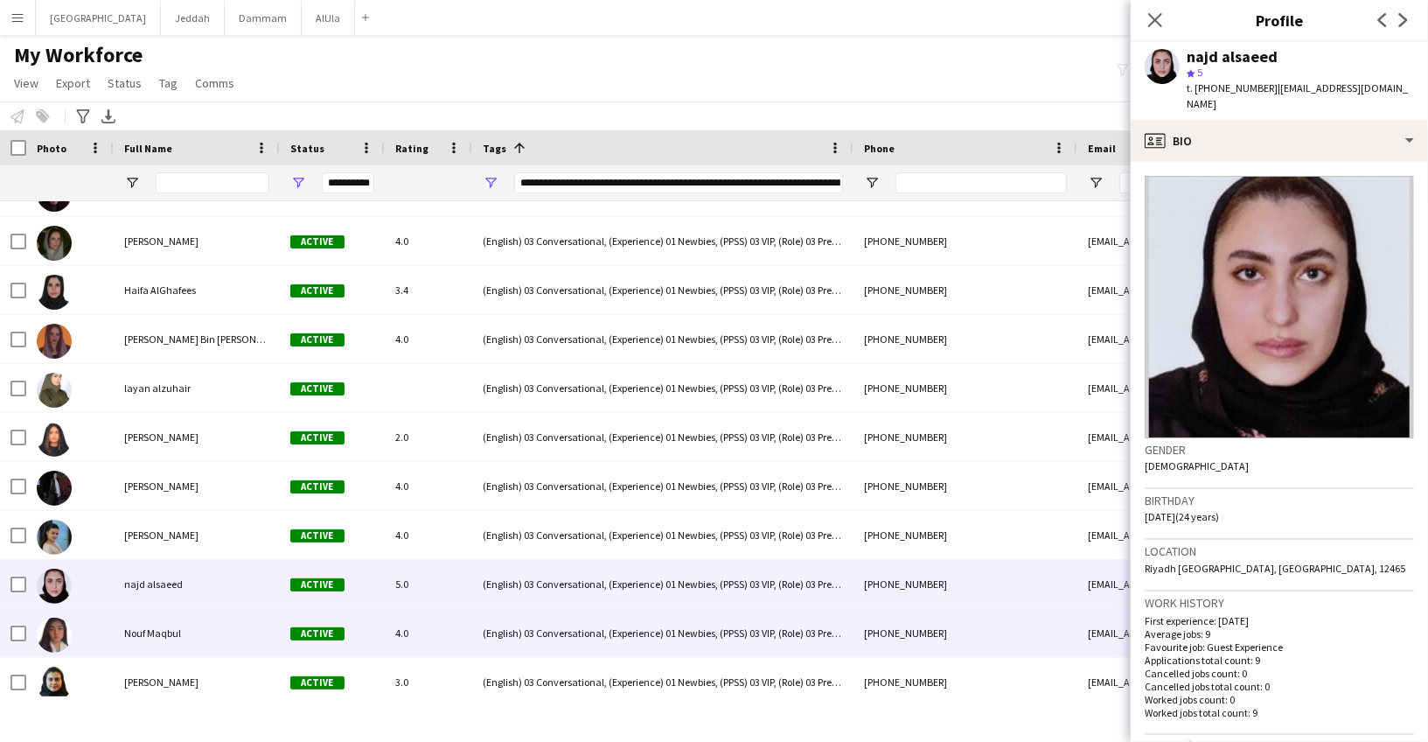
click at [150, 619] on div "Nouf Maqbul" at bounding box center [197, 633] width 166 height 48
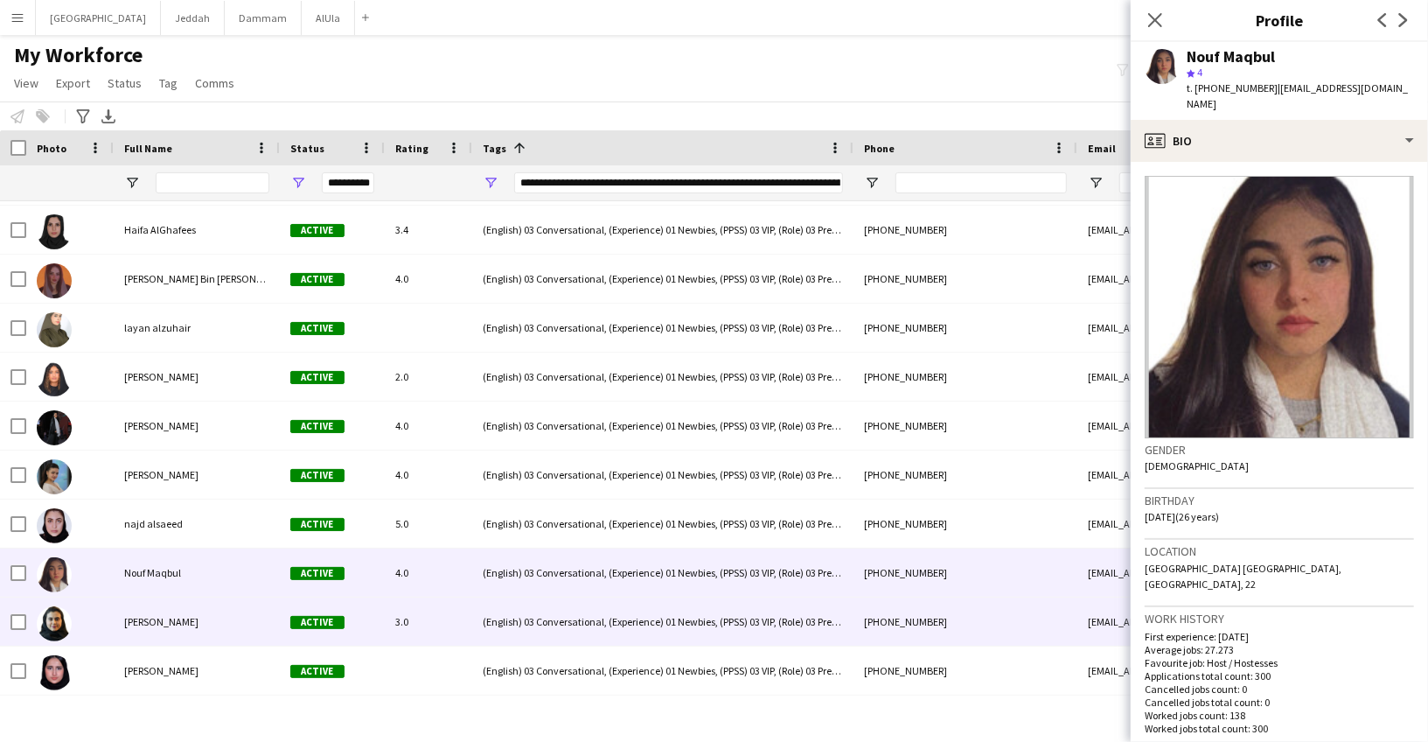
click at [150, 619] on span "[PERSON_NAME]" at bounding box center [161, 621] width 74 height 13
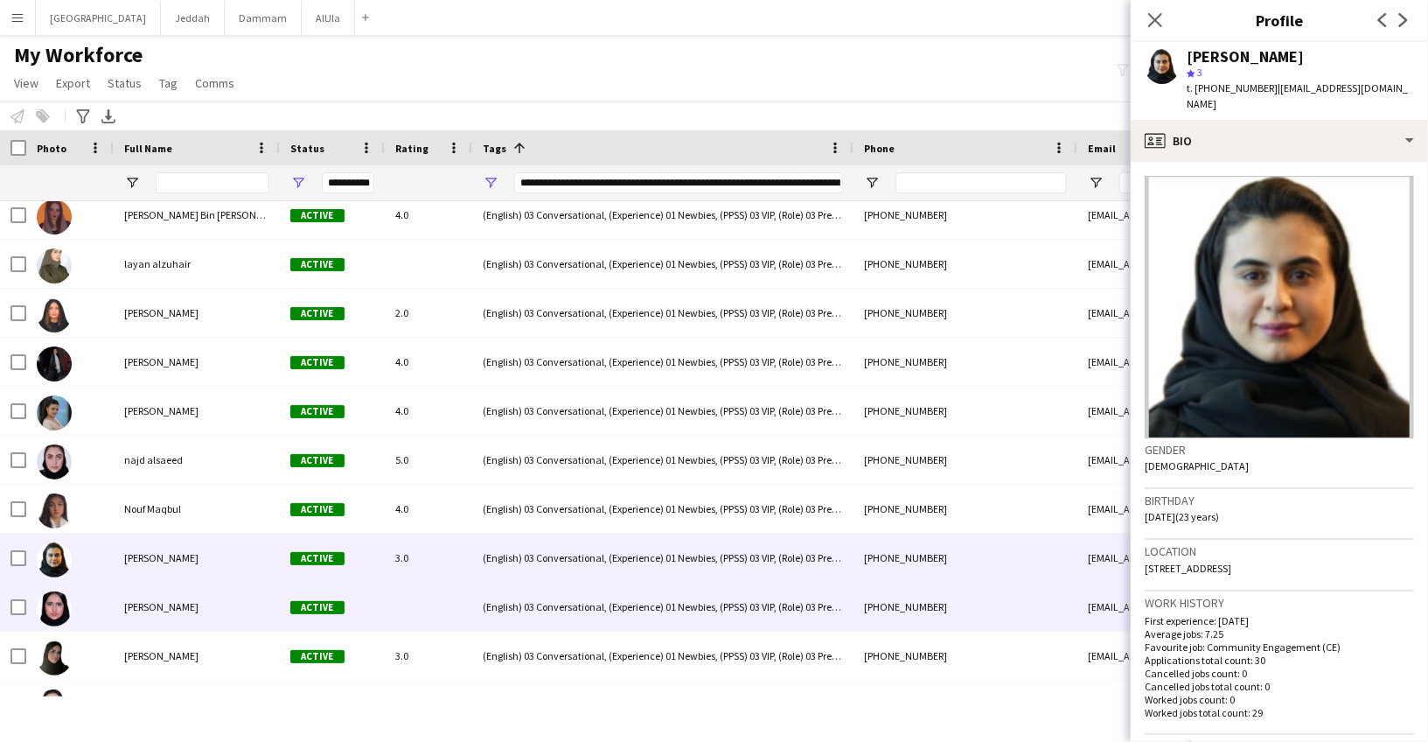
click at [155, 610] on span "[PERSON_NAME]" at bounding box center [161, 606] width 74 height 13
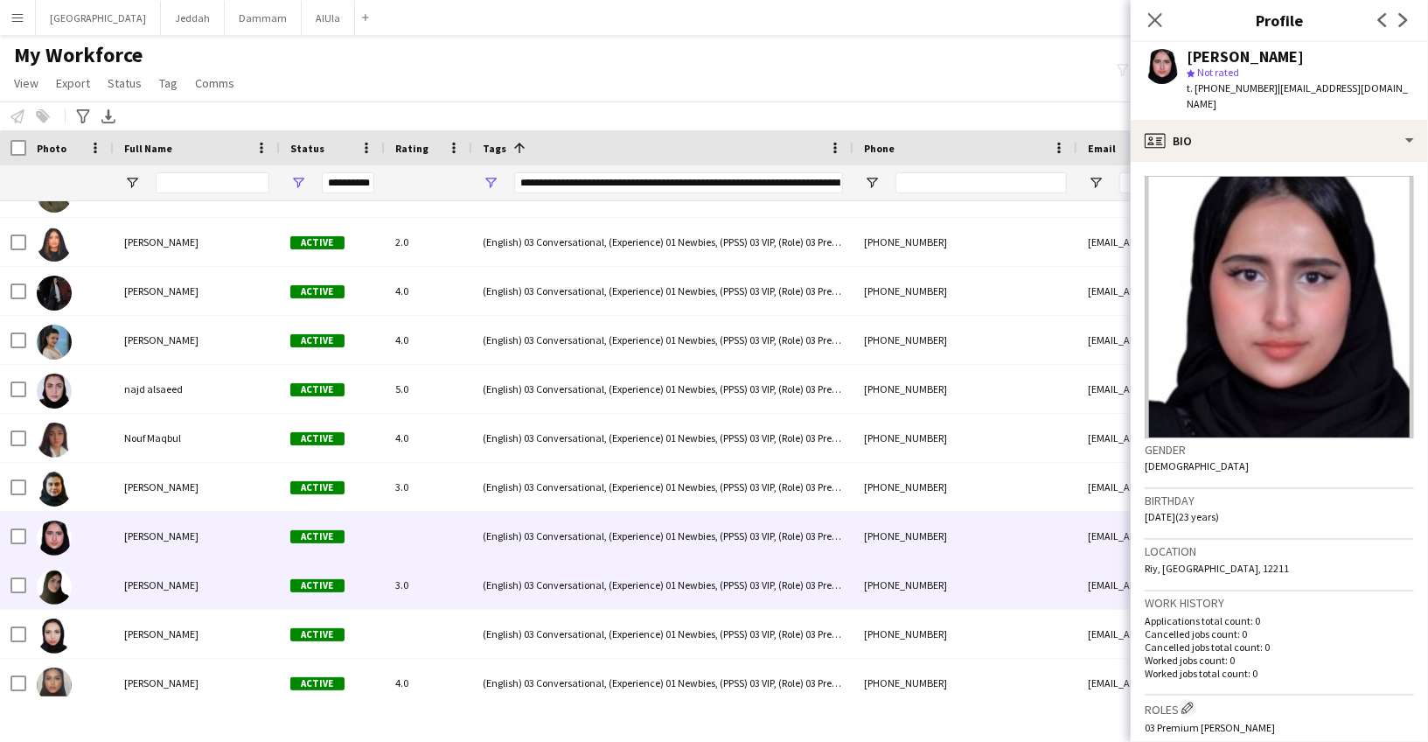
click at [162, 593] on div "[PERSON_NAME]" at bounding box center [197, 585] width 166 height 48
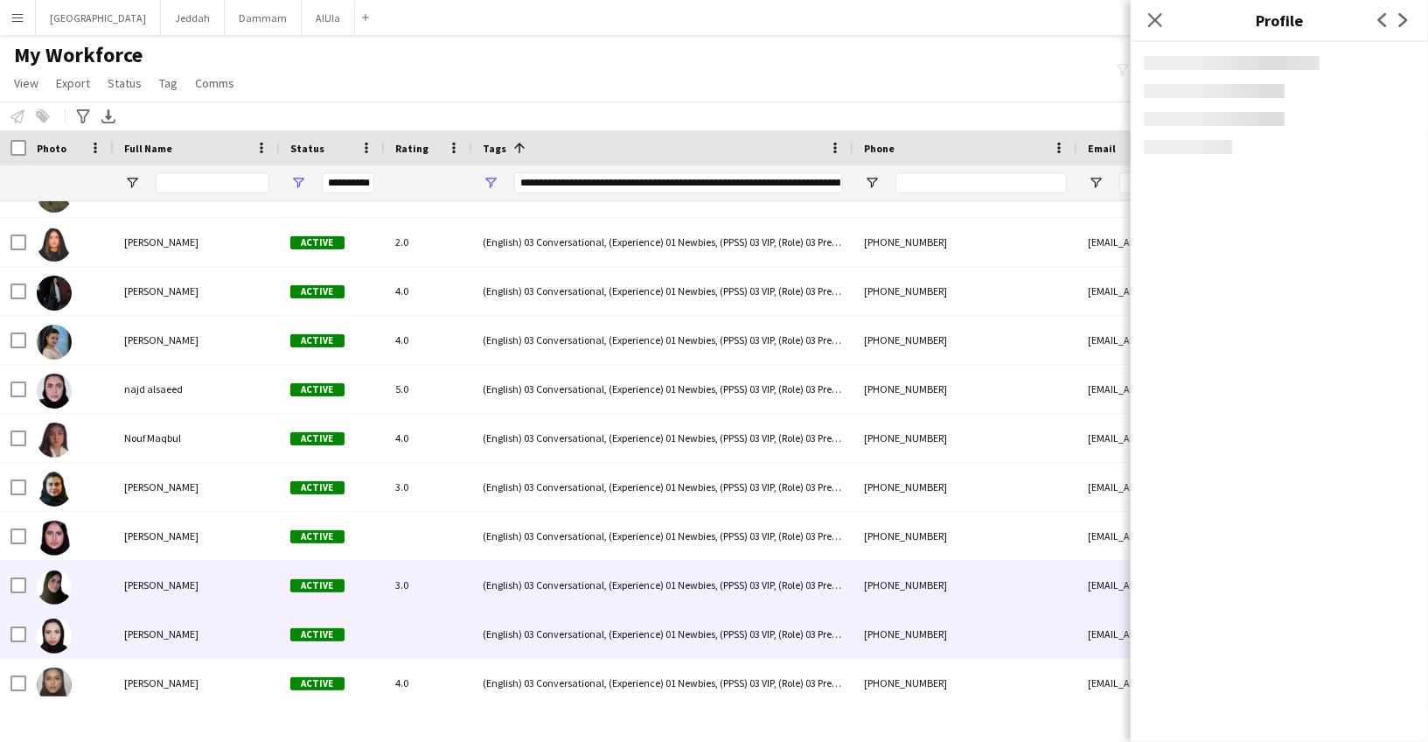
click at [159, 627] on span "[PERSON_NAME]" at bounding box center [161, 633] width 74 height 13
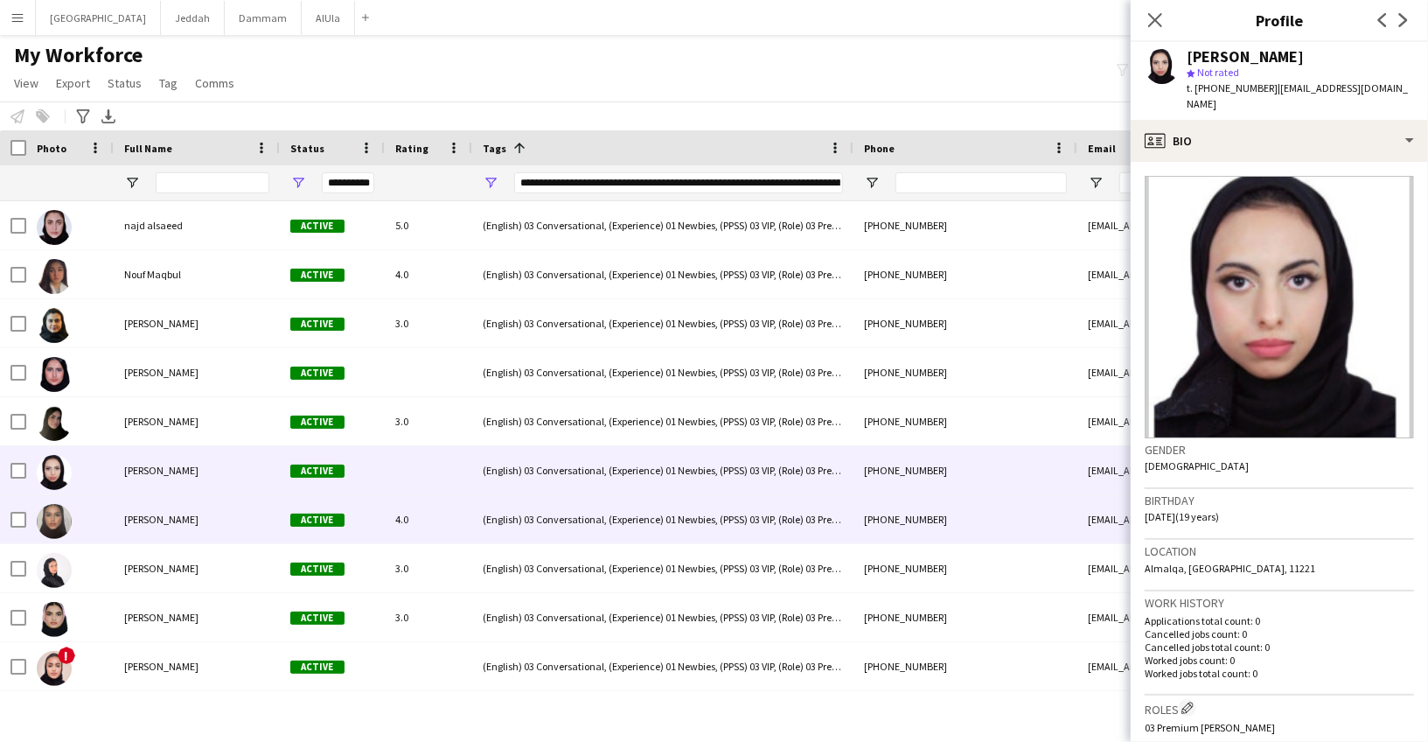
click at [161, 523] on span "[PERSON_NAME]" at bounding box center [161, 518] width 74 height 13
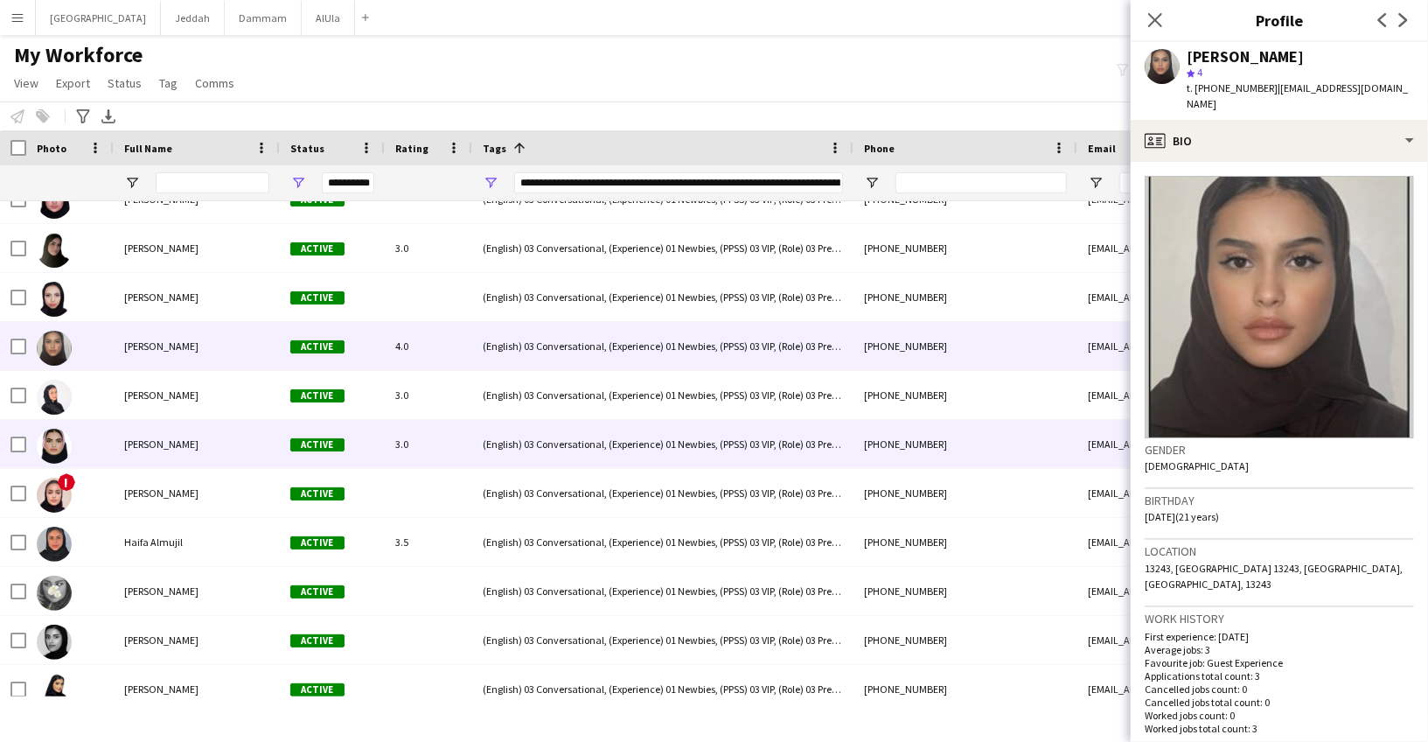
click at [178, 438] on span "[PERSON_NAME]" at bounding box center [161, 443] width 74 height 13
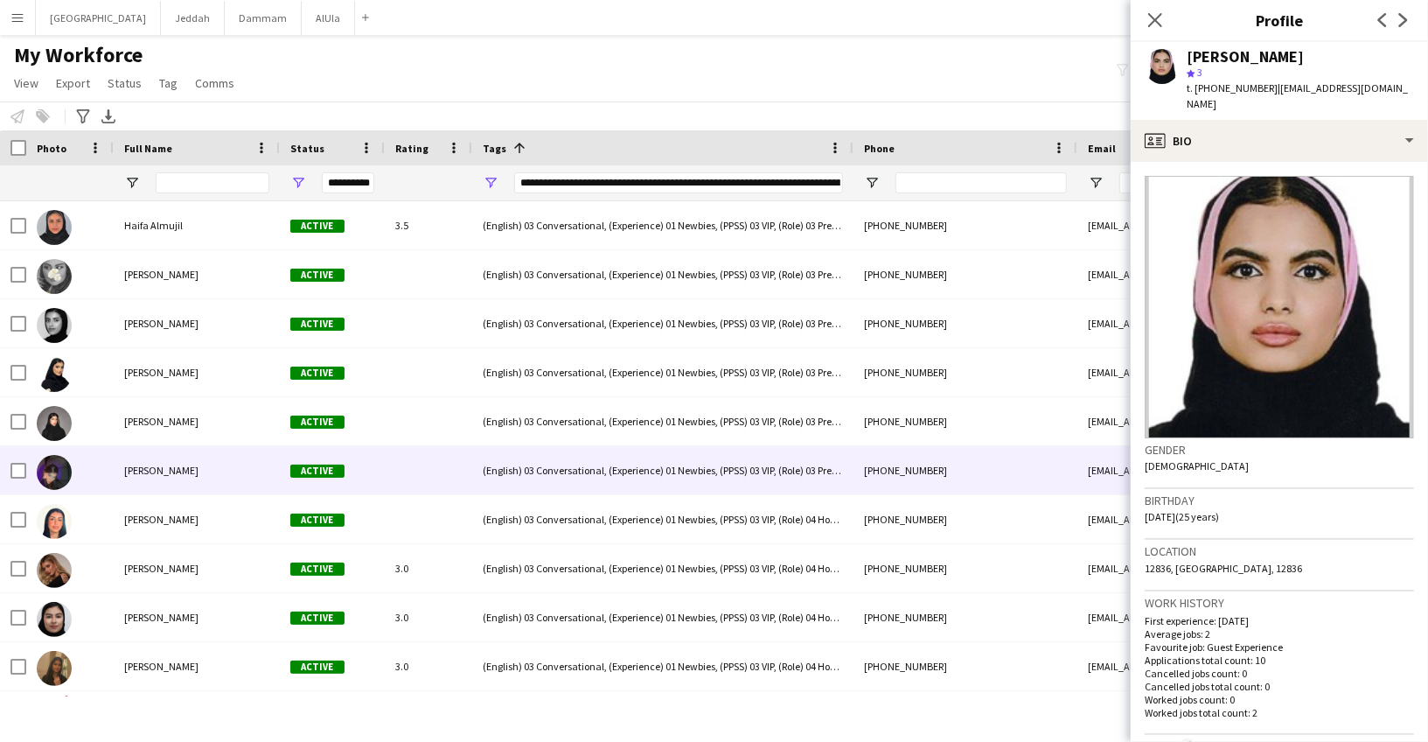
click at [179, 477] on div "[PERSON_NAME]" at bounding box center [197, 470] width 166 height 48
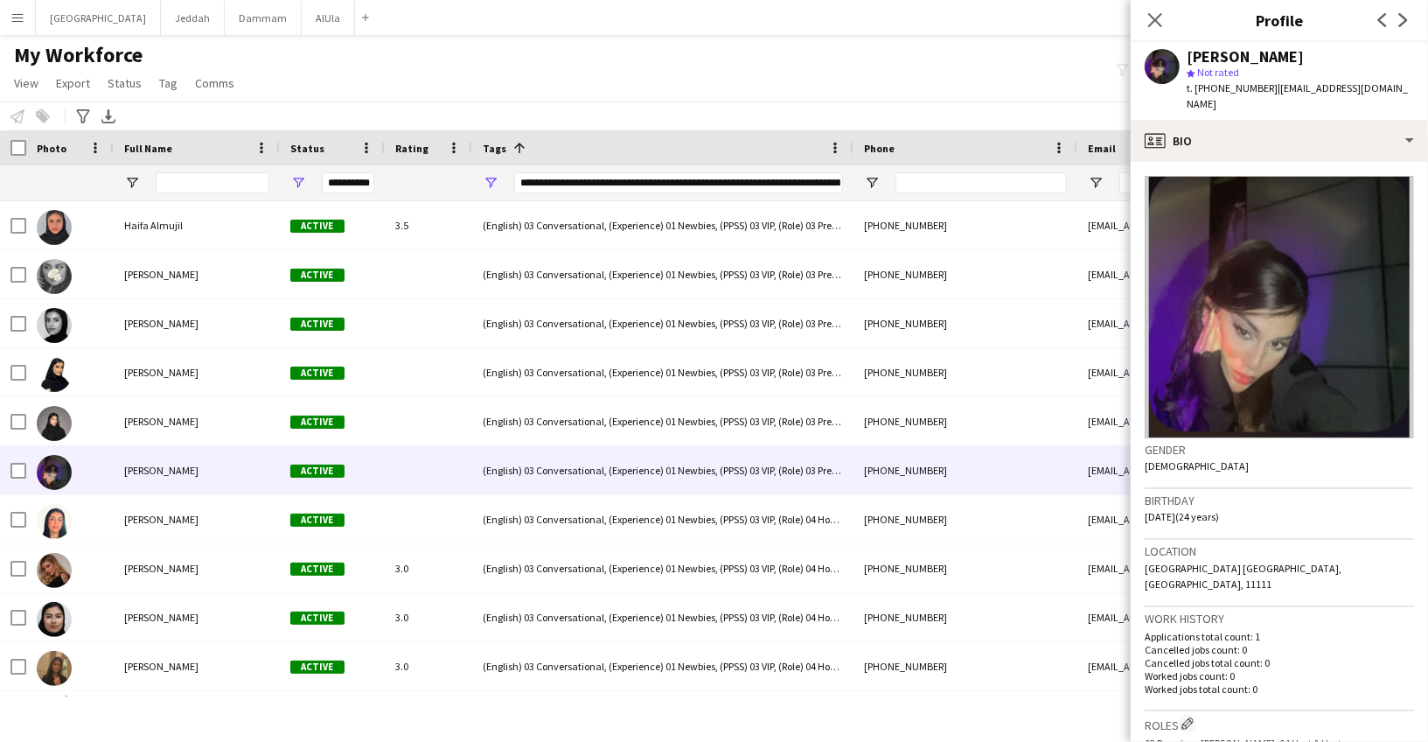
click at [1223, 162] on app-crew-profile-bio "Gender [DEMOGRAPHIC_DATA] Birthday [DEMOGRAPHIC_DATA] (24 years) Location [GEOG…" at bounding box center [1279, 452] width 297 height 580
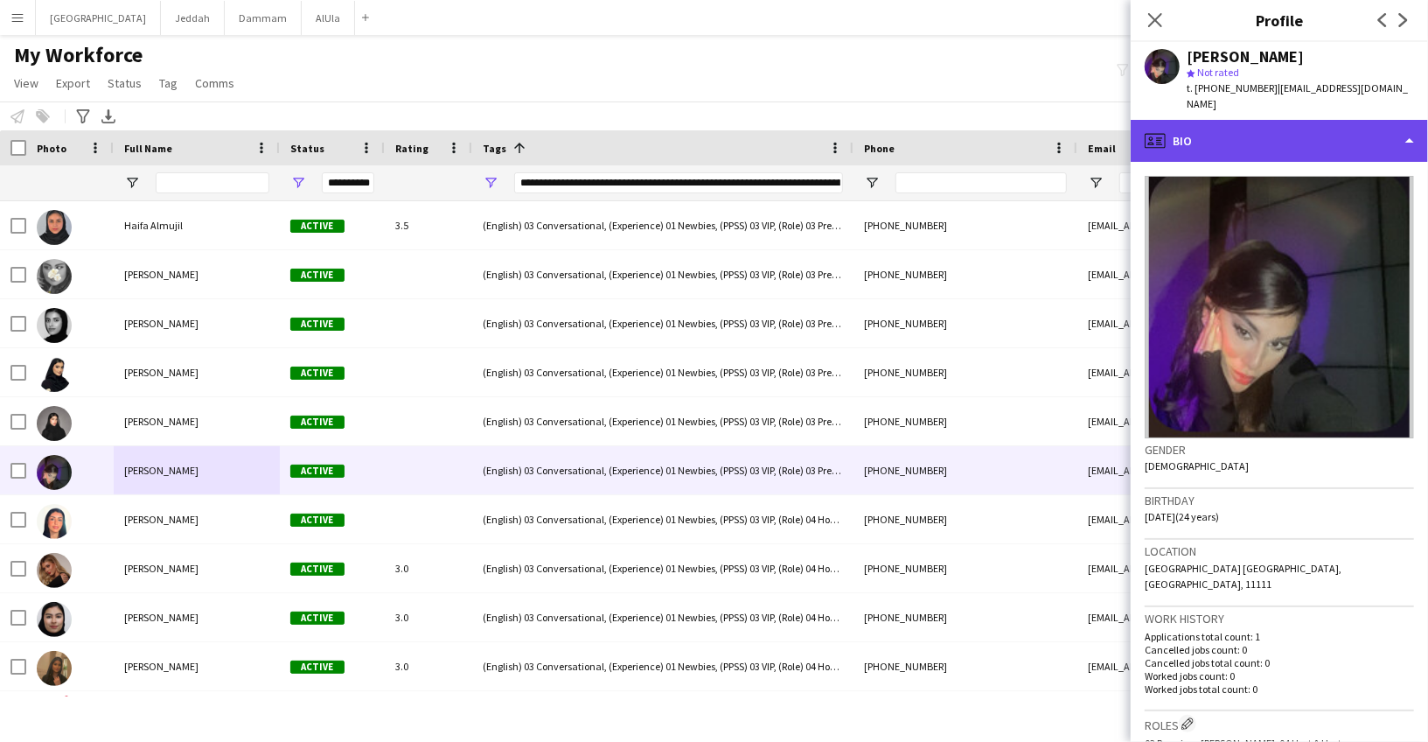
click at [1230, 133] on div "profile Bio" at bounding box center [1279, 141] width 297 height 42
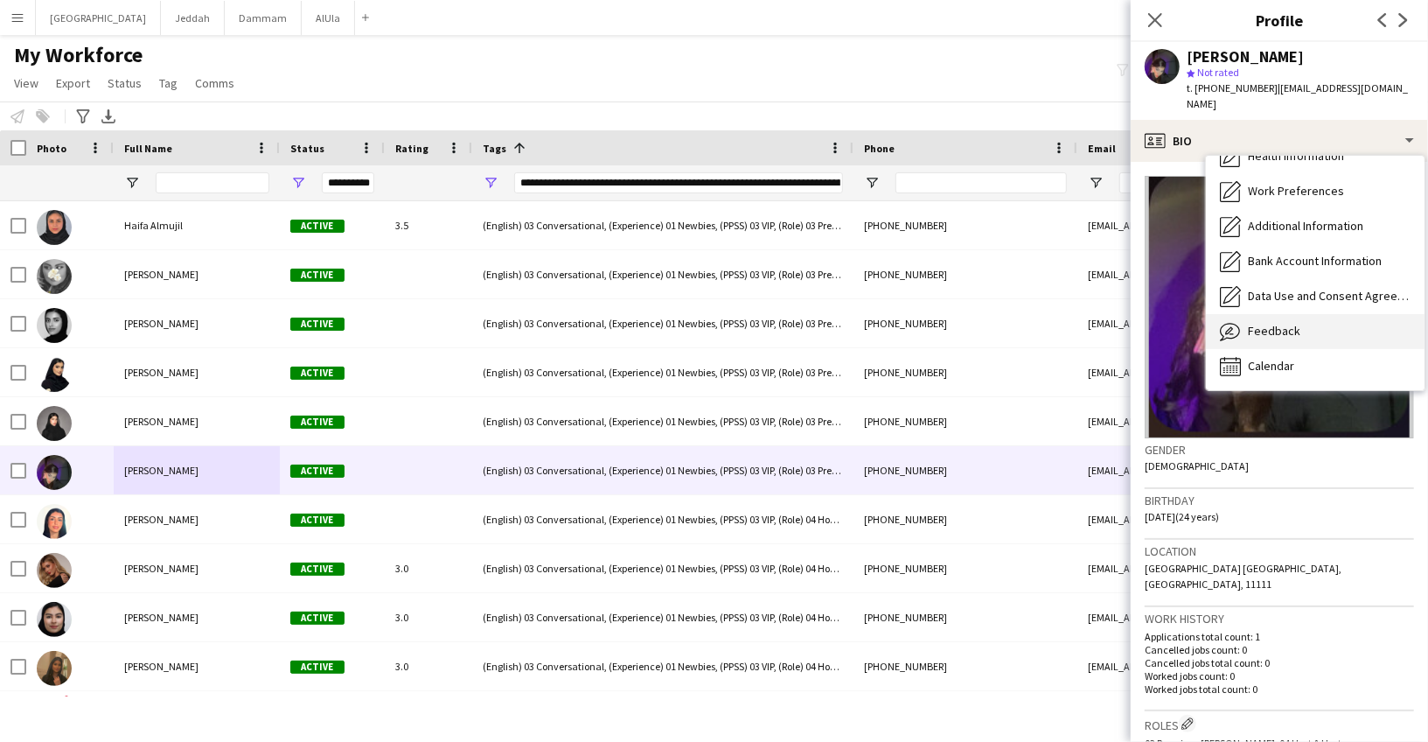
click at [1276, 323] on span "Feedback" at bounding box center [1274, 331] width 52 height 16
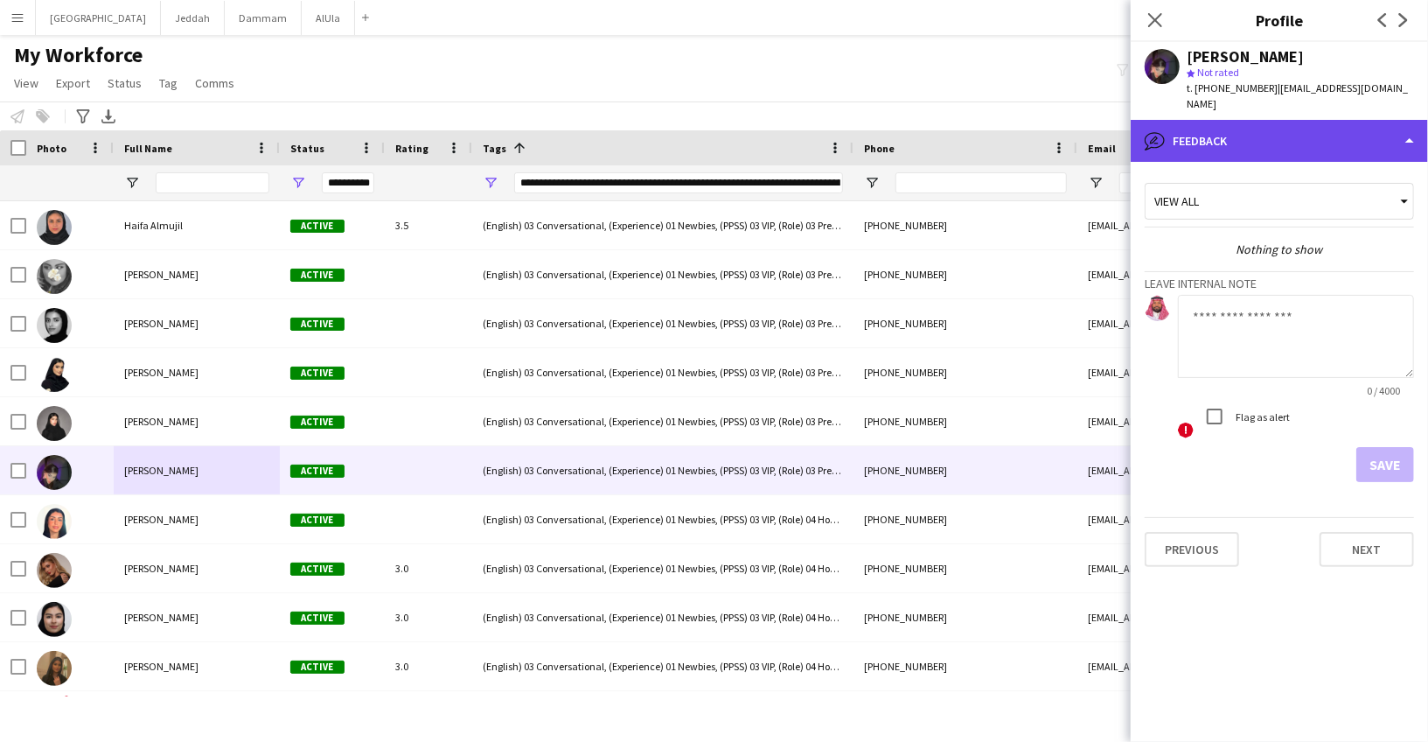
click at [1244, 120] on div "bubble-pencil Feedback" at bounding box center [1279, 141] width 297 height 42
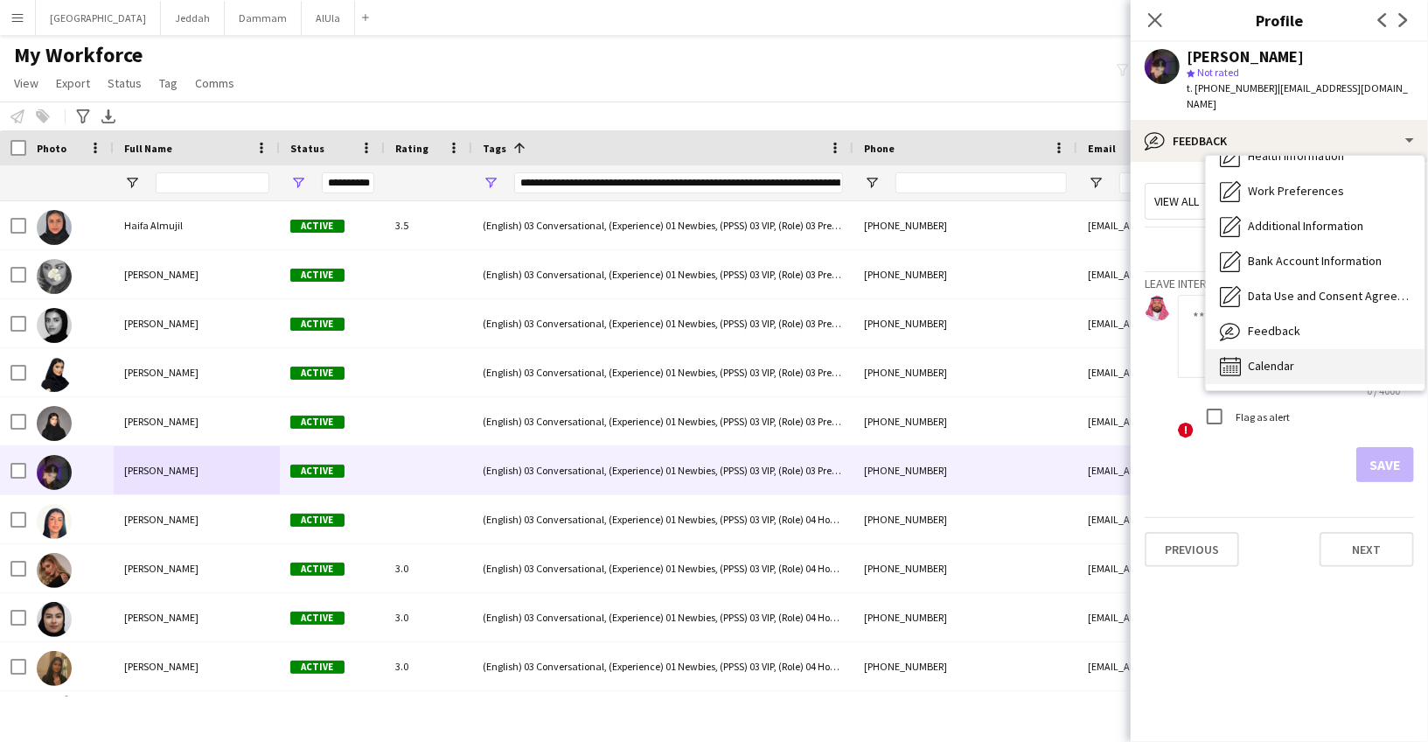
click at [1285, 358] on span "Calendar" at bounding box center [1271, 366] width 46 height 16
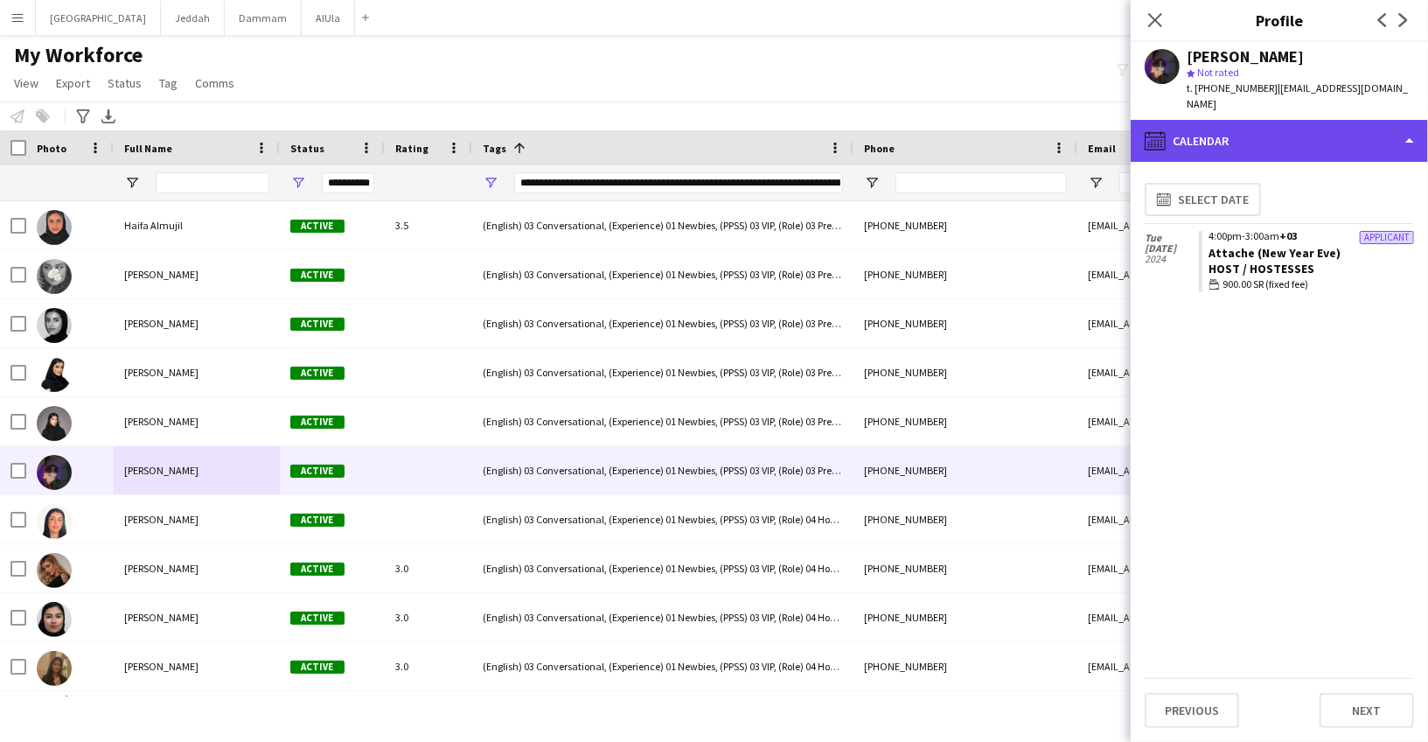
click at [1252, 127] on div "calendar-full Calendar" at bounding box center [1279, 141] width 297 height 42
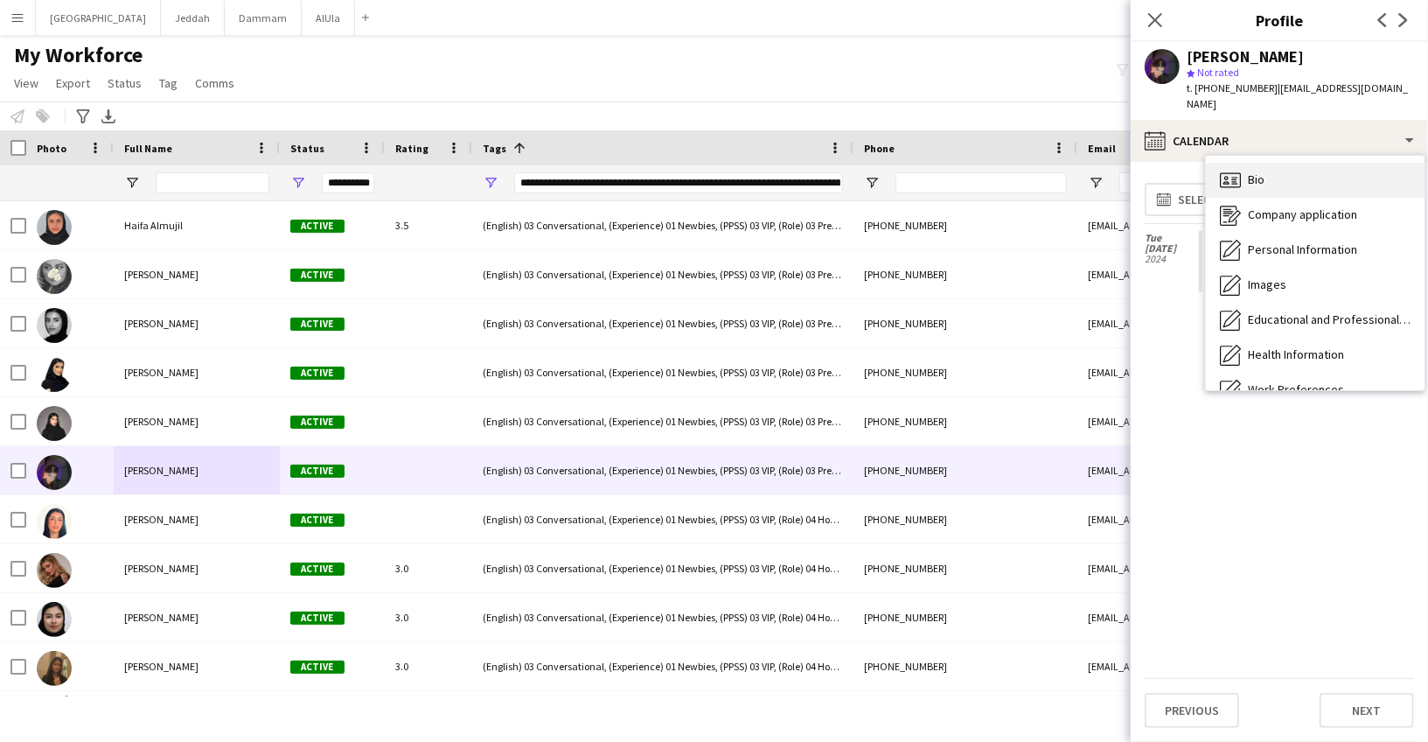
click at [1257, 163] on div "Bio Bio" at bounding box center [1315, 180] width 219 height 35
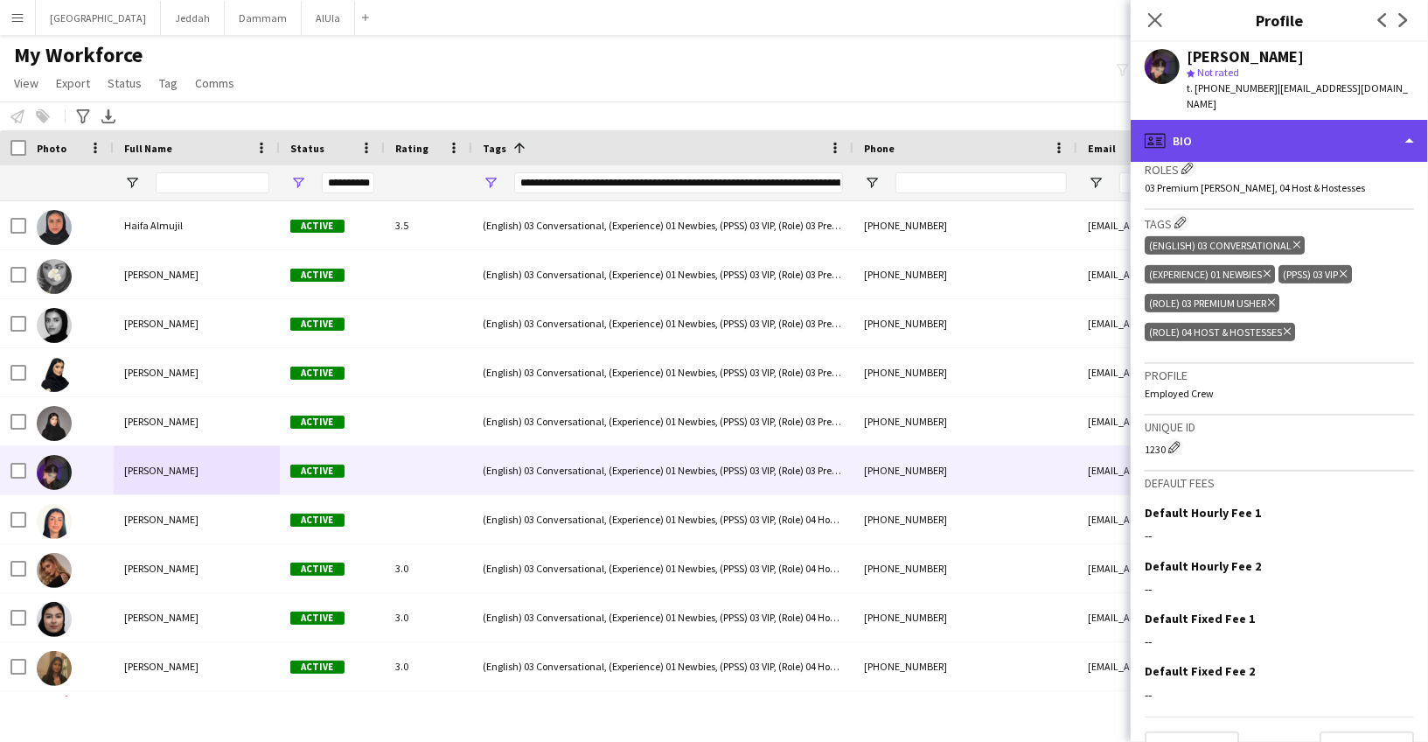
click at [1242, 120] on div "profile Bio" at bounding box center [1279, 141] width 297 height 42
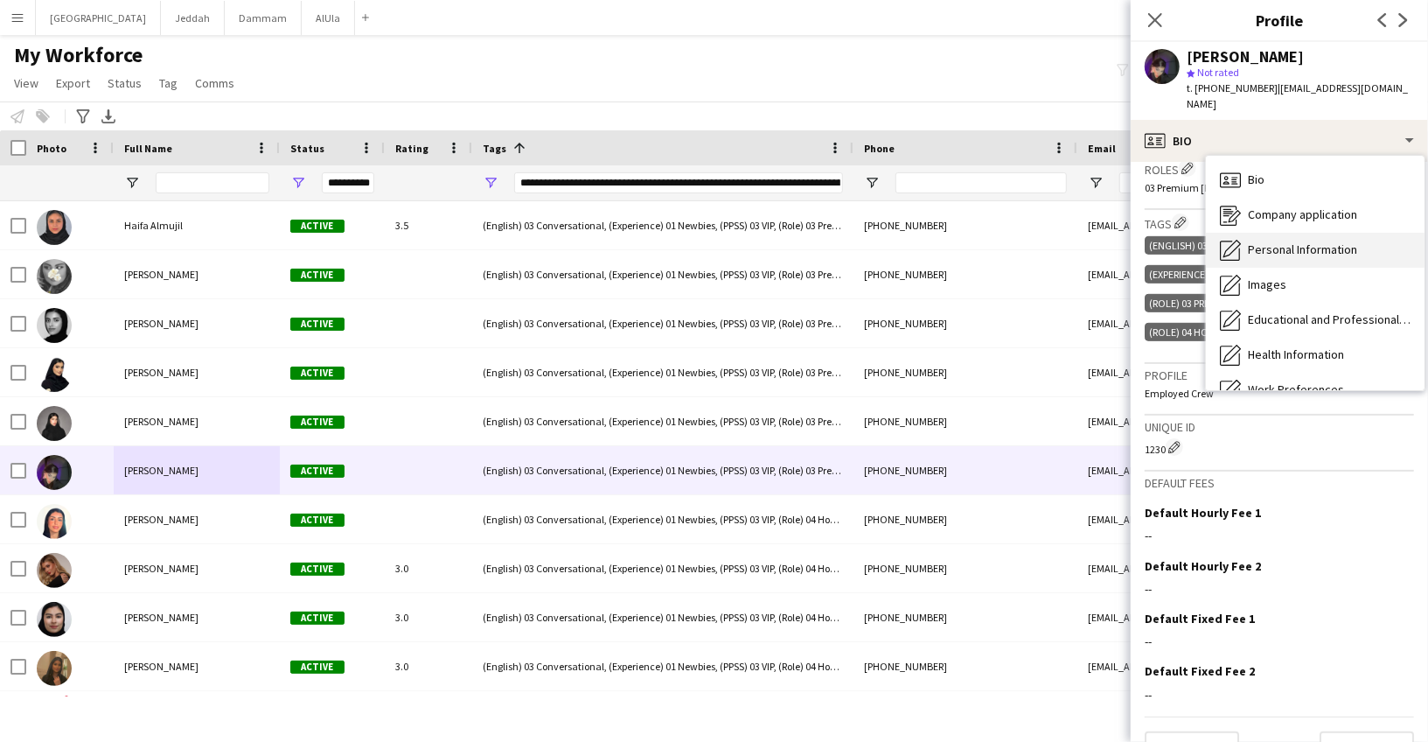
click at [1265, 241] on span "Personal Information" at bounding box center [1302, 249] width 109 height 16
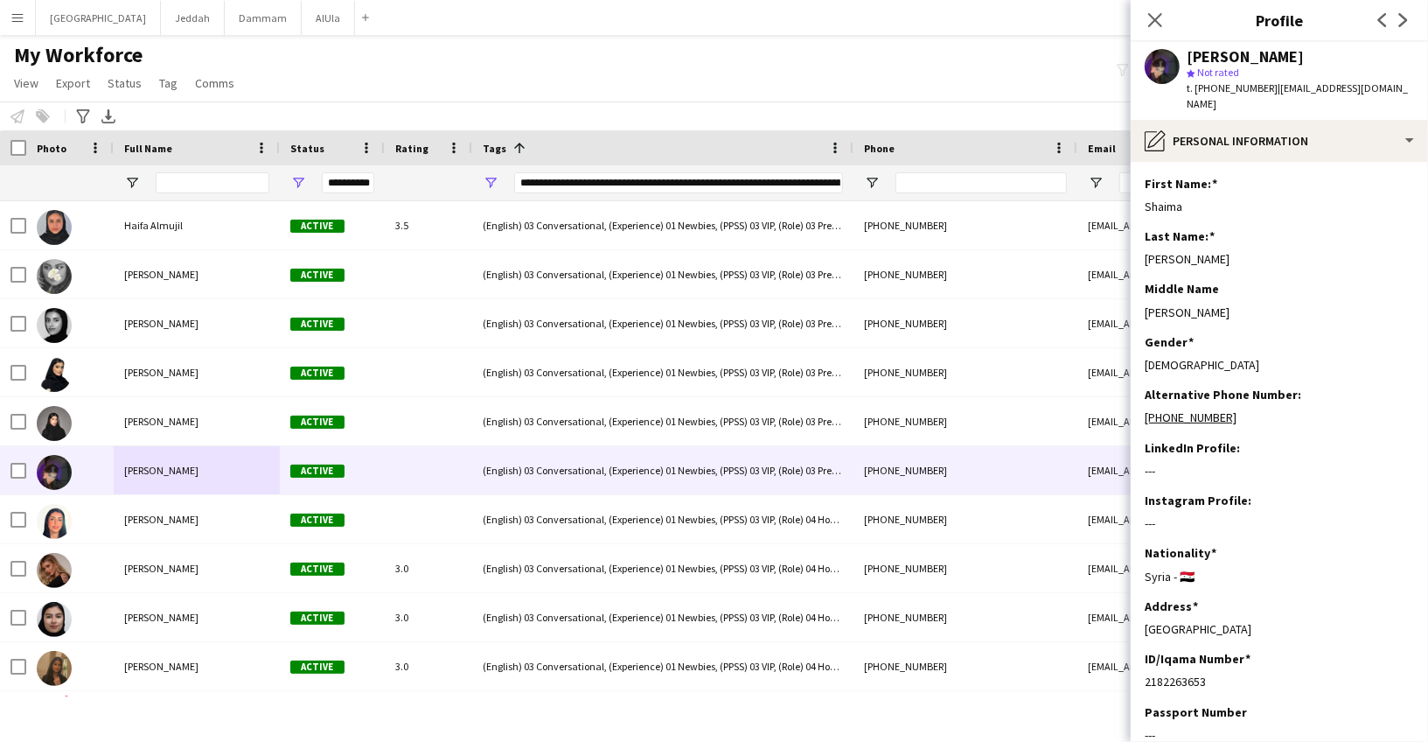
click at [1232, 65] on div "star Not rated" at bounding box center [1300, 73] width 227 height 16
click at [1234, 45] on div "[PERSON_NAME] star Not rated t. [PHONE_NUMBER] | [EMAIL_ADDRESS][DOMAIN_NAME]" at bounding box center [1279, 81] width 297 height 78
click at [1234, 44] on div "[PERSON_NAME] star Not rated t. [PHONE_NUMBER] | [EMAIL_ADDRESS][DOMAIN_NAME]" at bounding box center [1279, 81] width 297 height 78
click at [1233, 49] on div "[PERSON_NAME]" at bounding box center [1245, 57] width 117 height 16
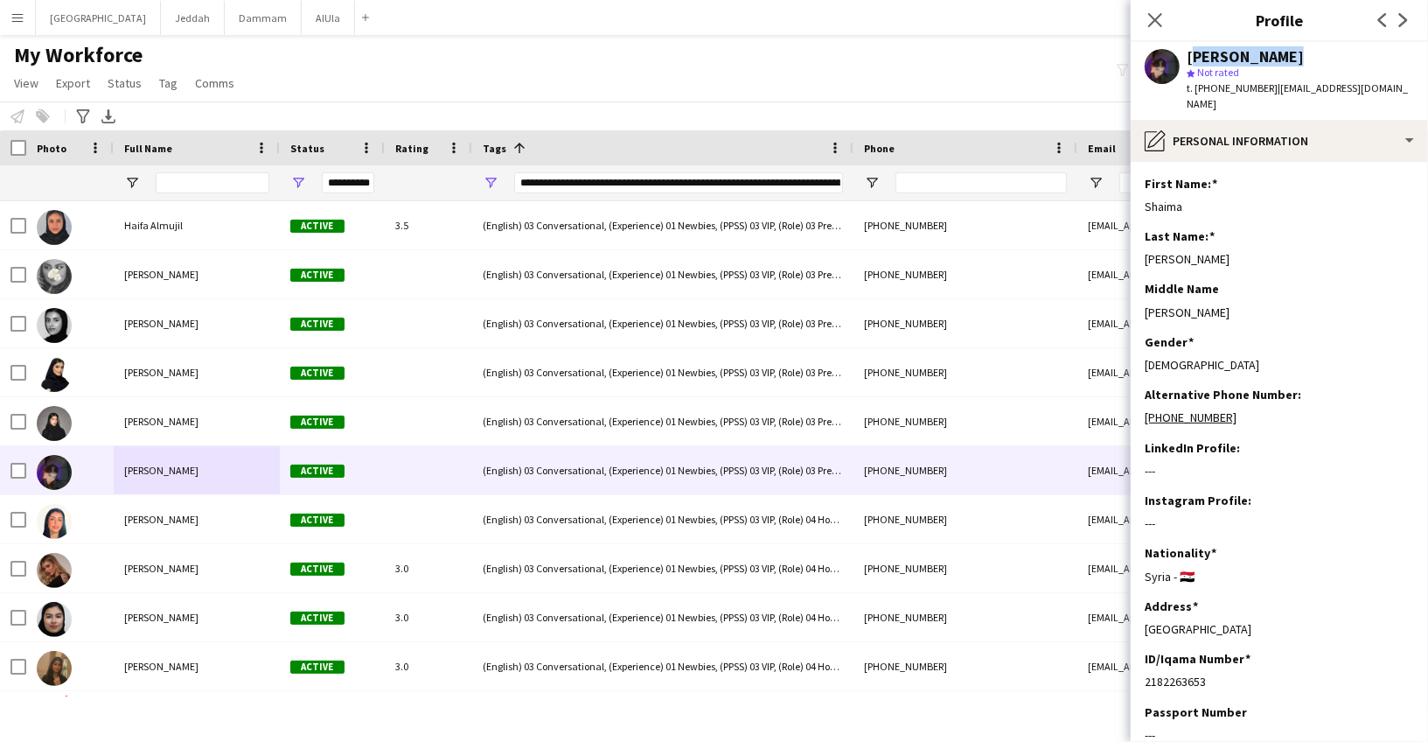
click at [1233, 49] on div "[PERSON_NAME]" at bounding box center [1245, 57] width 117 height 16
click at [1221, 86] on span "t. [PHONE_NUMBER]" at bounding box center [1232, 87] width 91 height 13
